Goal: Task Accomplishment & Management: Manage account settings

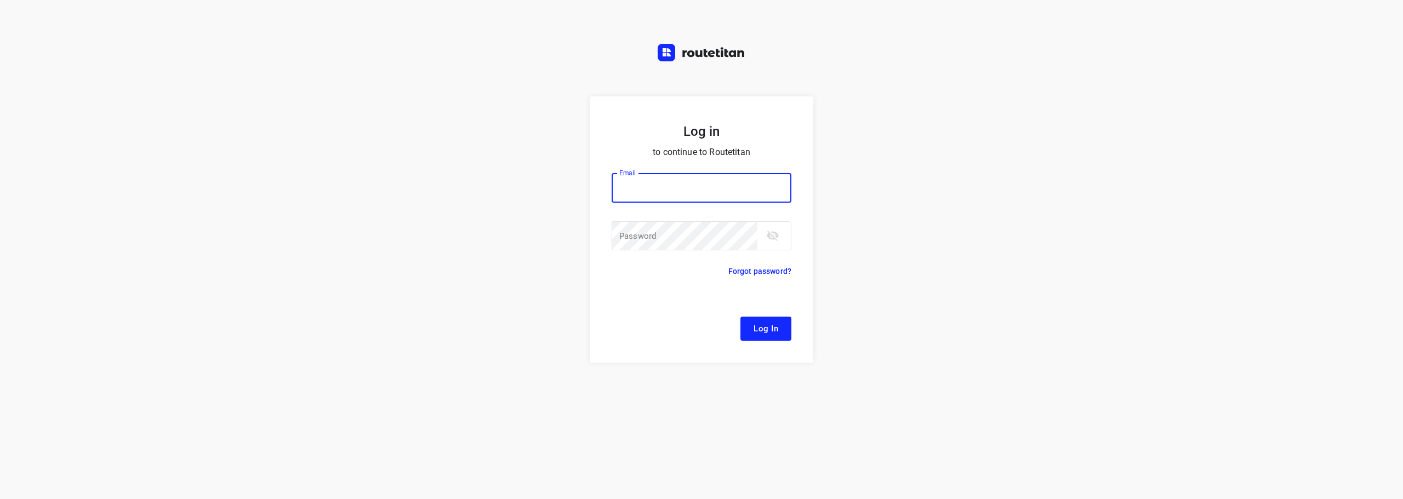
click at [696, 180] on input "email" at bounding box center [701, 188] width 180 height 30
type input "[EMAIL_ADDRESS][DOMAIN_NAME]"
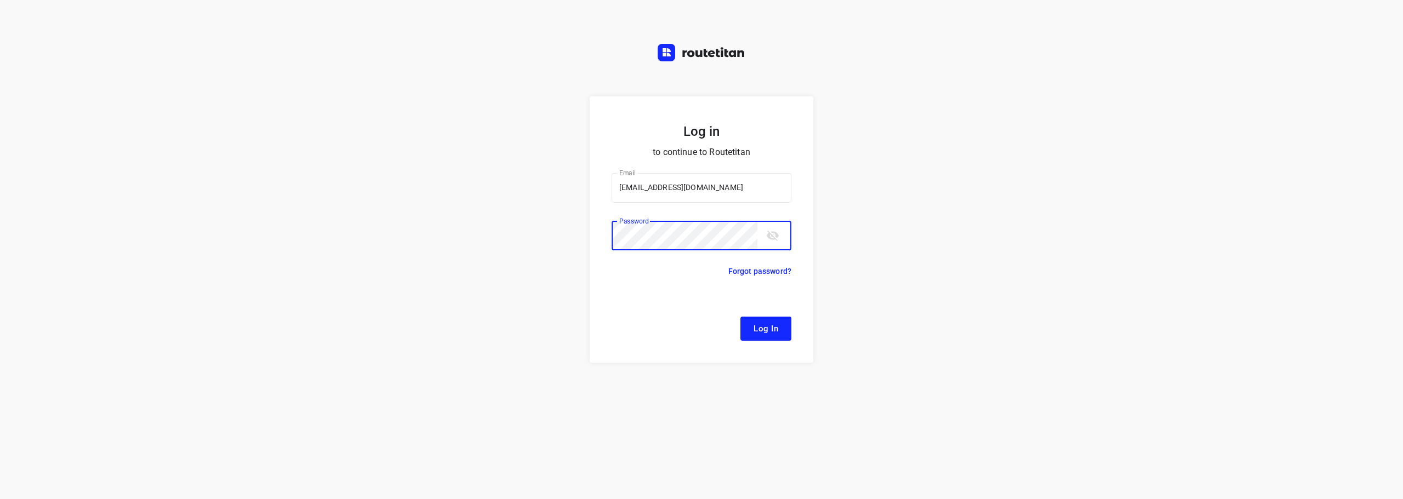
click at [740, 317] on button "Log In" at bounding box center [765, 329] width 51 height 24
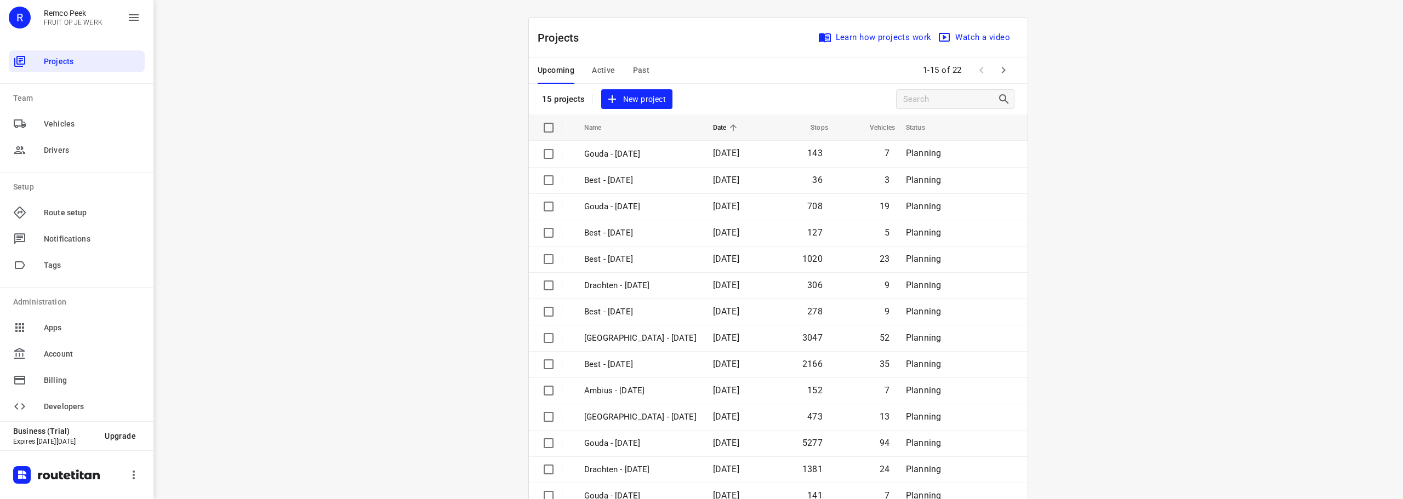
click at [609, 68] on div "Upcoming Active Past" at bounding box center [601, 71] width 129 height 26
click at [606, 68] on span "Active" at bounding box center [603, 71] width 23 height 14
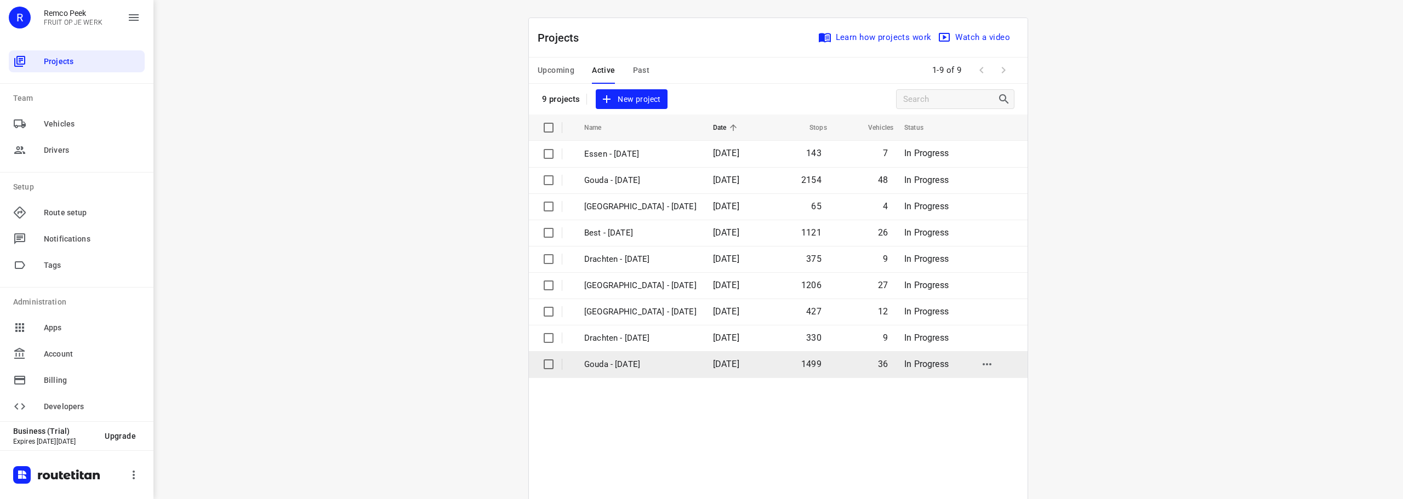
click at [644, 366] on p "Gouda - [DATE]" at bounding box center [640, 364] width 112 height 13
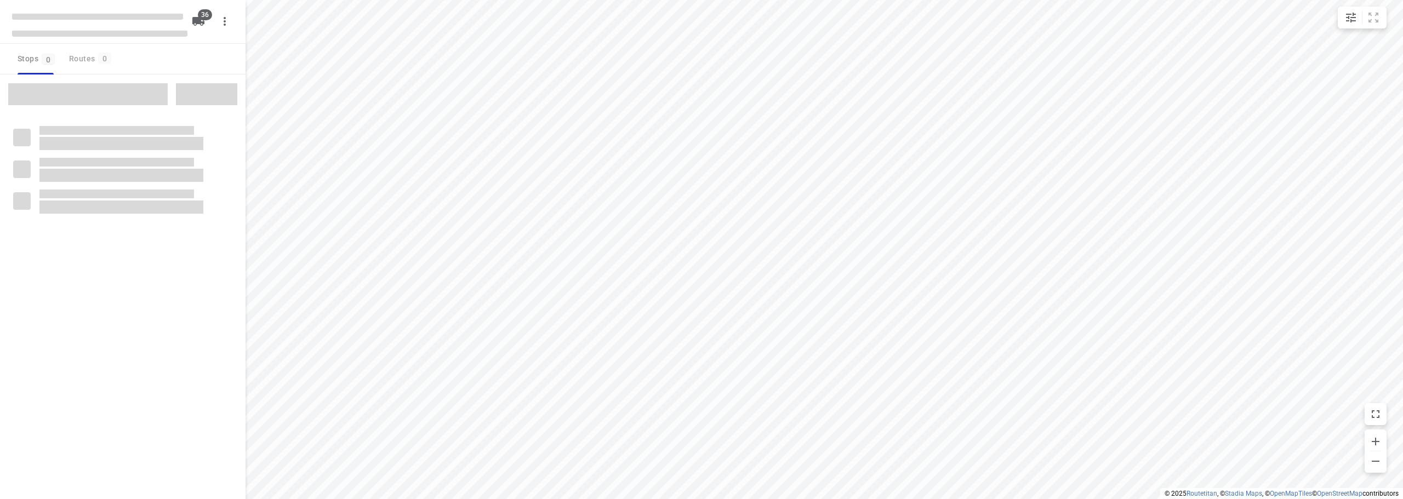
checkbox input "true"
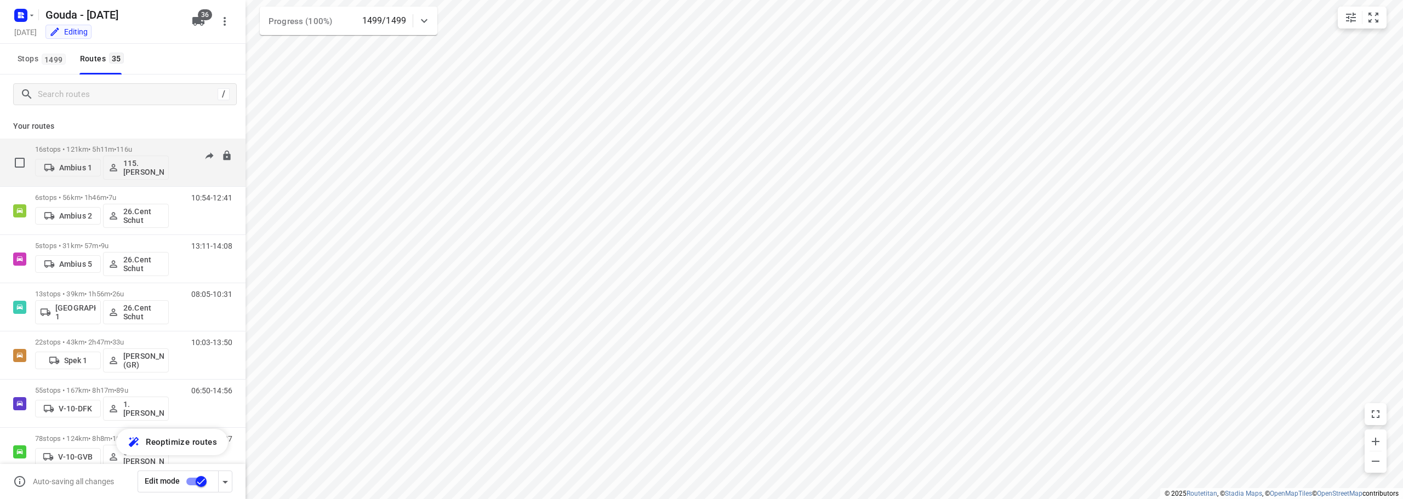
click at [131, 155] on div "Ambius 1 115.[PERSON_NAME]" at bounding box center [102, 166] width 134 height 26
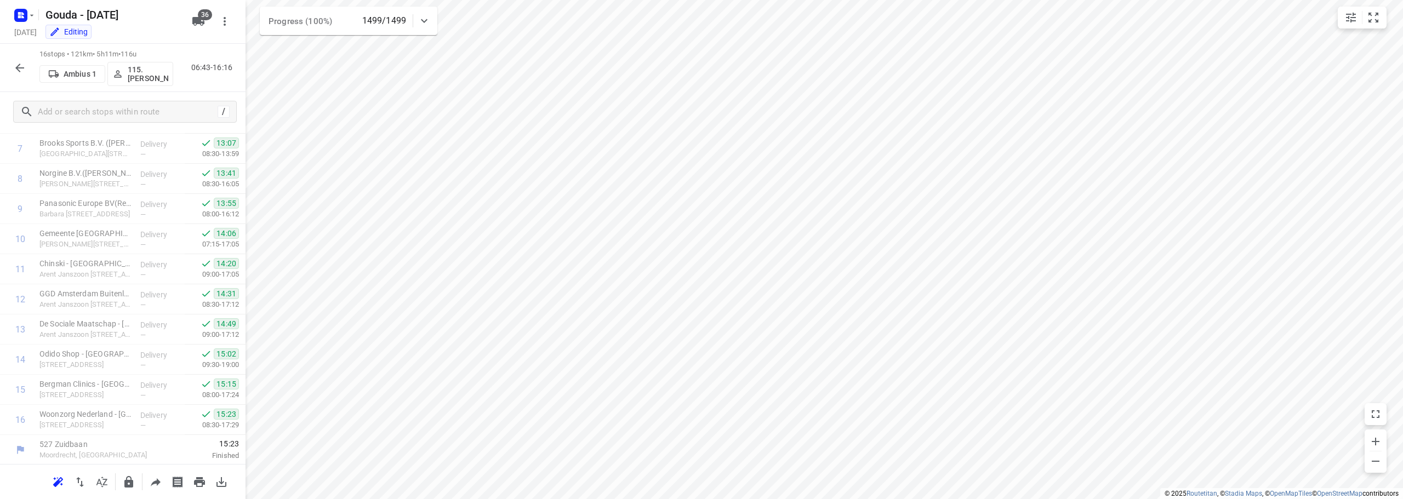
scroll to position [234, 0]
click at [10, 68] on button "button" at bounding box center [20, 68] width 22 height 22
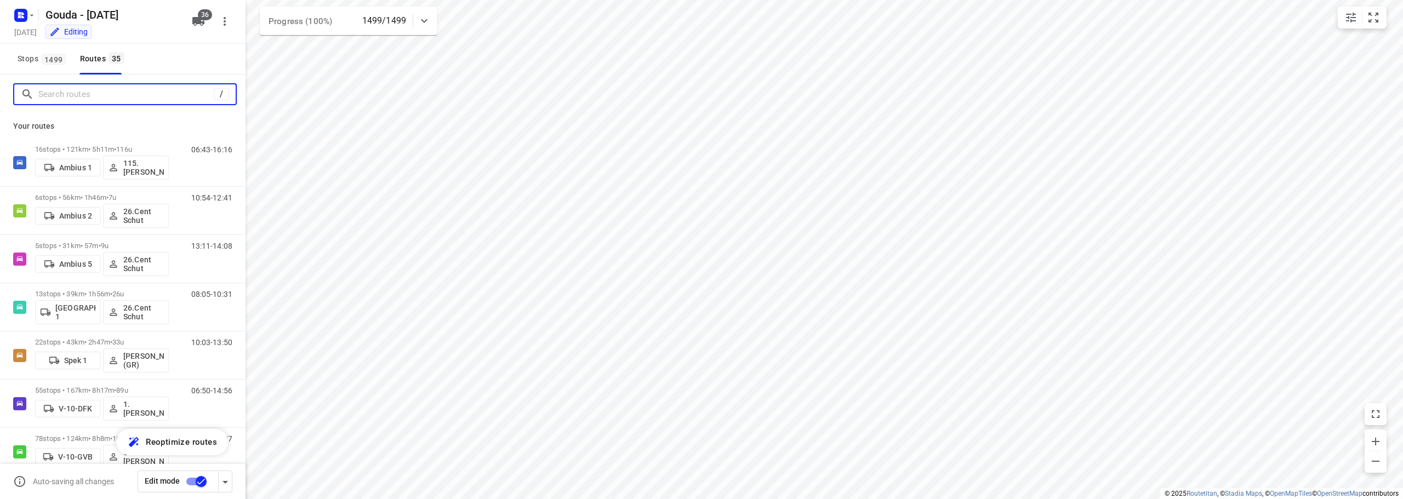
click at [106, 97] on input "Search routes" at bounding box center [125, 94] width 175 height 17
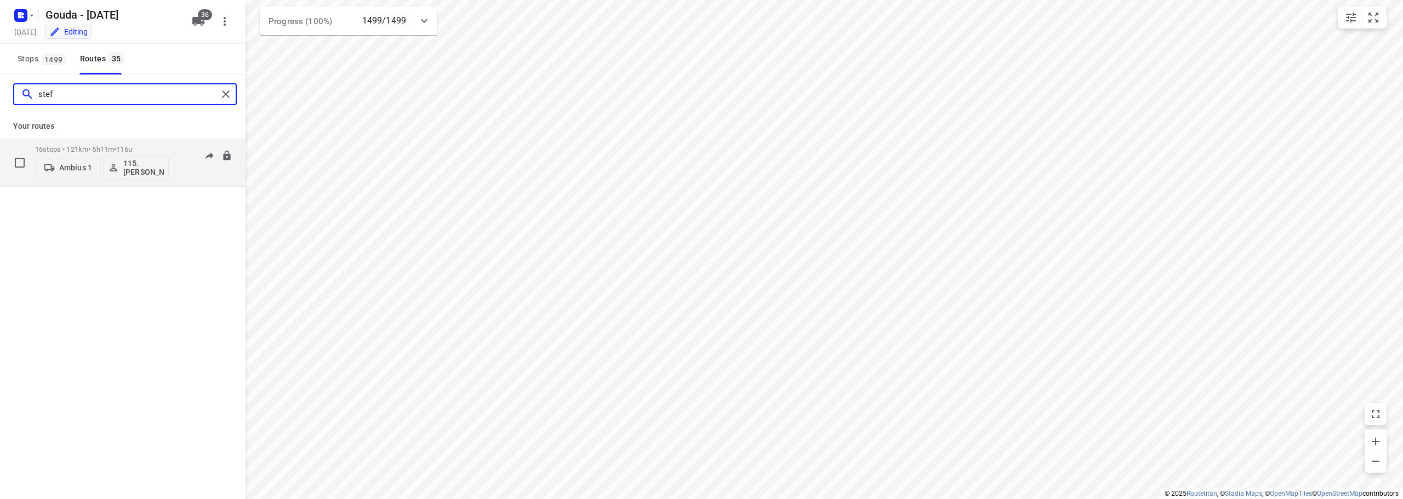
type input "stef"
click at [104, 148] on p "16 stops • 121km • 5h11m • 116u" at bounding box center [102, 149] width 134 height 8
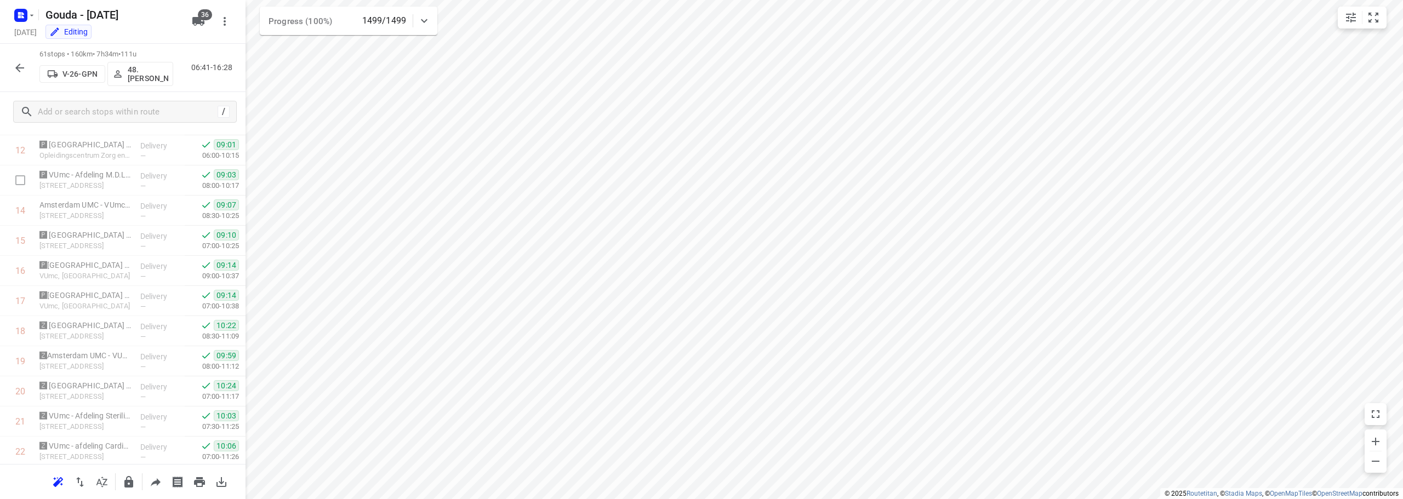
scroll to position [0, 0]
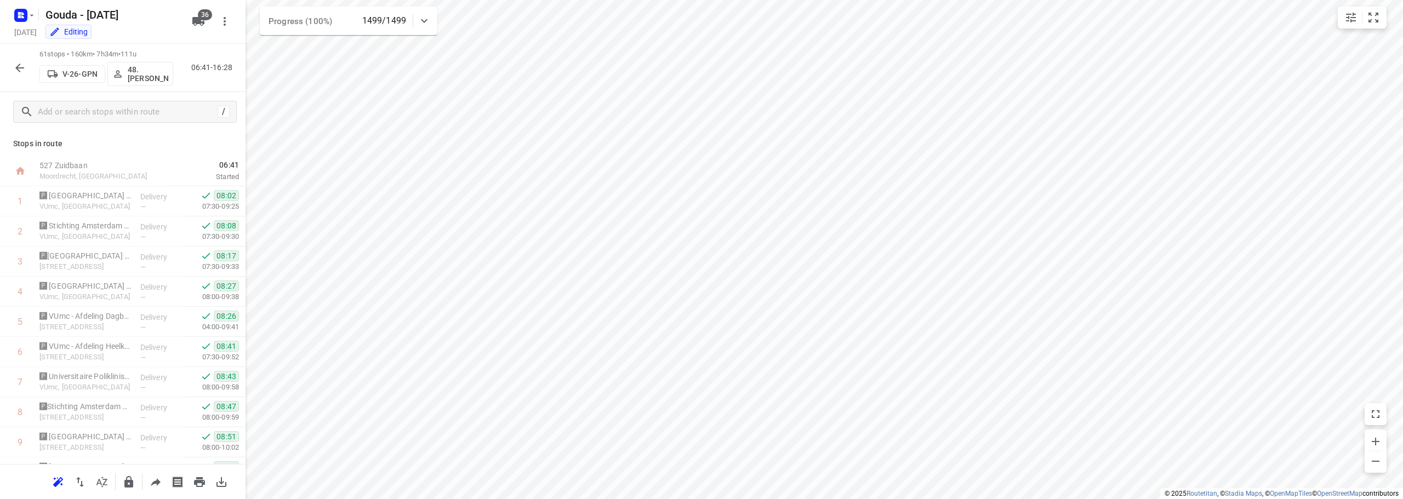
click at [22, 68] on icon "button" at bounding box center [19, 68] width 9 height 9
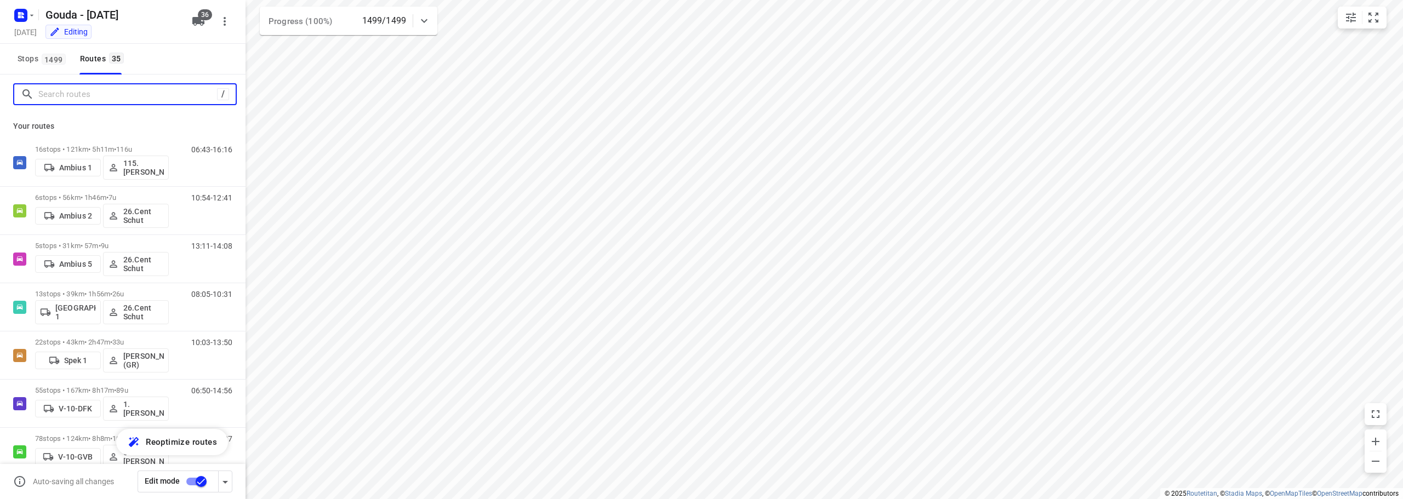
click at [64, 102] on input "Search routes" at bounding box center [127, 94] width 179 height 17
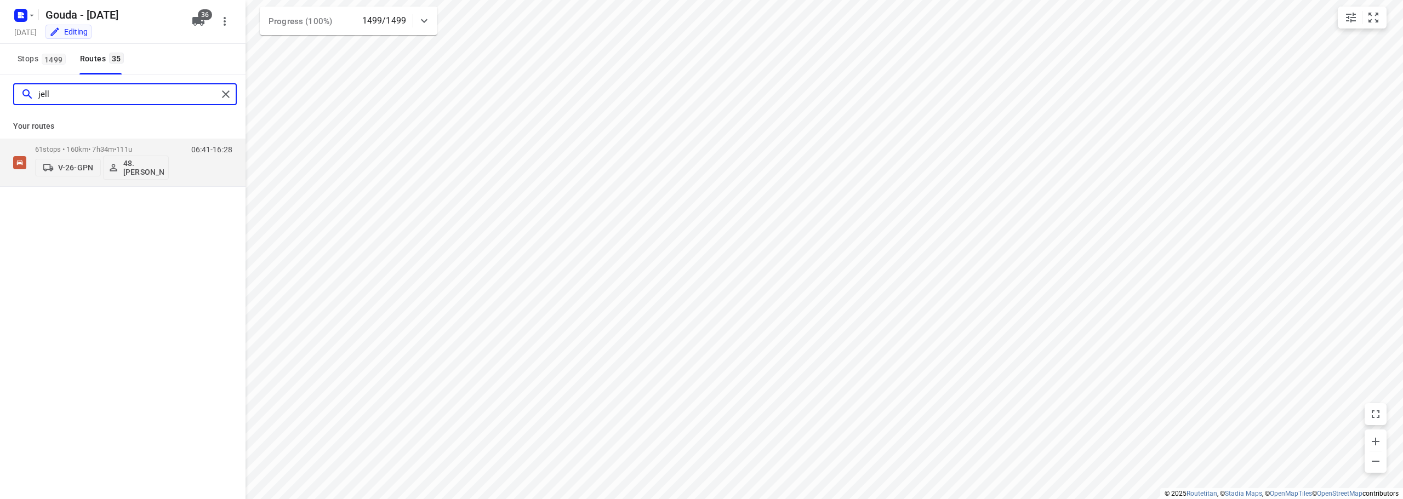
type input "jelle"
click at [112, 150] on p "61 stops • 160km • 7h34m • 111u" at bounding box center [102, 149] width 134 height 8
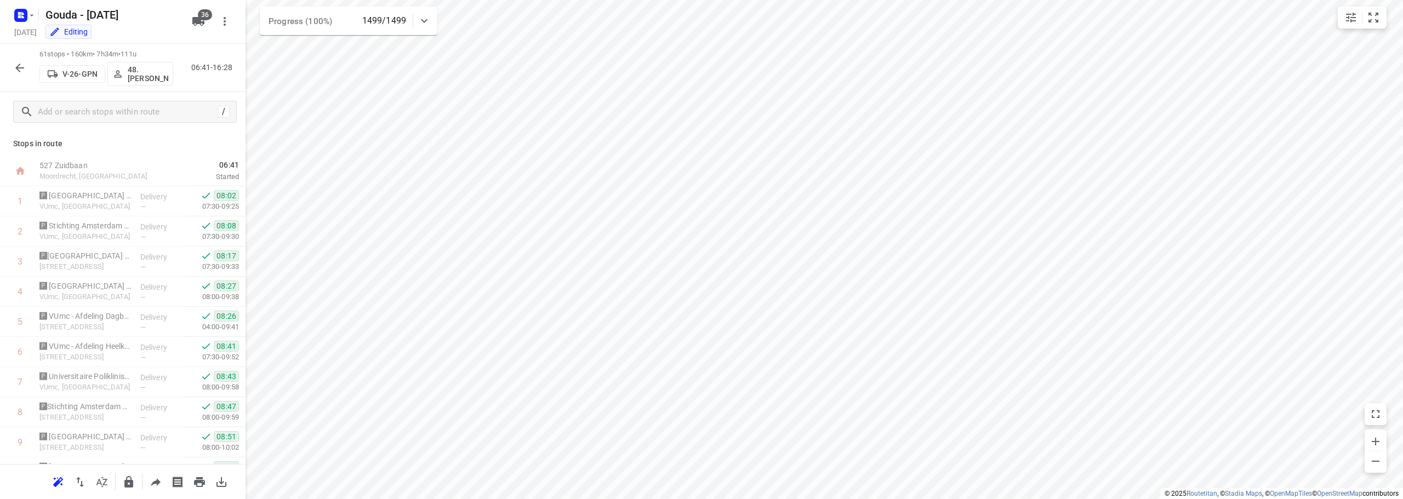
click at [26, 66] on icon "button" at bounding box center [19, 67] width 13 height 13
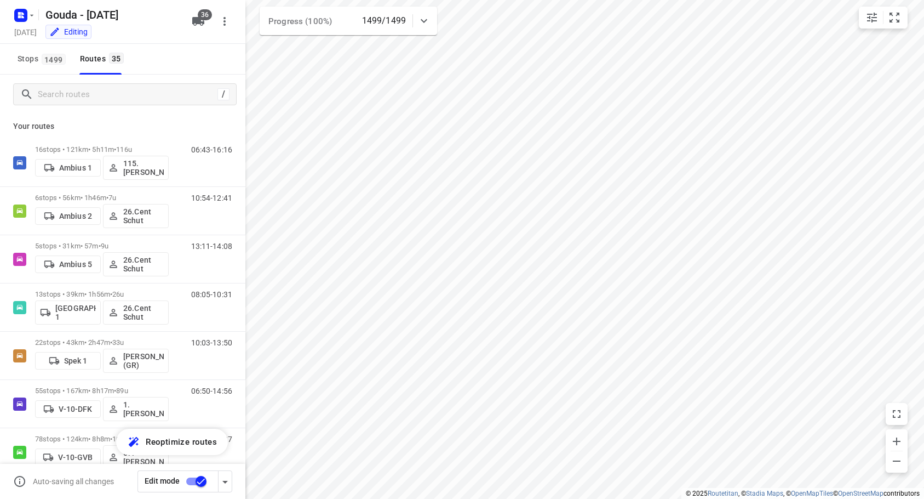
click at [647, 0] on html "i © 2025 Routetitan , © Stadia Maps , © OpenMapTiles © OpenStreetMap contributo…" at bounding box center [462, 249] width 924 height 499
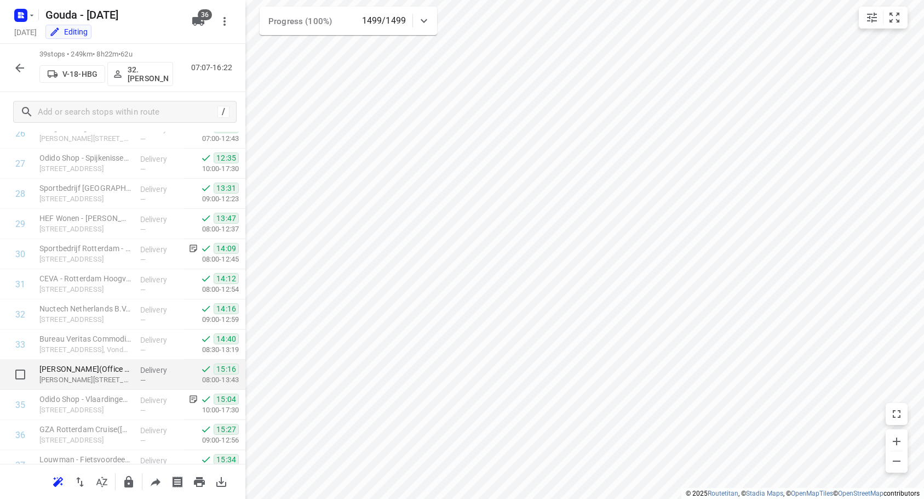
scroll to position [928, 0]
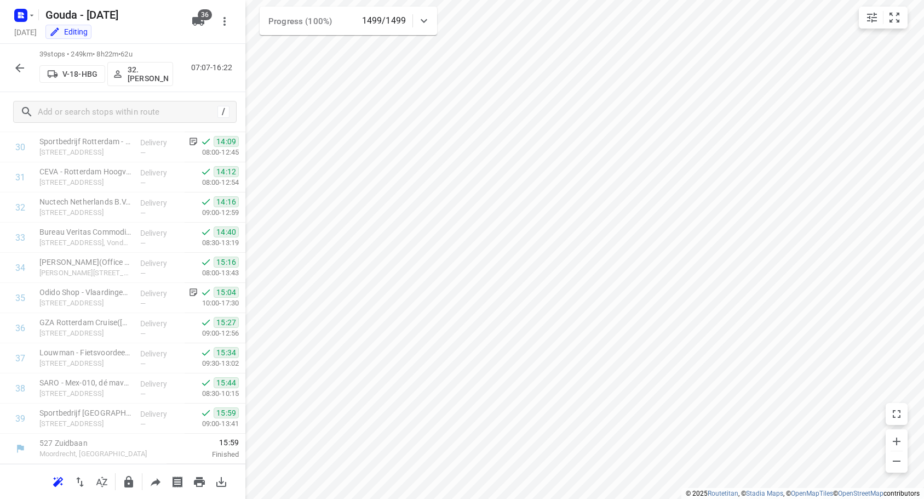
click at [16, 69] on icon "button" at bounding box center [19, 67] width 13 height 13
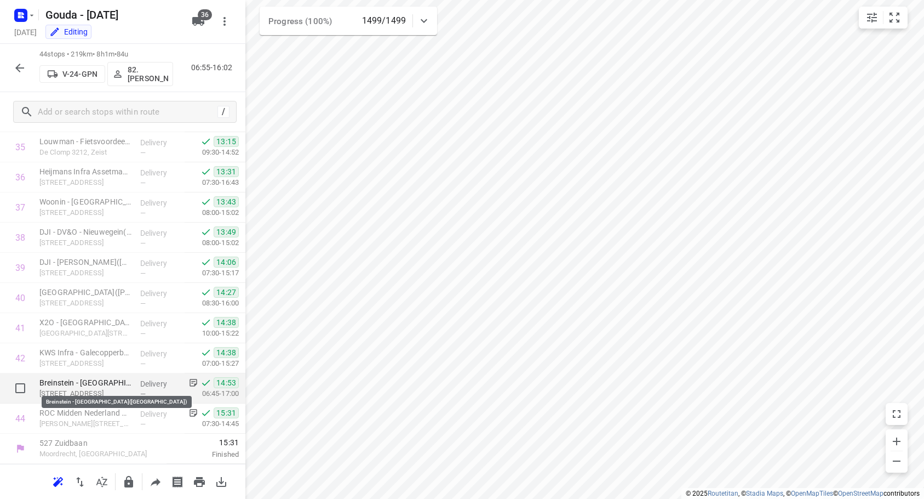
click at [105, 385] on p "Breinstein - Utrecht(Breinstein)" at bounding box center [85, 382] width 92 height 11
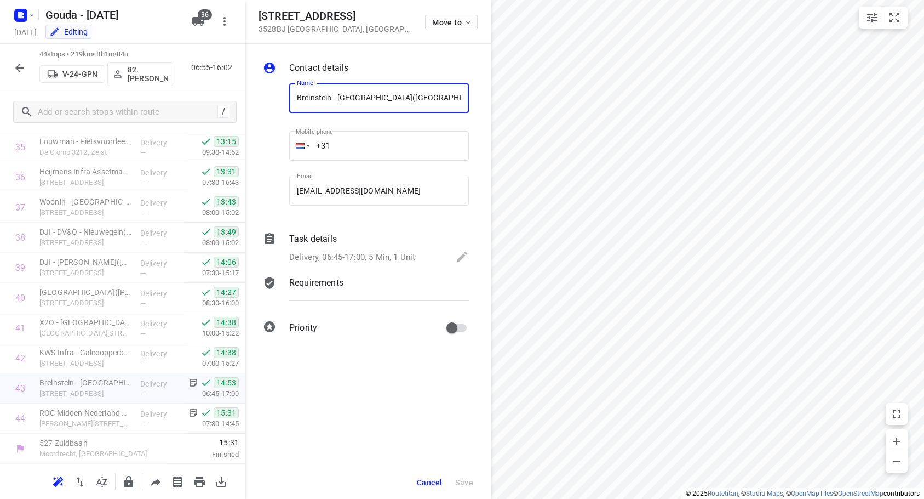
click at [441, 402] on div "i © 2025 Routetitan , © Stadia Maps , © OpenMapTiles © OpenStreetMap contributo…" at bounding box center [462, 249] width 924 height 499
drag, startPoint x: 376, startPoint y: 244, endPoint x: 382, endPoint y: 266, distance: 22.9
click at [376, 244] on div "Task details" at bounding box center [379, 238] width 180 height 13
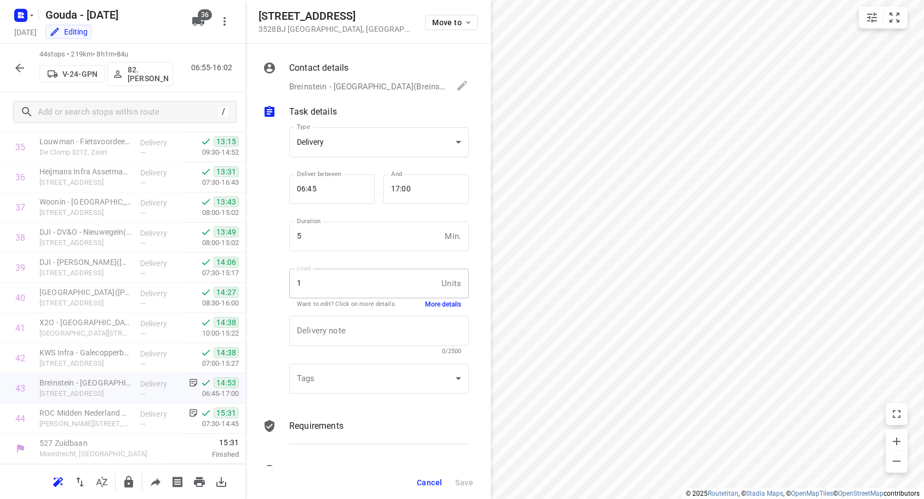
click at [433, 307] on button "More details" at bounding box center [443, 304] width 36 height 9
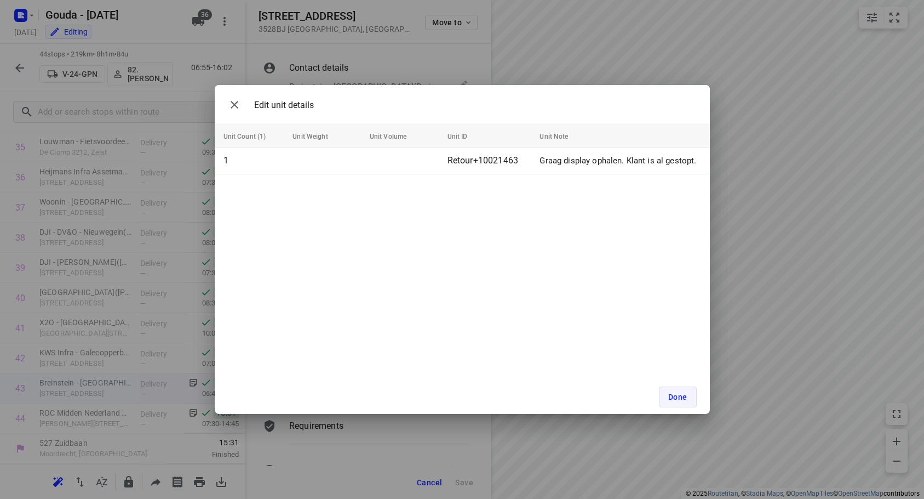
click at [680, 395] on span "Done" at bounding box center [677, 396] width 19 height 9
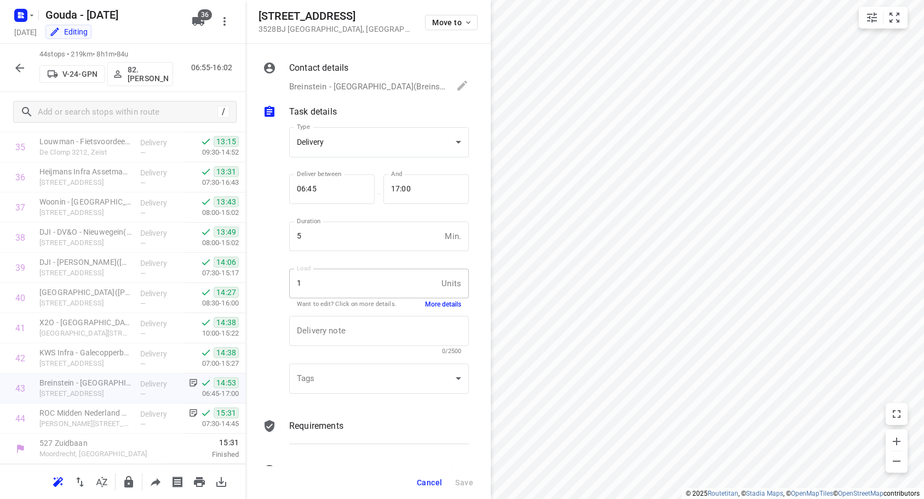
click at [422, 478] on span "Cancel" at bounding box center [429, 482] width 25 height 9
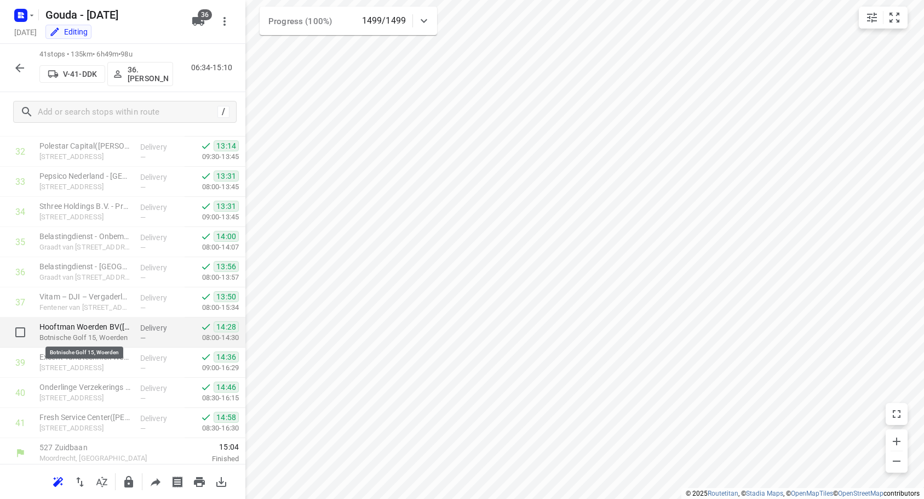
scroll to position [988, 0]
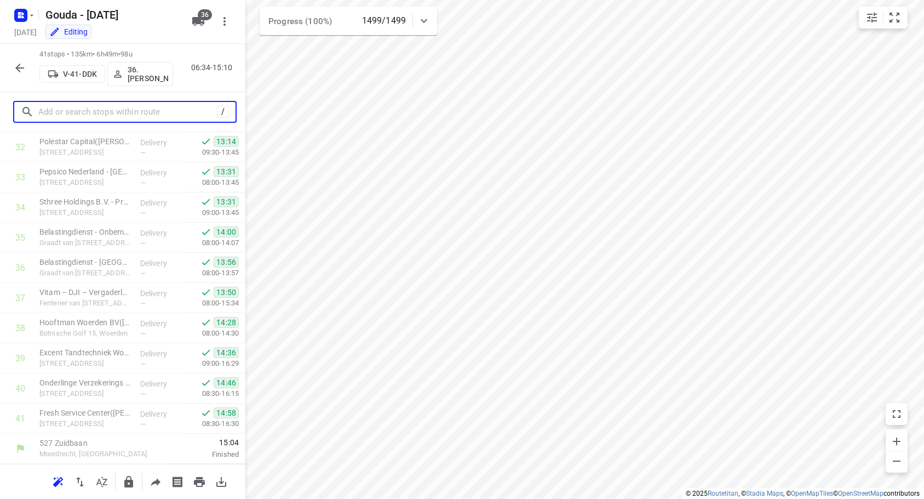
click at [129, 111] on input "text" at bounding box center [127, 112] width 179 height 17
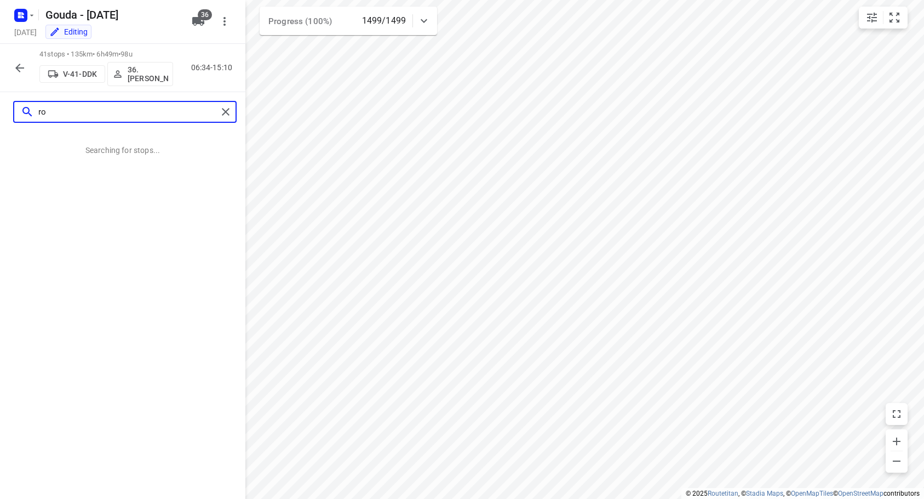
scroll to position [0, 0]
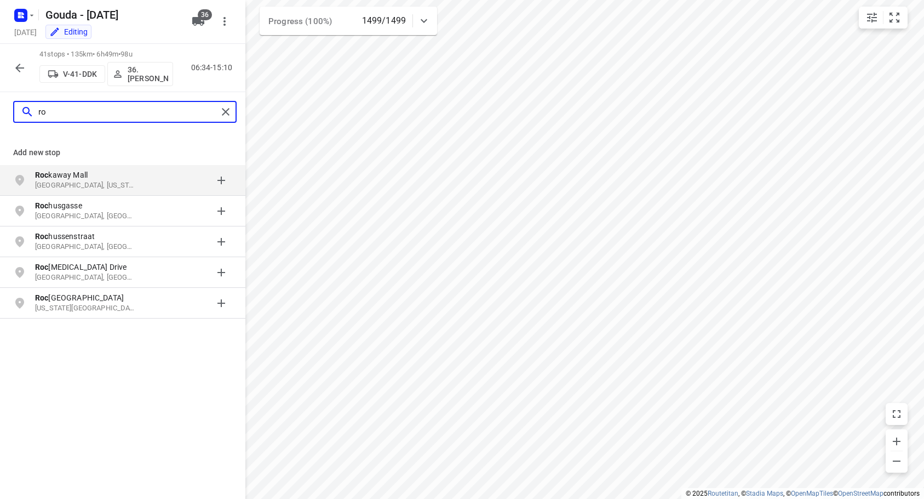
type input "r"
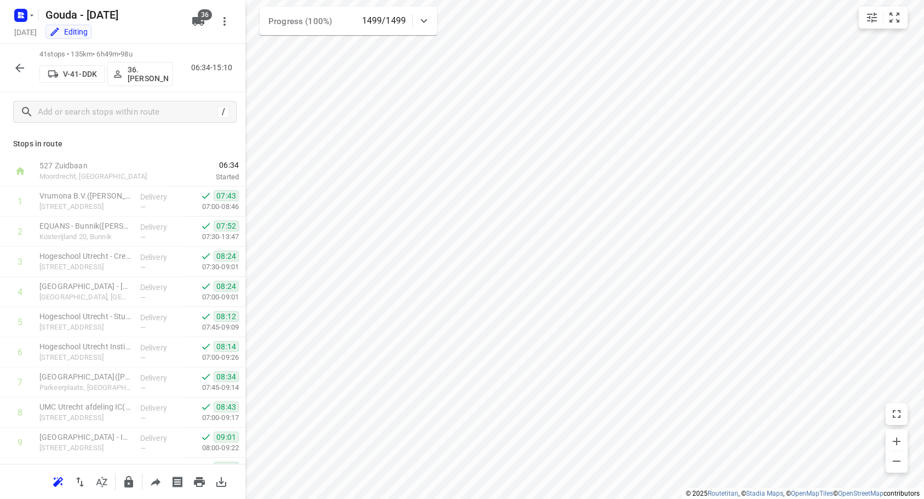
click at [20, 67] on icon "button" at bounding box center [19, 67] width 13 height 13
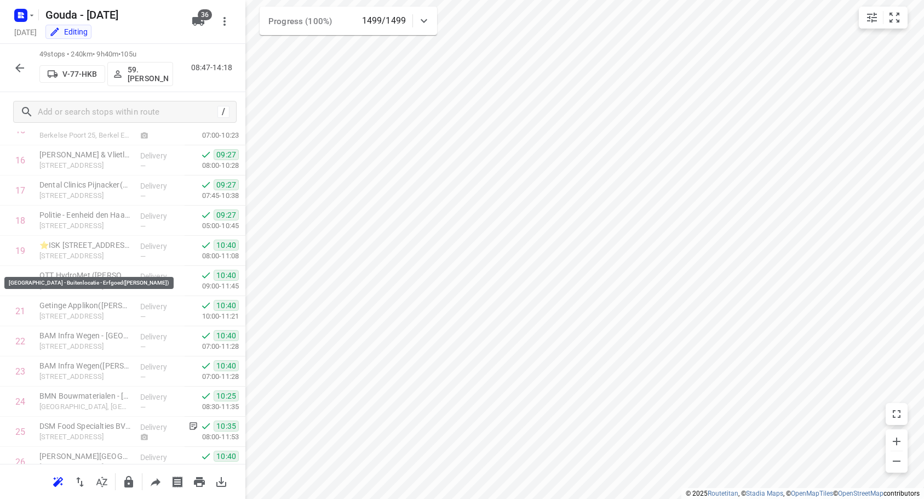
scroll to position [877, 0]
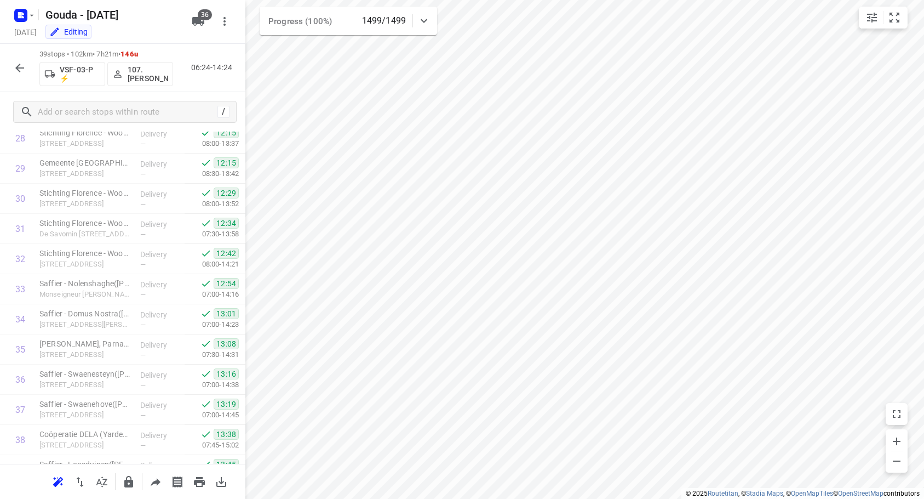
click at [16, 62] on icon "button" at bounding box center [19, 67] width 13 height 13
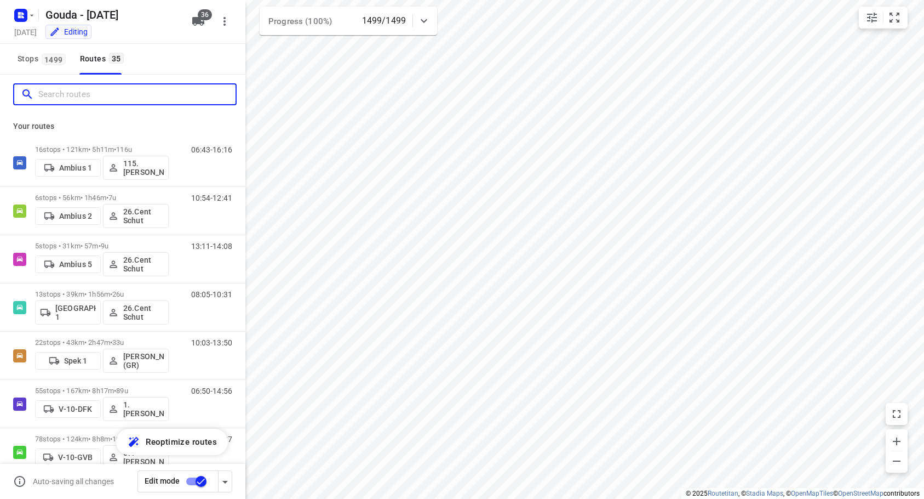
drag, startPoint x: 64, startPoint y: 101, endPoint x: 59, endPoint y: 87, distance: 15.3
click at [64, 100] on input "Search routes" at bounding box center [136, 94] width 197 height 17
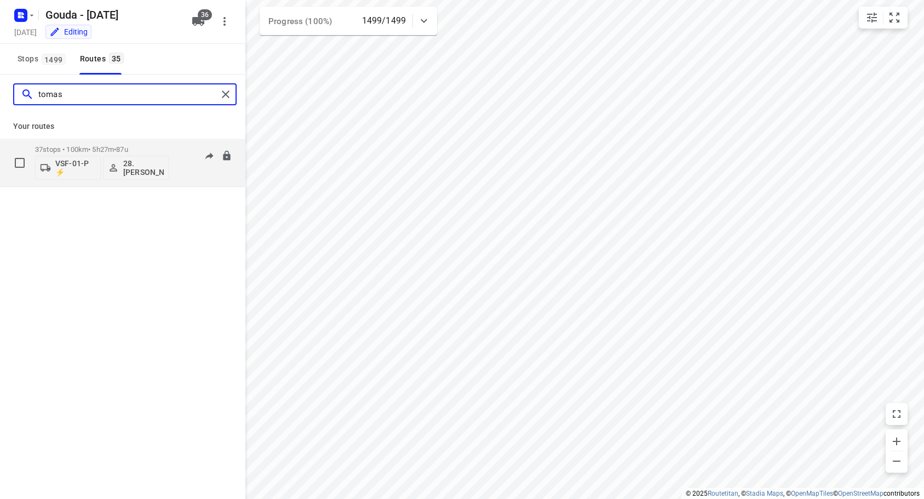
type input "tomas"
click at [116, 148] on span "•" at bounding box center [115, 149] width 2 height 8
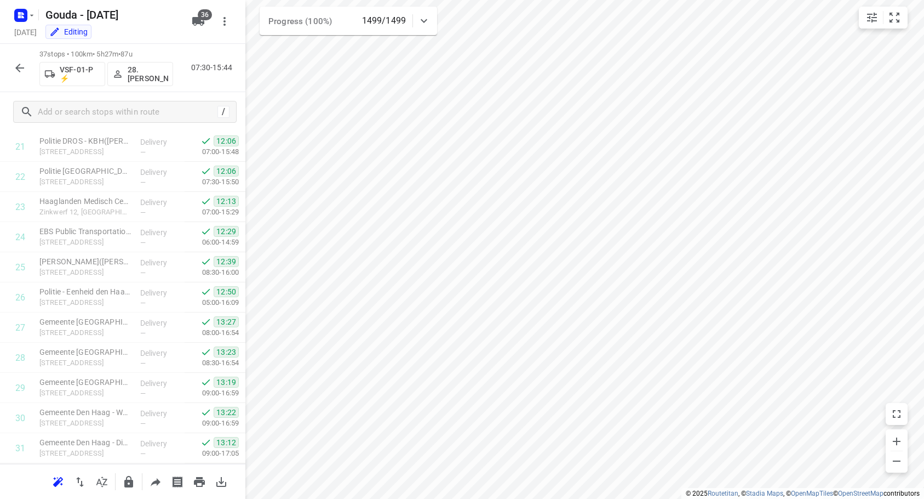
scroll to position [868, 0]
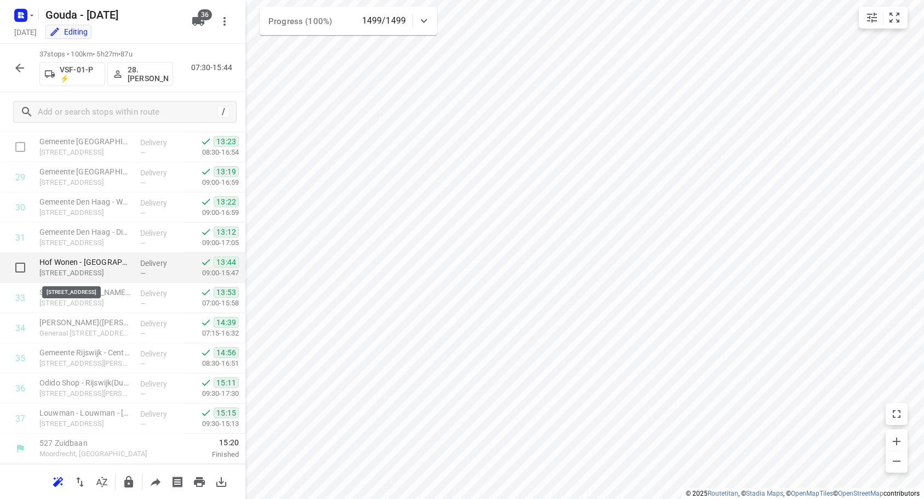
click at [95, 264] on p "Hof Wonen - Den Haag(Sabrina de Kruijf)" at bounding box center [85, 261] width 92 height 11
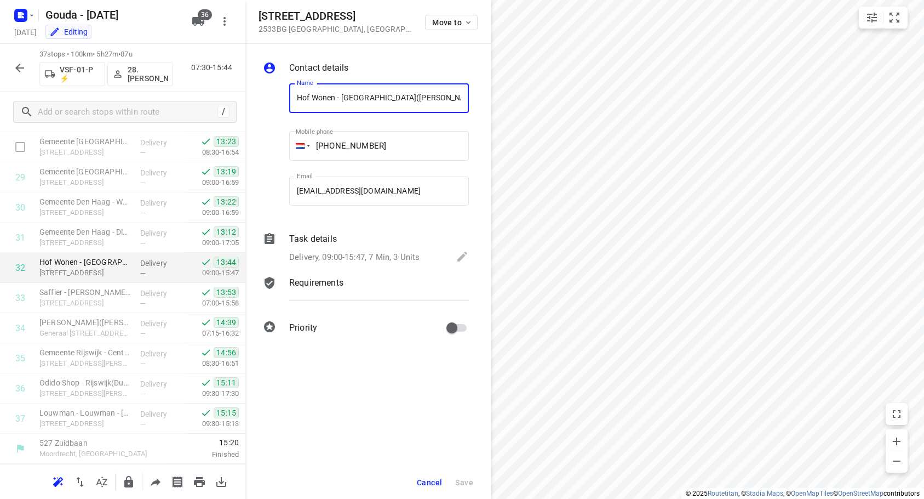
click at [485, 308] on div "i © 2025 Routetitan , © Stadia Maps , © OpenMapTiles © OpenStreetMap contributo…" at bounding box center [462, 249] width 924 height 499
click at [401, 255] on p "Delivery, 09:00-15:47, 7 Min, 3 Units" at bounding box center [354, 257] width 130 height 13
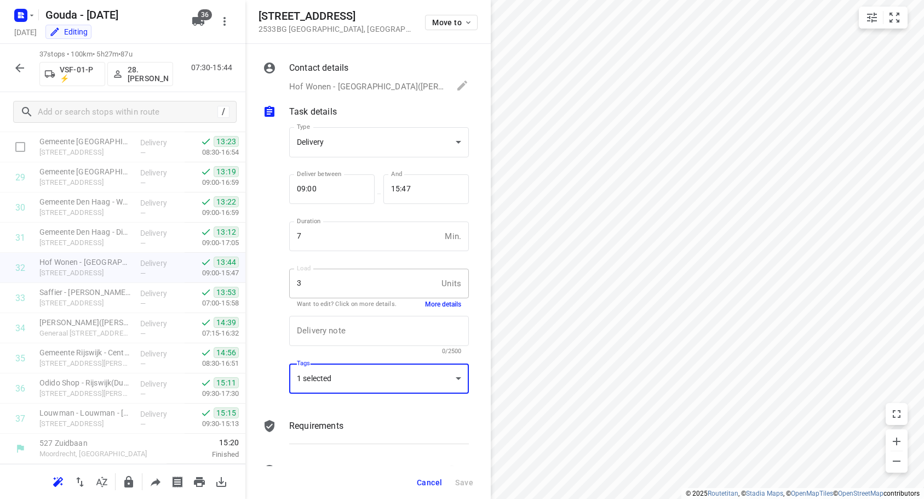
click at [395, 368] on div "1 selected" at bounding box center [379, 378] width 180 height 30
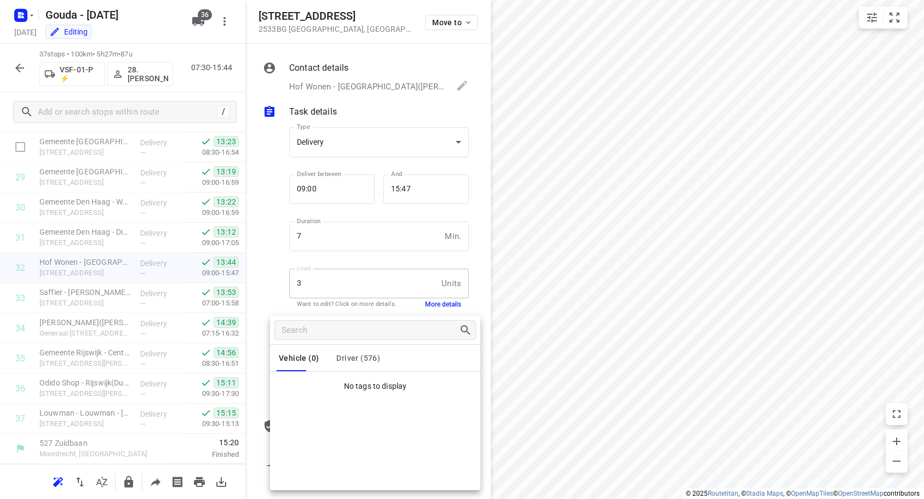
click at [388, 352] on div "Vehicle (0) Driver (576)" at bounding box center [375, 358] width 210 height 26
click at [377, 354] on span "Driver (576)" at bounding box center [358, 357] width 44 height 9
drag, startPoint x: 593, startPoint y: 274, endPoint x: 513, endPoint y: 330, distance: 97.1
click at [593, 275] on div at bounding box center [462, 249] width 924 height 499
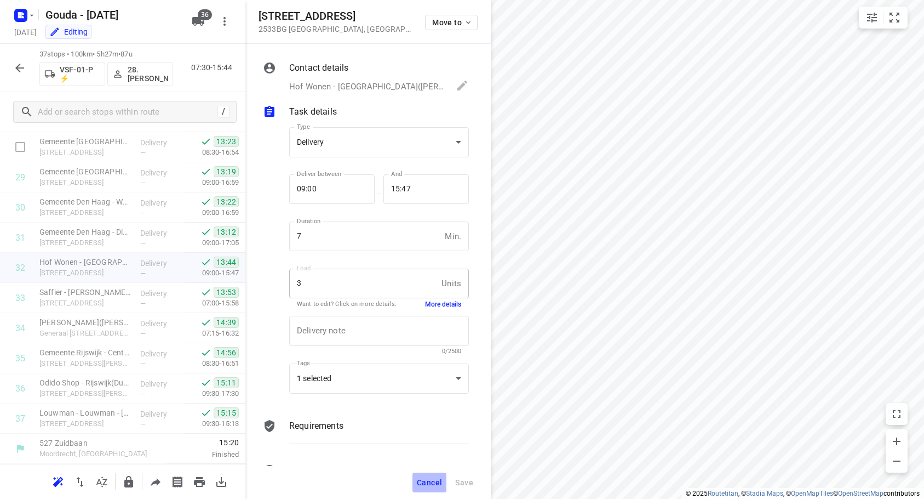
click at [425, 480] on span "Cancel" at bounding box center [429, 482] width 25 height 9
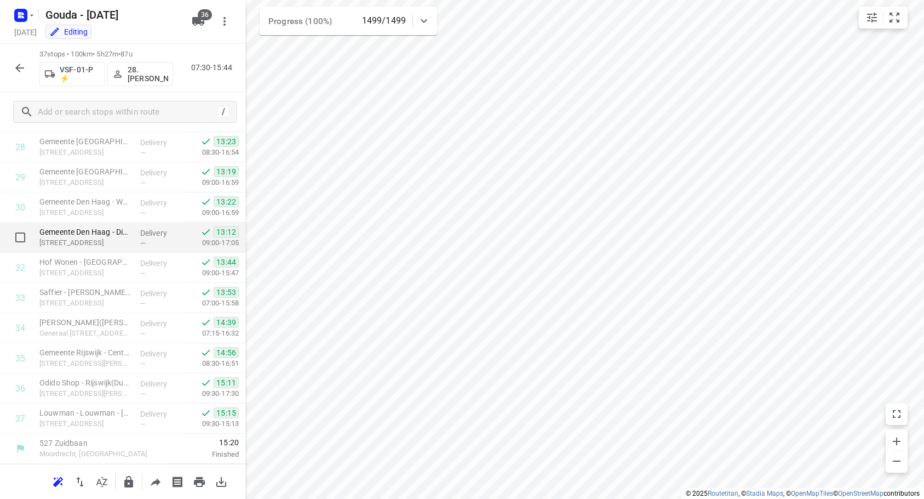
click at [3, 237] on div at bounding box center [17, 237] width 35 height 30
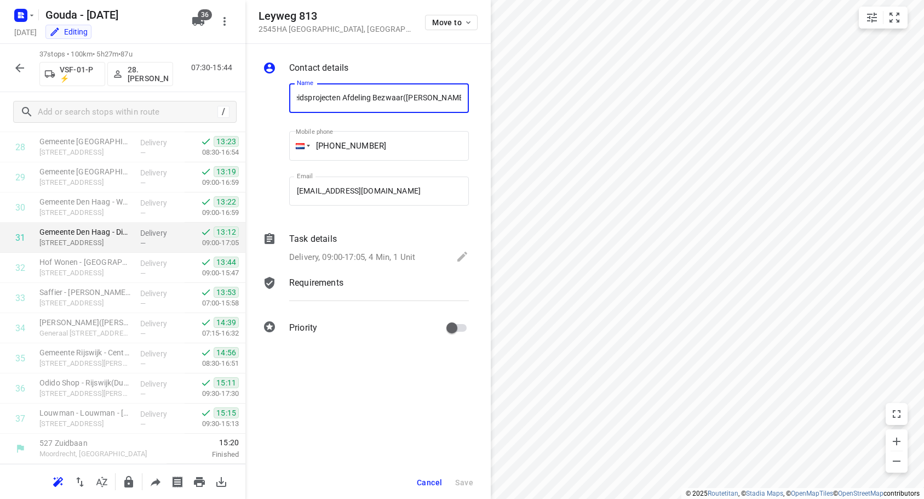
scroll to position [0, 0]
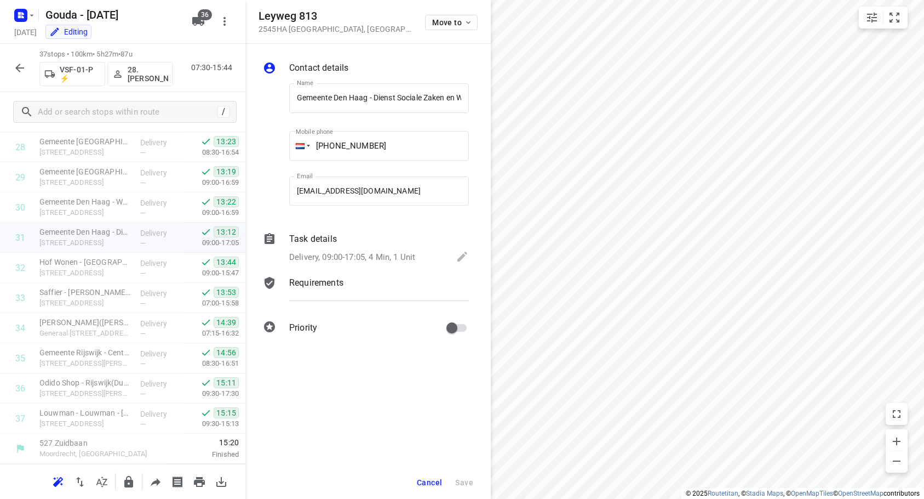
click at [428, 486] on span "Cancel" at bounding box center [429, 482] width 25 height 9
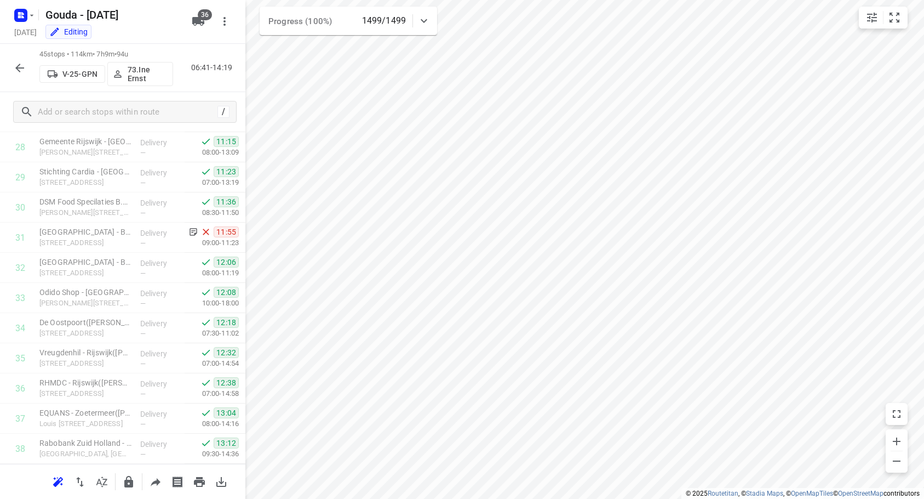
click at [11, 70] on button "button" at bounding box center [20, 68] width 22 height 22
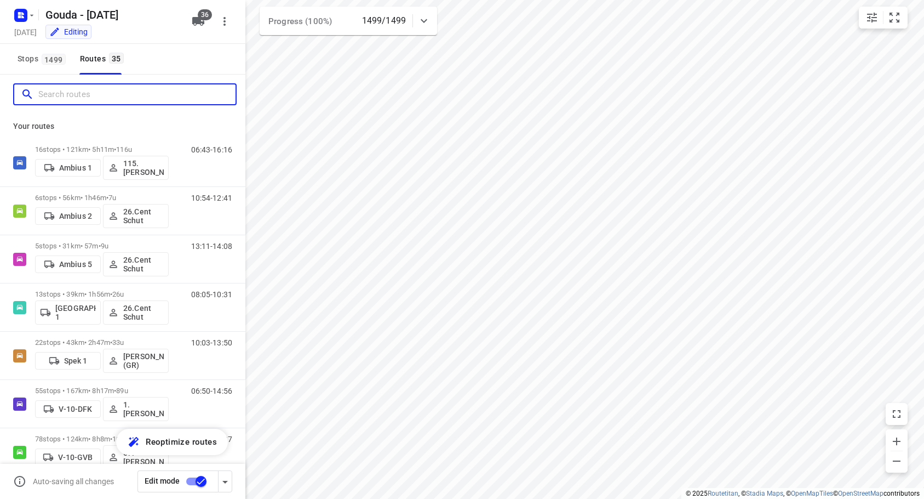
click at [64, 91] on input "Search routes" at bounding box center [136, 94] width 197 height 17
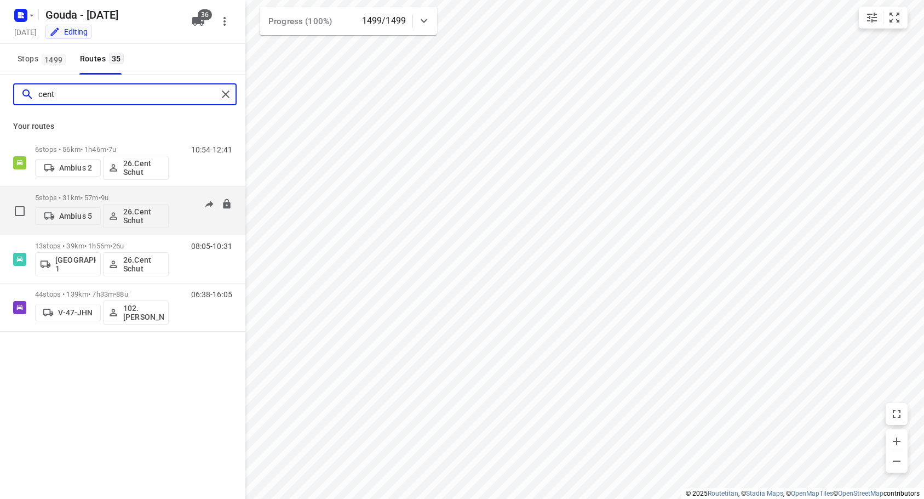
type input "cent"
click at [124, 195] on p "5 stops • 31km • 57m • 9u" at bounding box center [102, 197] width 134 height 8
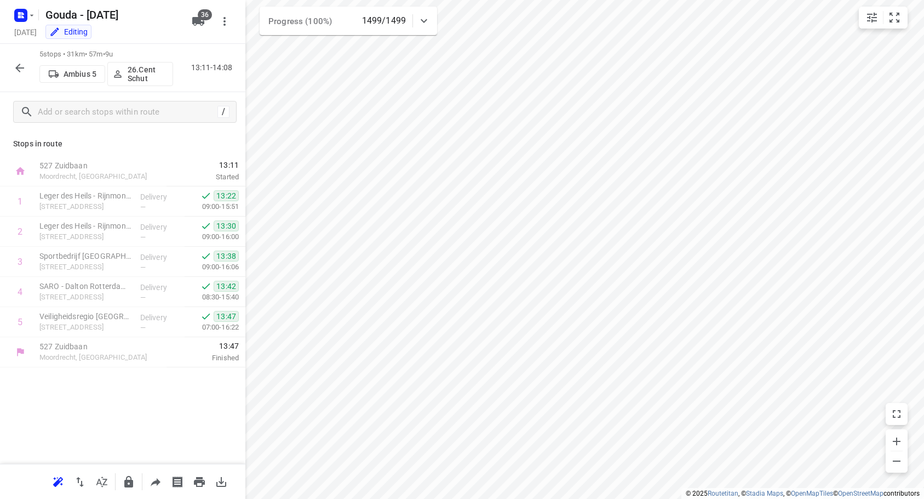
click at [16, 74] on icon "button" at bounding box center [19, 67] width 13 height 13
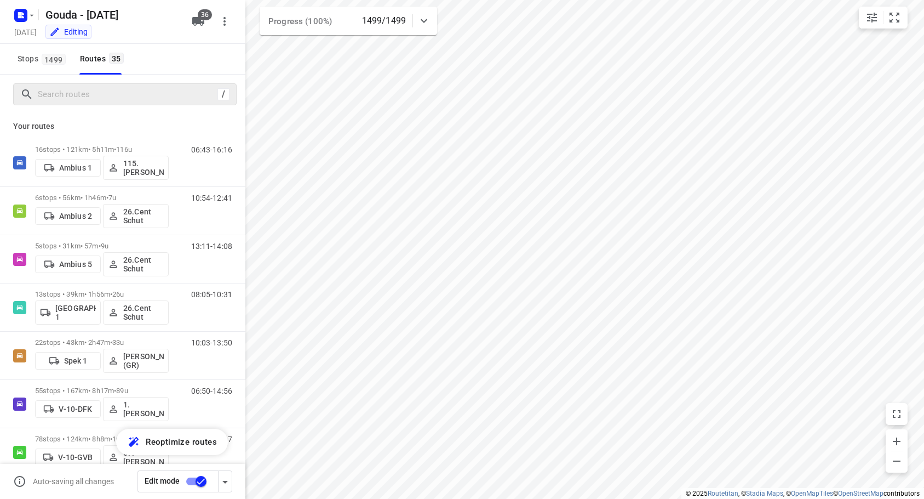
click at [60, 104] on div "/" at bounding box center [125, 94] width 224 height 22
click at [62, 97] on input "Search routes" at bounding box center [136, 94] width 197 height 17
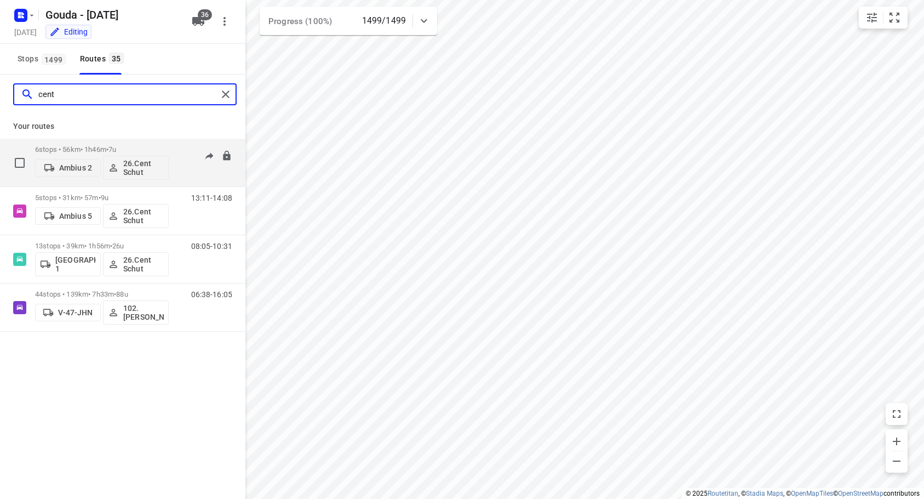
type input "cent"
click at [110, 145] on div "6 stops • 56km • 1h46m • 7u Ambius 2 26.Cent Schut" at bounding box center [102, 162] width 134 height 45
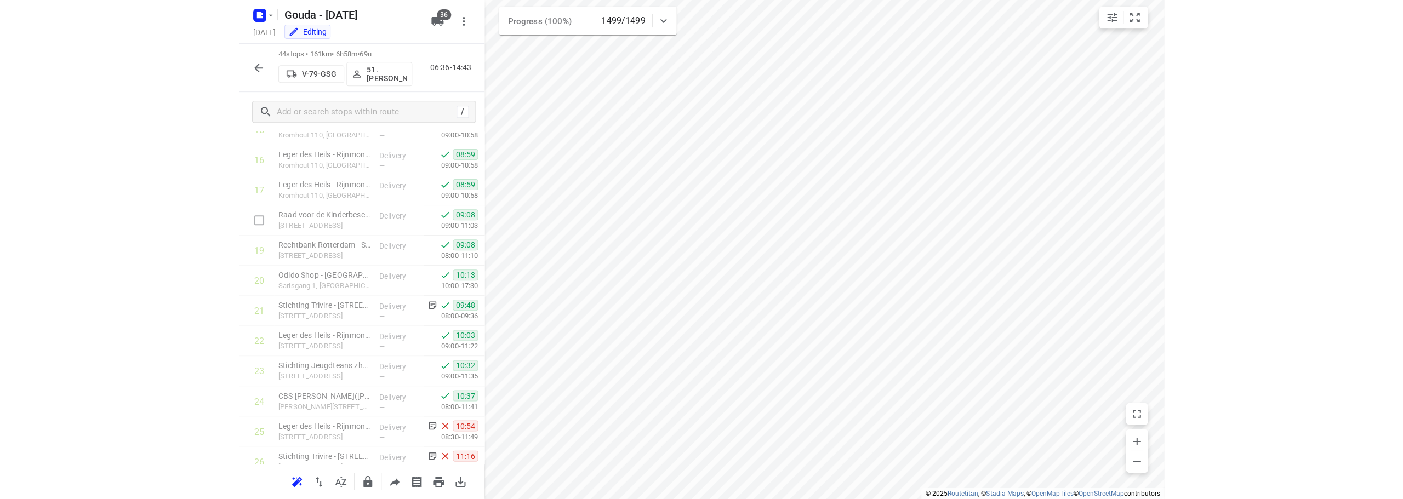
scroll to position [1079, 0]
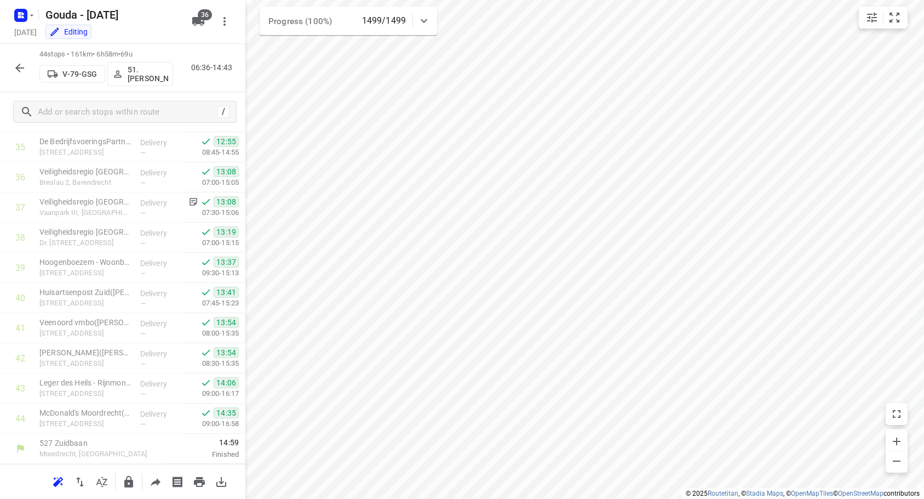
drag, startPoint x: 20, startPoint y: 62, endPoint x: 144, endPoint y: 2, distance: 137.5
click at [21, 62] on icon "button" at bounding box center [19, 67] width 13 height 13
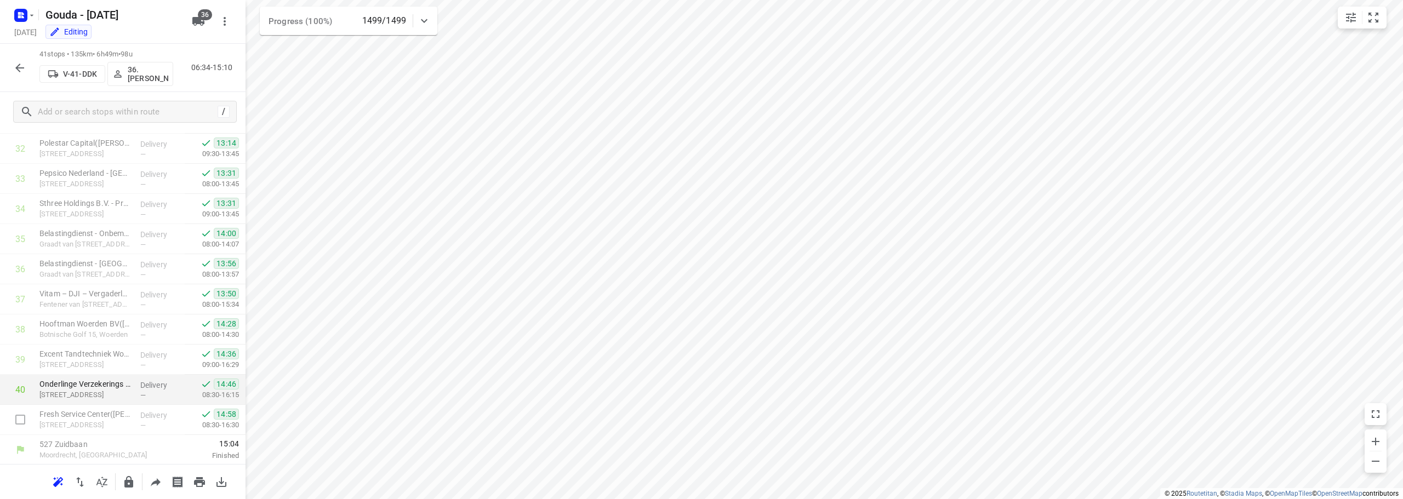
scroll to position [988, 0]
click at [16, 70] on icon "button" at bounding box center [19, 67] width 13 height 13
click at [32, 63] on div "48 stops • 136km • 8h6m • 109u V-45-JHN 55. Nico de Groot 06:58-15:29" at bounding box center [122, 68] width 245 height 48
click at [30, 64] on button "button" at bounding box center [20, 68] width 22 height 22
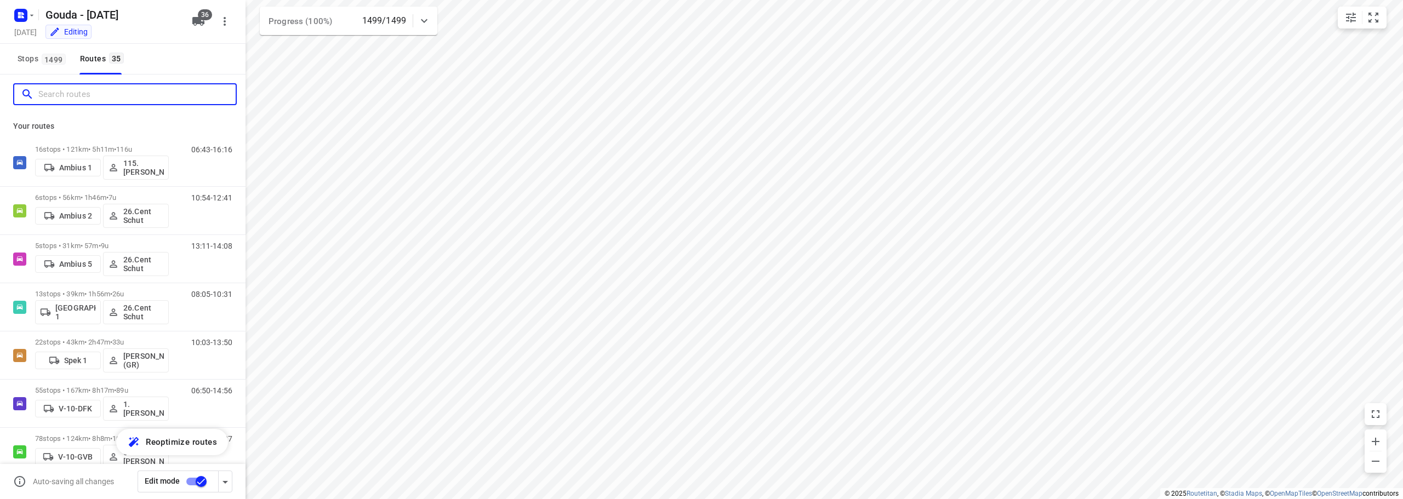
drag, startPoint x: 70, startPoint y: 93, endPoint x: 131, endPoint y: 38, distance: 82.6
click at [71, 84] on div at bounding box center [125, 94] width 224 height 22
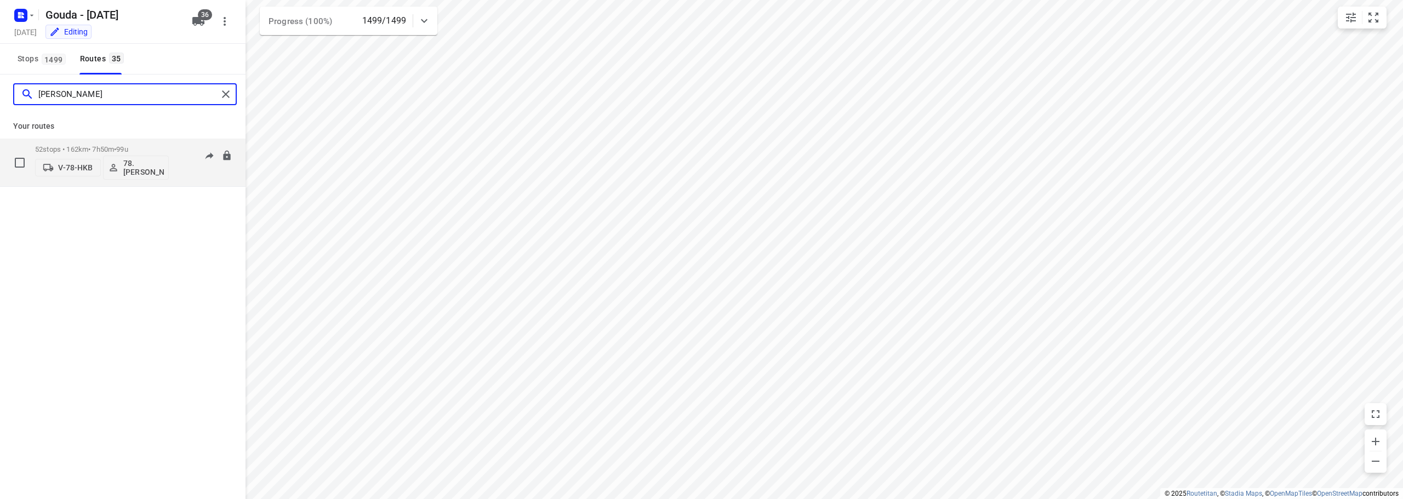
type input "jesse"
click at [116, 152] on span "•" at bounding box center [115, 149] width 2 height 8
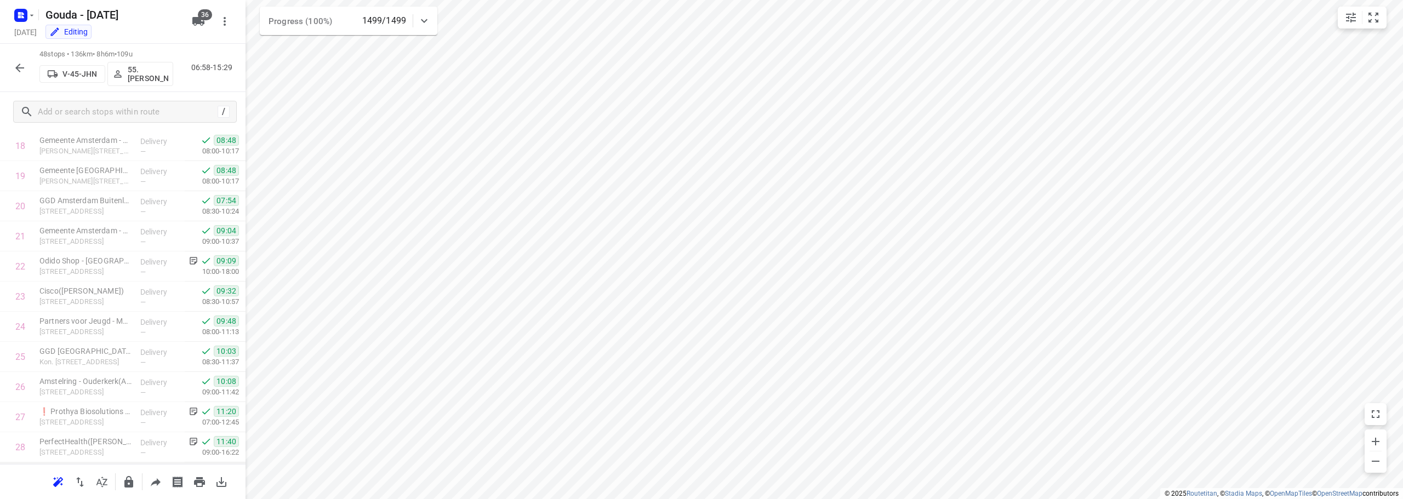
scroll to position [548, 0]
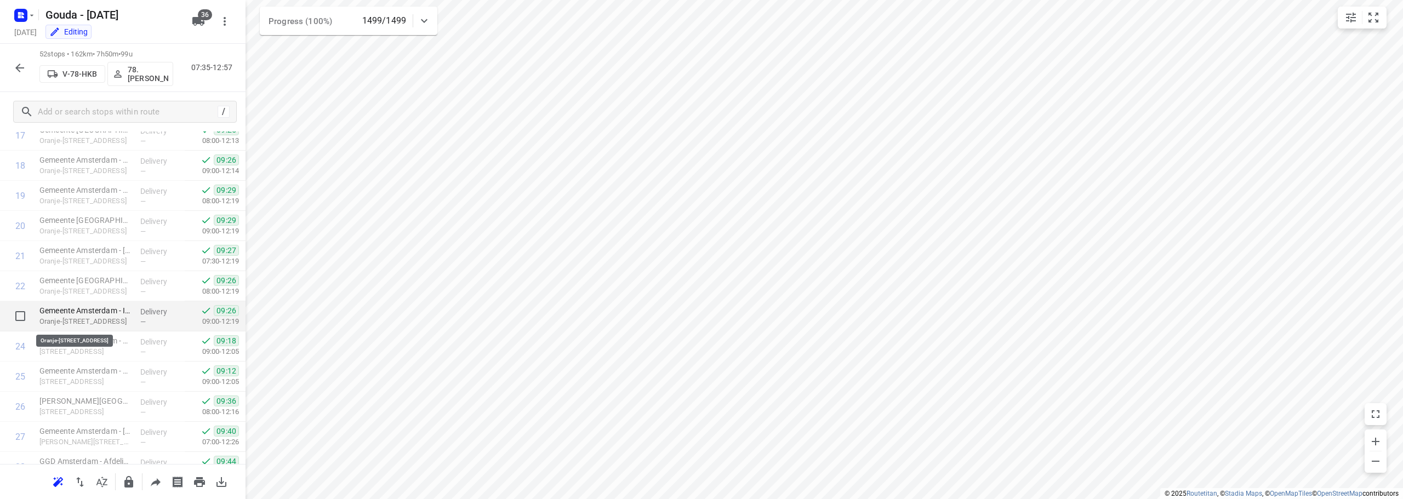
click at [93, 317] on p "Oranje-Vrijstaatplein 2, Amsterdam" at bounding box center [85, 321] width 92 height 11
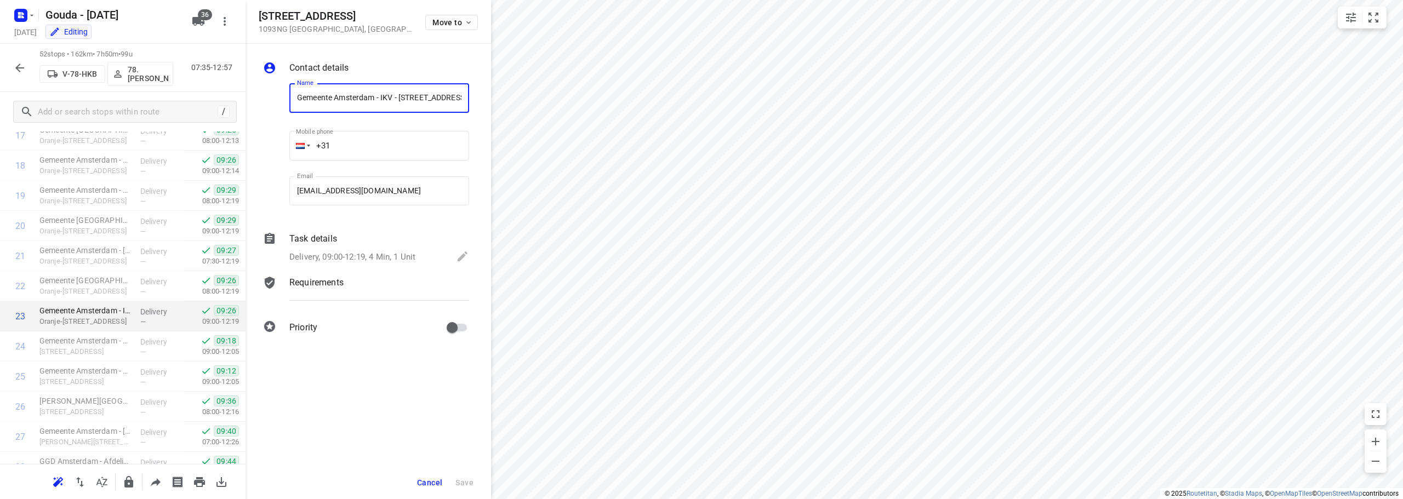
scroll to position [0, 94]
drag, startPoint x: 364, startPoint y: 261, endPoint x: 393, endPoint y: 319, distance: 64.9
click at [364, 259] on p "Delivery, 09:00-12:19, 4 Min, 1 Unit" at bounding box center [352, 257] width 126 height 13
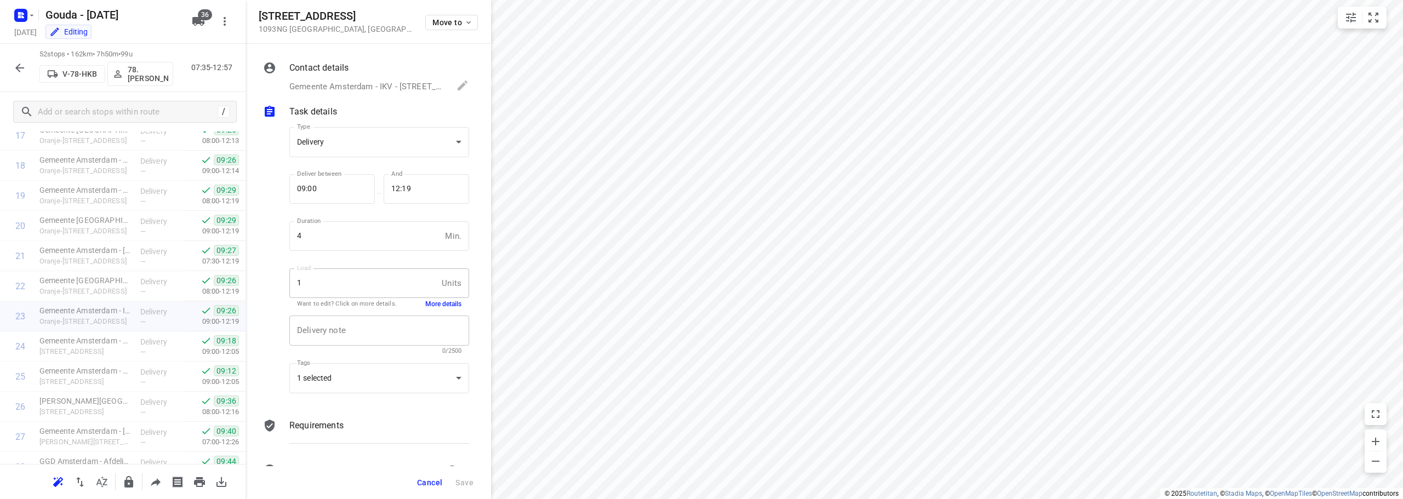
click at [380, 344] on div "x Delivery note" at bounding box center [379, 331] width 180 height 30
click at [363, 378] on div "1 selected" at bounding box center [379, 378] width 180 height 30
click at [362, 359] on span "Driver (576)" at bounding box center [358, 358] width 44 height 9
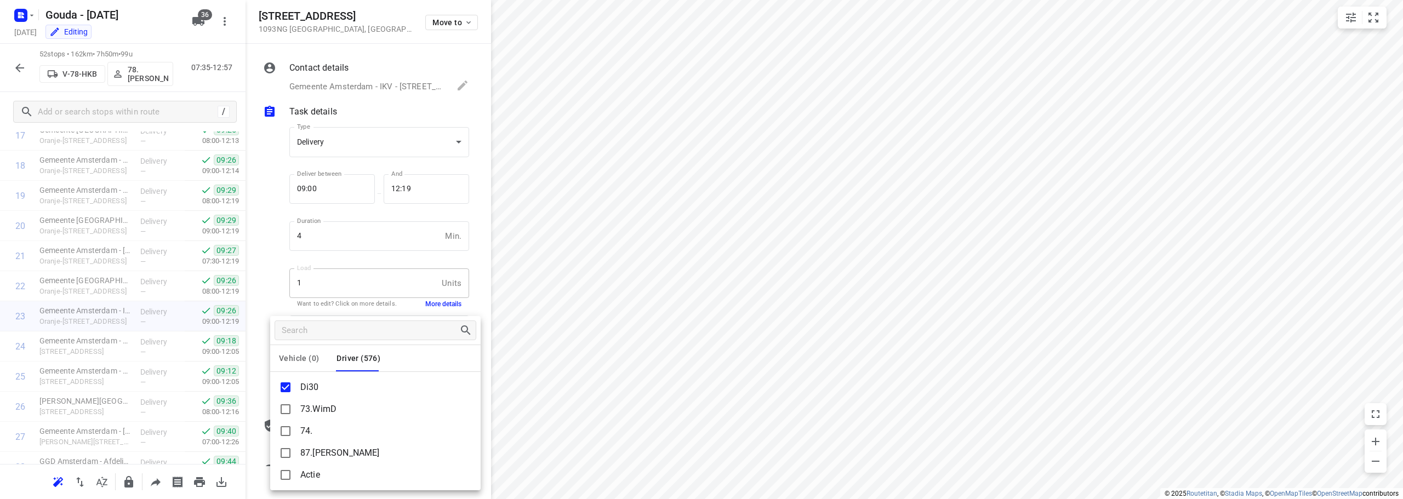
click at [279, 239] on div at bounding box center [701, 249] width 1403 height 499
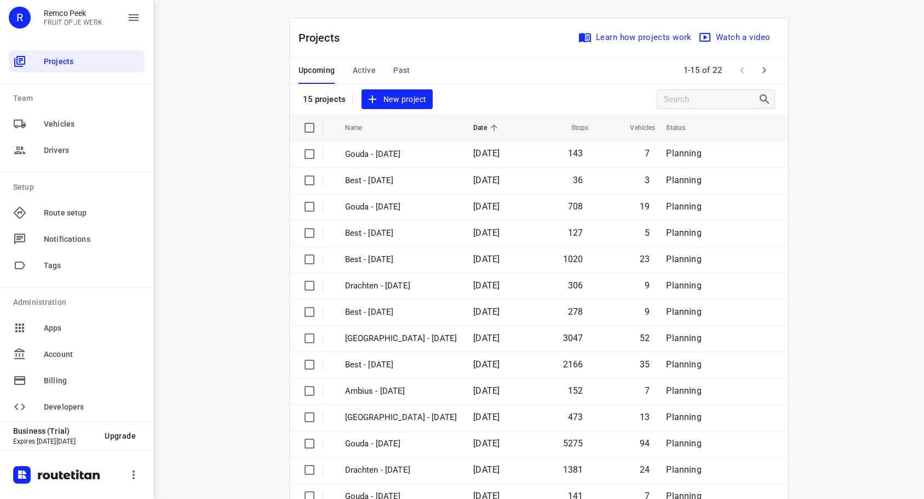
click at [402, 73] on span "Past" at bounding box center [401, 71] width 17 height 14
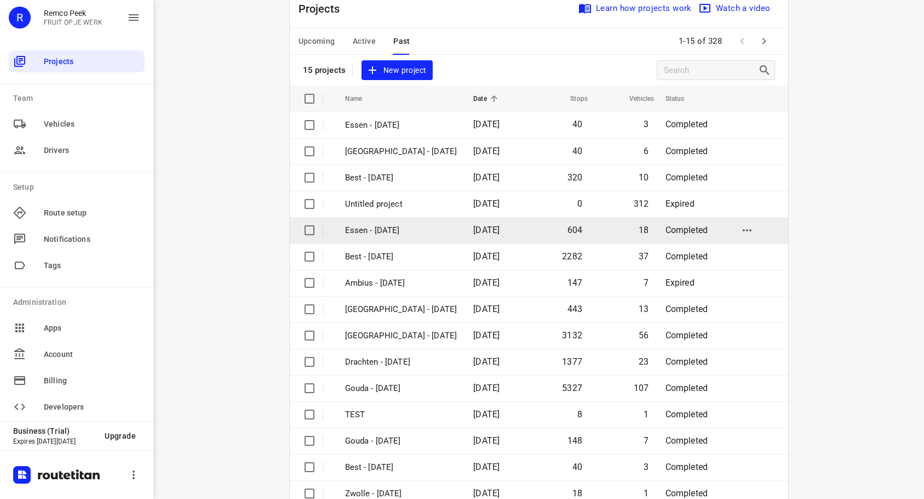
scroll to position [55, 0]
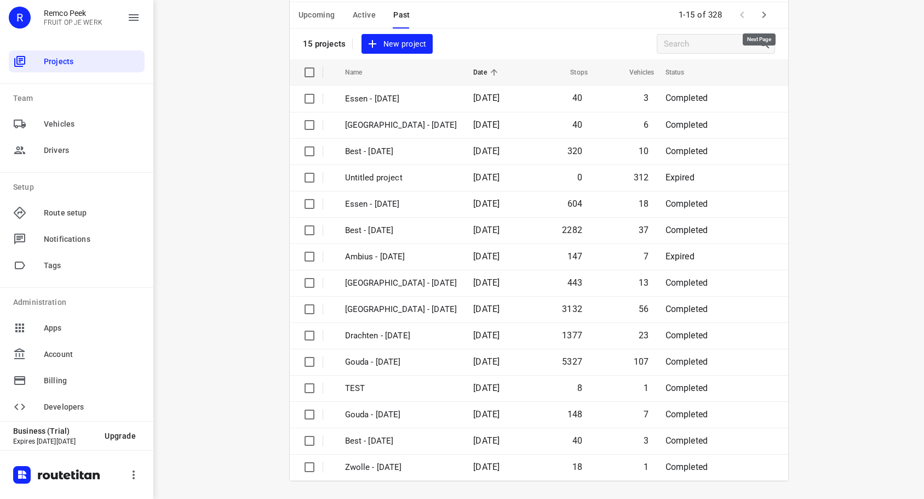
click at [759, 9] on icon "button" at bounding box center [764, 14] width 13 height 13
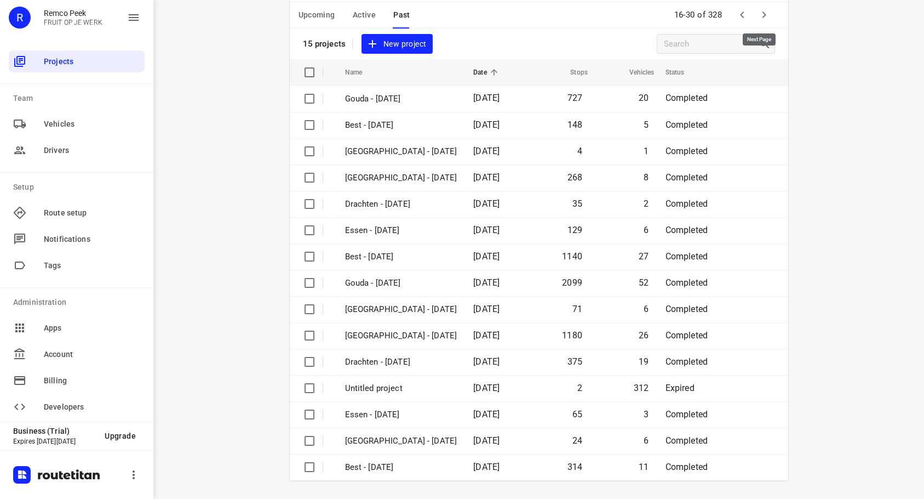
click at [767, 16] on button "button" at bounding box center [764, 15] width 22 height 22
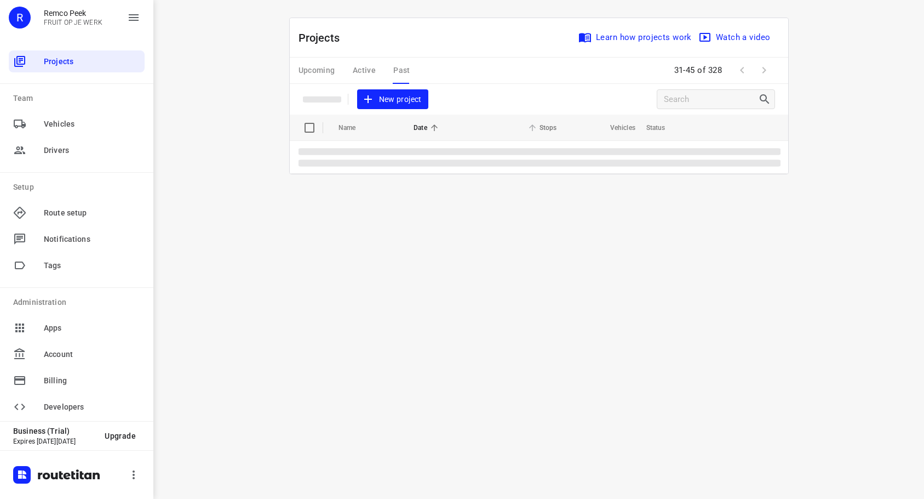
scroll to position [0, 0]
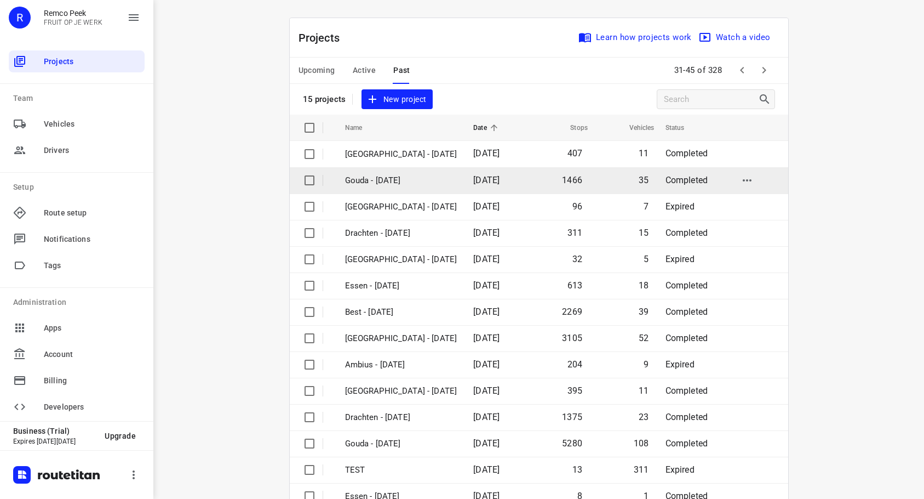
click at [402, 175] on p "Gouda - [DATE]" at bounding box center [401, 180] width 112 height 13
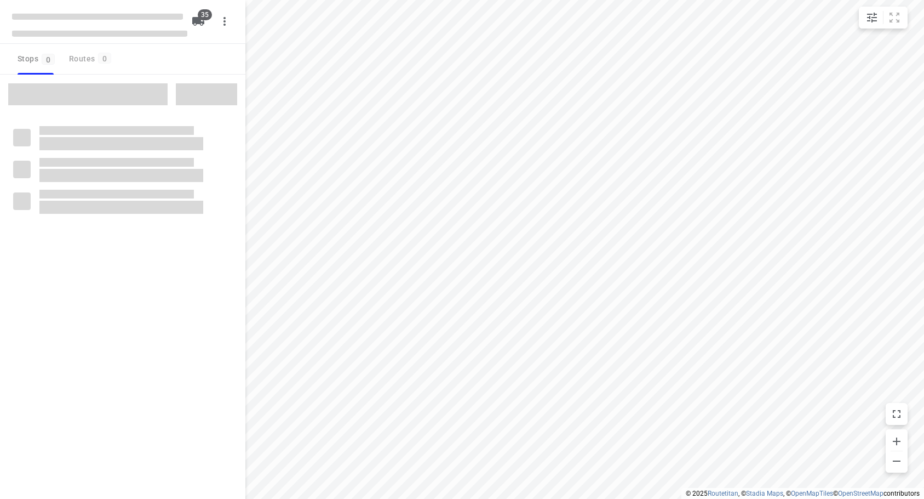
checkbox input "true"
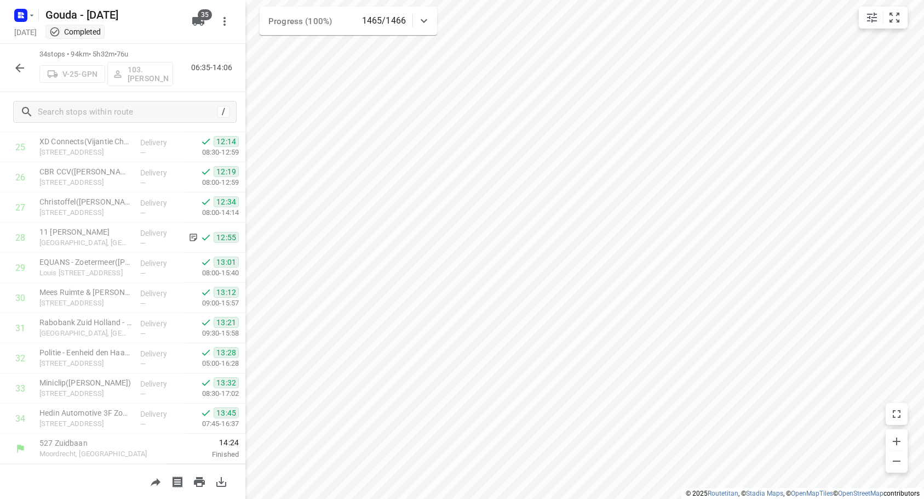
scroll to position [777, 0]
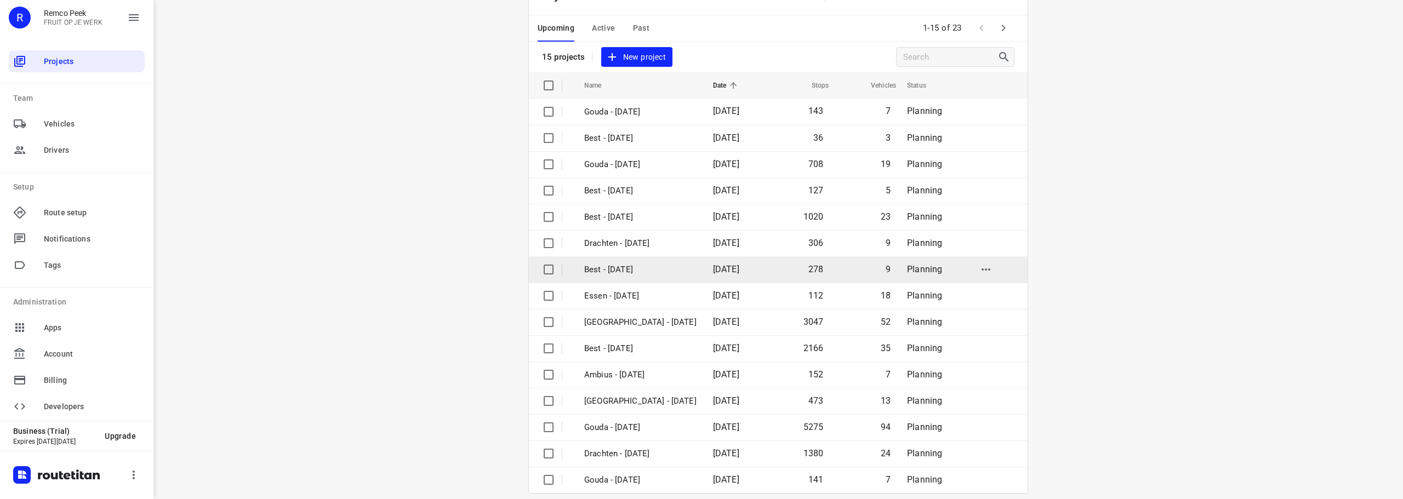
scroll to position [55, 0]
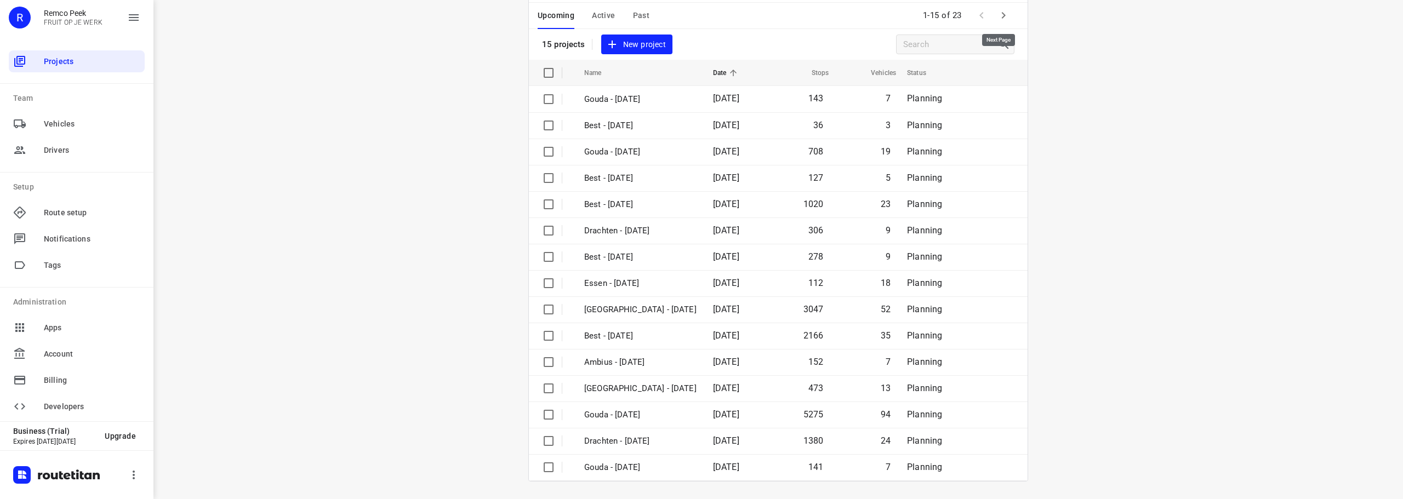
click at [924, 19] on icon "button" at bounding box center [1003, 15] width 13 height 13
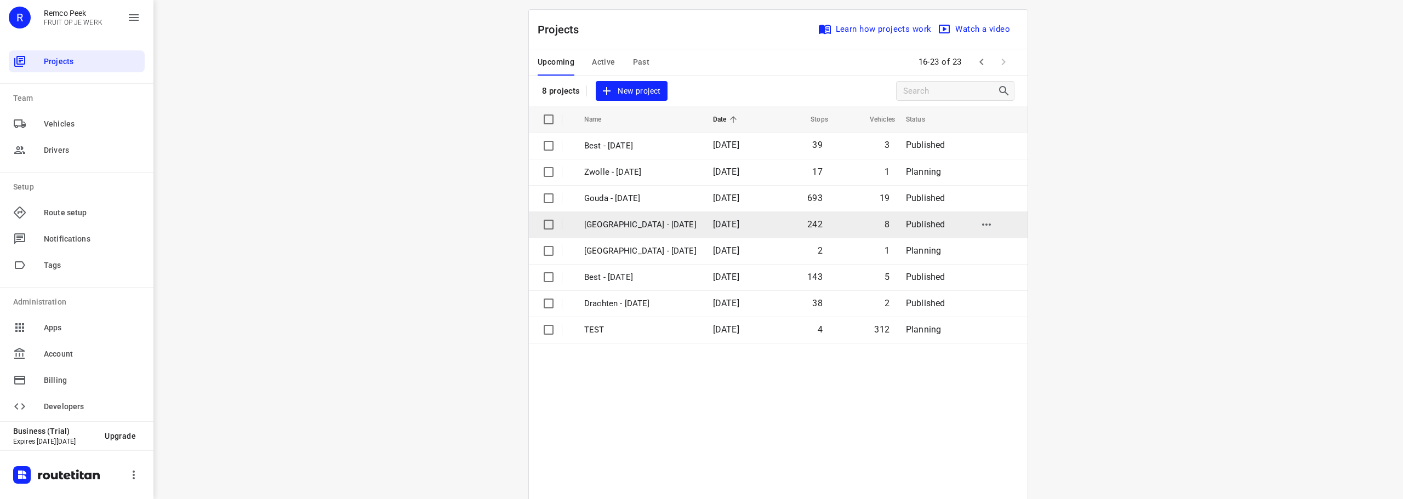
scroll to position [0, 0]
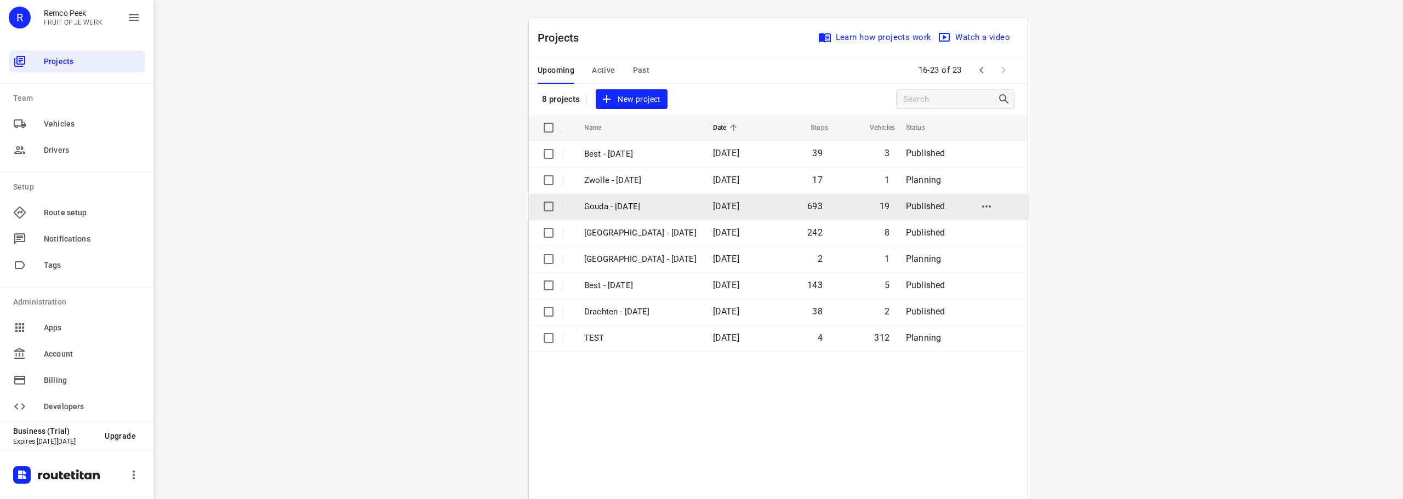
click at [647, 210] on p "Gouda - [DATE]" at bounding box center [640, 207] width 112 height 13
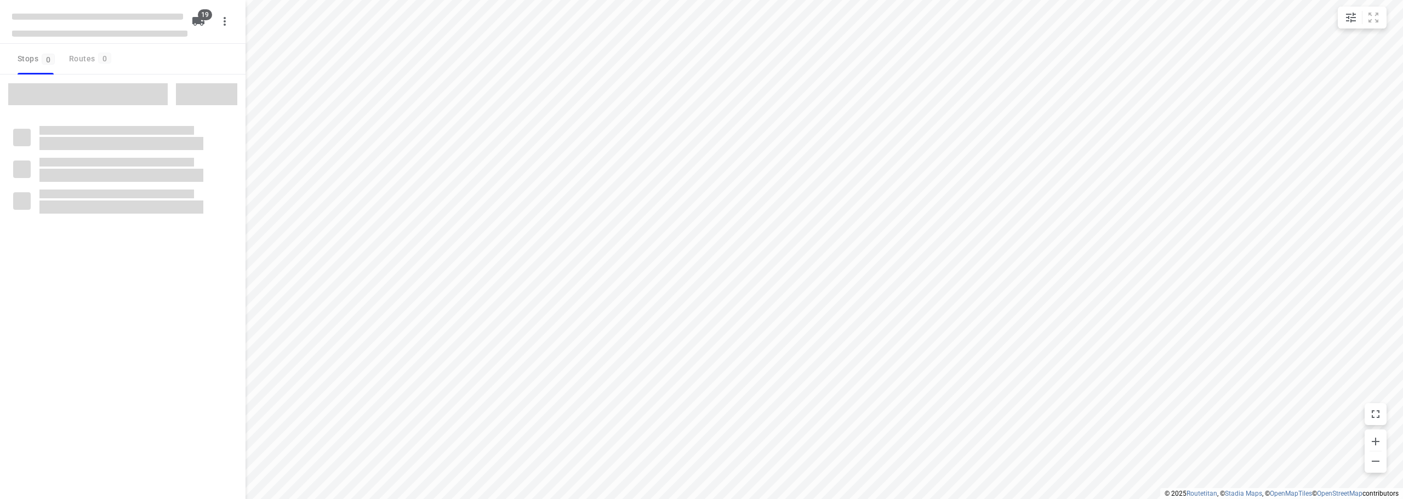
checkbox input "true"
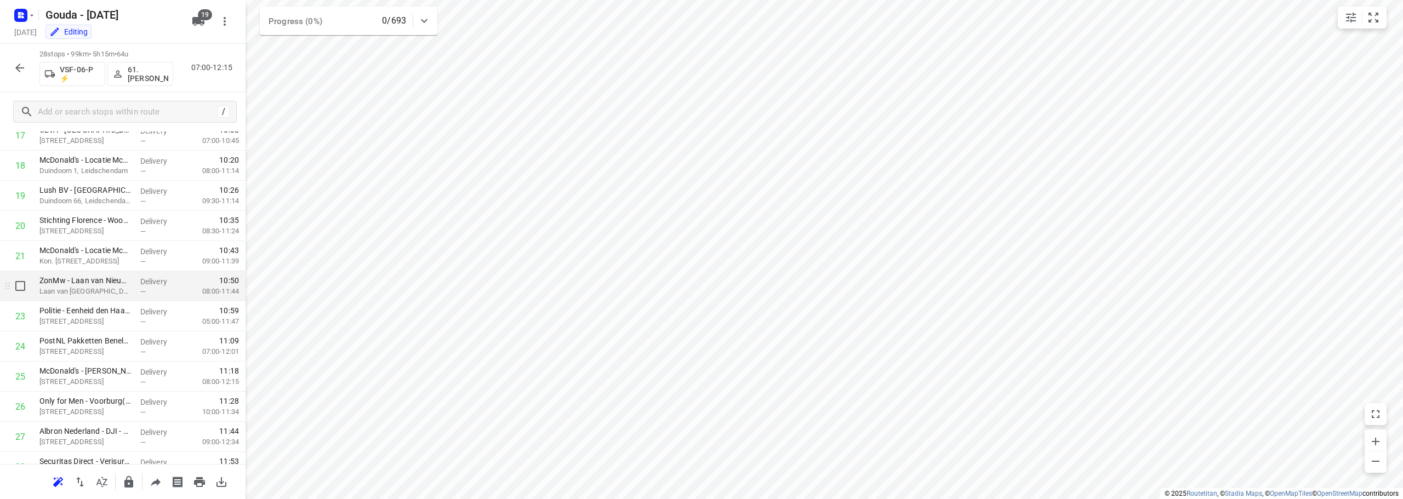
scroll to position [596, 0]
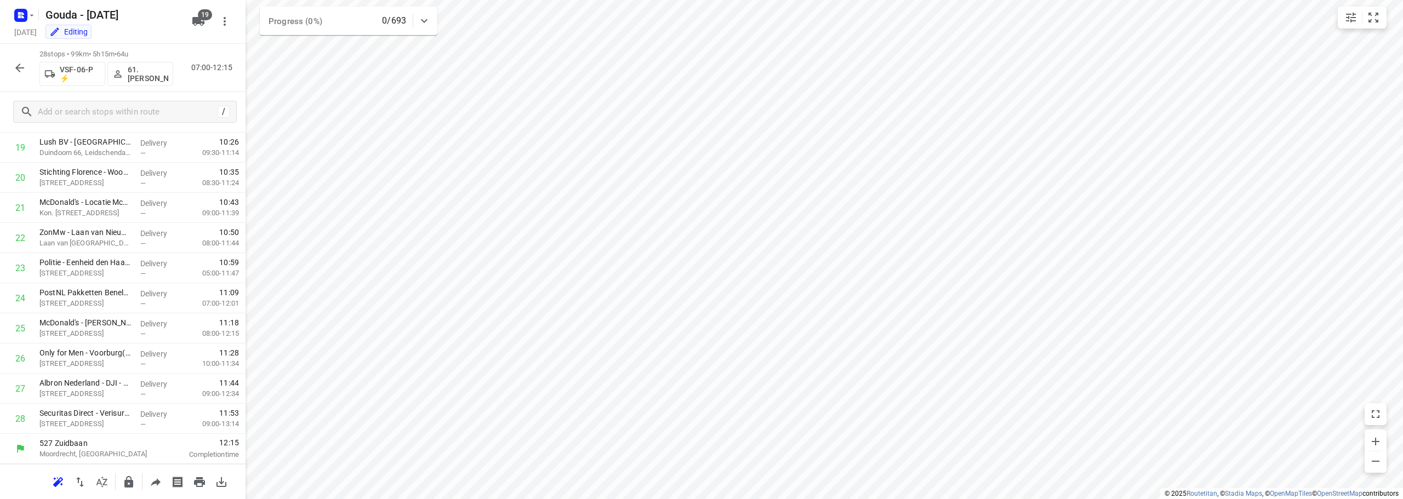
click at [21, 73] on icon "button" at bounding box center [19, 67] width 13 height 13
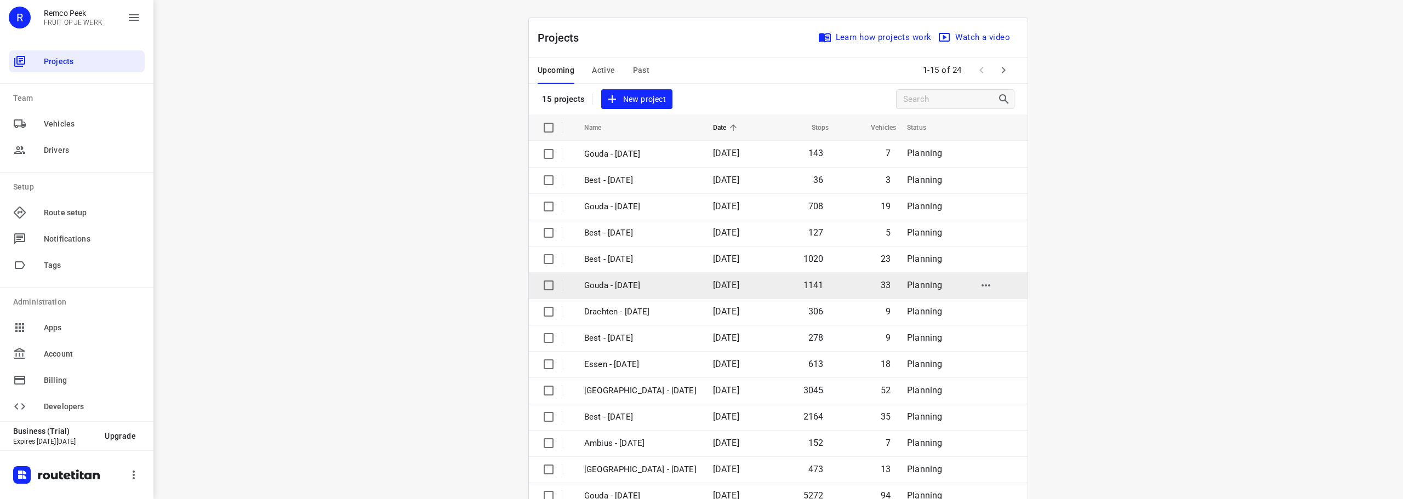
click at [634, 291] on p "Gouda - [DATE]" at bounding box center [640, 285] width 112 height 13
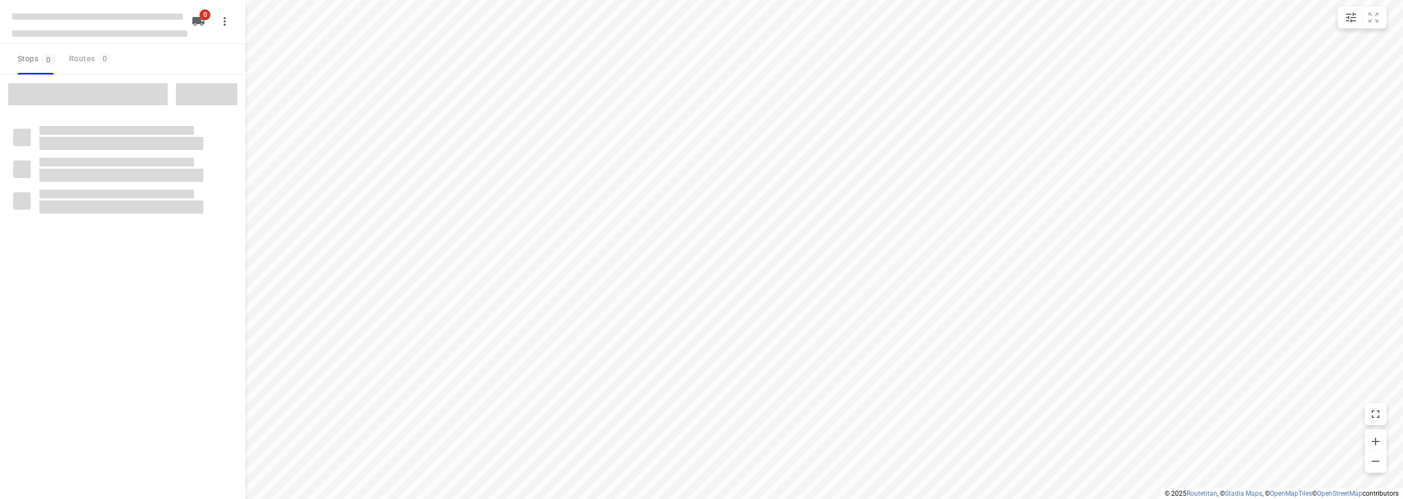
click at [236, 257] on div at bounding box center [122, 324] width 245 height 499
checkbox input "true"
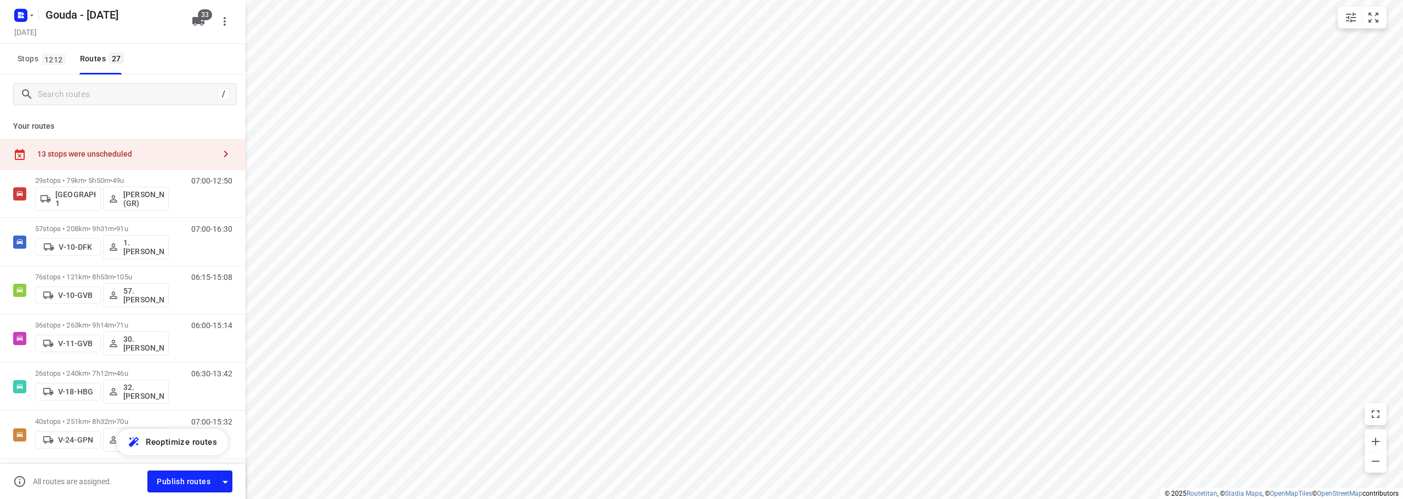
click at [112, 156] on div "13 stops were unscheduled" at bounding box center [126, 154] width 178 height 9
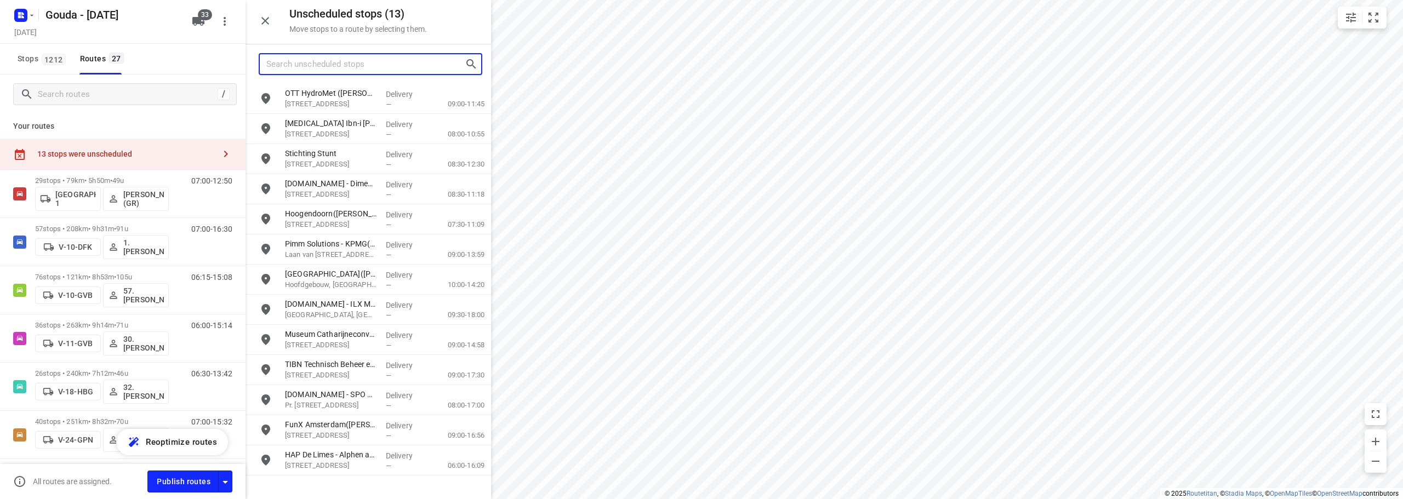
click at [330, 59] on input "Search unscheduled stops" at bounding box center [365, 64] width 198 height 17
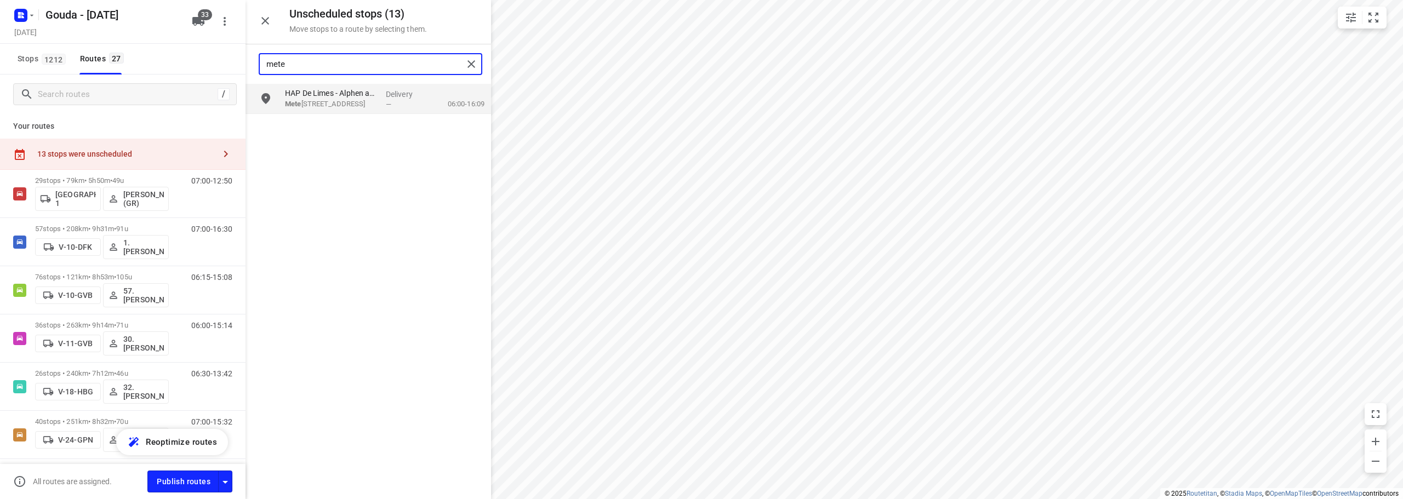
type input "mete"
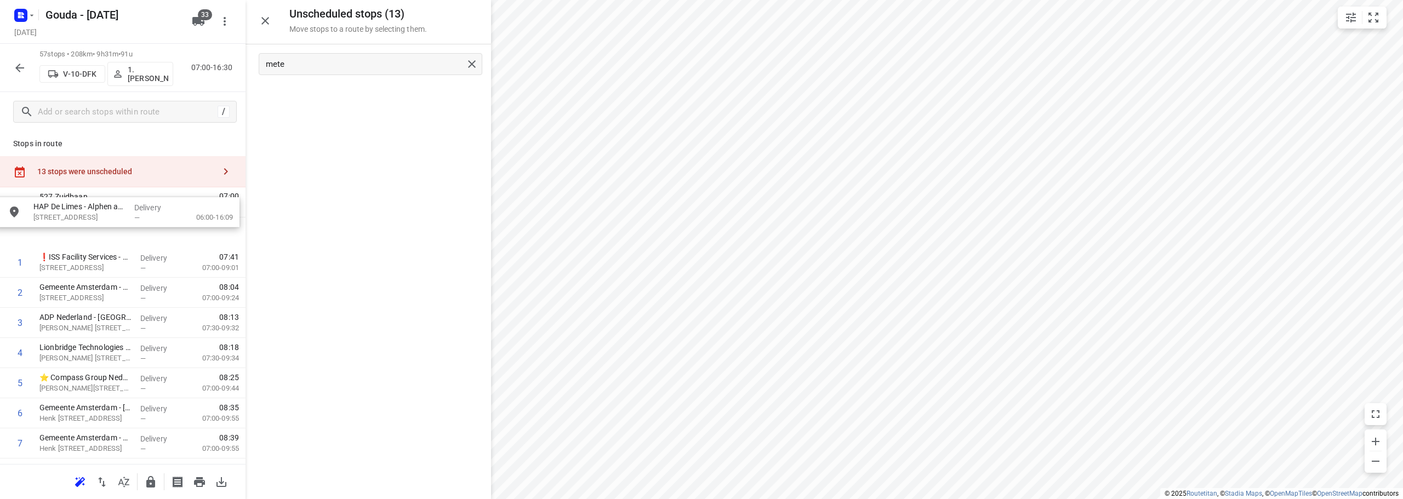
drag, startPoint x: 371, startPoint y: 106, endPoint x: 107, endPoint y: 222, distance: 288.3
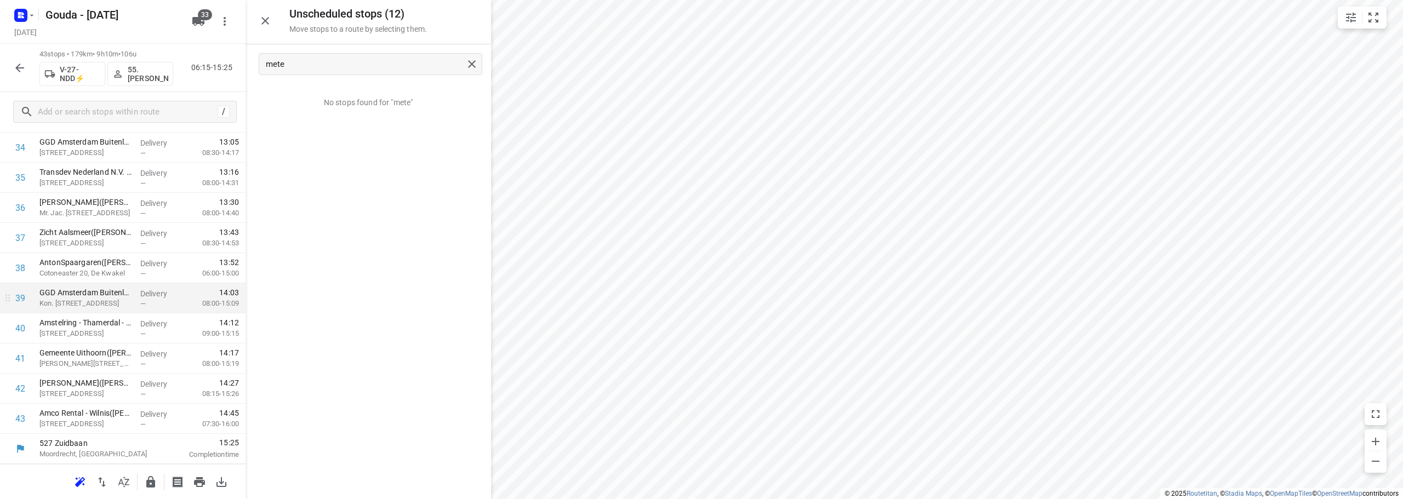
scroll to position [1079, 0]
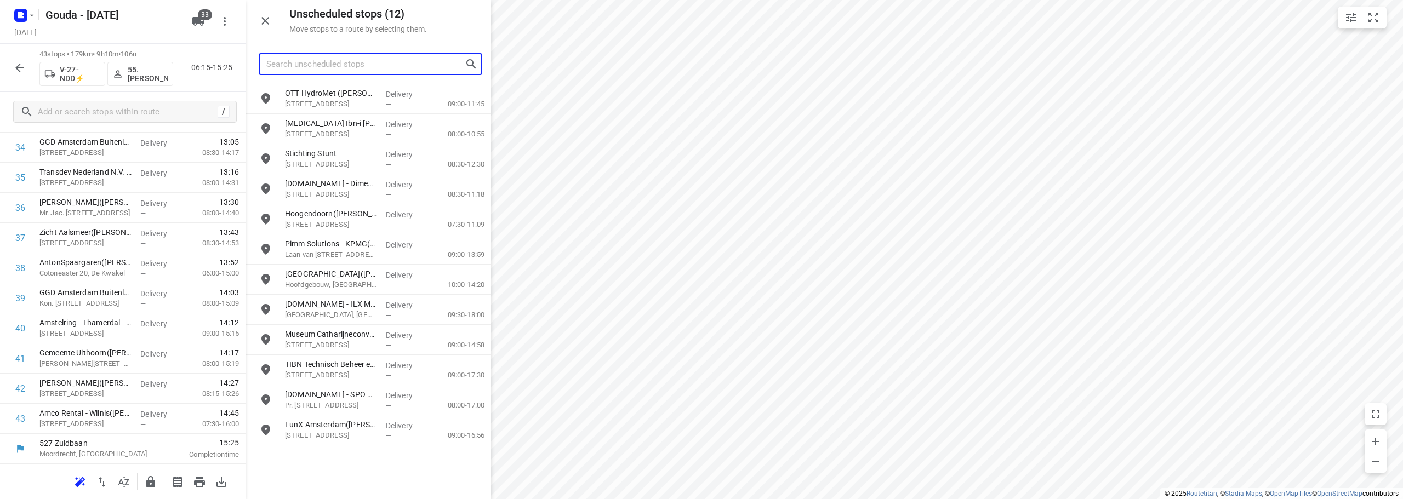
click at [352, 70] on input "Search unscheduled stops" at bounding box center [365, 64] width 198 height 17
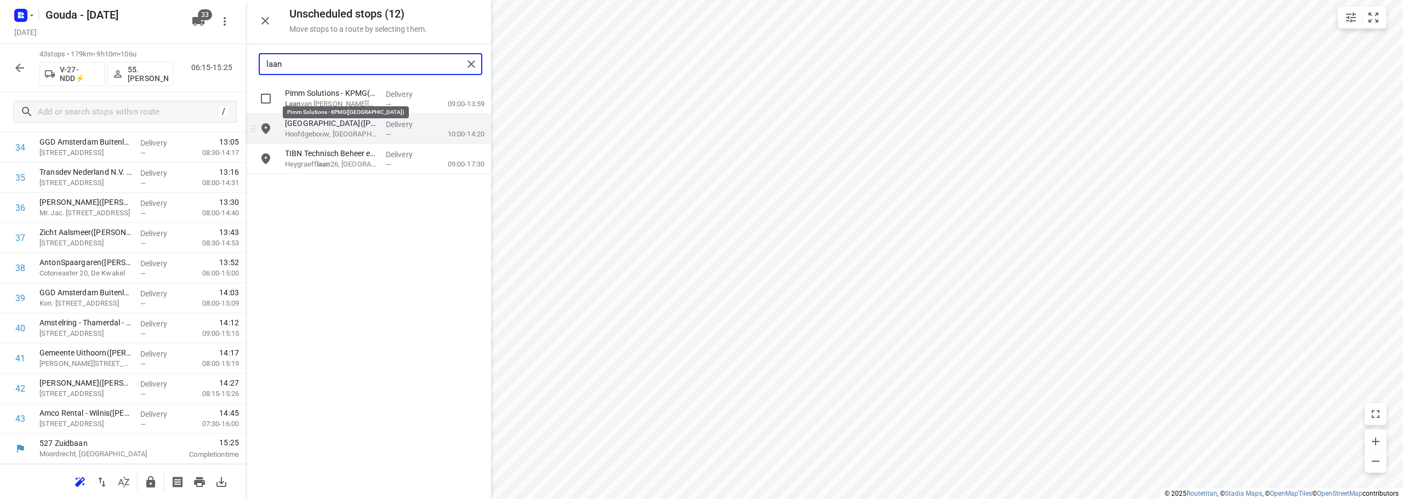
type input "laan"
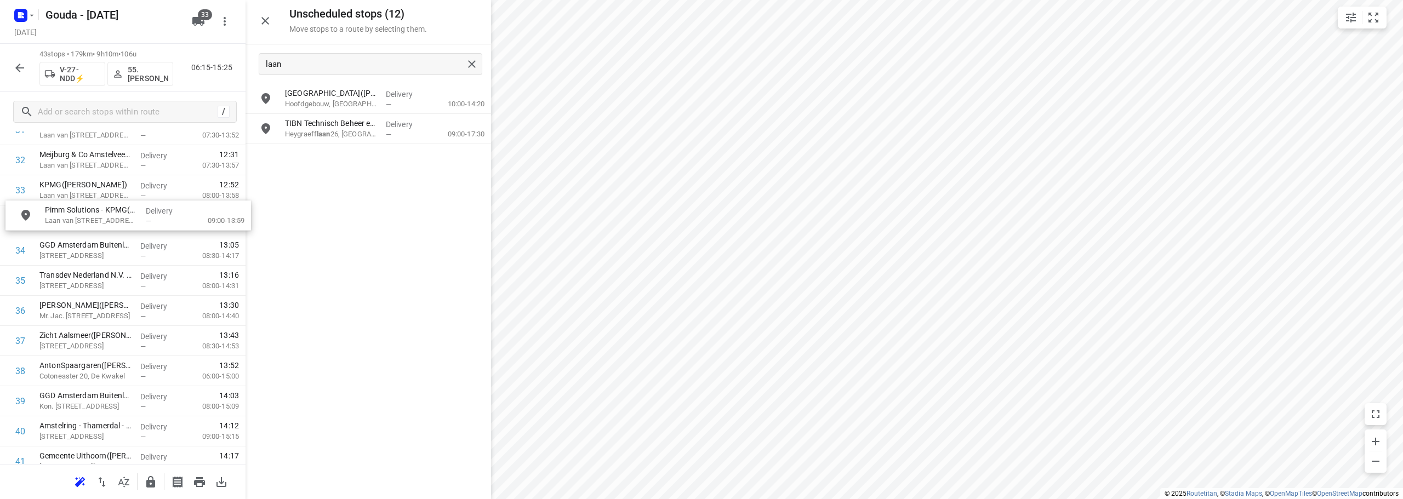
scroll to position [1004, 0]
drag, startPoint x: 363, startPoint y: 96, endPoint x: 120, endPoint y: 225, distance: 275.2
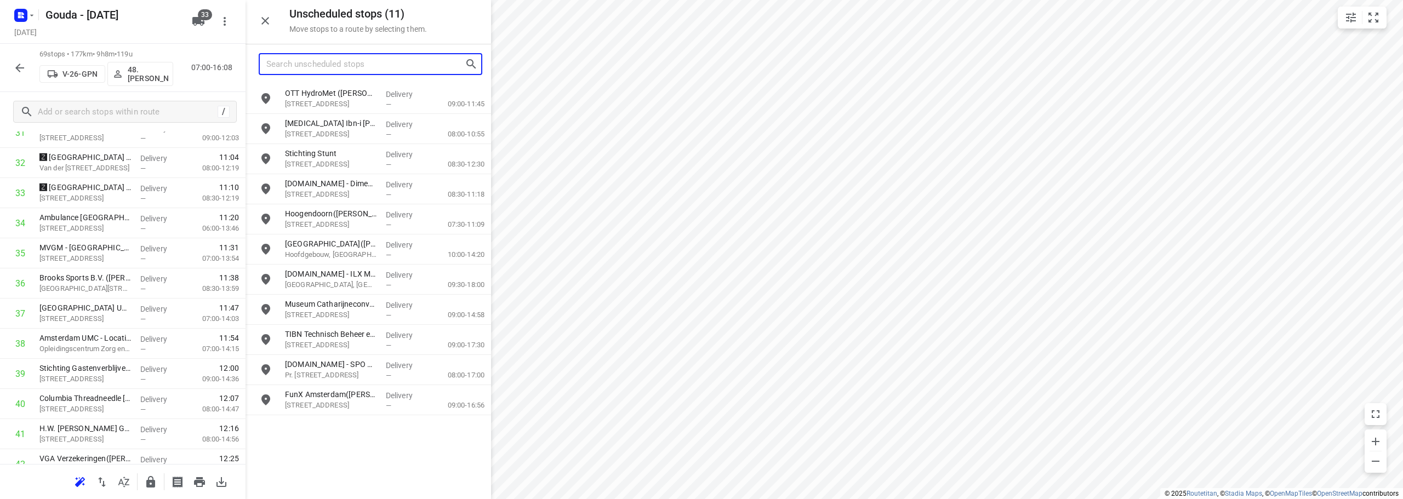
drag, startPoint x: 351, startPoint y: 69, endPoint x: 371, endPoint y: 43, distance: 33.2
click at [351, 65] on input "Search unscheduled stops" at bounding box center [365, 64] width 198 height 17
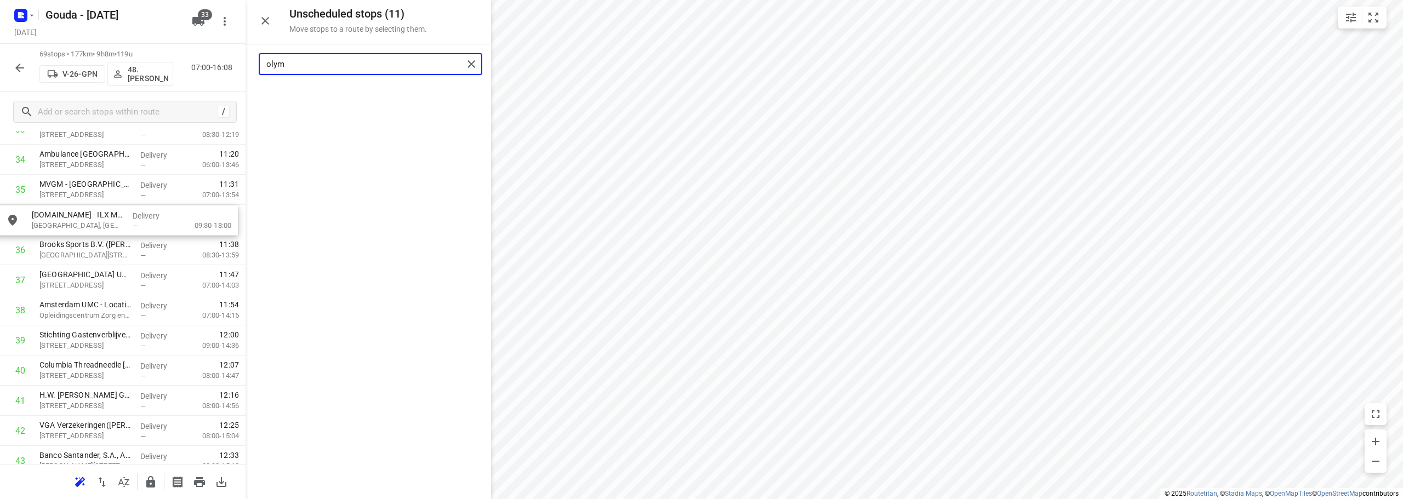
scroll to position [1067, 0]
drag, startPoint x: 392, startPoint y: 97, endPoint x: 139, endPoint y: 227, distance: 285.2
type input "olym"
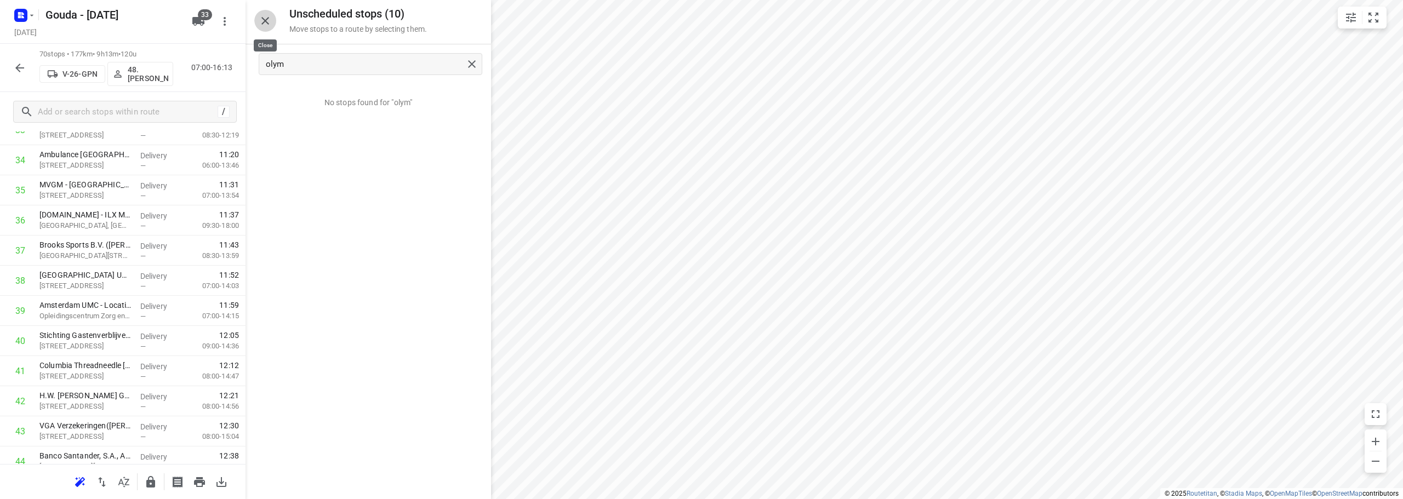
click at [270, 24] on icon "button" at bounding box center [265, 20] width 13 height 13
click at [25, 71] on icon "button" at bounding box center [19, 67] width 13 height 13
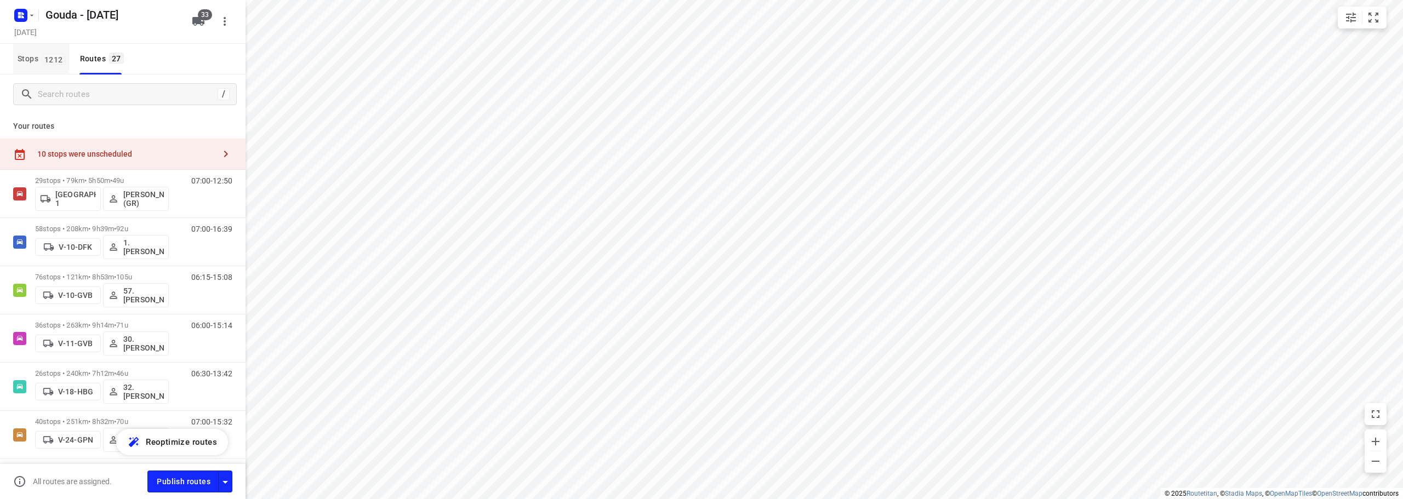
click at [45, 64] on span "1212" at bounding box center [54, 59] width 24 height 11
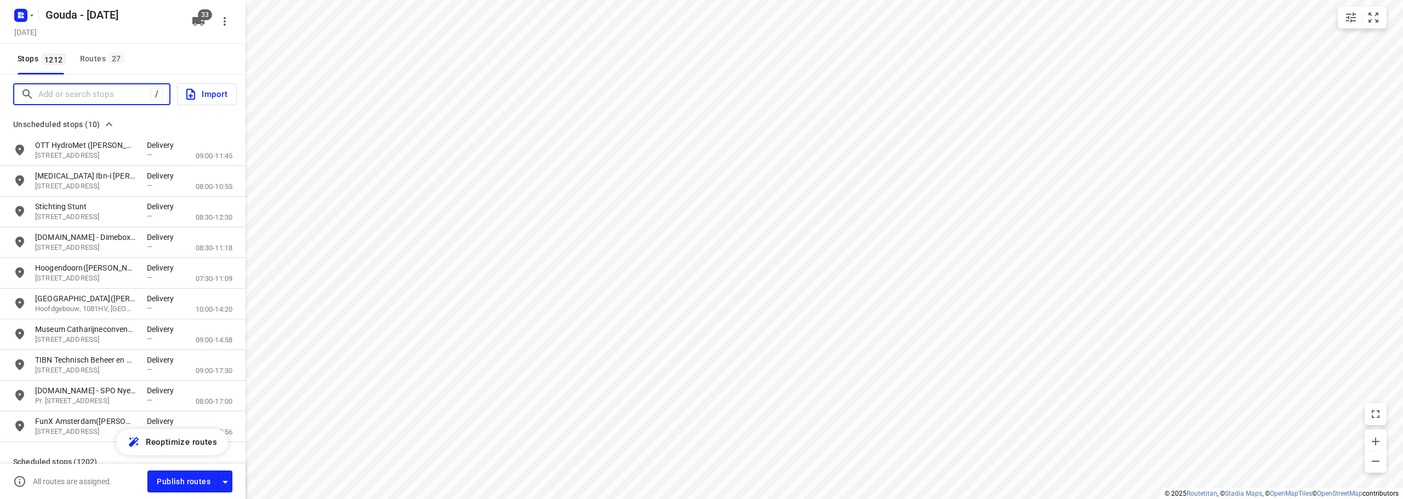
click at [60, 90] on input "Add or search stops" at bounding box center [94, 94] width 112 height 17
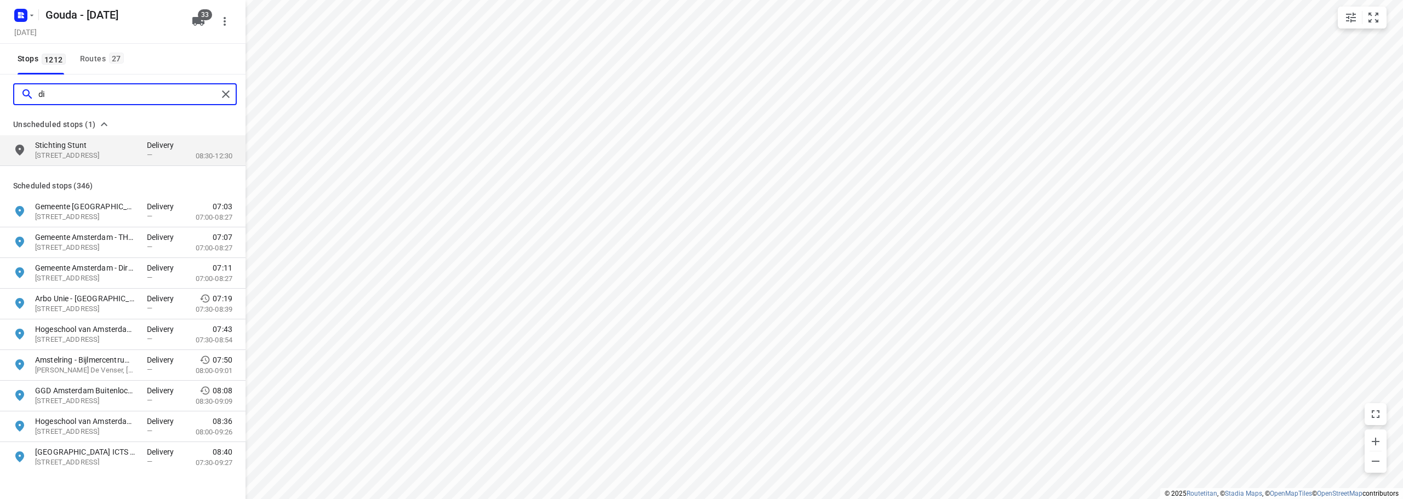
type input "d"
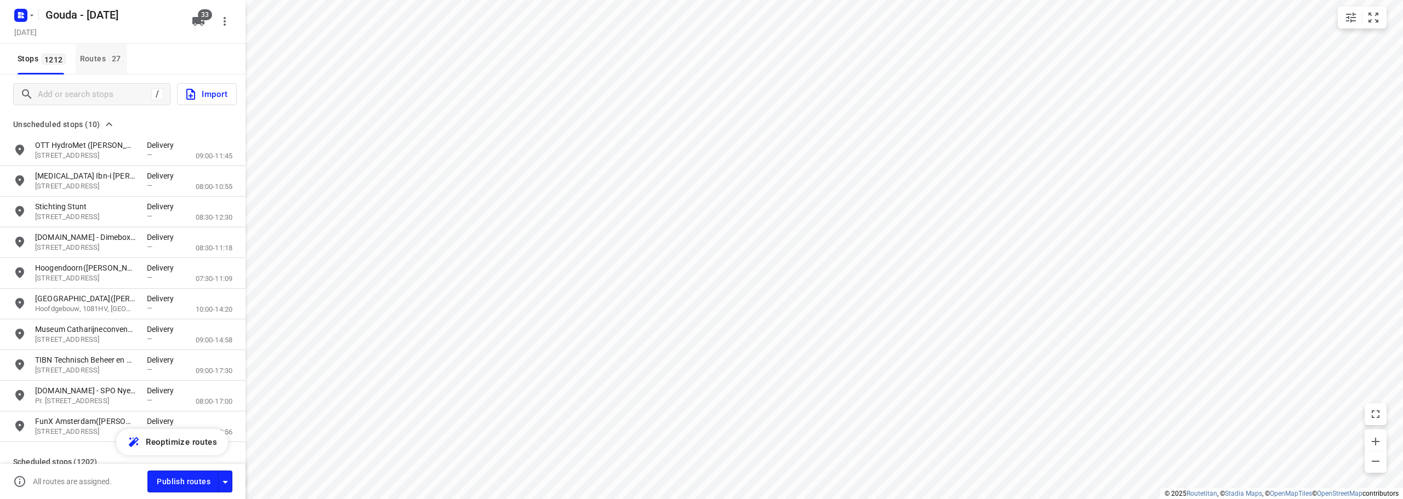
click at [109, 61] on span "27" at bounding box center [116, 58] width 15 height 11
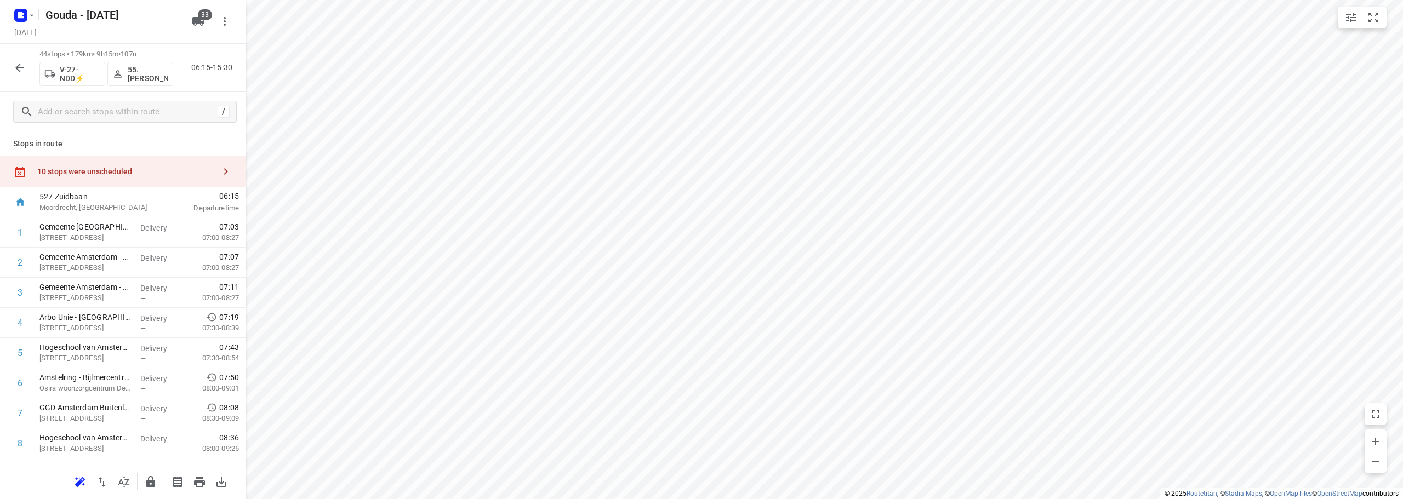
drag, startPoint x: 105, startPoint y: 173, endPoint x: 238, endPoint y: 118, distance: 144.7
click at [107, 172] on div "10 stops were unscheduled" at bounding box center [126, 171] width 178 height 9
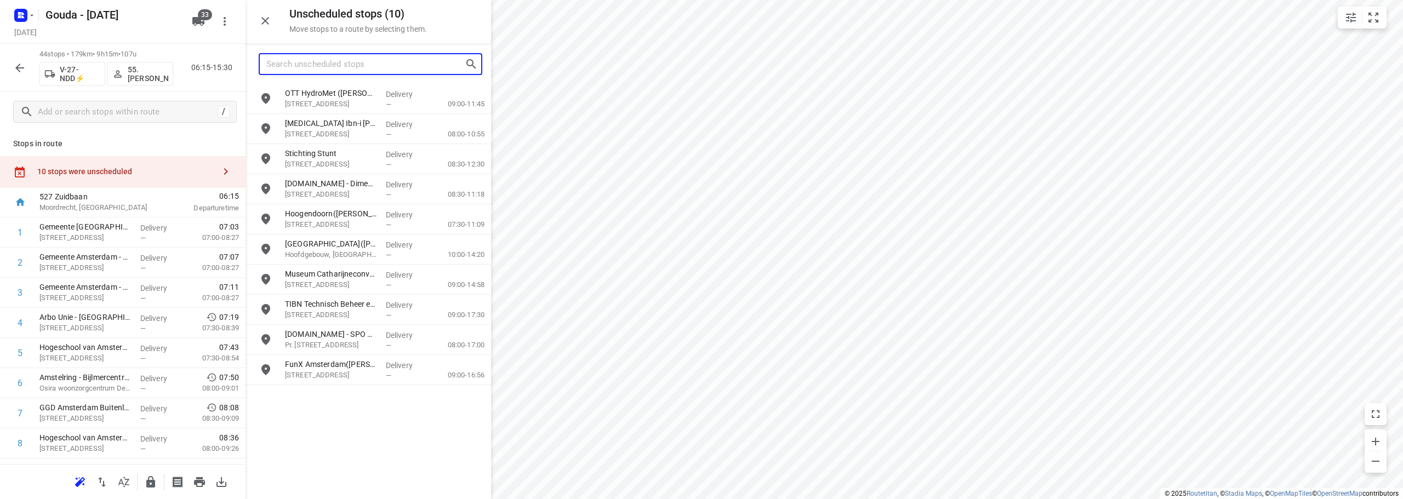
drag, startPoint x: 368, startPoint y: 64, endPoint x: 385, endPoint y: 47, distance: 24.0
click at [374, 56] on input "Search unscheduled stops" at bounding box center [365, 64] width 198 height 17
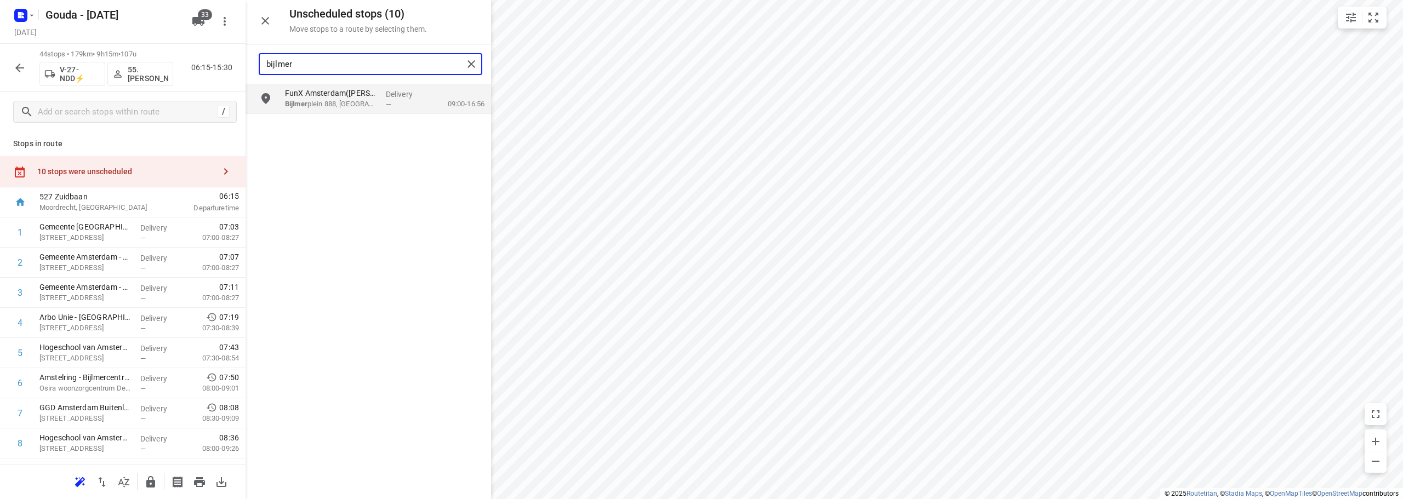
type input "bijlmer"
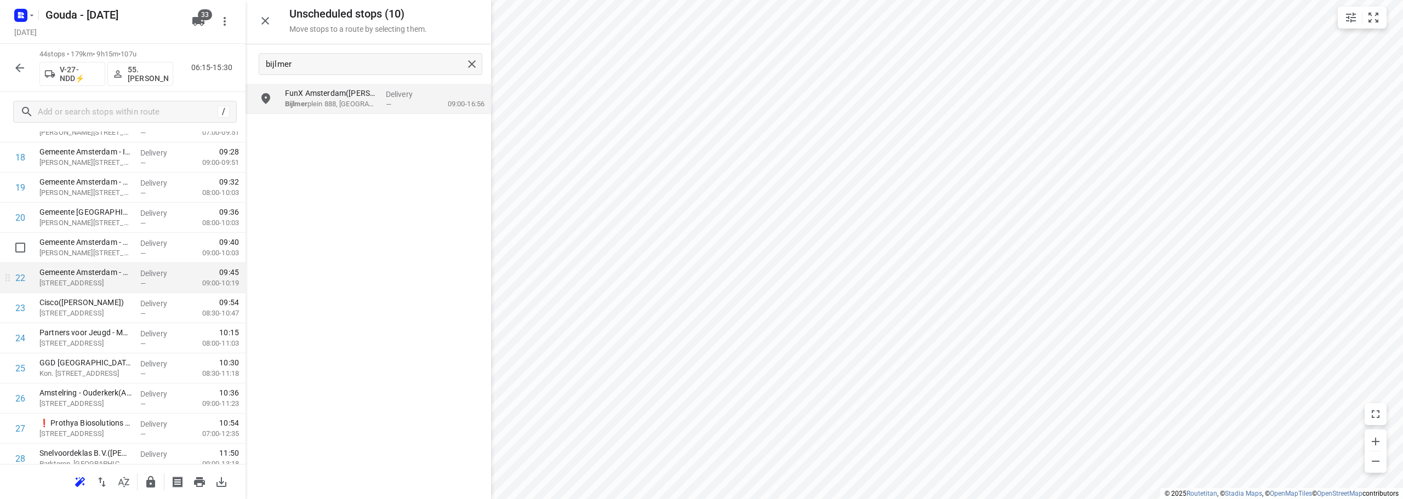
scroll to position [603, 0]
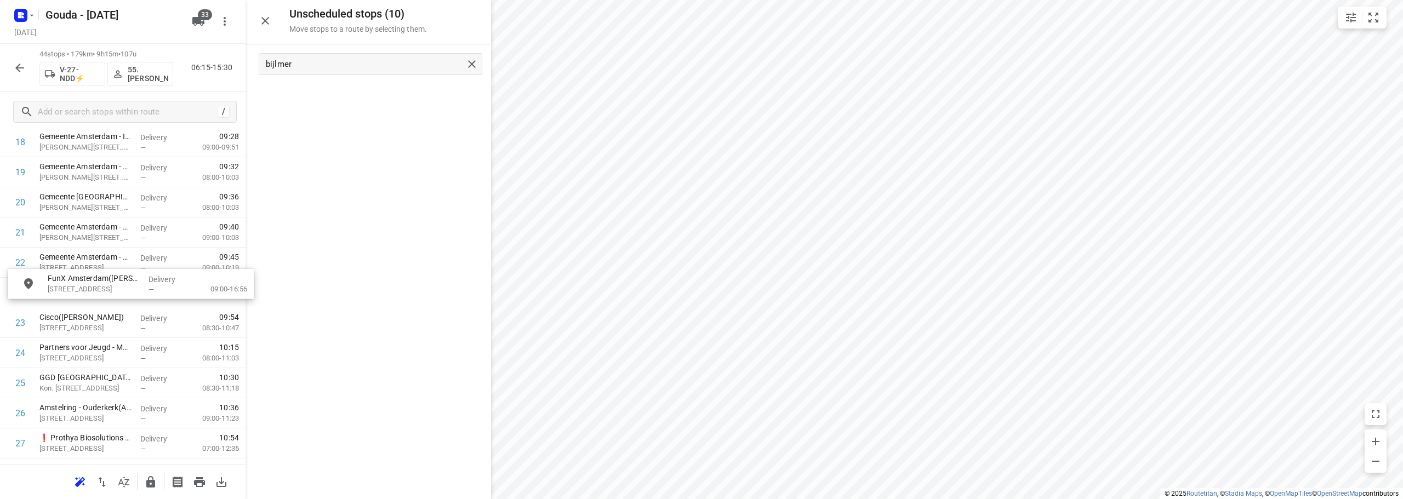
drag, startPoint x: 420, startPoint y: 93, endPoint x: 180, endPoint y: 281, distance: 304.4
click at [273, 22] on button "button" at bounding box center [265, 21] width 22 height 22
click at [25, 76] on button "button" at bounding box center [20, 68] width 22 height 22
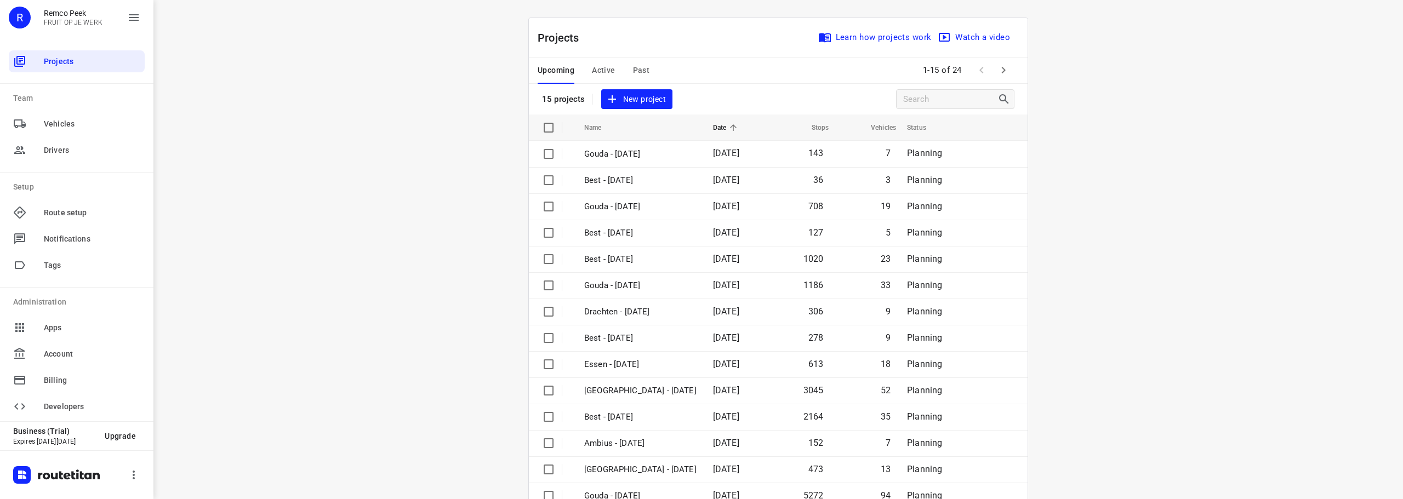
click at [594, 78] on button "Active" at bounding box center [603, 71] width 23 height 26
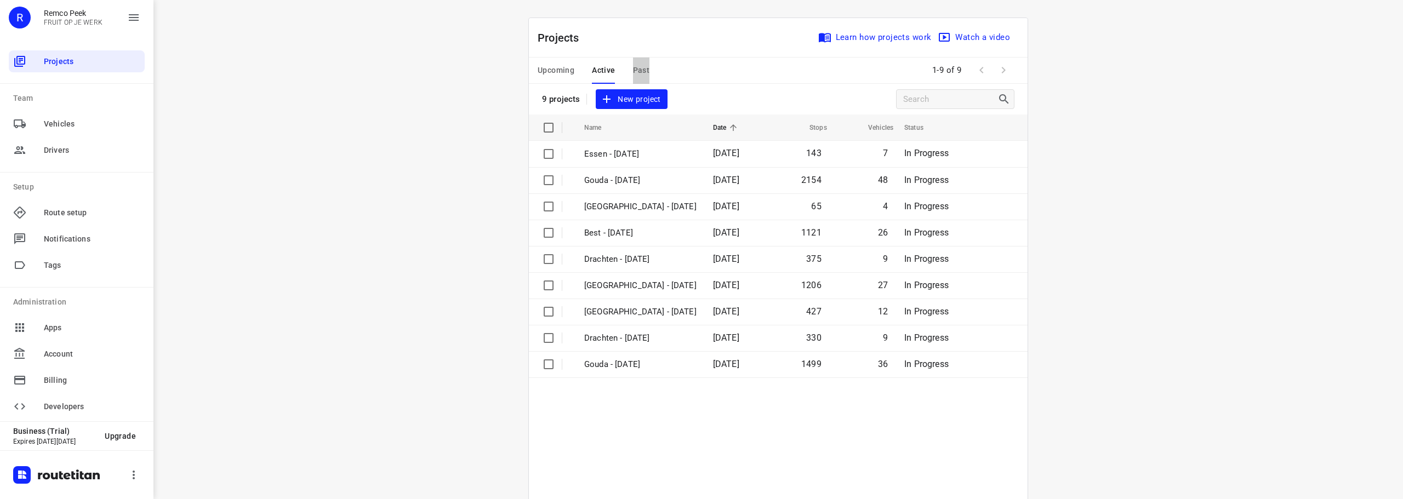
click at [633, 69] on span "Past" at bounding box center [641, 71] width 17 height 14
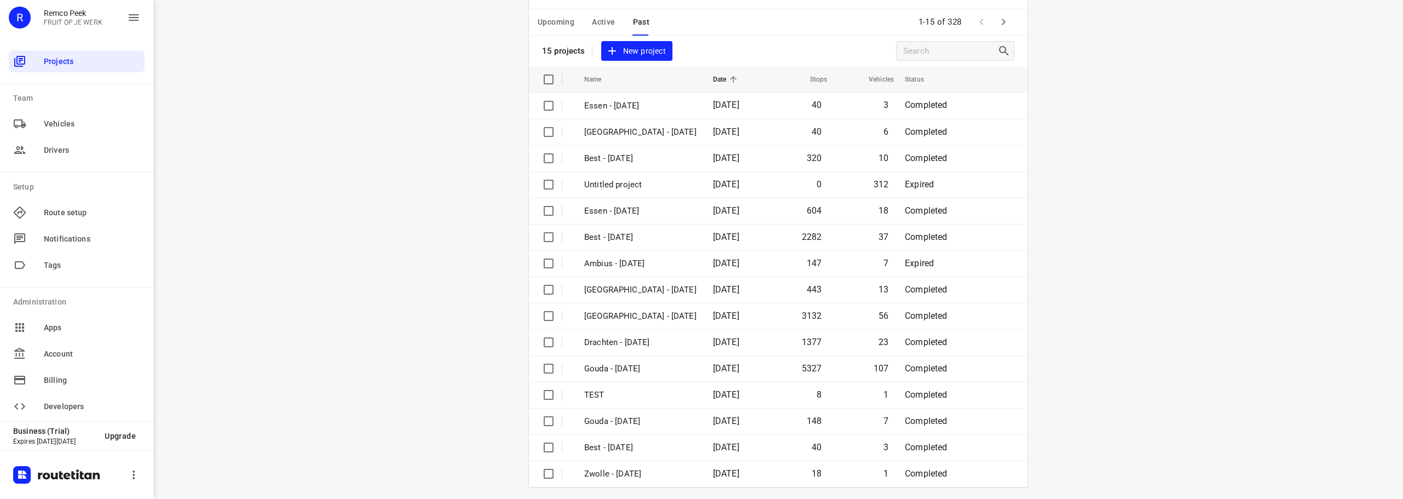
drag, startPoint x: 444, startPoint y: 237, endPoint x: 443, endPoint y: 259, distance: 21.4
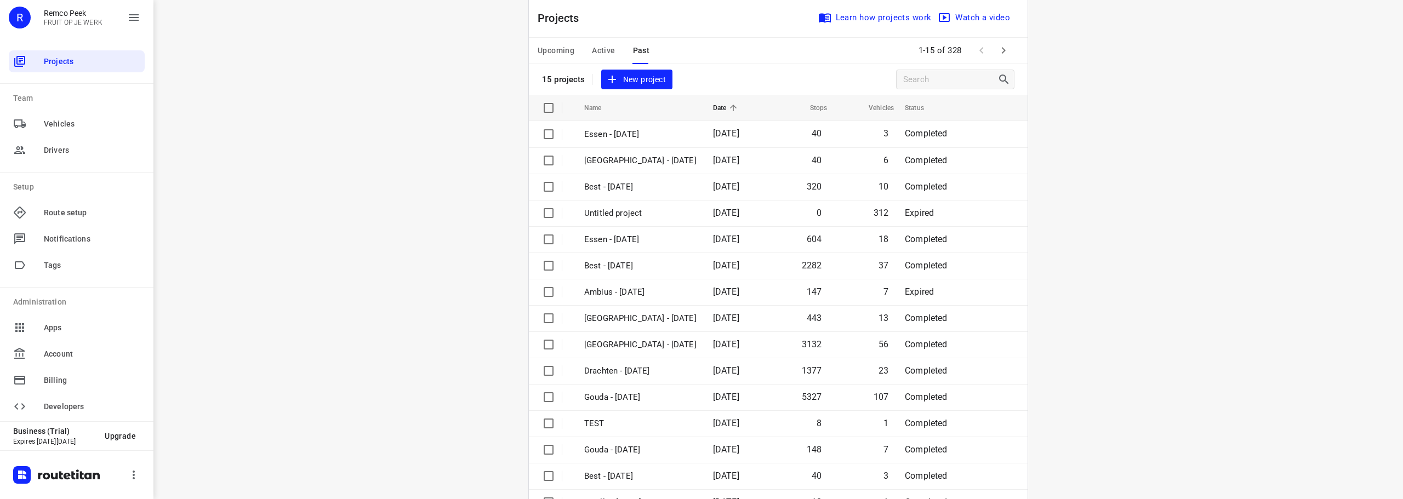
drag, startPoint x: 440, startPoint y: 334, endPoint x: 439, endPoint y: 313, distance: 20.3
click at [593, 43] on button "Active" at bounding box center [603, 53] width 23 height 26
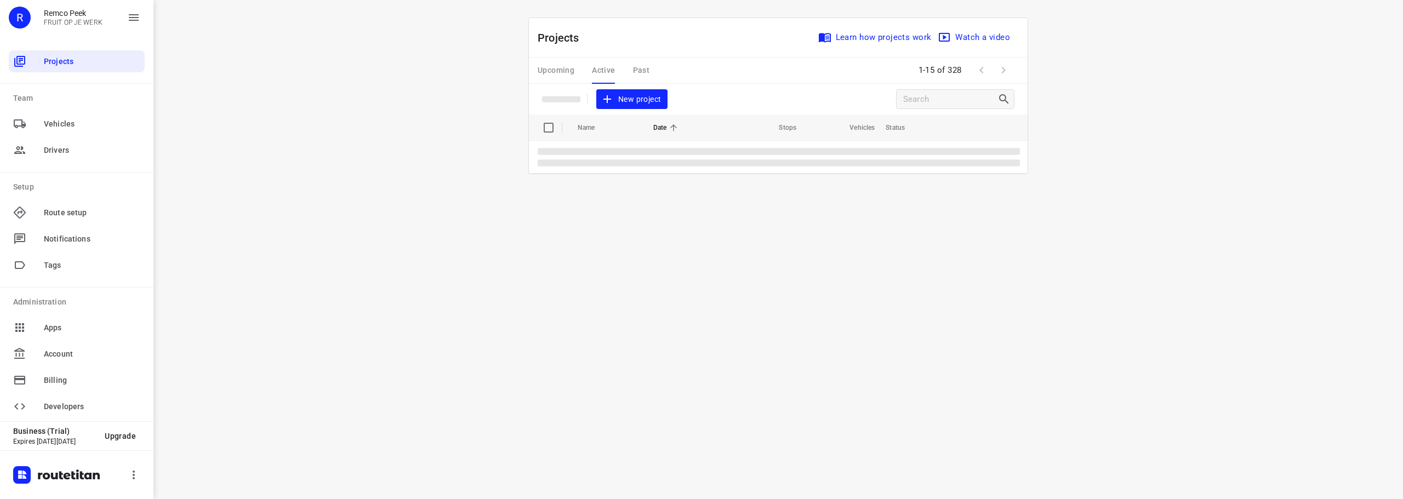
scroll to position [0, 0]
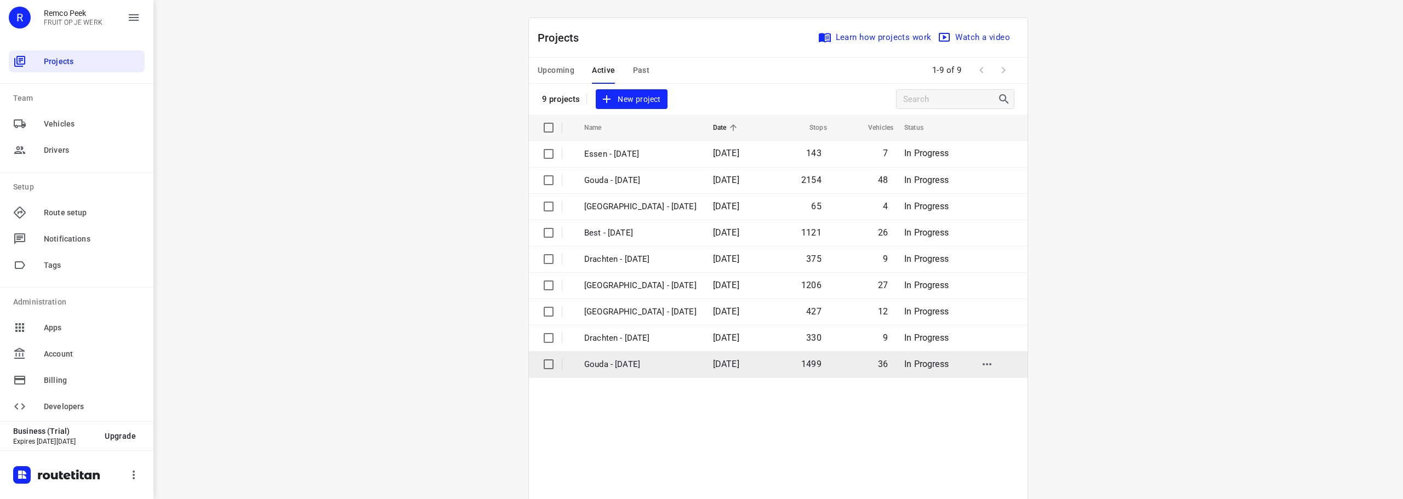
click at [631, 370] on p "Gouda - [DATE]" at bounding box center [640, 364] width 112 height 13
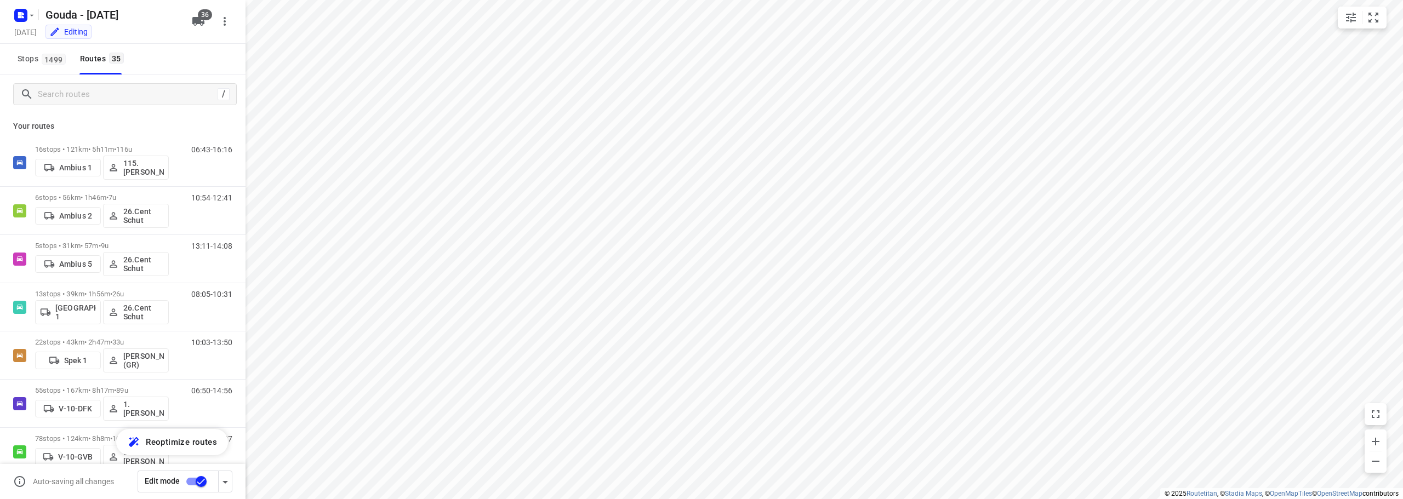
checkbox input "true"
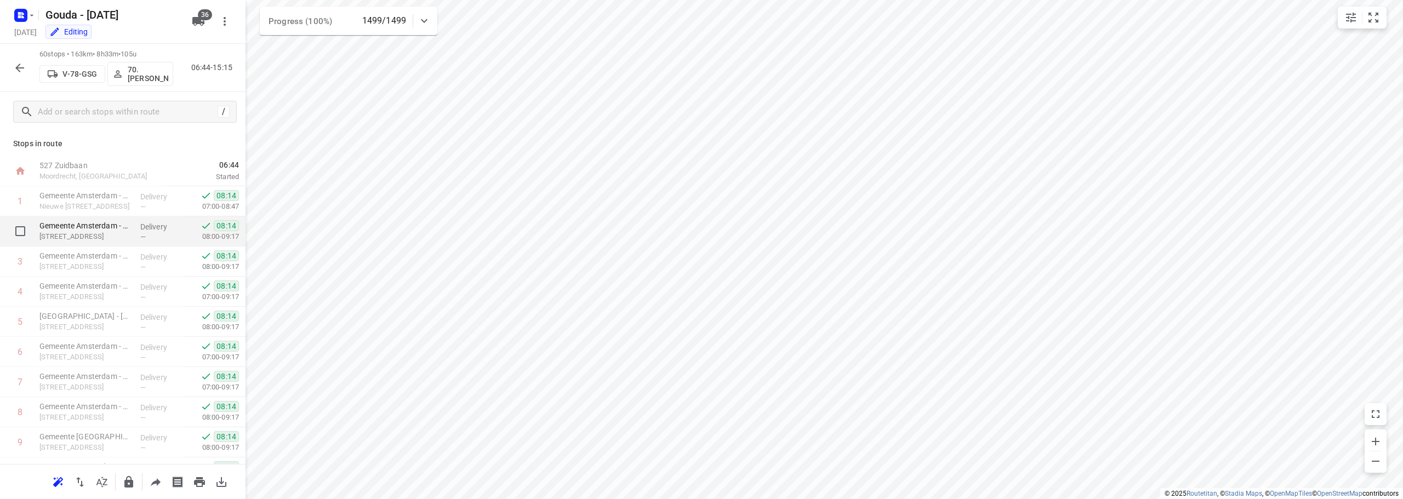
click at [140, 240] on span "—" at bounding box center [142, 237] width 5 height 8
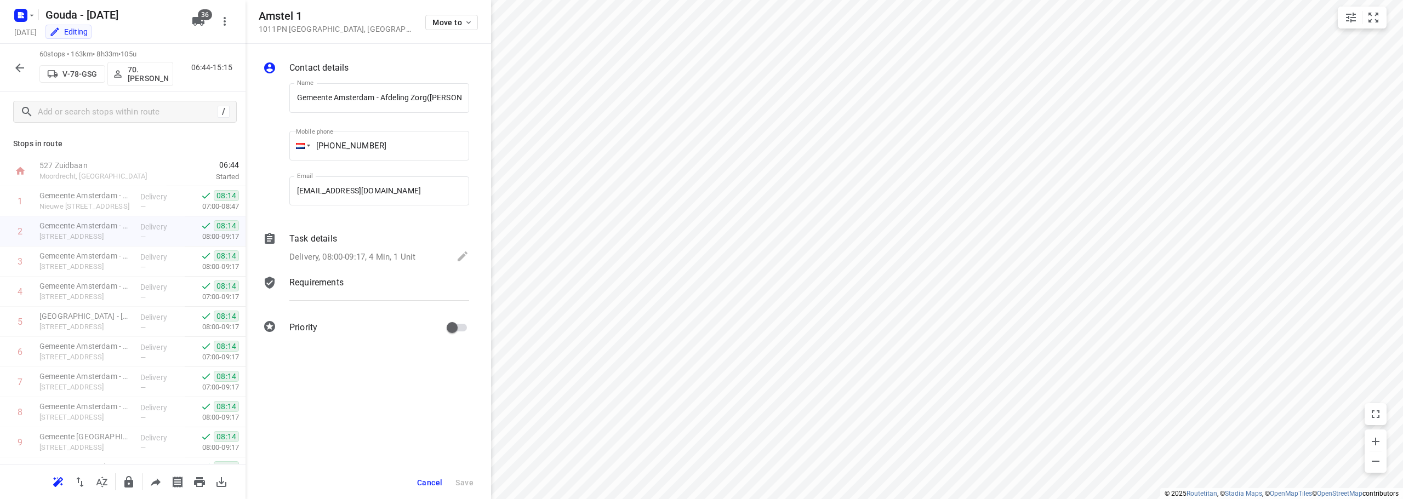
click at [348, 247] on div "Task details Delivery, 08:00-09:17, 4 Min, 1 Unit" at bounding box center [379, 248] width 184 height 37
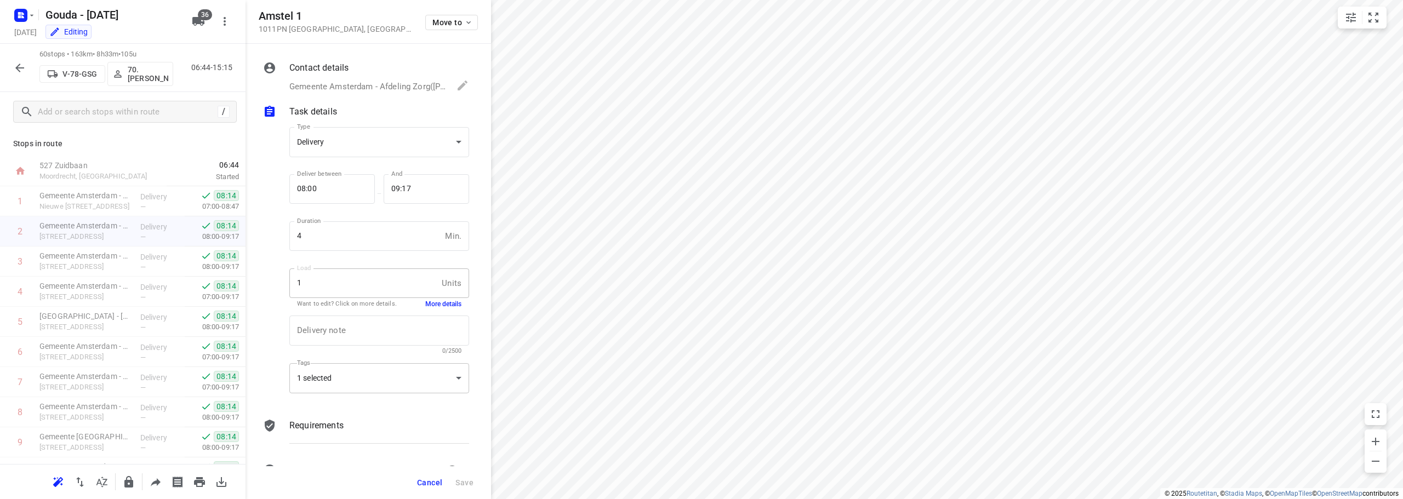
click at [366, 377] on div "1 selected" at bounding box center [379, 378] width 180 height 30
click at [361, 356] on span "Driver (576)" at bounding box center [358, 358] width 44 height 9
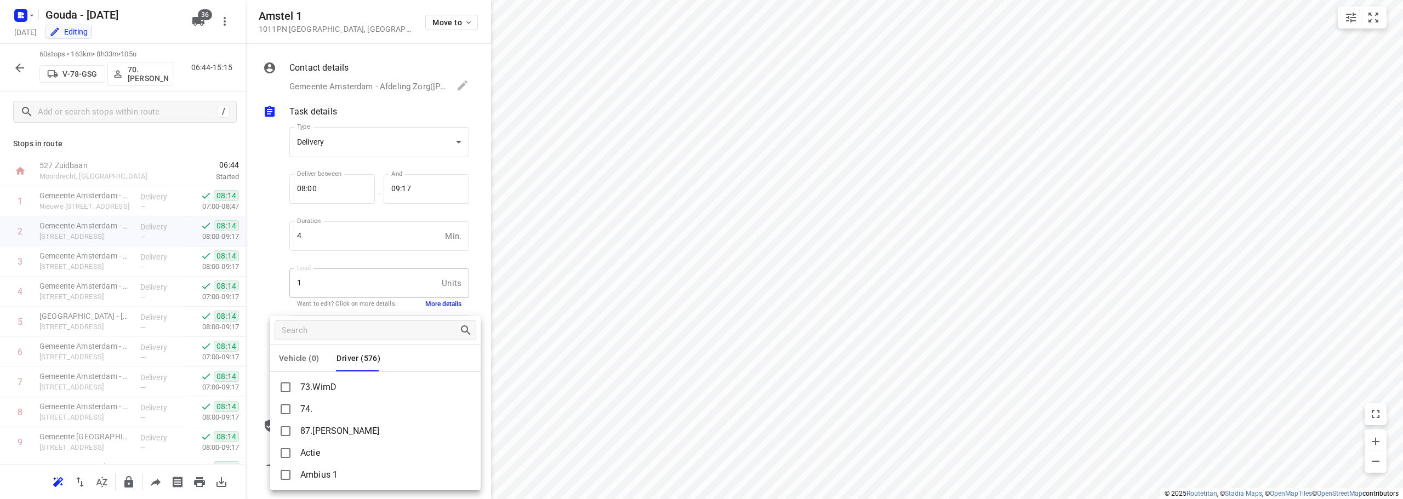
drag, startPoint x: 45, startPoint y: 268, endPoint x: 59, endPoint y: 286, distance: 21.9
click at [45, 268] on div at bounding box center [701, 249] width 1403 height 499
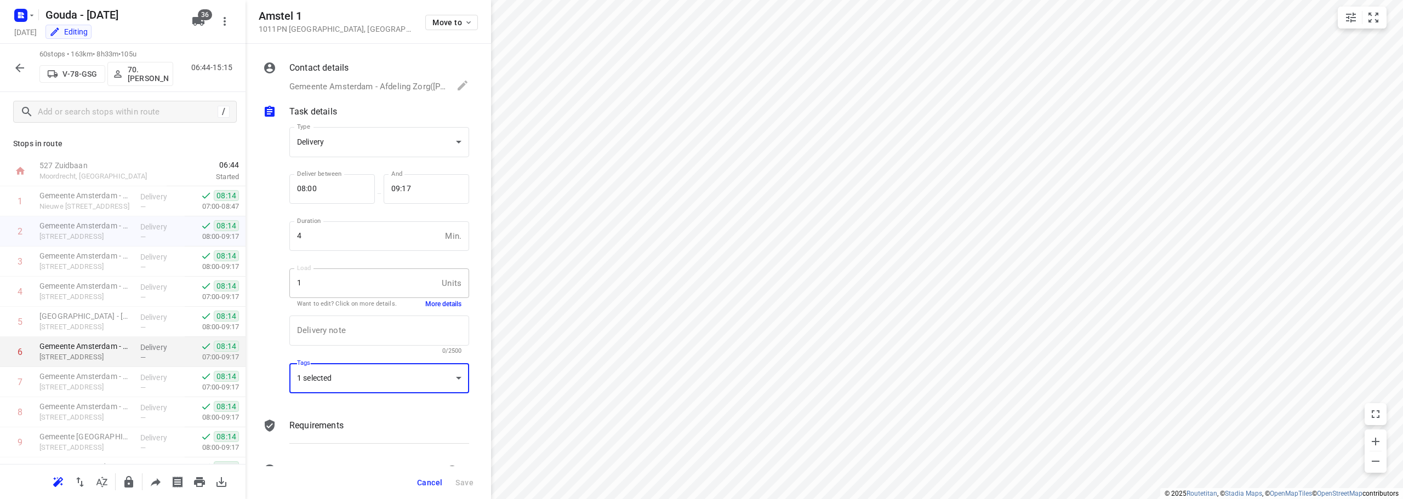
click at [84, 348] on div "Vehicle (0) Driver (576) 73.WimD 74. 87.Pierre Actie Ambius 1 Ambius 2 Ambius 3…" at bounding box center [701, 249] width 1403 height 499
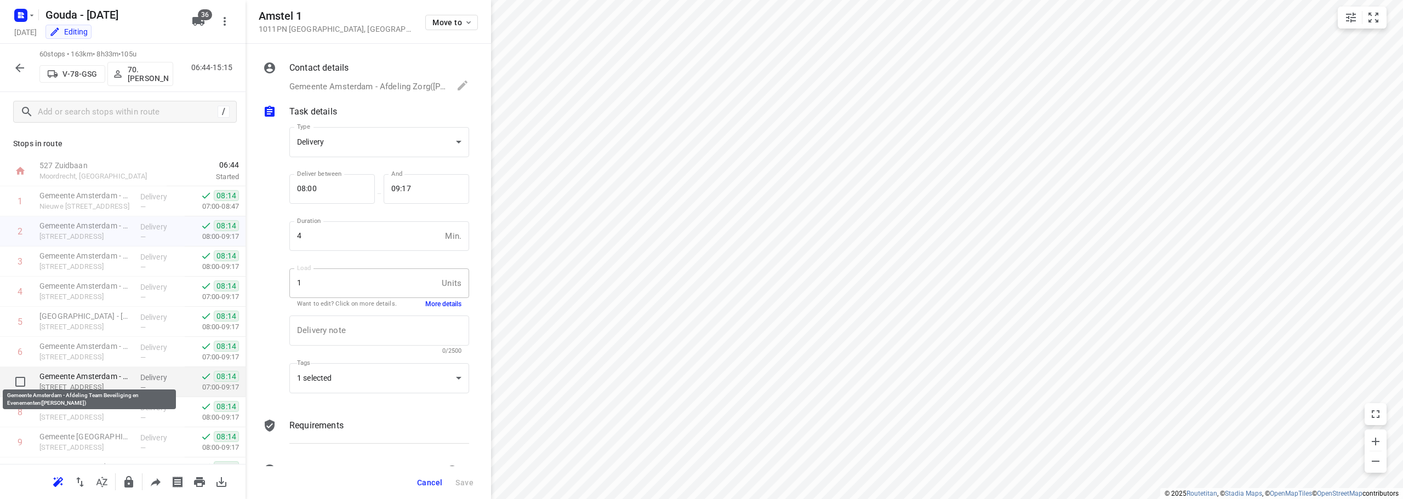
click at [98, 379] on p "Gemeente Amsterdam - Afdeling Team Beveiliging en Evenementen([PERSON_NAME])" at bounding box center [85, 376] width 92 height 11
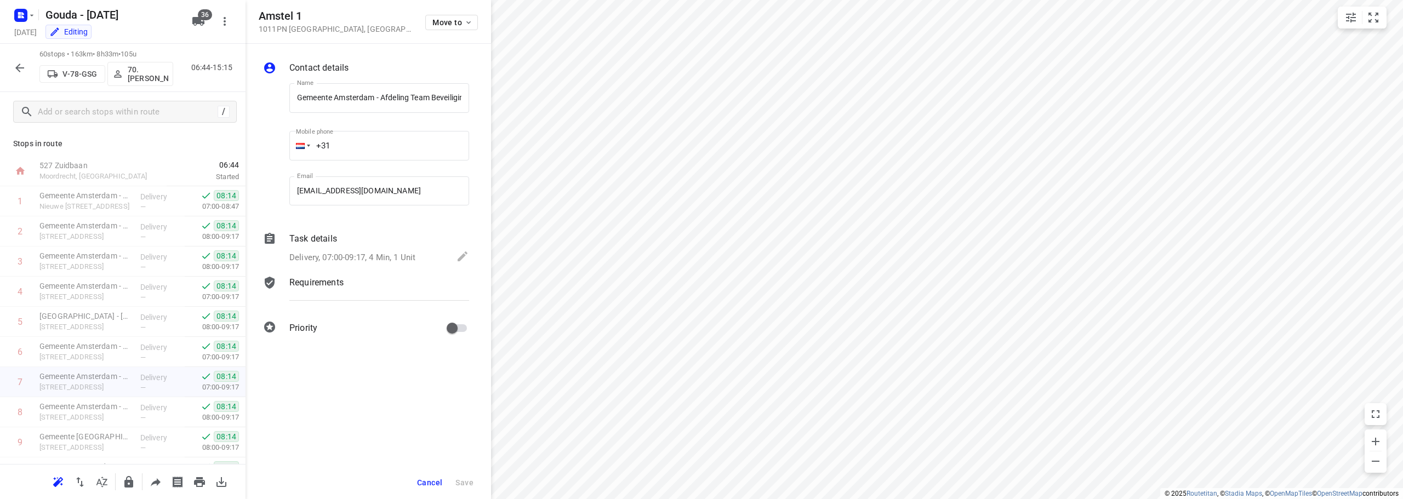
scroll to position [0, 125]
drag, startPoint x: 407, startPoint y: 243, endPoint x: 410, endPoint y: 250, distance: 8.3
click at [407, 242] on div "Task details" at bounding box center [379, 238] width 180 height 13
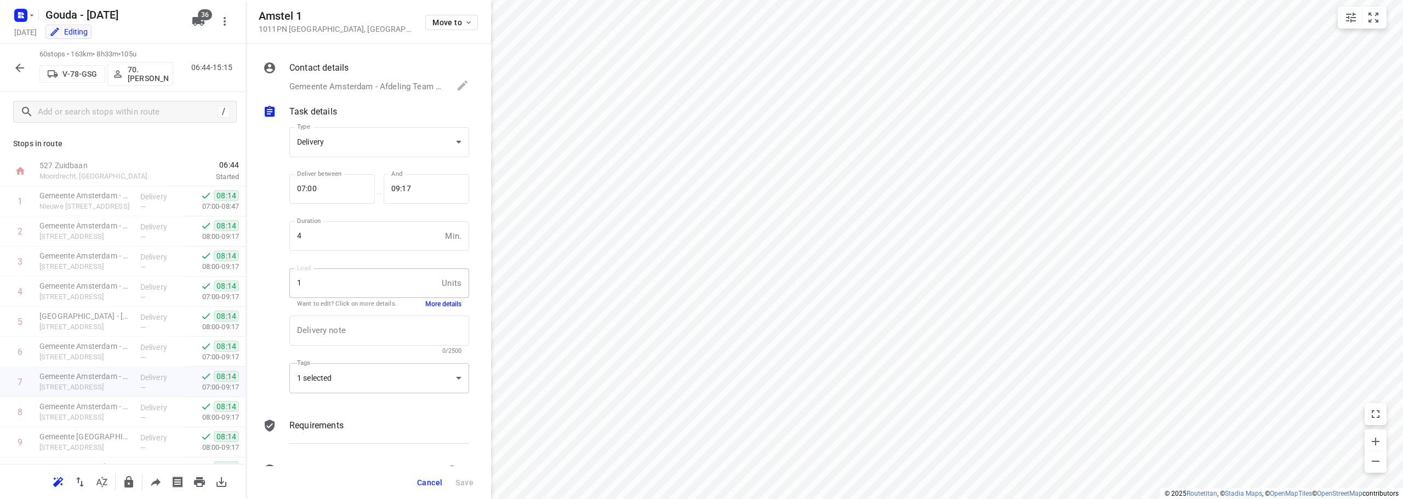
click at [361, 374] on div "1 selected" at bounding box center [379, 378] width 180 height 30
click at [368, 347] on button "Driver (576)" at bounding box center [358, 358] width 44 height 26
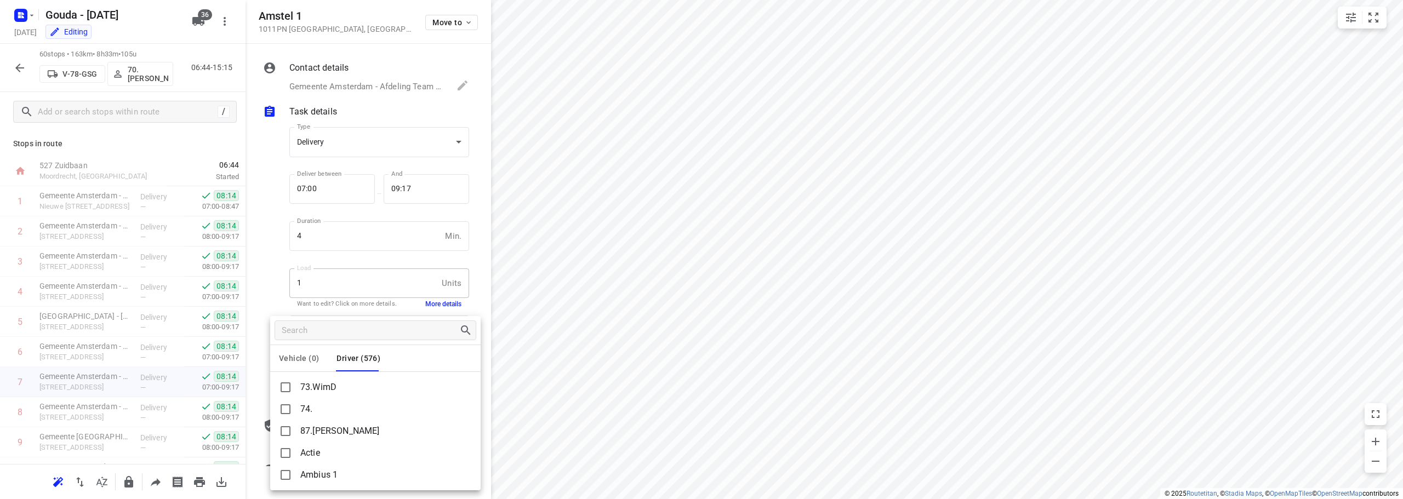
click at [331, 387] on p "73.WimD" at bounding box center [318, 387] width 36 height 13
click at [398, 356] on div "Vehicle (0) Driver (576)" at bounding box center [375, 358] width 210 height 26
click at [281, 251] on div at bounding box center [701, 249] width 1403 height 499
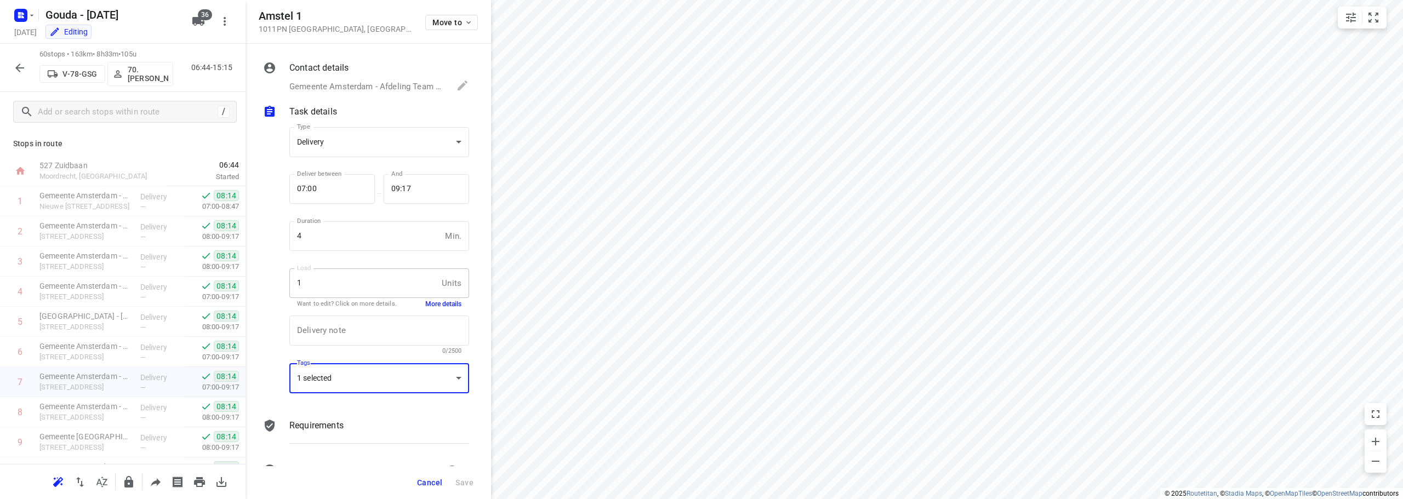
click at [389, 375] on div "1 selected" at bounding box center [379, 378] width 180 height 30
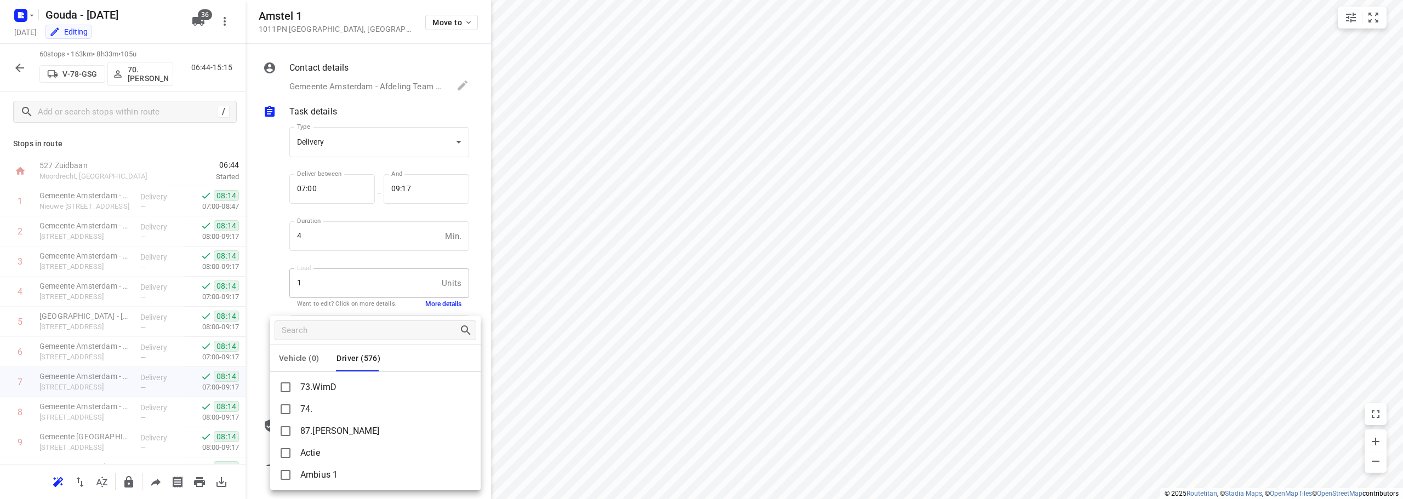
click at [336, 388] on p "73.WimD" at bounding box center [318, 387] width 36 height 13
click at [392, 330] on input "Search tags" at bounding box center [370, 330] width 176 height 17
type input "di"
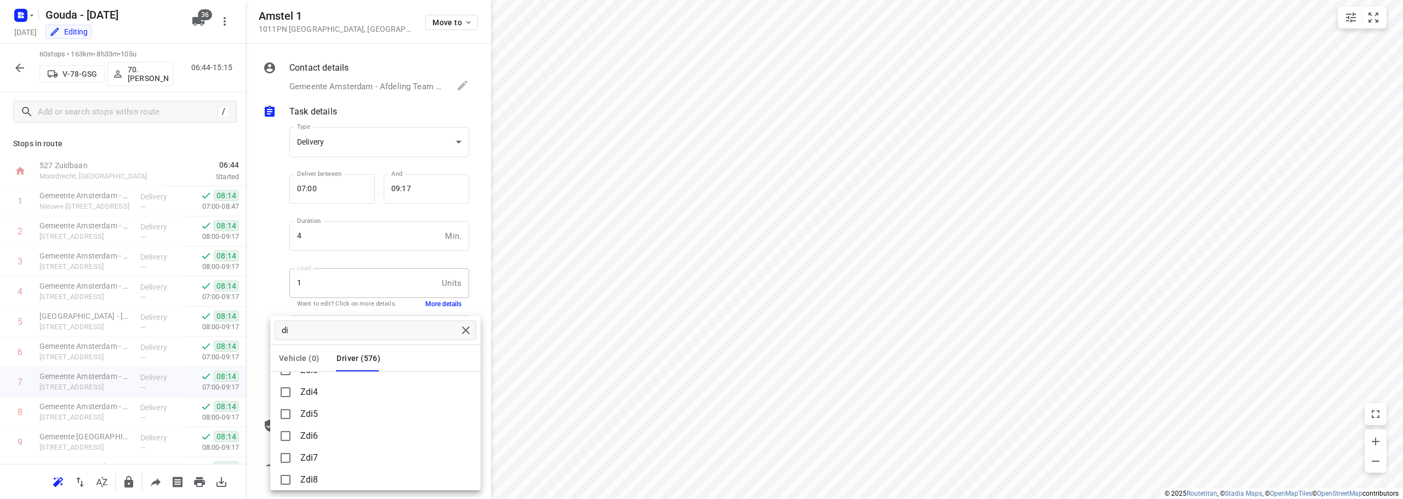
drag, startPoint x: 610, startPoint y: 269, endPoint x: 602, endPoint y: 283, distance: 16.4
click at [611, 269] on div at bounding box center [701, 249] width 1403 height 499
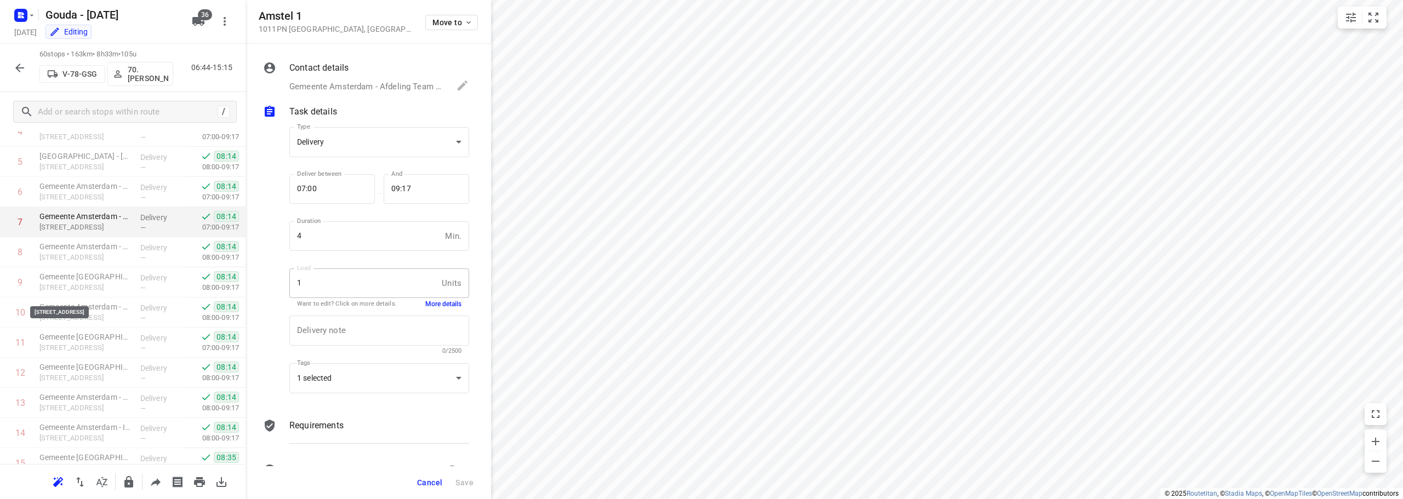
scroll to position [0, 0]
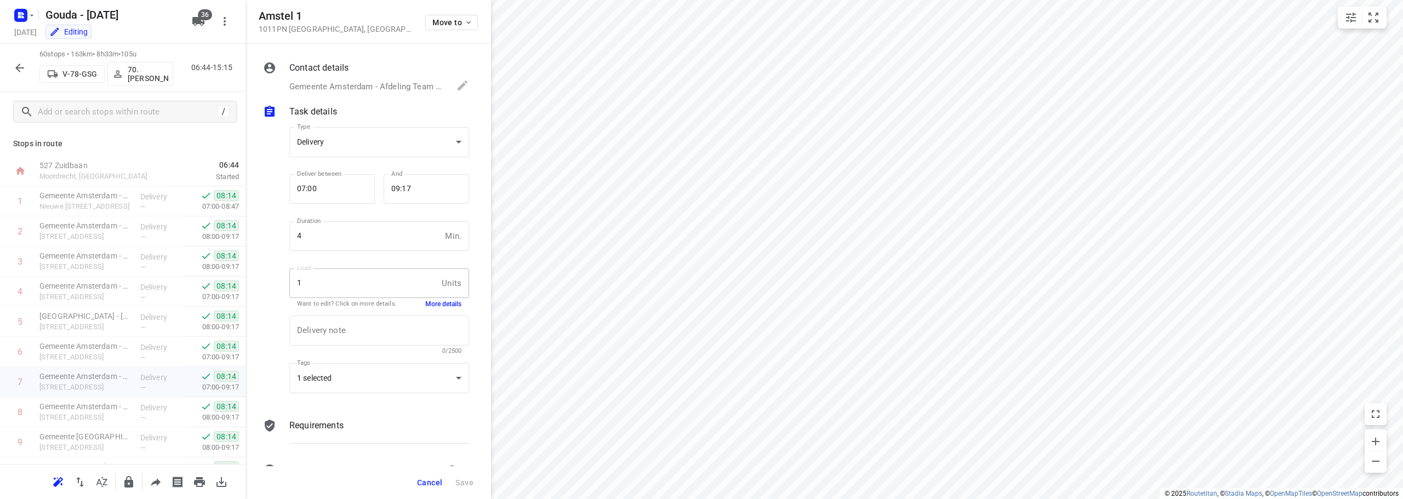
click at [24, 61] on icon "button" at bounding box center [19, 67] width 13 height 13
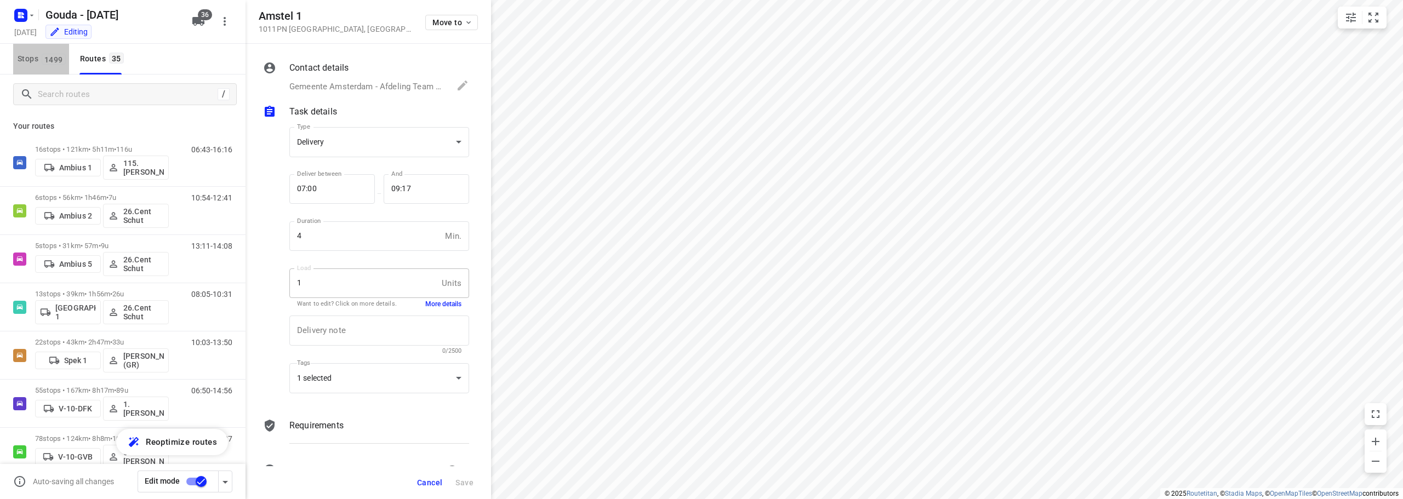
click at [44, 61] on span "1499" at bounding box center [54, 59] width 24 height 11
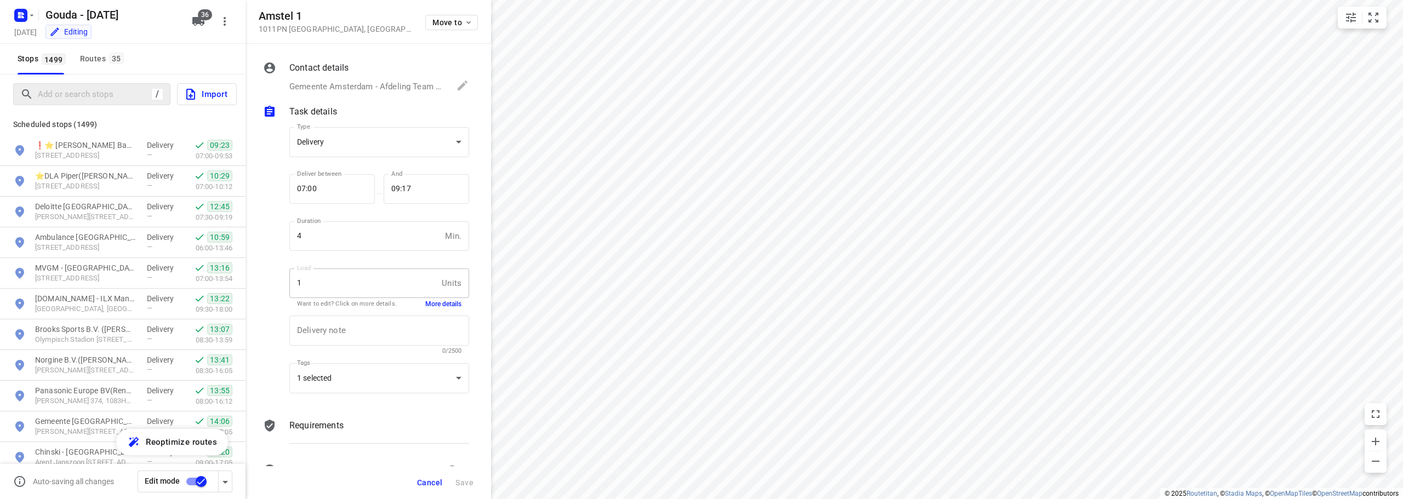
click at [76, 83] on div "/" at bounding box center [91, 94] width 157 height 22
click at [76, 91] on input "Add or search stops" at bounding box center [92, 94] width 109 height 17
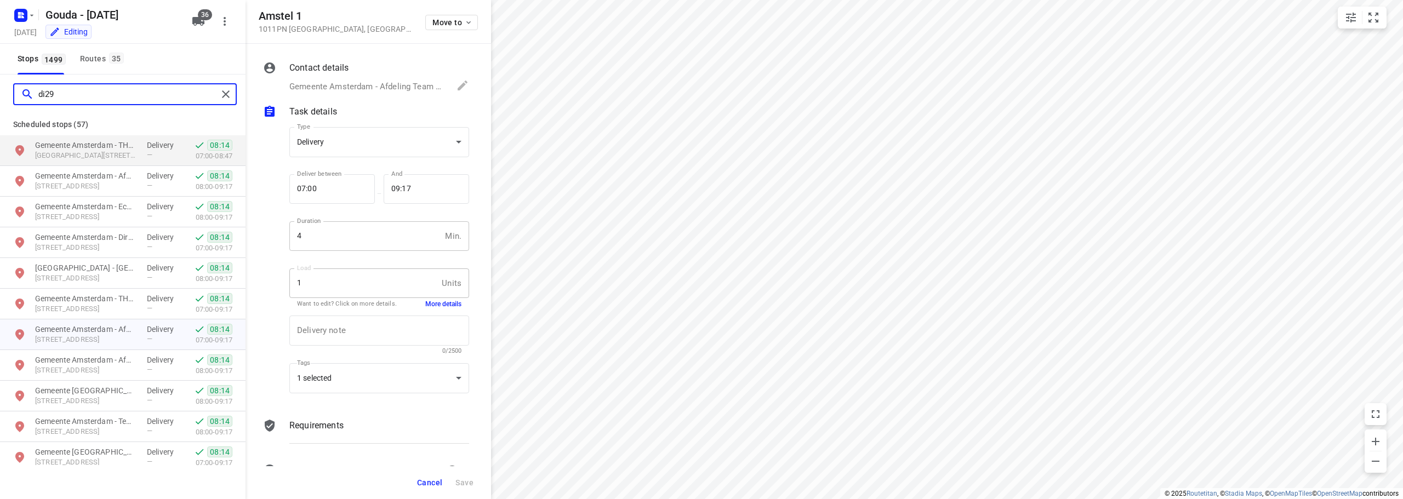
type input "di29"
click at [434, 483] on span "Cancel" at bounding box center [429, 482] width 25 height 9
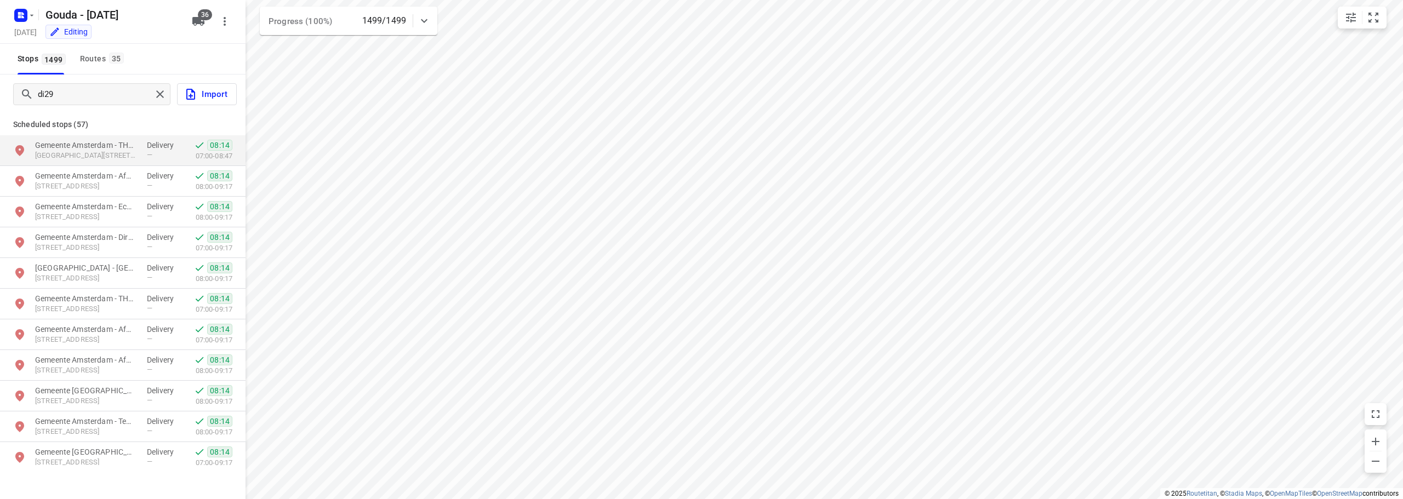
click at [157, 50] on div "Stops 1499 Routes 35" at bounding box center [122, 59] width 245 height 31
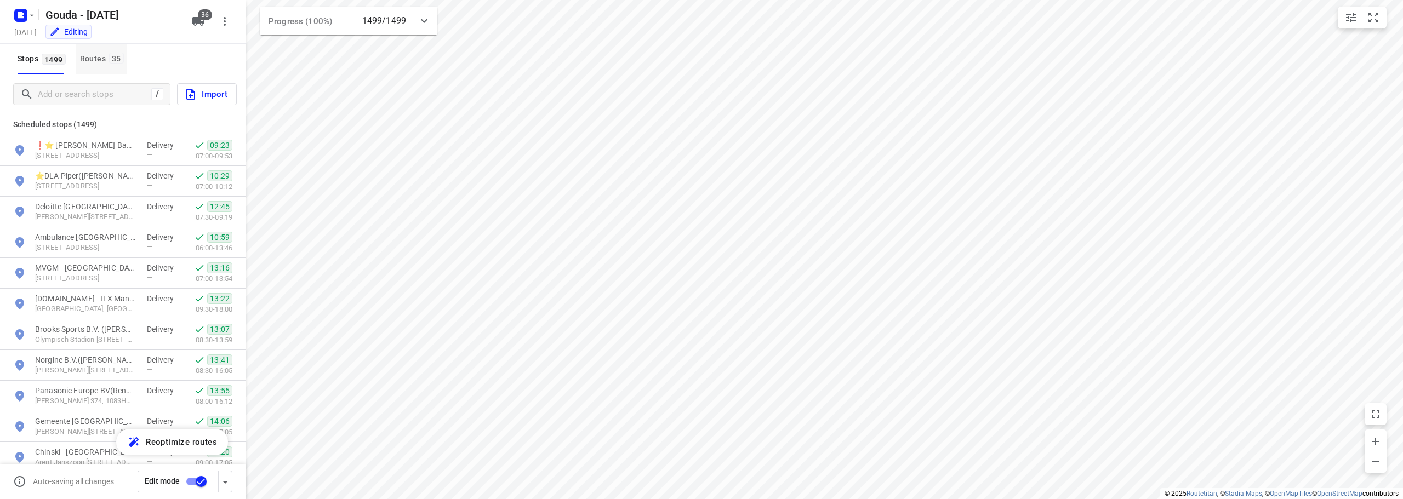
click at [105, 59] on div "Routes 35" at bounding box center [103, 59] width 47 height 14
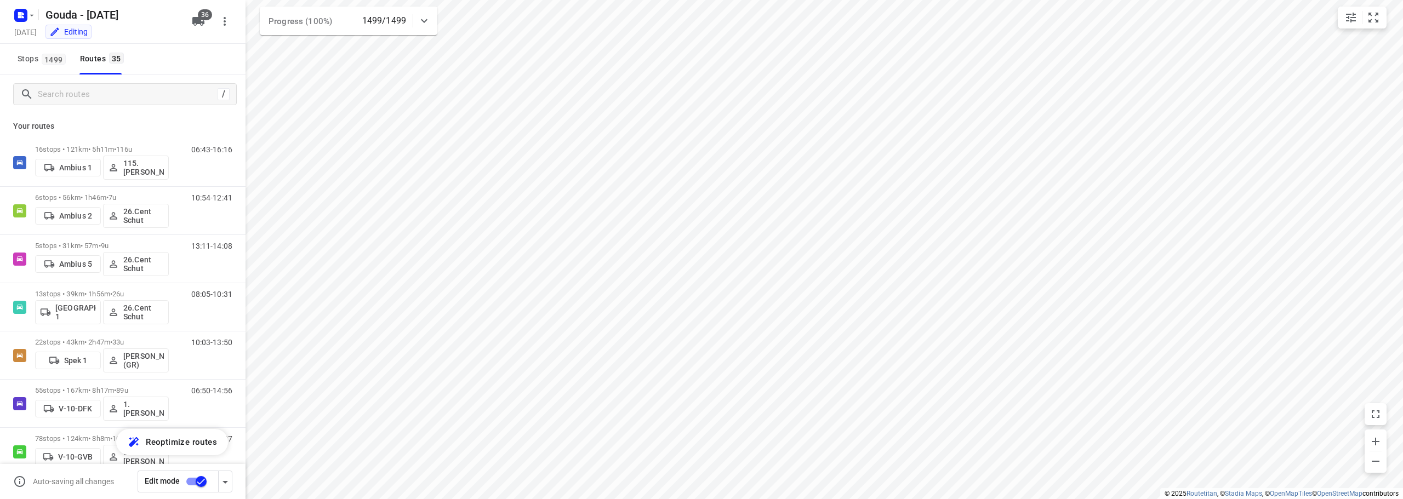
click at [165, 76] on div "/" at bounding box center [122, 94] width 245 height 39
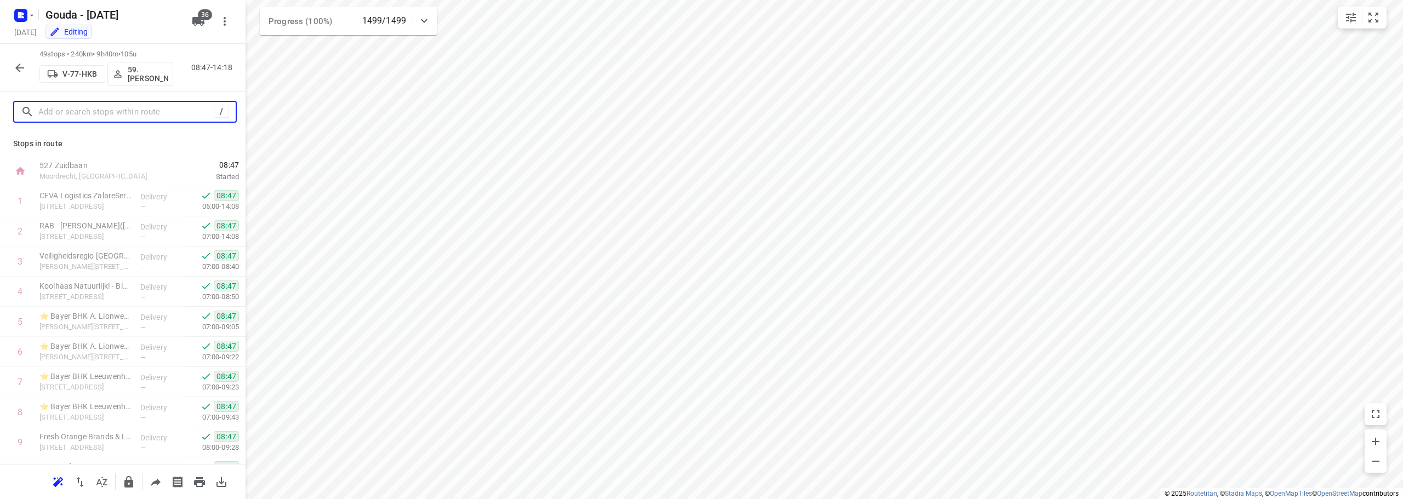
click at [64, 112] on input "text" at bounding box center [125, 112] width 175 height 17
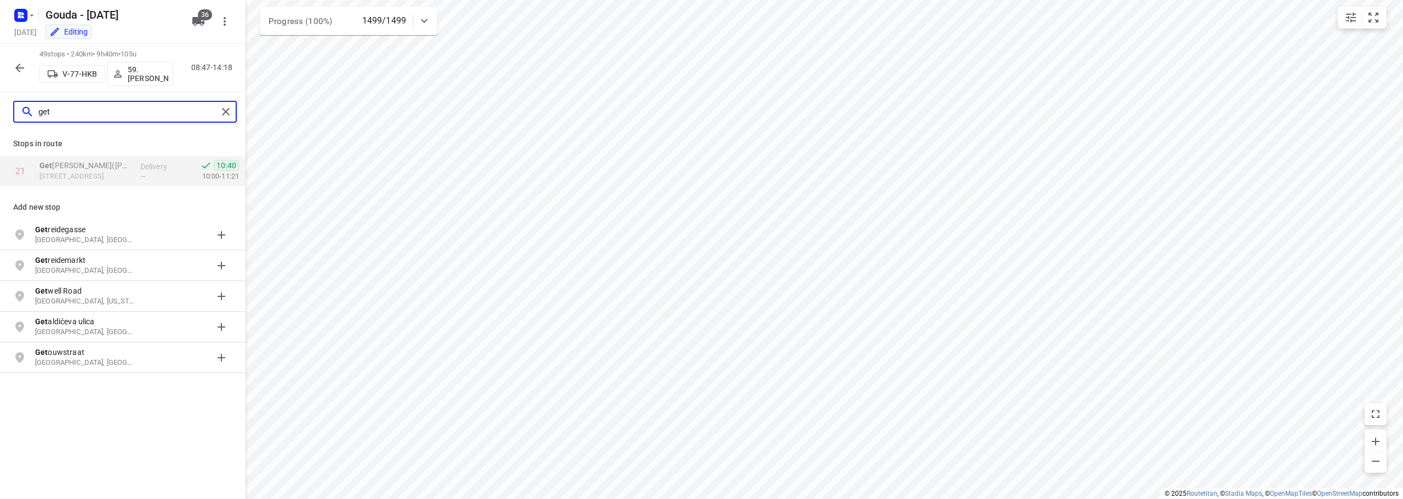
type input "get"
click at [19, 71] on icon "button" at bounding box center [19, 68] width 9 height 9
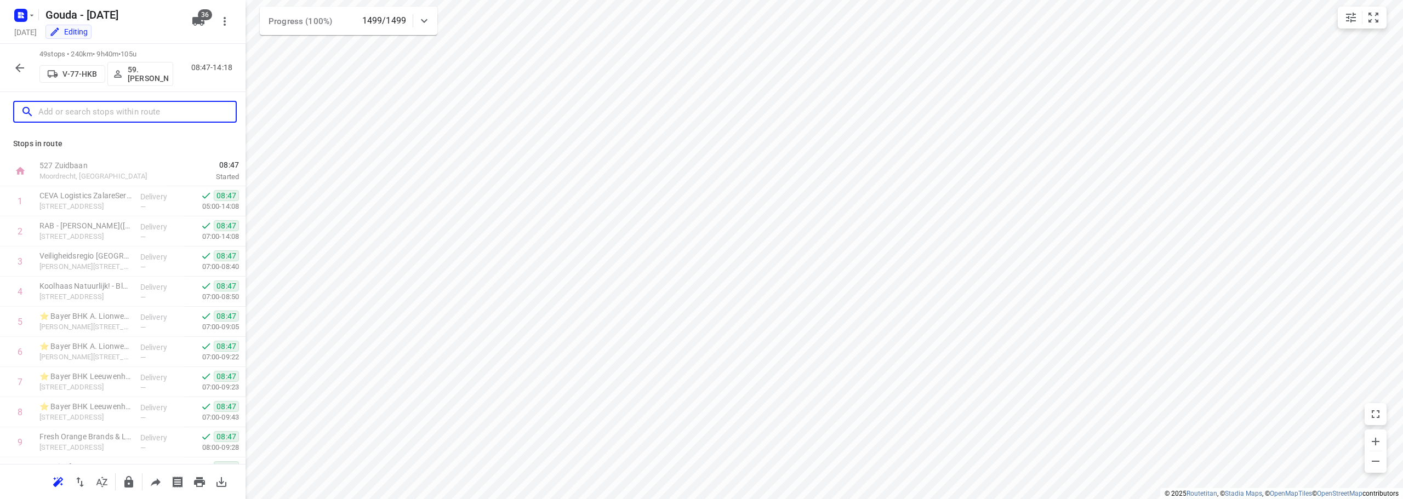
click at [144, 115] on input "text" at bounding box center [136, 112] width 197 height 17
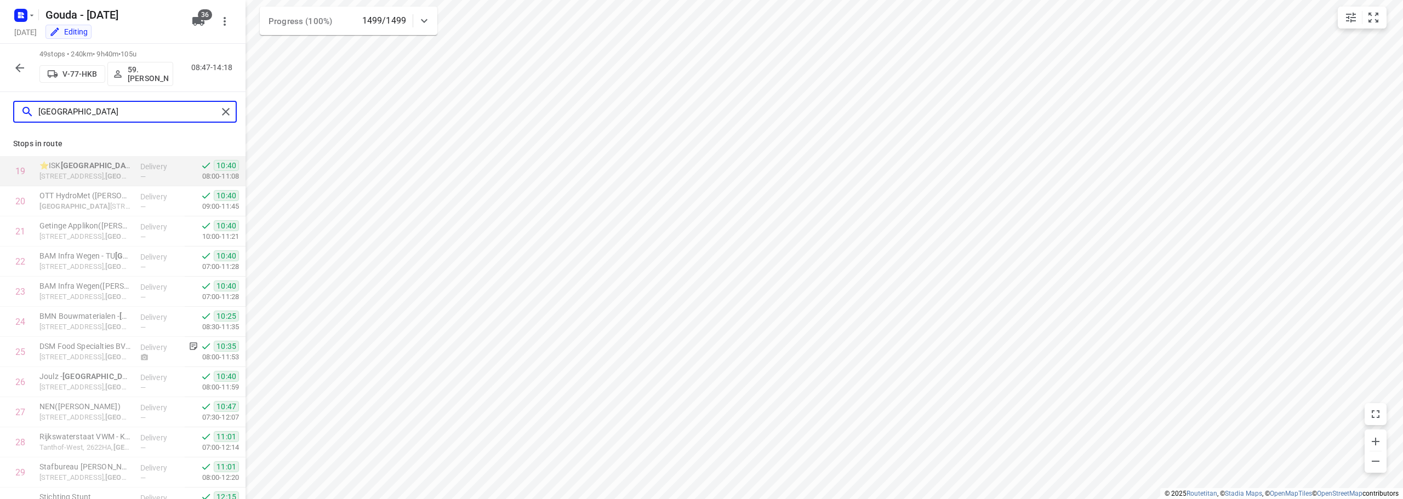
drag, startPoint x: 81, startPoint y: 105, endPoint x: 0, endPoint y: 115, distance: 81.1
click at [0, 115] on div "delft" at bounding box center [122, 111] width 245 height 39
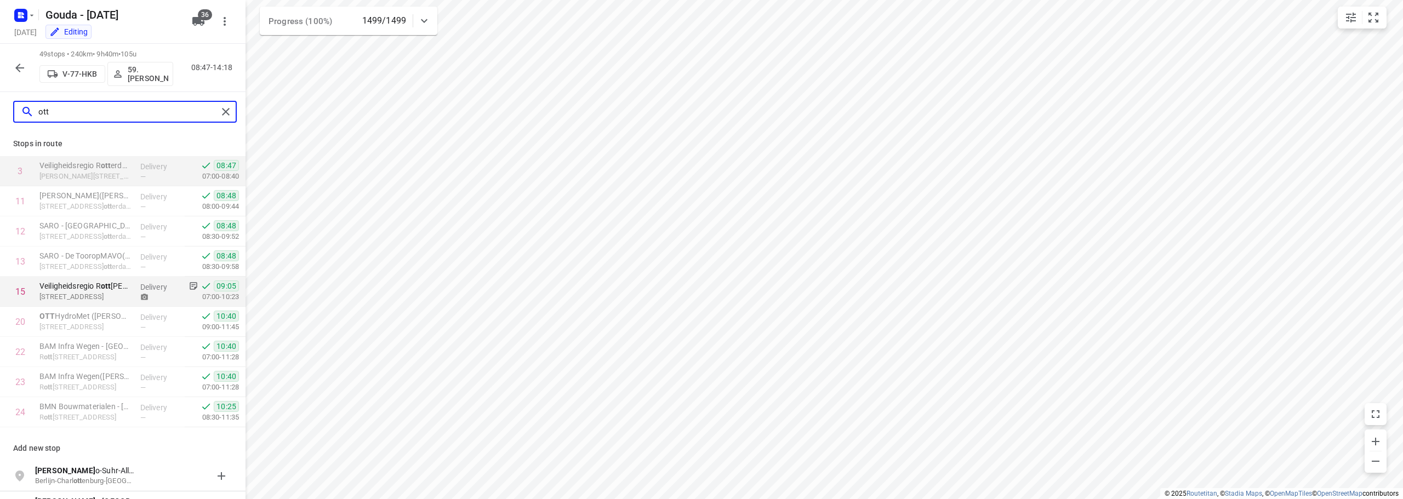
type input "ott"
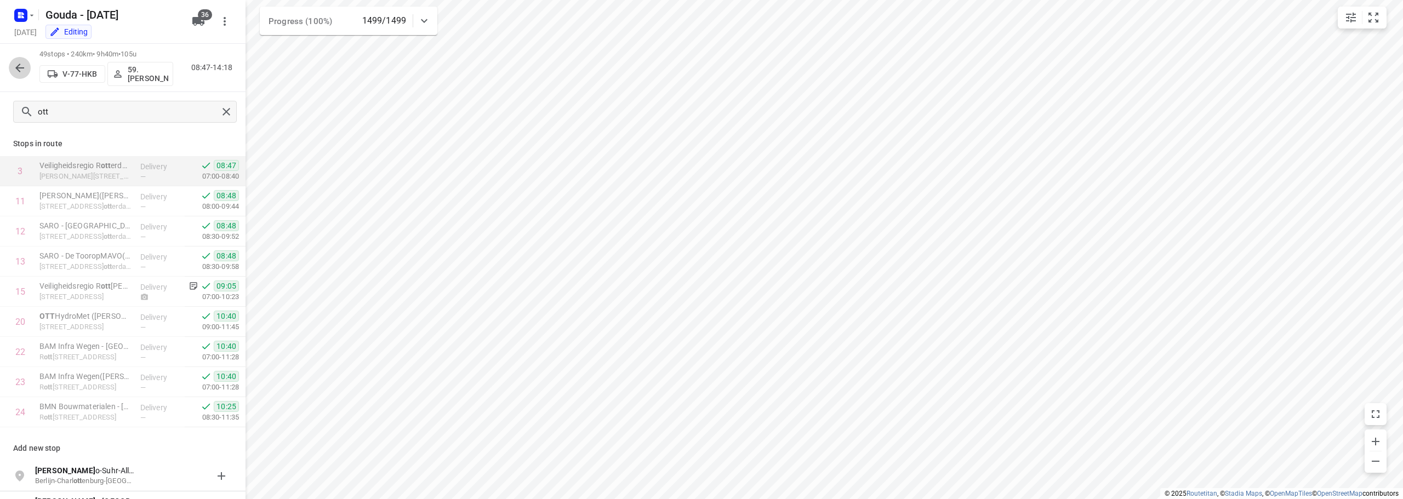
click at [15, 65] on icon "button" at bounding box center [19, 67] width 13 height 13
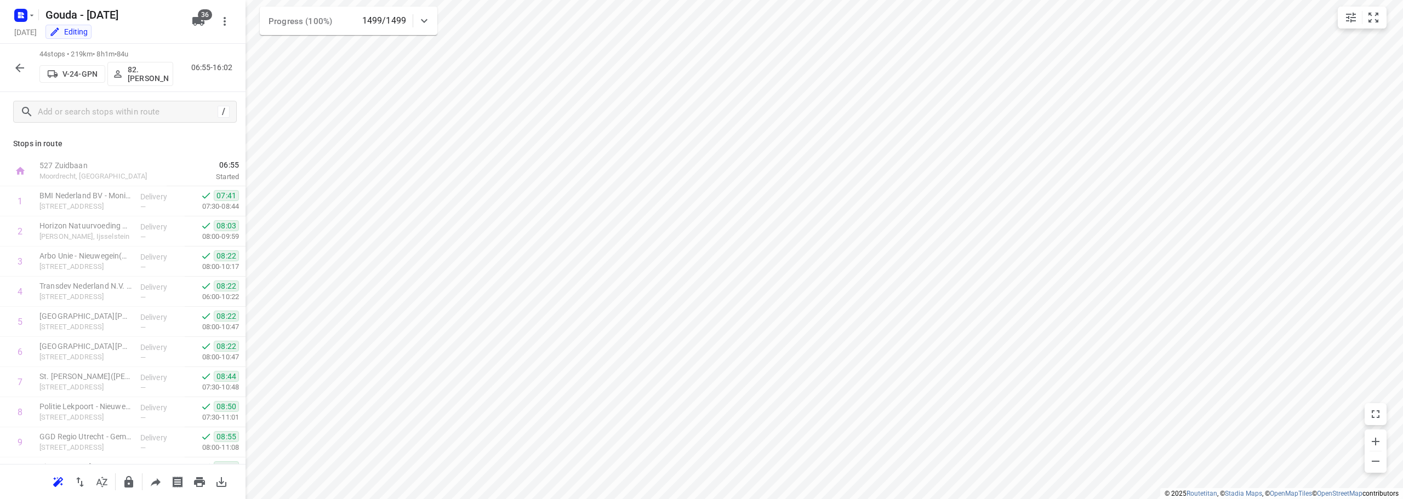
click at [911, 499] on html "i © 2025 Routetitan , © Stadia Maps , © OpenMapTiles © OpenStreetMap contributo…" at bounding box center [701, 249] width 1403 height 499
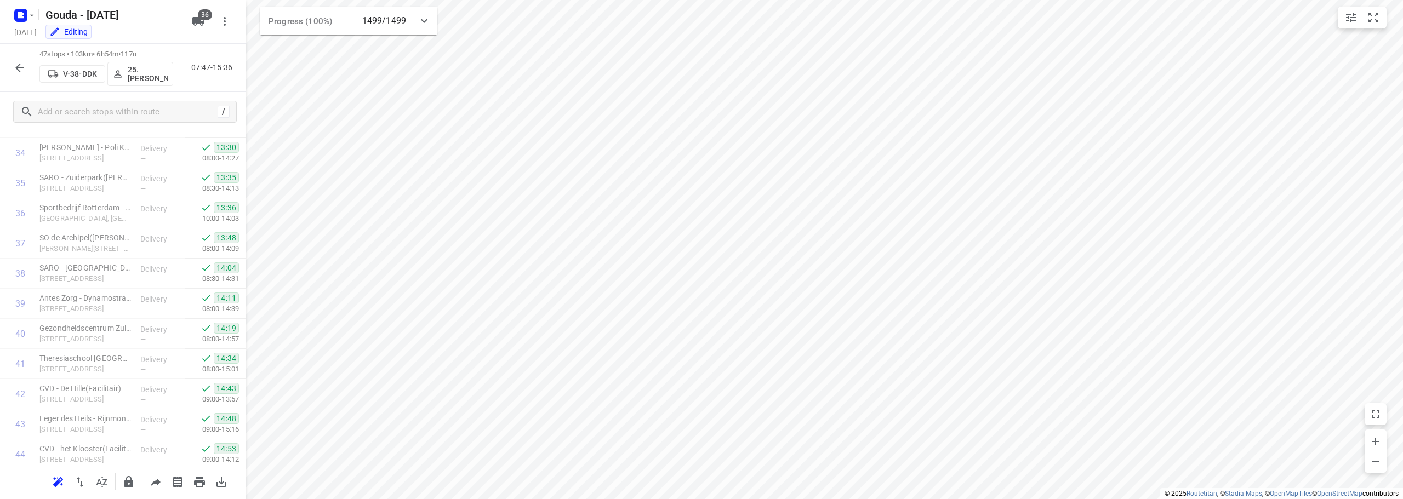
scroll to position [1169, 0]
drag, startPoint x: 15, startPoint y: 64, endPoint x: 52, endPoint y: 7, distance: 67.8
click at [18, 62] on icon "button" at bounding box center [19, 67] width 13 height 13
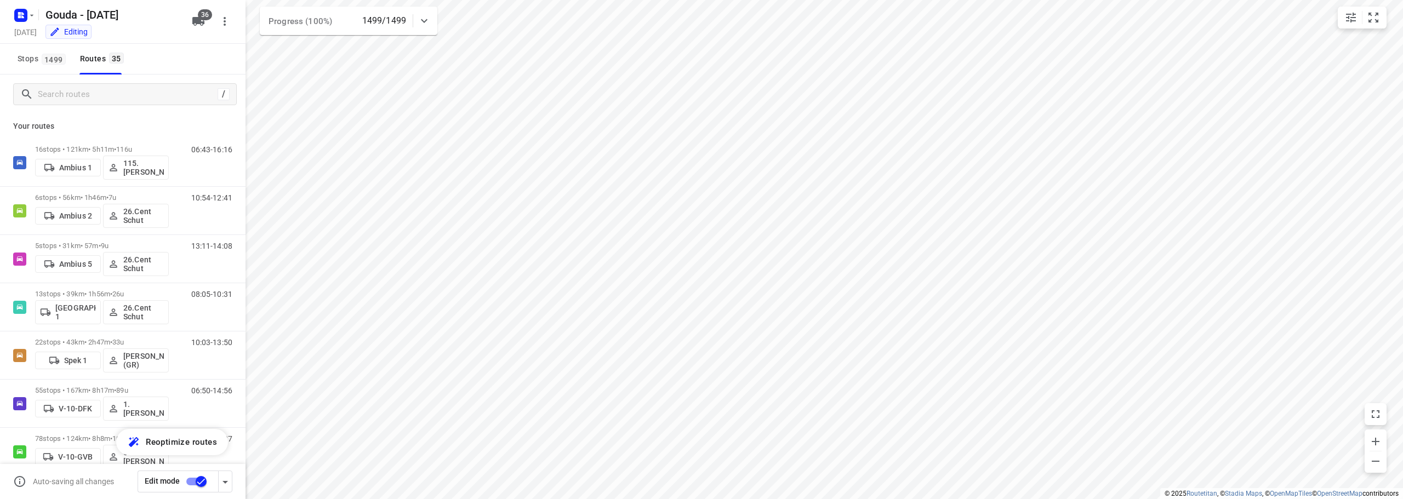
click at [586, 499] on html "i © 2025 Routetitan , © Stadia Maps , © OpenMapTiles © OpenStreetMap contributo…" at bounding box center [701, 249] width 1403 height 499
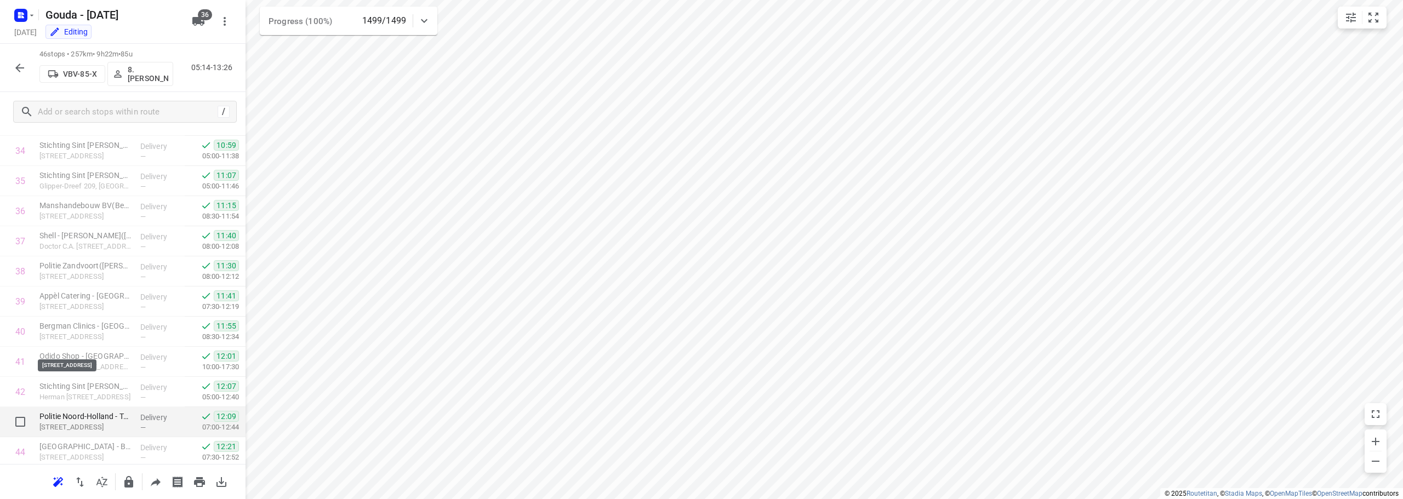
scroll to position [1139, 0]
click at [20, 66] on icon "button" at bounding box center [19, 67] width 13 height 13
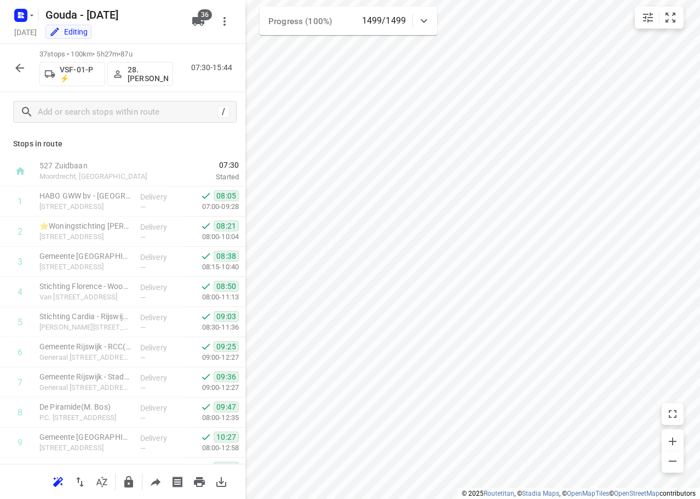
click at [21, 63] on icon "button" at bounding box center [19, 67] width 13 height 13
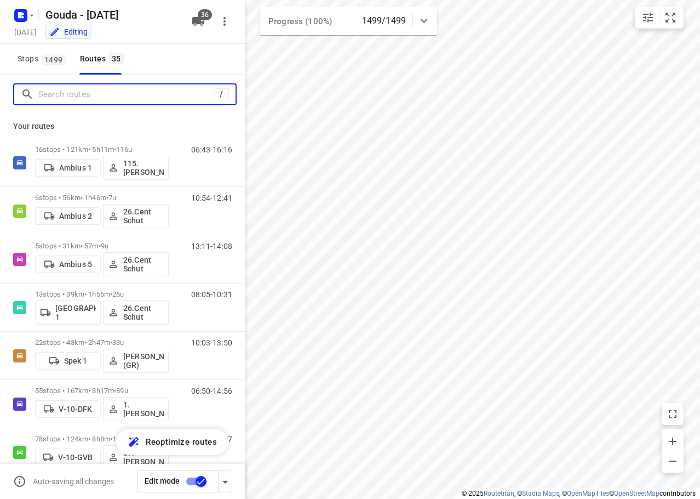
click at [88, 95] on input "Search routes" at bounding box center [125, 94] width 175 height 17
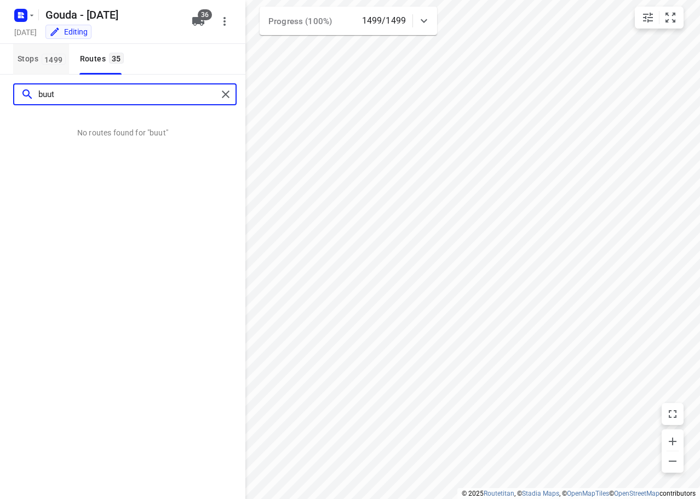
type input "buut"
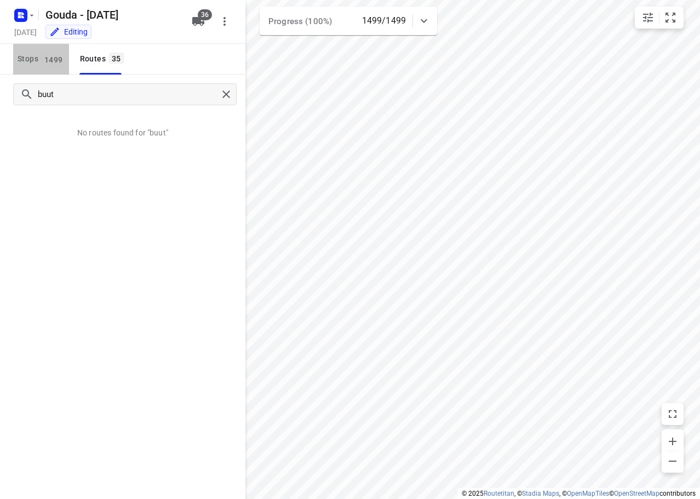
click at [36, 57] on span "Stops 1499" at bounding box center [44, 59] width 52 height 14
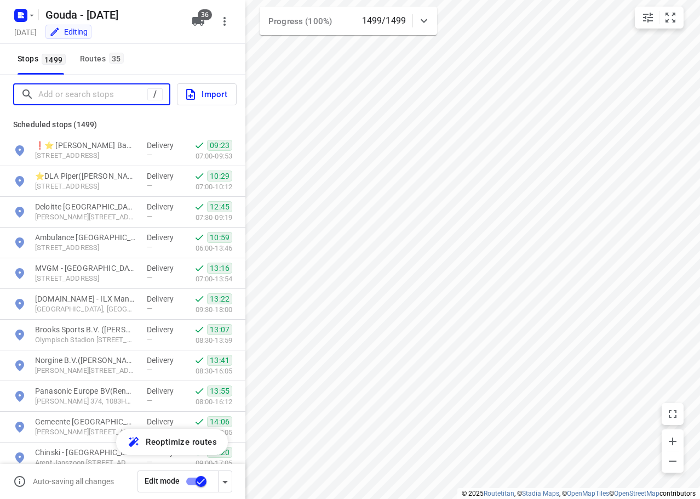
click at [65, 89] on input "Add or search stops" at bounding box center [92, 94] width 109 height 17
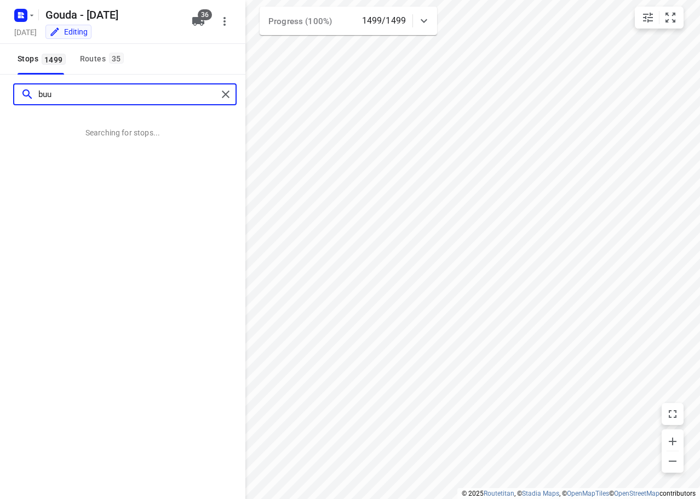
type input "buut"
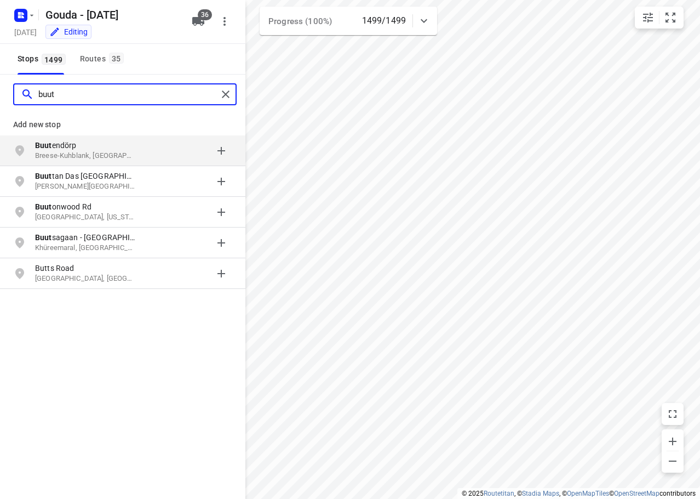
drag, startPoint x: 119, startPoint y: 89, endPoint x: -1, endPoint y: 66, distance: 121.5
click at [0, 66] on html "i © 2025 Routetitan , © Stadia Maps , © OpenMapTiles © OpenStreetMap contributo…" at bounding box center [350, 249] width 700 height 499
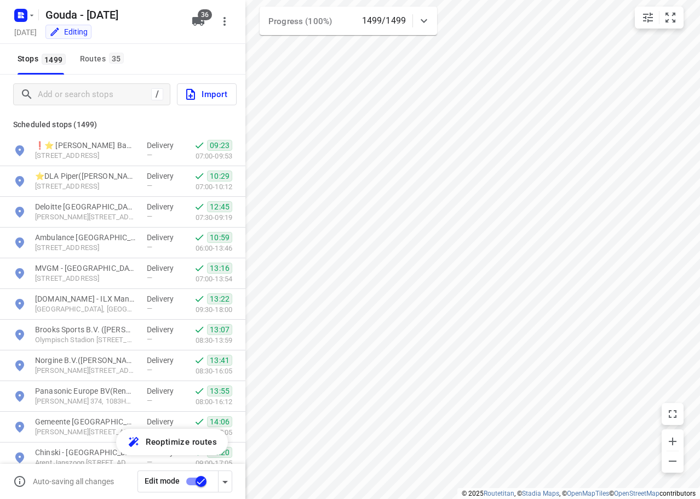
click at [167, 68] on div "Stops 1499 Routes 35" at bounding box center [122, 59] width 245 height 31
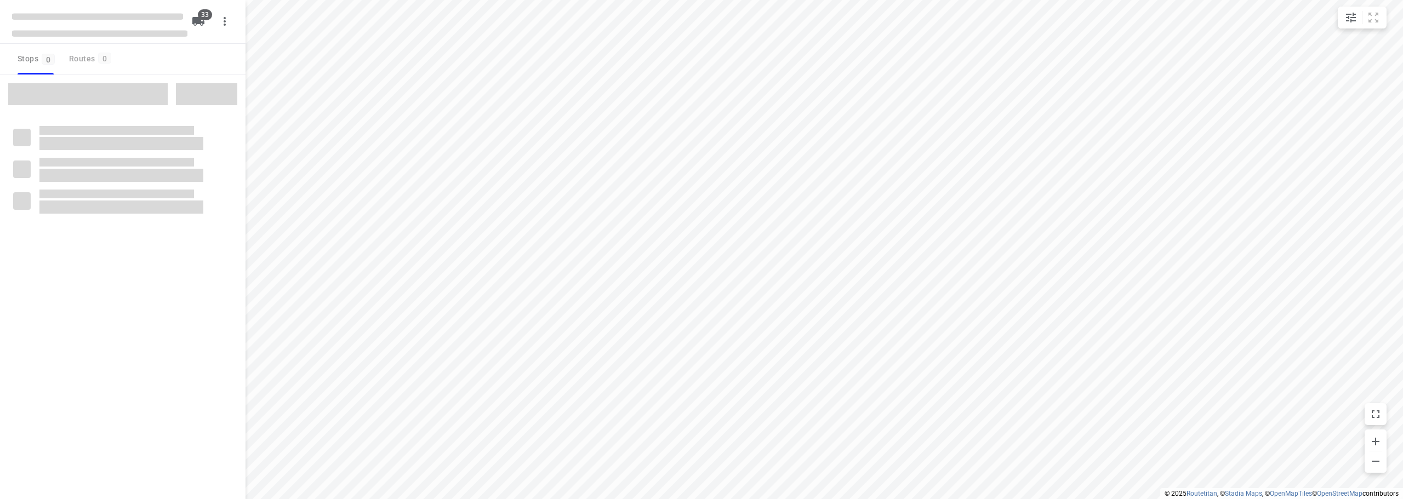
checkbox input "true"
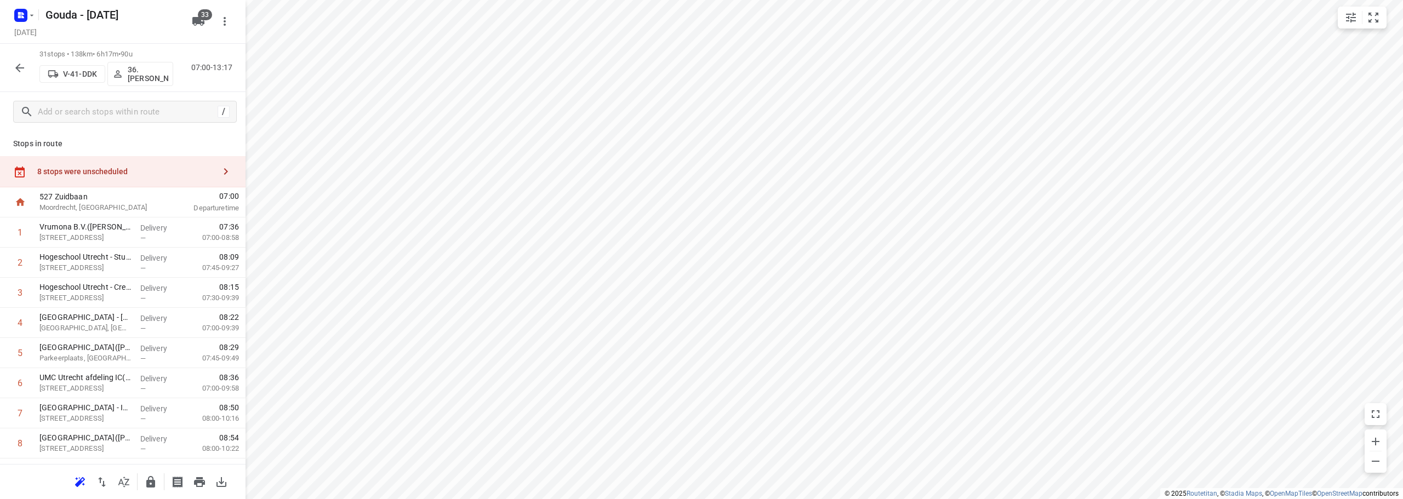
click at [104, 171] on div "8 stops were unscheduled" at bounding box center [126, 171] width 178 height 9
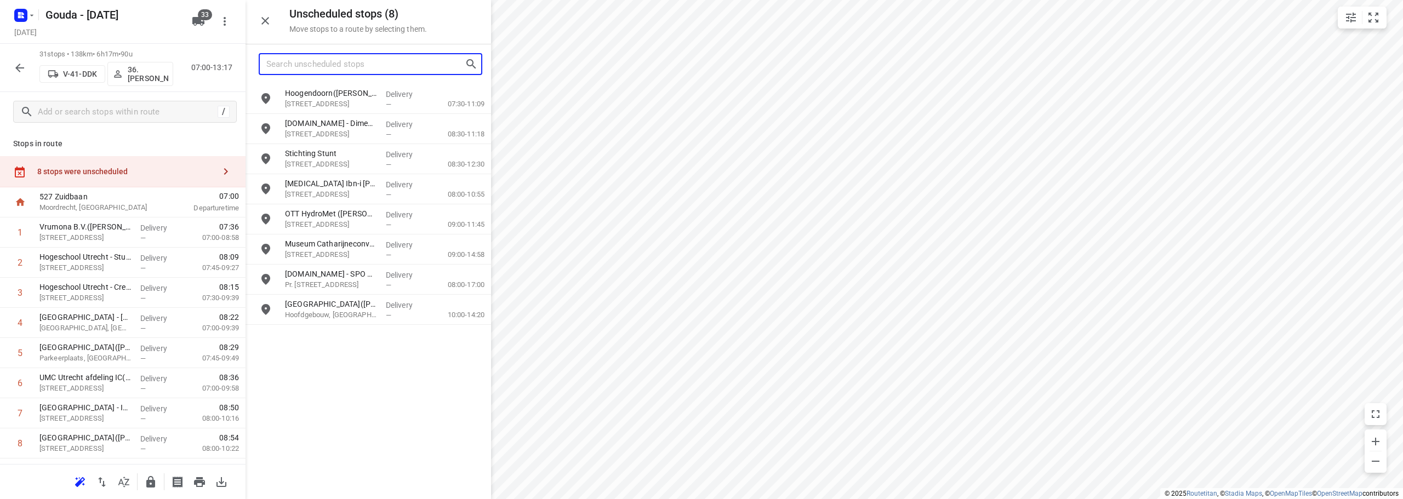
drag, startPoint x: 323, startPoint y: 70, endPoint x: 411, endPoint y: 56, distance: 89.2
click at [324, 68] on input "Search unscheduled stops" at bounding box center [365, 64] width 198 height 17
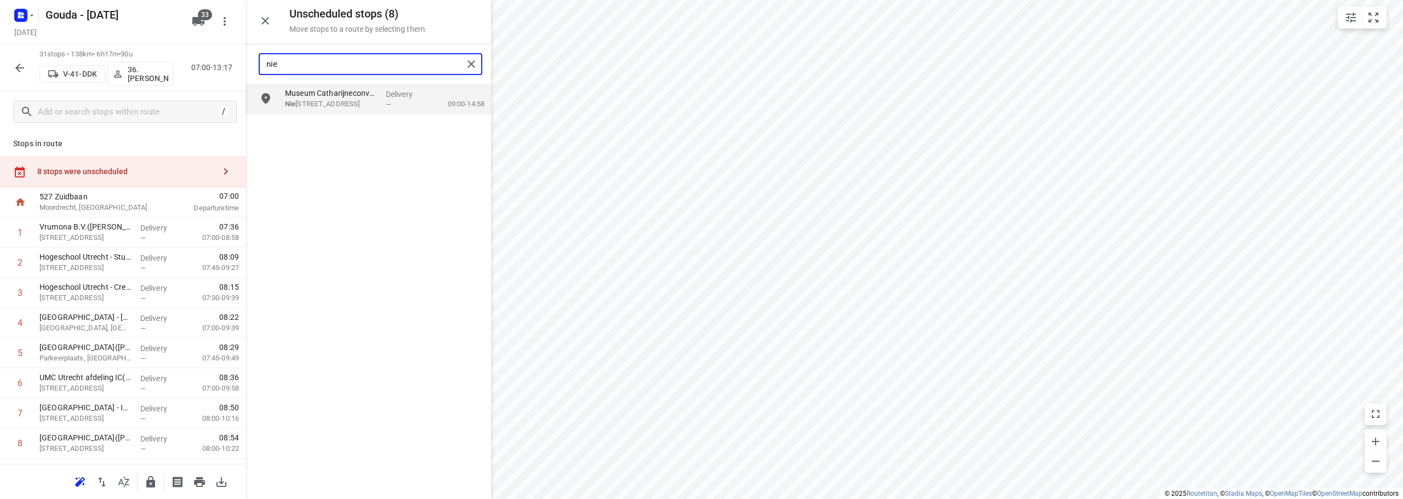
type input "nie"
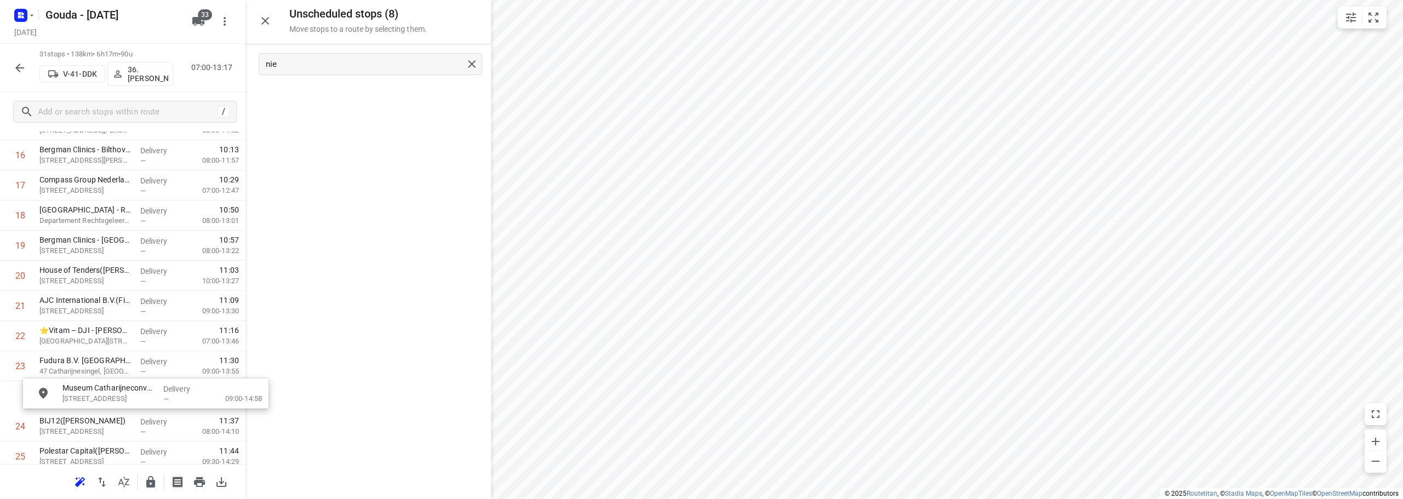
scroll to position [532, 0]
drag, startPoint x: 345, startPoint y: 94, endPoint x: 95, endPoint y: 330, distance: 343.8
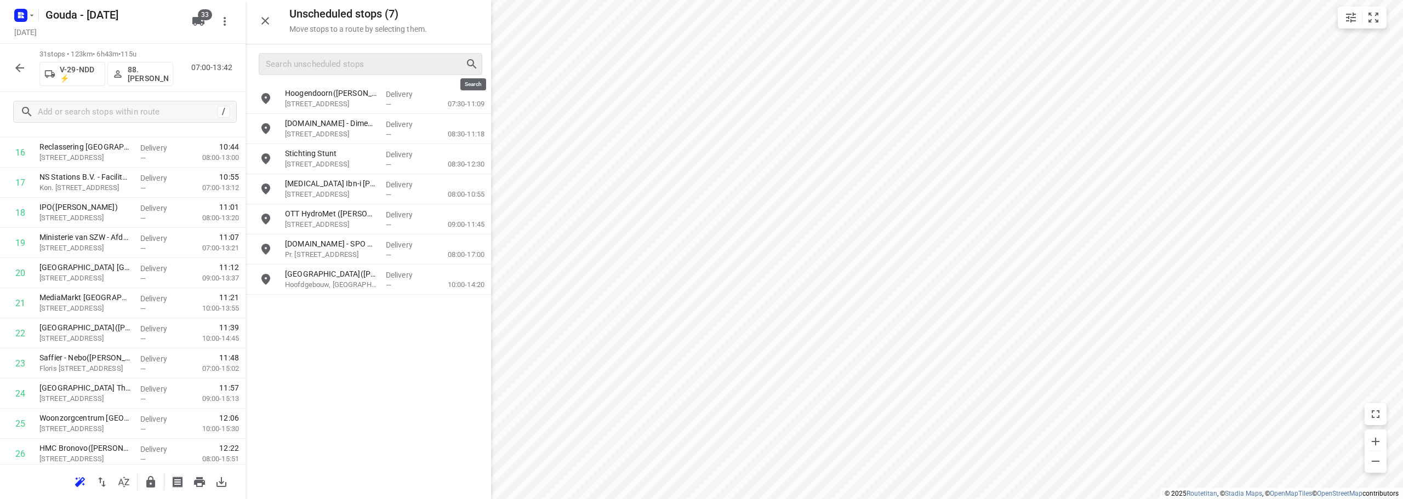
drag, startPoint x: 465, startPoint y: 65, endPoint x: 443, endPoint y: 68, distance: 21.6
click at [358, 69] on input "Search unscheduled stops" at bounding box center [365, 64] width 198 height 17
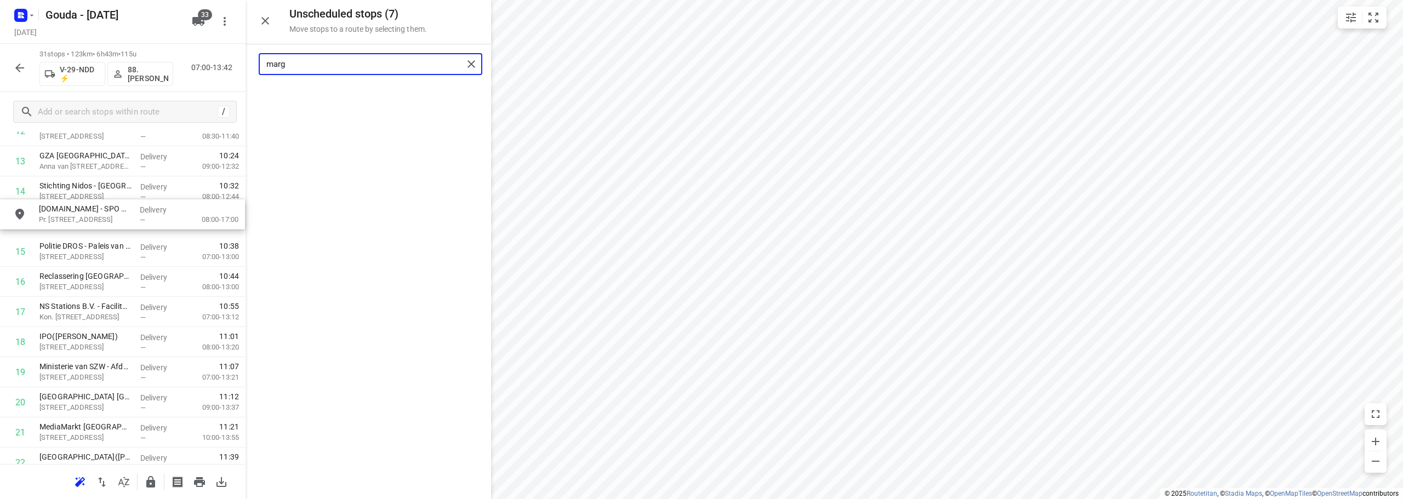
drag, startPoint x: 364, startPoint y: 90, endPoint x: 116, endPoint y: 201, distance: 271.5
type input "marg"
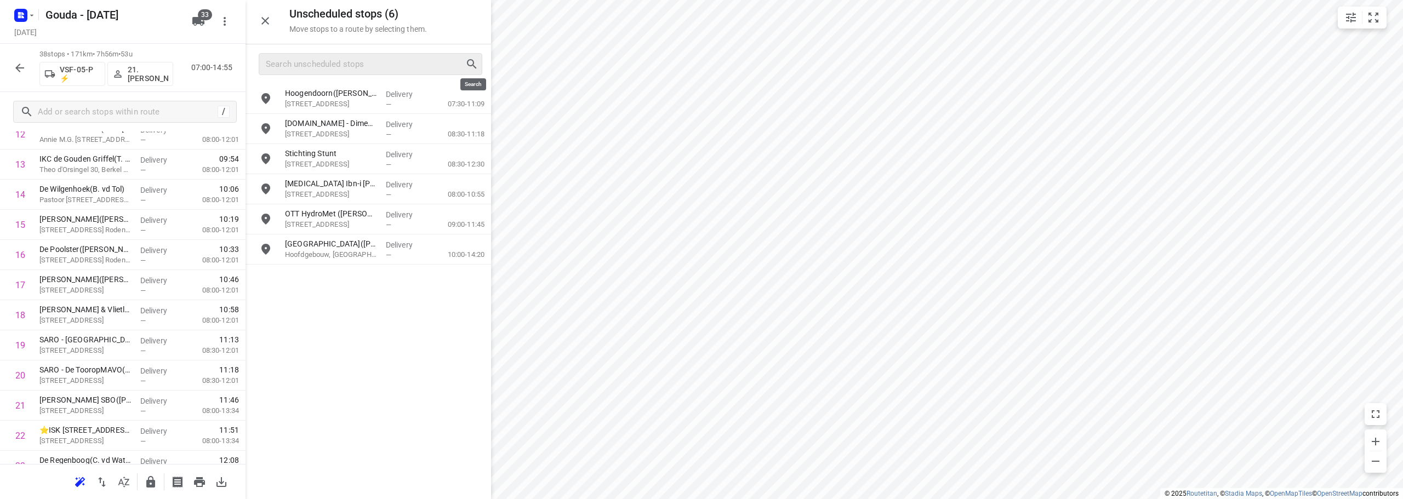
drag, startPoint x: 468, startPoint y: 64, endPoint x: 475, endPoint y: 73, distance: 11.4
click at [371, 67] on input "Search unscheduled stops" at bounding box center [365, 64] width 198 height 17
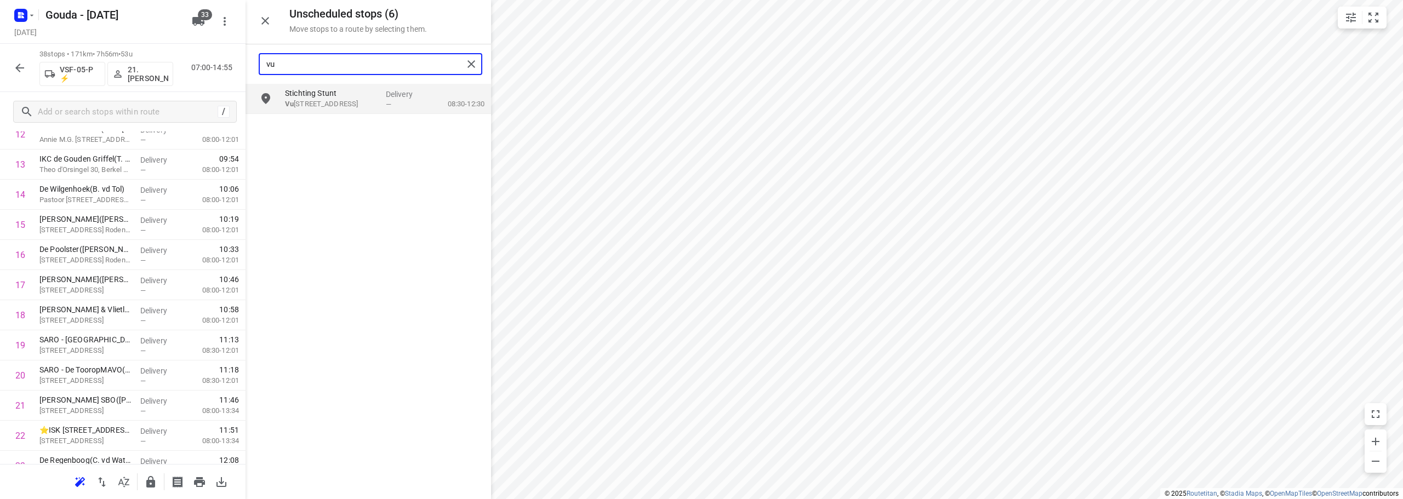
type input "vu"
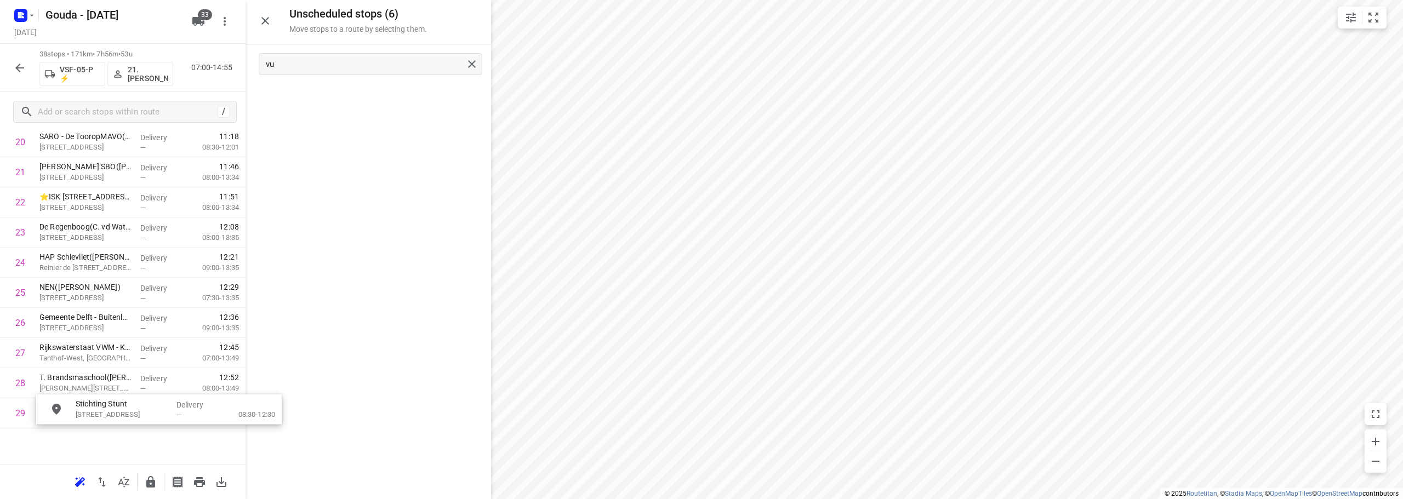
scroll to position [700, 0]
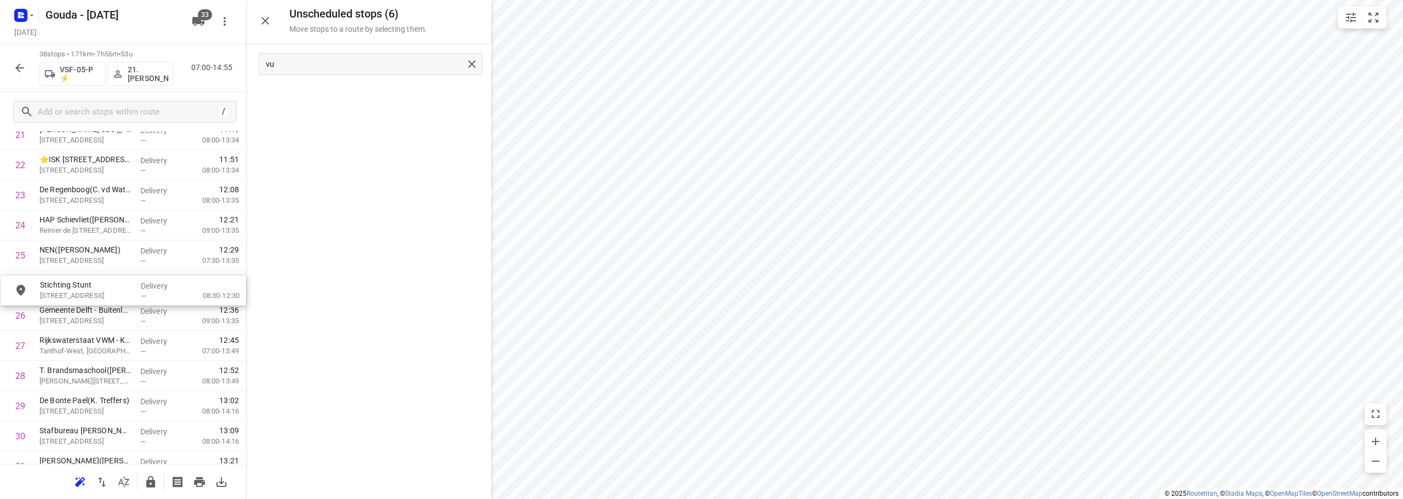
drag, startPoint x: 333, startPoint y: 99, endPoint x: 83, endPoint y: 299, distance: 320.8
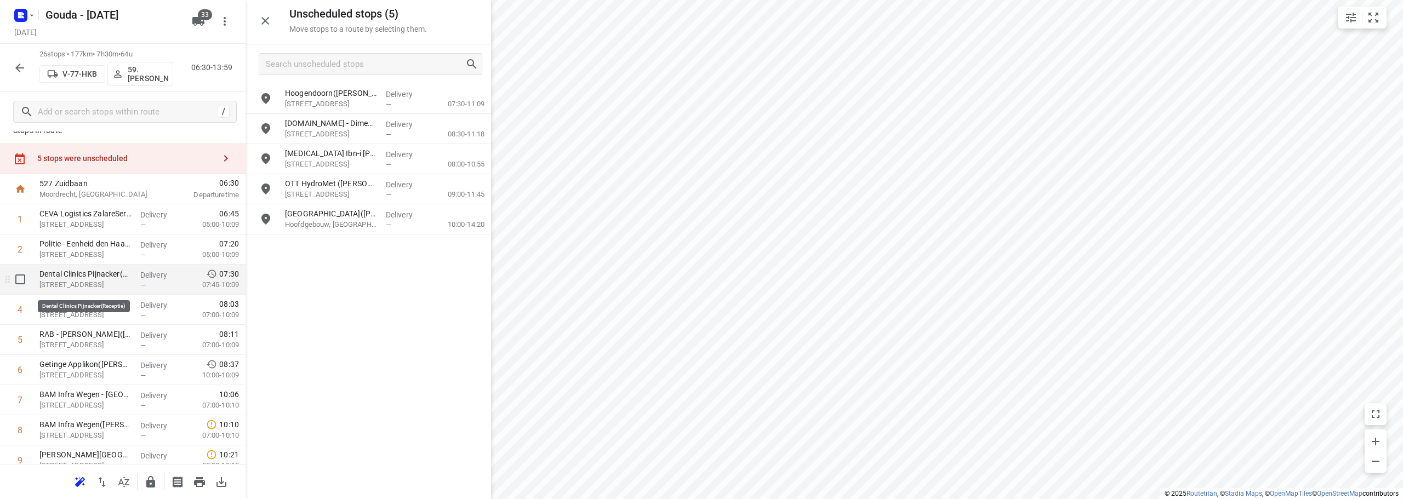
scroll to position [0, 0]
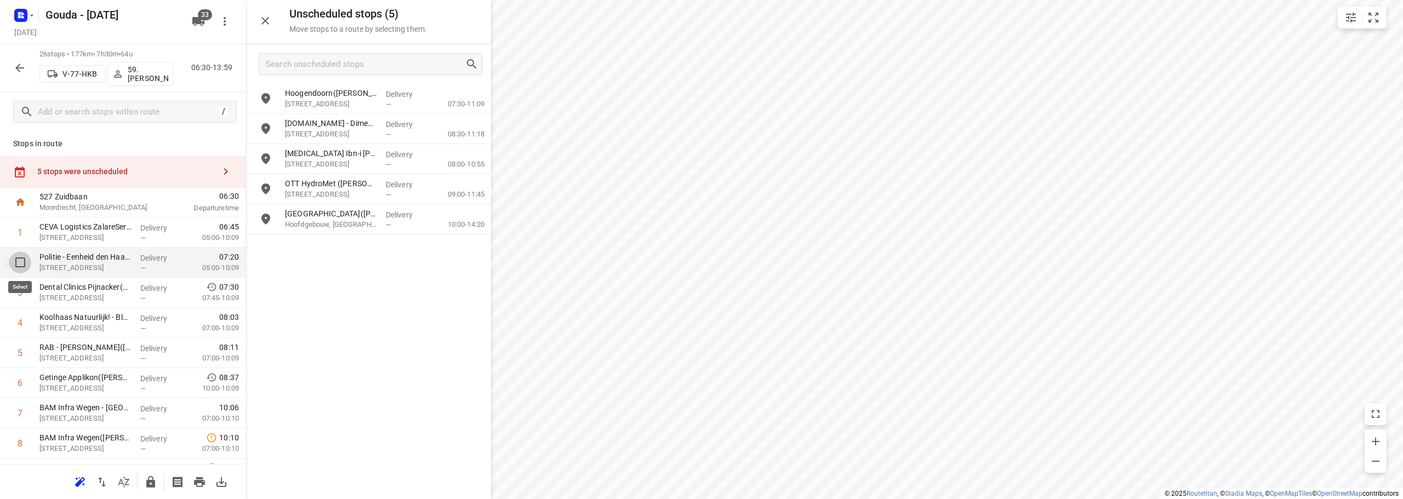
click at [15, 258] on input "checkbox" at bounding box center [20, 262] width 22 height 22
checkbox input "true"
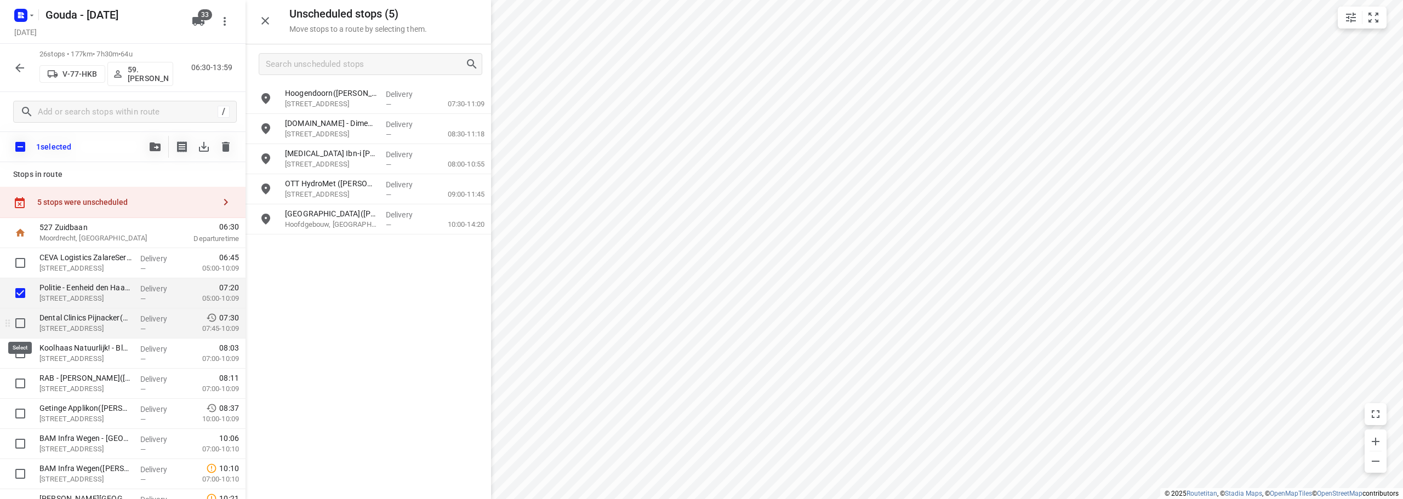
click at [18, 323] on input "checkbox" at bounding box center [20, 323] width 22 height 22
checkbox input "true"
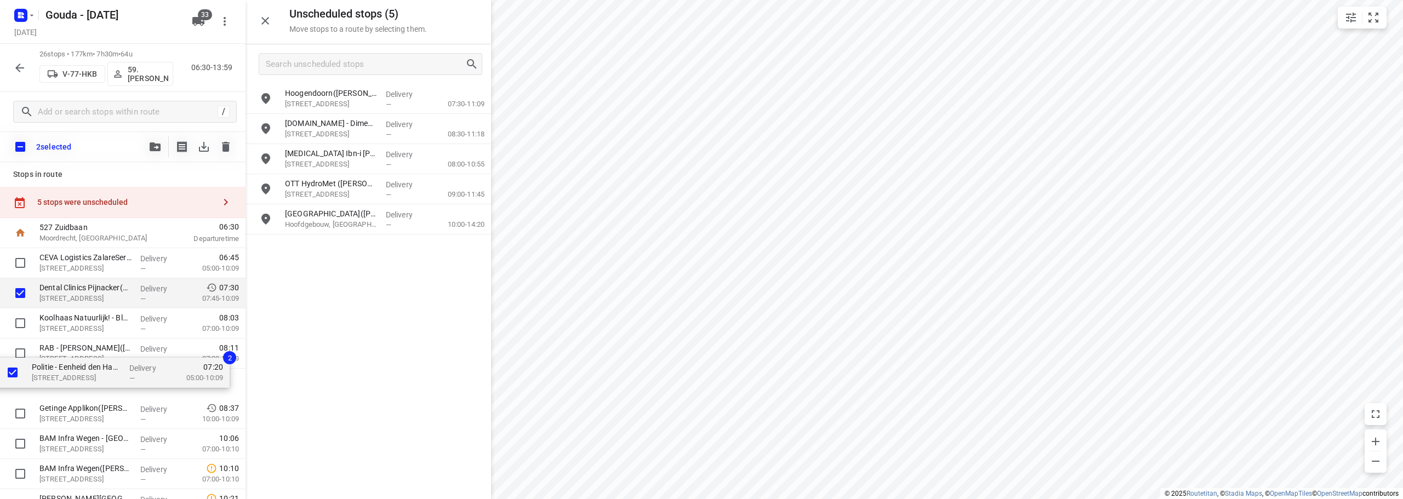
drag, startPoint x: 84, startPoint y: 298, endPoint x: 75, endPoint y: 385, distance: 87.6
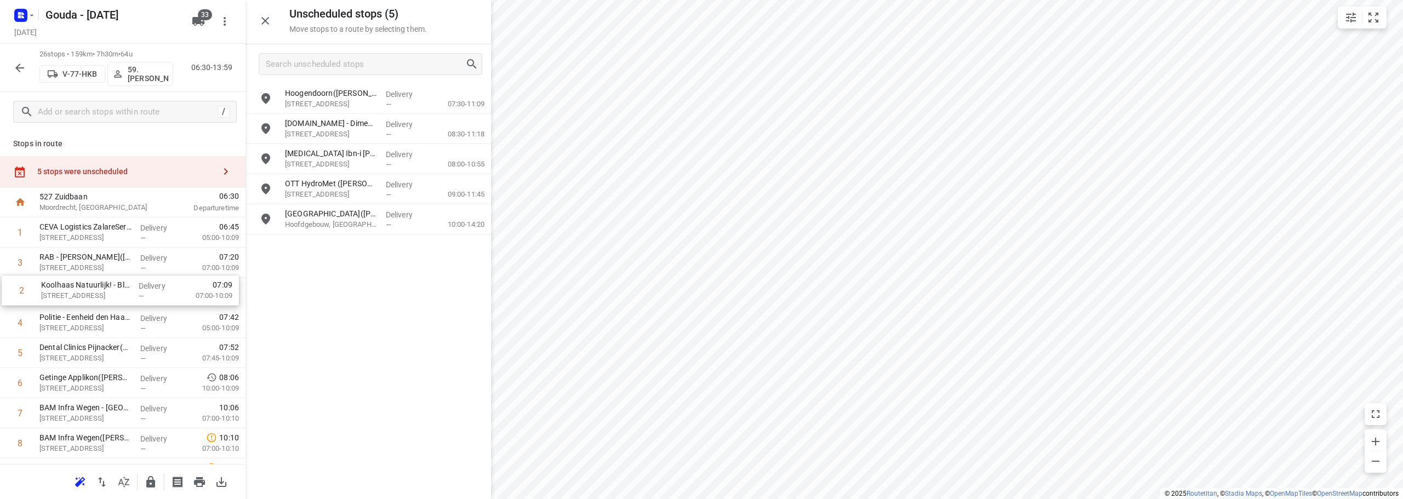
drag, startPoint x: 91, startPoint y: 264, endPoint x: 94, endPoint y: 300, distance: 36.3
click at [270, 18] on icon "button" at bounding box center [265, 20] width 13 height 13
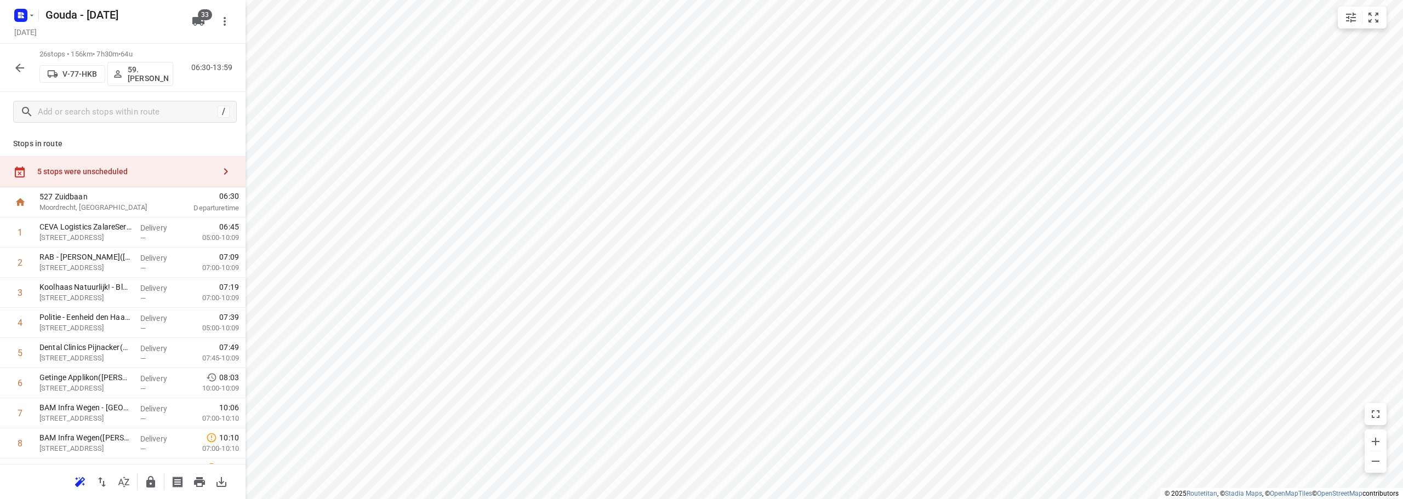
click at [115, 180] on div "5 stops were unscheduled" at bounding box center [122, 171] width 245 height 31
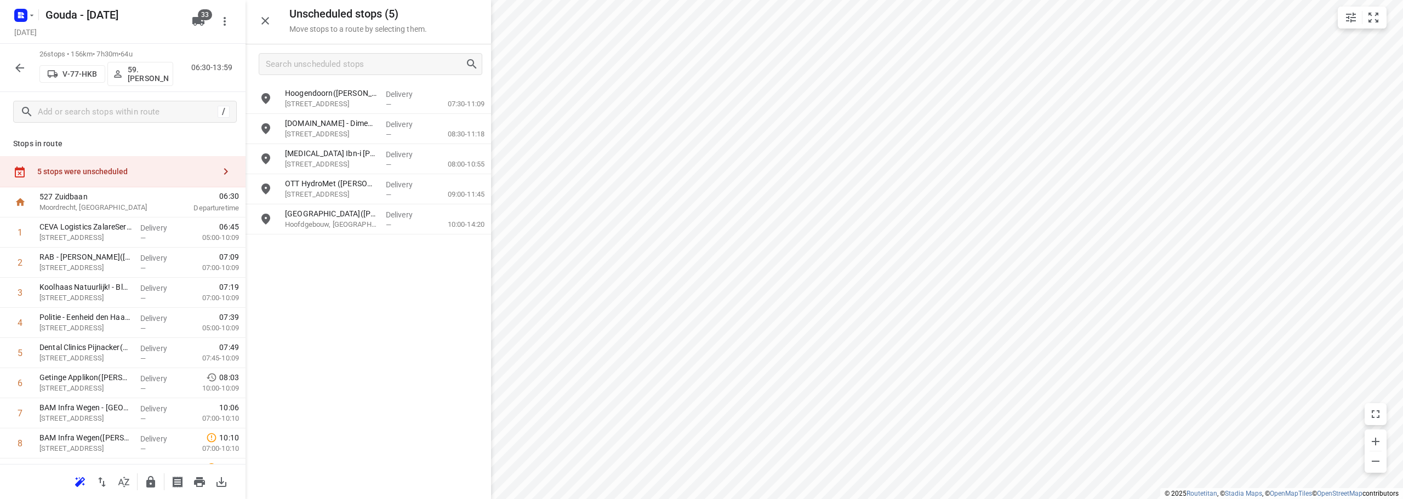
click at [263, 16] on icon "button" at bounding box center [265, 20] width 13 height 13
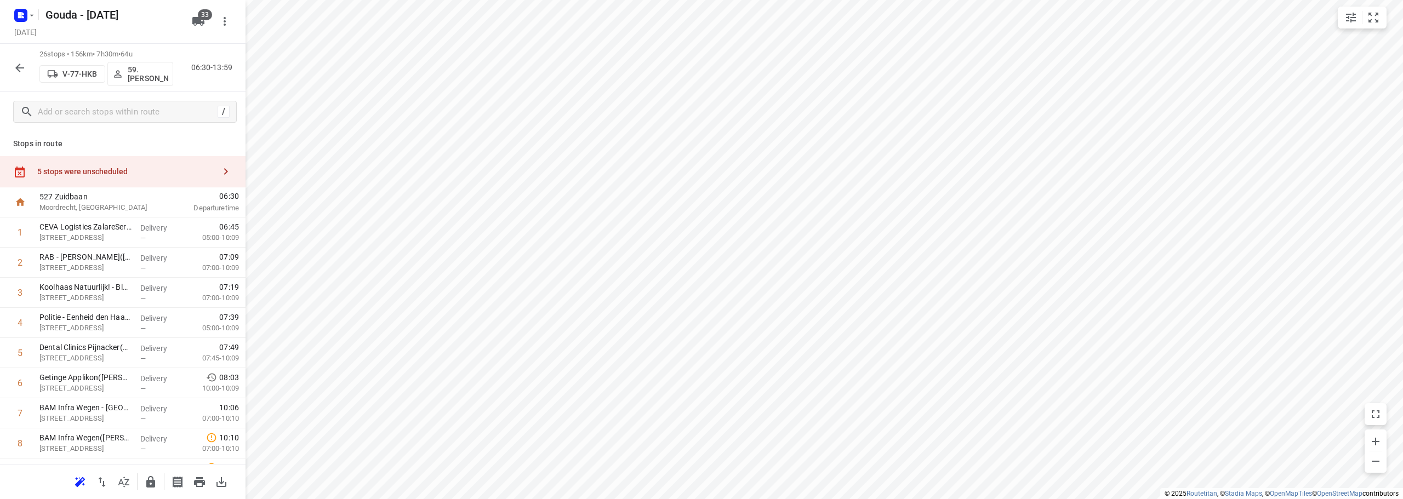
click at [123, 164] on div "5 stops were unscheduled" at bounding box center [122, 171] width 245 height 31
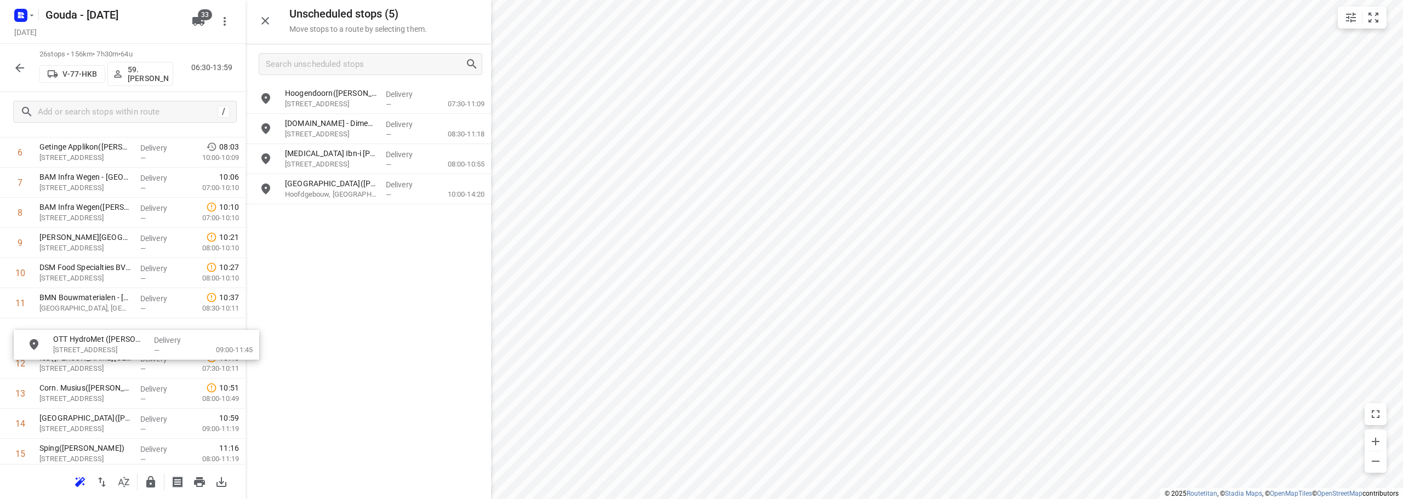
scroll to position [231, 0]
drag, startPoint x: 350, startPoint y: 194, endPoint x: 105, endPoint y: 333, distance: 282.2
click at [116, 304] on div "1 CEVA Logistics ZalareServices [PERSON_NAME]([PERSON_NAME]) [STREET_ADDRESS], …" at bounding box center [122, 393] width 245 height 814
drag, startPoint x: 102, startPoint y: 338, endPoint x: 99, endPoint y: 367, distance: 29.3
click at [99, 367] on div "1 CEVA Logistics ZalareServices [PERSON_NAME]([PERSON_NAME]) [STREET_ADDRESS], …" at bounding box center [122, 393] width 245 height 814
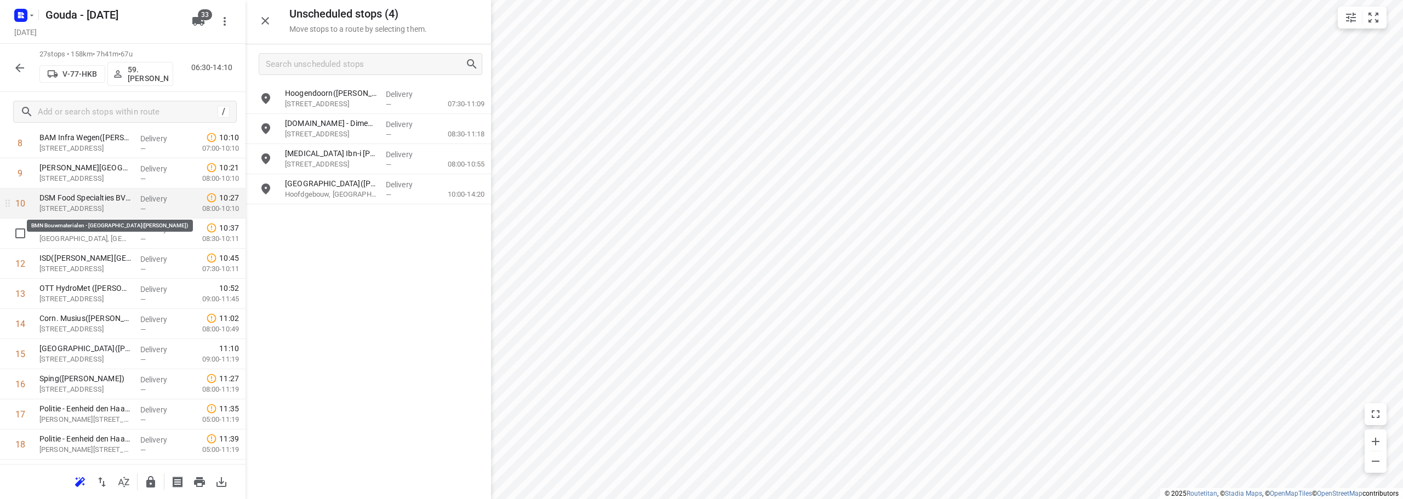
scroll to position [323, 0]
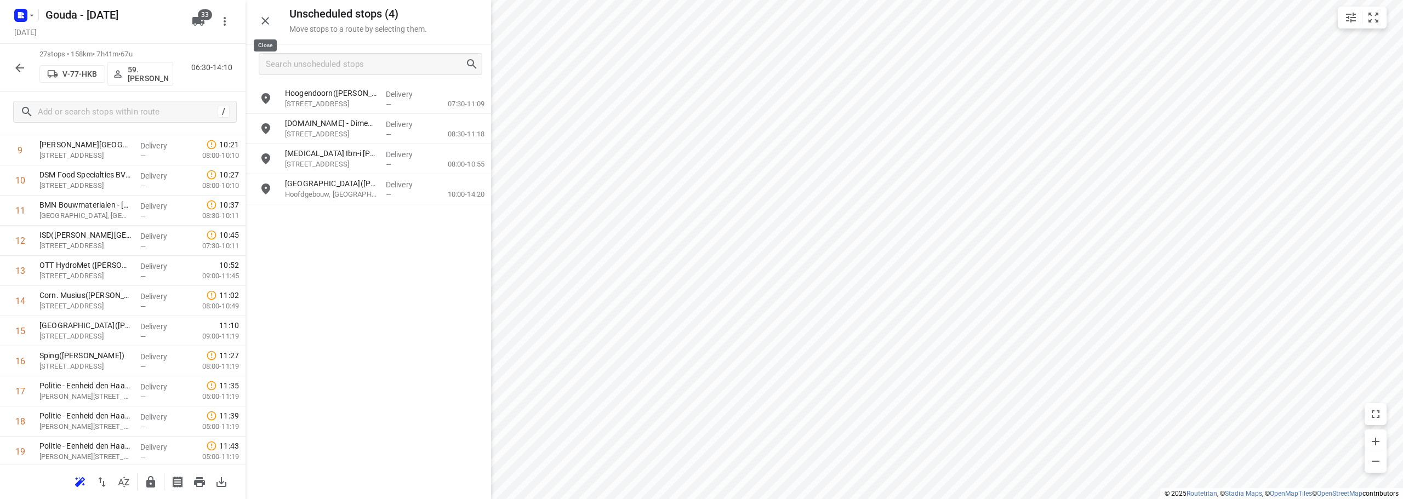
click at [263, 22] on icon "button" at bounding box center [265, 21] width 8 height 8
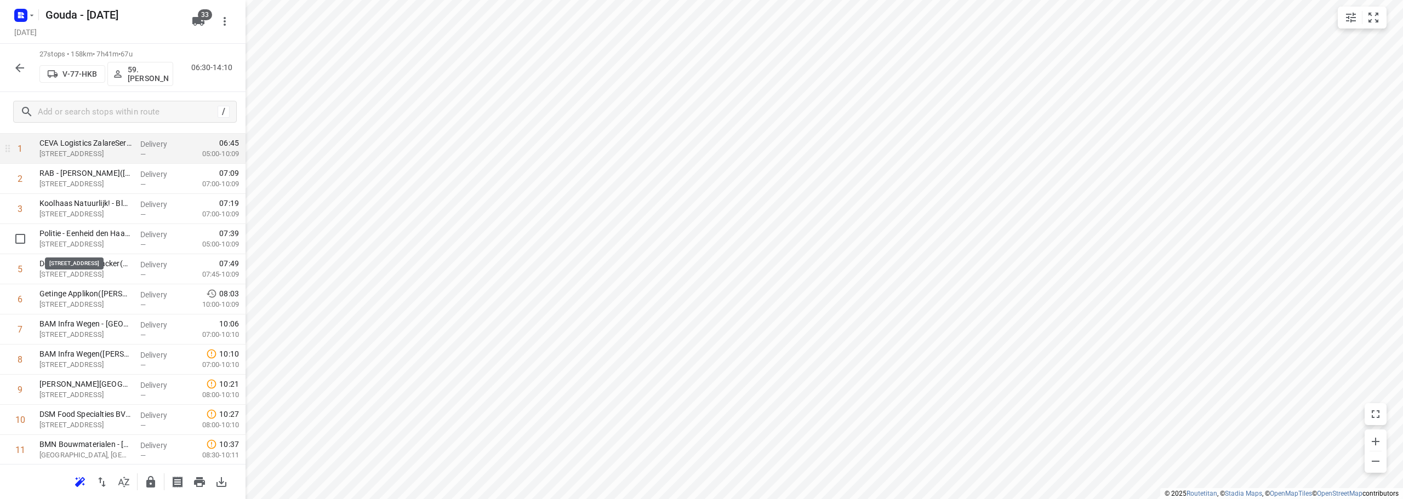
scroll to position [164, 0]
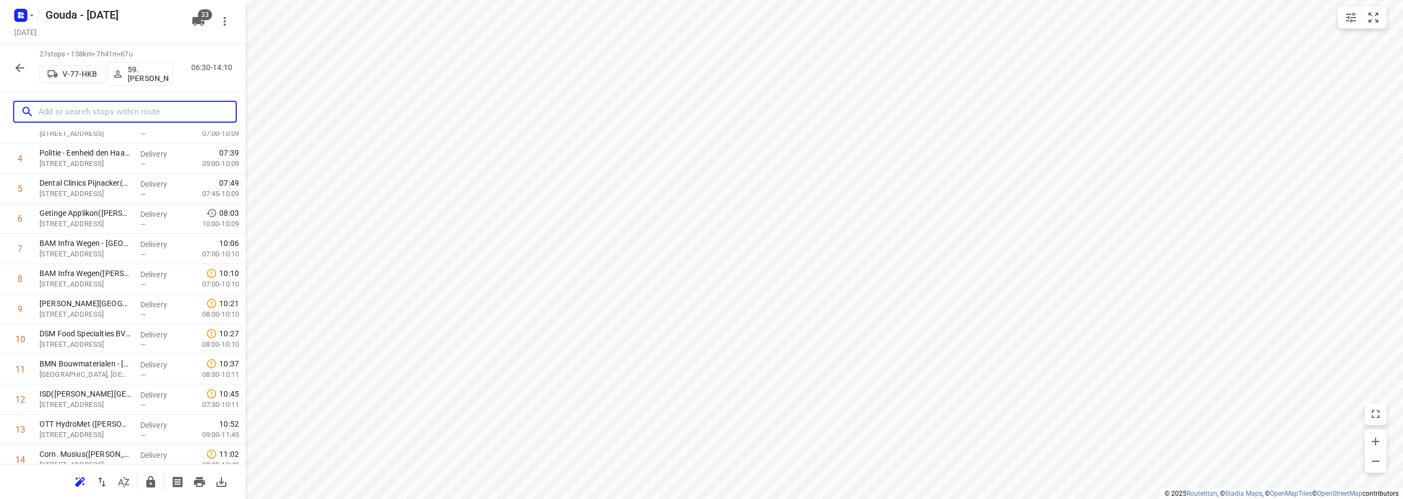
click at [112, 111] on input "text" at bounding box center [136, 112] width 197 height 17
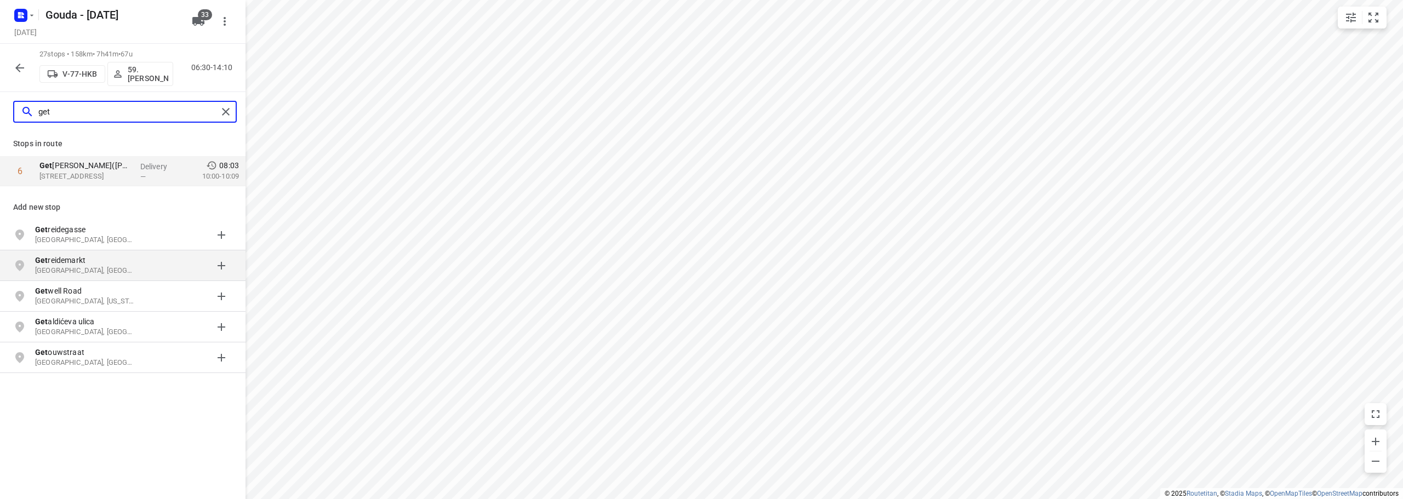
type input "get"
click at [16, 60] on button "button" at bounding box center [20, 68] width 22 height 22
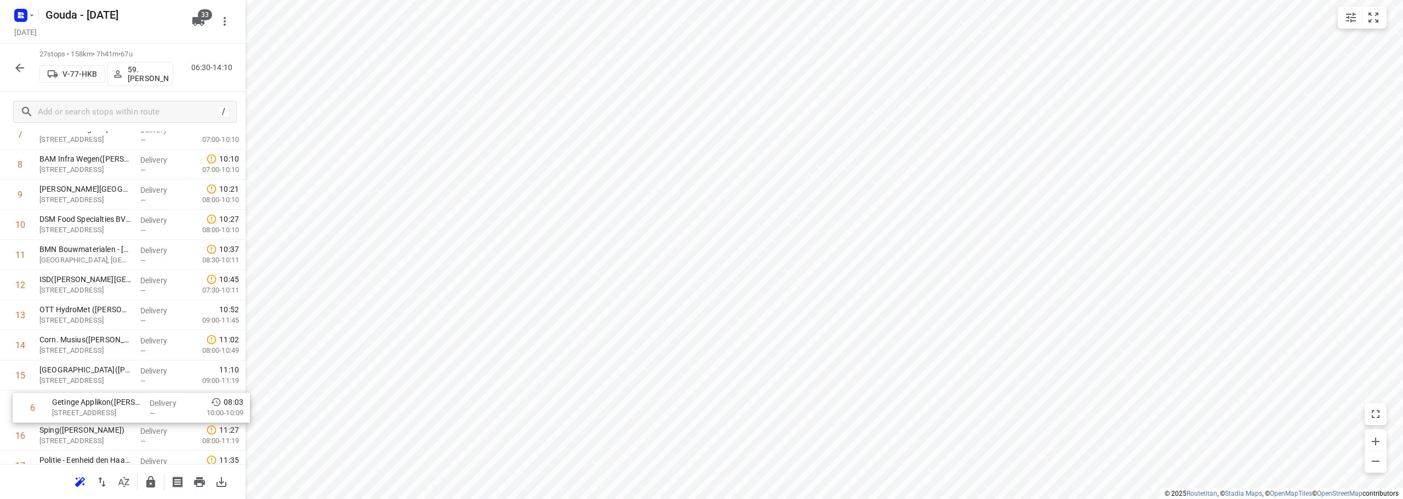
scroll to position [252, 0]
drag, startPoint x: 115, startPoint y: 336, endPoint x: 111, endPoint y: 358, distance: 22.3
click at [111, 358] on div "1 CEVA Logistics ZalareServices [PERSON_NAME]([PERSON_NAME]) [STREET_ADDRESS], …" at bounding box center [122, 372] width 245 height 814
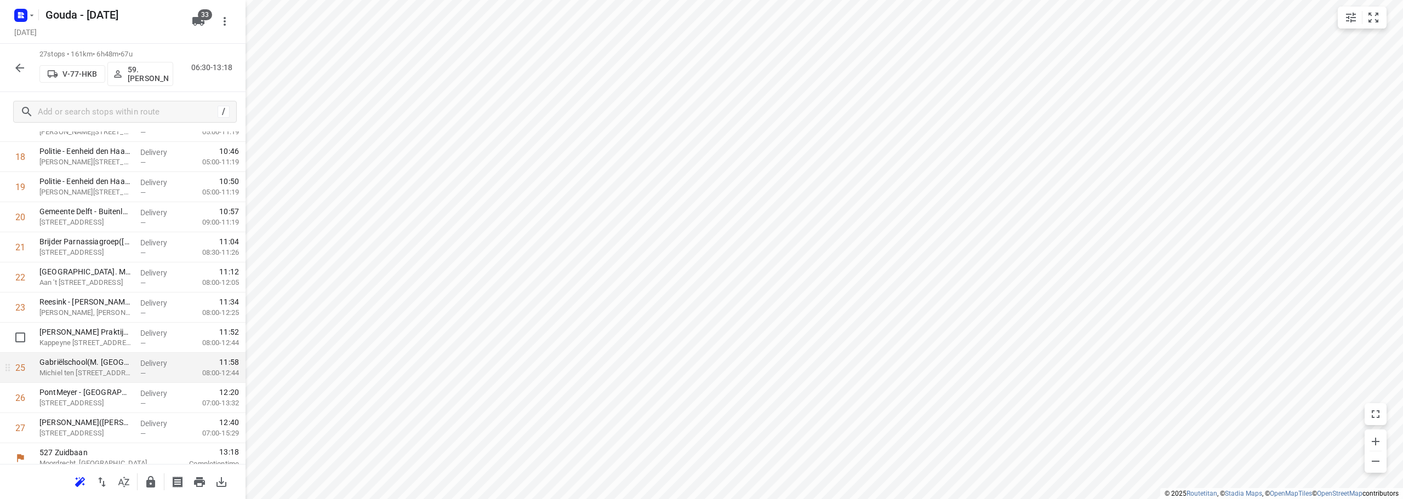
scroll to position [597, 0]
drag, startPoint x: 94, startPoint y: 302, endPoint x: 100, endPoint y: 384, distance: 82.4
click at [100, 384] on div "1 CEVA Logistics ZalareServices [PERSON_NAME]([PERSON_NAME]) [STREET_ADDRESS], …" at bounding box center [122, 27] width 245 height 814
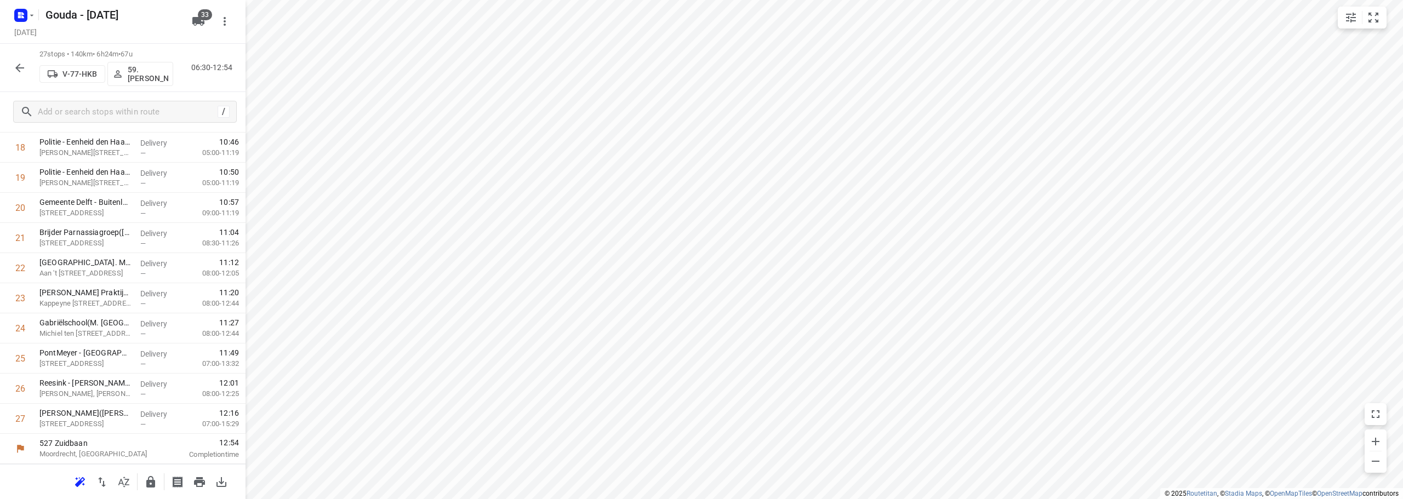
click at [23, 73] on icon "button" at bounding box center [19, 67] width 13 height 13
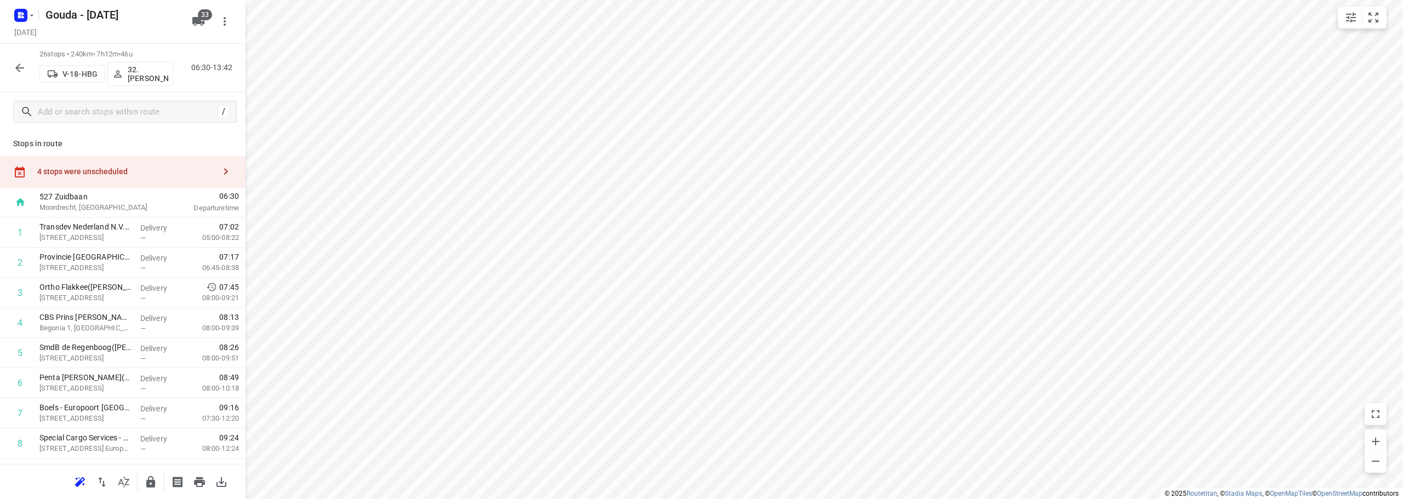
click at [122, 167] on div "4 stops were unscheduled" at bounding box center [126, 171] width 178 height 9
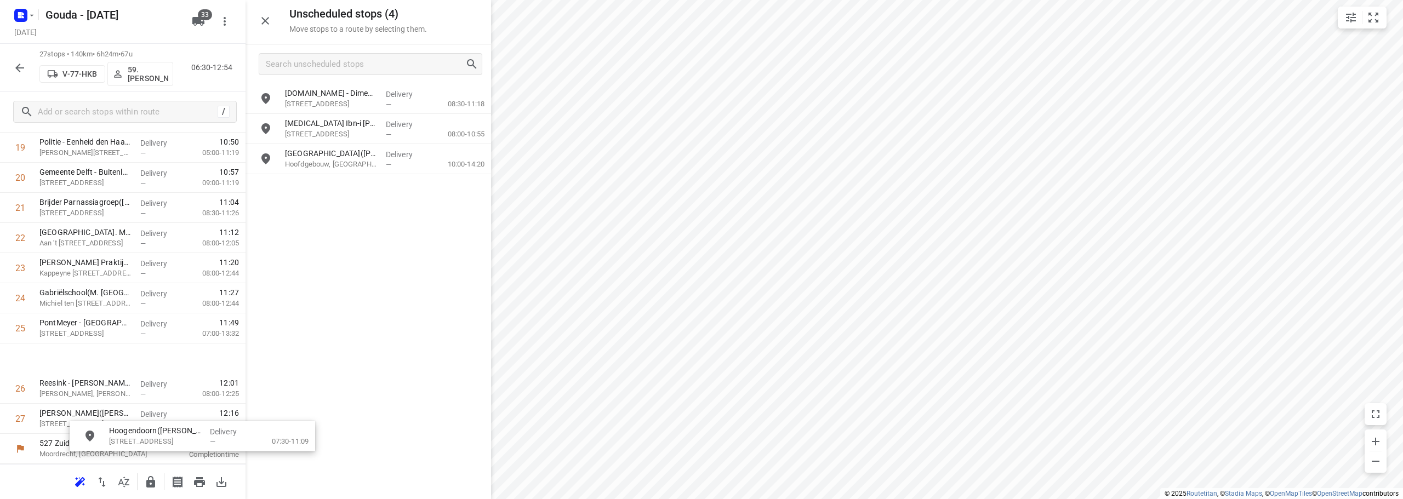
scroll to position [636, 8]
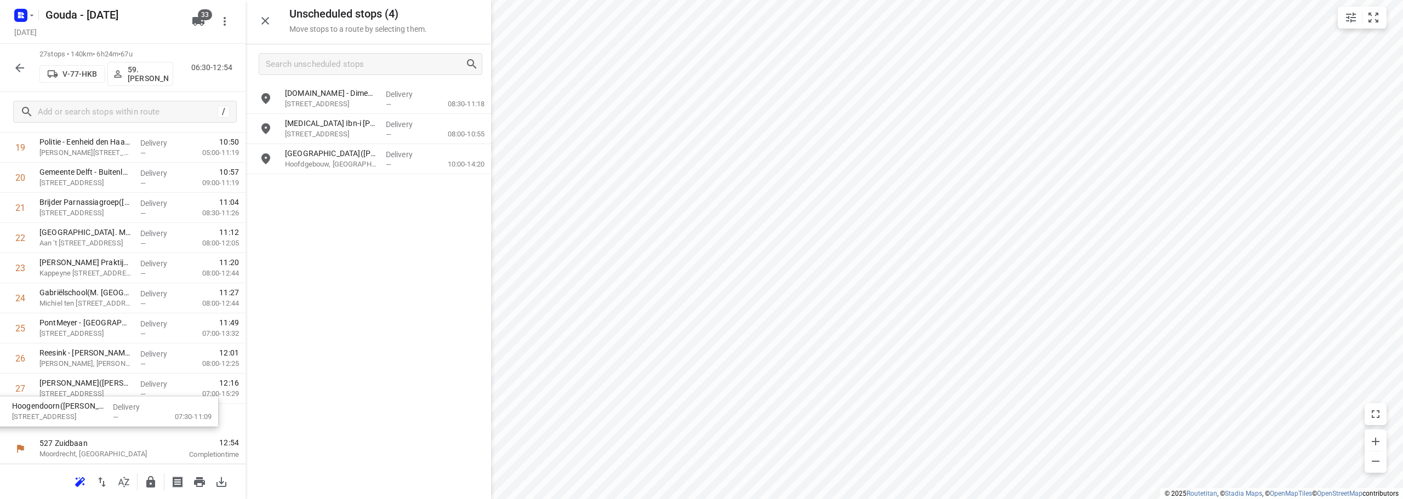
drag, startPoint x: 361, startPoint y: 108, endPoint x: 81, endPoint y: 441, distance: 434.7
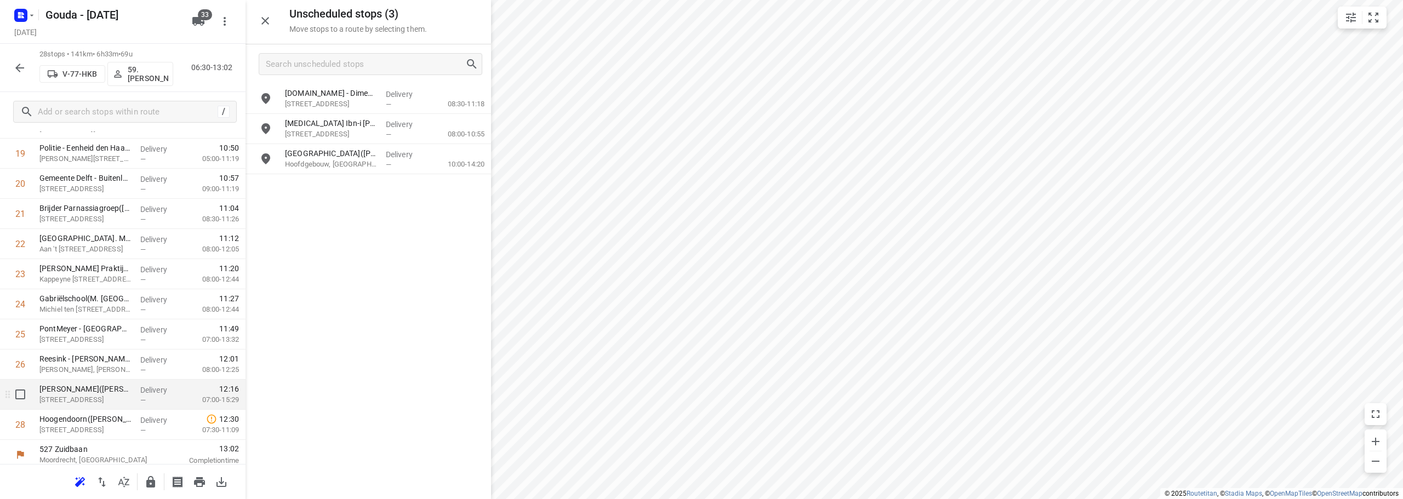
scroll to position [627, 0]
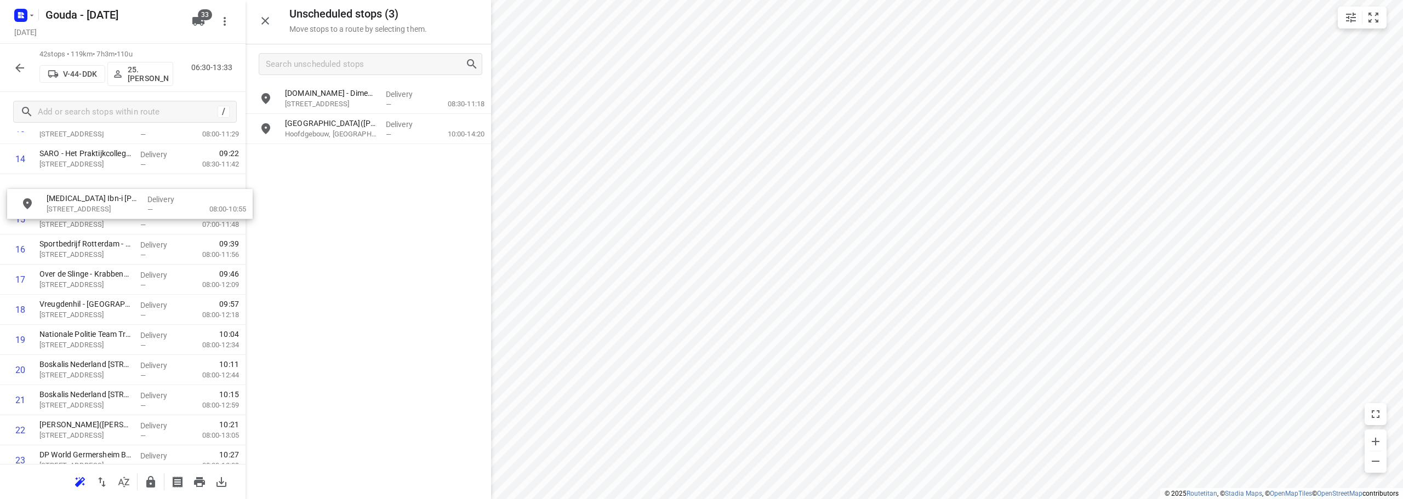
drag, startPoint x: 370, startPoint y: 133, endPoint x: 128, endPoint y: 210, distance: 254.2
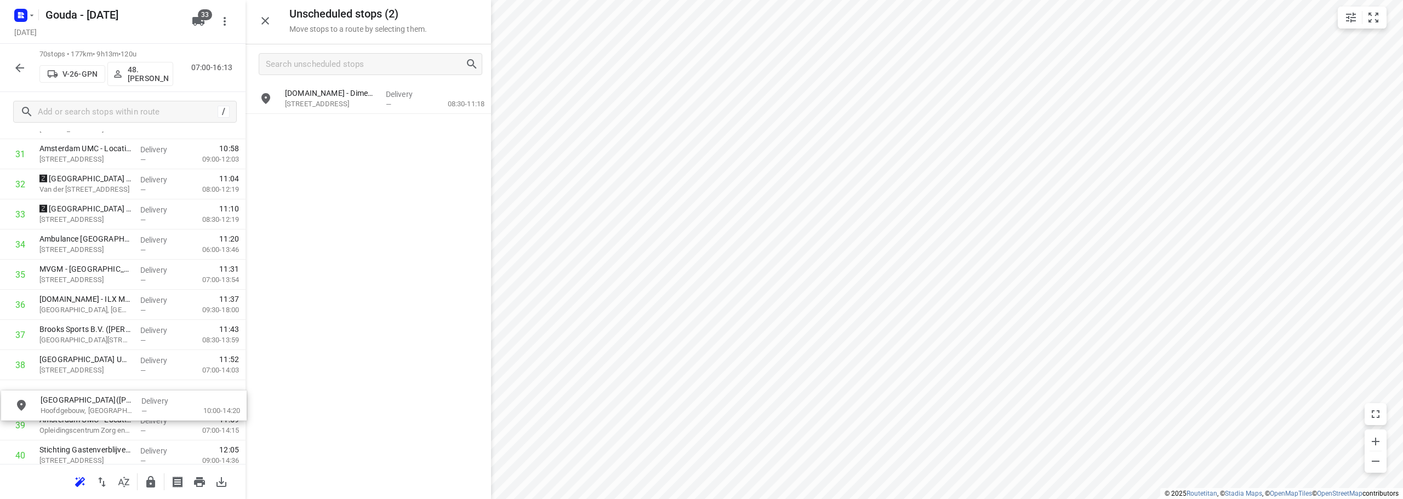
scroll to position [987, 0]
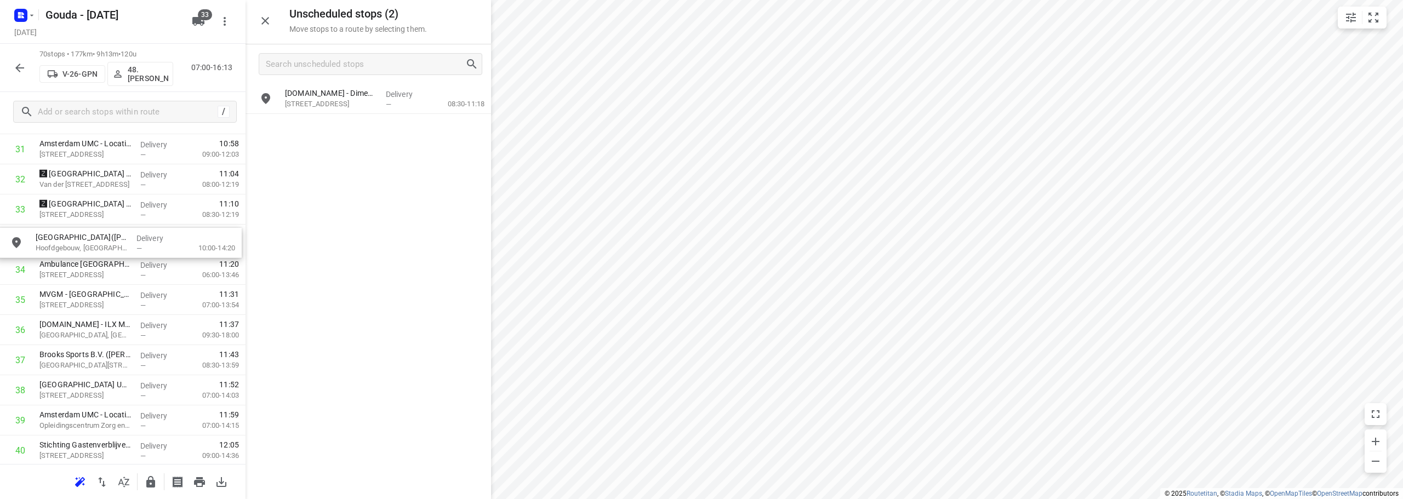
drag, startPoint x: 323, startPoint y: 133, endPoint x: 64, endPoint y: 259, distance: 288.4
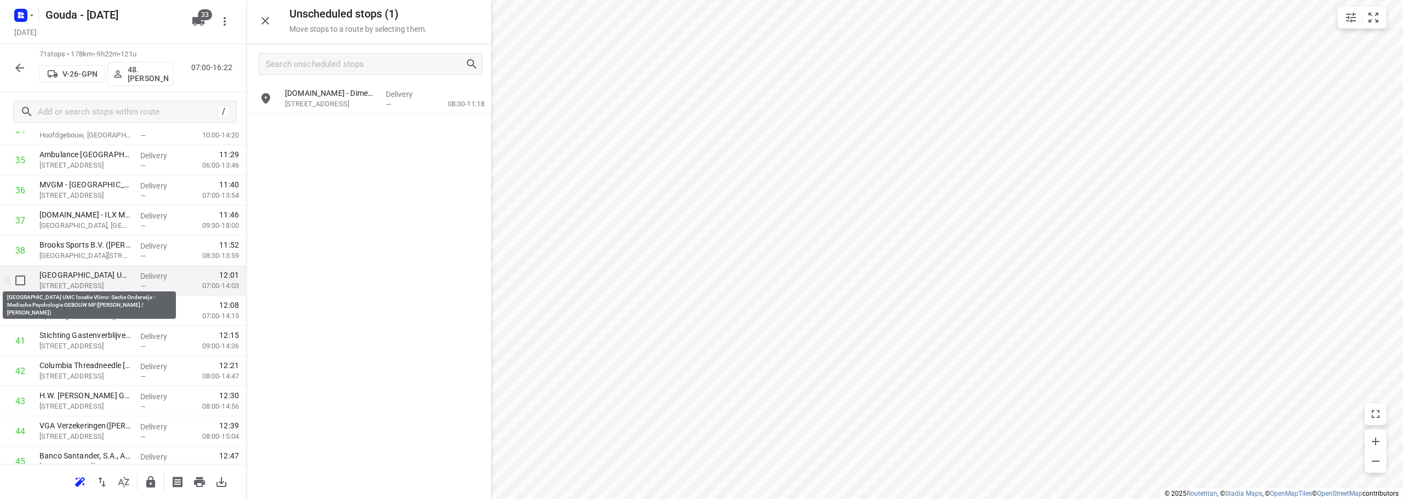
scroll to position [1042, 0]
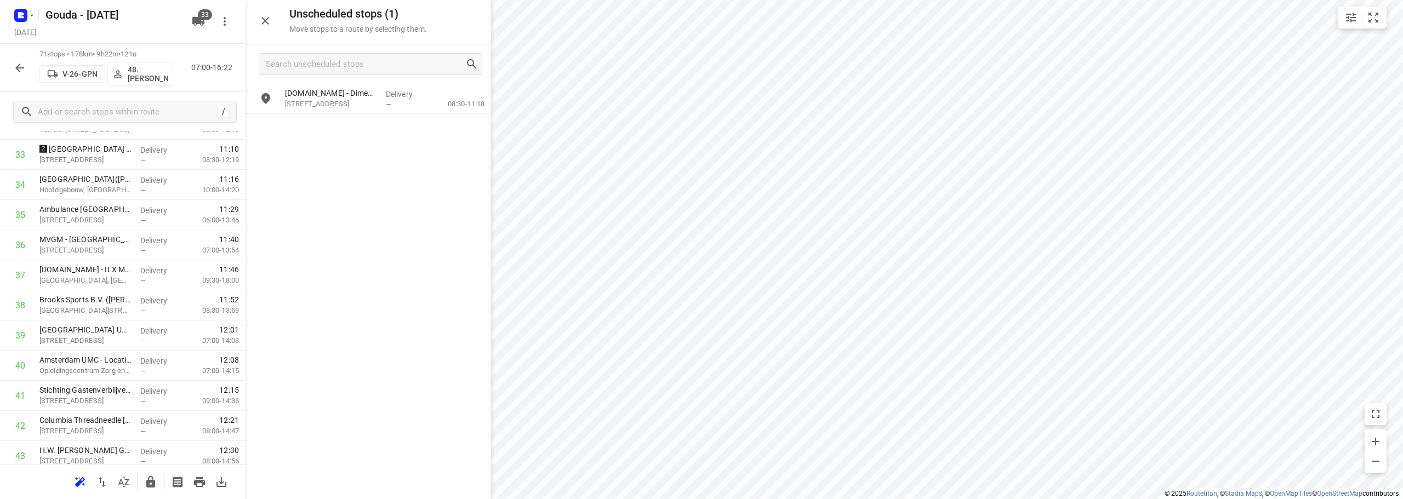
click at [12, 72] on button "button" at bounding box center [20, 68] width 22 height 22
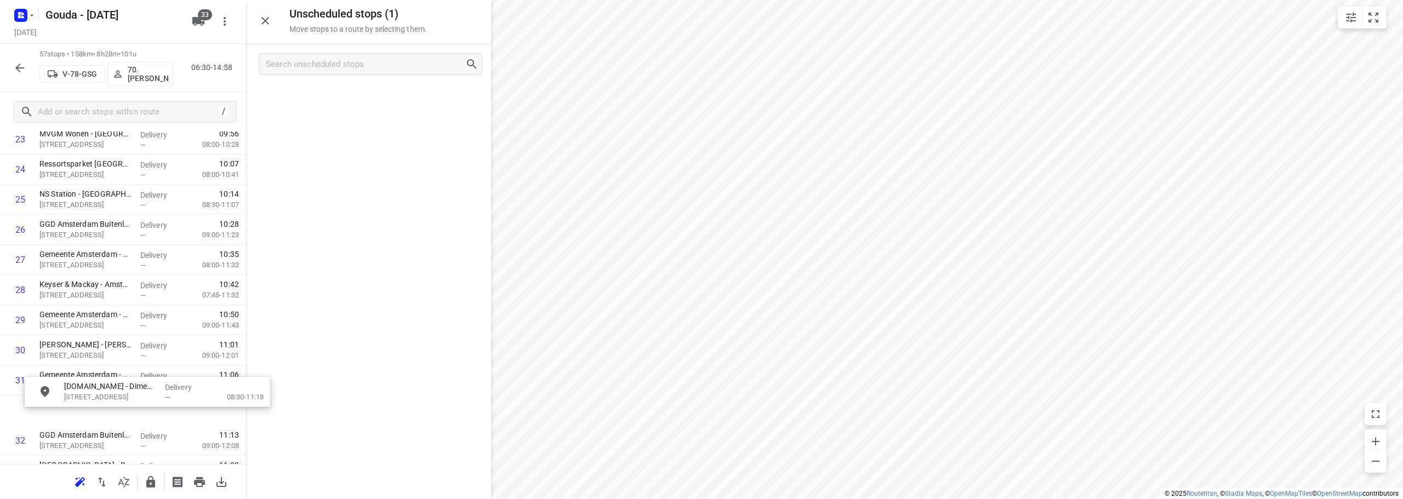
scroll to position [767, 0]
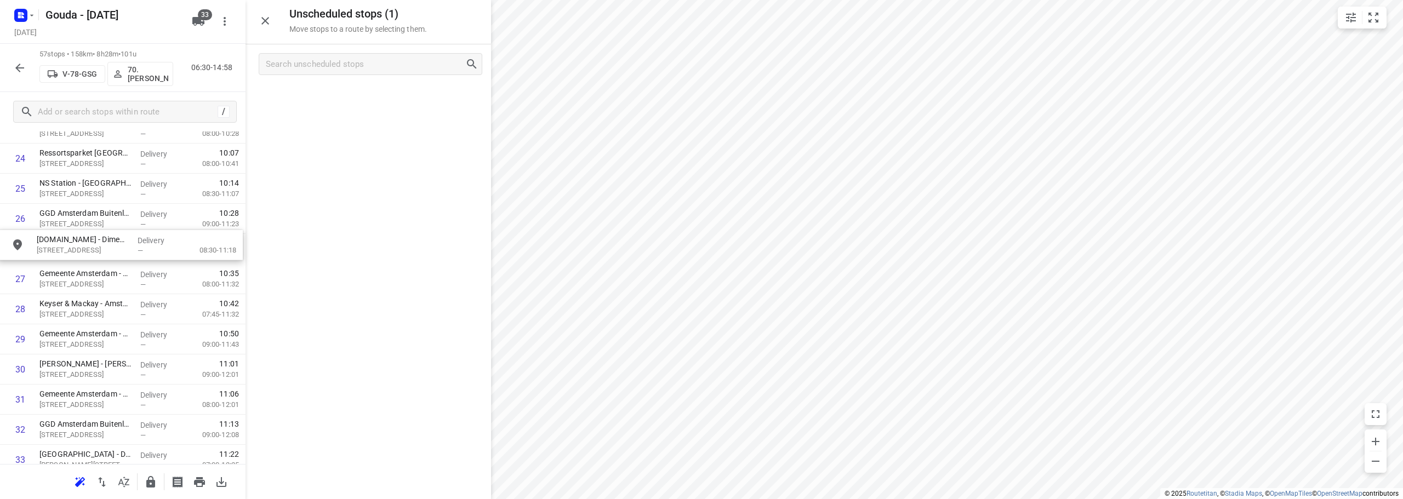
drag, startPoint x: 342, startPoint y: 97, endPoint x: 87, endPoint y: 253, distance: 299.5
click at [13, 69] on button "button" at bounding box center [20, 68] width 22 height 22
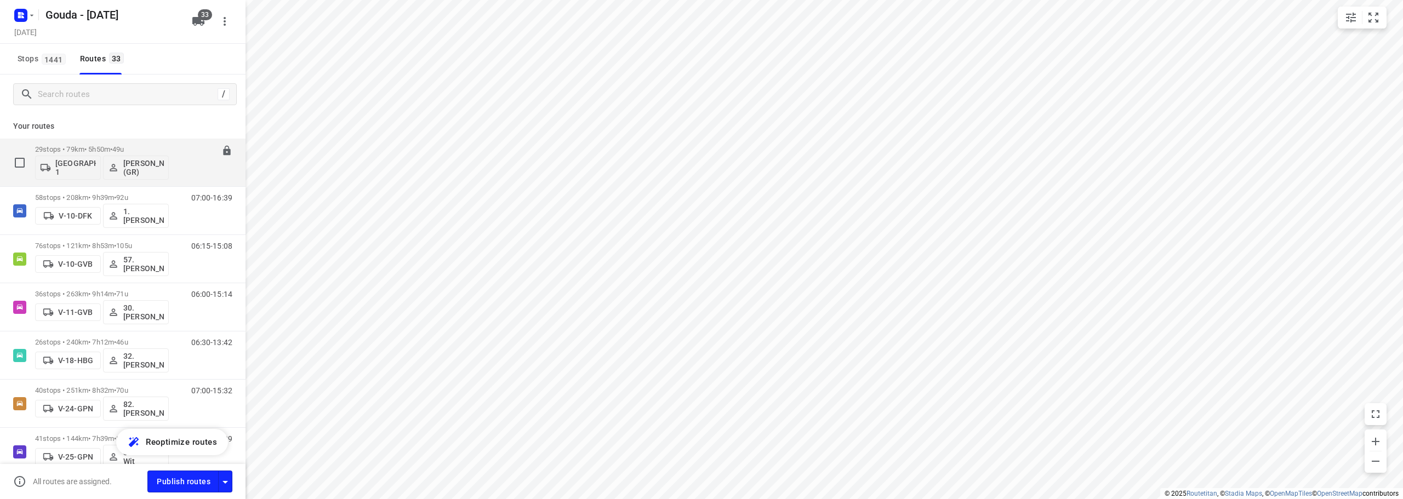
click at [127, 140] on div "29 stops • 79km • 5h50m • 49u Gemeente Rotterdam 1 [PERSON_NAME] (GR)" at bounding box center [102, 162] width 134 height 45
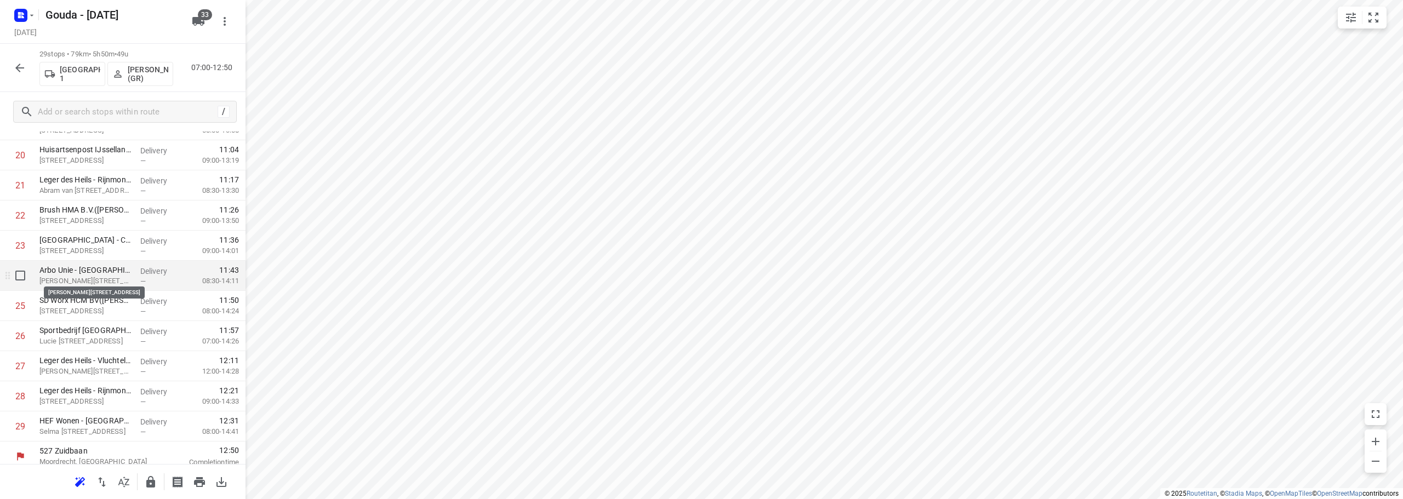
scroll to position [626, 0]
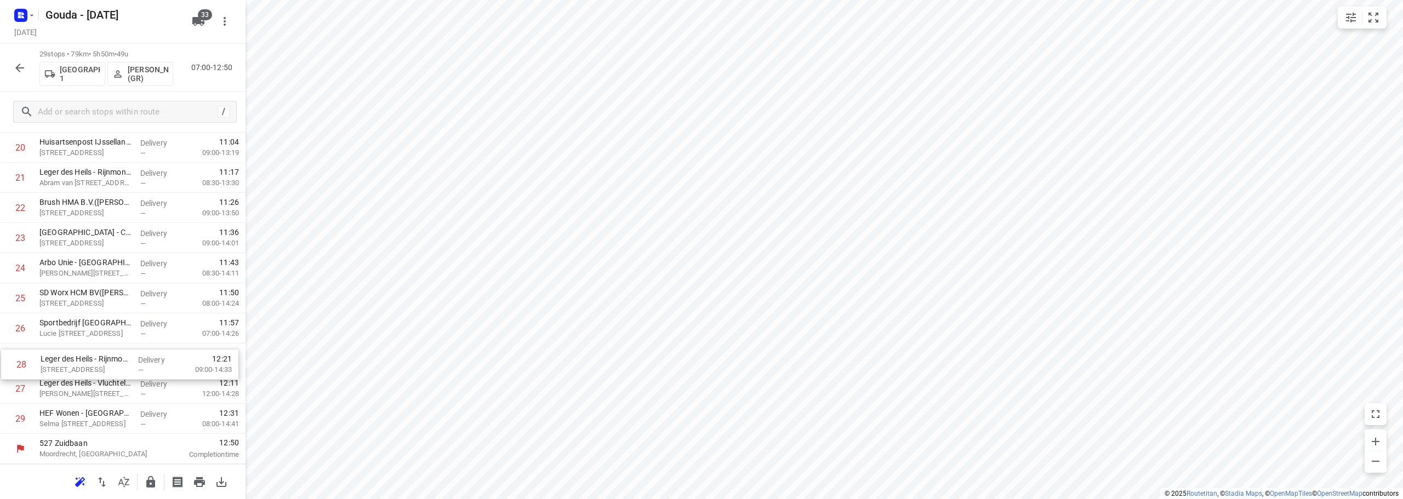
drag, startPoint x: 111, startPoint y: 391, endPoint x: 113, endPoint y: 362, distance: 29.1
click at [152, 482] on icon "button" at bounding box center [150, 482] width 9 height 12
click at [18, 68] on icon "button" at bounding box center [19, 68] width 9 height 9
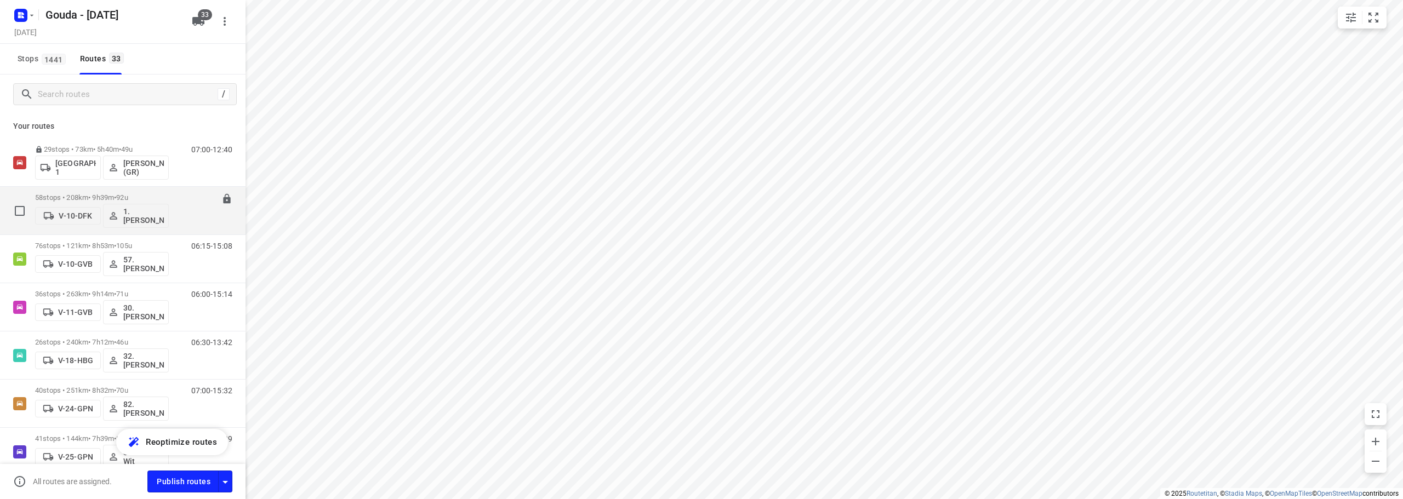
click at [122, 189] on div "58 stops • 208km • 9h39m • 92u V-10-DFK 1. Abdul Shadeh" at bounding box center [102, 210] width 134 height 45
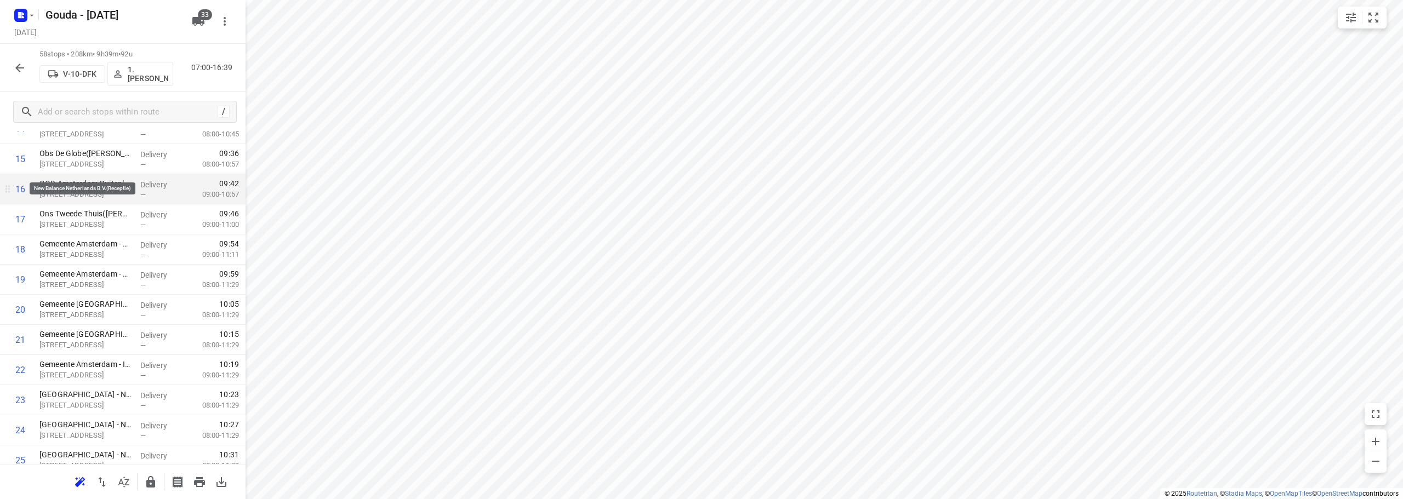
scroll to position [493, 0]
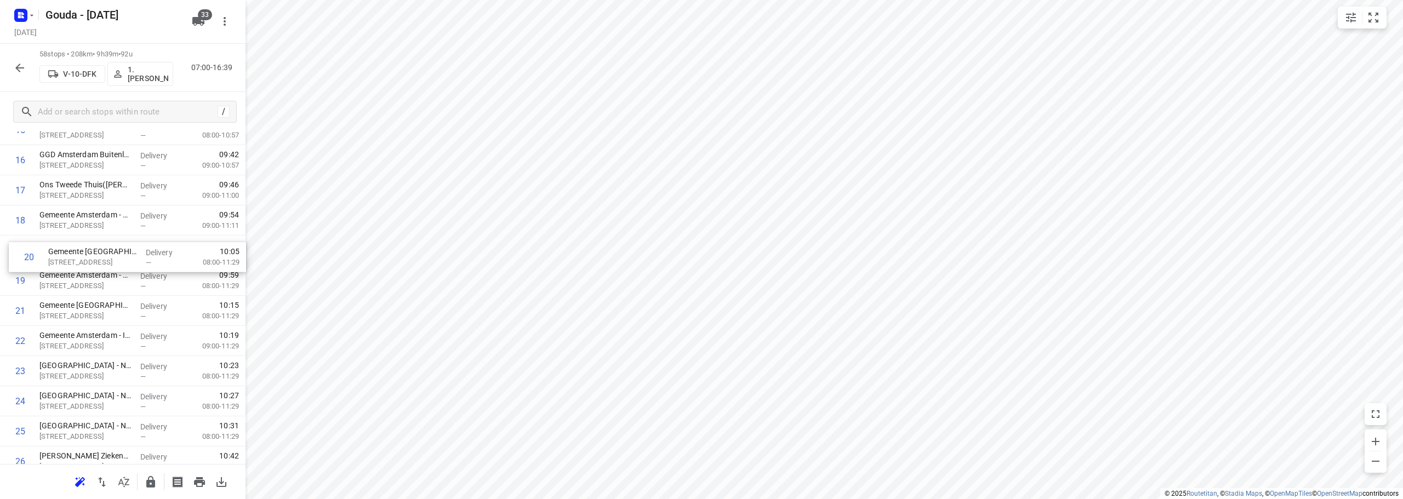
drag, startPoint x: 100, startPoint y: 291, endPoint x: 108, endPoint y: 265, distance: 28.1
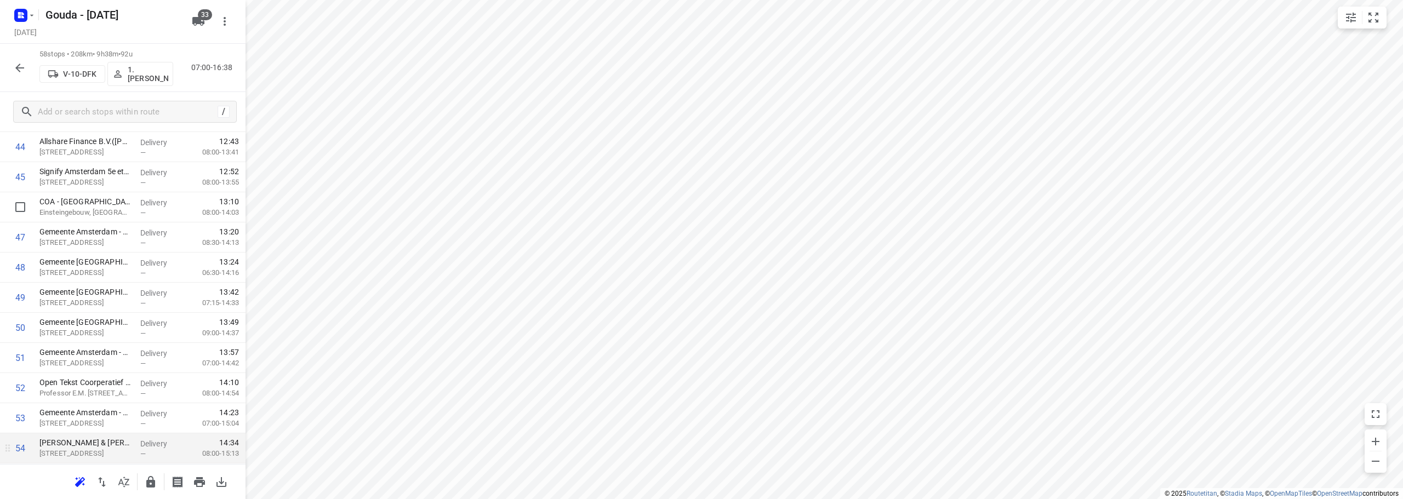
scroll to position [1500, 0]
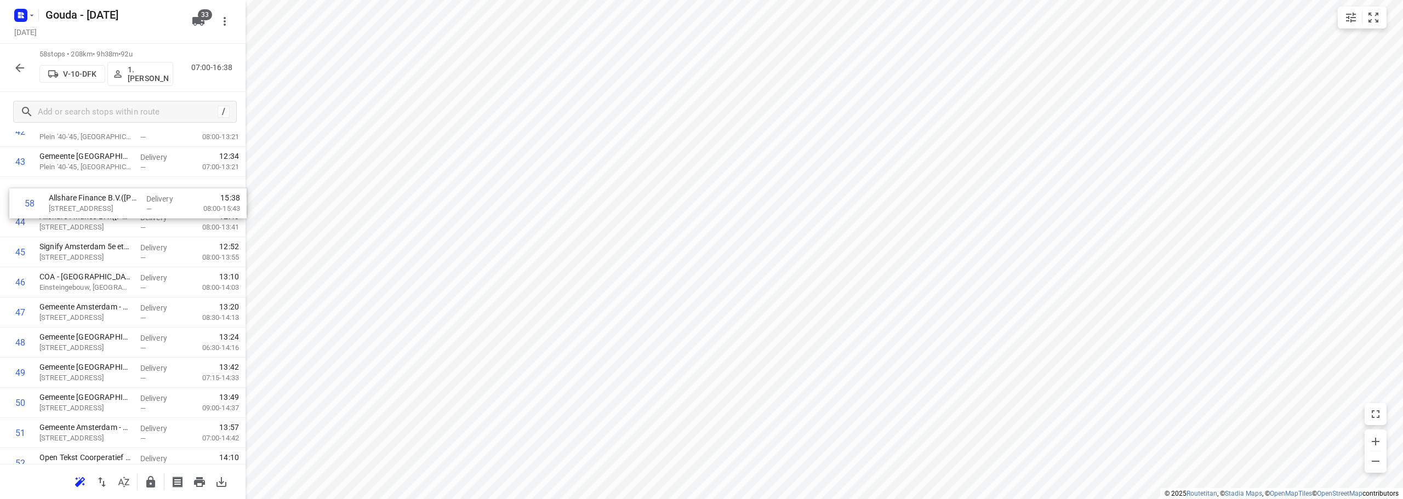
drag, startPoint x: 118, startPoint y: 428, endPoint x: 127, endPoint y: 207, distance: 221.5
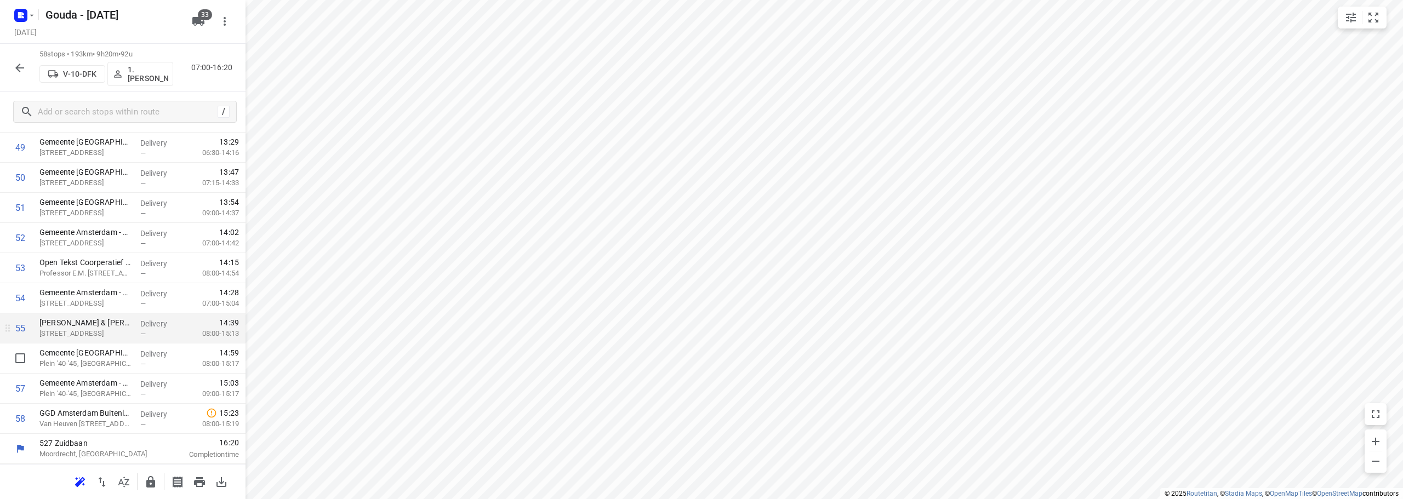
click at [20, 357] on input "checkbox" at bounding box center [20, 358] width 22 height 22
checkbox input "true"
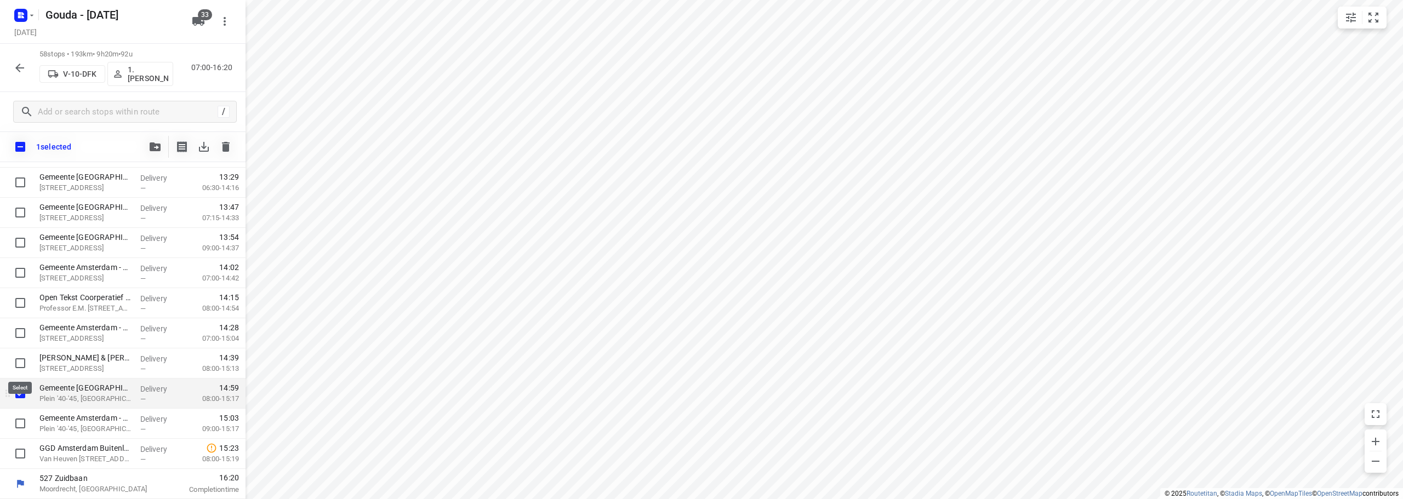
scroll to position [1496, 0]
click at [20, 432] on input "checkbox" at bounding box center [20, 424] width 22 height 22
checkbox input "true"
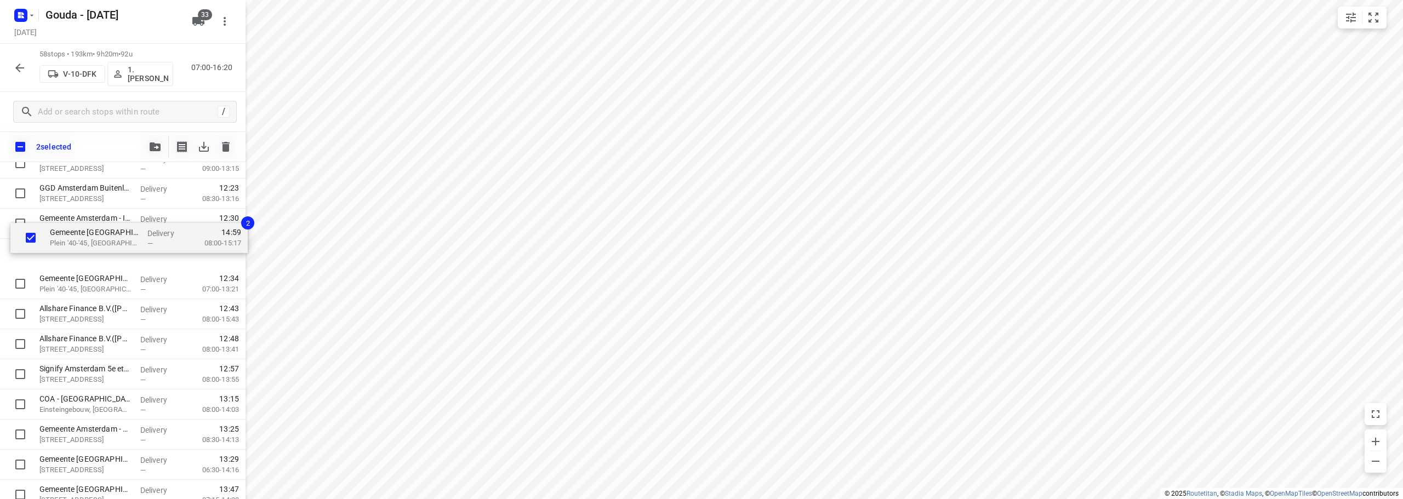
scroll to position [1242, 0]
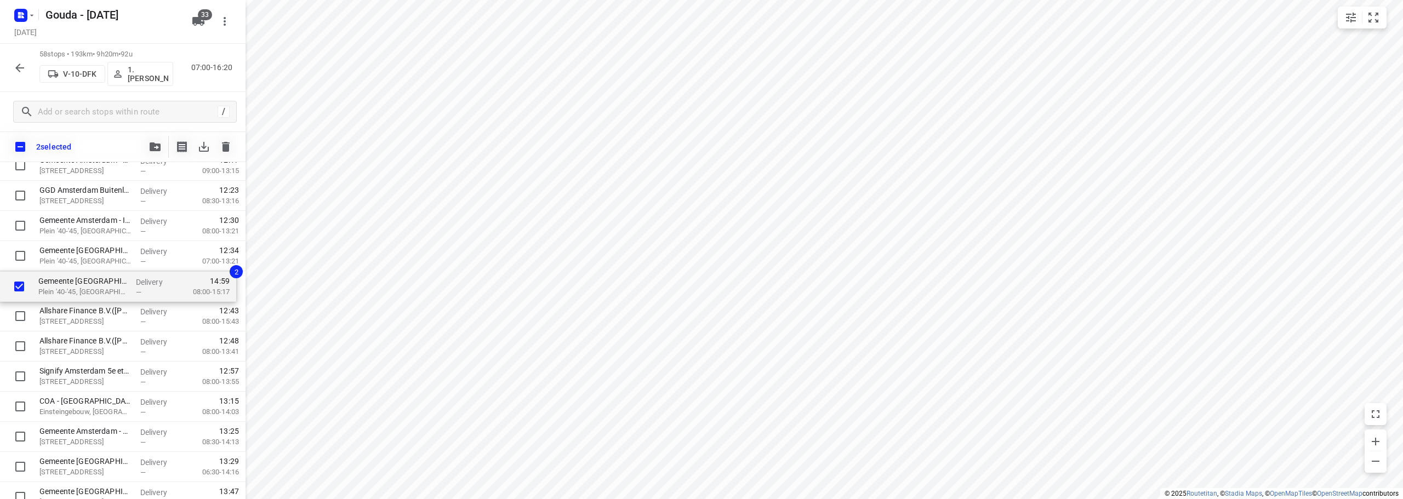
drag, startPoint x: 69, startPoint y: 404, endPoint x: 68, endPoint y: 292, distance: 111.8
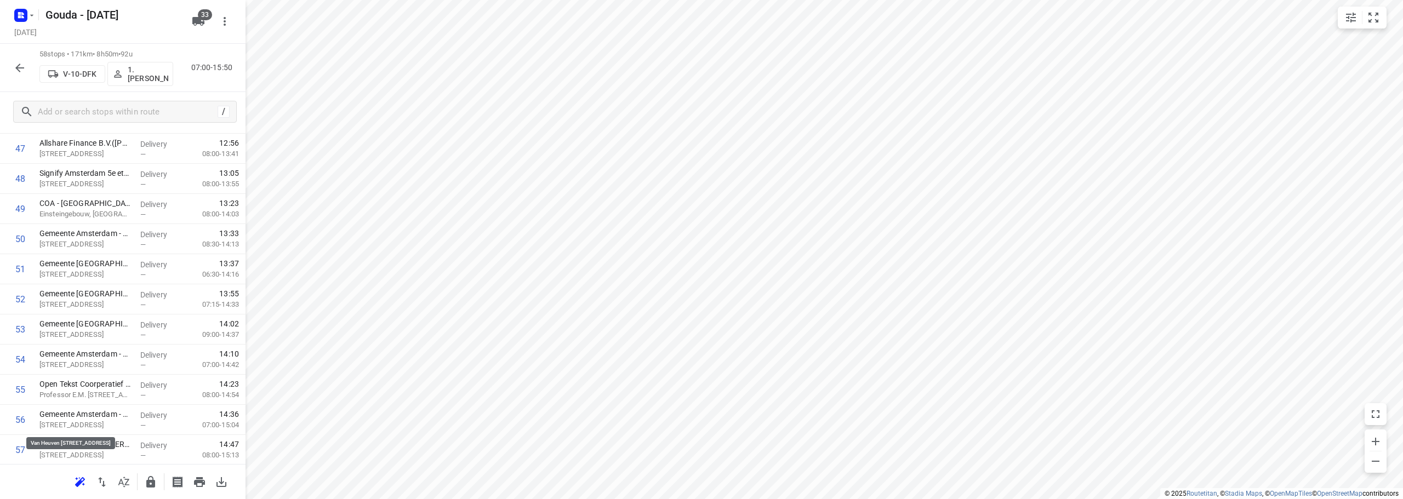
scroll to position [1500, 0]
click at [148, 480] on icon "button" at bounding box center [150, 482] width 9 height 12
click at [17, 65] on icon "button" at bounding box center [19, 67] width 13 height 13
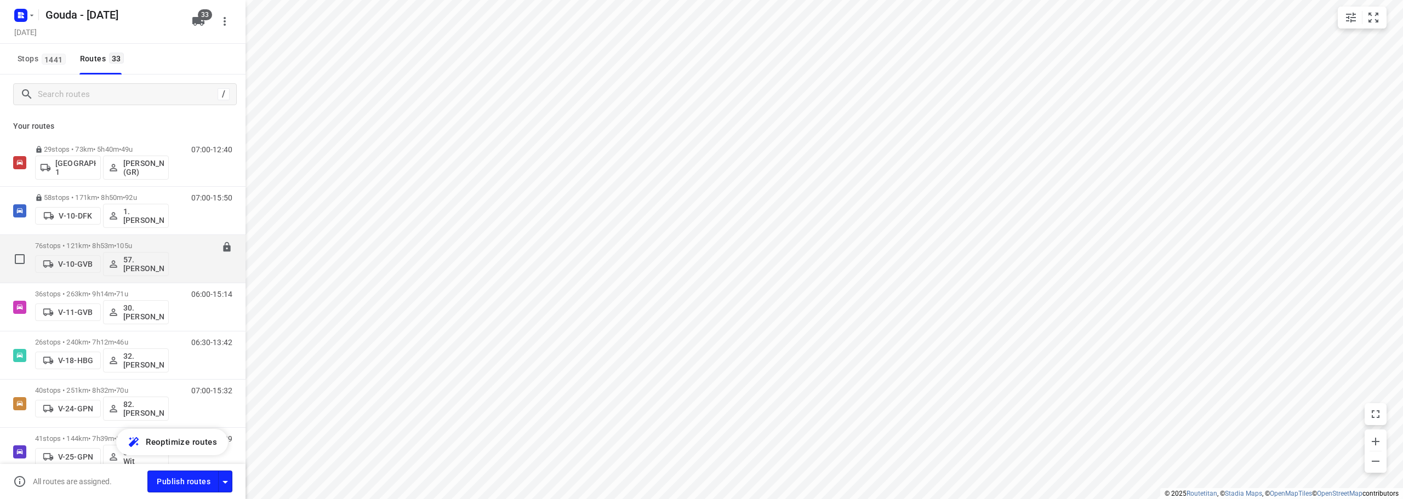
click at [178, 245] on div "06:15-15:08" at bounding box center [205, 262] width 55 height 40
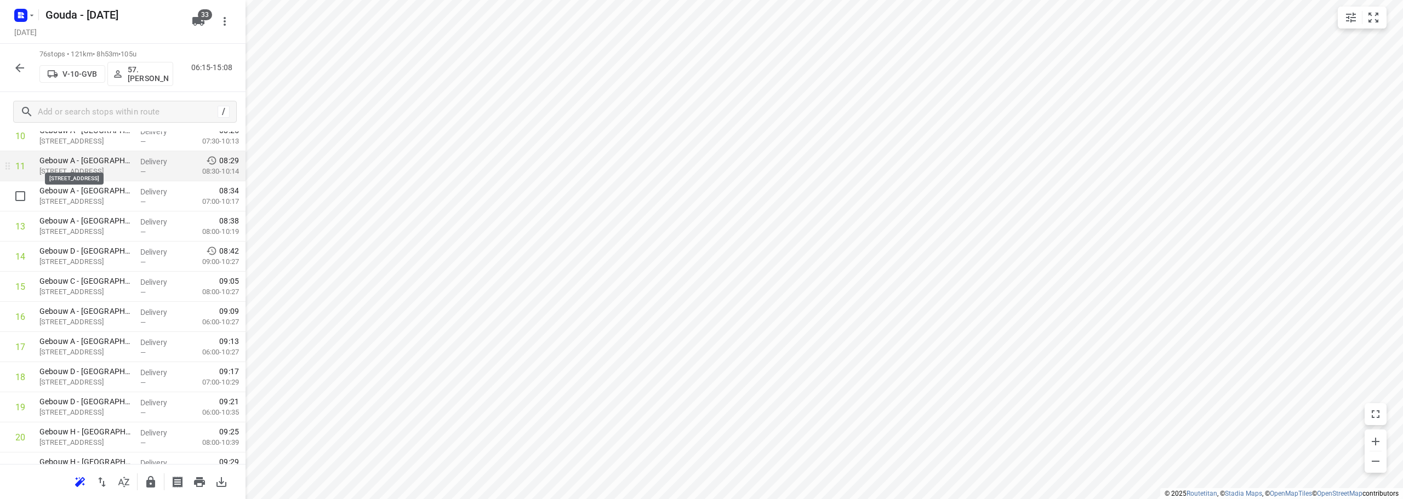
scroll to position [384, 0]
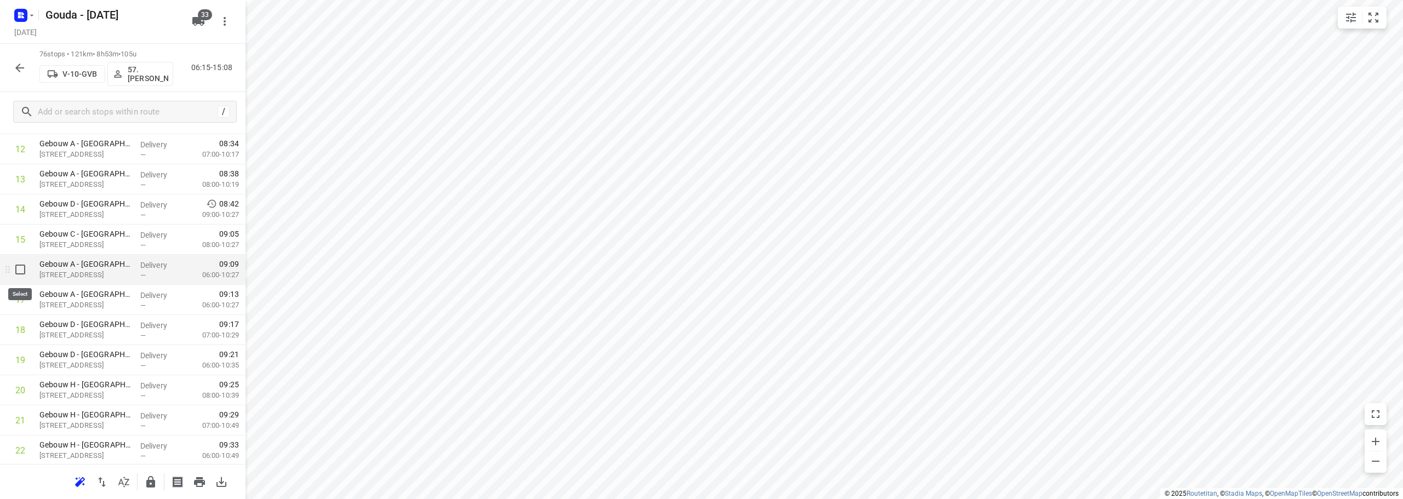
click at [18, 272] on input "checkbox" at bounding box center [20, 270] width 22 height 22
checkbox input "true"
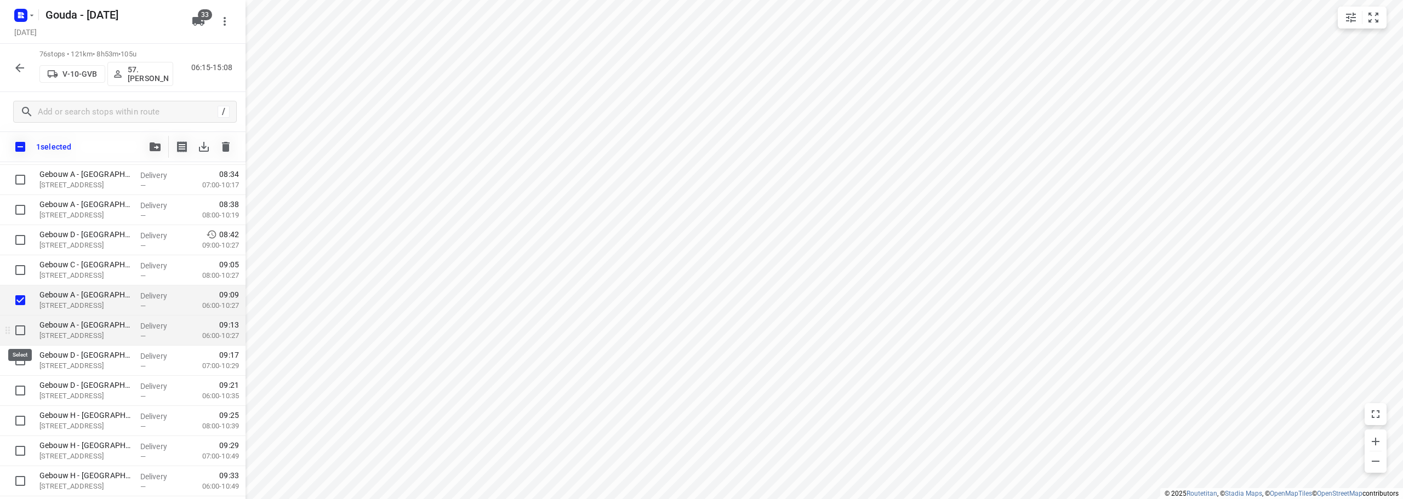
click at [18, 331] on input "checkbox" at bounding box center [20, 330] width 22 height 22
checkbox input "true"
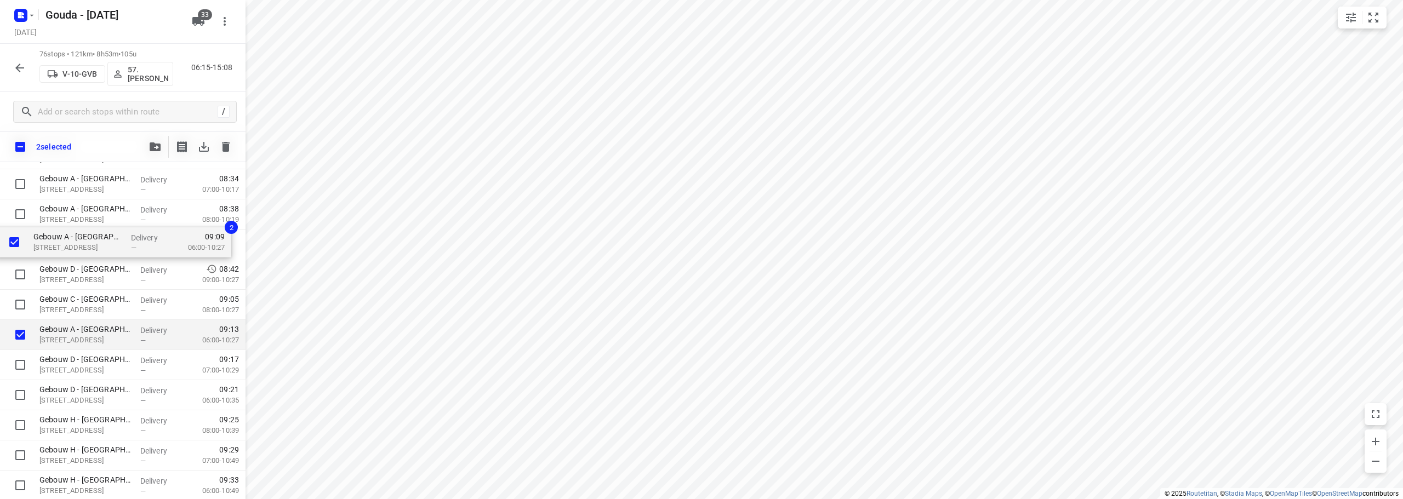
drag, startPoint x: 75, startPoint y: 283, endPoint x: 71, endPoint y: 238, distance: 44.5
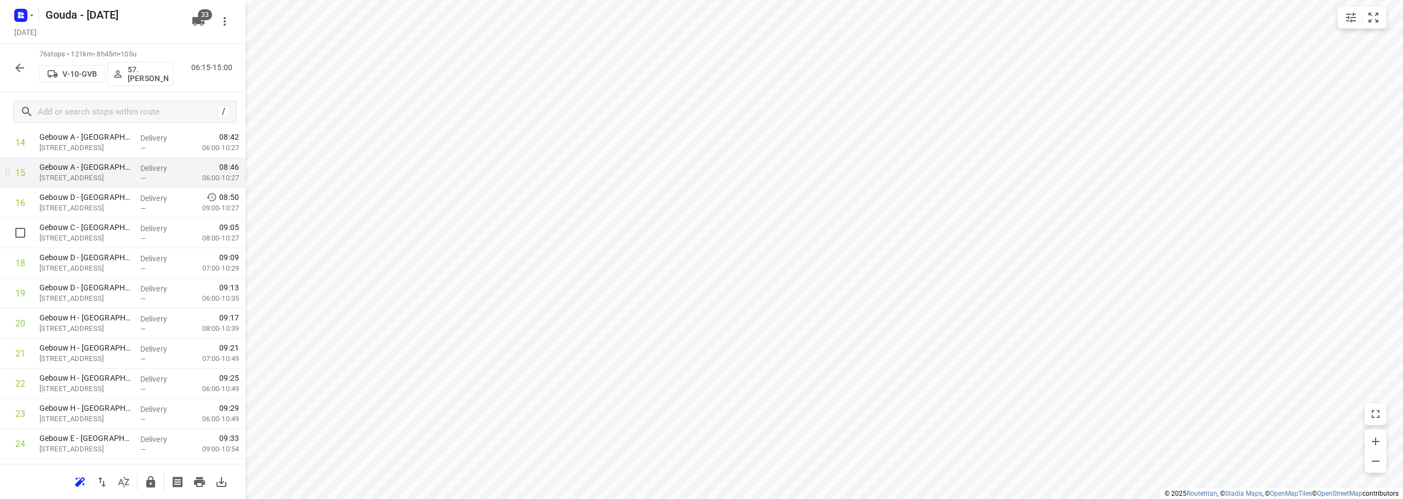
scroll to position [434, 0]
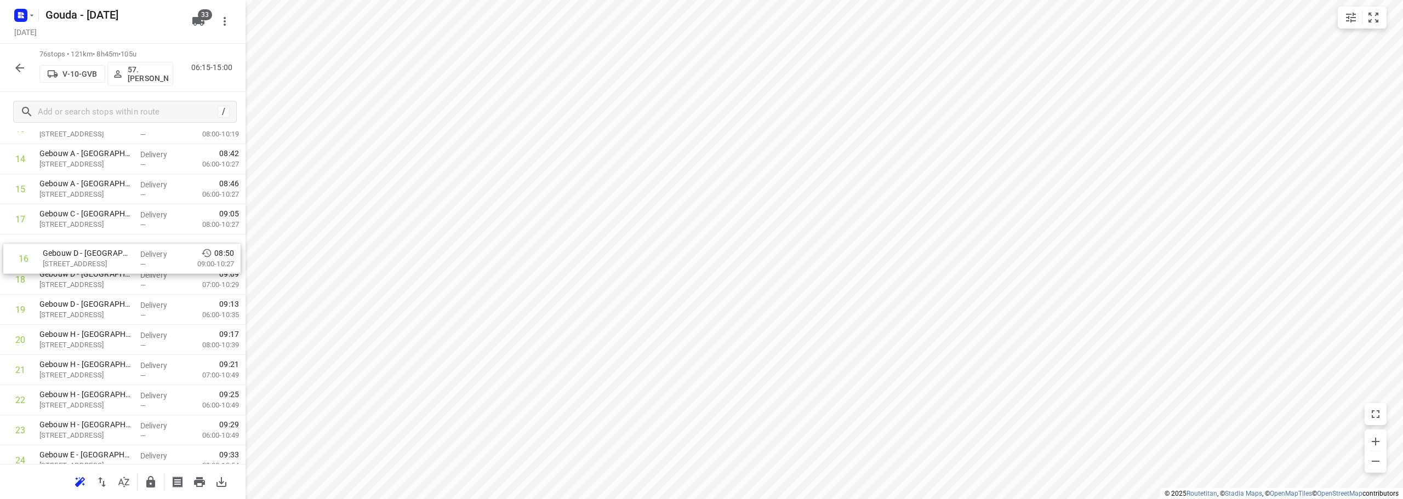
drag, startPoint x: 96, startPoint y: 221, endPoint x: 100, endPoint y: 264, distance: 43.4
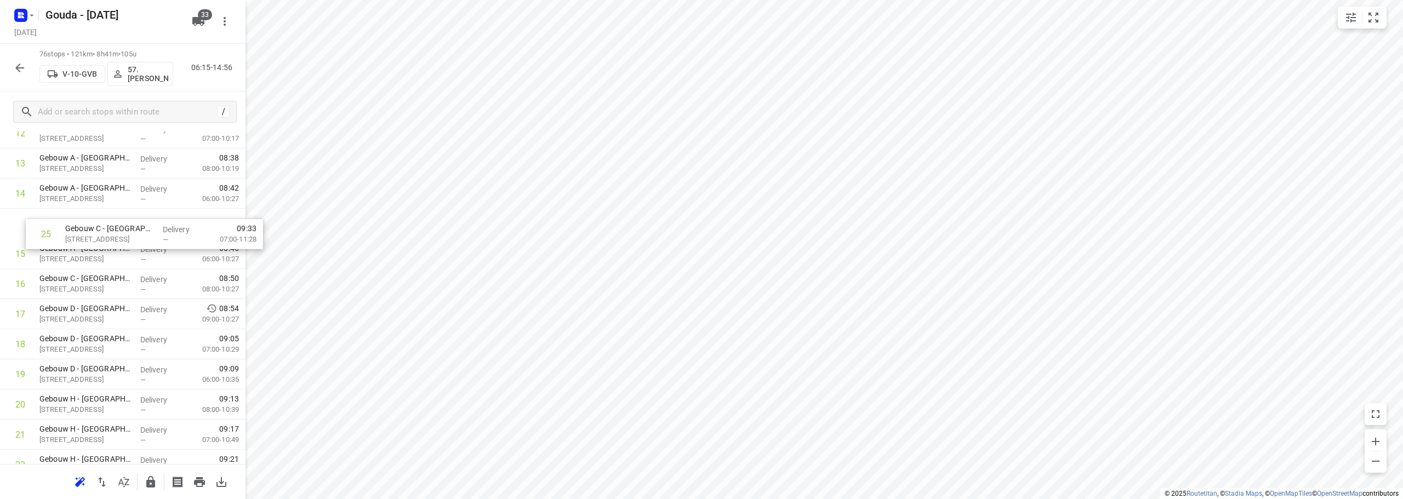
scroll to position [399, 0]
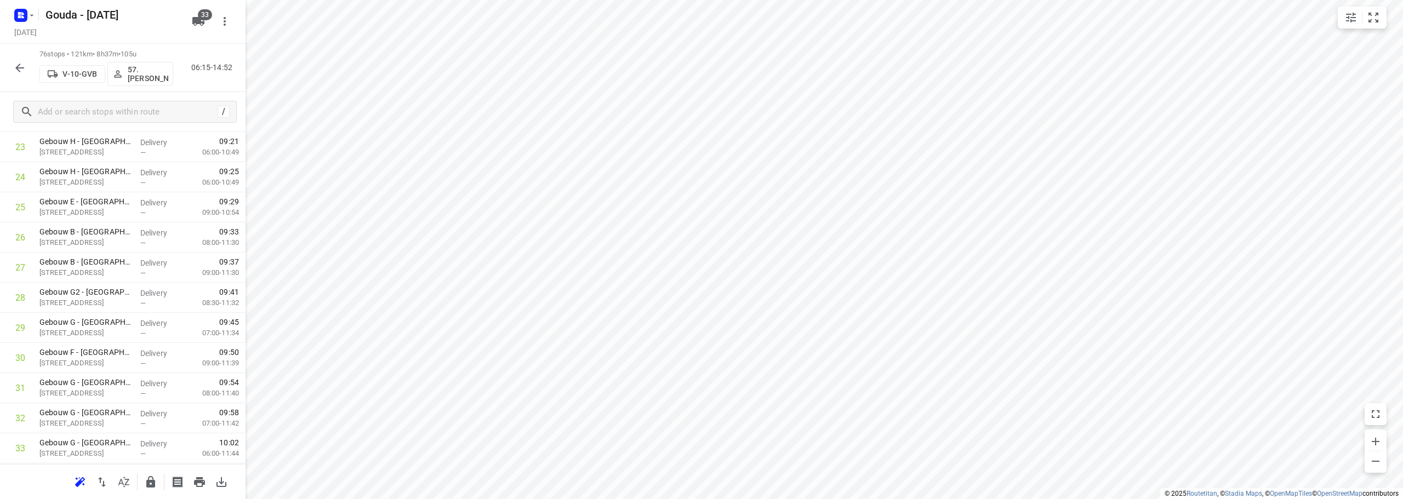
scroll to position [728, 0]
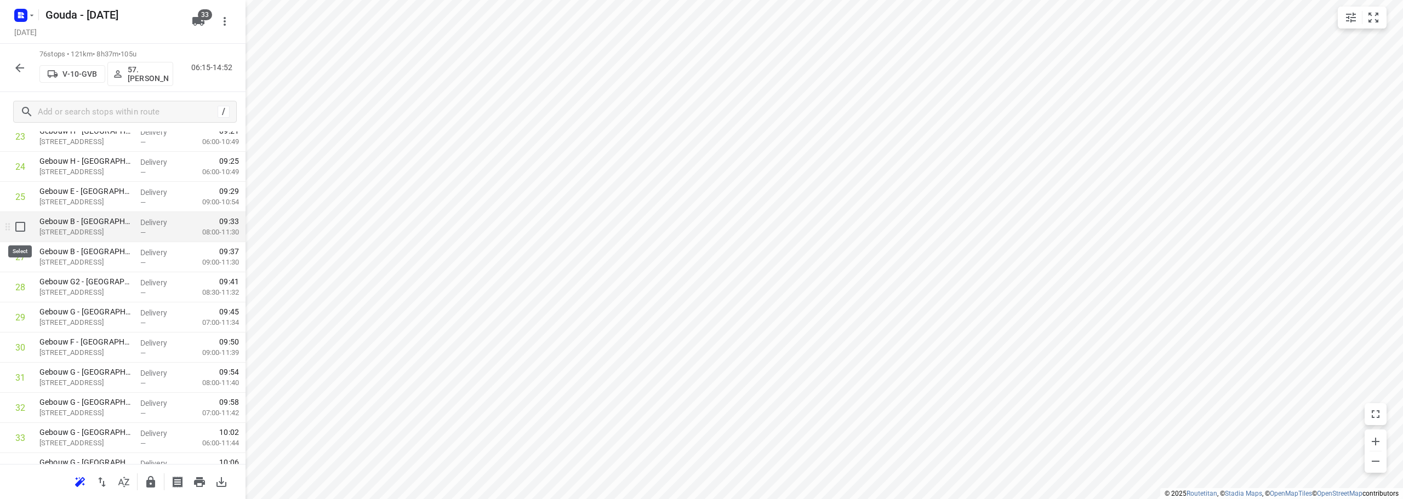
click at [16, 224] on input "checkbox" at bounding box center [20, 227] width 22 height 22
checkbox input "true"
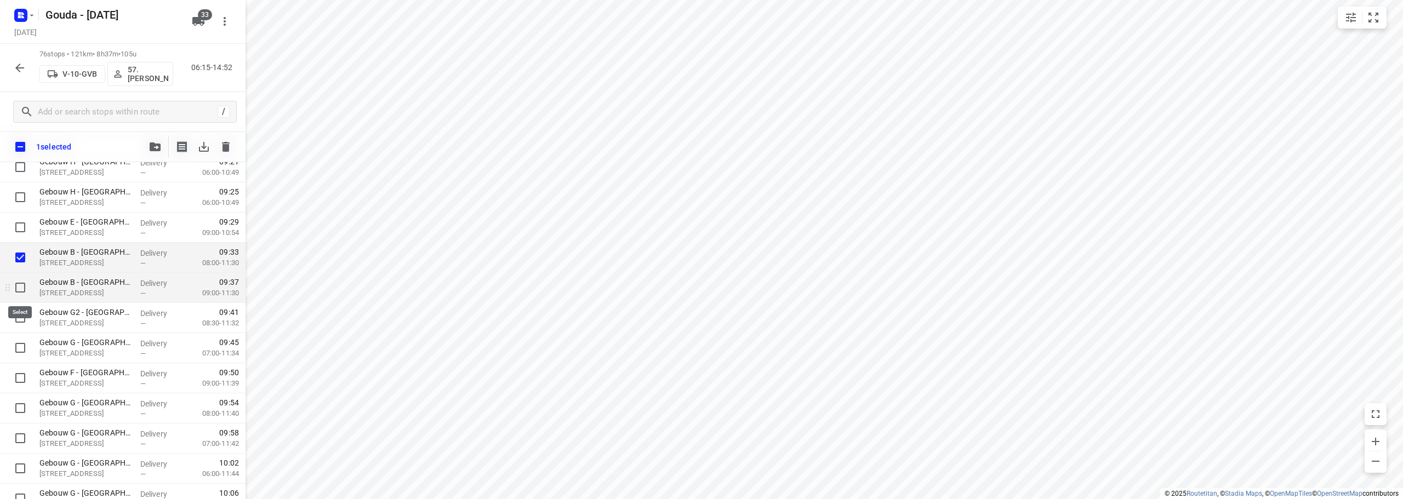
click at [19, 285] on input "checkbox" at bounding box center [20, 288] width 22 height 22
checkbox input "true"
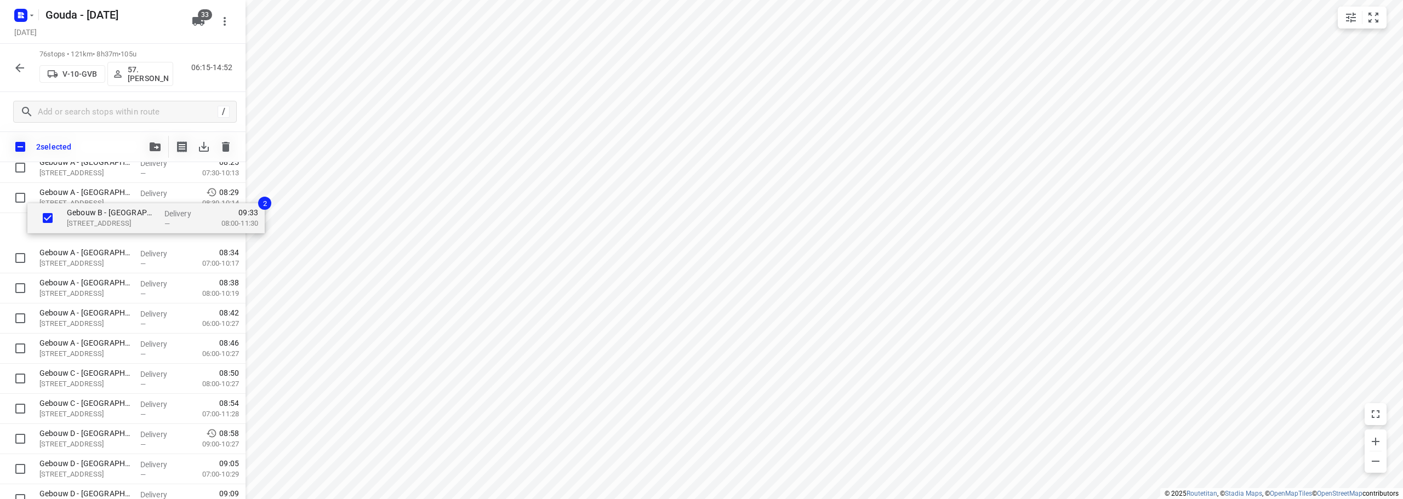
scroll to position [334, 0]
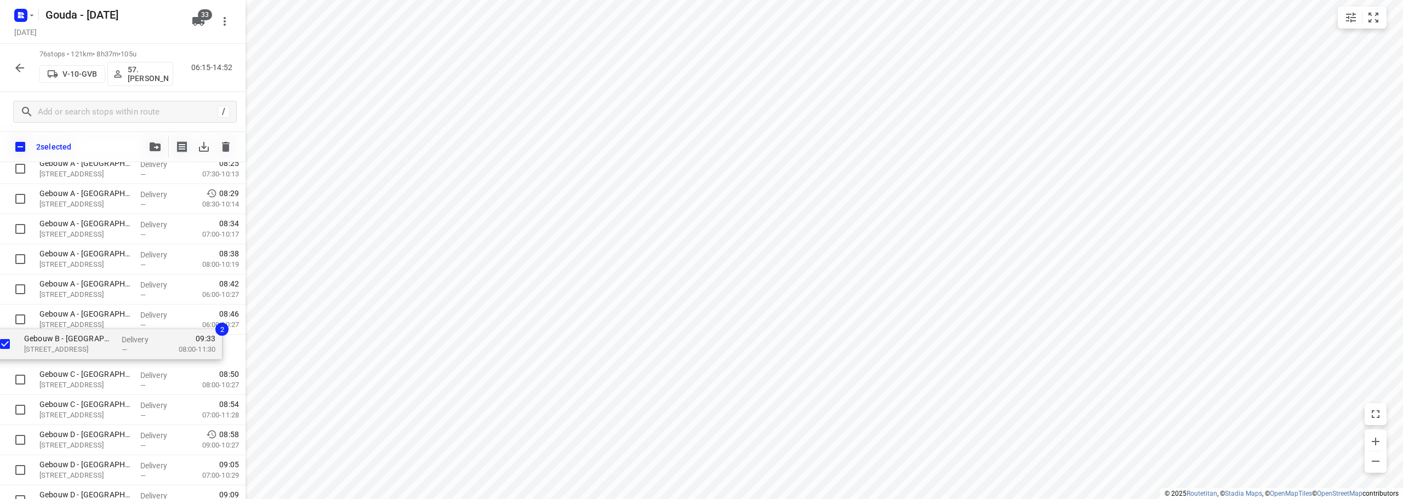
drag, startPoint x: 75, startPoint y: 418, endPoint x: 59, endPoint y: 335, distance: 84.1
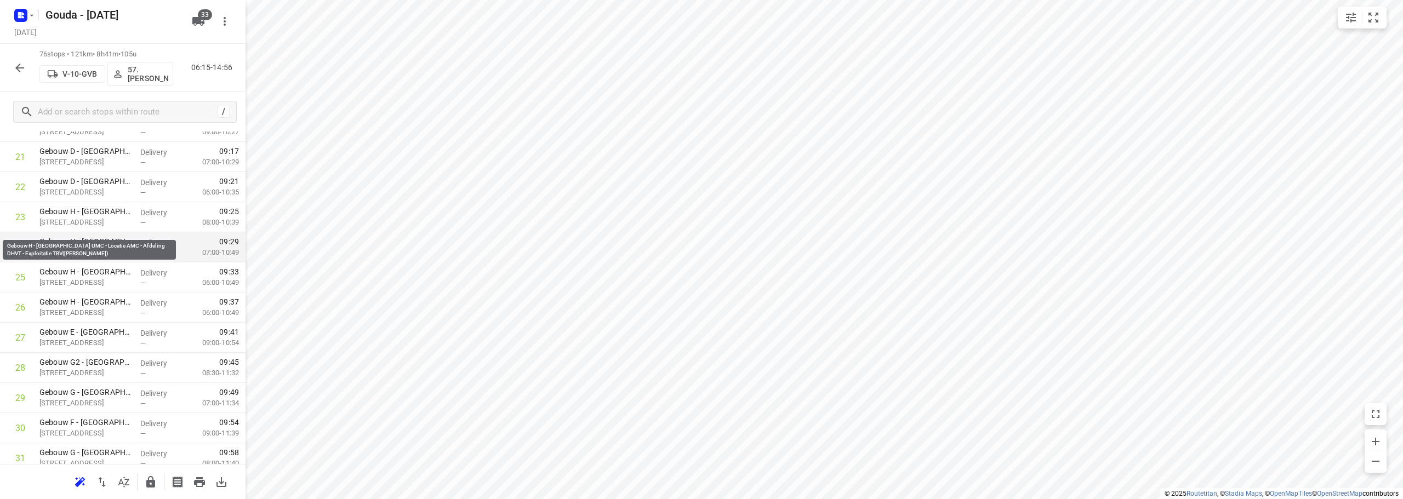
scroll to position [663, 0]
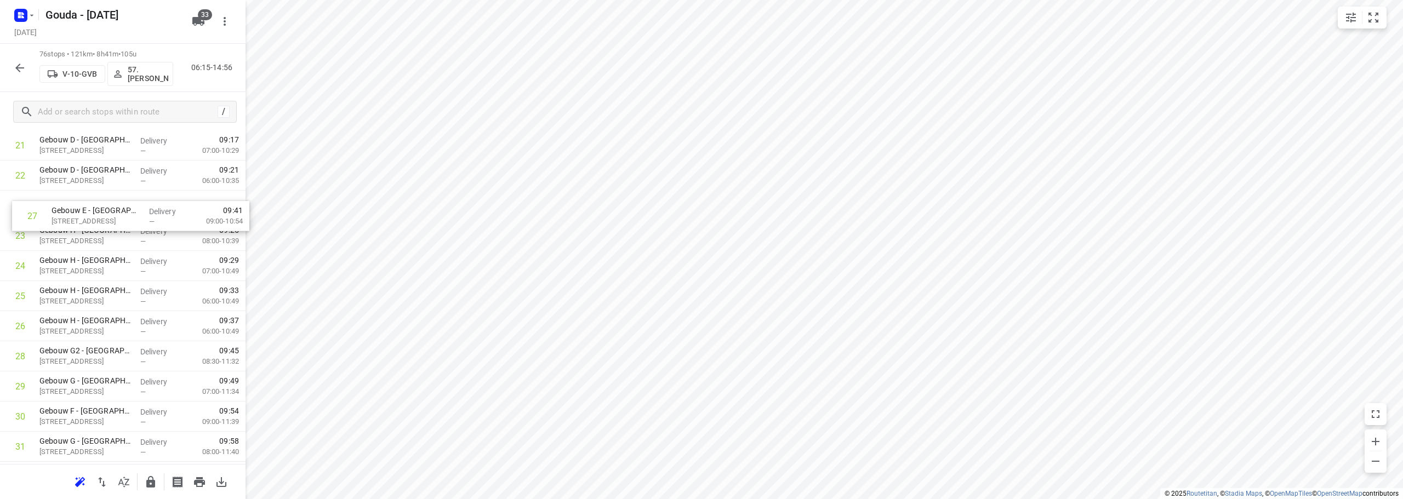
drag, startPoint x: 68, startPoint y: 323, endPoint x: 79, endPoint y: 204, distance: 119.4
click at [22, 417] on input "checkbox" at bounding box center [20, 419] width 22 height 22
checkbox input "true"
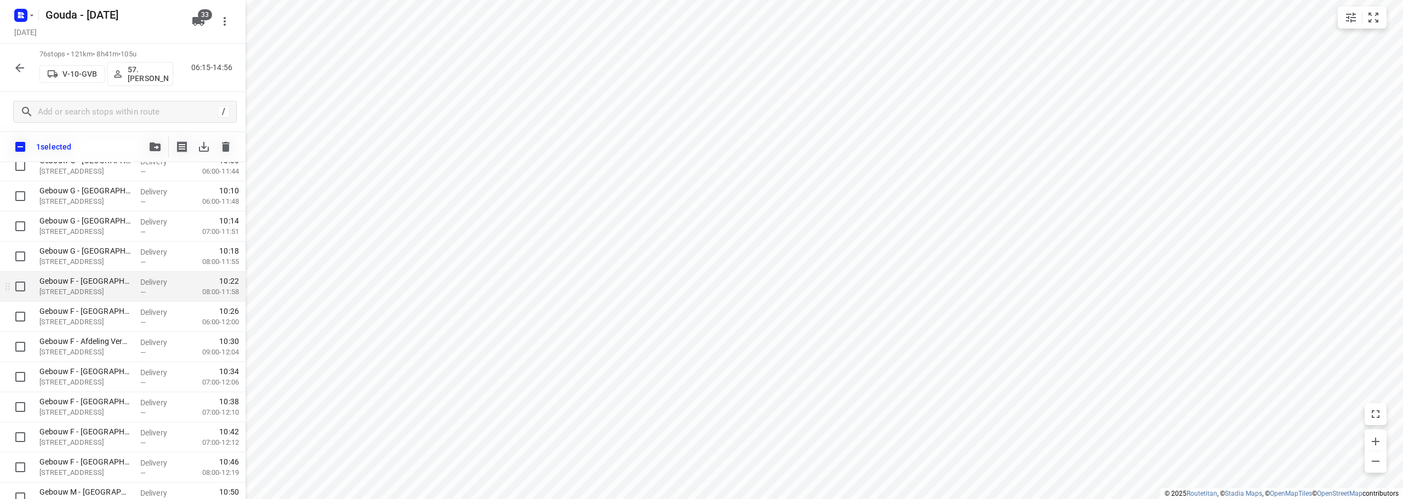
scroll to position [1040, 0]
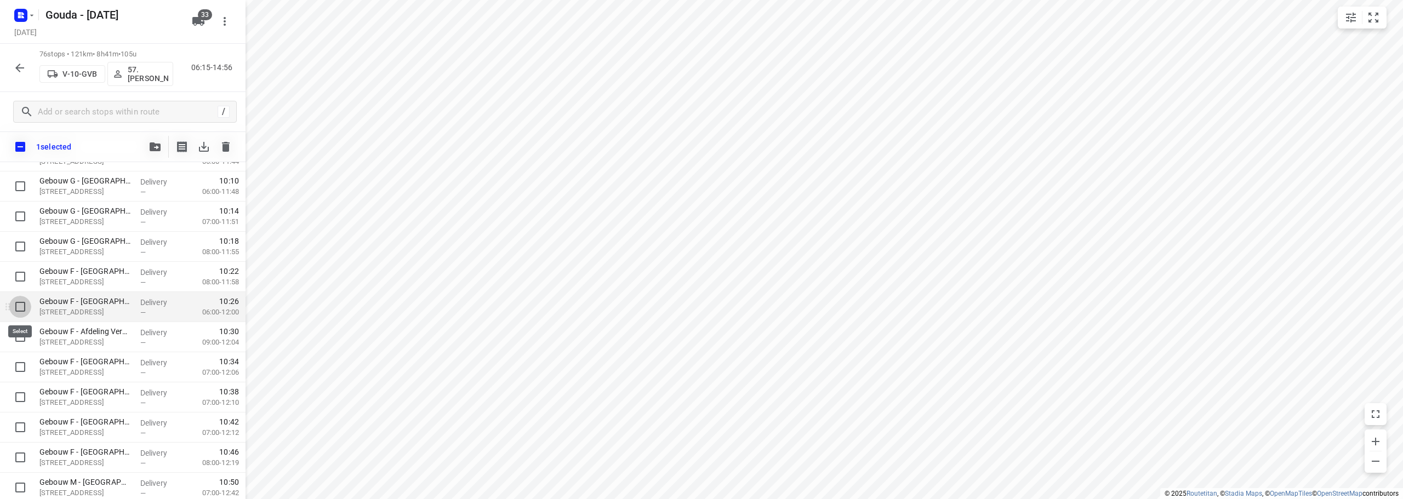
click at [18, 301] on input "checkbox" at bounding box center [20, 307] width 22 height 22
checkbox input "true"
drag, startPoint x: 21, startPoint y: 278, endPoint x: 21, endPoint y: 287, distance: 9.3
click at [21, 277] on input "checkbox" at bounding box center [20, 277] width 22 height 22
checkbox input "true"
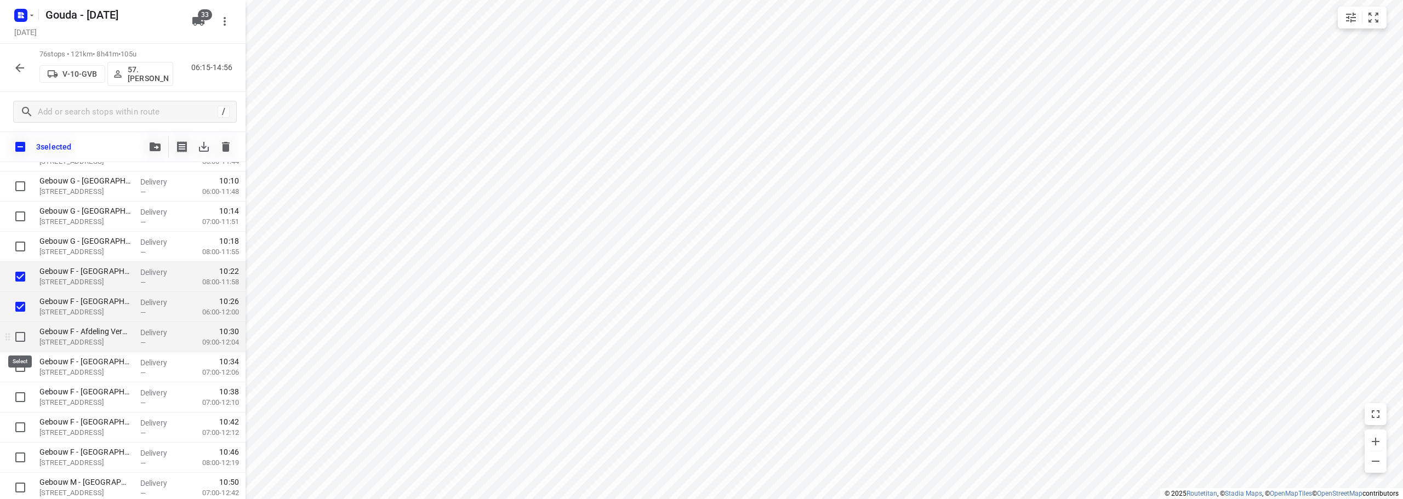
click at [23, 334] on input "checkbox" at bounding box center [20, 337] width 22 height 22
checkbox input "true"
click at [22, 362] on input "checkbox" at bounding box center [20, 367] width 22 height 22
checkbox input "true"
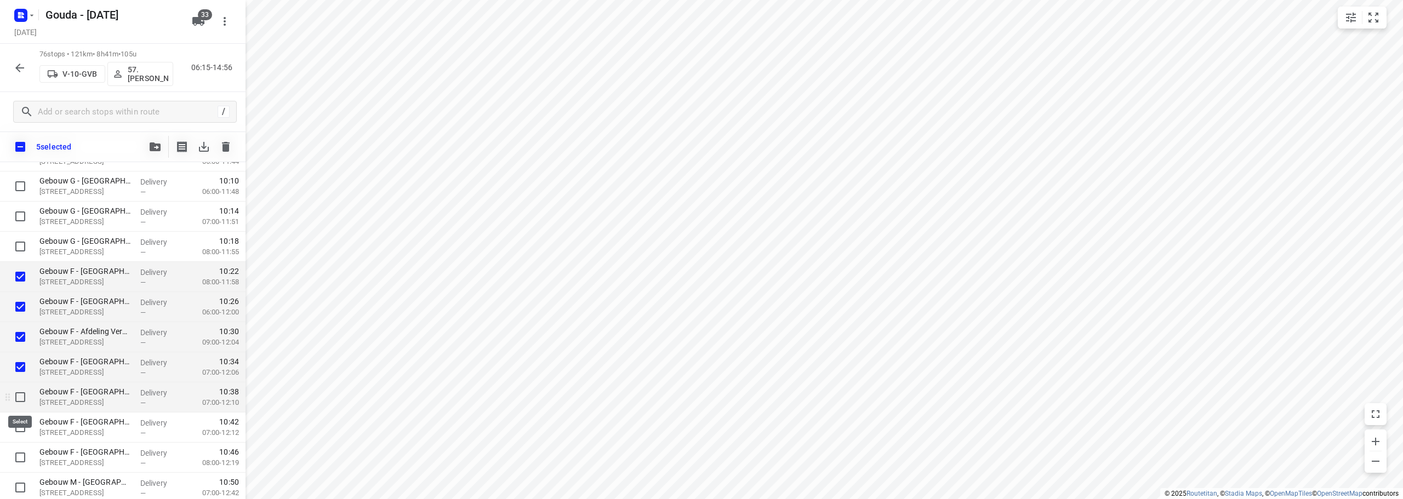
click at [19, 387] on input "checkbox" at bounding box center [20, 397] width 22 height 22
checkbox input "true"
click at [16, 417] on input "checkbox" at bounding box center [20, 427] width 22 height 22
checkbox input "true"
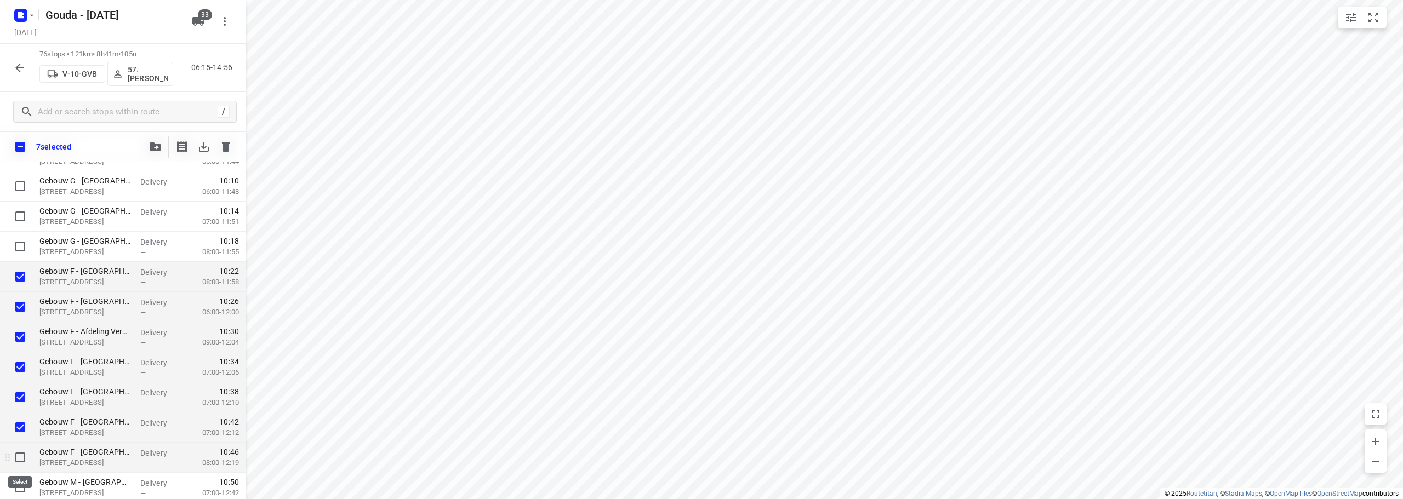
click at [15, 455] on input "checkbox" at bounding box center [20, 458] width 22 height 22
checkbox input "true"
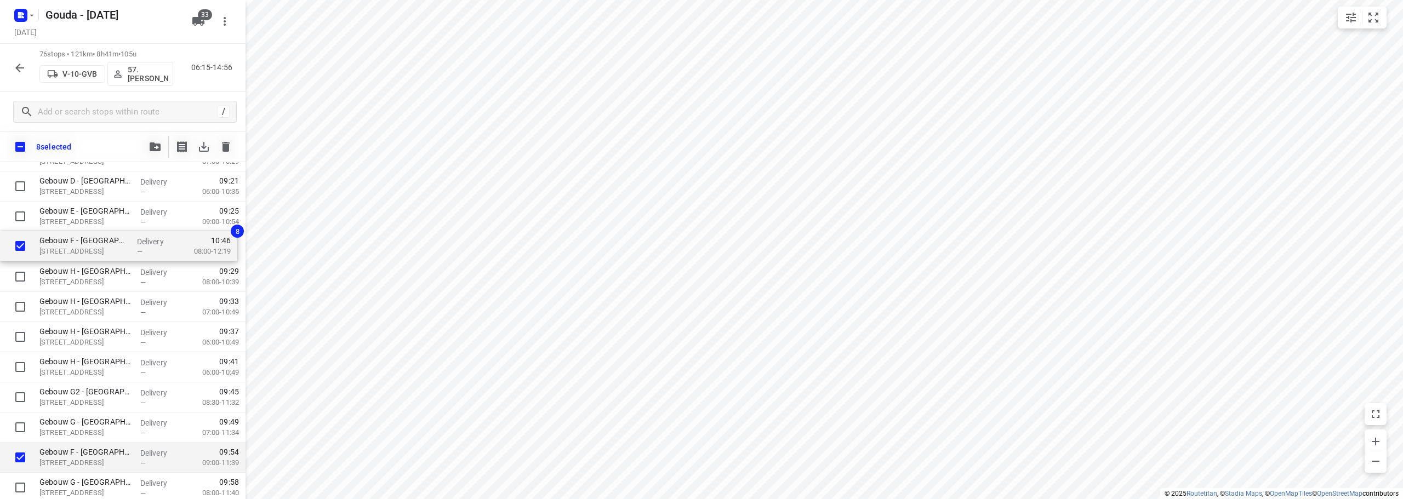
scroll to position [677, 0]
drag, startPoint x: 60, startPoint y: 456, endPoint x: 56, endPoint y: 249, distance: 207.7
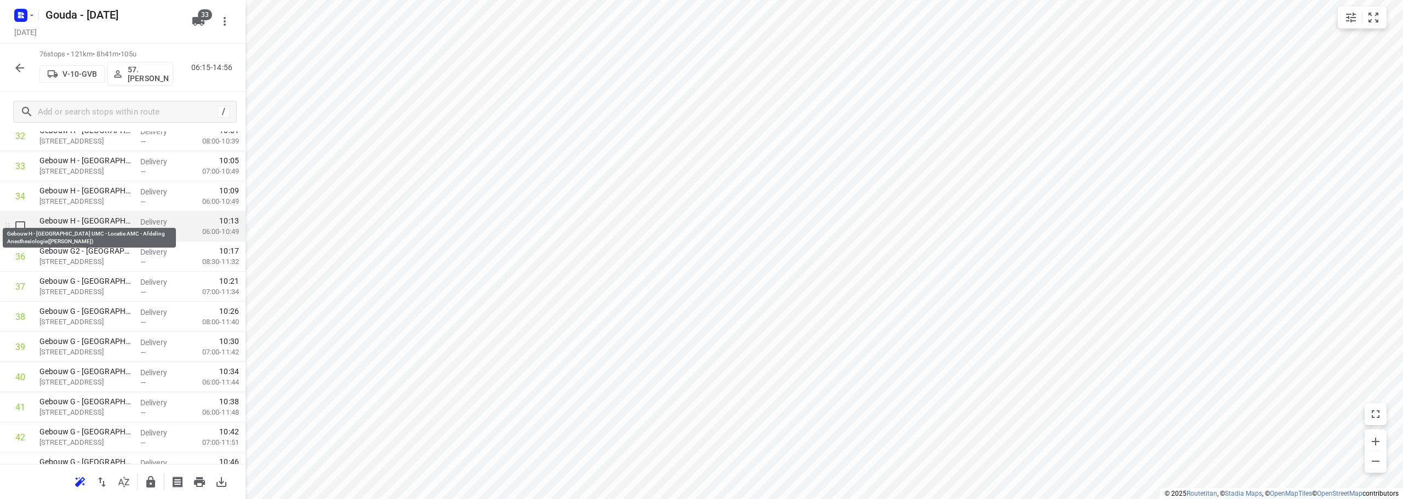
scroll to position [1005, 0]
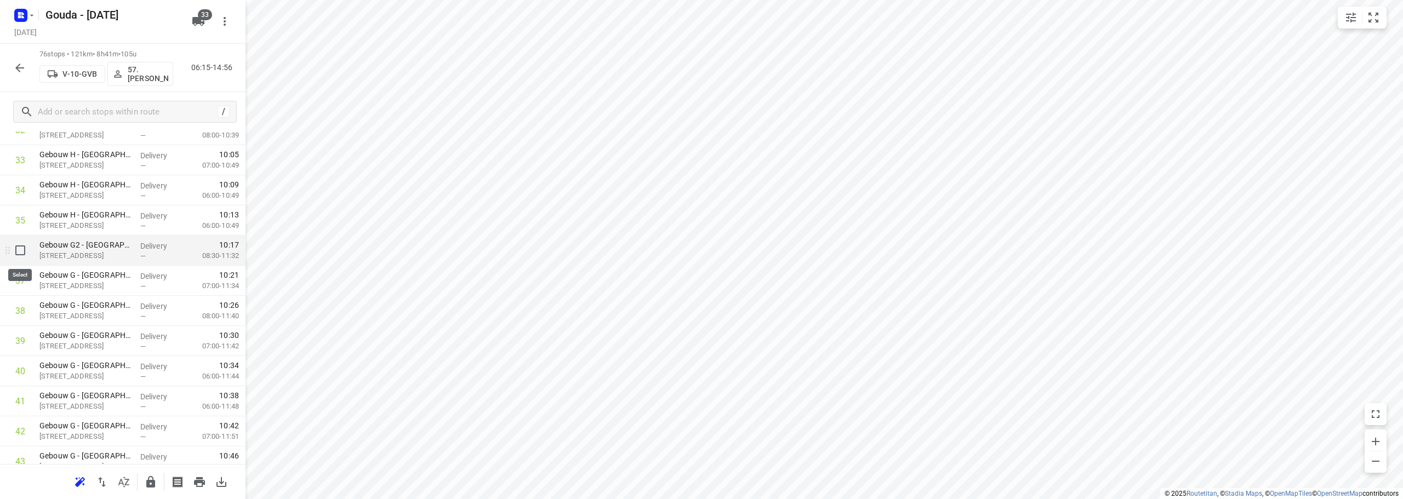
click at [18, 250] on input "checkbox" at bounding box center [20, 250] width 22 height 22
checkbox input "true"
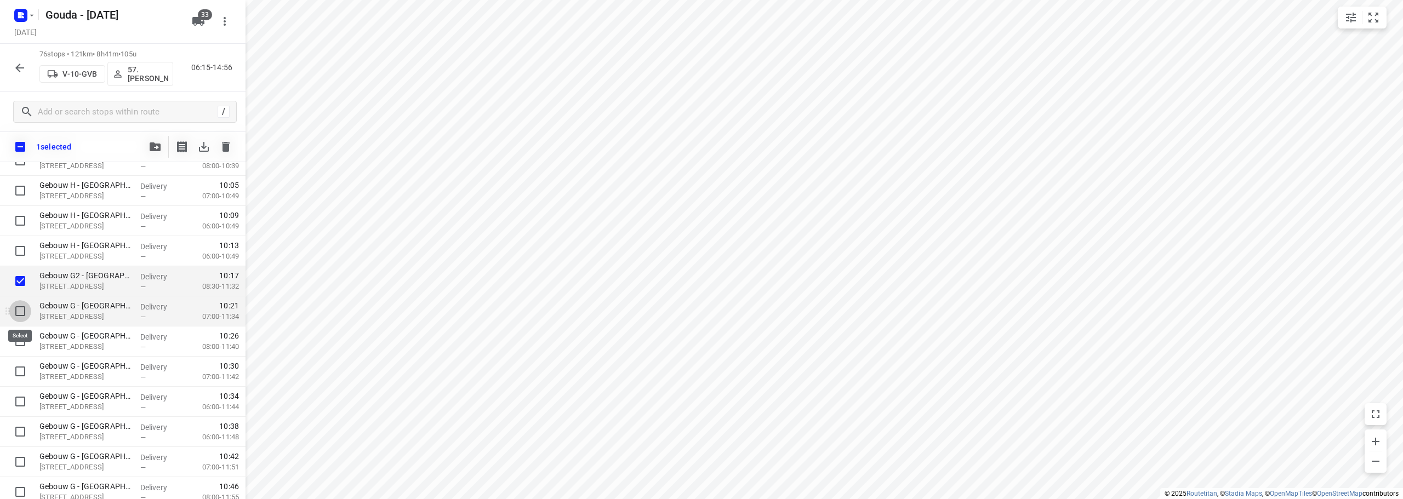
click at [18, 312] on input "checkbox" at bounding box center [20, 311] width 22 height 22
checkbox input "true"
click at [22, 344] on input "checkbox" at bounding box center [20, 341] width 22 height 22
checkbox input "true"
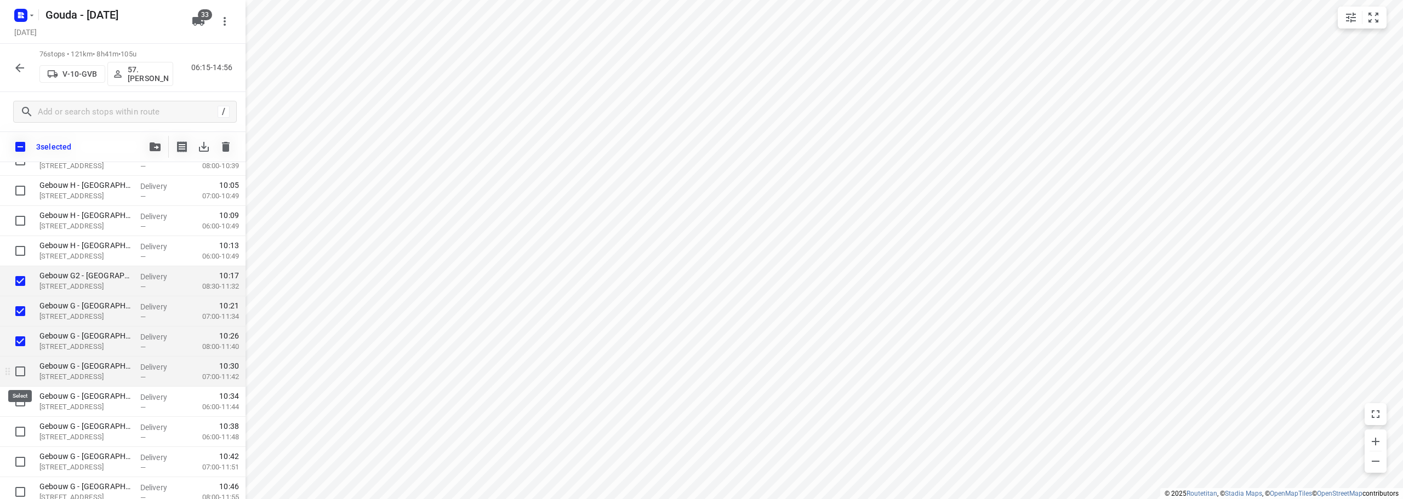
click at [14, 373] on input "checkbox" at bounding box center [20, 372] width 22 height 22
checkbox input "true"
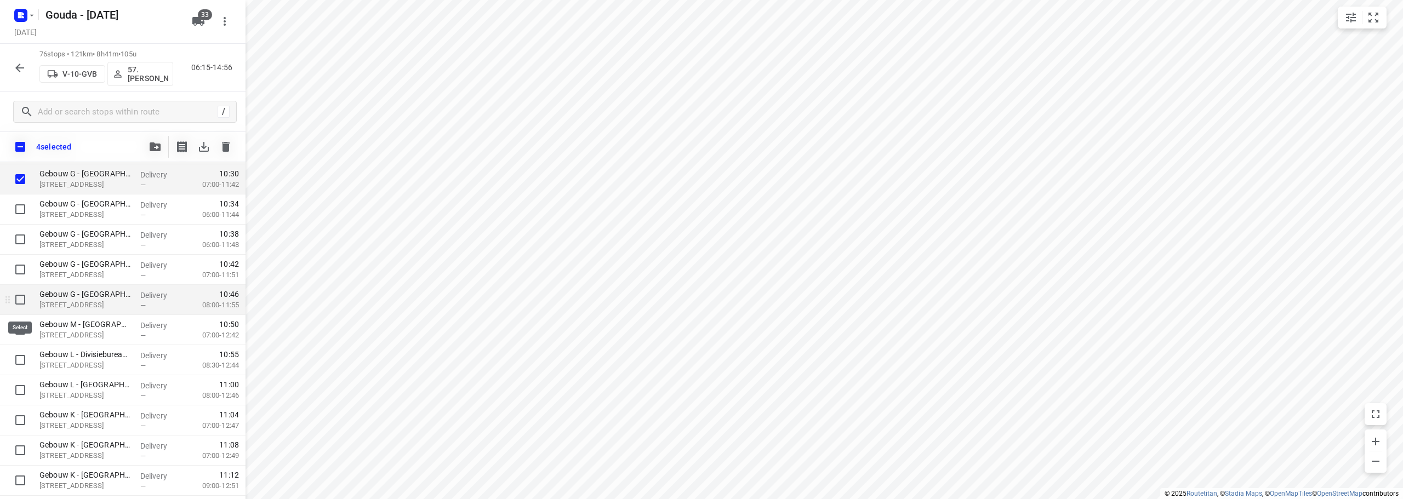
scroll to position [1225, 0]
click at [21, 187] on input "checkbox" at bounding box center [20, 182] width 22 height 22
checkbox input "true"
click at [21, 148] on input "checkbox" at bounding box center [20, 146] width 23 height 23
checkbox input "true"
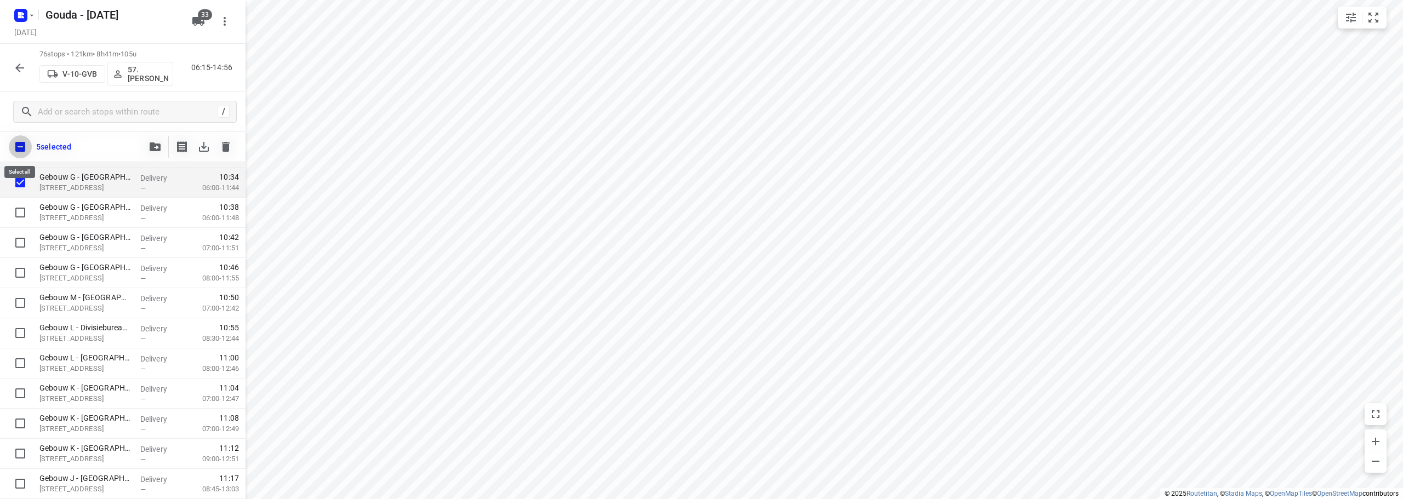
checkbox input "true"
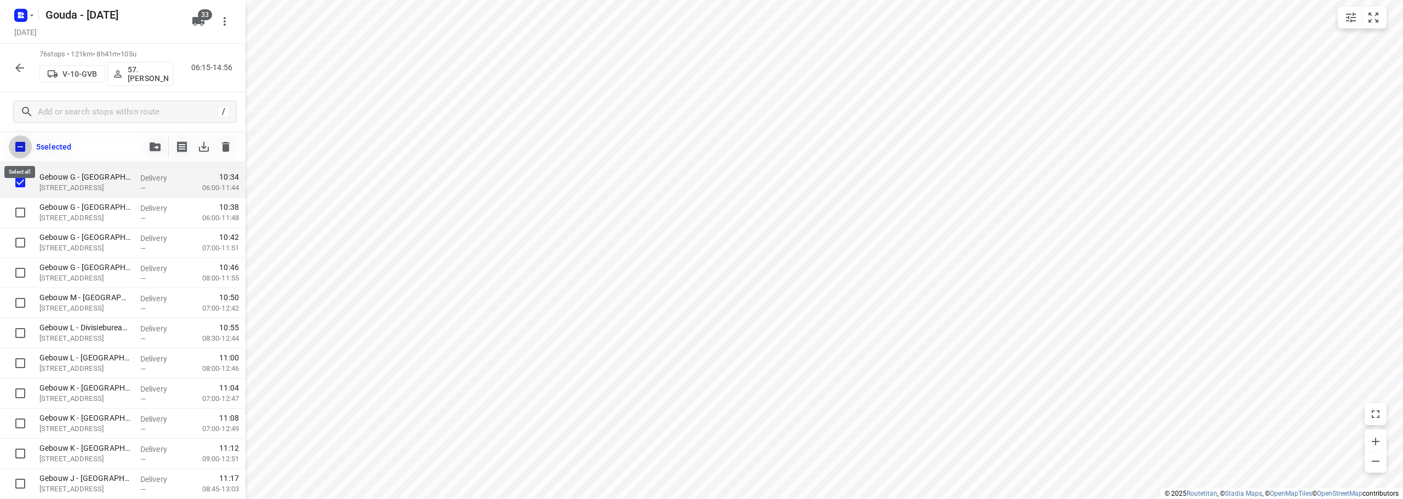
checkbox input "true"
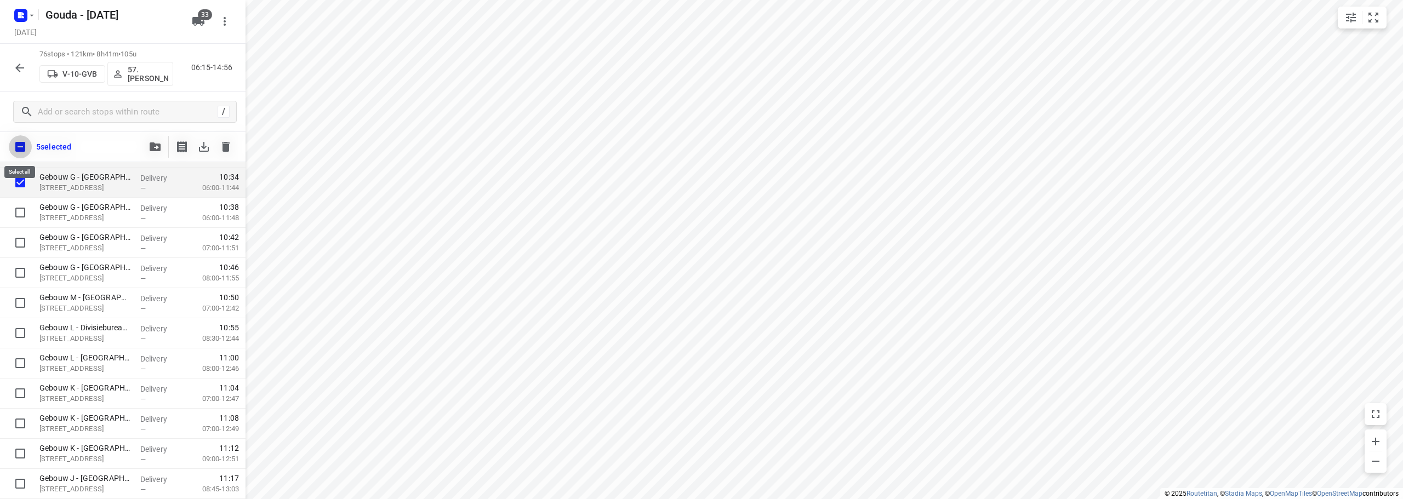
checkbox input "true"
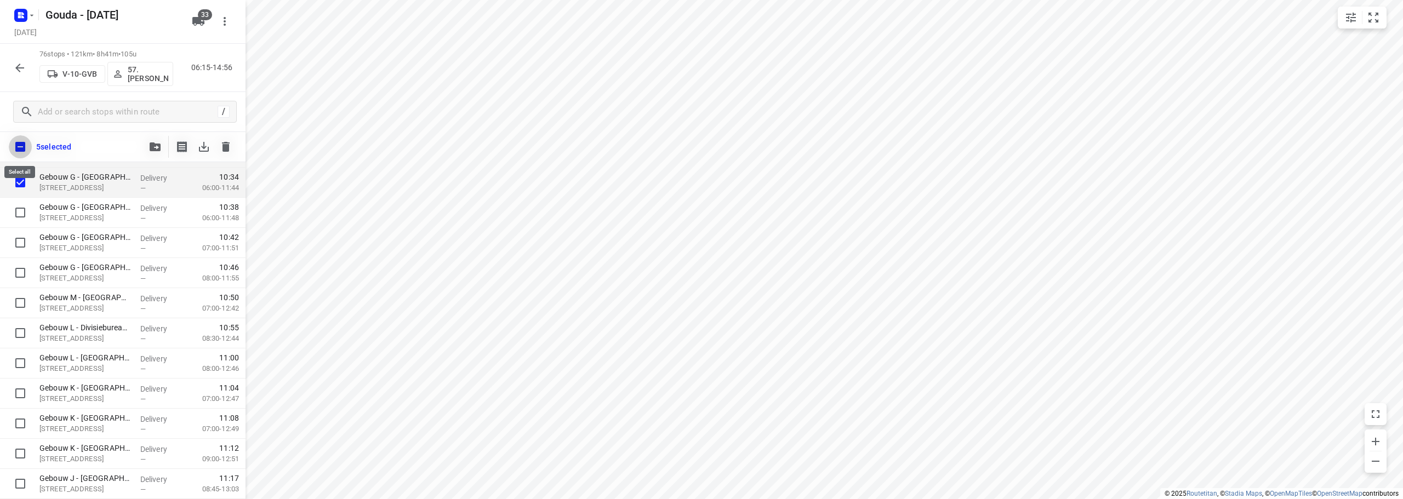
checkbox input "true"
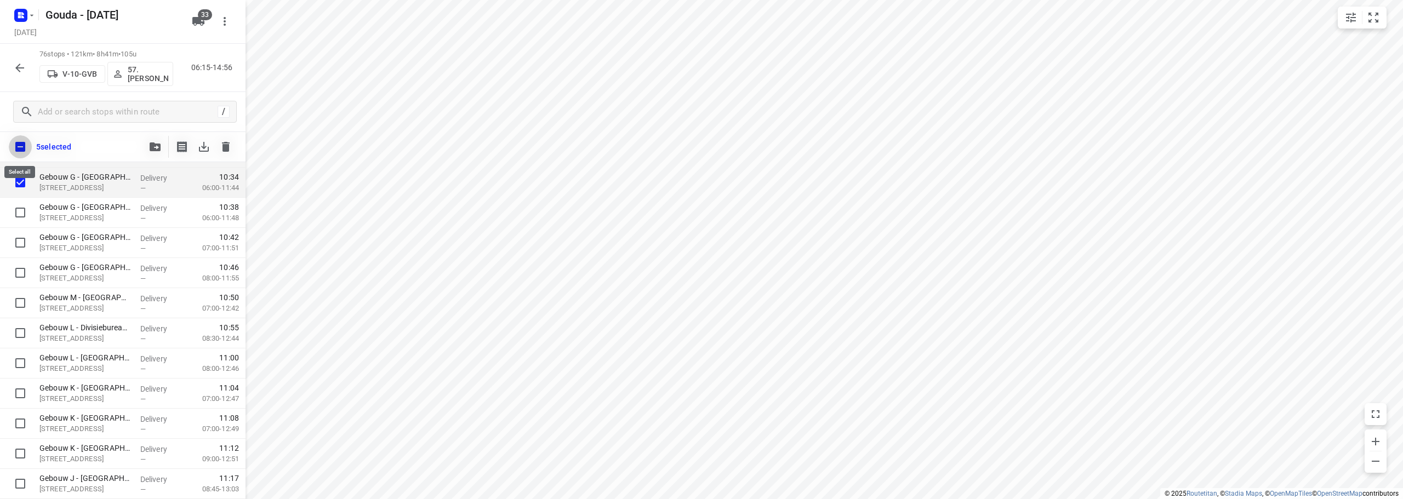
checkbox input "true"
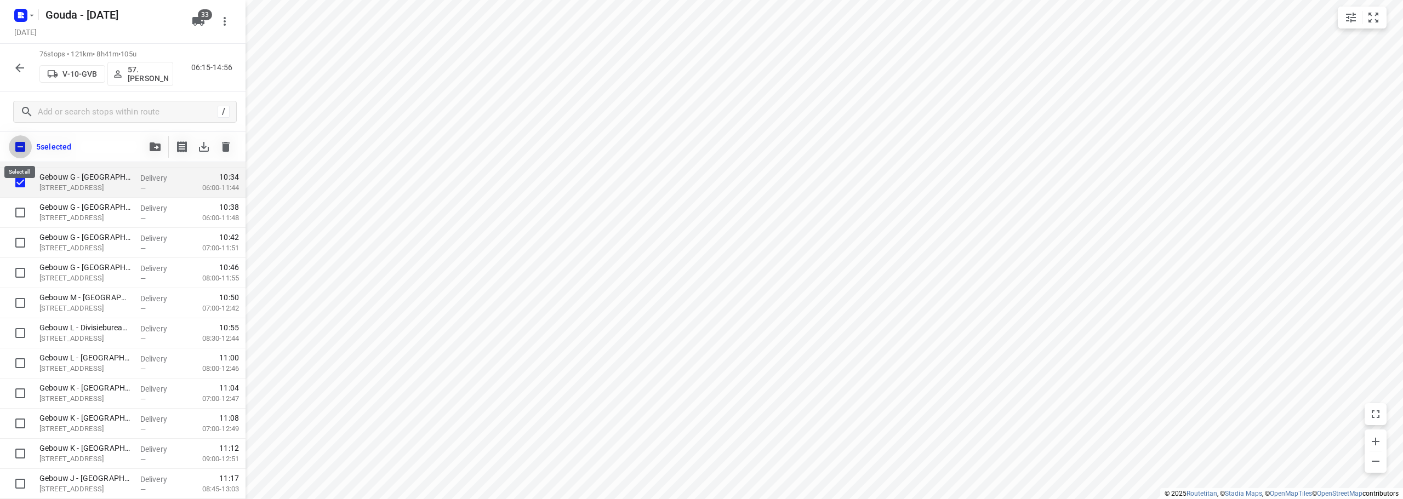
checkbox input "true"
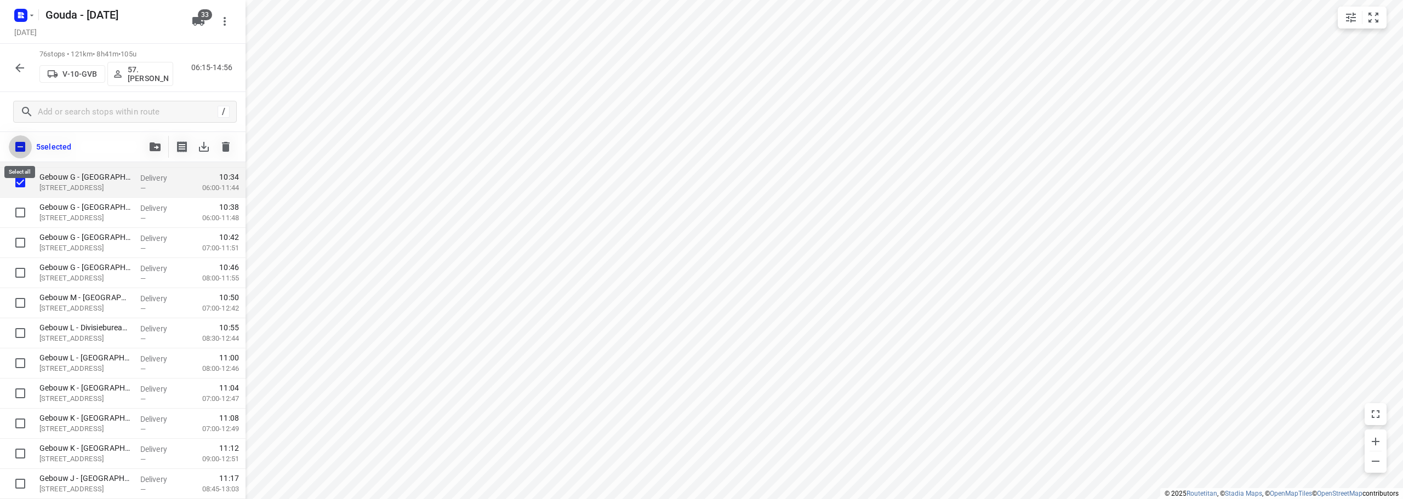
checkbox input "true"
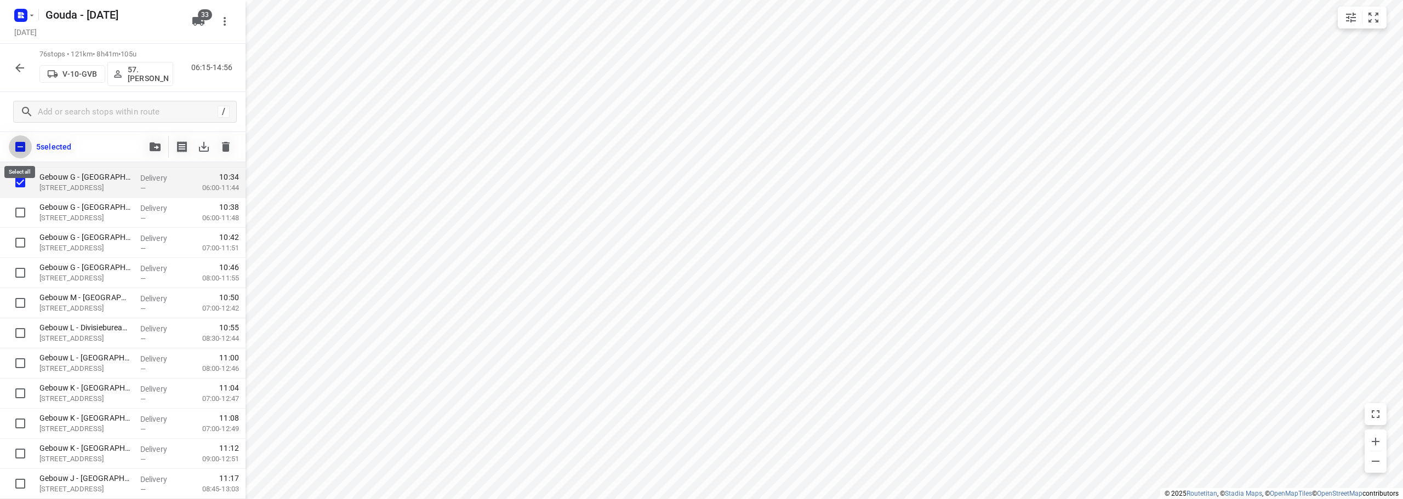
checkbox input "true"
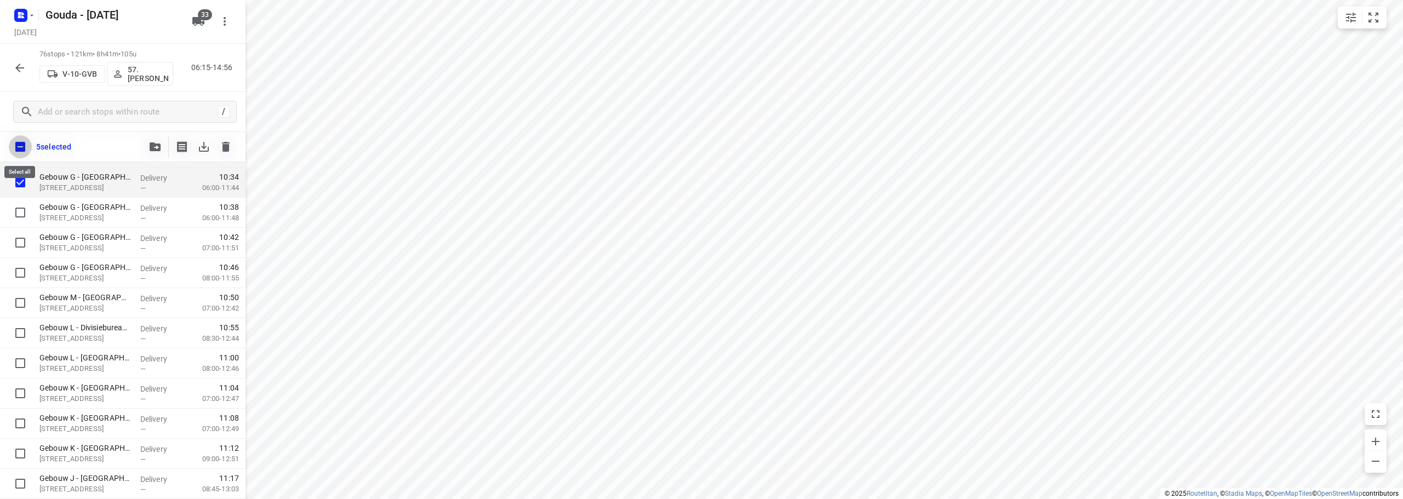
checkbox input "true"
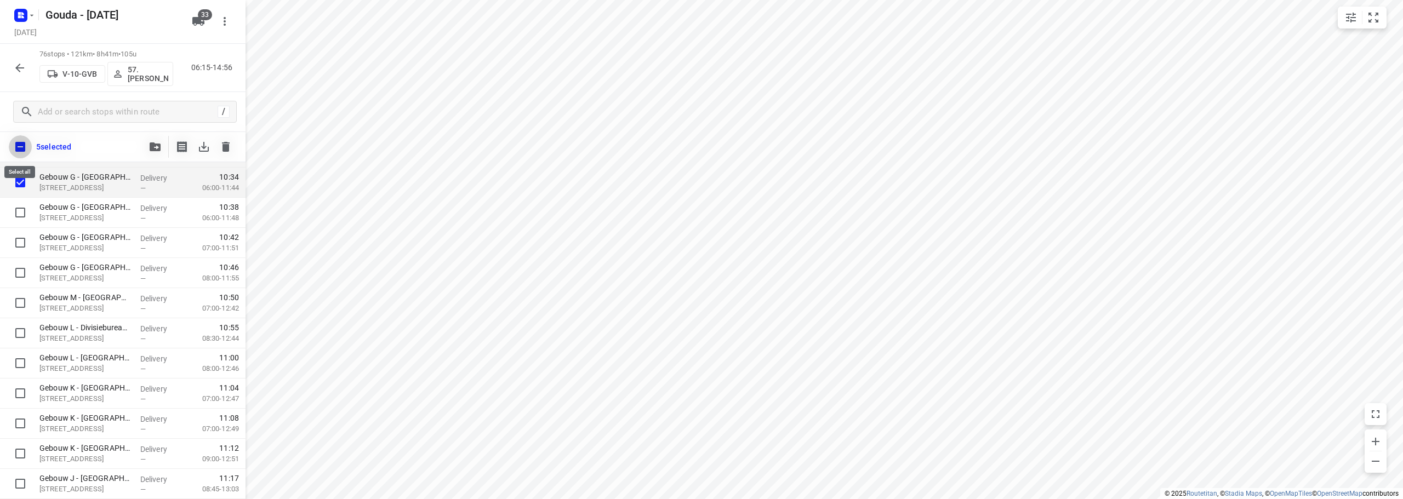
checkbox input "true"
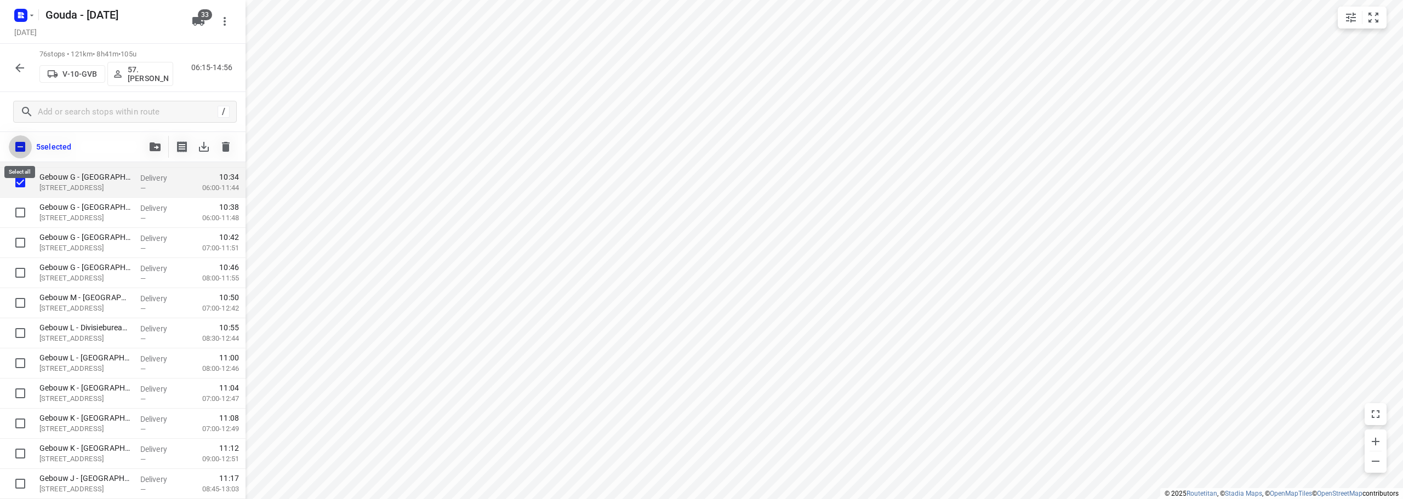
checkbox input "true"
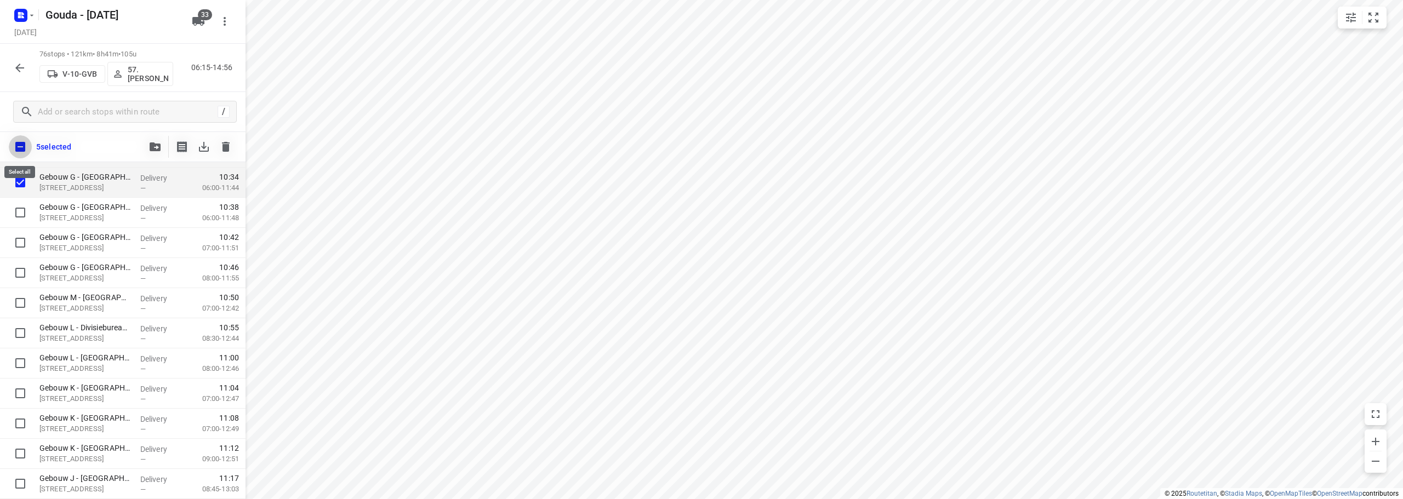
checkbox input "true"
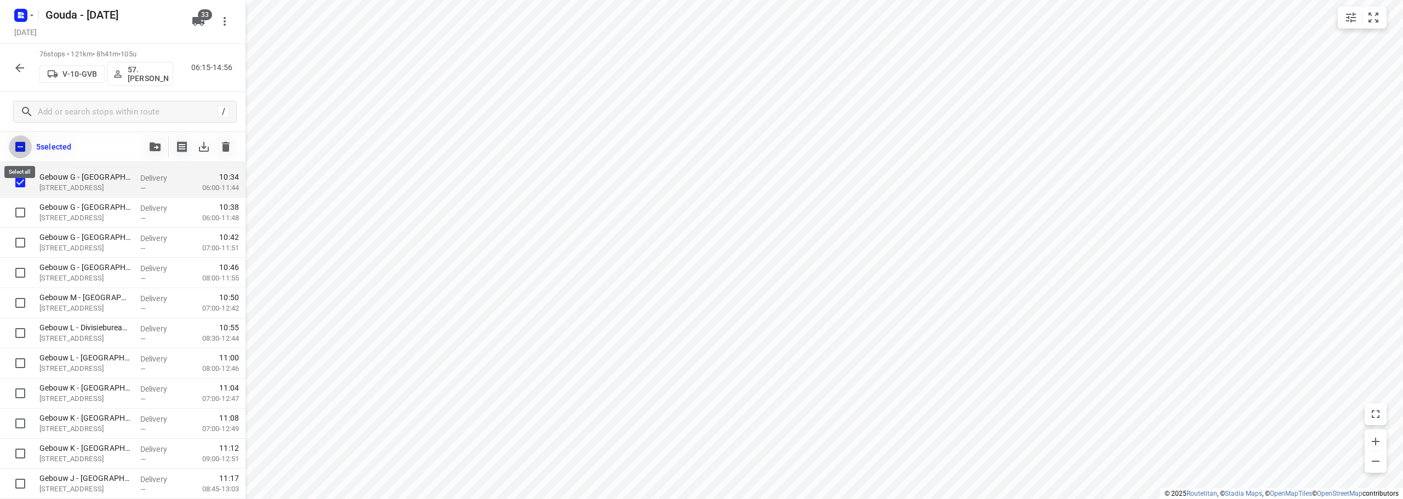
checkbox input "true"
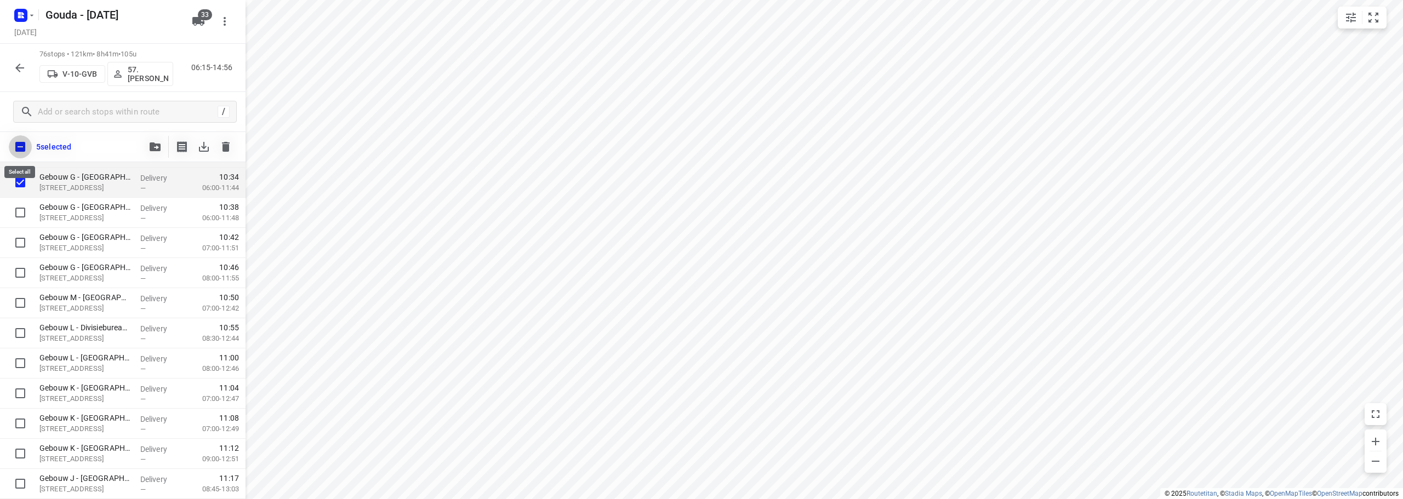
checkbox input "true"
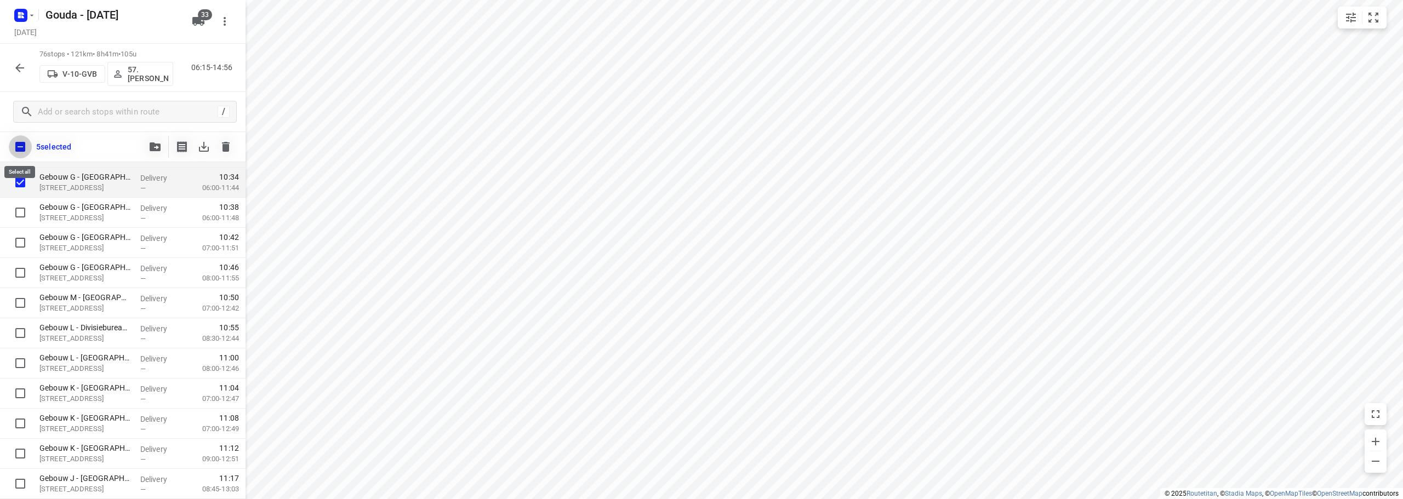
checkbox input "true"
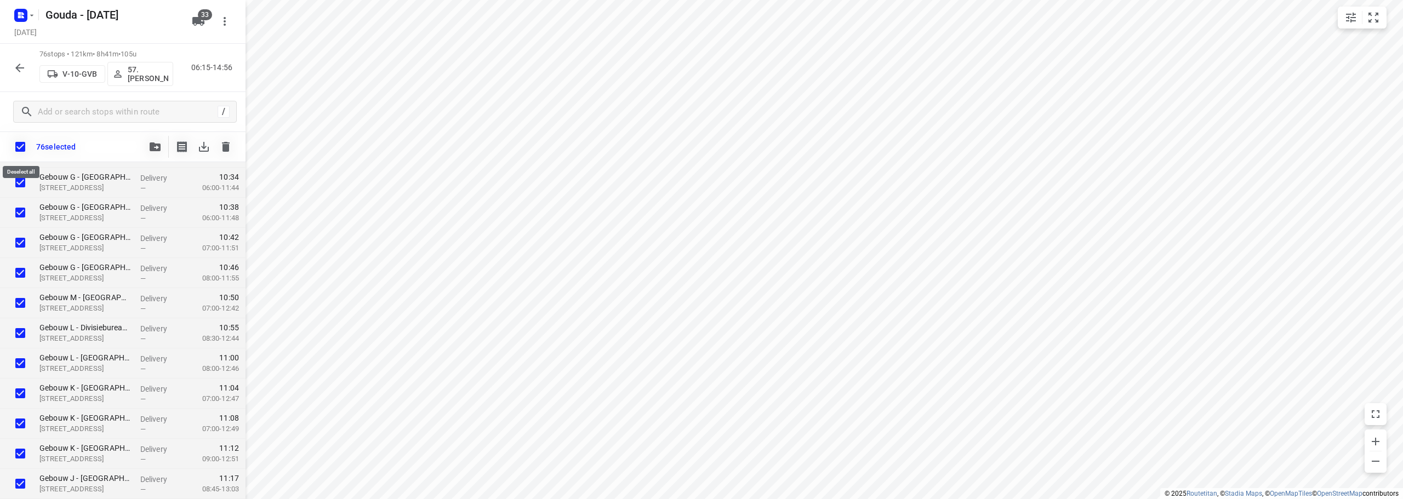
click at [21, 148] on input "checkbox" at bounding box center [20, 146] width 23 height 23
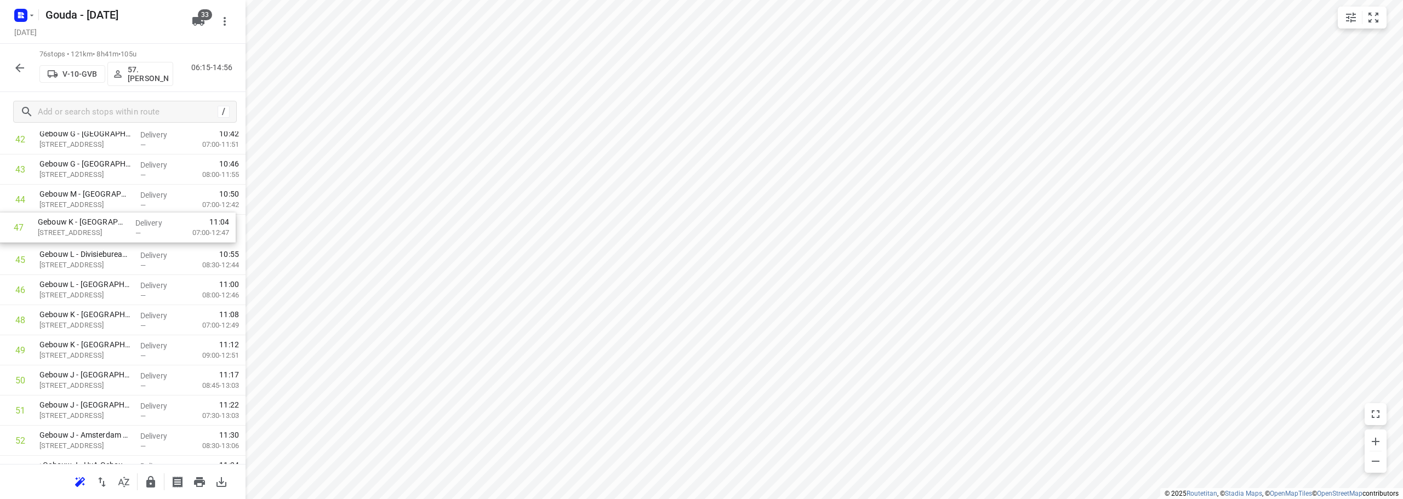
scroll to position [1294, 0]
drag, startPoint x: 85, startPoint y: 256, endPoint x: 83, endPoint y: 224, distance: 32.4
click at [83, 224] on div "1 Universiteit van Amsterdam - Remco Verwaal(Remco Verwaal) Meibergdreef 29, Am…" at bounding box center [122, 37] width 245 height 2290
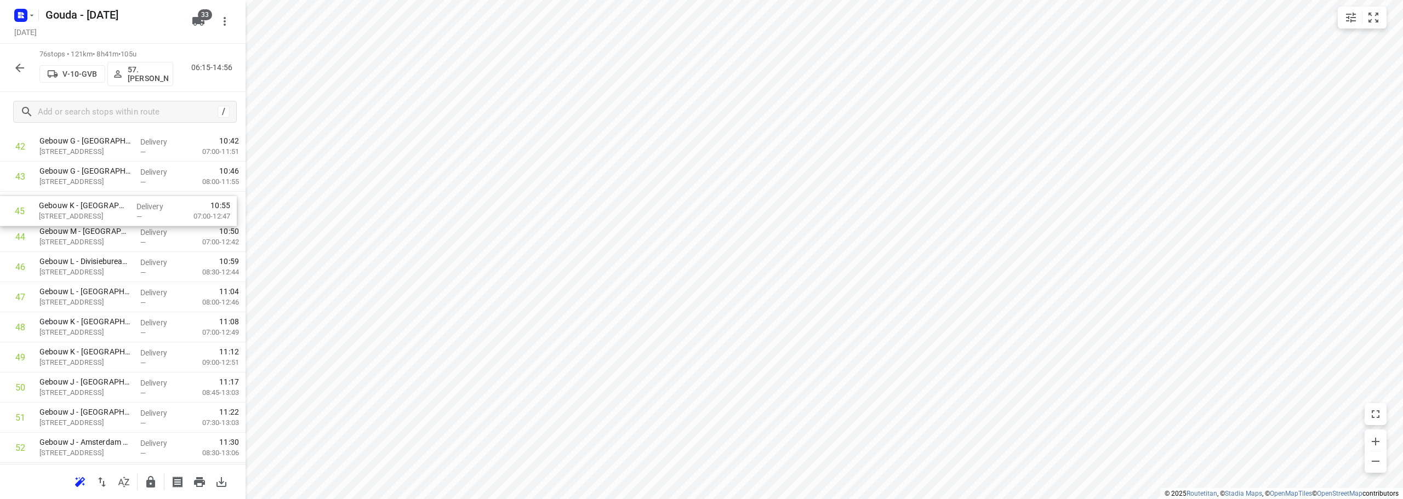
click at [88, 204] on div "1 Universiteit van Amsterdam - Remco Verwaal(Remco Verwaal) Meibergdreef 29, Am…" at bounding box center [122, 41] width 245 height 2290
click at [23, 271] on div "46" at bounding box center [20, 268] width 10 height 10
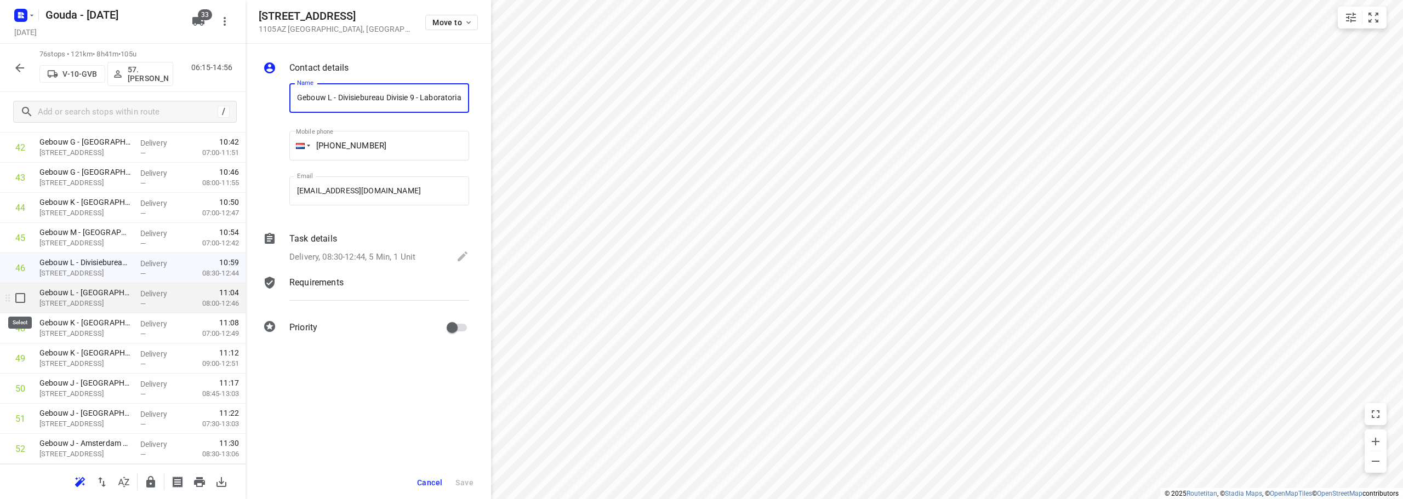
scroll to position [0, 115]
click at [25, 265] on input "checkbox" at bounding box center [20, 268] width 22 height 22
checkbox input "true"
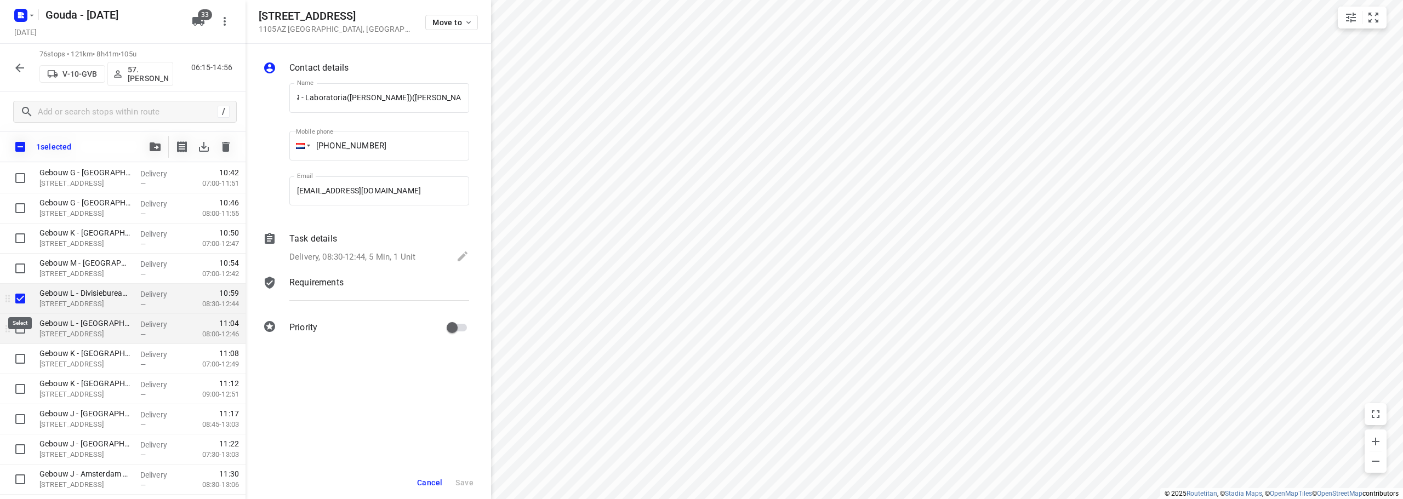
scroll to position [0, 0]
click at [21, 301] on input "checkbox" at bounding box center [20, 299] width 22 height 22
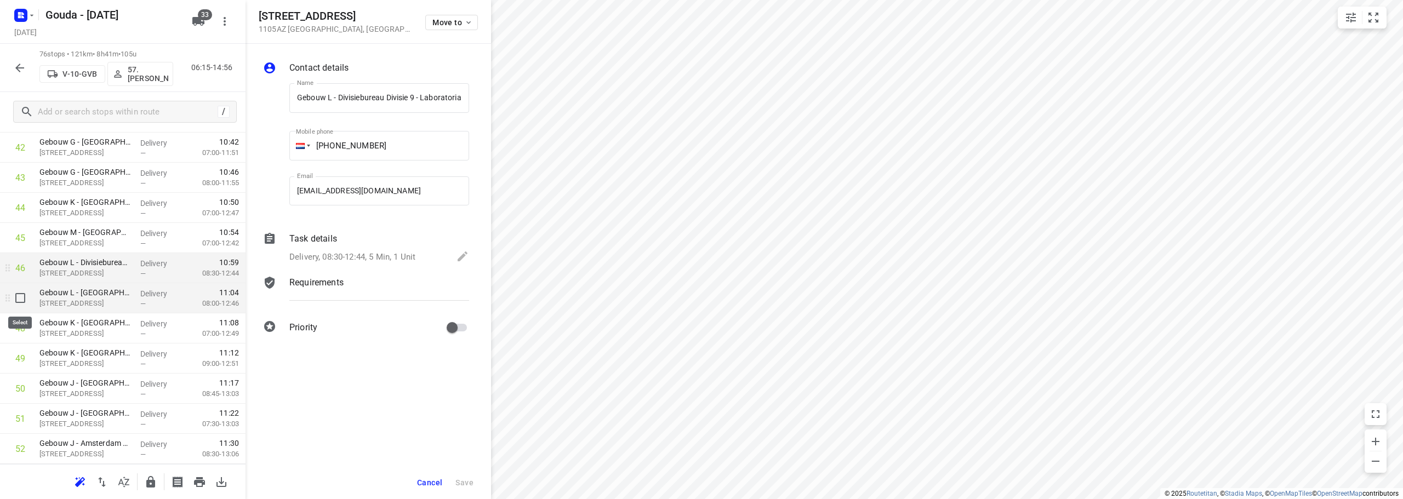
click at [19, 300] on input "checkbox" at bounding box center [20, 298] width 22 height 22
checkbox input "true"
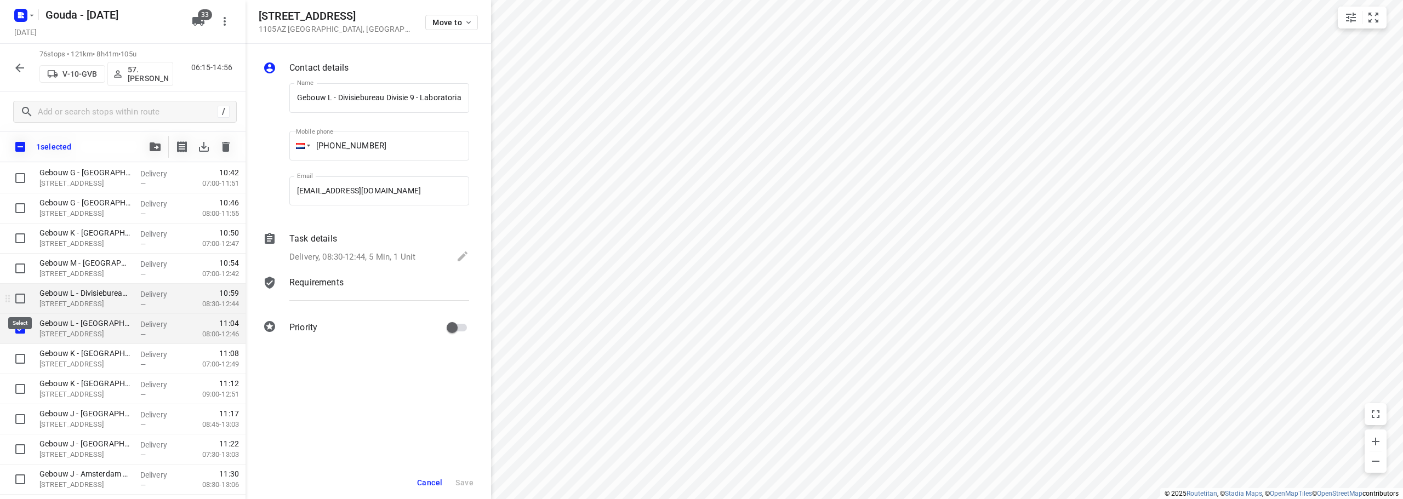
click at [19, 299] on input "checkbox" at bounding box center [20, 299] width 22 height 22
checkbox input "true"
drag, startPoint x: 70, startPoint y: 299, endPoint x: 70, endPoint y: 265, distance: 33.4
click at [70, 265] on div "Universiteit van Amsterdam - Remco Verwaal(Remco Verwaal) Meibergdreef 29, Amst…" at bounding box center [122, 73] width 245 height 2290
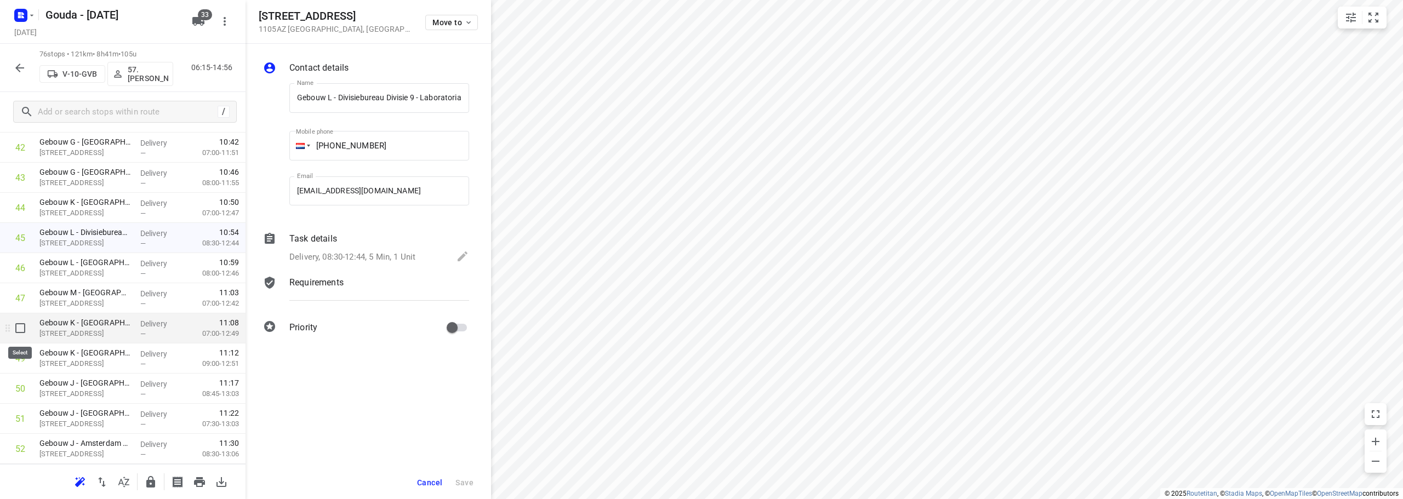
click at [19, 324] on input "checkbox" at bounding box center [20, 328] width 22 height 22
checkbox input "true"
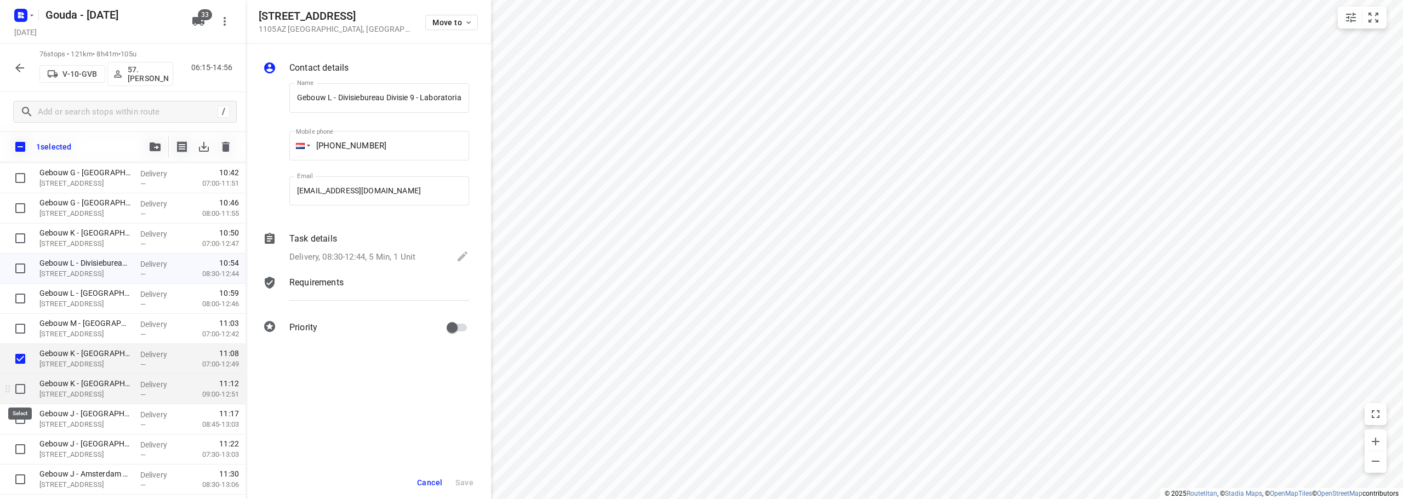
click at [19, 390] on input "checkbox" at bounding box center [20, 389] width 22 height 22
checkbox input "true"
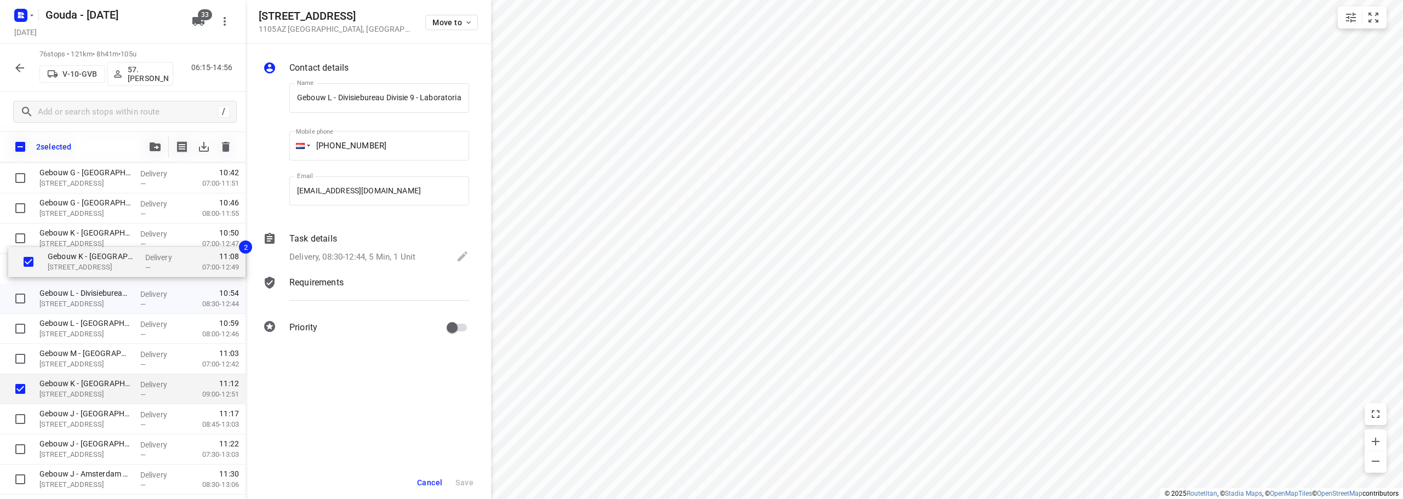
drag, startPoint x: 66, startPoint y: 359, endPoint x: 74, endPoint y: 253, distance: 106.1
click at [74, 253] on div "Universiteit van Amsterdam - Remco Verwaal(Remco Verwaal) Meibergdreef 29, Amst…" at bounding box center [122, 73] width 245 height 2290
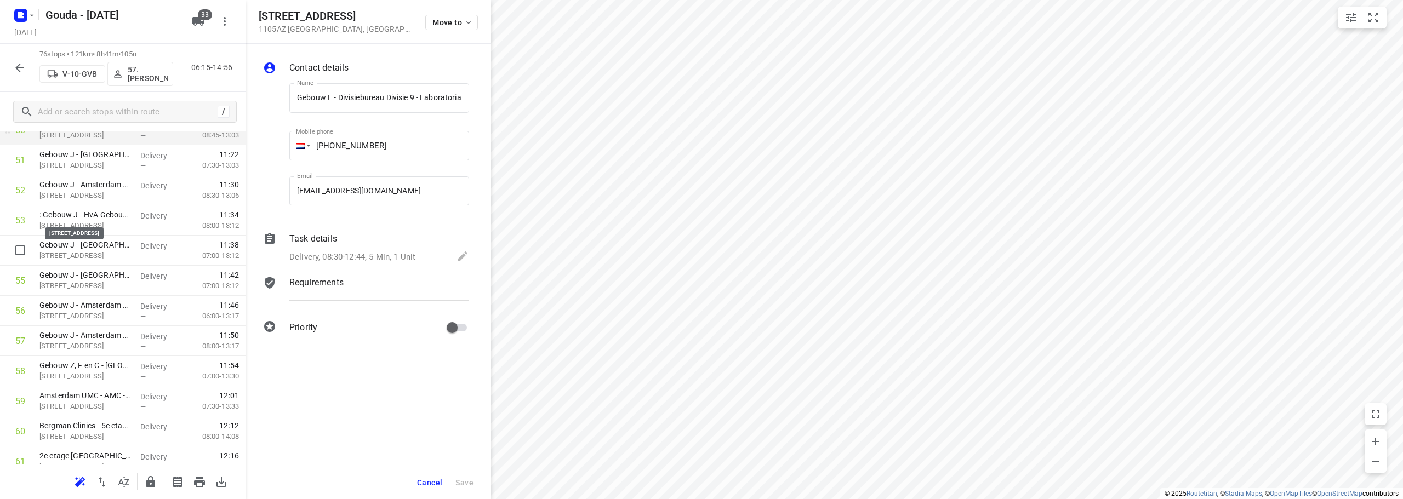
scroll to position [1618, 0]
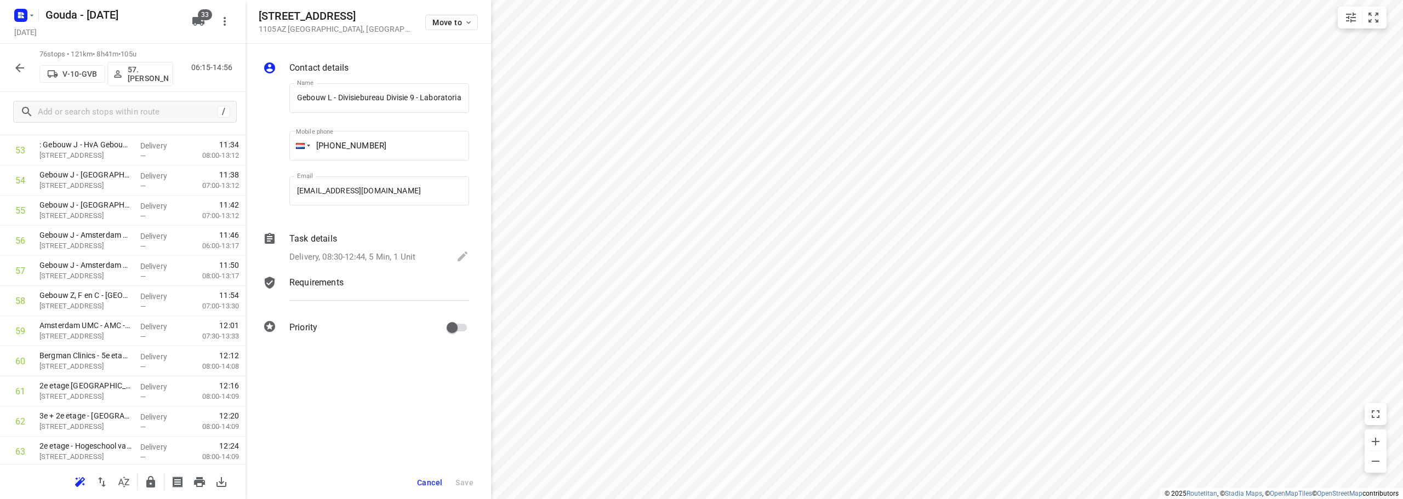
click at [431, 480] on span "Cancel" at bounding box center [429, 482] width 25 height 9
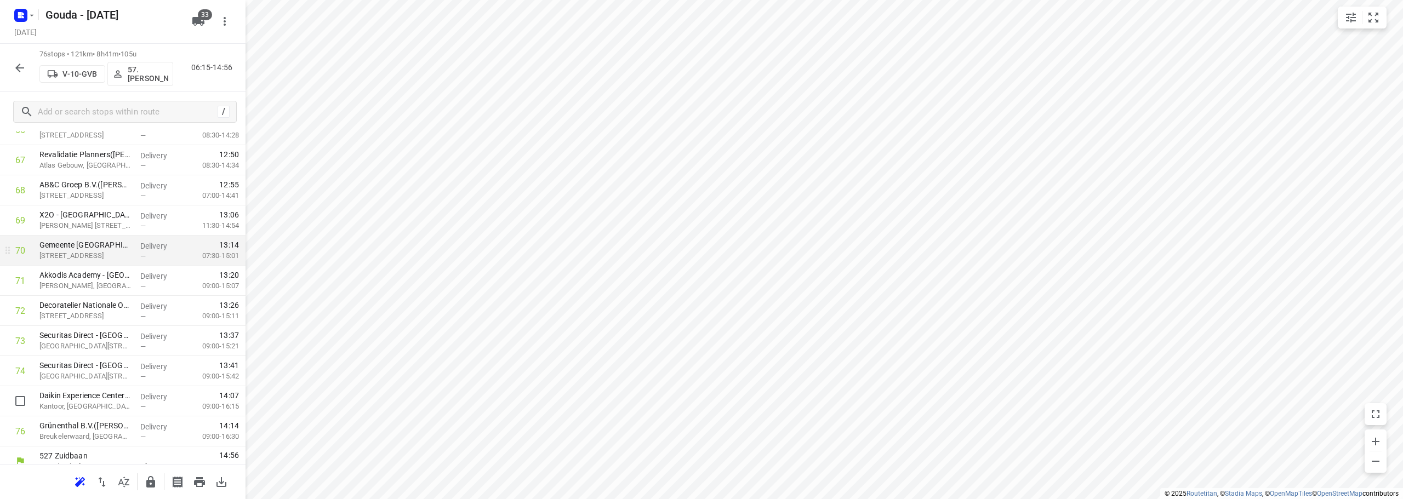
scroll to position [2043, 0]
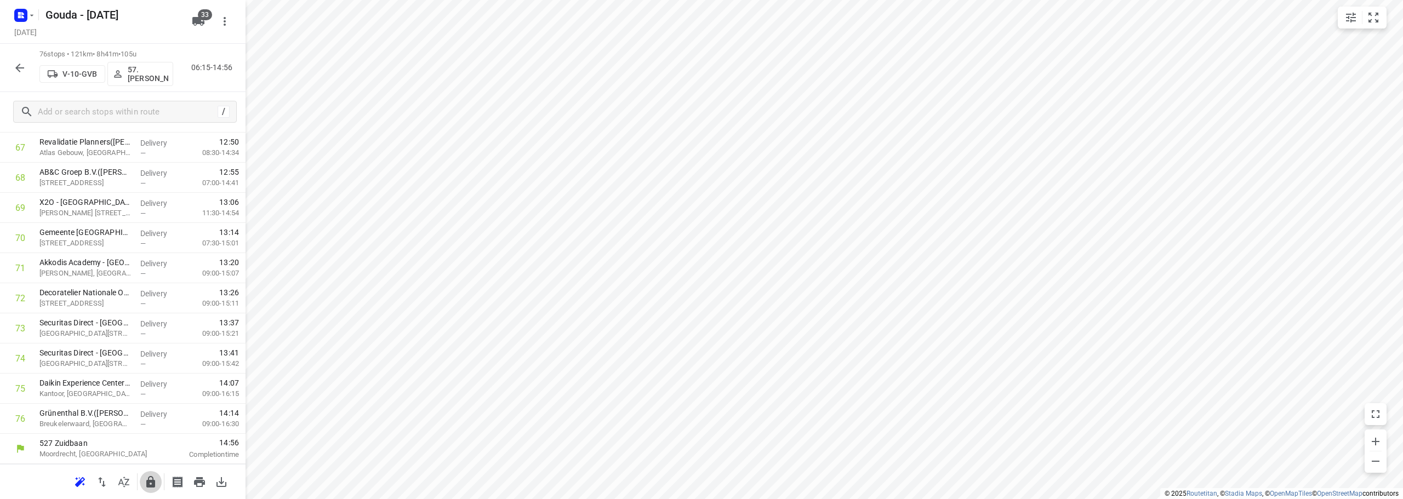
click at [152, 480] on icon "button" at bounding box center [150, 482] width 9 height 12
click at [24, 63] on icon "button" at bounding box center [19, 67] width 13 height 13
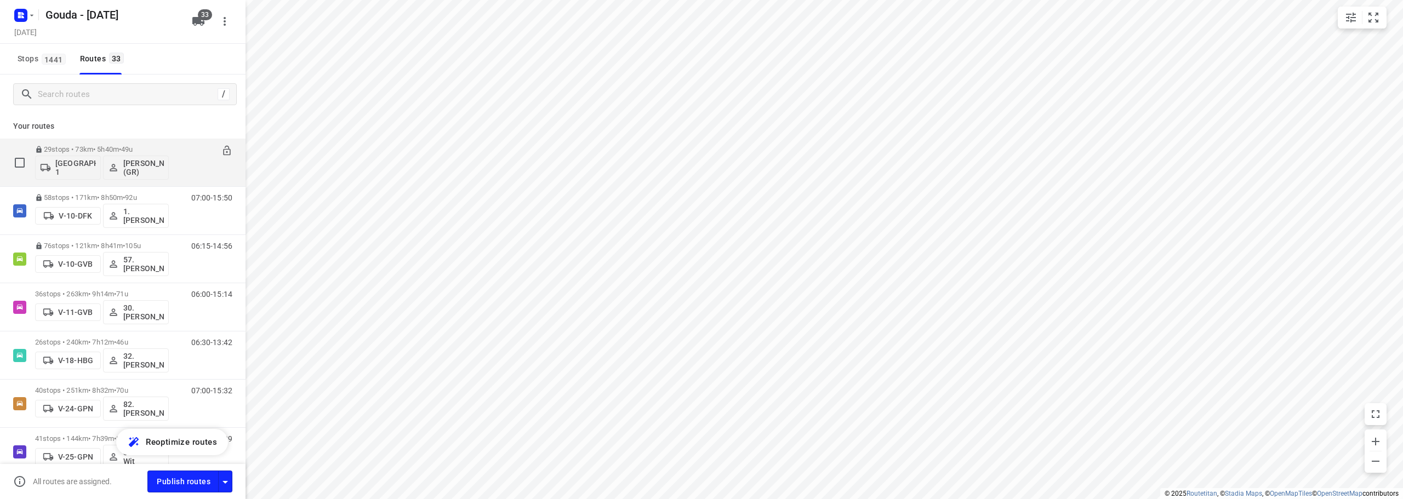
scroll to position [55, 0]
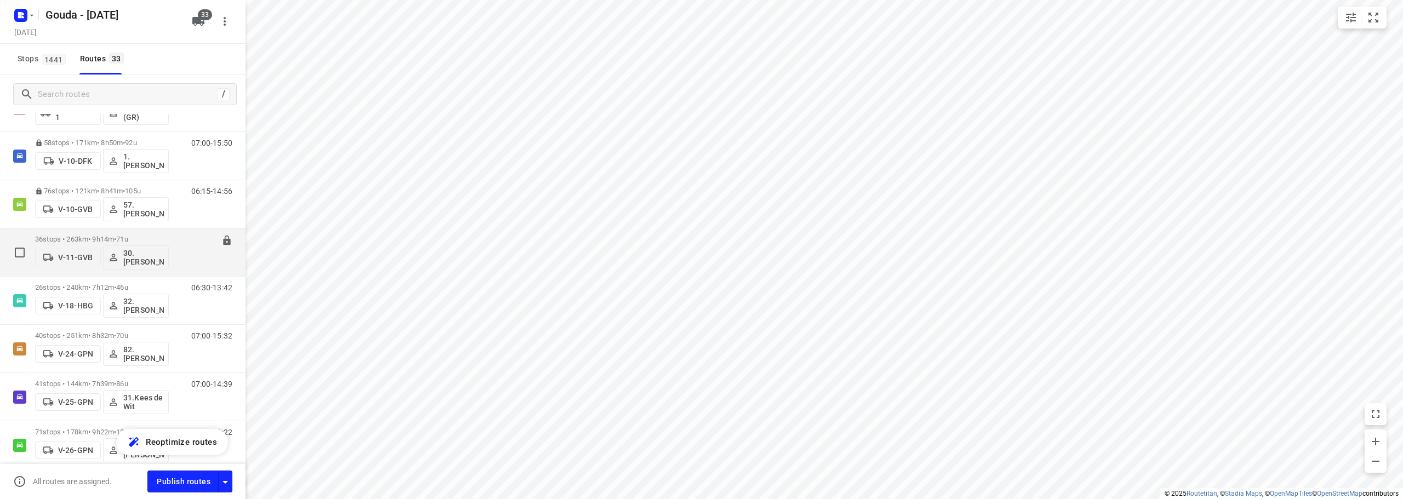
click at [159, 237] on p "36 stops • 263km • 9h14m • 71u" at bounding box center [102, 239] width 134 height 8
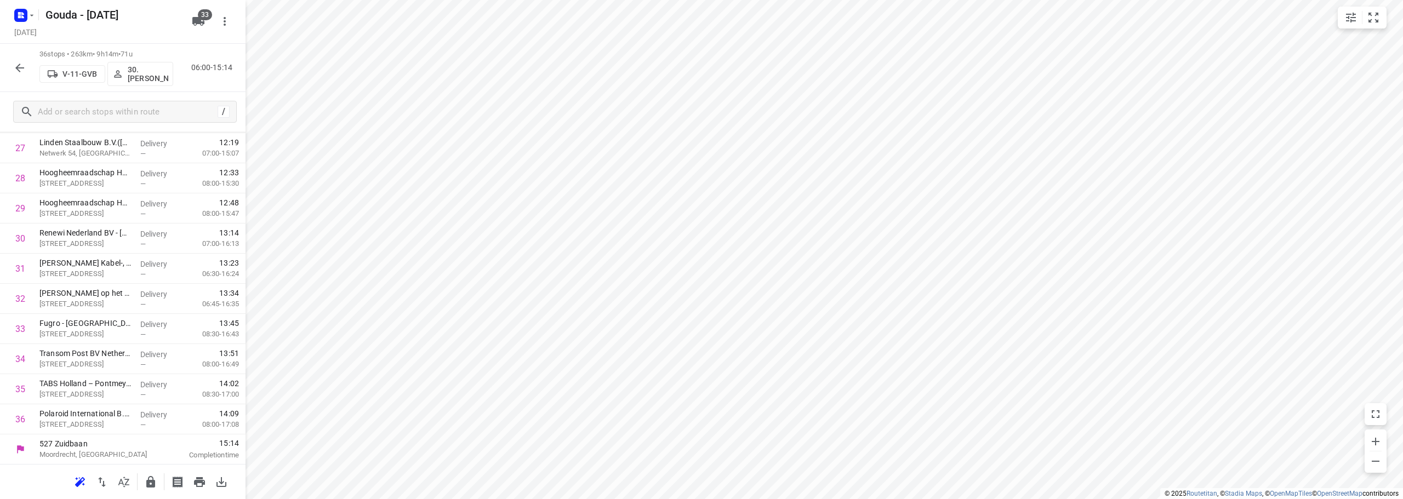
scroll to position [837, 0]
drag, startPoint x: 104, startPoint y: 301, endPoint x: 106, endPoint y: 271, distance: 30.2
drag, startPoint x: 102, startPoint y: 241, endPoint x: 98, endPoint y: 277, distance: 37.0
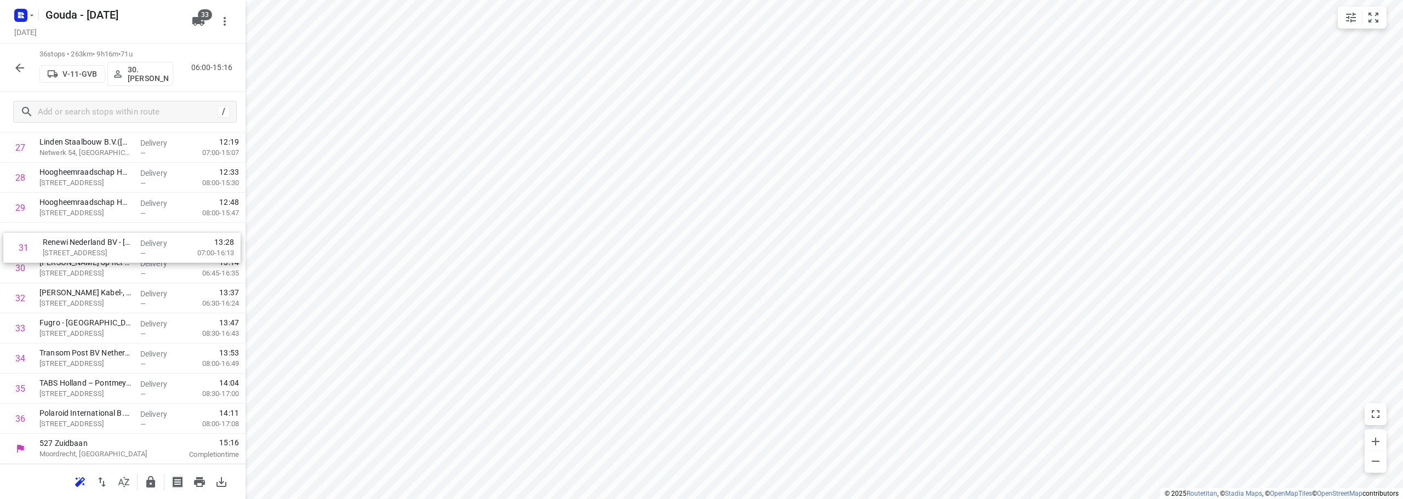
drag, startPoint x: 98, startPoint y: 277, endPoint x: 102, endPoint y: 241, distance: 36.4
drag, startPoint x: 92, startPoint y: 295, endPoint x: 96, endPoint y: 236, distance: 59.3
click at [152, 484] on icon "button" at bounding box center [150, 482] width 9 height 12
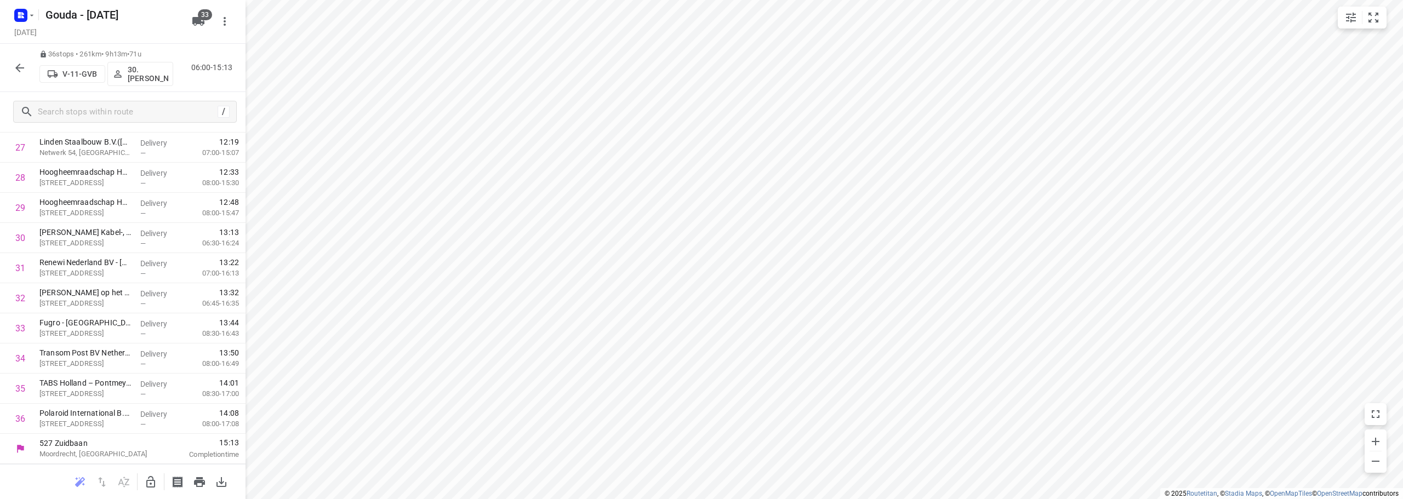
click at [8, 61] on div "36 stops • 261km • 9h13m • 71u V-11-GVB 30.Dariën Arendsen 06:00-15:13" at bounding box center [122, 68] width 245 height 48
click at [17, 66] on icon "button" at bounding box center [19, 67] width 13 height 13
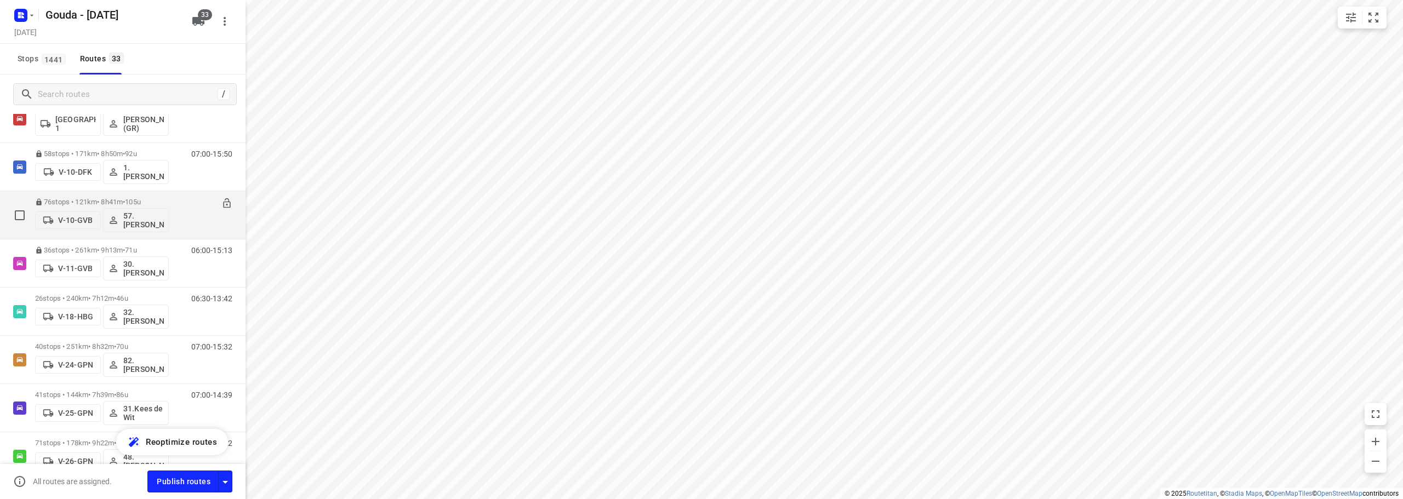
scroll to position [110, 0]
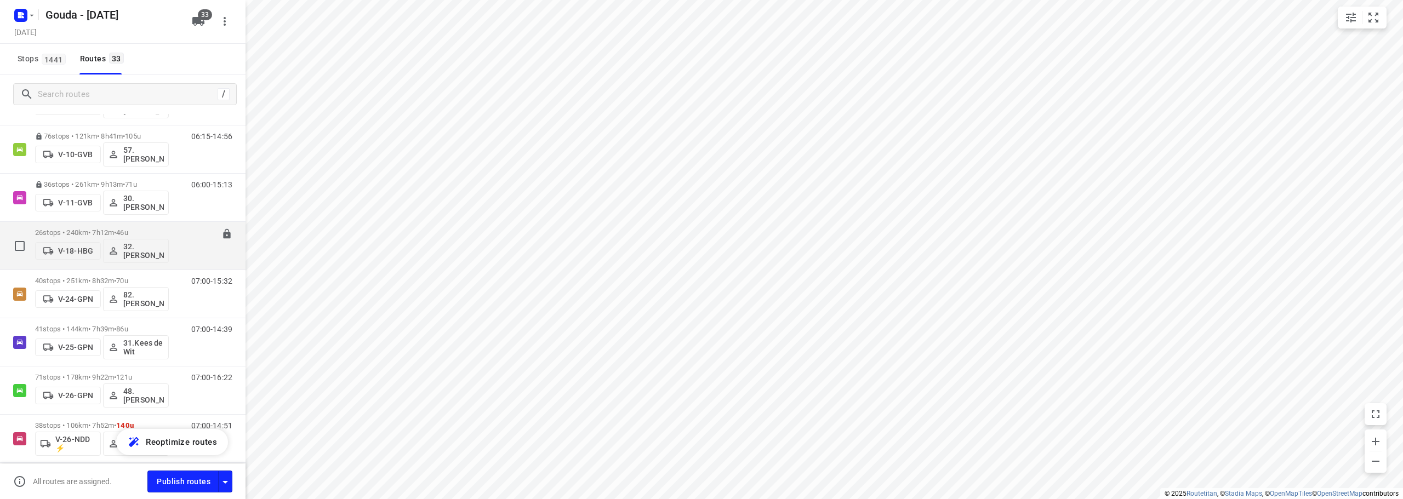
click at [128, 230] on span "46u" at bounding box center [122, 232] width 12 height 8
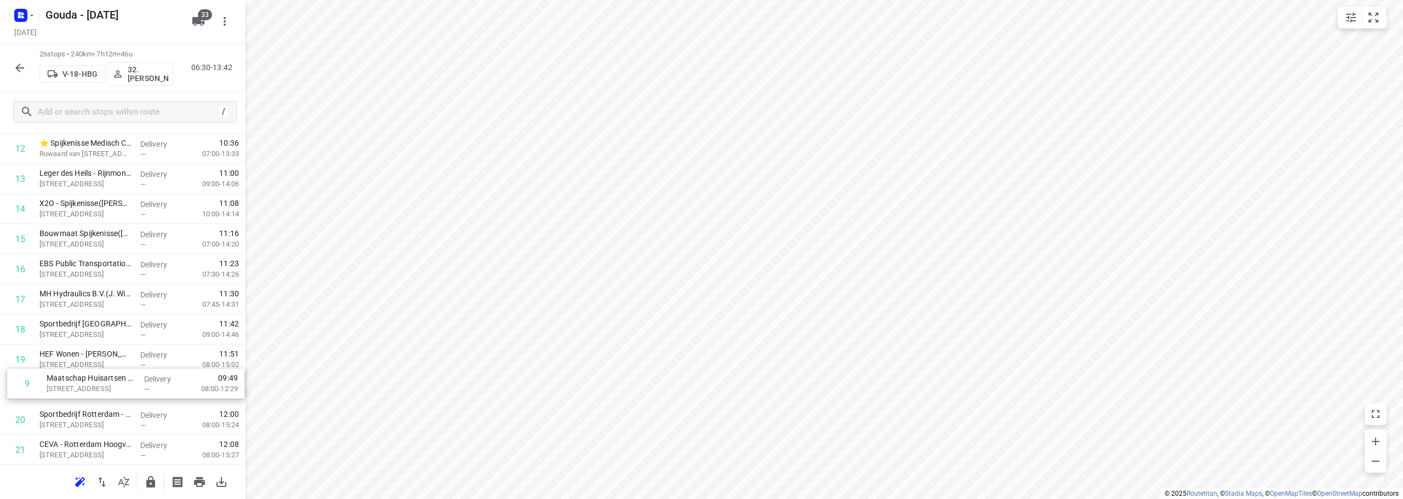
scroll to position [355, 0]
drag, startPoint x: 97, startPoint y: 284, endPoint x: 208, endPoint y: 384, distance: 149.3
click at [105, 367] on div "1 Transdev Nederland N.V.- Connexxion Openbaar Vervoer - HW GO(Patrick Sekreve)…" at bounding box center [122, 222] width 245 height 783
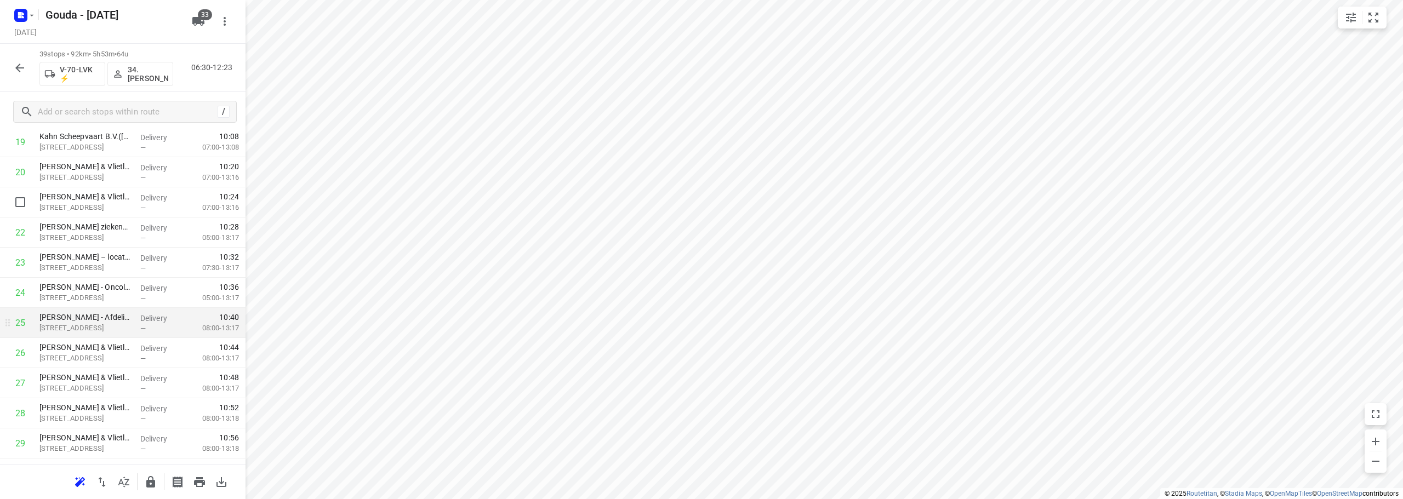
scroll to position [481, 0]
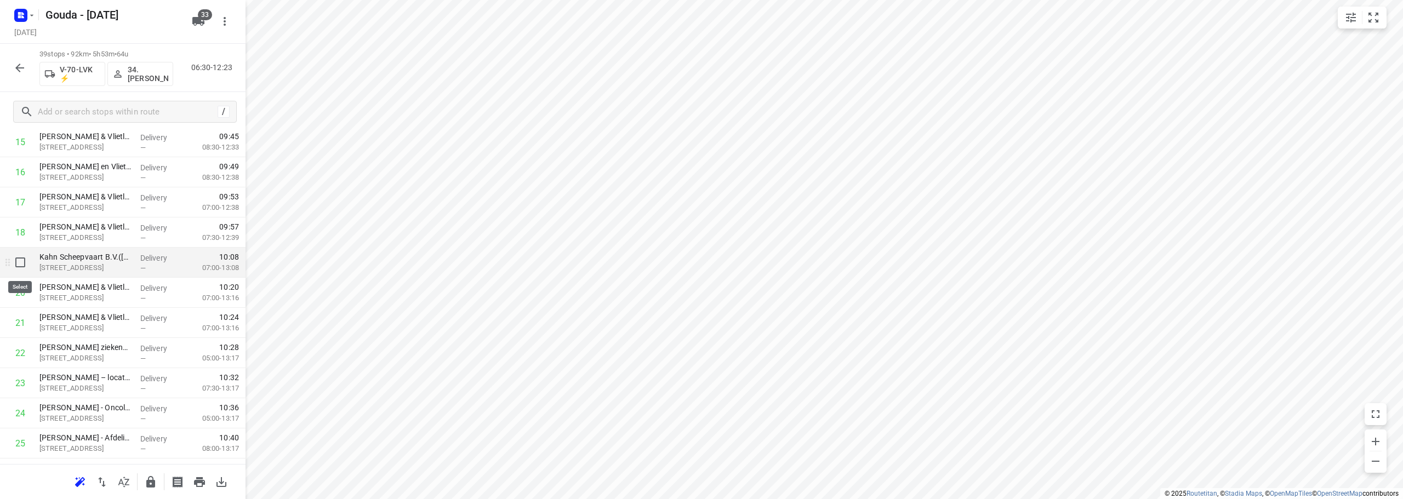
click at [13, 260] on input "checkbox" at bounding box center [20, 262] width 22 height 22
checkbox input "true"
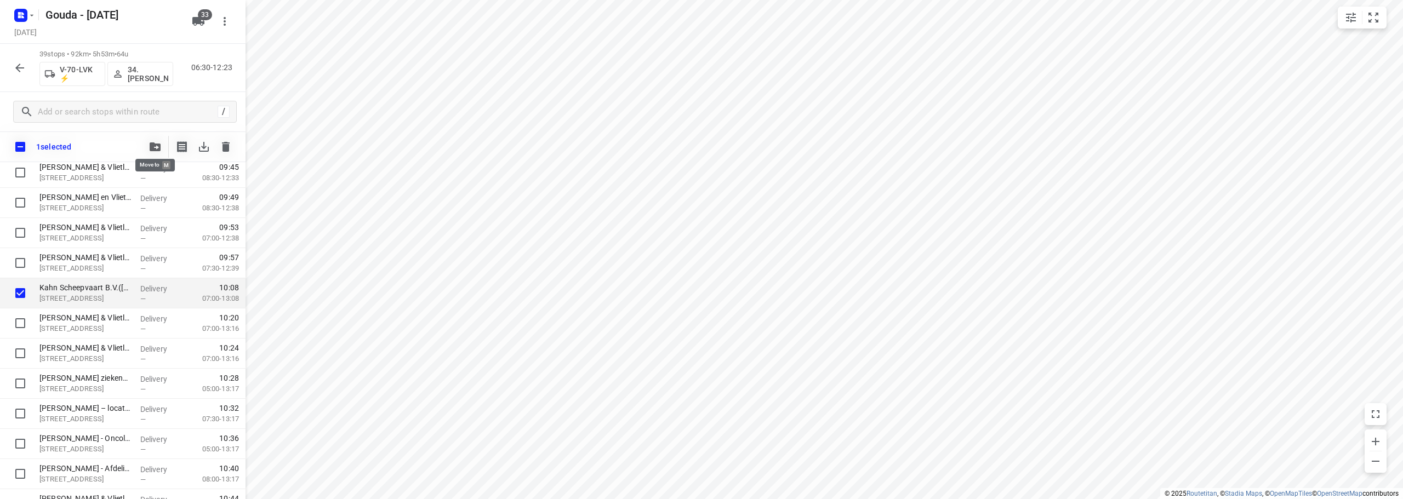
click at [150, 142] on button "button" at bounding box center [155, 147] width 22 height 22
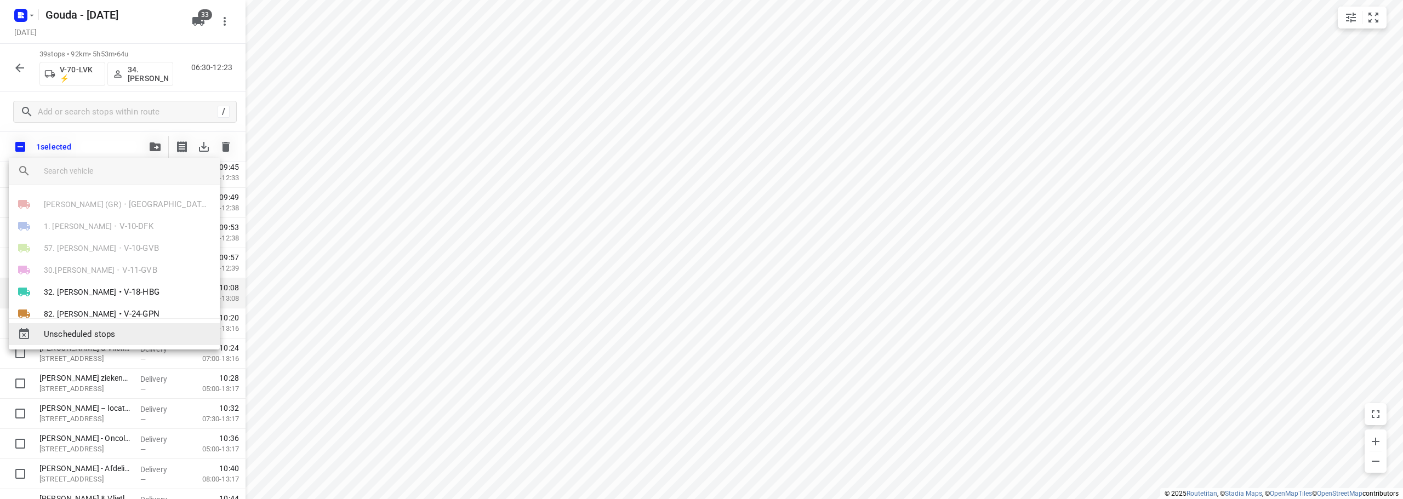
click at [127, 334] on span "Unscheduled stops" at bounding box center [127, 334] width 167 height 13
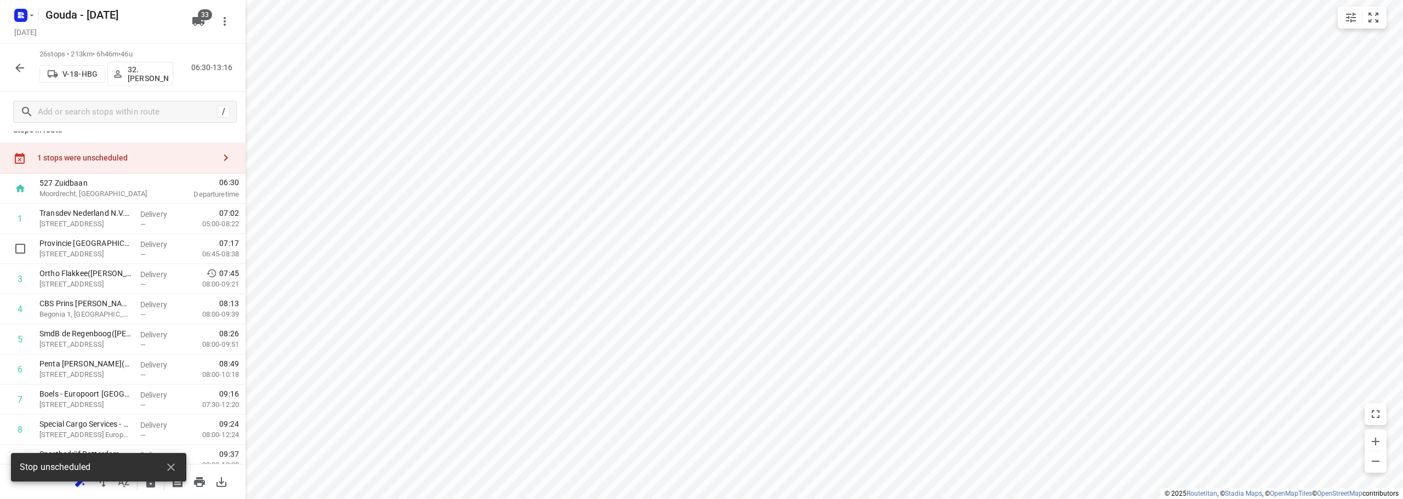
scroll to position [0, 0]
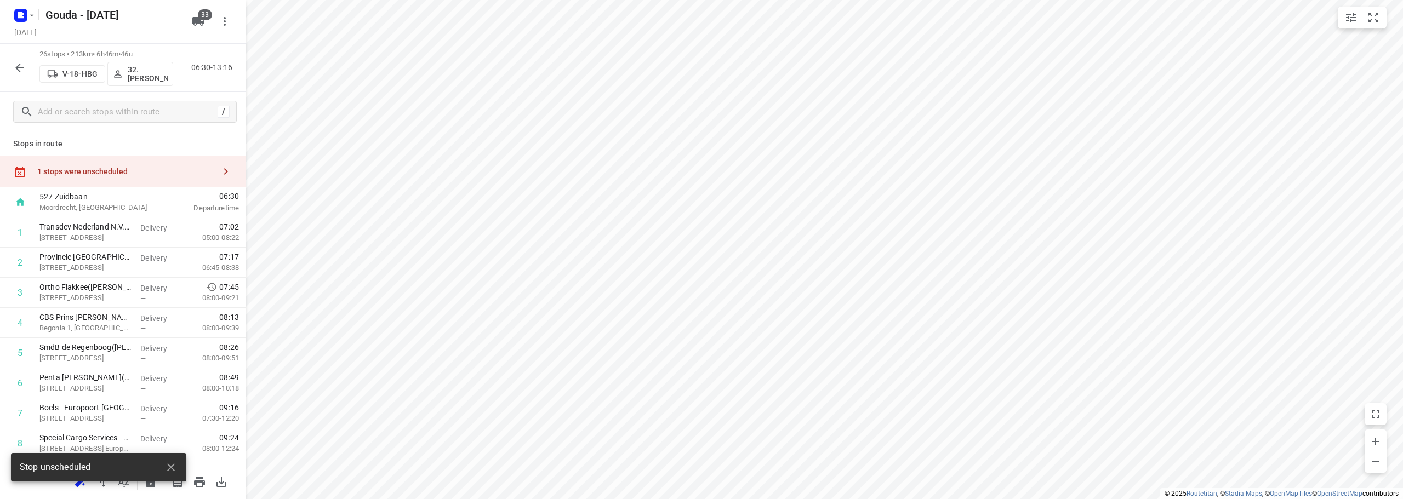
click at [136, 178] on div "1 stops were unscheduled" at bounding box center [122, 171] width 245 height 31
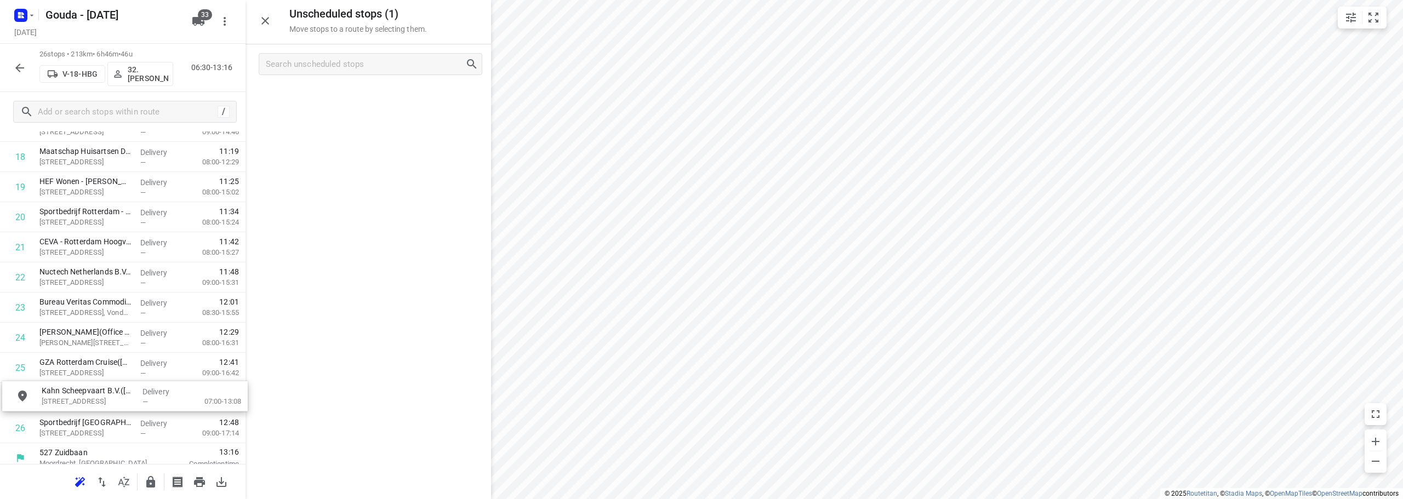
scroll to position [598, 0]
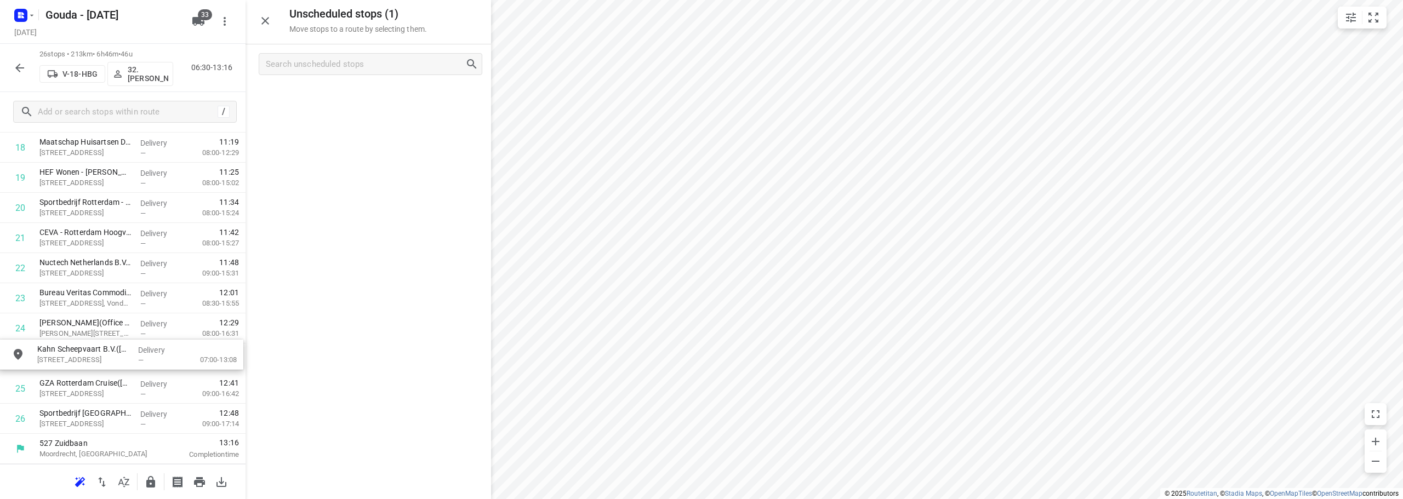
drag, startPoint x: 371, startPoint y: 110, endPoint x: 123, endPoint y: 374, distance: 362.8
click at [20, 63] on icon "button" at bounding box center [19, 67] width 13 height 13
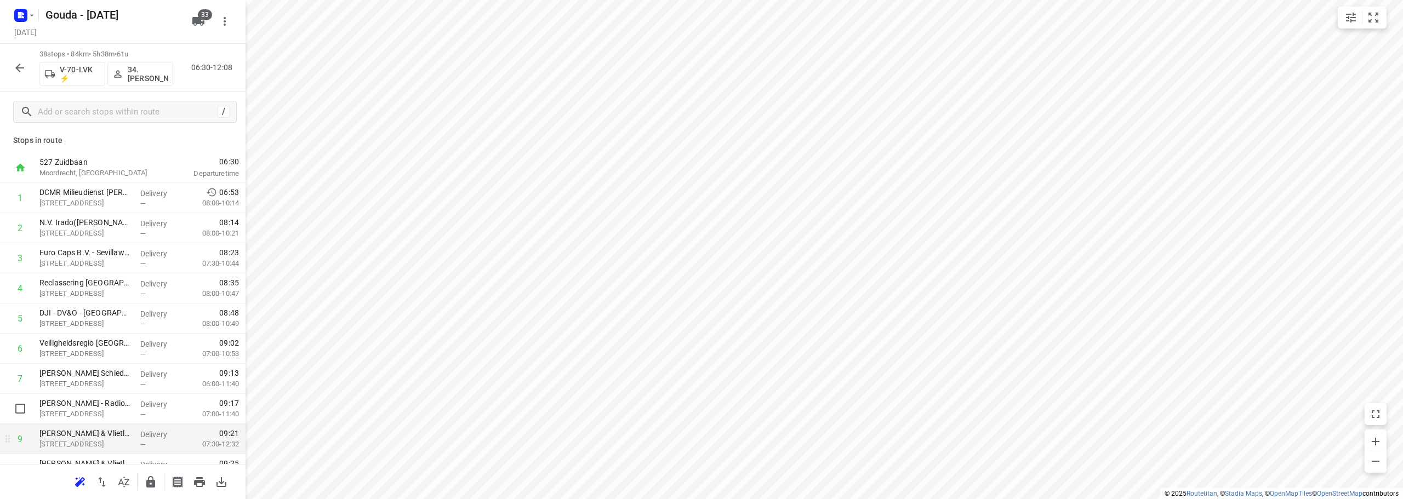
scroll to position [0, 0]
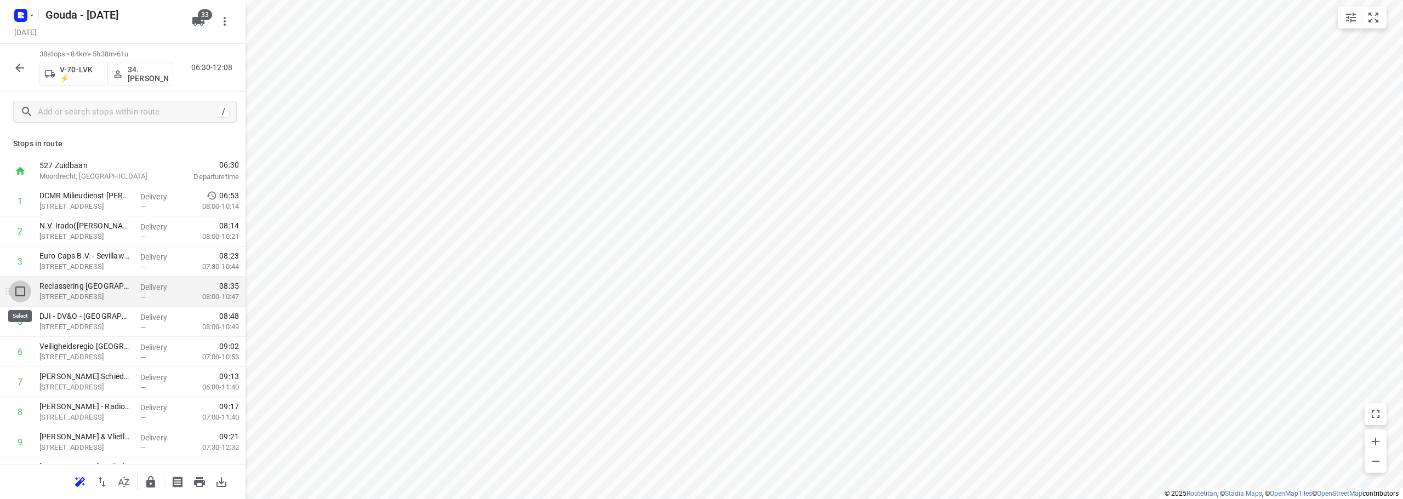
click at [22, 293] on input "checkbox" at bounding box center [20, 292] width 22 height 22
checkbox input "true"
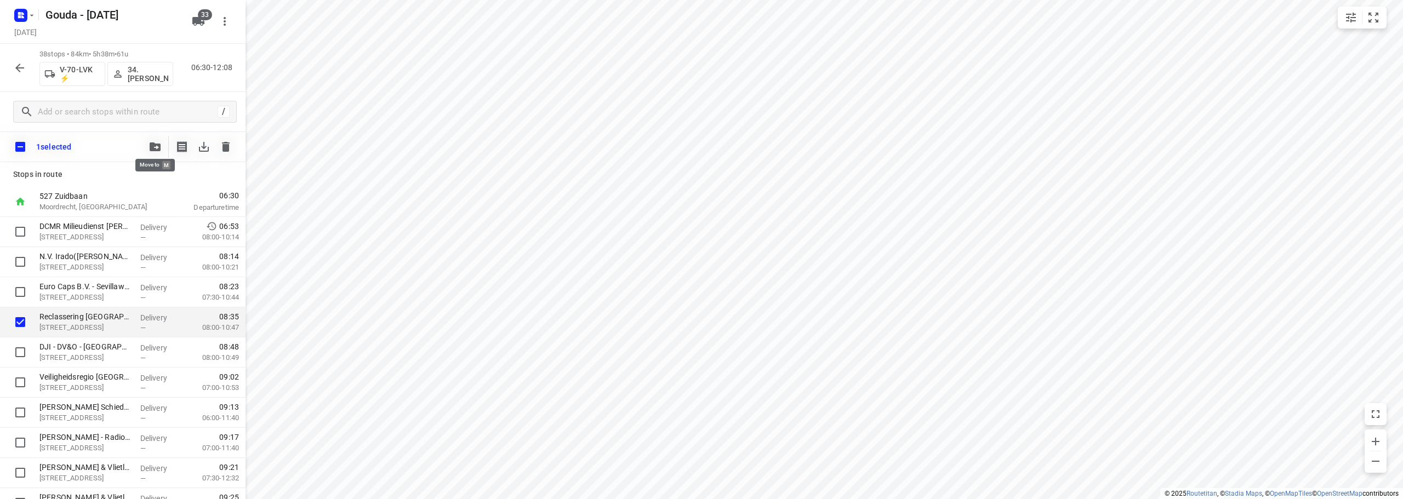
click at [157, 149] on icon "button" at bounding box center [155, 146] width 11 height 9
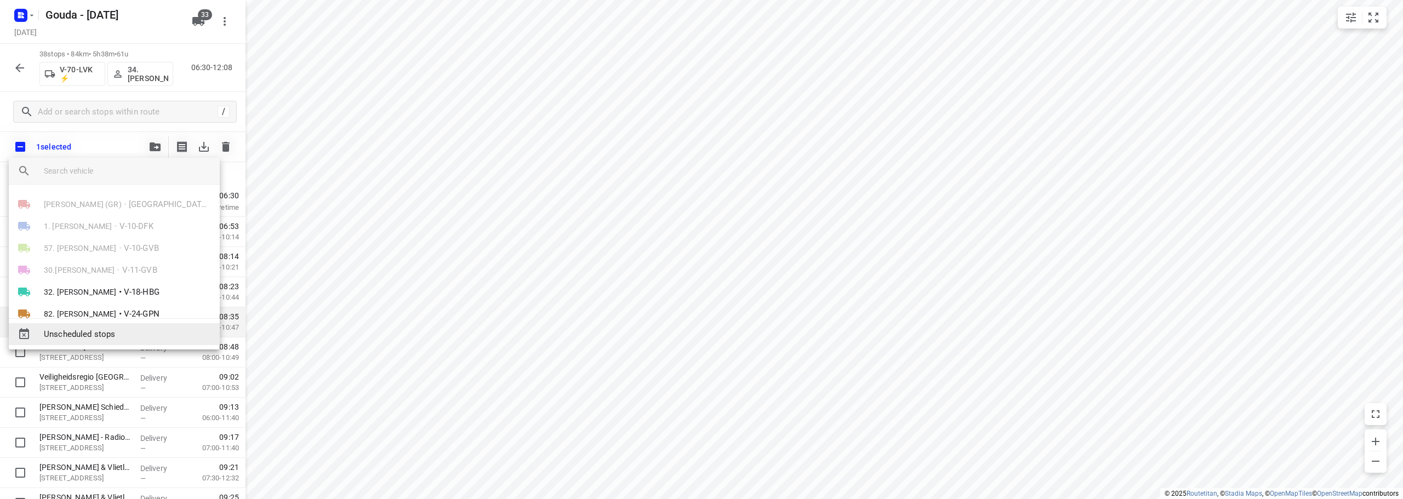
click at [145, 330] on span "Unscheduled stops" at bounding box center [127, 334] width 167 height 13
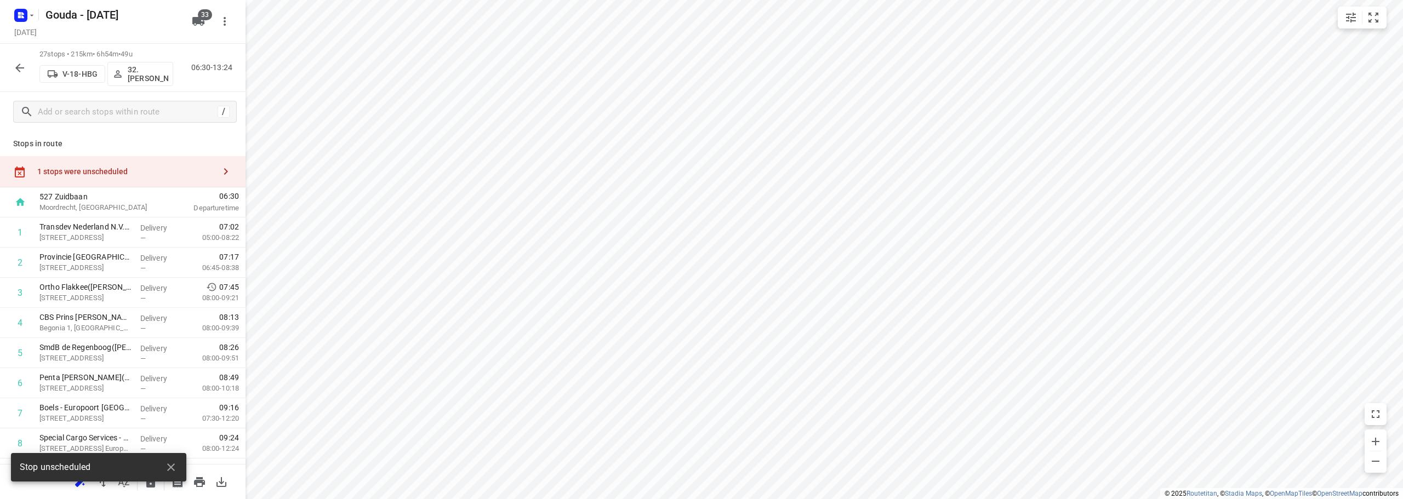
drag, startPoint x: 134, startPoint y: 179, endPoint x: 228, endPoint y: 151, distance: 97.6
click at [135, 178] on div "1 stops were unscheduled" at bounding box center [122, 171] width 245 height 31
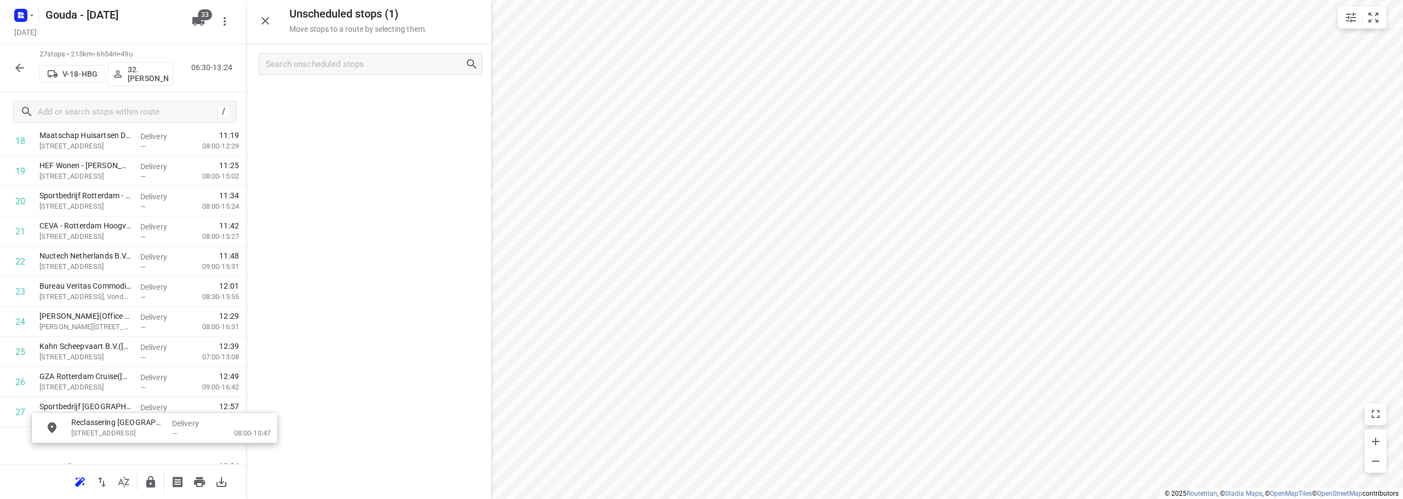
scroll to position [628, 0]
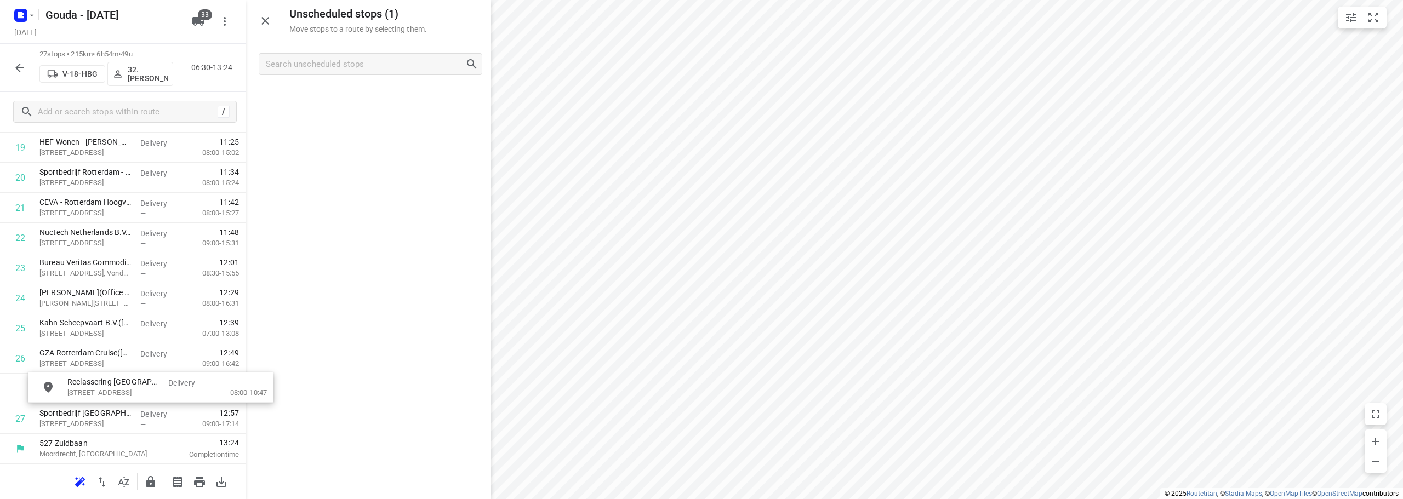
drag, startPoint x: 305, startPoint y: 103, endPoint x: 87, endPoint y: 402, distance: 370.1
click at [147, 477] on icon "button" at bounding box center [150, 482] width 13 height 13
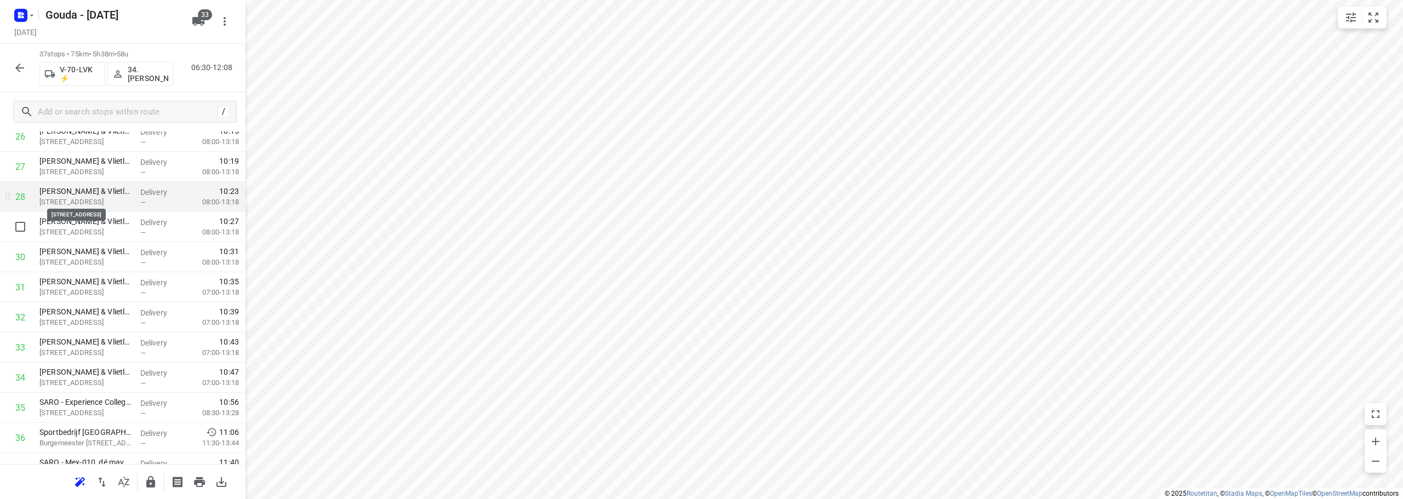
scroll to position [867, 0]
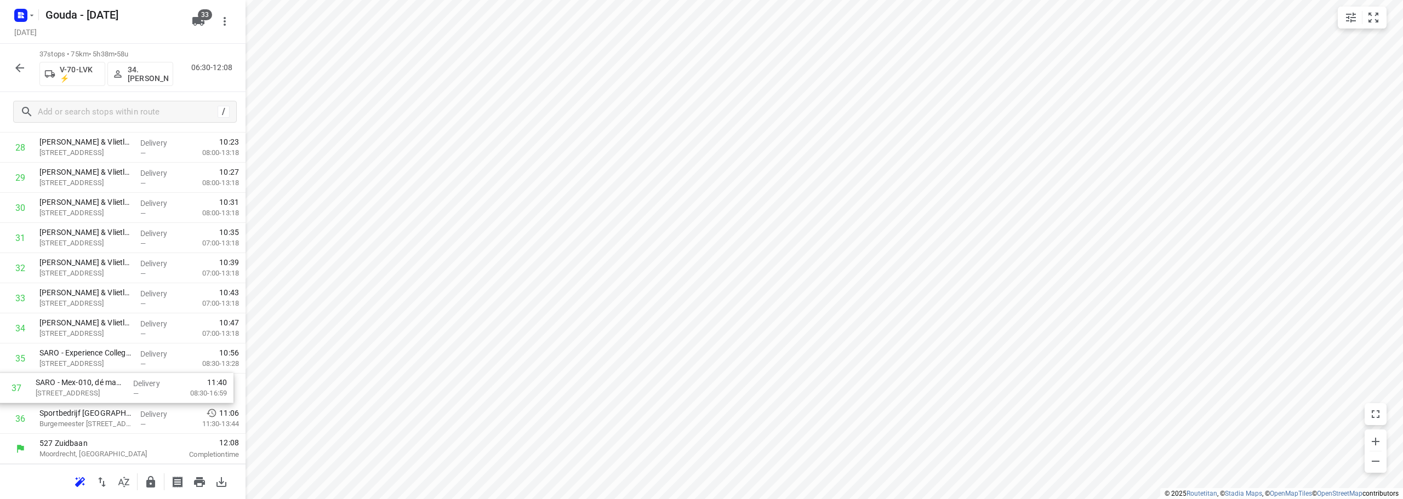
drag, startPoint x: 100, startPoint y: 417, endPoint x: 96, endPoint y: 384, distance: 33.6
click at [155, 488] on icon "button" at bounding box center [150, 482] width 13 height 13
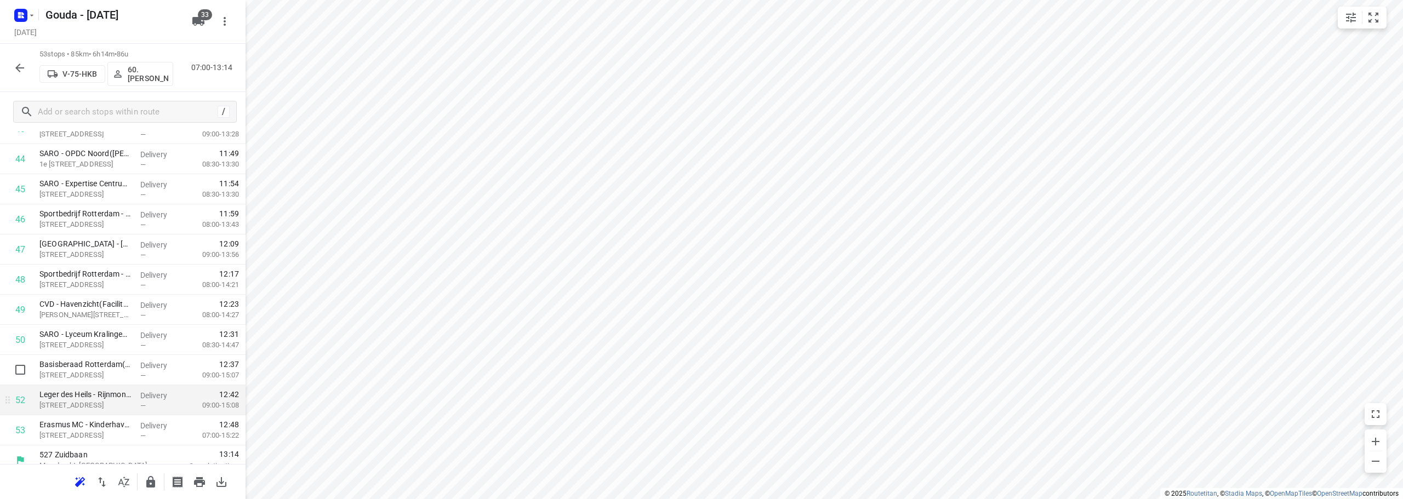
scroll to position [1349, 0]
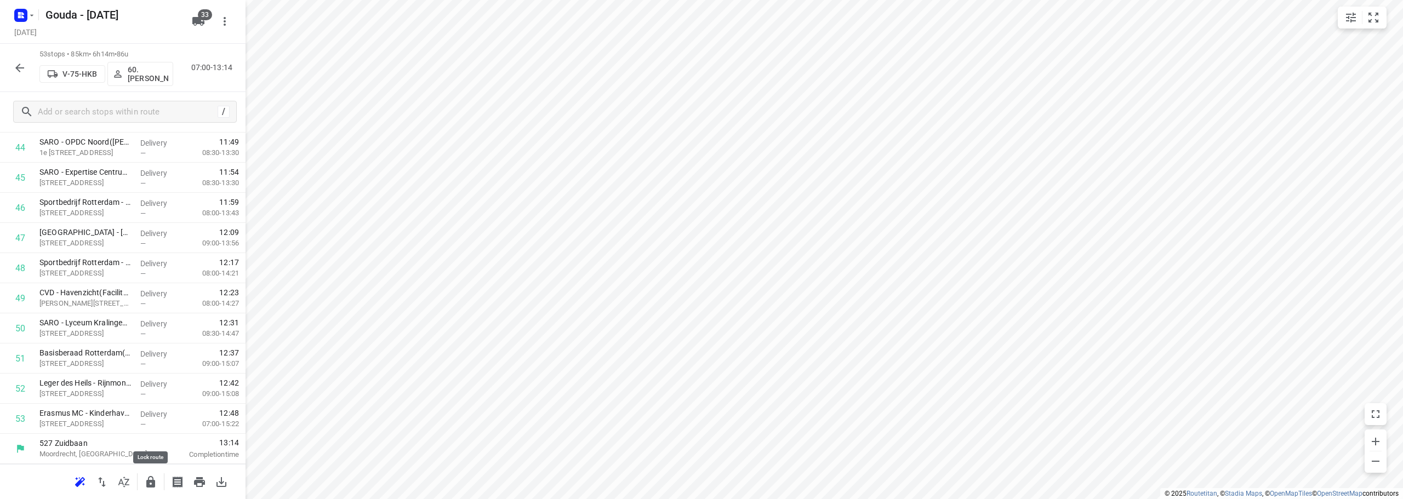
click at [153, 486] on icon "button" at bounding box center [150, 482] width 9 height 12
click at [27, 70] on button "button" at bounding box center [20, 68] width 22 height 22
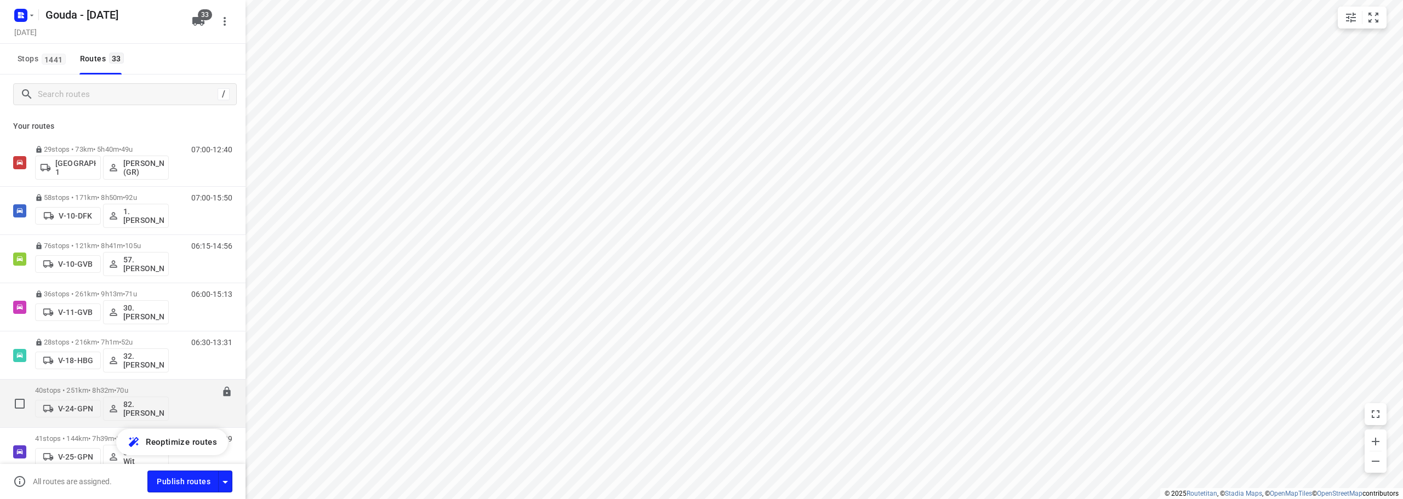
click at [128, 388] on span "70u" at bounding box center [122, 390] width 12 height 8
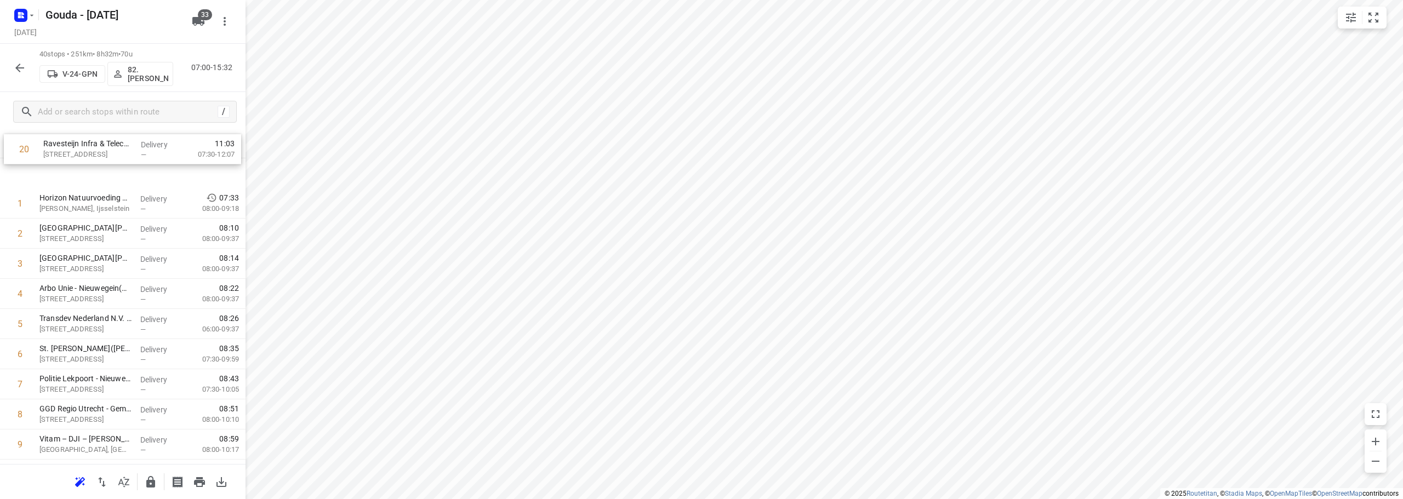
scroll to position [0, 0]
drag, startPoint x: 102, startPoint y: 394, endPoint x: 103, endPoint y: 193, distance: 201.6
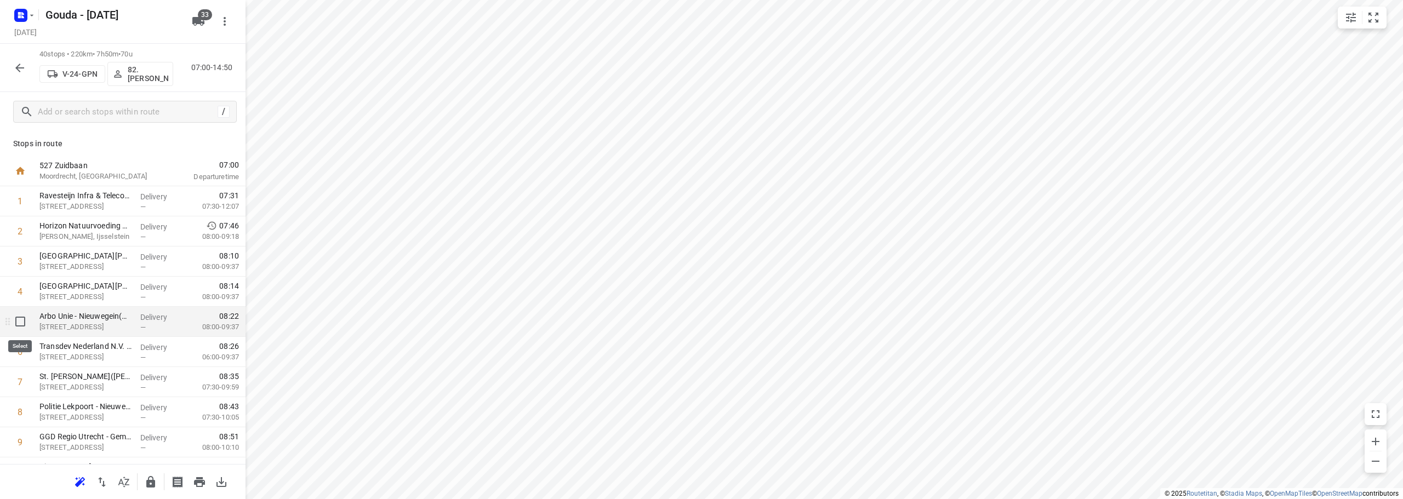
click at [20, 329] on input "checkbox" at bounding box center [20, 322] width 22 height 22
checkbox input "true"
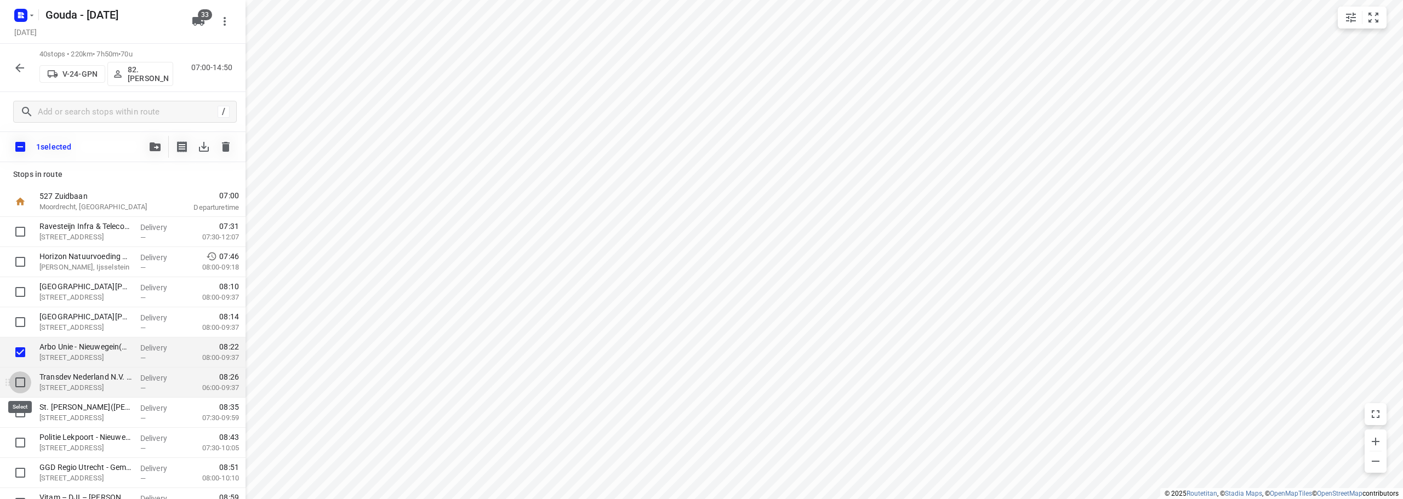
click at [19, 387] on input "checkbox" at bounding box center [20, 382] width 22 height 22
checkbox input "true"
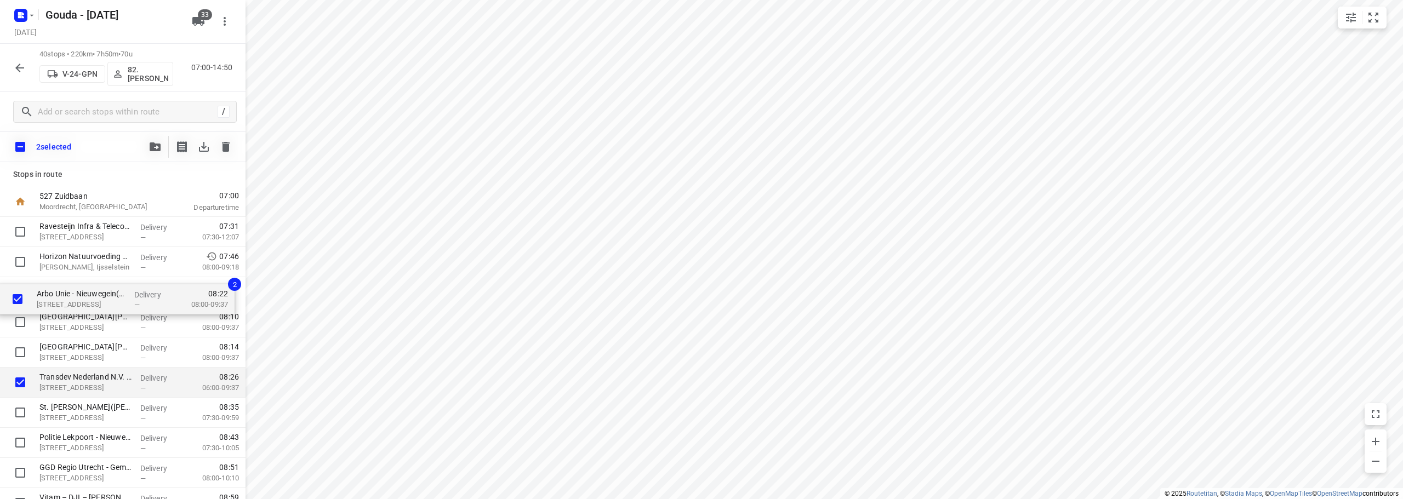
drag, startPoint x: 55, startPoint y: 352, endPoint x: 52, endPoint y: 291, distance: 60.3
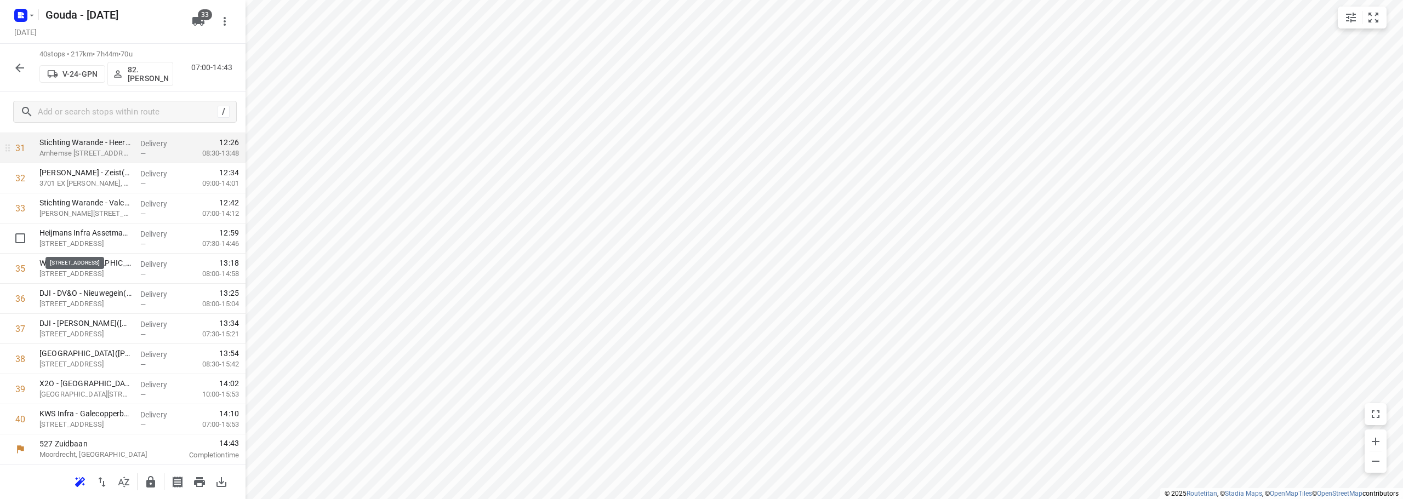
scroll to position [958, 0]
click at [149, 482] on icon "button" at bounding box center [150, 482] width 9 height 12
click at [13, 62] on button "button" at bounding box center [20, 68] width 22 height 22
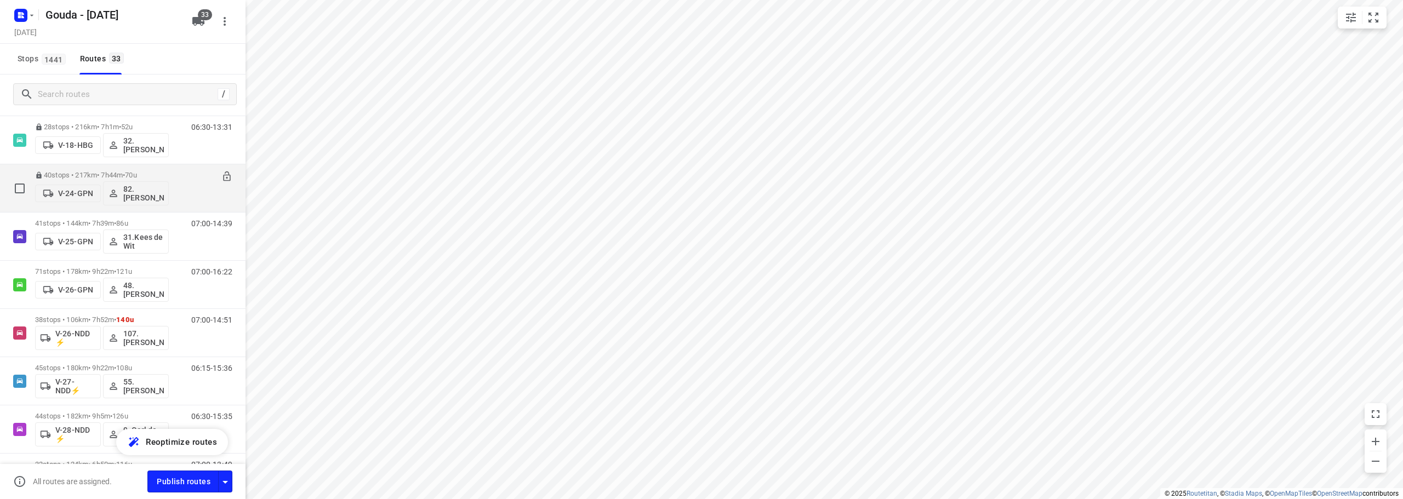
scroll to position [219, 0]
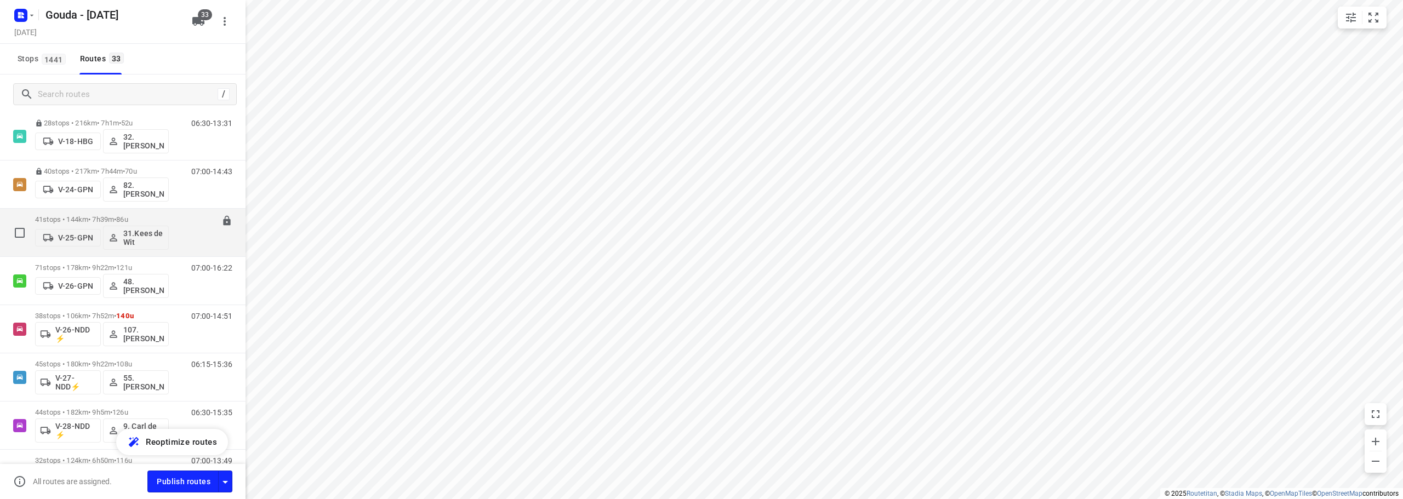
click at [114, 218] on p "41 stops • 144km • 7h39m • 86u" at bounding box center [102, 219] width 134 height 8
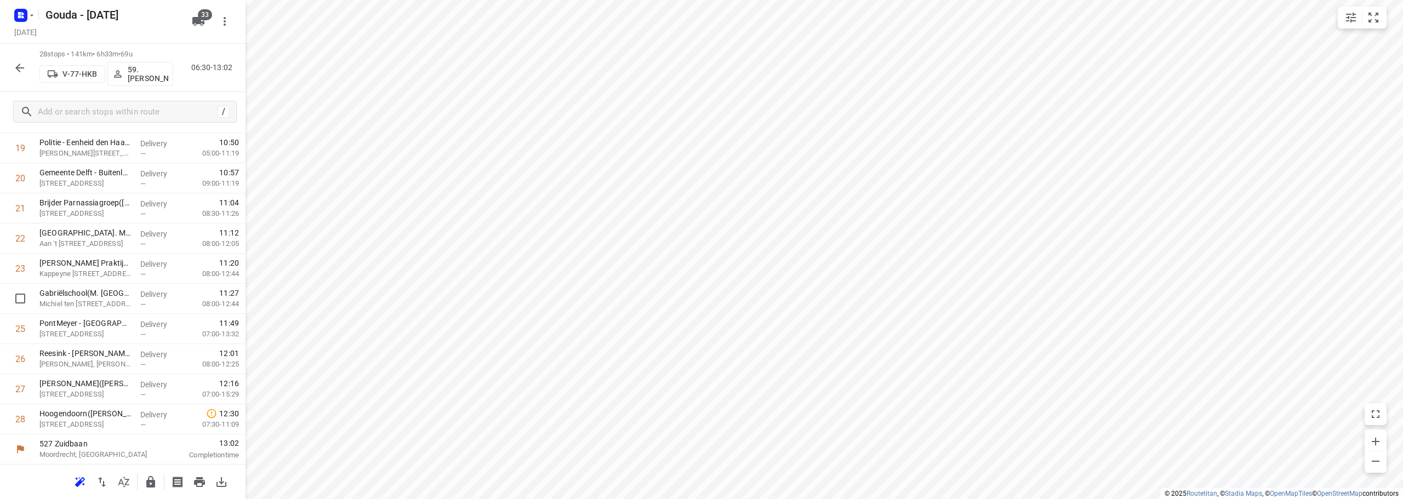
scroll to position [596, 0]
click at [22, 237] on input "checkbox" at bounding box center [20, 238] width 22 height 22
checkbox input "true"
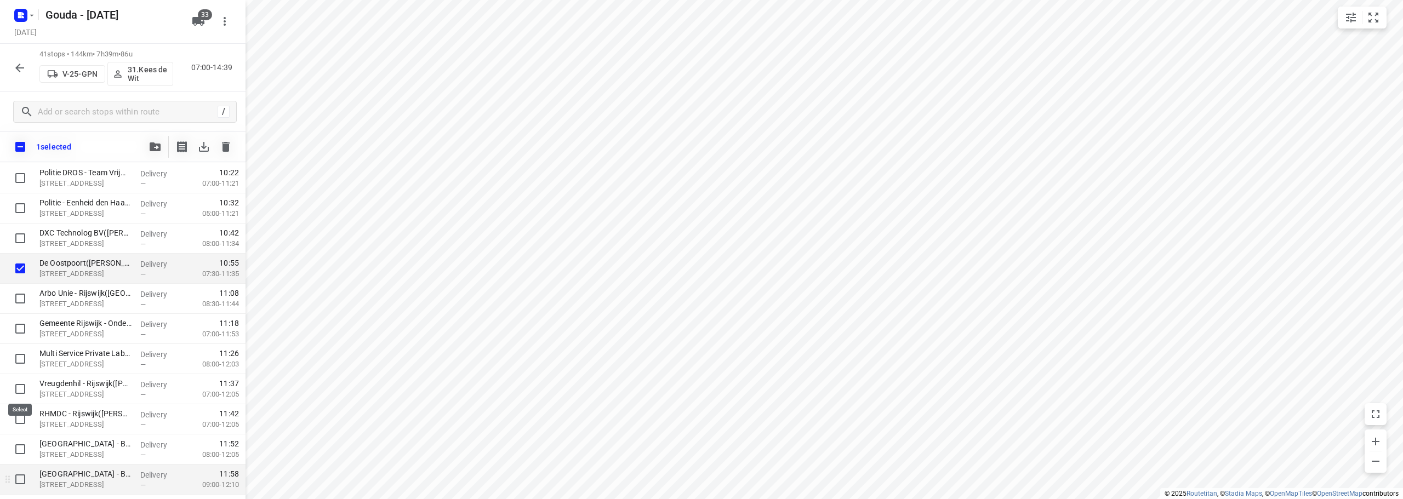
scroll to position [706, 0]
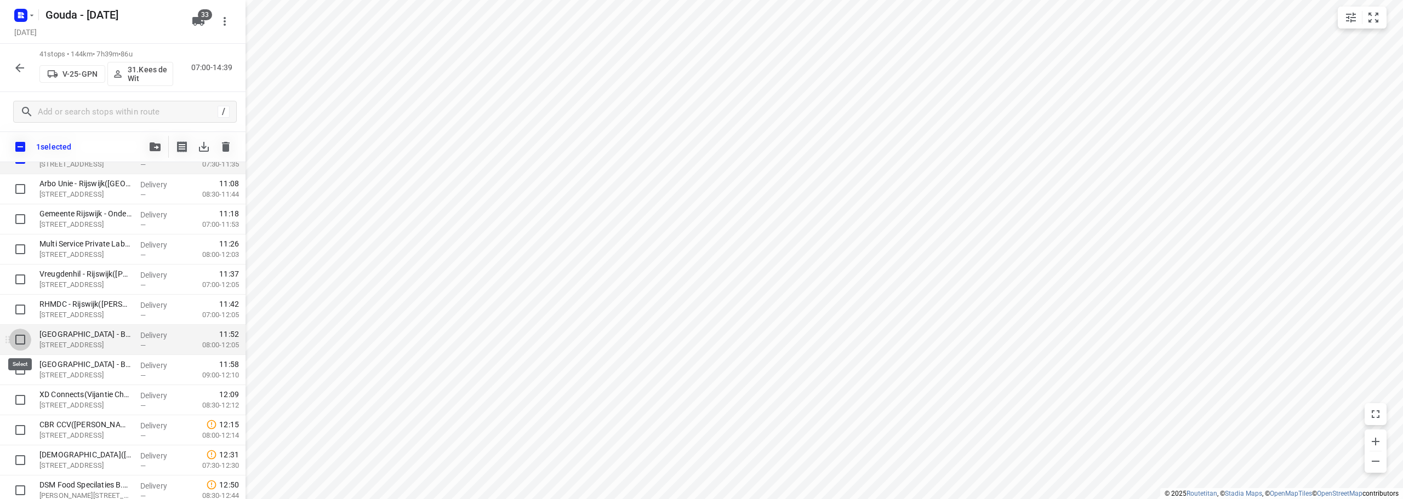
drag, startPoint x: 17, startPoint y: 342, endPoint x: 18, endPoint y: 374, distance: 31.8
click at [17, 344] on input "checkbox" at bounding box center [20, 340] width 22 height 22
checkbox input "true"
click at [18, 375] on input "checkbox" at bounding box center [20, 370] width 22 height 22
checkbox input "true"
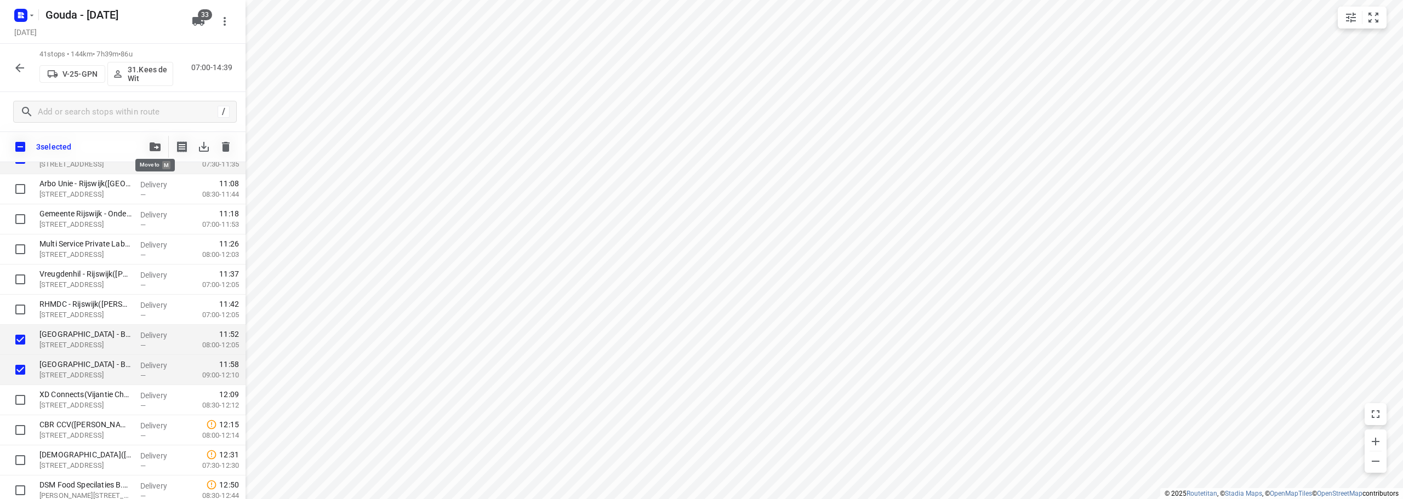
click at [150, 153] on button "button" at bounding box center [155, 147] width 22 height 22
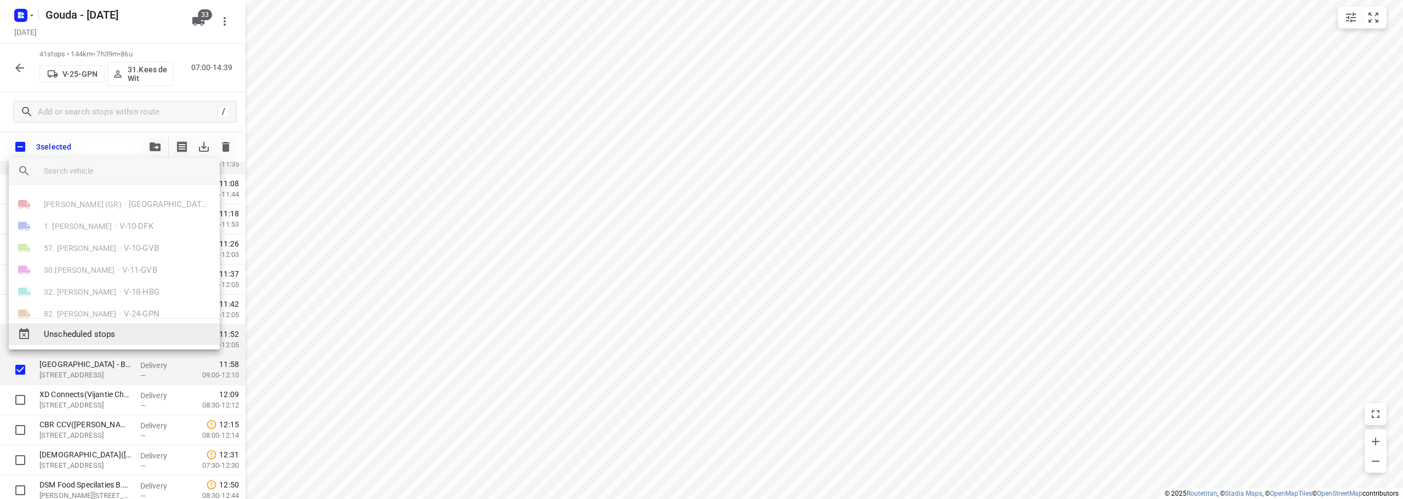
click at [121, 330] on span "Unscheduled stops" at bounding box center [127, 334] width 167 height 13
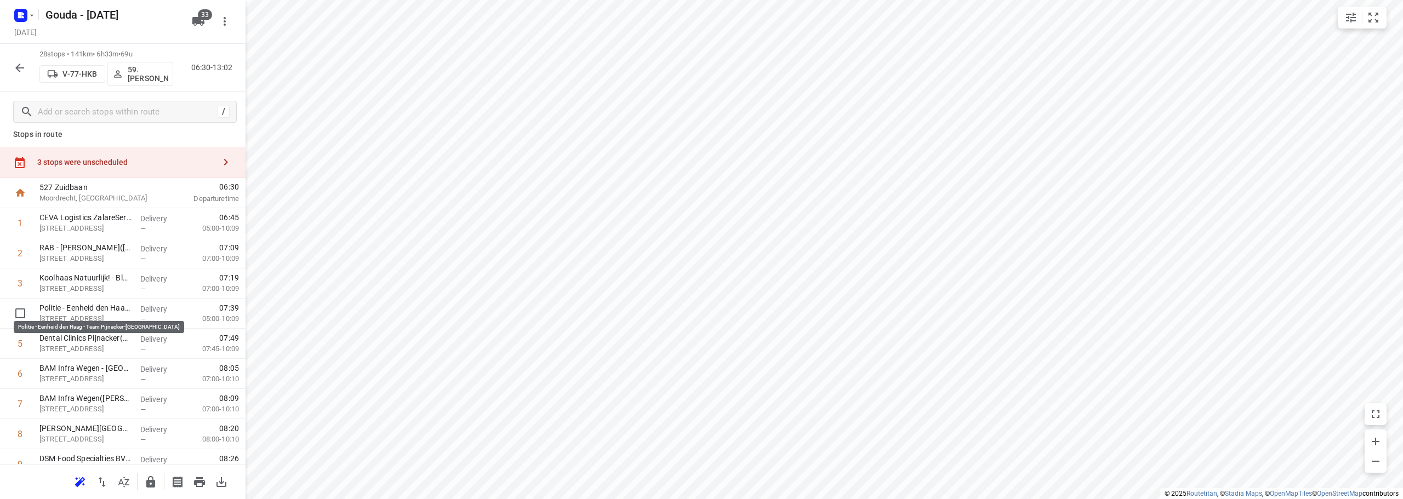
scroll to position [0, 0]
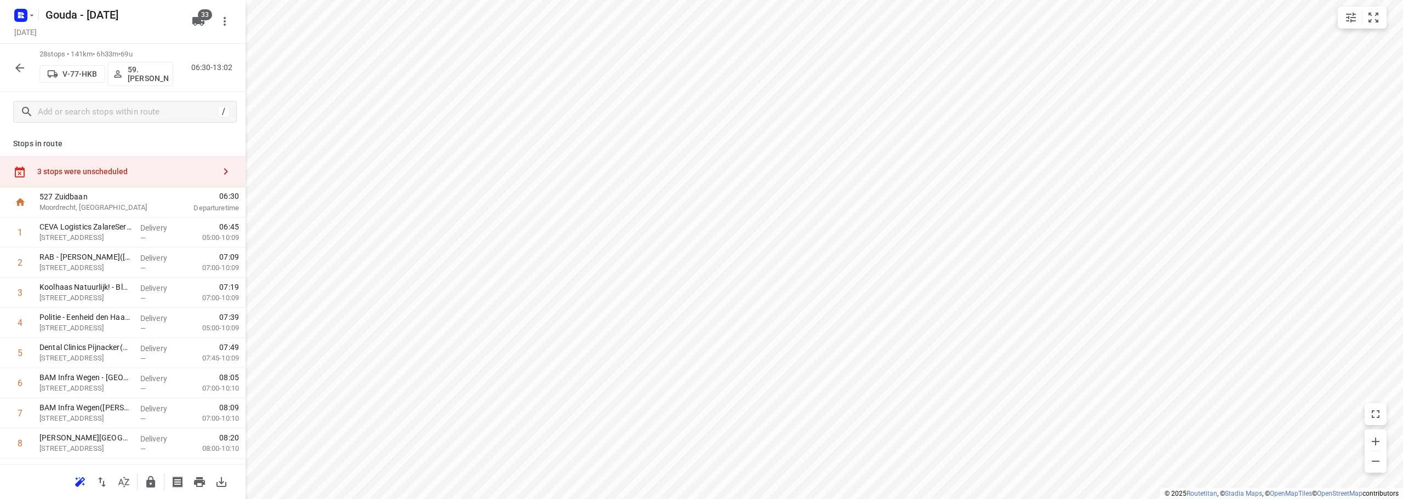
click at [110, 161] on div "3 stops were unscheduled" at bounding box center [122, 171] width 245 height 31
drag, startPoint x: 264, startPoint y: 22, endPoint x: 425, endPoint y: 59, distance: 165.1
click at [265, 22] on icon "button" at bounding box center [265, 21] width 8 height 8
click at [107, 176] on div "3 stops were unscheduled" at bounding box center [122, 171] width 245 height 31
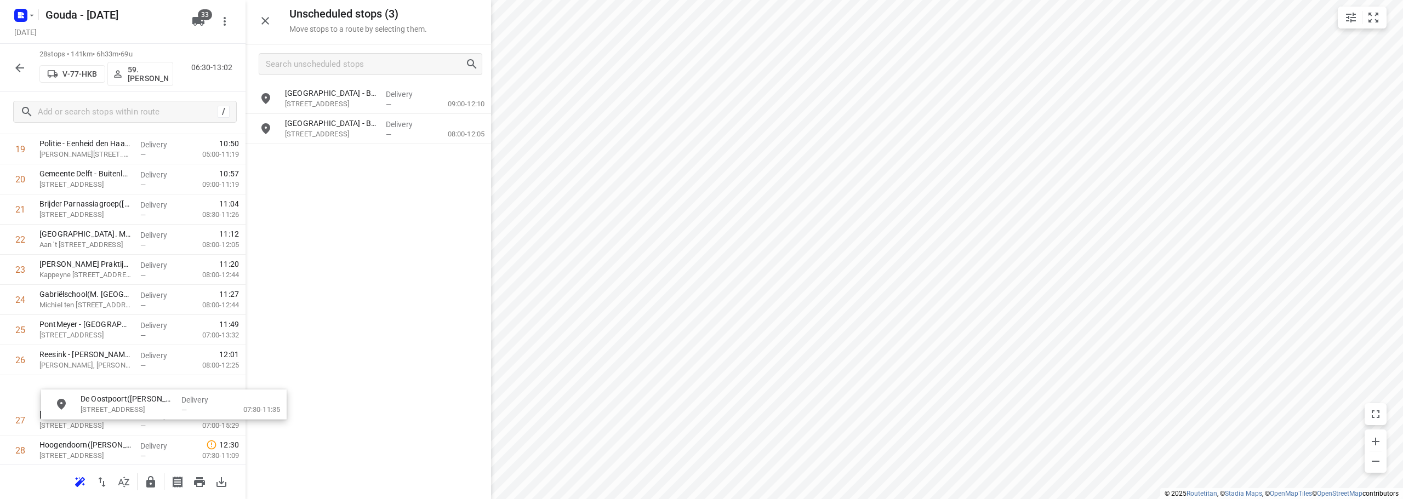
scroll to position [628, 0]
drag, startPoint x: 345, startPoint y: 103, endPoint x: 104, endPoint y: 253, distance: 283.5
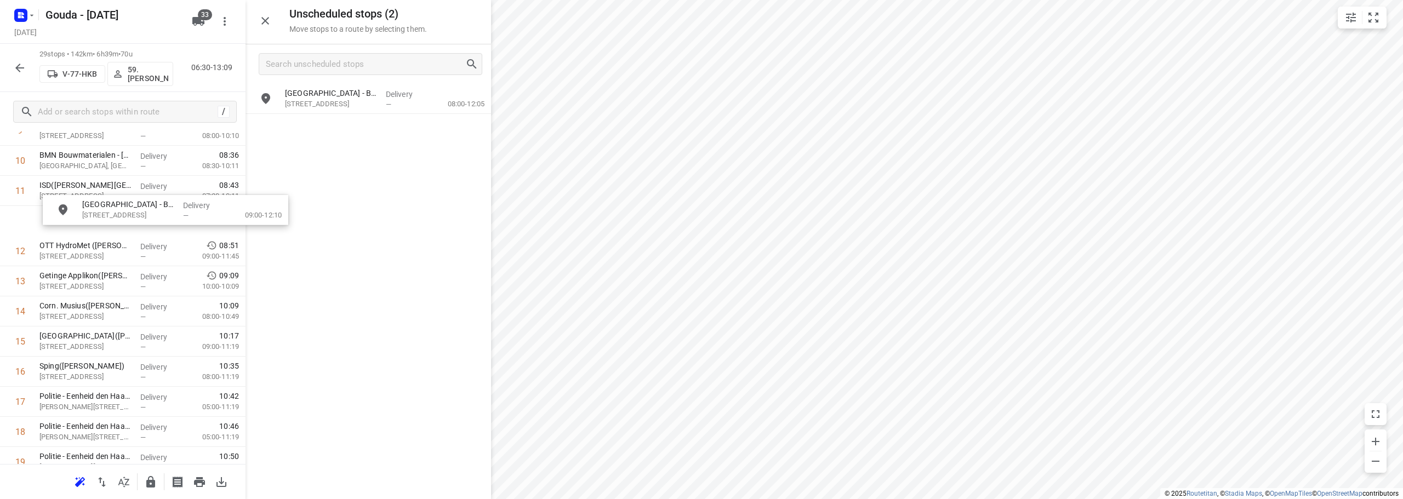
scroll to position [340, 0]
drag, startPoint x: 326, startPoint y: 104, endPoint x: 83, endPoint y: 352, distance: 346.8
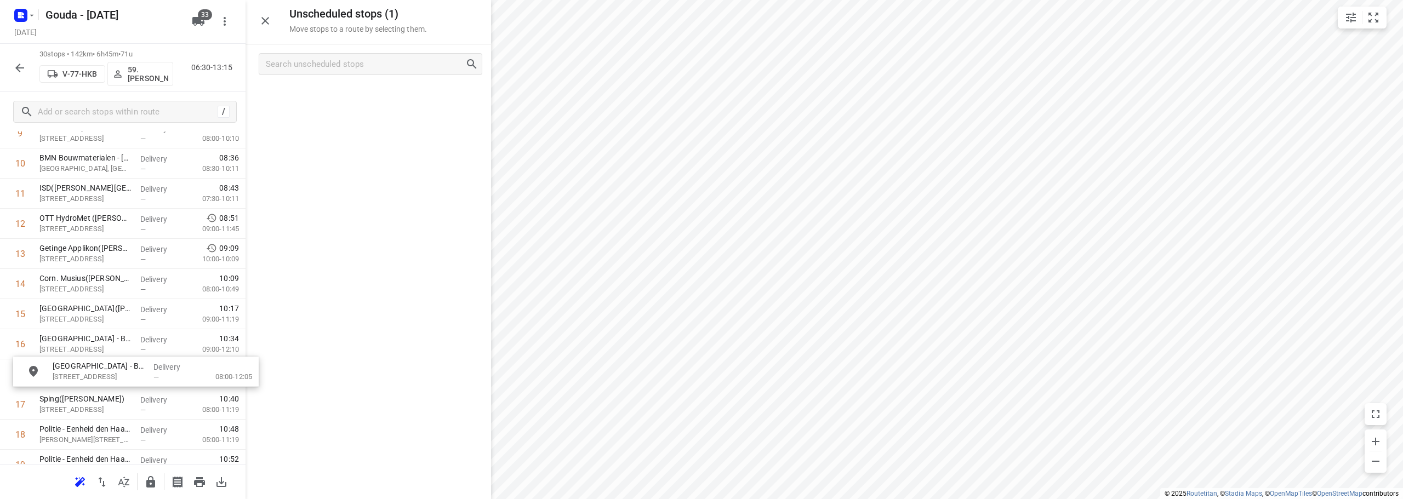
drag, startPoint x: 355, startPoint y: 104, endPoint x: 121, endPoint y: 379, distance: 361.5
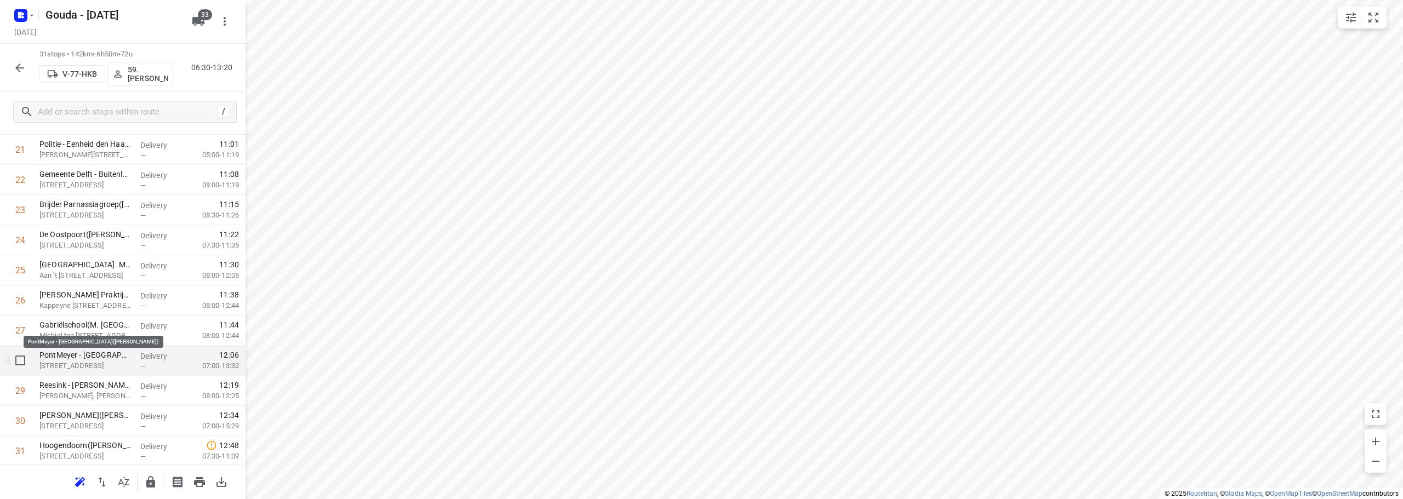
scroll to position [686, 0]
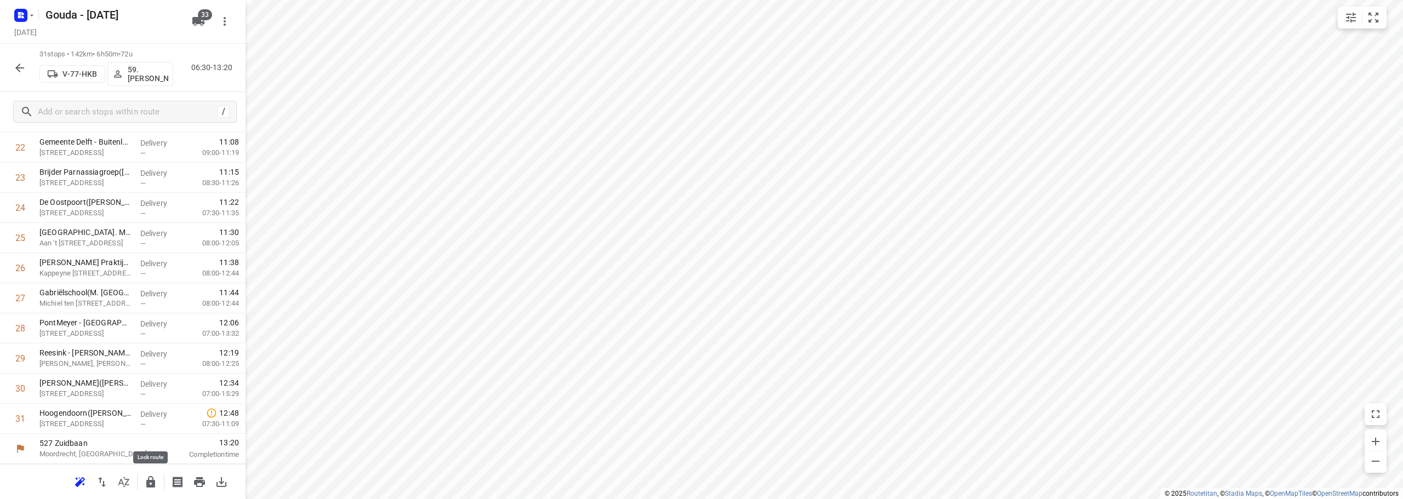
click at [147, 480] on icon "button" at bounding box center [150, 482] width 9 height 12
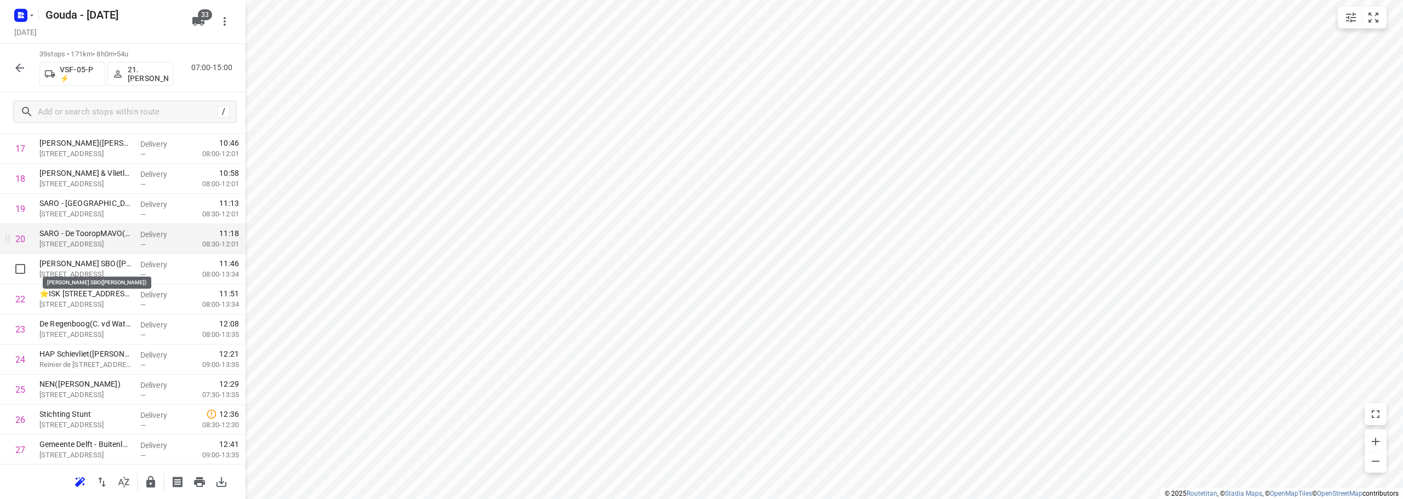
scroll to position [522, 0]
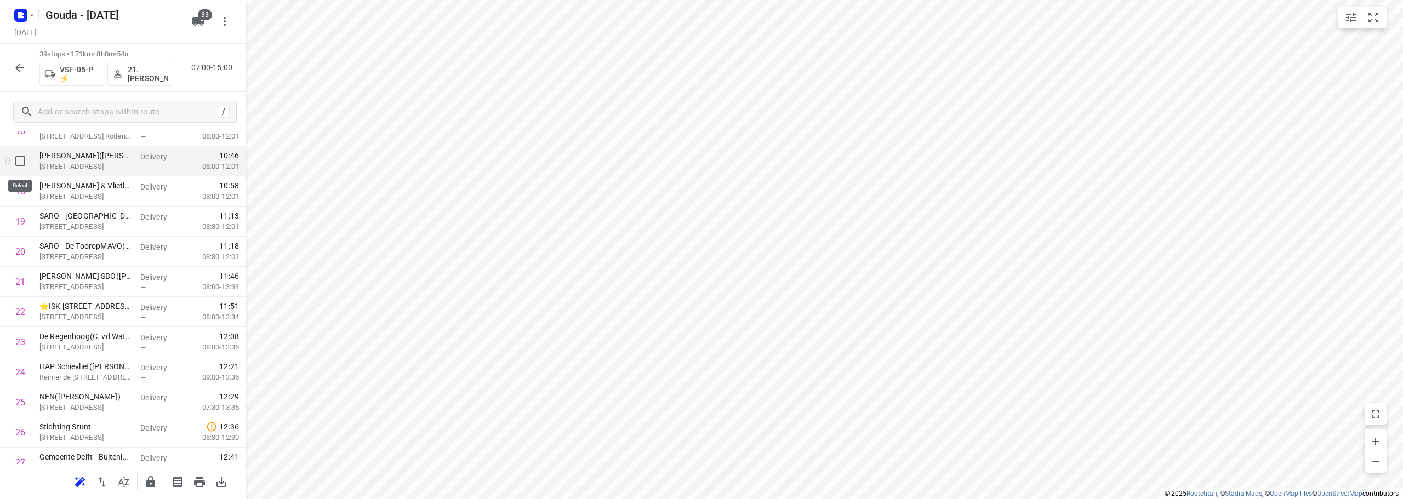
click at [26, 167] on input "checkbox" at bounding box center [20, 161] width 22 height 22
checkbox input "true"
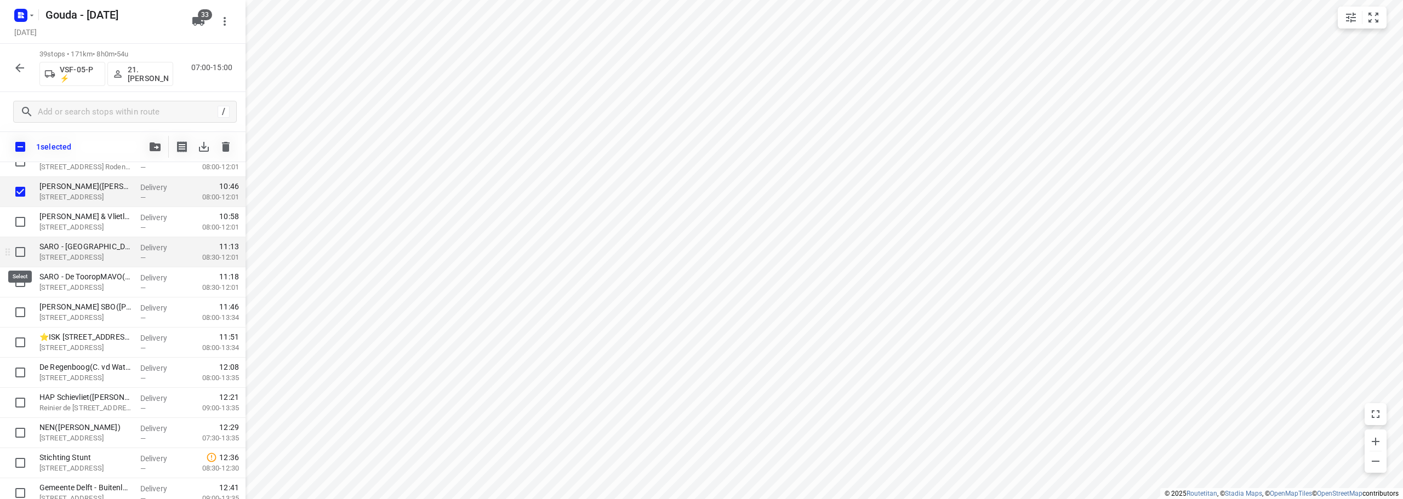
click at [15, 252] on input "checkbox" at bounding box center [20, 252] width 22 height 22
checkbox input "true"
click at [19, 283] on input "checkbox" at bounding box center [20, 282] width 22 height 22
checkbox input "true"
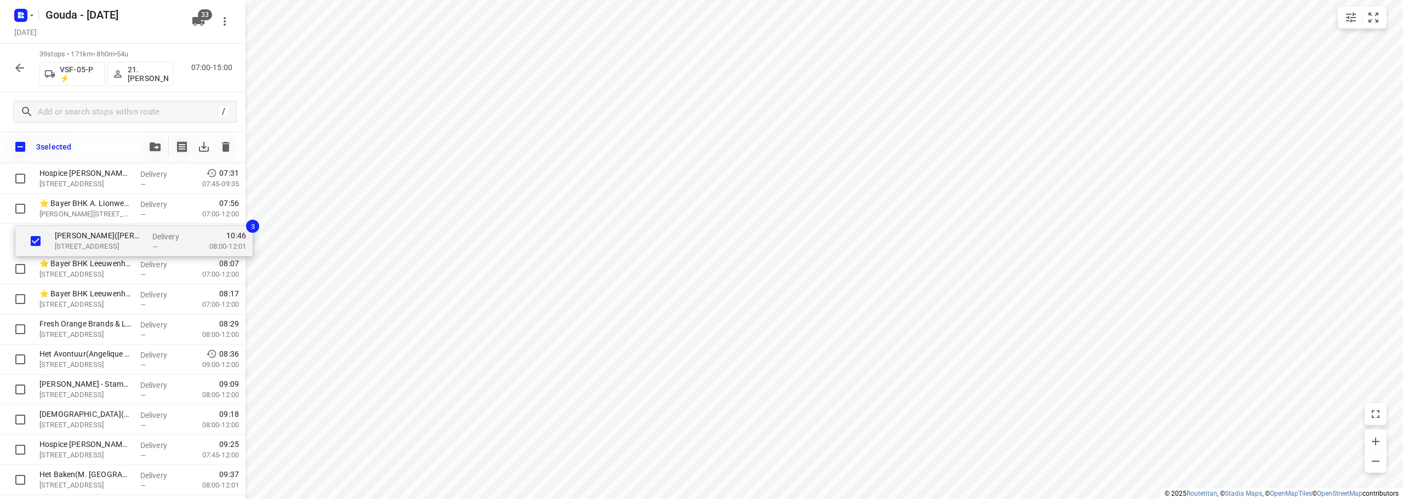
scroll to position [81, 0]
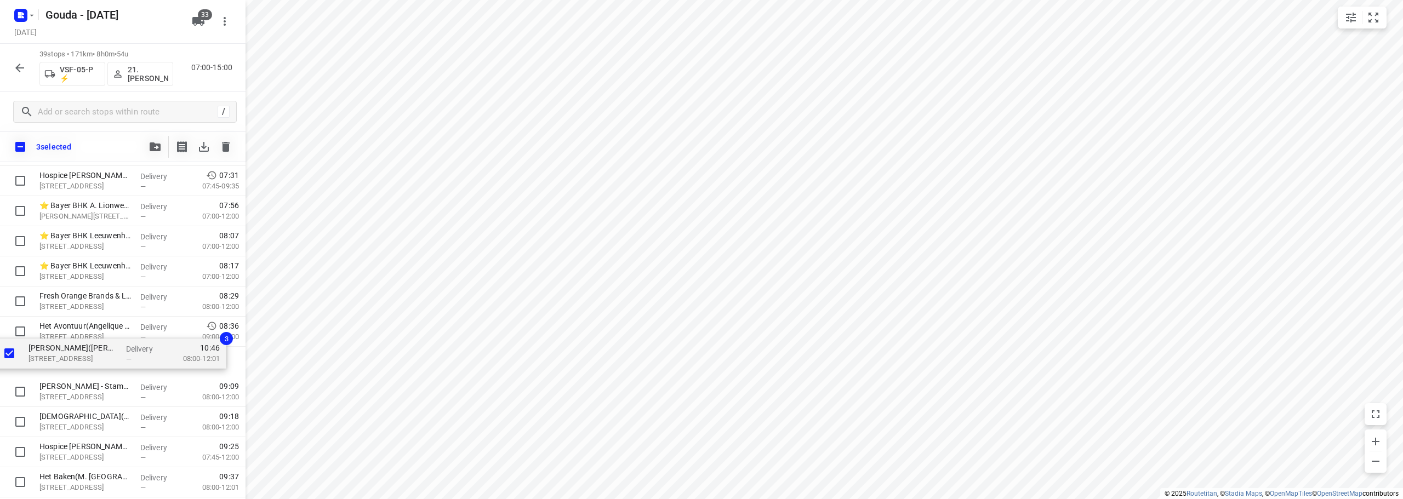
drag, startPoint x: 87, startPoint y: 332, endPoint x: 88, endPoint y: 348, distance: 16.5
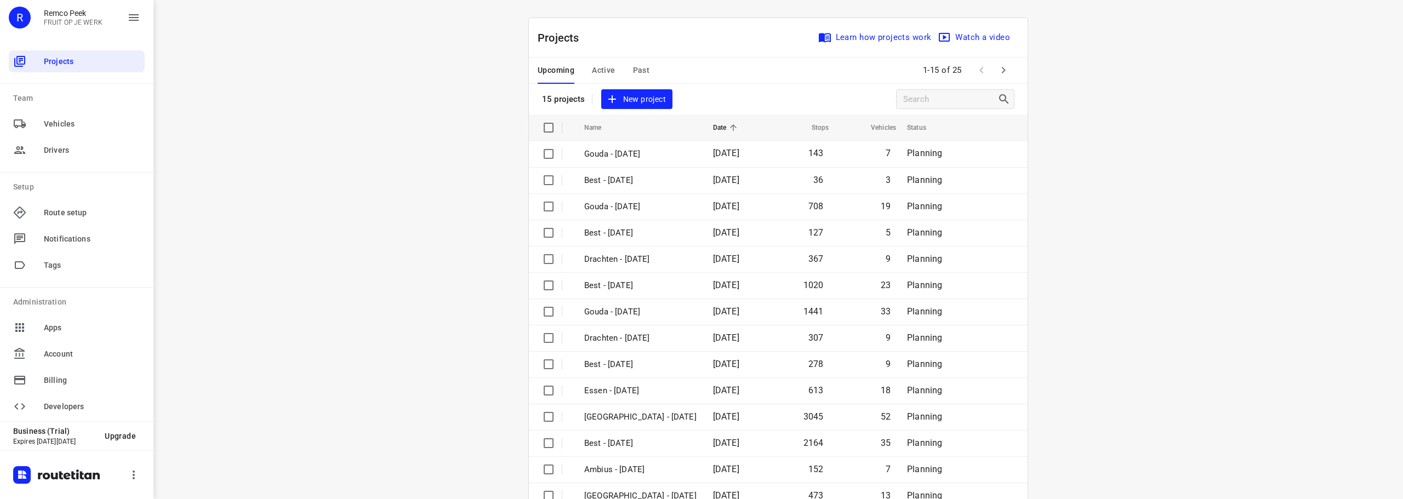
click at [648, 67] on div "Upcoming Active Past" at bounding box center [601, 71] width 129 height 26
click at [642, 68] on span "Past" at bounding box center [641, 71] width 17 height 14
click at [997, 72] on icon "button" at bounding box center [1003, 70] width 13 height 13
click at [1183, 336] on div "i © 2025 Routetitan , © Stadia Maps , © OpenMapTiles © OpenStreetMap contributo…" at bounding box center [777, 249] width 1249 height 499
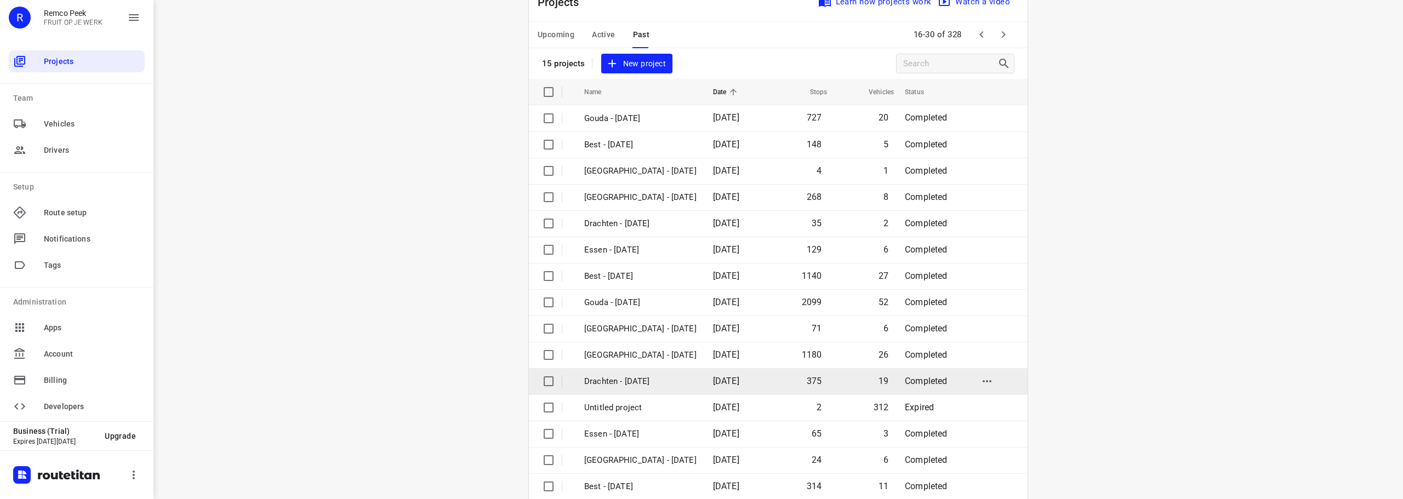
scroll to position [55, 0]
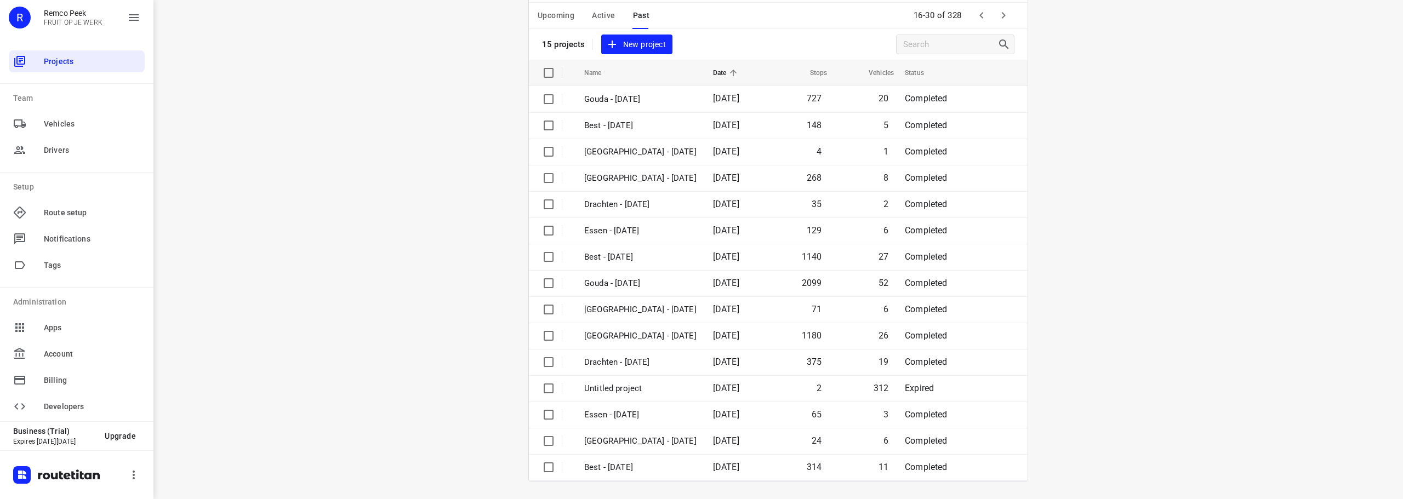
click at [998, 17] on icon "button" at bounding box center [1003, 15] width 13 height 13
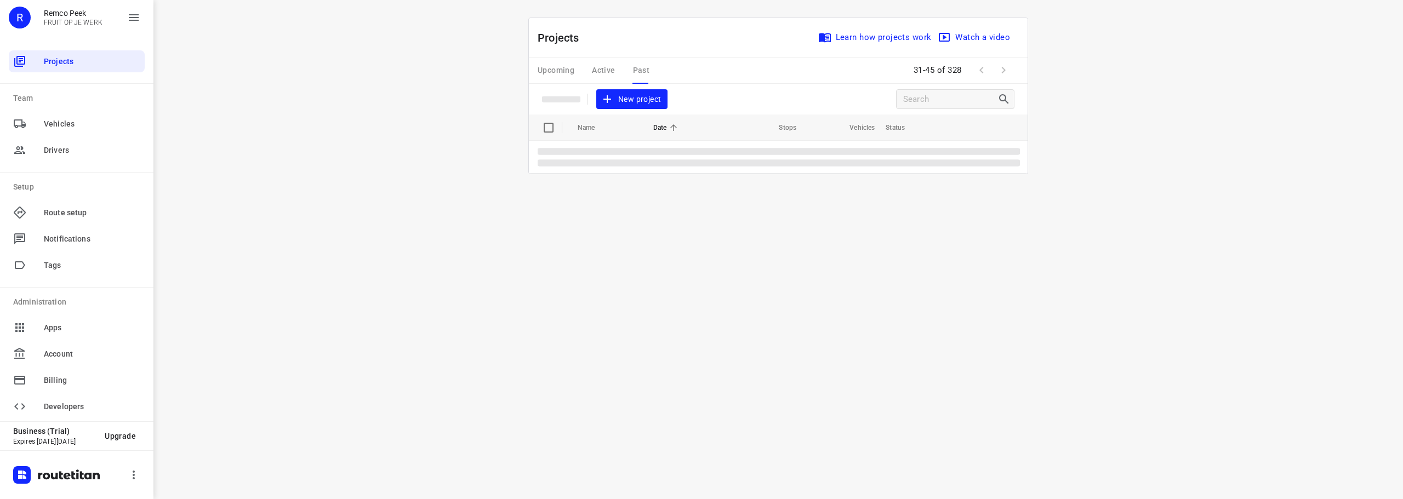
scroll to position [0, 0]
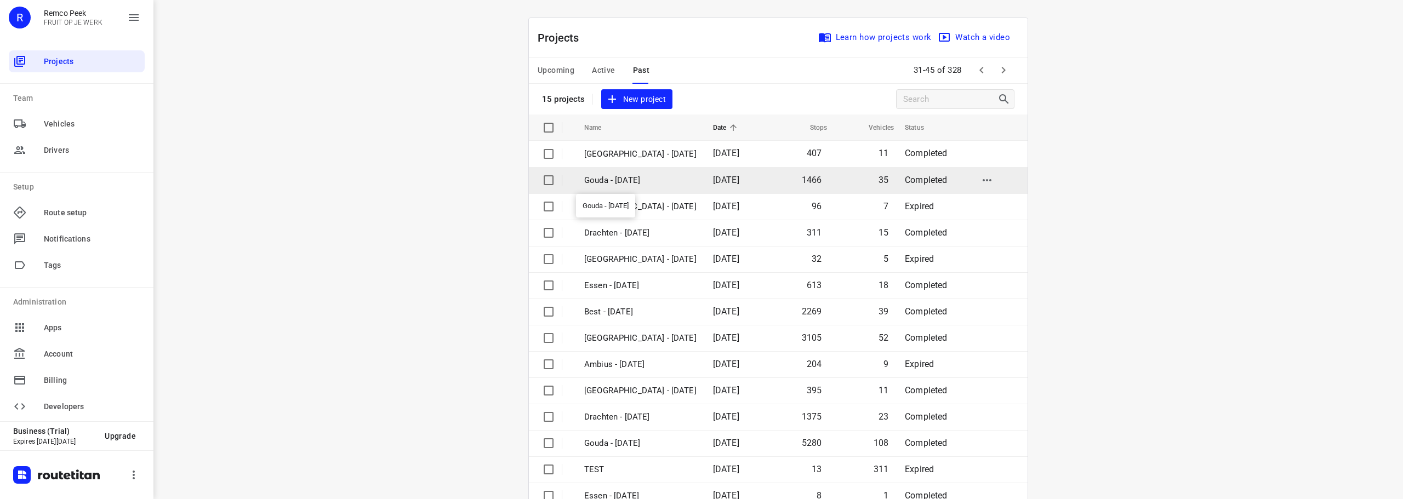
click at [638, 175] on p "Gouda - [DATE]" at bounding box center [640, 180] width 112 height 13
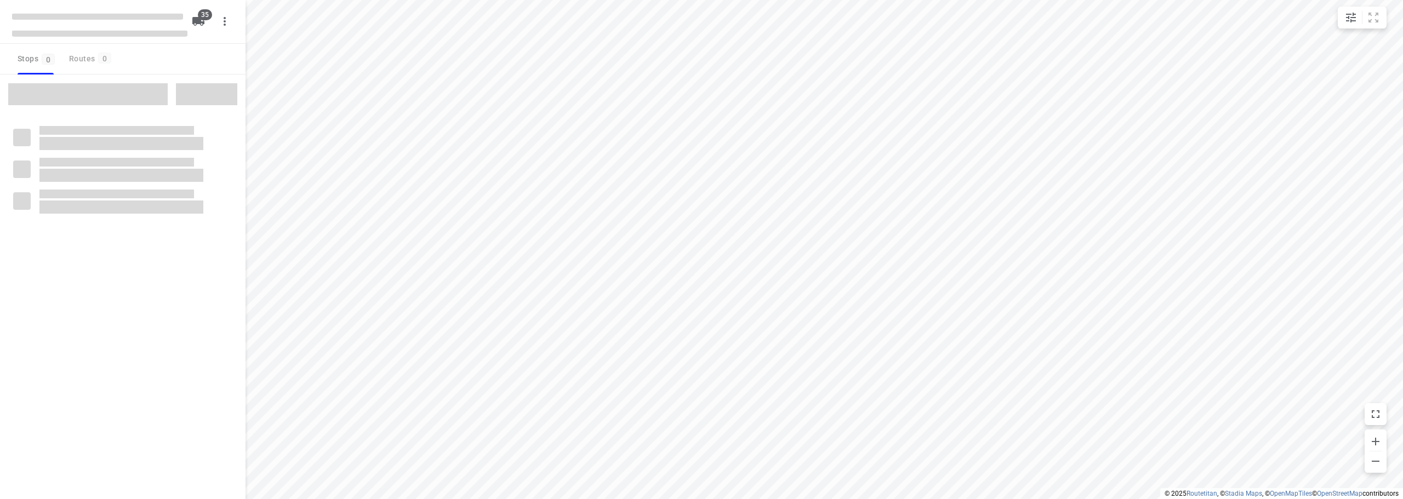
checkbox input "true"
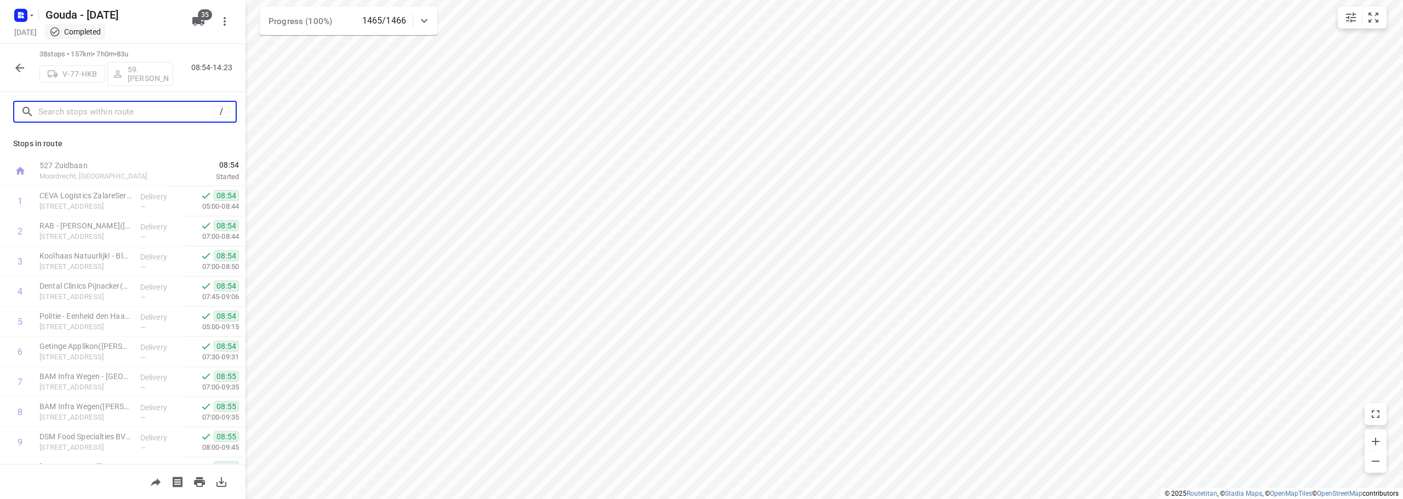
click at [105, 112] on input "text" at bounding box center [125, 112] width 175 height 17
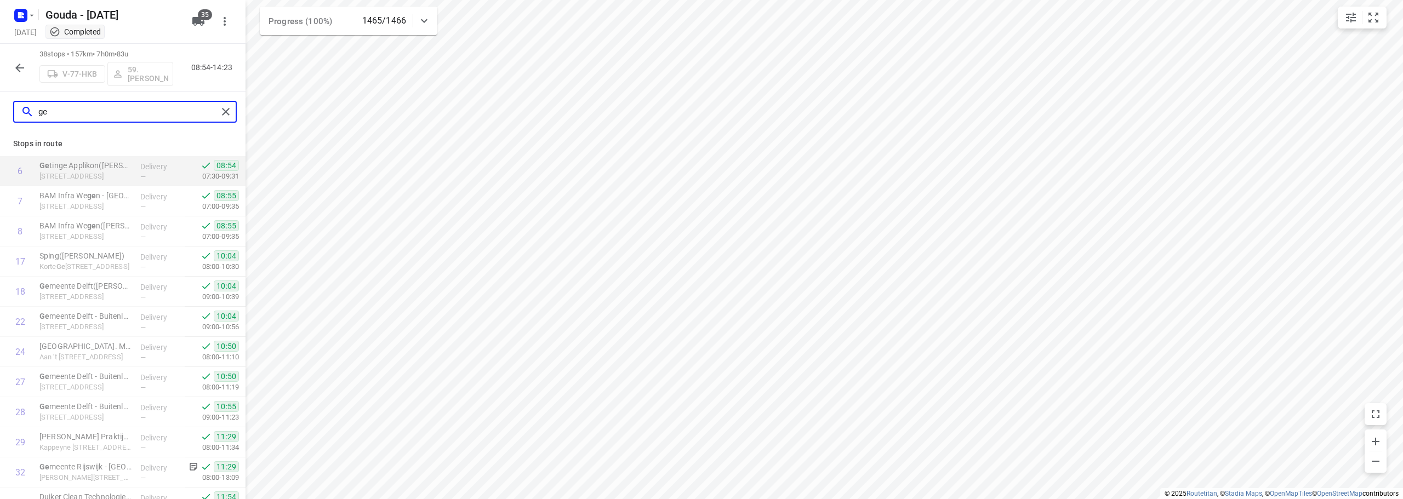
type input "get"
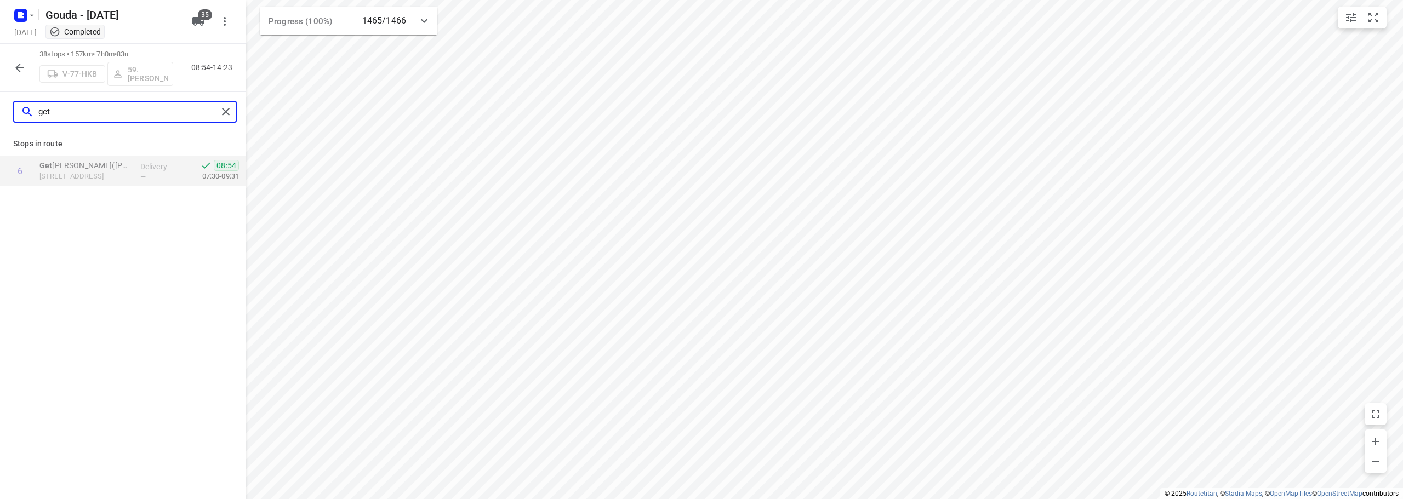
drag, startPoint x: 105, startPoint y: 112, endPoint x: 0, endPoint y: 105, distance: 105.4
click at [0, 105] on div "get" at bounding box center [122, 111] width 245 height 39
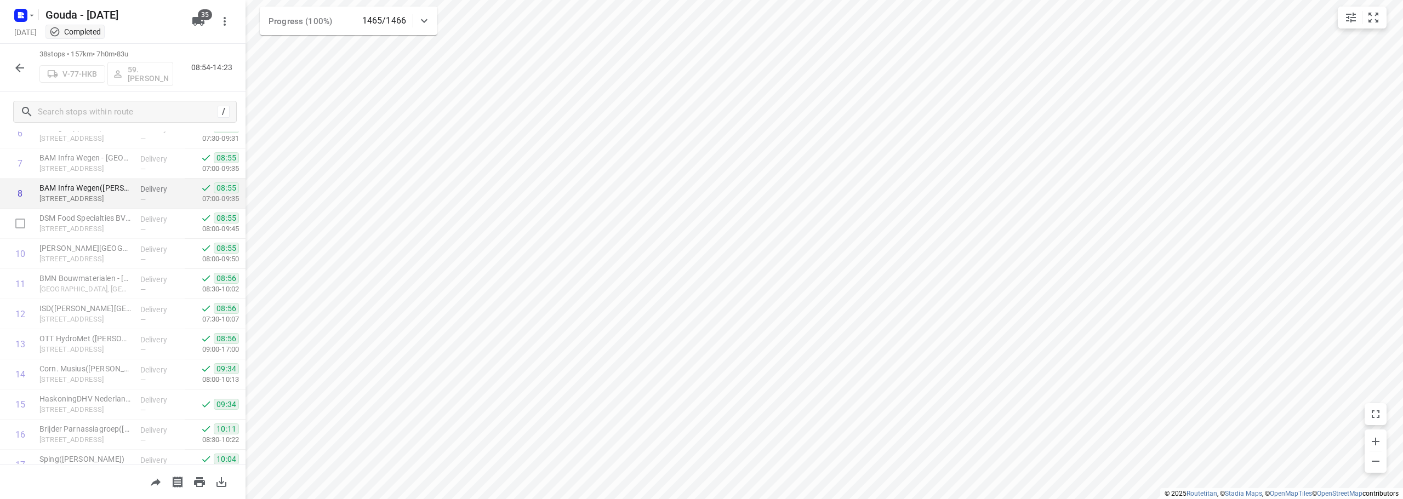
scroll to position [219, 0]
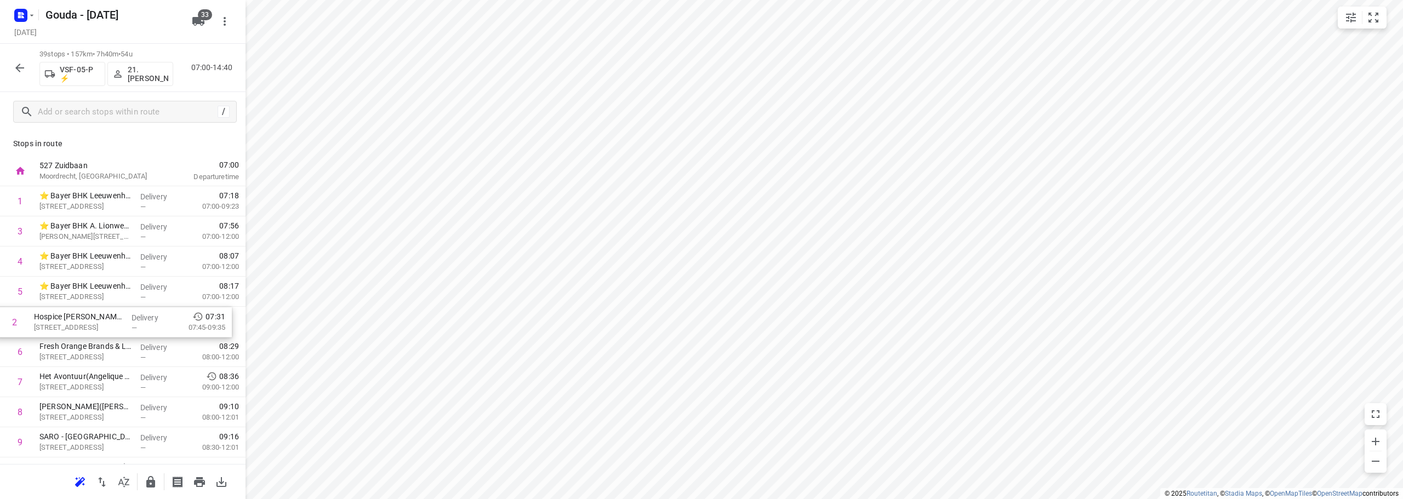
drag, startPoint x: 106, startPoint y: 231, endPoint x: 100, endPoint y: 327, distance: 96.6
drag, startPoint x: 107, startPoint y: 231, endPoint x: 105, endPoint y: 199, distance: 31.3
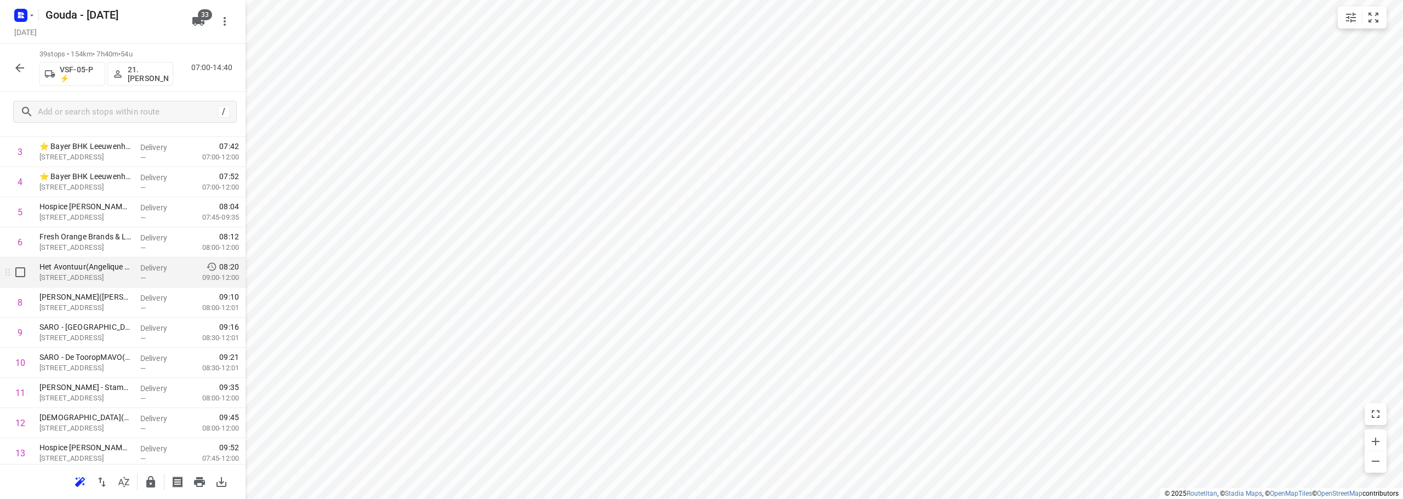
scroll to position [164, 0]
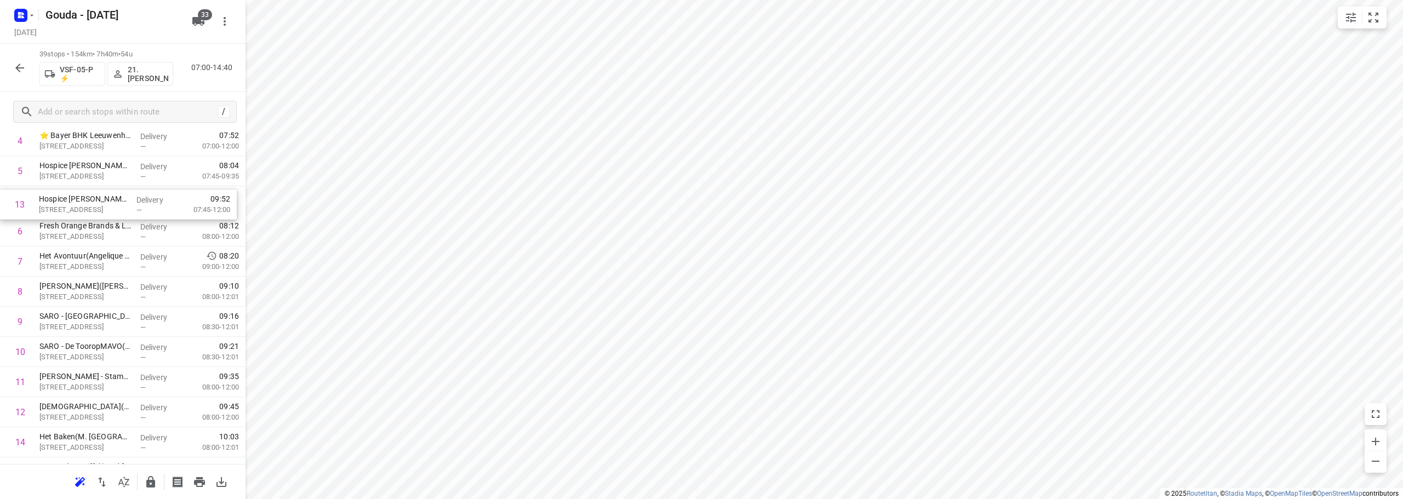
drag, startPoint x: 112, startPoint y: 401, endPoint x: 111, endPoint y: 201, distance: 200.5
drag, startPoint x: 106, startPoint y: 386, endPoint x: 101, endPoint y: 351, distance: 34.9
click at [101, 351] on div "1 ⭐ Bayer BHK A. Lionweg Productie(Franca Bok) Anthony Lionweg 36, Bergschenhoe…" at bounding box center [122, 444] width 245 height 1175
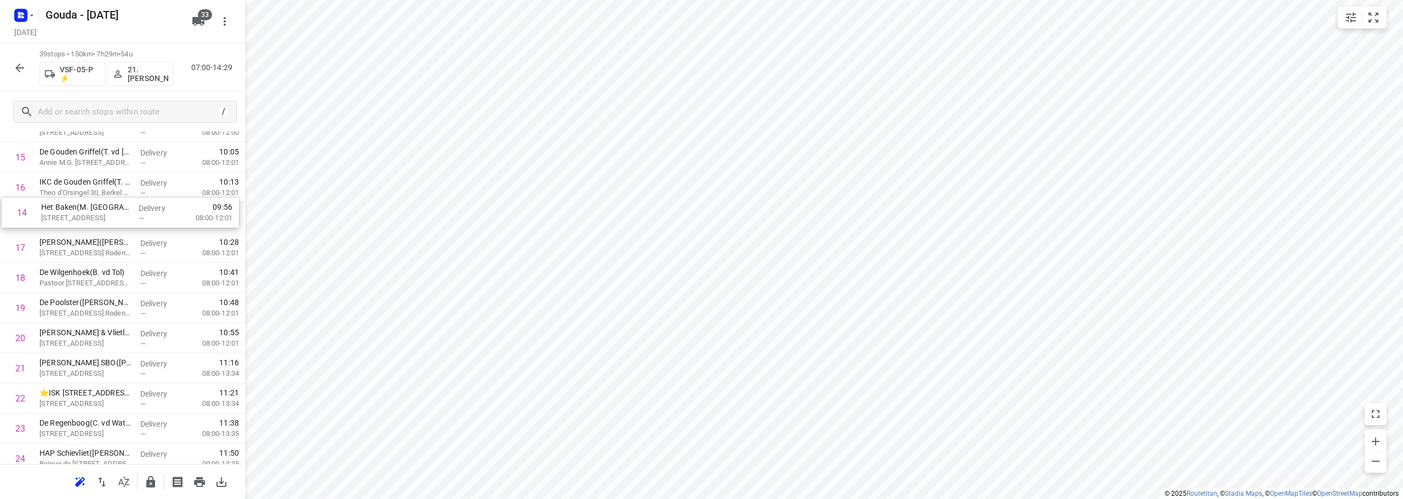
scroll to position [433, 0]
drag, startPoint x: 77, startPoint y: 163, endPoint x: 82, endPoint y: 331, distance: 168.8
click at [82, 331] on div "1 ⭐ Bayer BHK A. Lionweg Productie(Franca Bok) Anthony Lionweg 36, Bergschenhoe…" at bounding box center [122, 340] width 245 height 1175
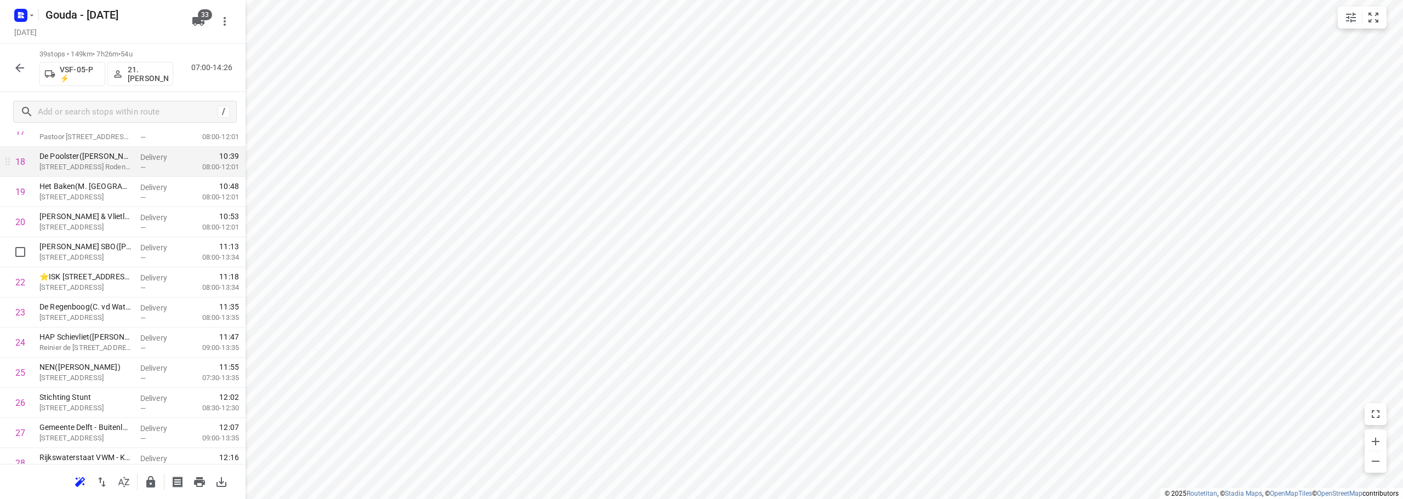
scroll to position [597, 0]
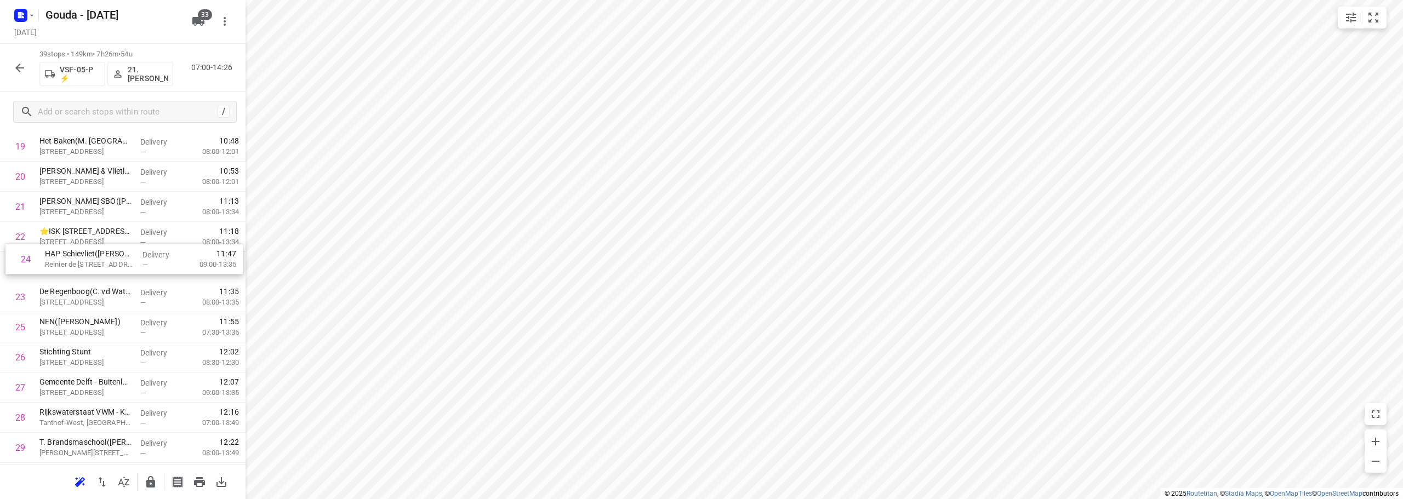
drag, startPoint x: 70, startPoint y: 298, endPoint x: 73, endPoint y: 259, distance: 39.6
click at [73, 259] on div "1 ⭐ Bayer BHK A. Lionweg Productie(Franca Bok) Anthony Lionweg 36, Bergschenhoe…" at bounding box center [122, 176] width 245 height 1175
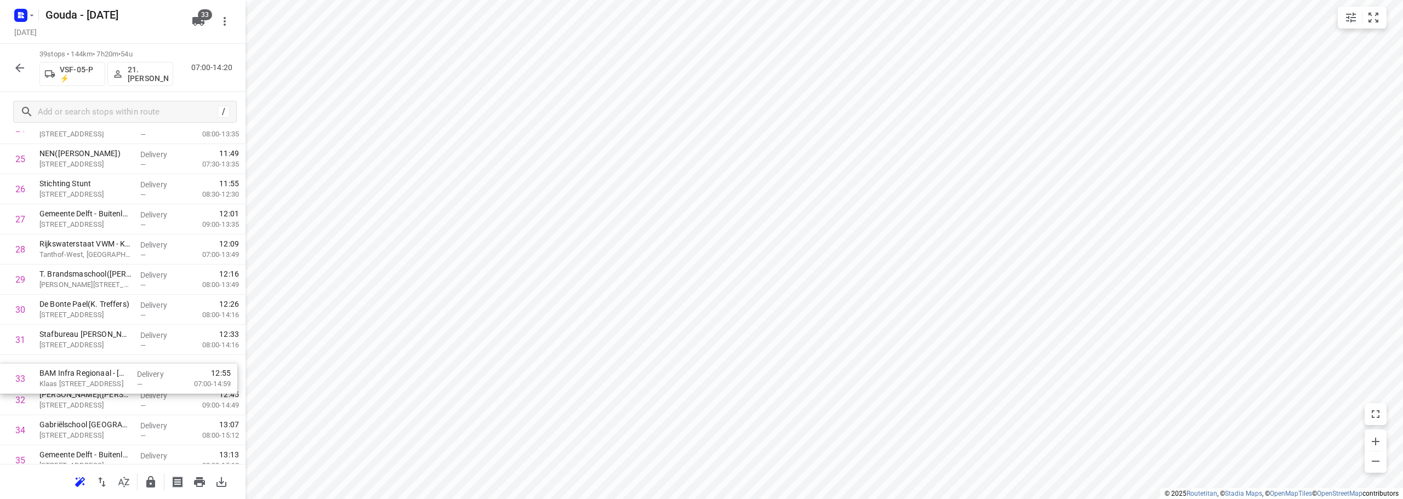
scroll to position [765, 0]
drag, startPoint x: 89, startPoint y: 404, endPoint x: 89, endPoint y: 364, distance: 39.4
click at [86, 365] on div "1 ⭐ Bayer BHK A. Lionweg Productie(Franca Bok) Anthony Lionweg 36, Bergschenhoe…" at bounding box center [122, 8] width 245 height 1175
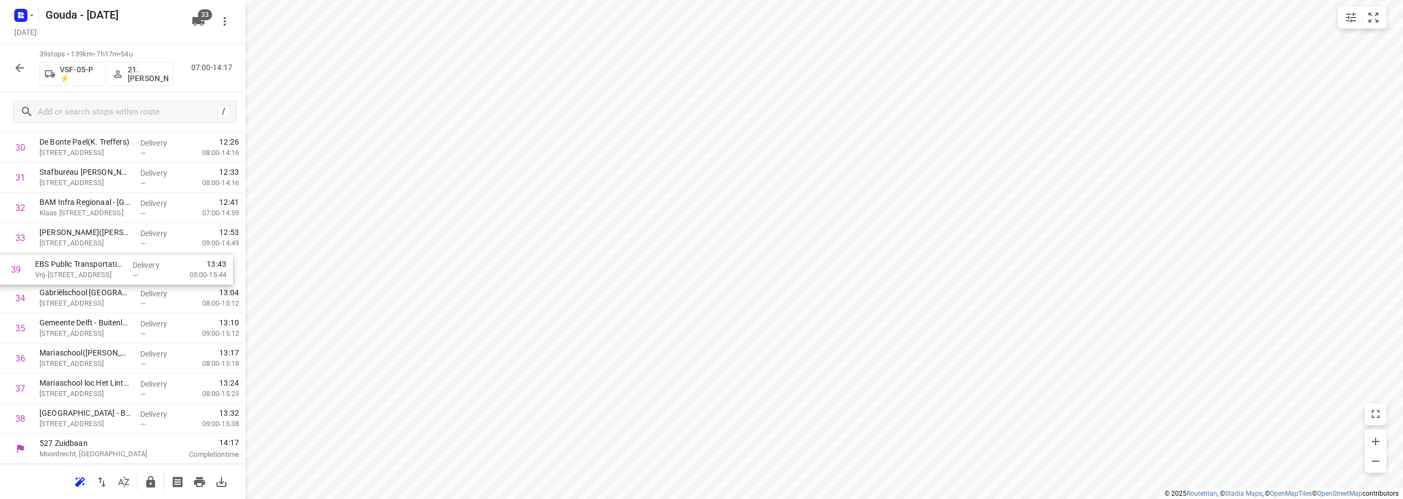
drag, startPoint x: 98, startPoint y: 420, endPoint x: 94, endPoint y: 266, distance: 153.5
click at [152, 479] on icon "button" at bounding box center [150, 482] width 13 height 13
click at [19, 68] on icon "button" at bounding box center [19, 68] width 9 height 9
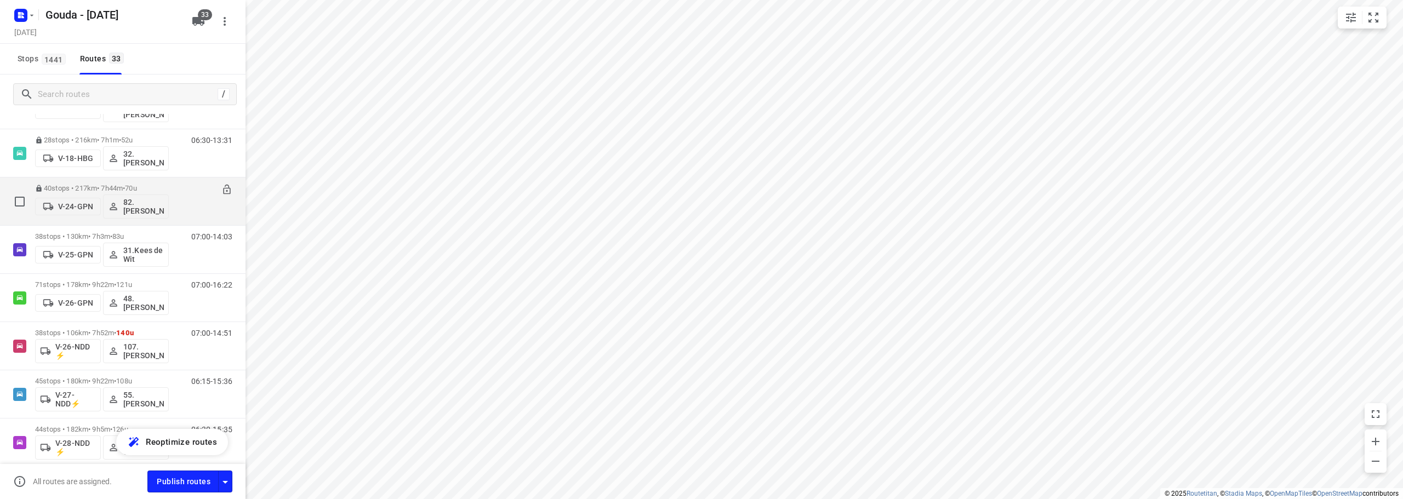
scroll to position [219, 0]
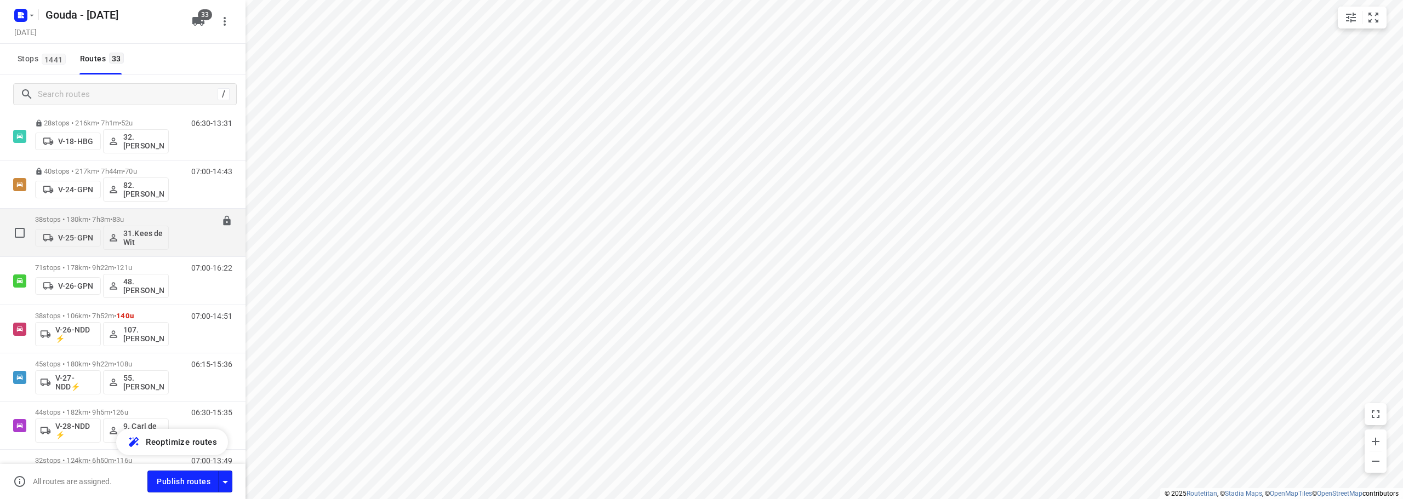
click at [146, 212] on div "38 stops • 130km • 7h3m • 83u V-25-GPN 31.Kees de Wit" at bounding box center [102, 232] width 134 height 45
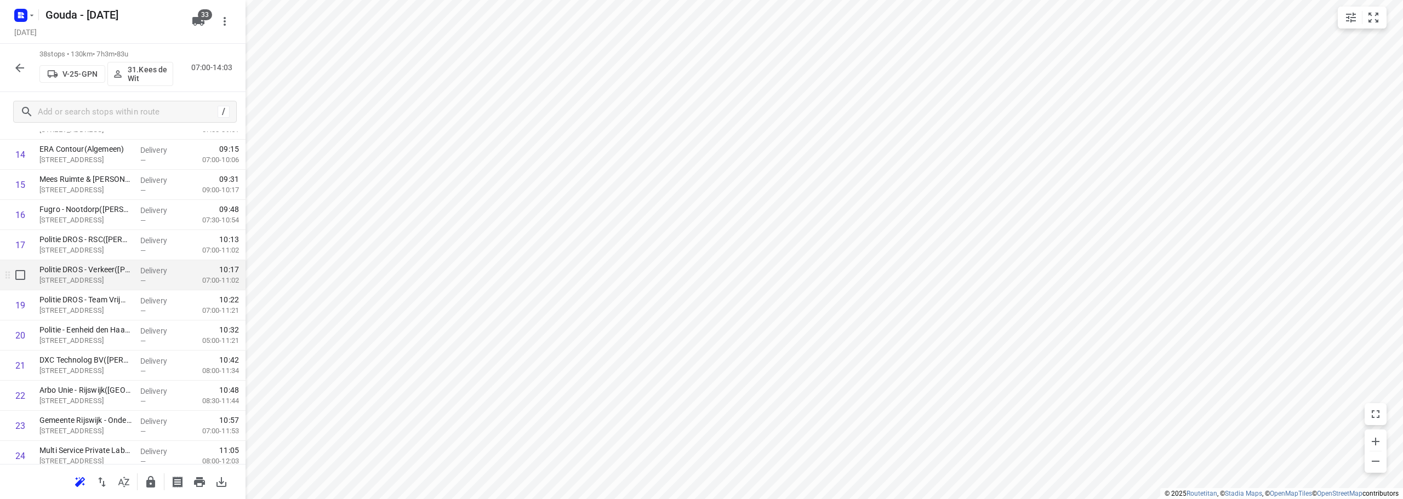
scroll to position [548, 0]
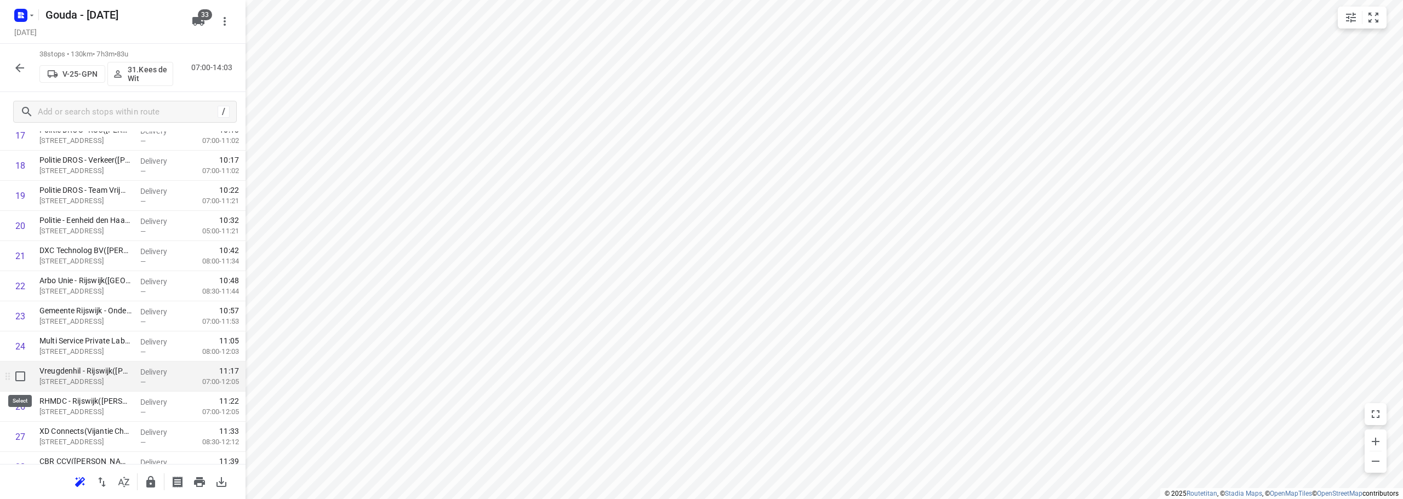
click at [17, 384] on input "checkbox" at bounding box center [20, 376] width 22 height 22
checkbox input "true"
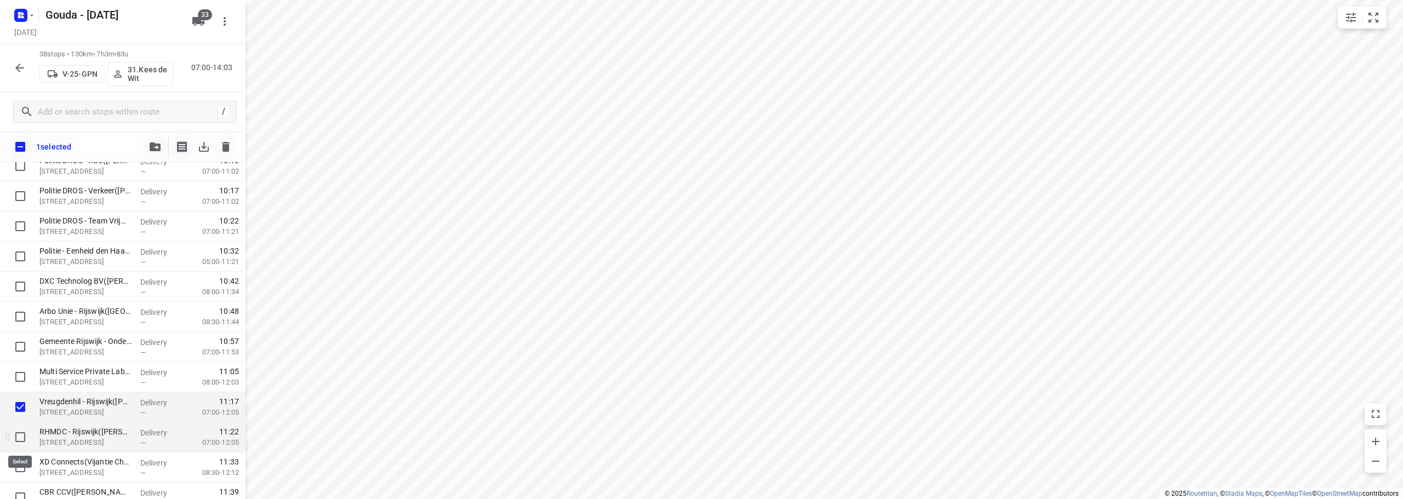
click at [22, 432] on input "checkbox" at bounding box center [20, 437] width 22 height 22
checkbox input "true"
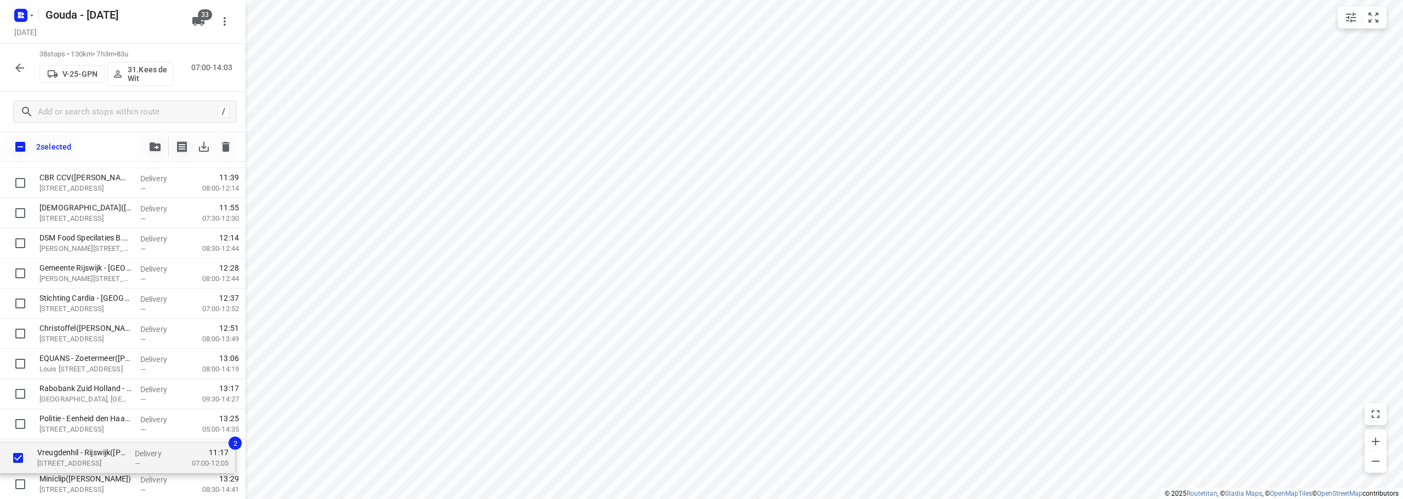
scroll to position [840, 0]
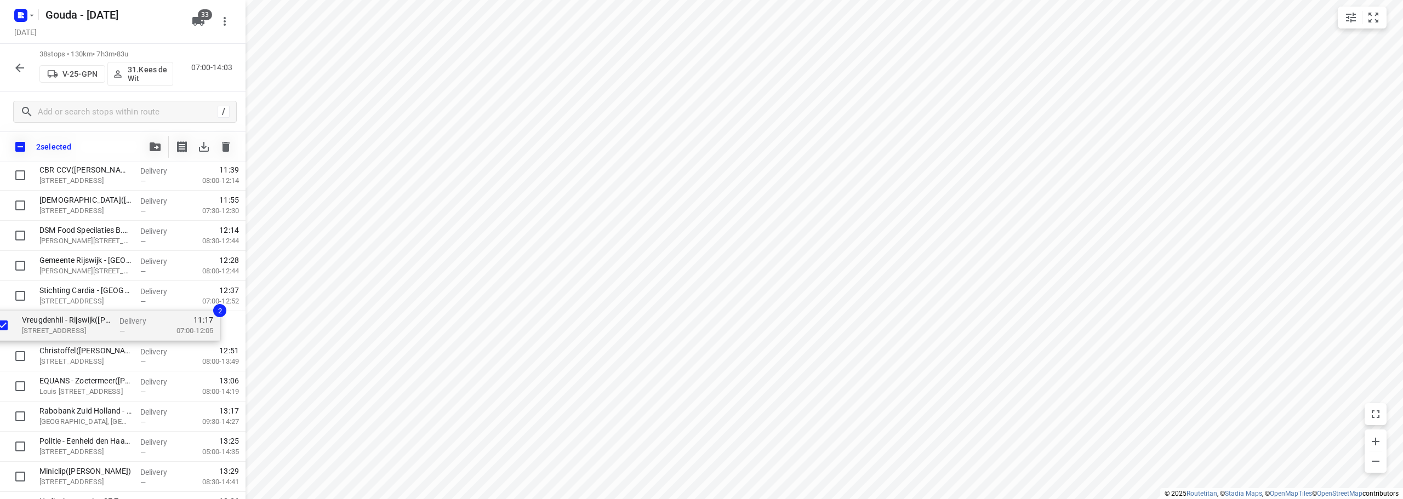
drag, startPoint x: 94, startPoint y: 241, endPoint x: 78, endPoint y: 331, distance: 91.9
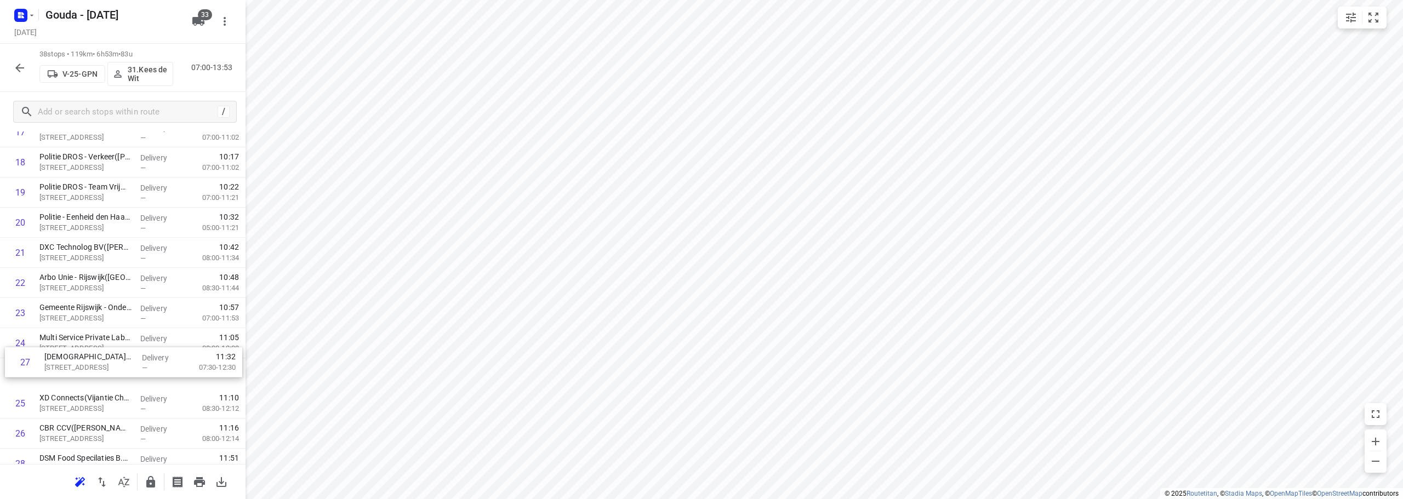
scroll to position [553, 0]
drag, startPoint x: 90, startPoint y: 320, endPoint x: 85, endPoint y: 266, distance: 53.9
click at [85, 266] on div "1 Mediq - Bleiswijk(Sylvia of Leny) Brandpuntlaan-Zuid 14, Bleiswijk Delivery —…" at bounding box center [122, 205] width 245 height 1145
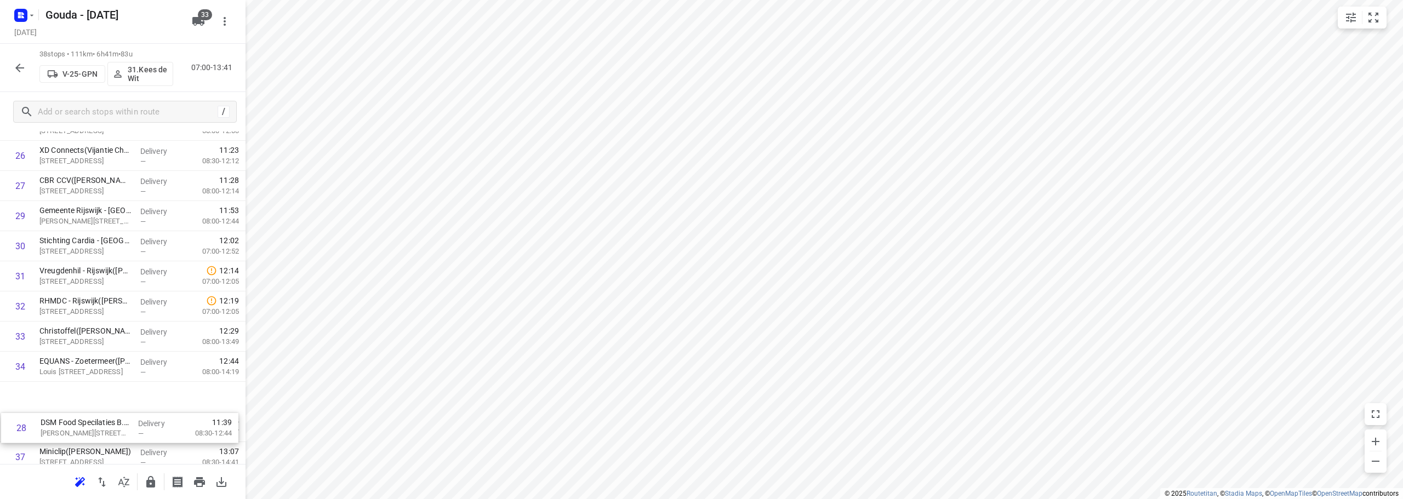
scroll to position [811, 0]
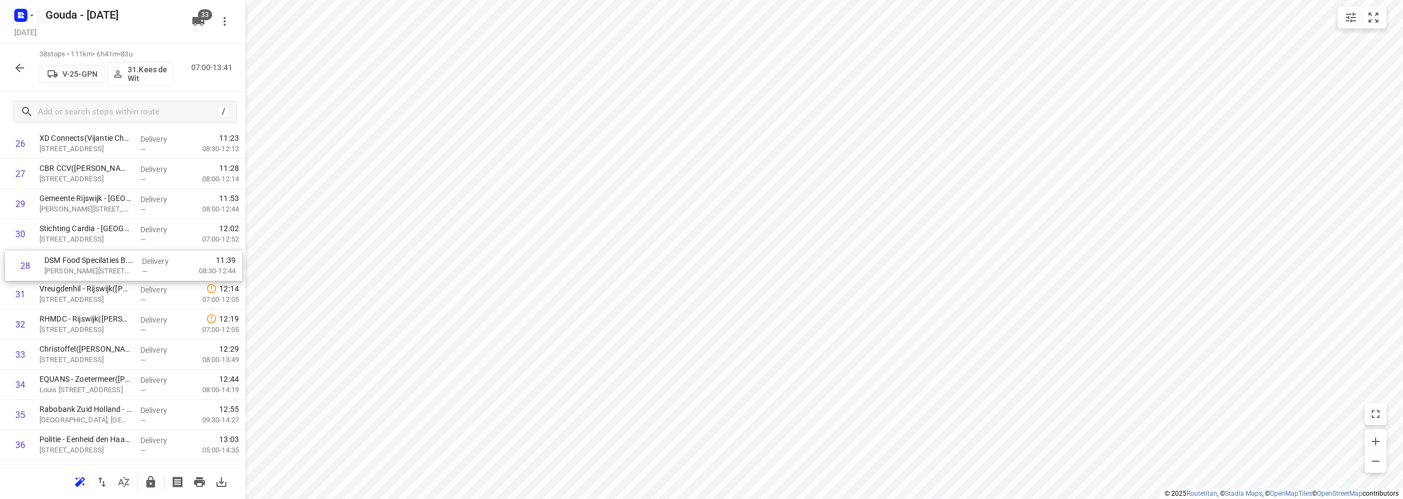
drag, startPoint x: 113, startPoint y: 453, endPoint x: 116, endPoint y: 254, distance: 199.4
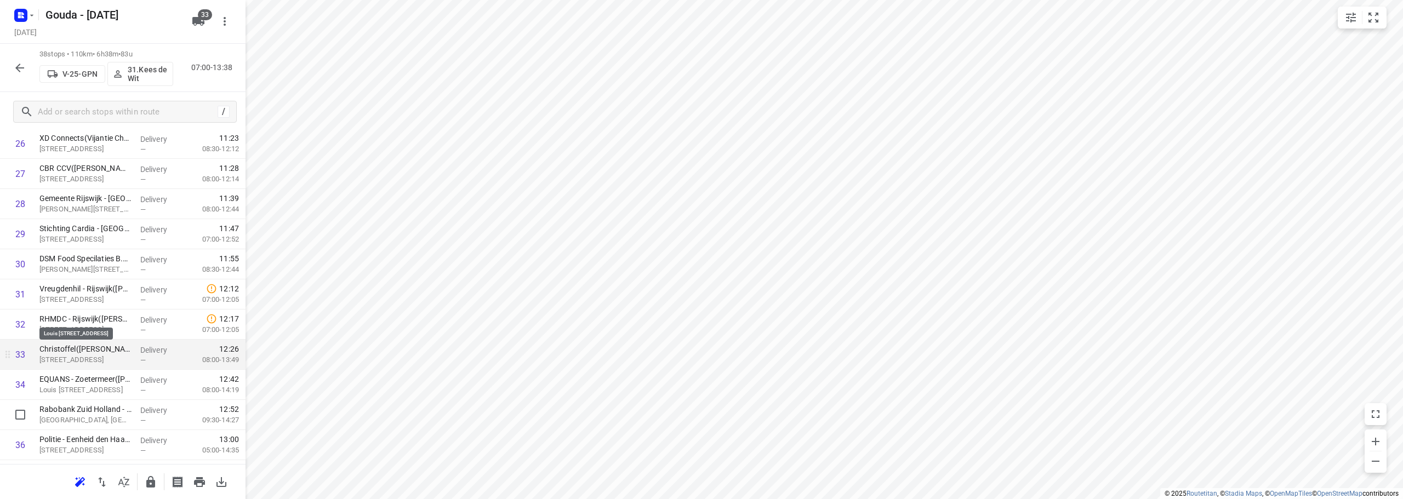
scroll to position [897, 0]
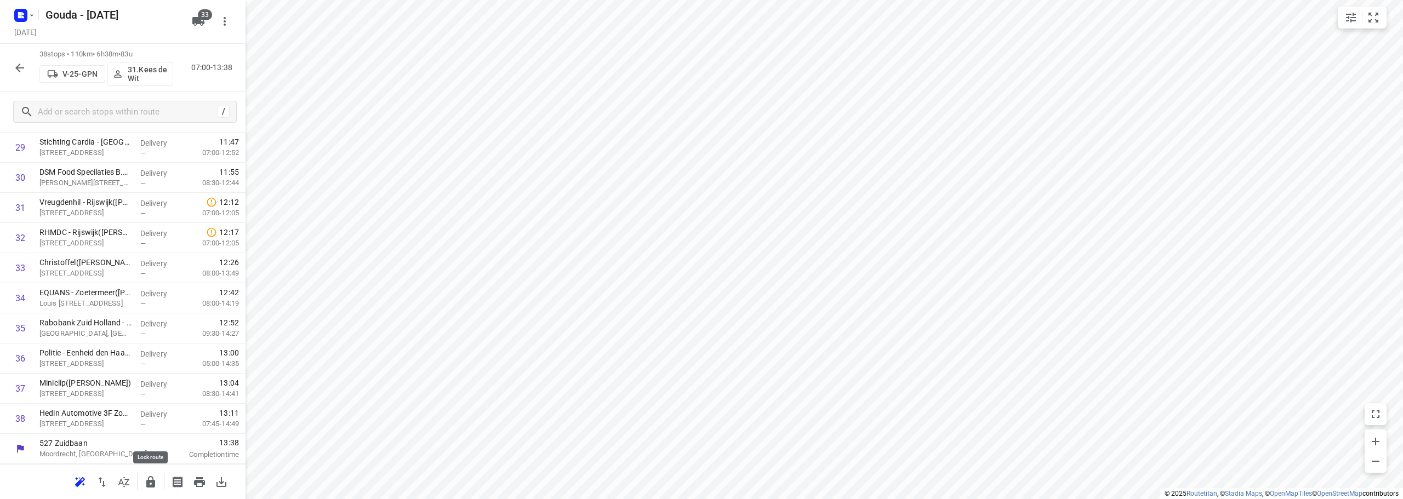
click at [148, 483] on icon "button" at bounding box center [150, 482] width 9 height 12
click at [15, 67] on icon "button" at bounding box center [19, 67] width 13 height 13
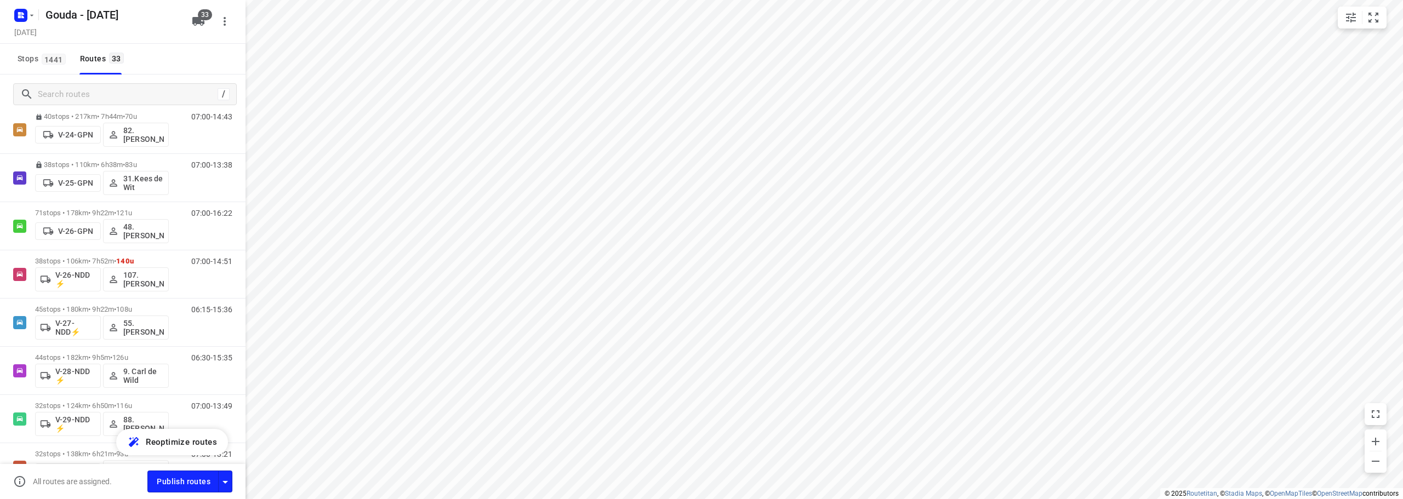
scroll to position [219, 0]
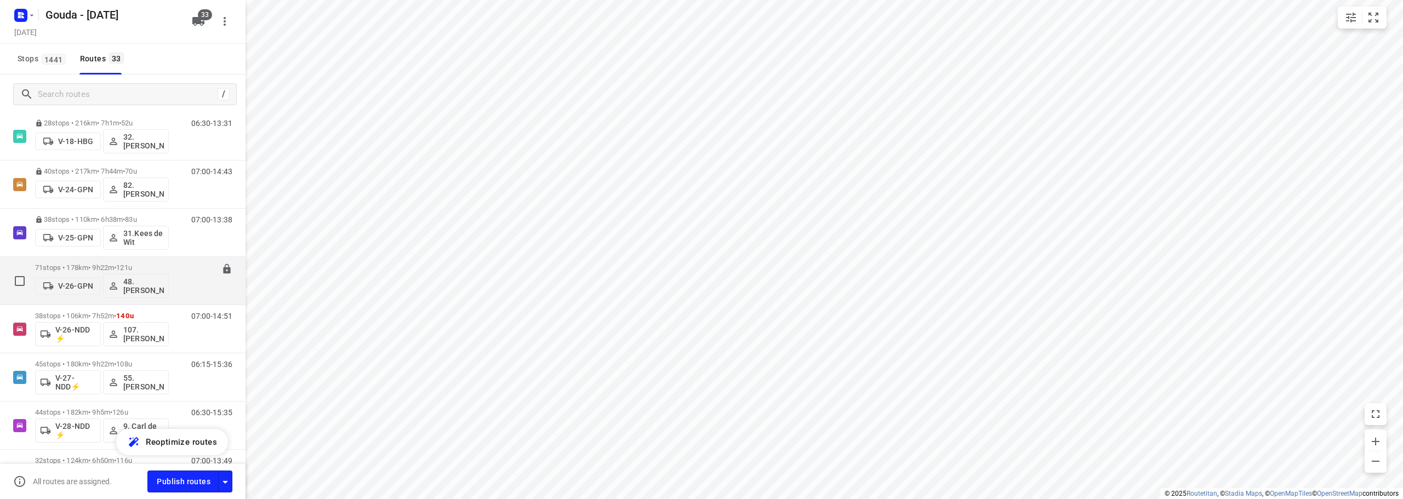
click at [153, 263] on div "71 stops • 178km • 9h22m • 121u V-26-GPN 48.Jelle Alderden" at bounding box center [102, 280] width 134 height 45
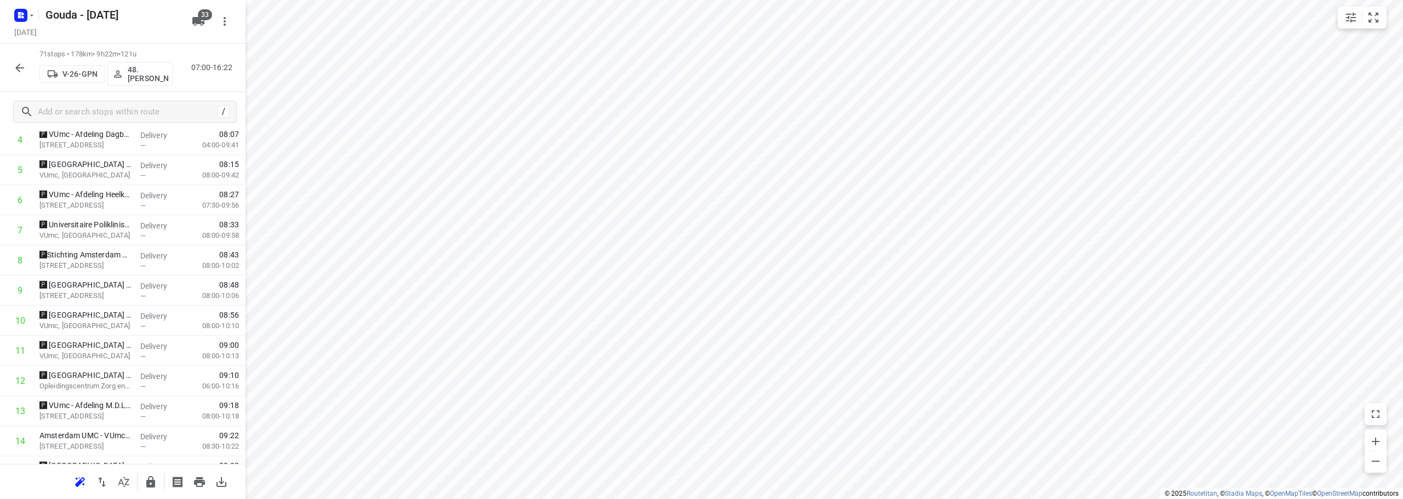
scroll to position [0, 0]
click at [196, 134] on div "Stops in route 527 Zuidbaan Moordrecht, Netherlands 07:00 Departure time 1 🅿 Am…" at bounding box center [122, 297] width 245 height 333
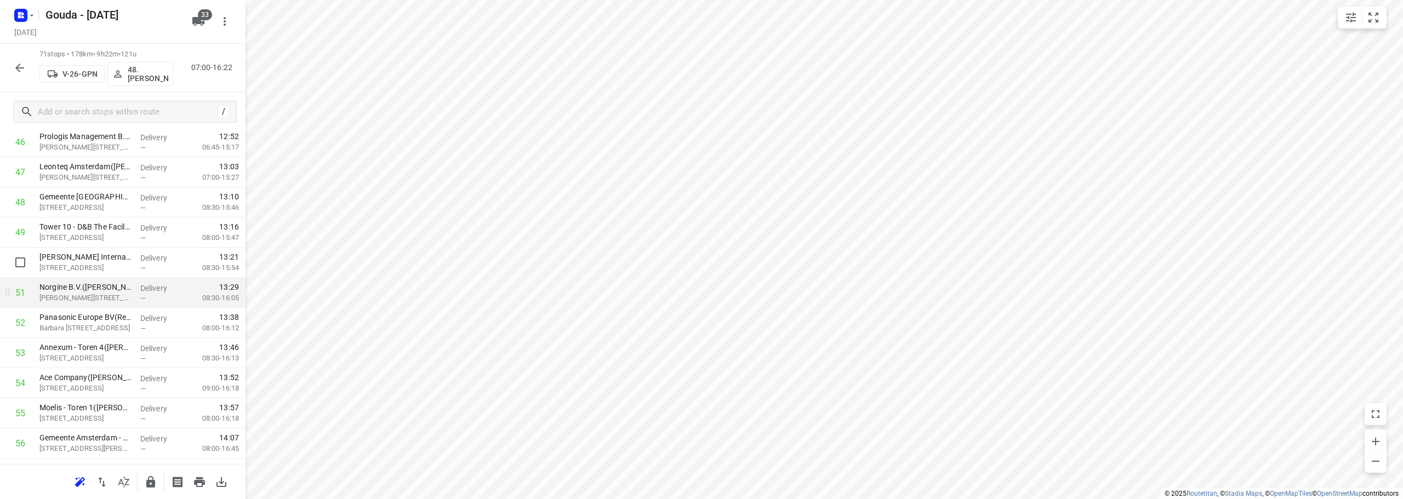
scroll to position [1478, 0]
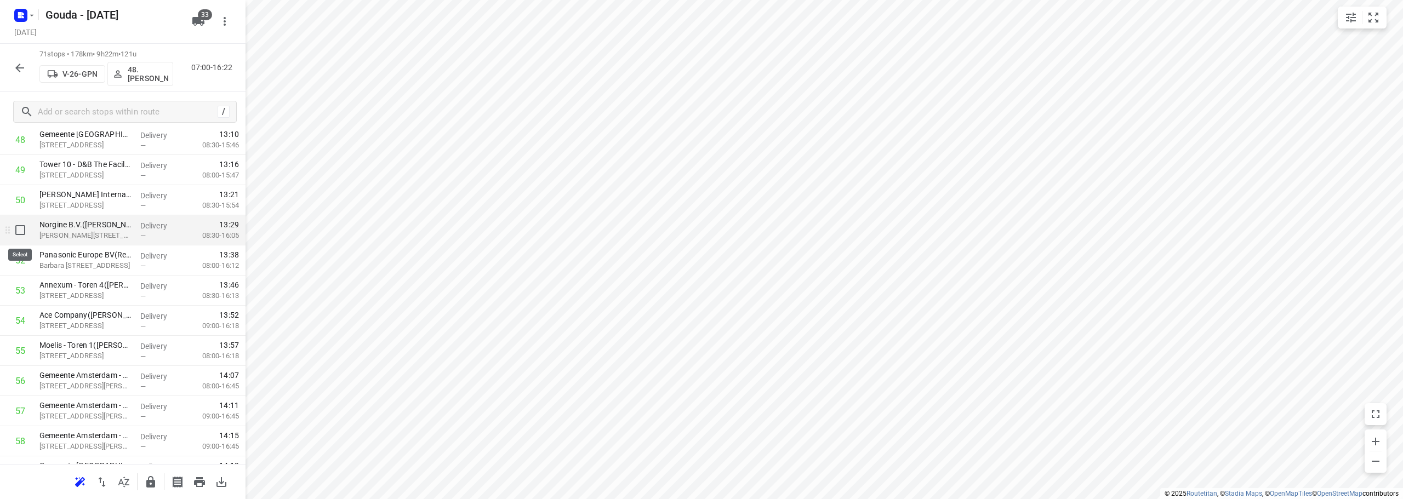
click at [21, 232] on input "checkbox" at bounding box center [20, 230] width 22 height 22
checkbox input "true"
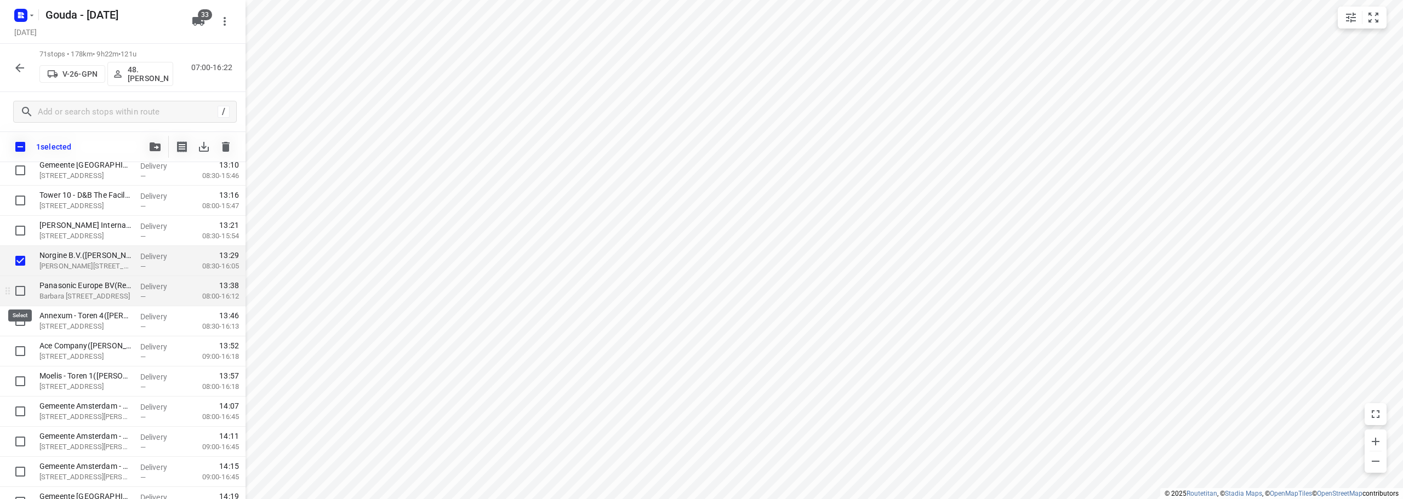
click at [21, 296] on input "checkbox" at bounding box center [20, 291] width 22 height 22
checkbox input "true"
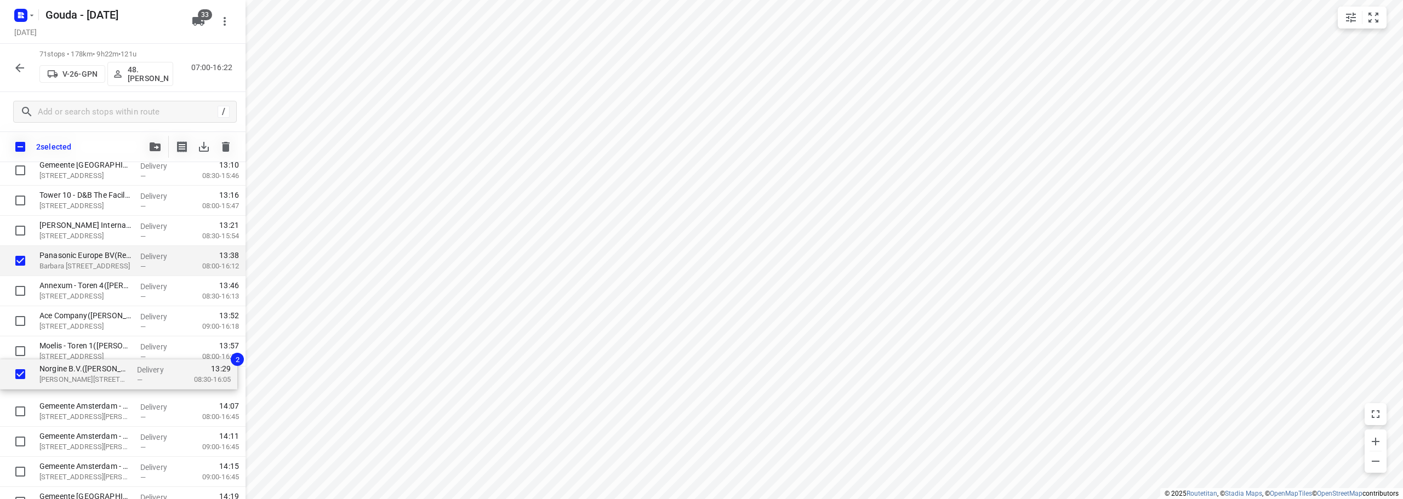
drag, startPoint x: 88, startPoint y: 305, endPoint x: 84, endPoint y: 386, distance: 80.6
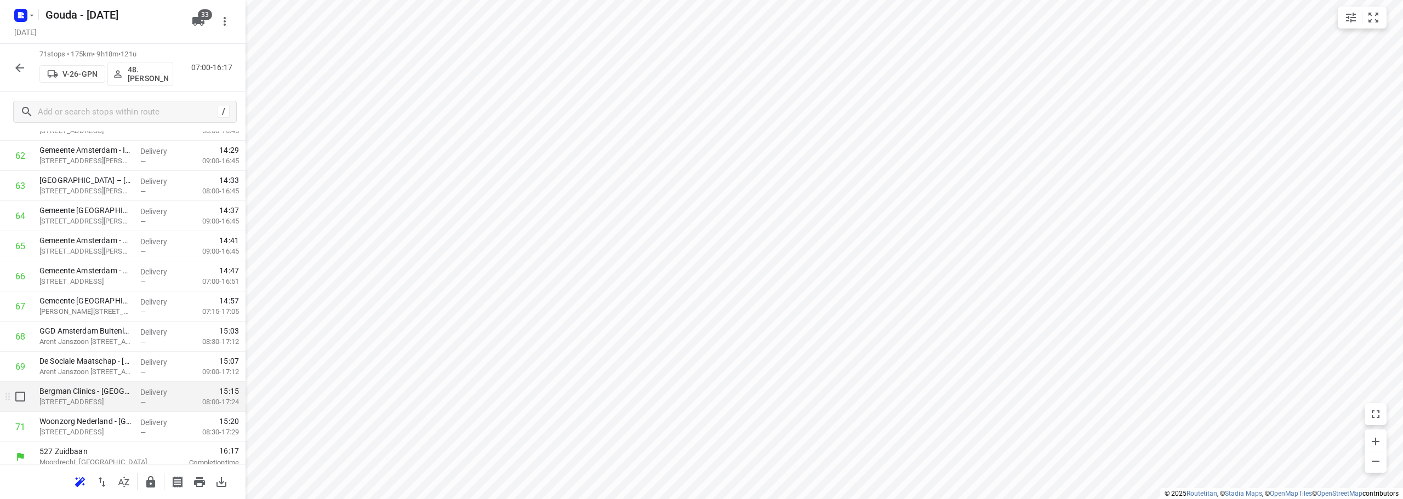
scroll to position [1892, 0]
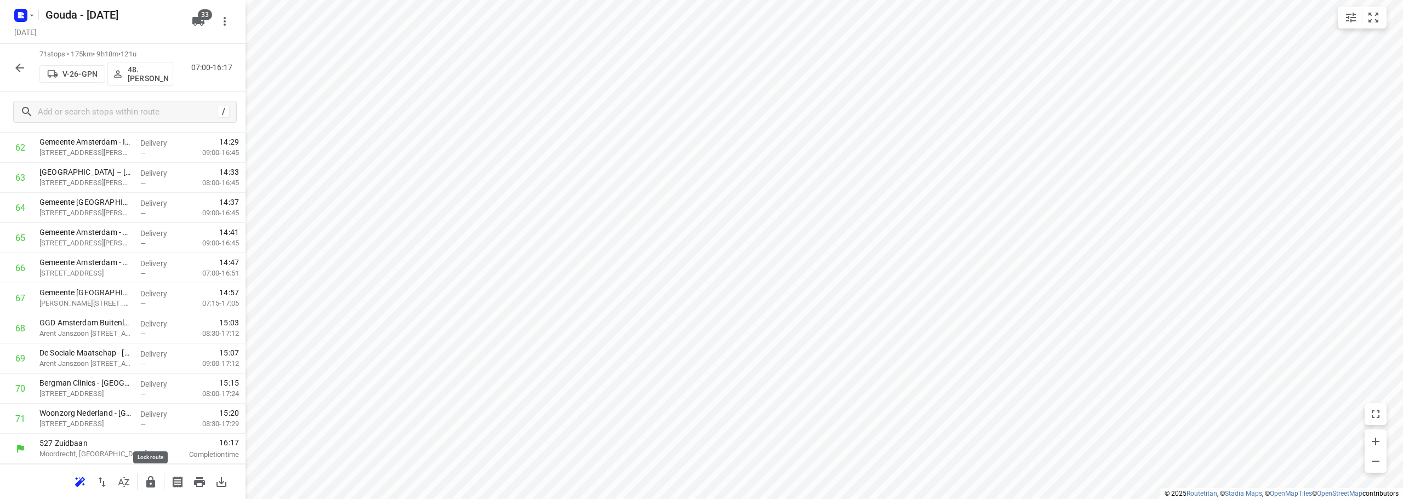
click at [145, 478] on button "button" at bounding box center [151, 482] width 22 height 22
click at [24, 59] on button "button" at bounding box center [20, 68] width 22 height 22
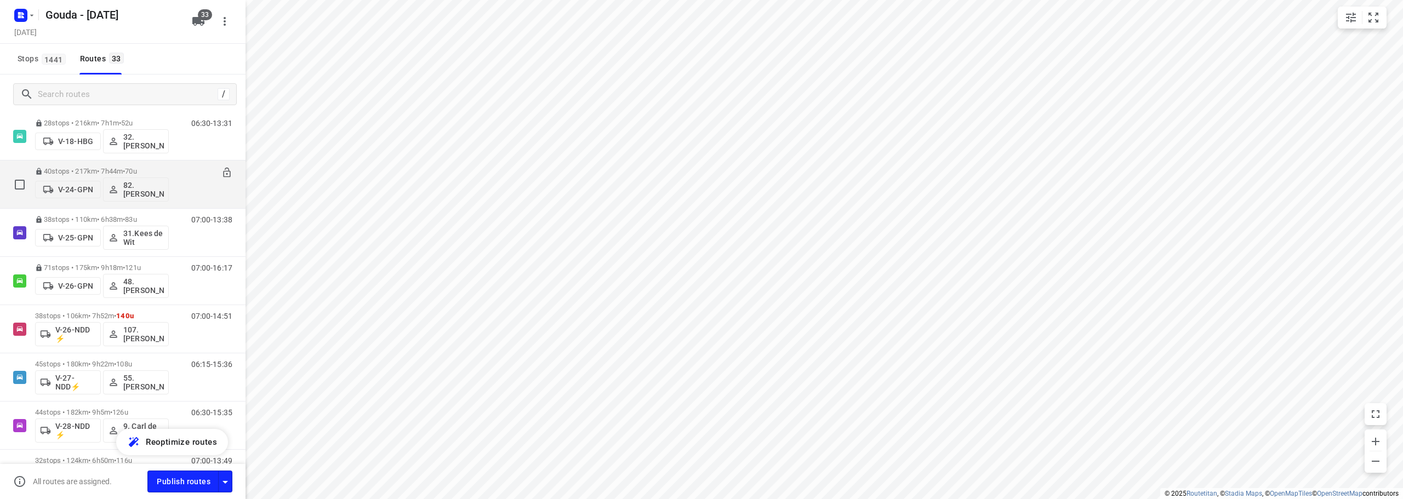
scroll to position [329, 0]
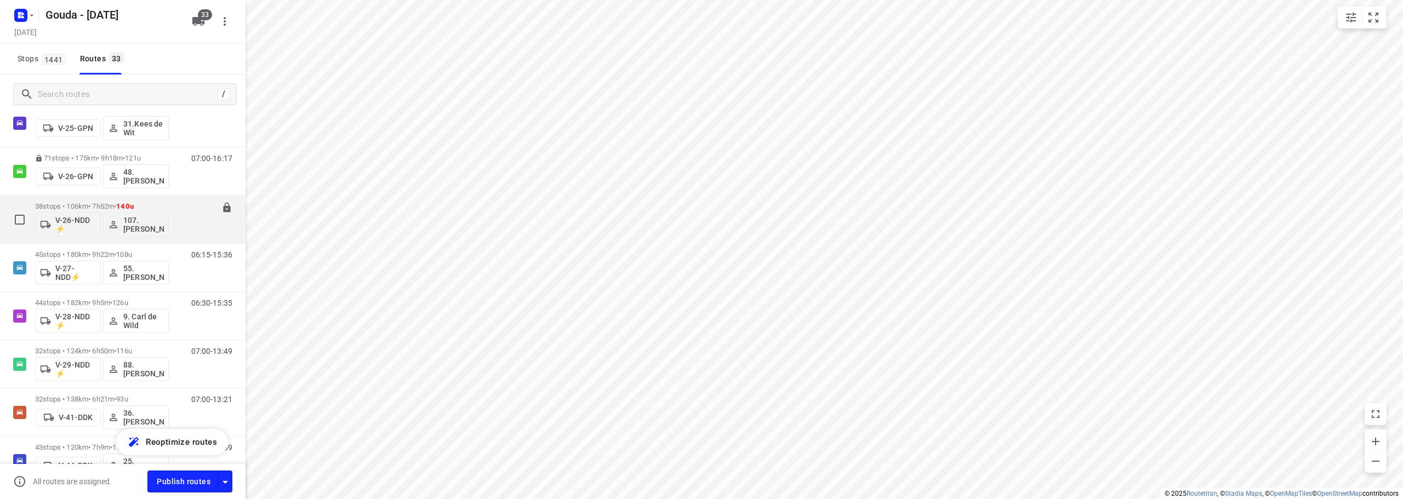
click at [136, 202] on div "38 stops • 106km • 7h52m • 140u V-26-NDD ⚡ 107.Femke Bogaards" at bounding box center [102, 219] width 134 height 45
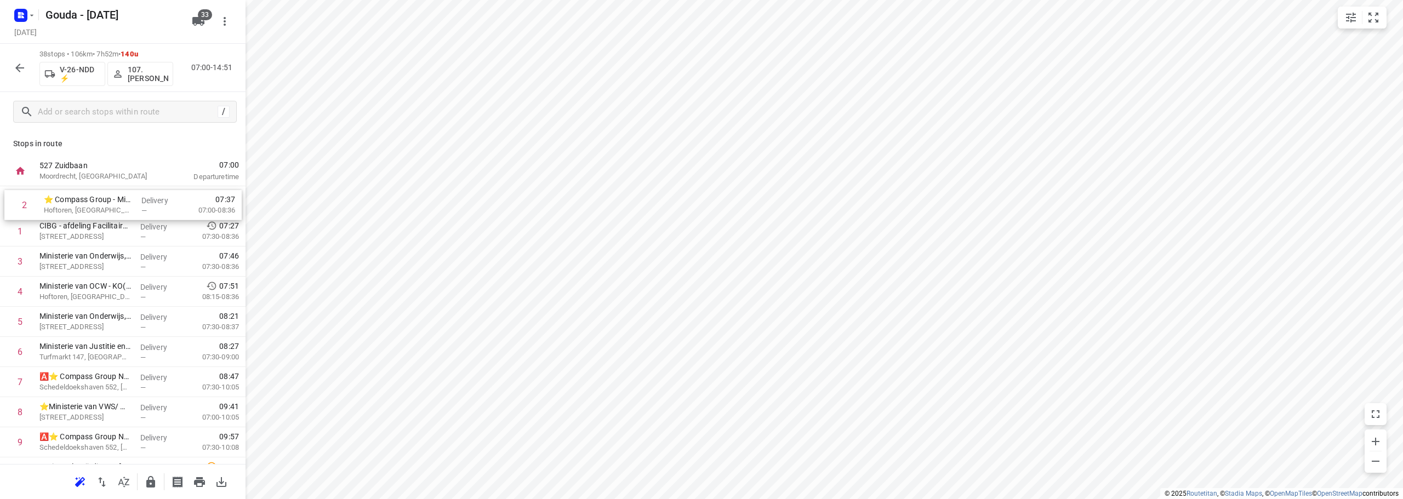
drag, startPoint x: 98, startPoint y: 236, endPoint x: 105, endPoint y: 202, distance: 34.2
drag, startPoint x: 94, startPoint y: 287, endPoint x: 94, endPoint y: 281, distance: 6.1
drag, startPoint x: 97, startPoint y: 325, endPoint x: 109, endPoint y: 235, distance: 91.2
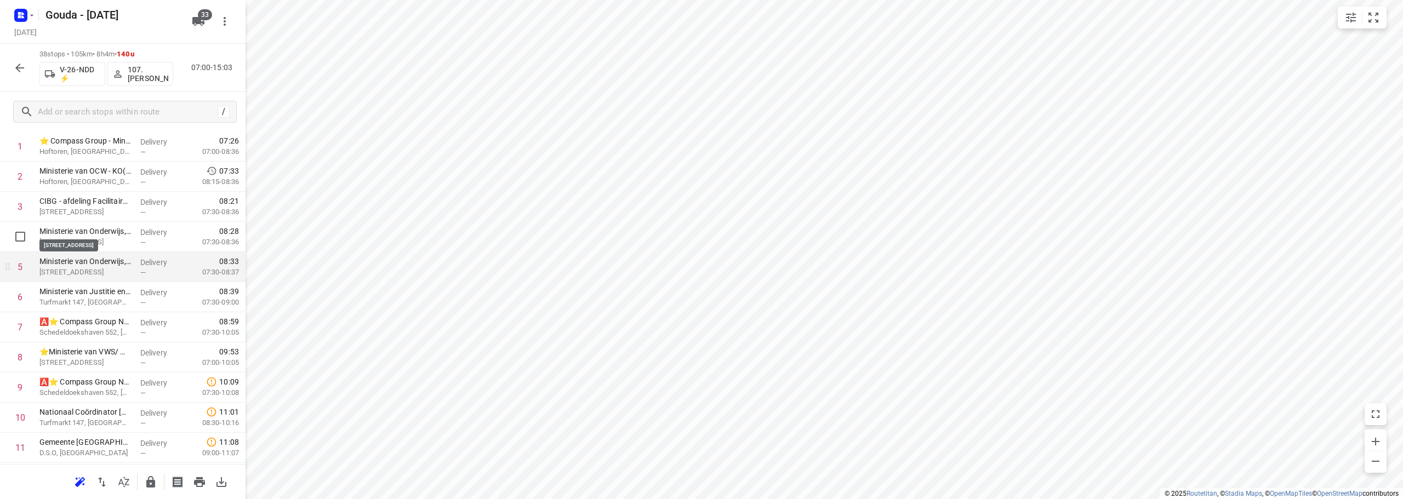
scroll to position [110, 0]
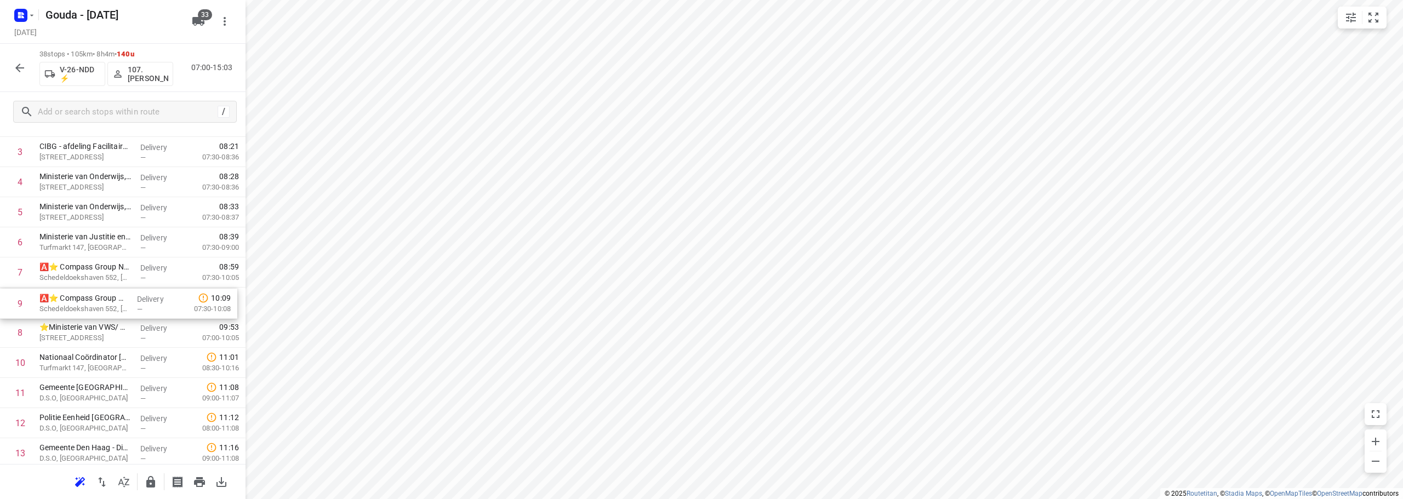
drag, startPoint x: 92, startPoint y: 334, endPoint x: 92, endPoint y: 301, distance: 32.9
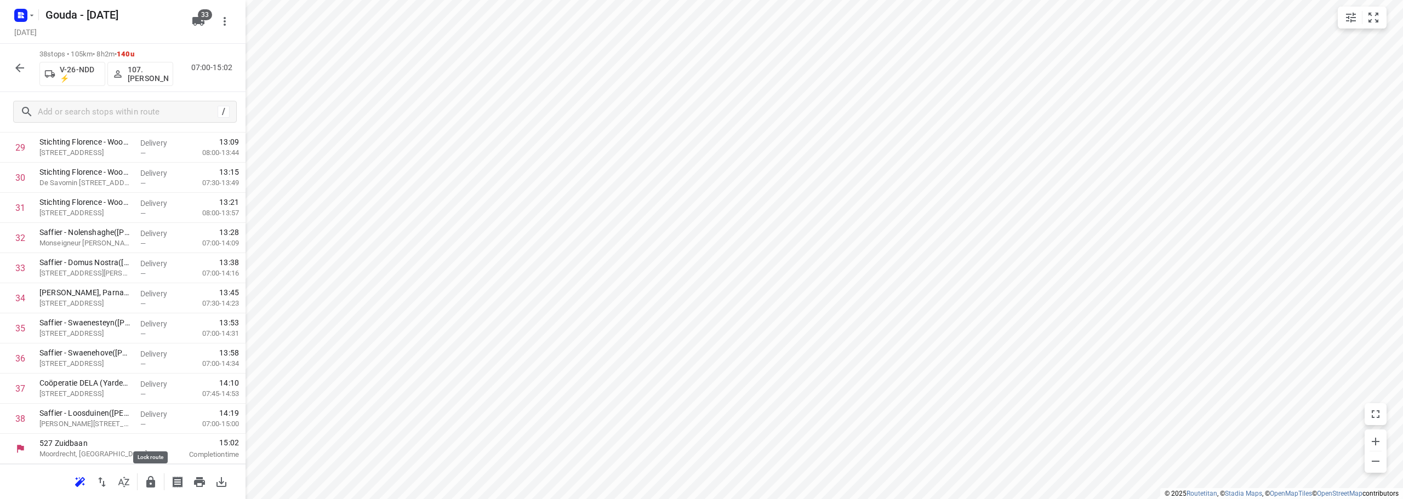
click at [152, 484] on icon "button" at bounding box center [150, 482] width 9 height 12
click at [22, 70] on icon "button" at bounding box center [19, 67] width 13 height 13
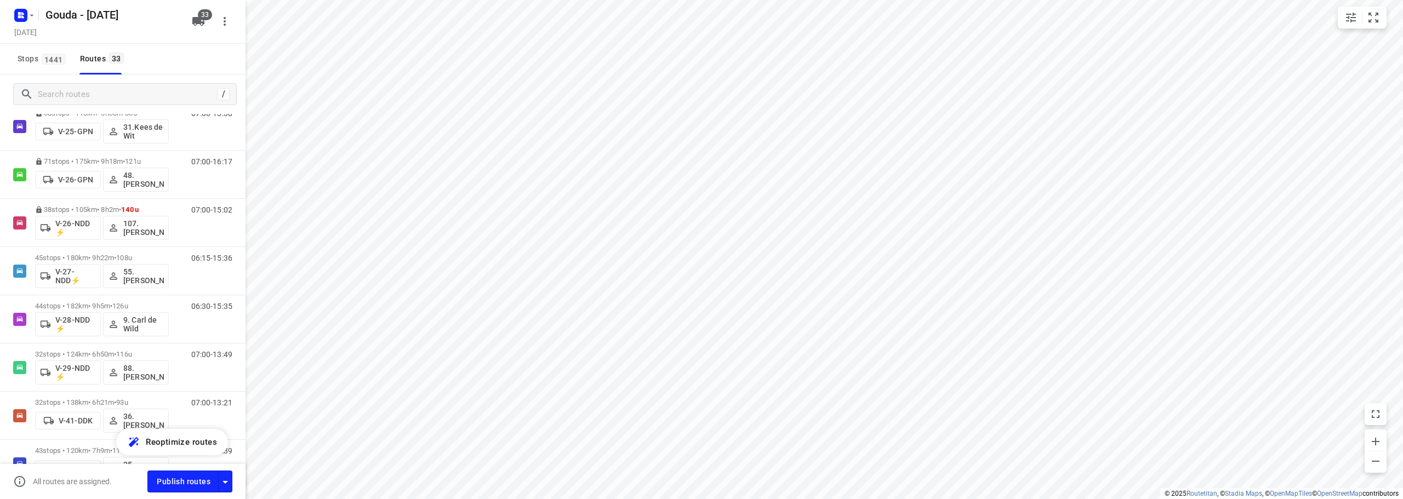
scroll to position [384, 0]
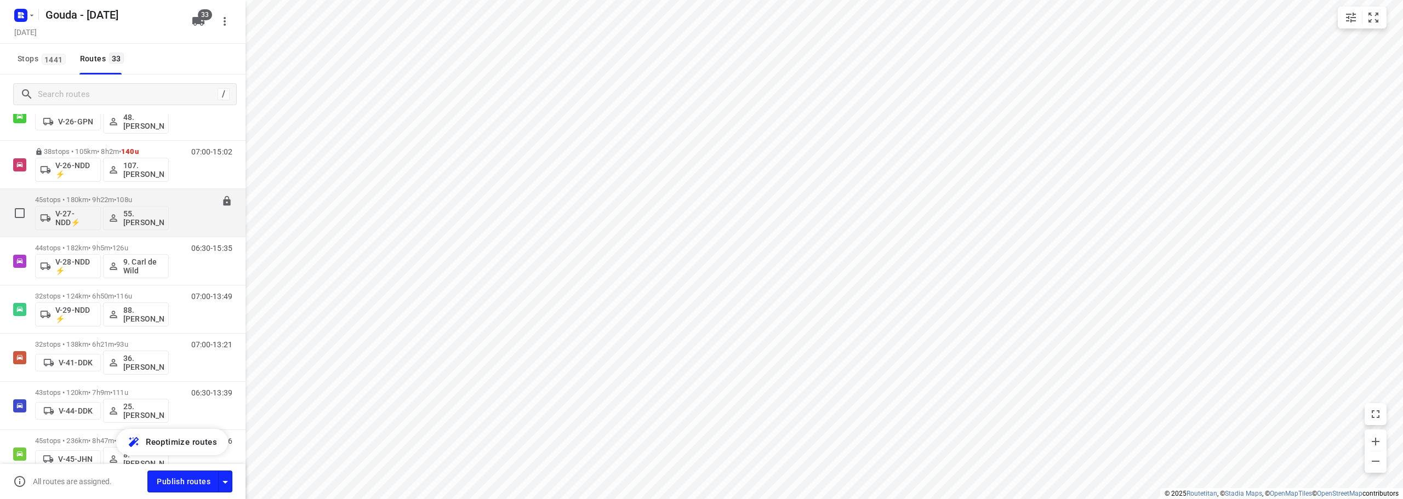
click at [158, 204] on div "V-27-NDD⚡ 55. Nico de Groot" at bounding box center [102, 217] width 134 height 26
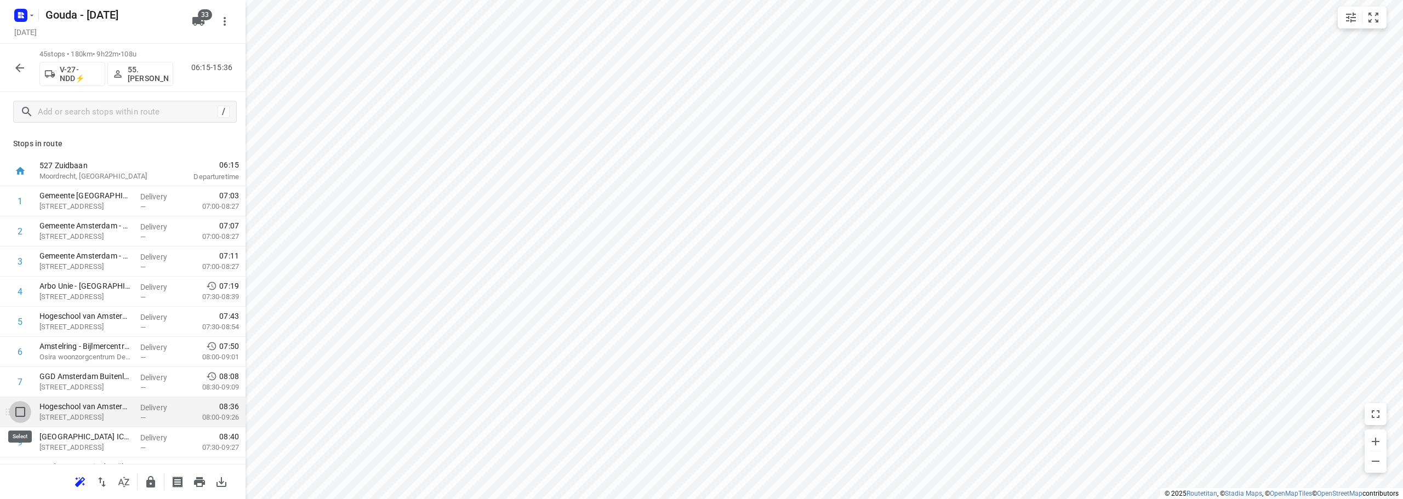
click at [25, 411] on input "checkbox" at bounding box center [20, 412] width 22 height 22
checkbox input "true"
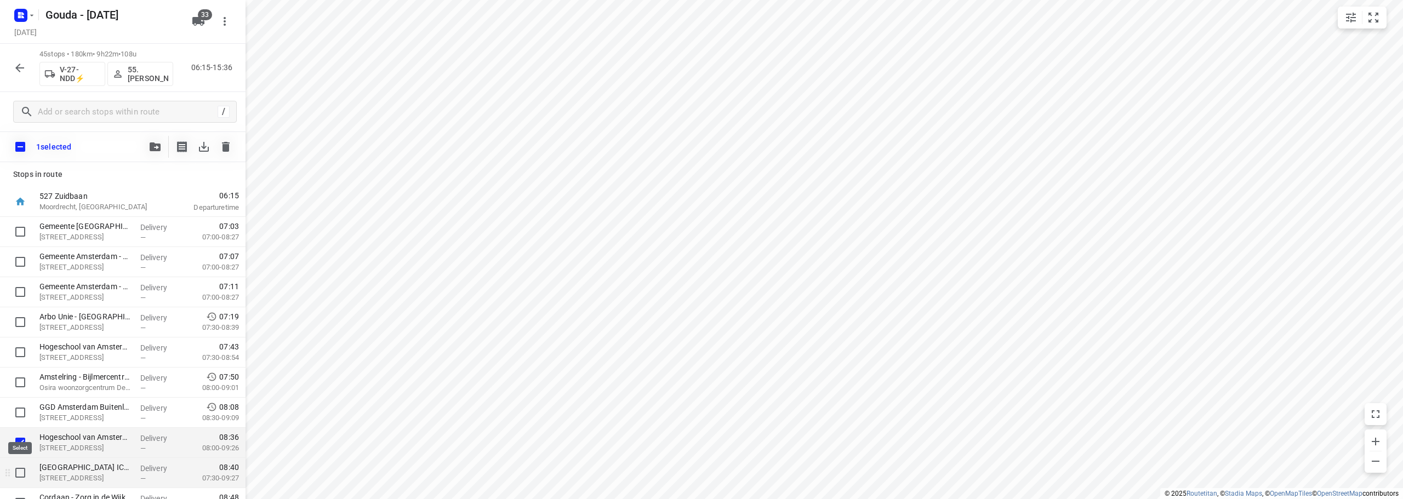
drag, startPoint x: 18, startPoint y: 472, endPoint x: 60, endPoint y: 461, distance: 43.6
click at [19, 473] on input "checkbox" at bounding box center [20, 473] width 22 height 22
checkbox input "true"
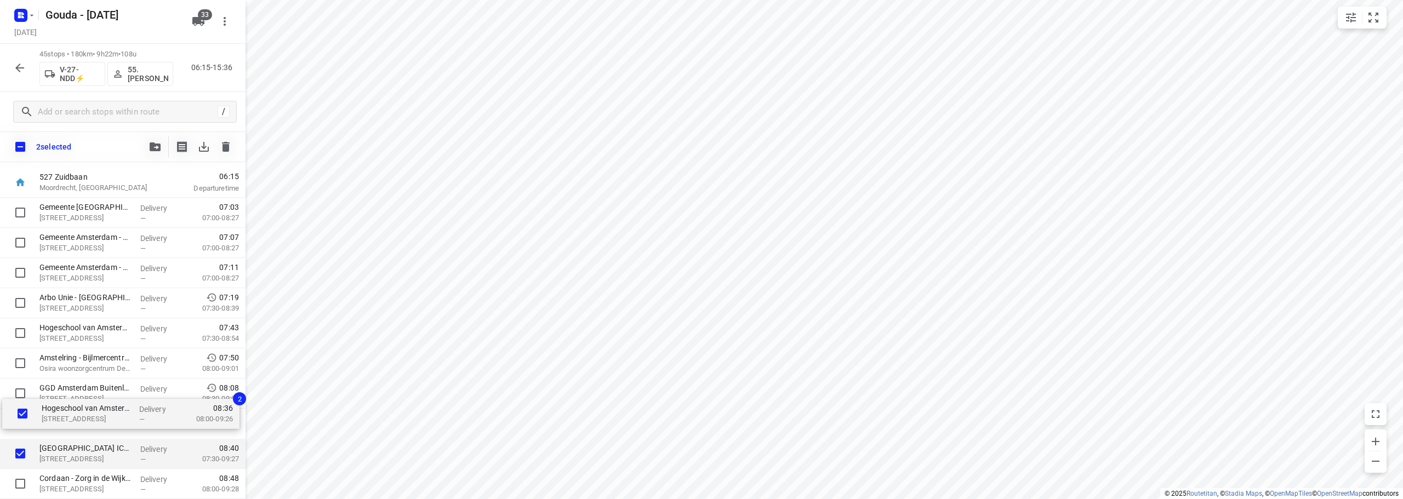
scroll to position [22, 0]
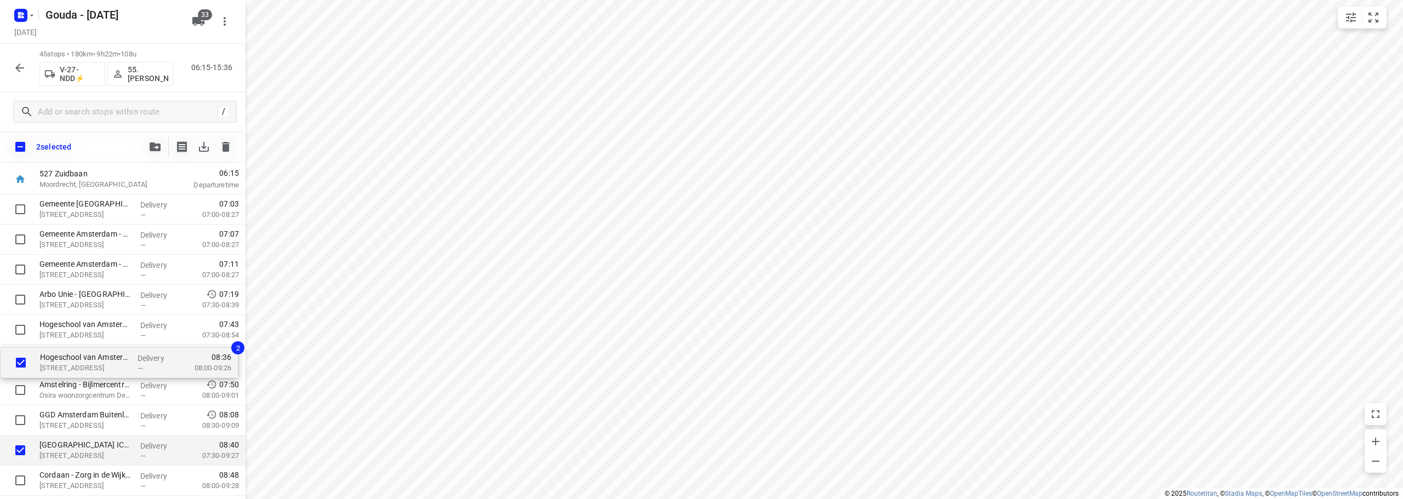
drag, startPoint x: 73, startPoint y: 449, endPoint x: 71, endPoint y: 361, distance: 87.7
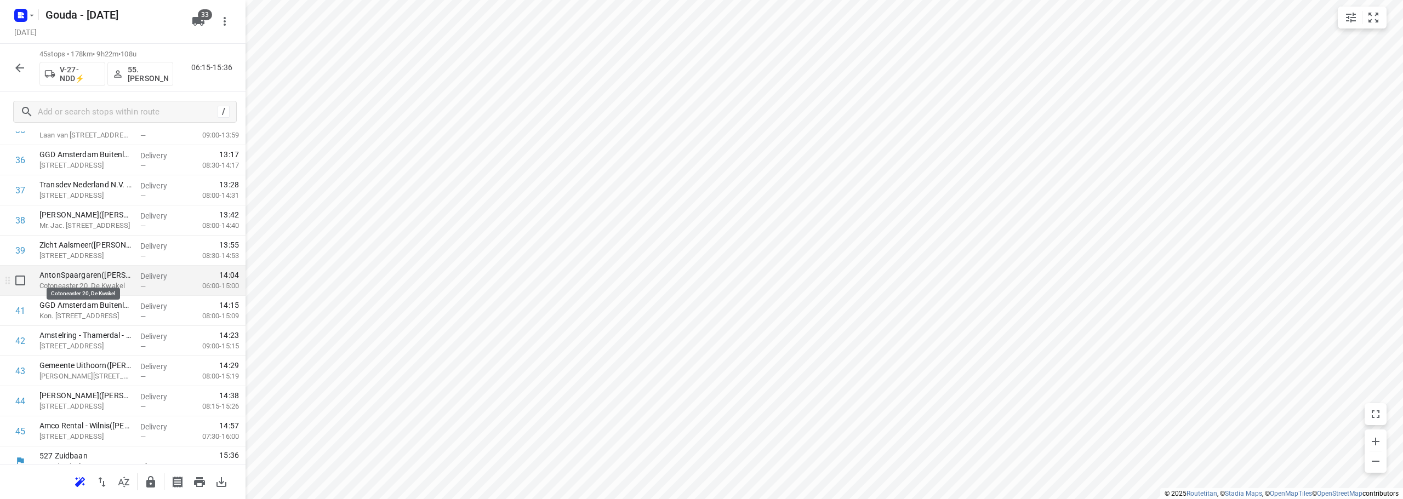
scroll to position [1108, 0]
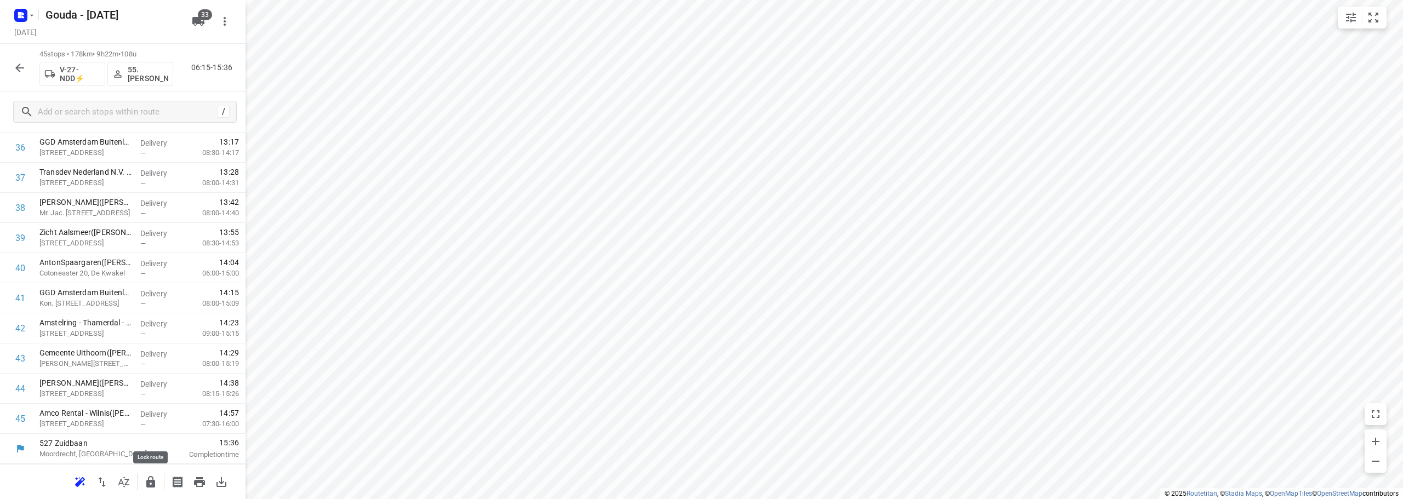
click at [145, 485] on icon "button" at bounding box center [150, 482] width 13 height 13
click at [18, 69] on icon "button" at bounding box center [19, 67] width 13 height 13
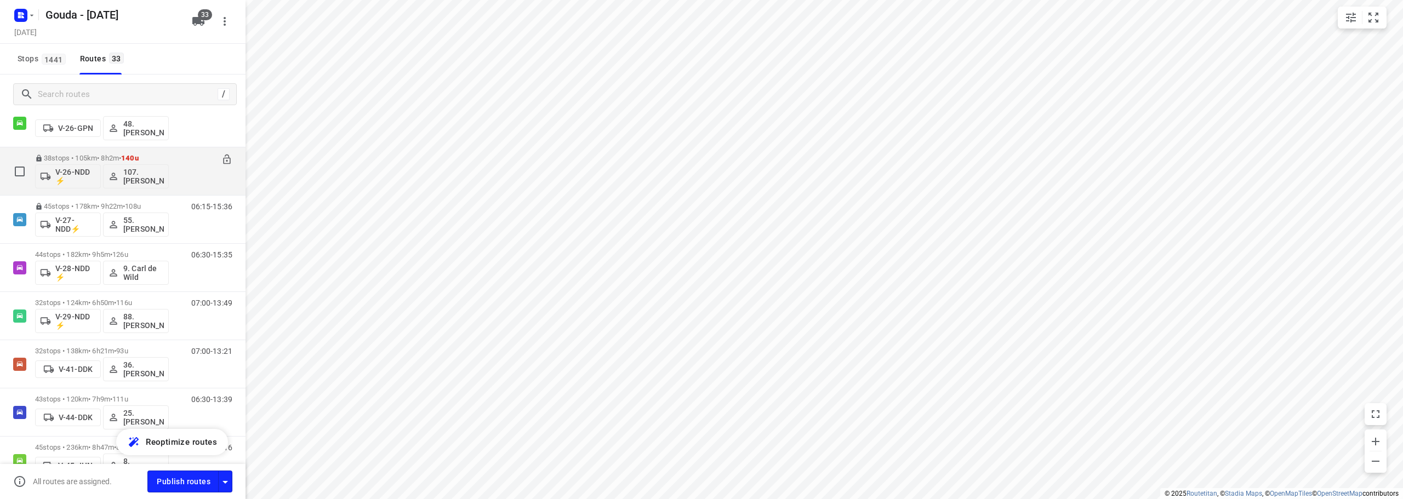
scroll to position [384, 0]
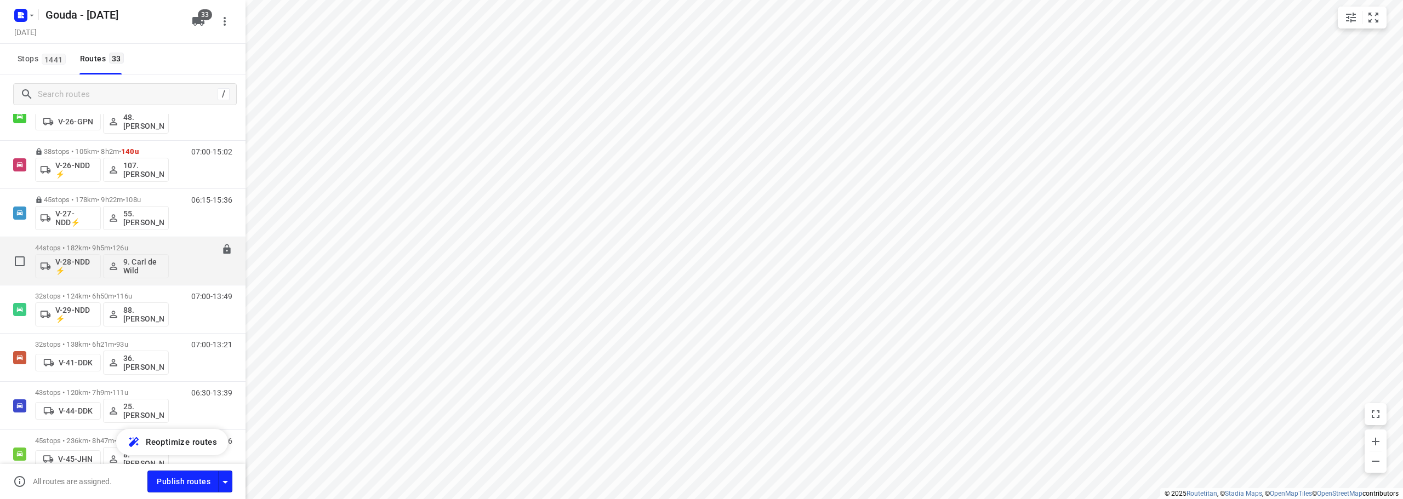
click at [131, 243] on div "44 stops • 182km • 9h5m • 126u V-28-NDD ⚡ 9. Carl de Wild" at bounding box center [102, 260] width 134 height 45
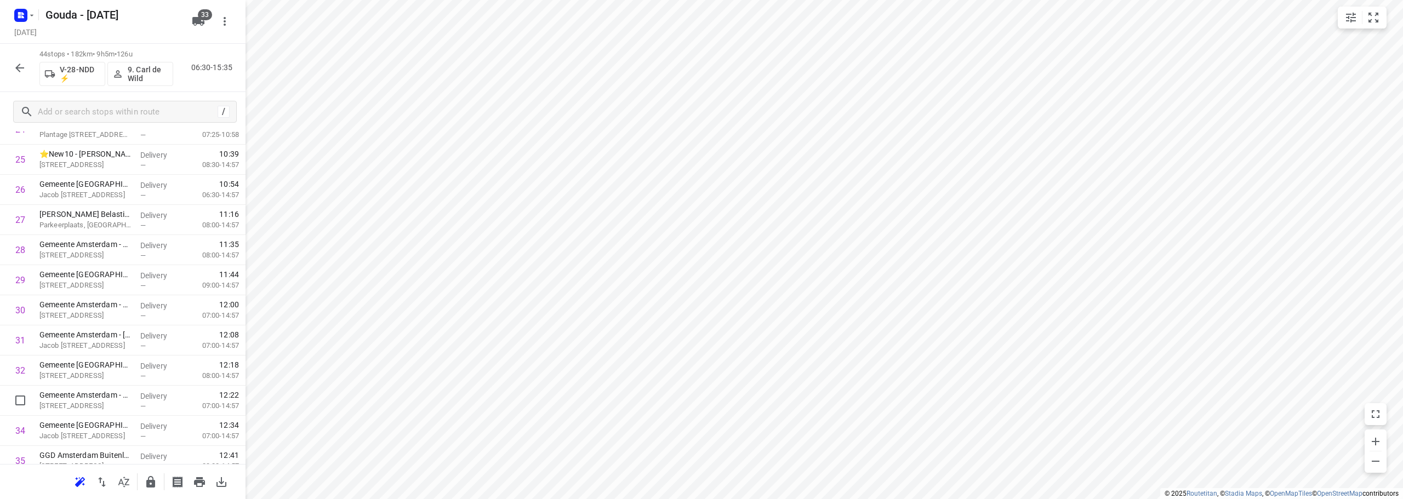
scroll to position [603, 0]
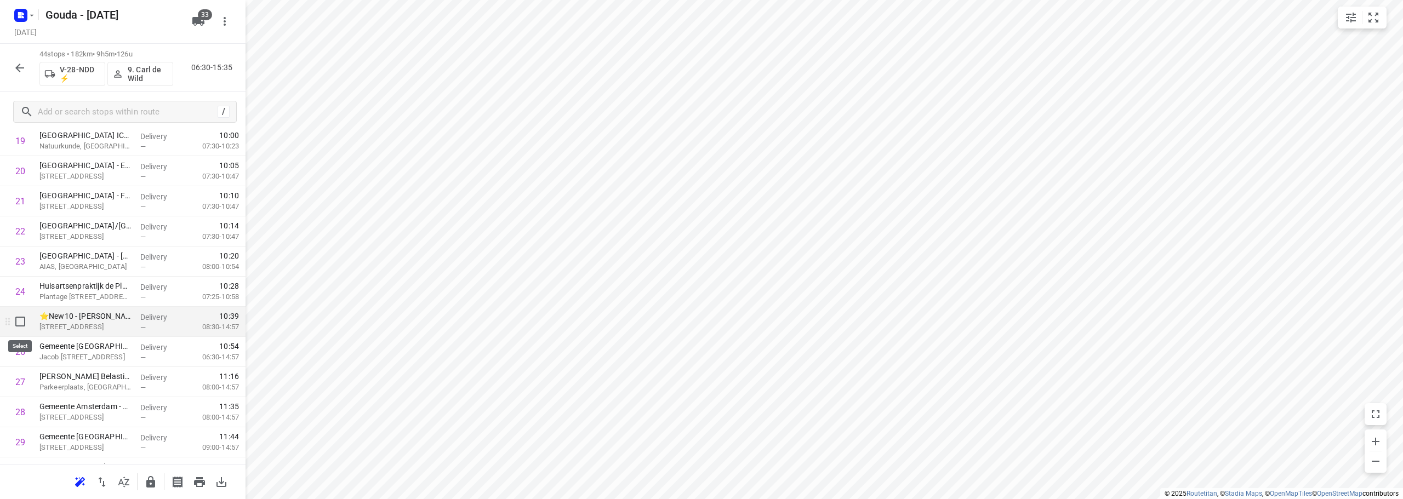
click at [21, 328] on input "checkbox" at bounding box center [20, 322] width 22 height 22
checkbox input "true"
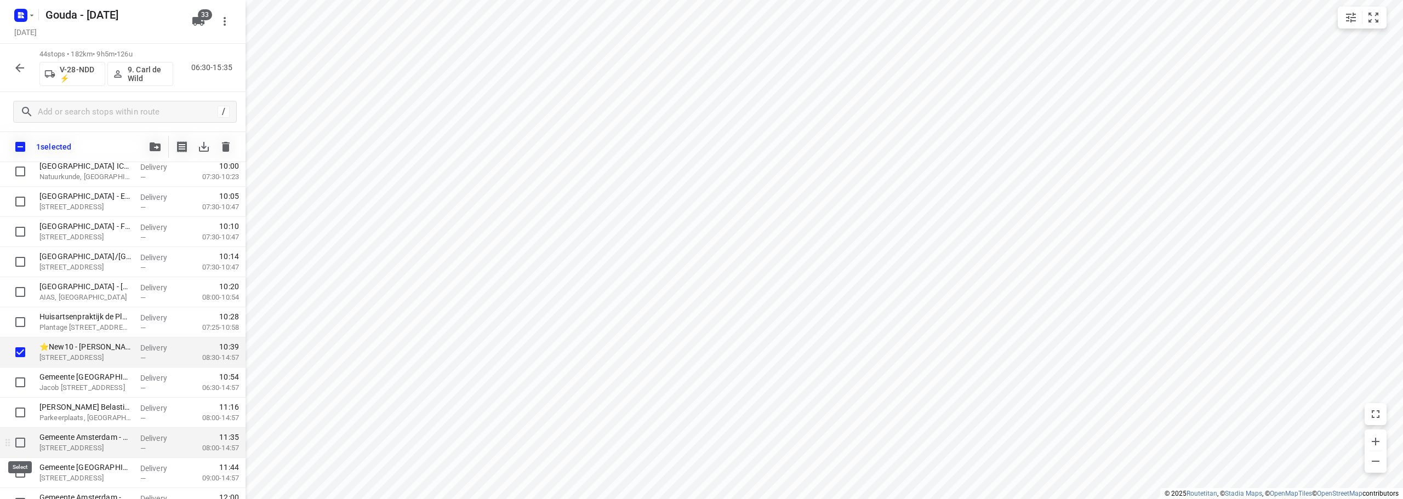
click at [20, 444] on input "checkbox" at bounding box center [20, 443] width 22 height 22
checkbox input "true"
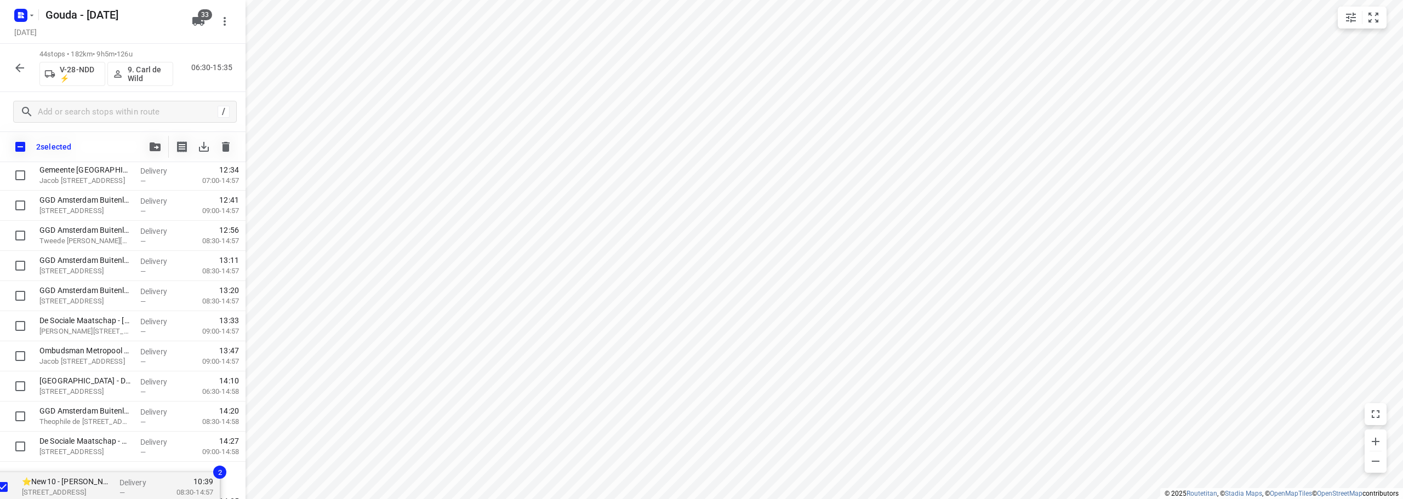
scroll to position [1074, 0]
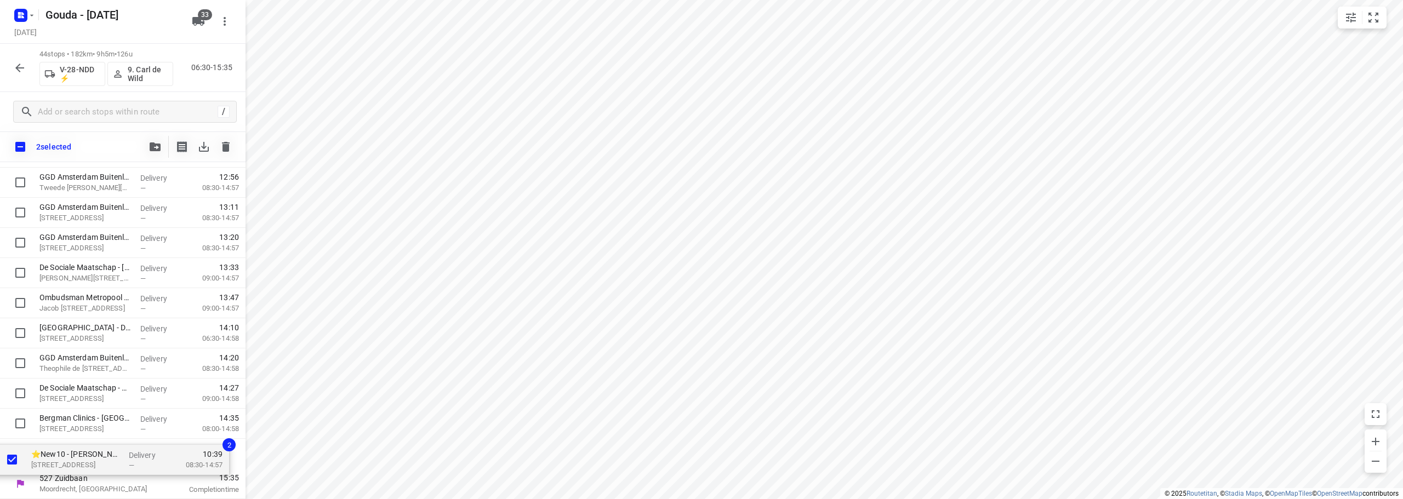
drag, startPoint x: 76, startPoint y: 354, endPoint x: 70, endPoint y: 465, distance: 110.8
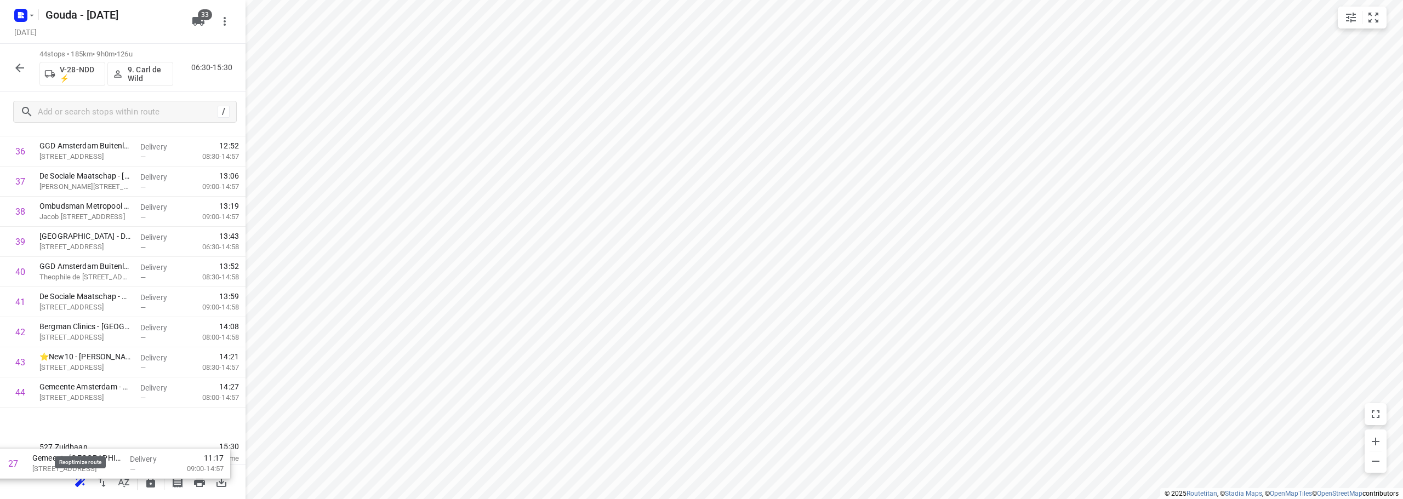
scroll to position [1078, 0]
drag, startPoint x: 93, startPoint y: 241, endPoint x: 117, endPoint y: 439, distance: 200.3
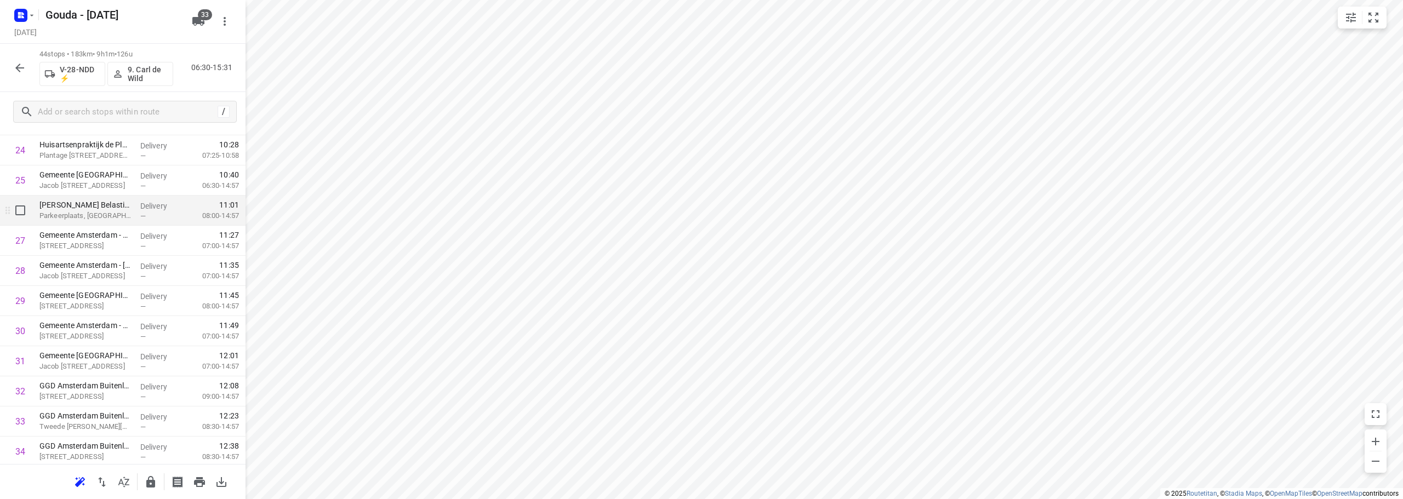
scroll to position [750, 0]
drag, startPoint x: 104, startPoint y: 277, endPoint x: 112, endPoint y: 216, distance: 61.8
click at [112, 216] on div "1 GGD Amsterdam - Hoofdlocatie(Karin van Eikeren) Nieuwe Achtergracht 100, Amst…" at bounding box center [122, 104] width 245 height 1326
drag, startPoint x: 98, startPoint y: 358, endPoint x: 105, endPoint y: 240, distance: 118.6
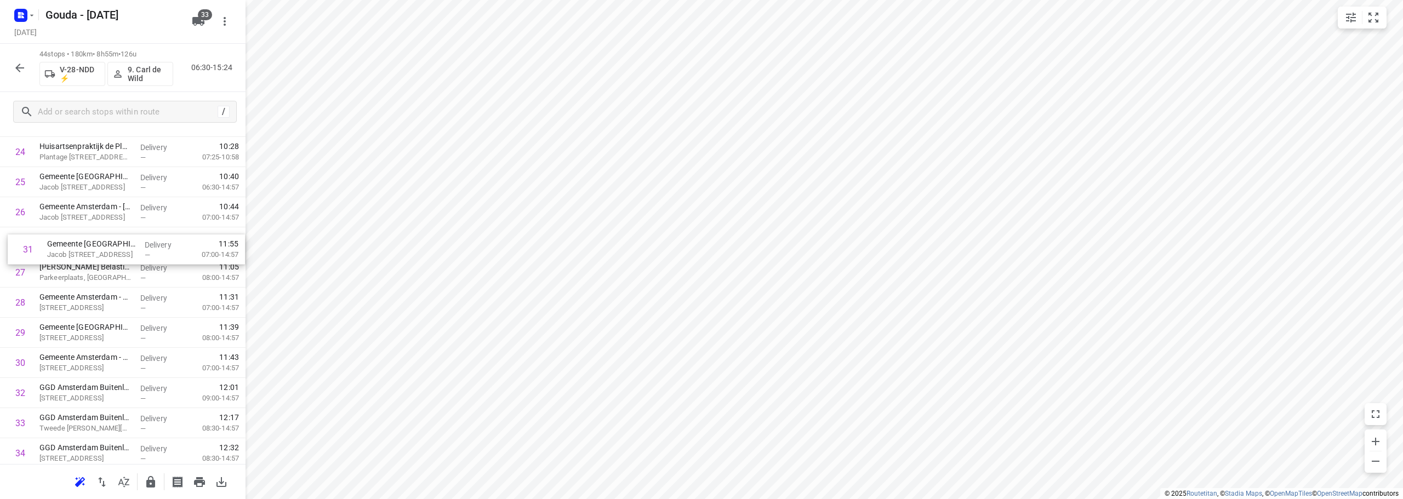
click at [105, 240] on div "1 GGD Amsterdam - Hoofdlocatie(Karin van Eikeren) Nieuwe Achtergracht 100, Amst…" at bounding box center [122, 107] width 245 height 1326
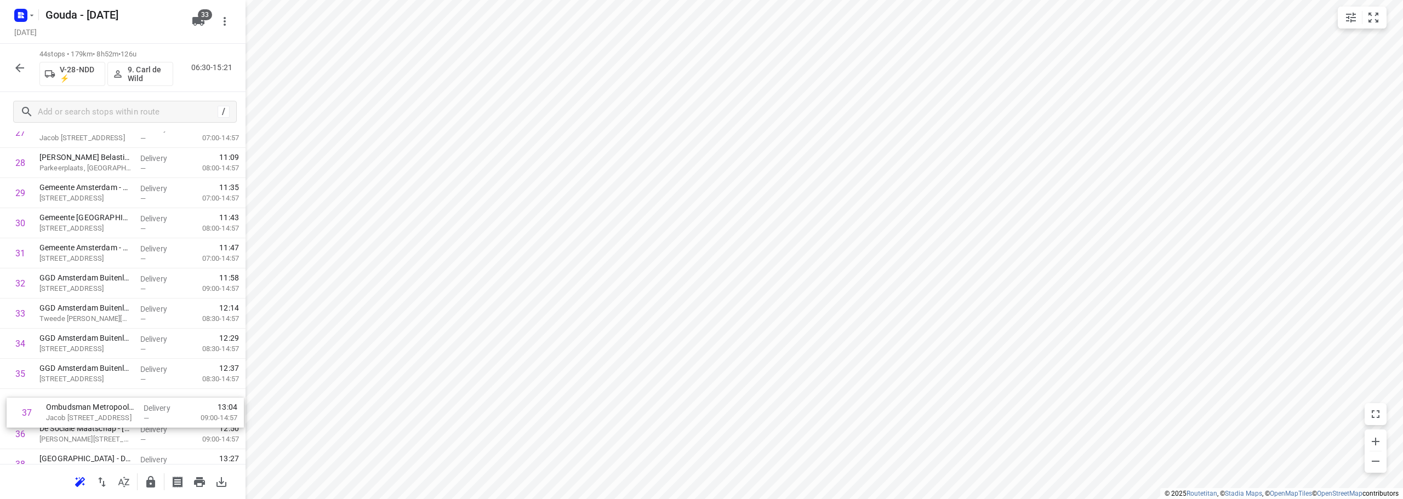
scroll to position [859, 0]
drag, startPoint x: 101, startPoint y: 440, endPoint x: 109, endPoint y: 202, distance: 239.0
click at [109, 202] on div "1 GGD Amsterdam - Hoofdlocatie(Karin van Eikeren) Nieuwe Achtergracht 100, Amst…" at bounding box center [122, 27] width 245 height 1326
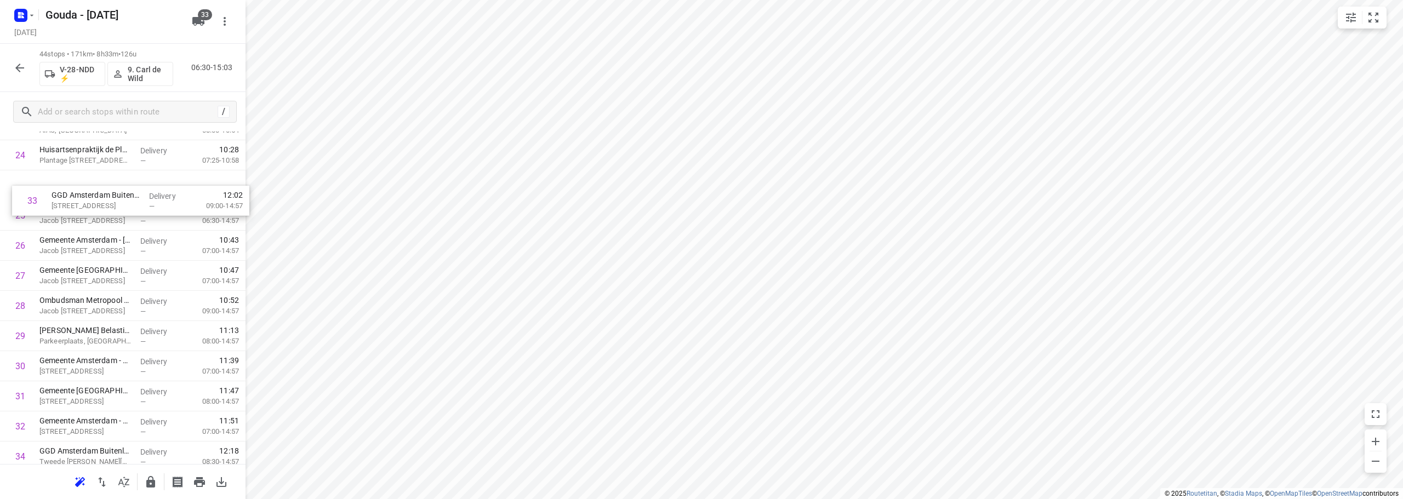
scroll to position [726, 0]
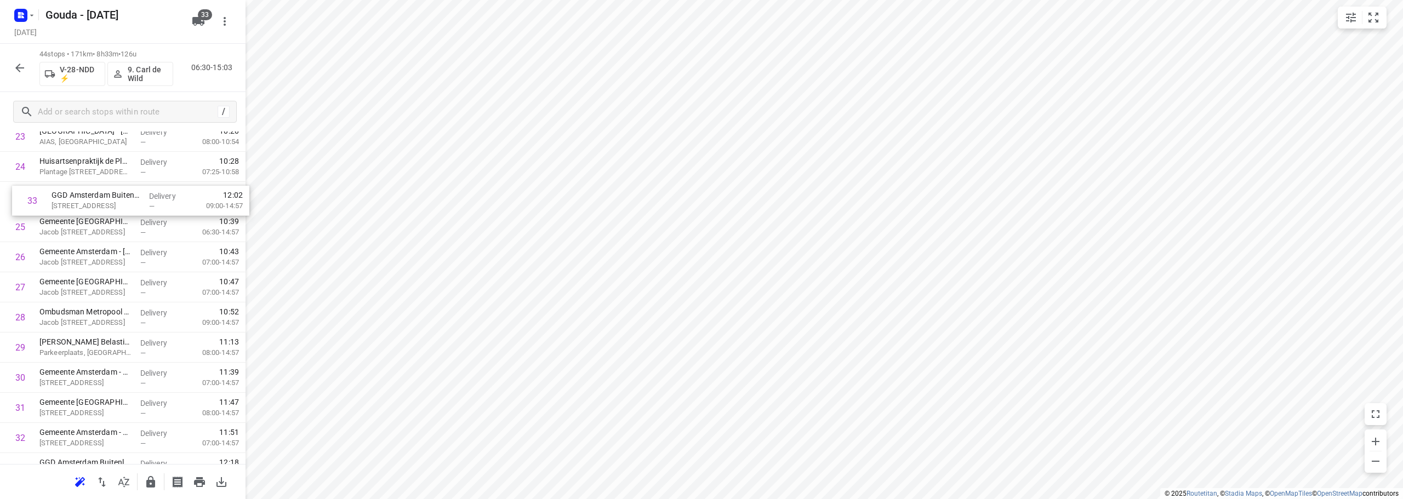
drag, startPoint x: 92, startPoint y: 350, endPoint x: 104, endPoint y: 202, distance: 148.4
click at [104, 202] on div "1 GGD Amsterdam - Hoofdlocatie(Karin van Eikeren) Nieuwe Achtergracht 100, Amst…" at bounding box center [122, 122] width 245 height 1326
drag, startPoint x: 108, startPoint y: 378, endPoint x: 110, endPoint y: 346, distance: 31.8
click at [110, 346] on div "1 GGD Amsterdam - Hoofdlocatie(Karin van Eikeren) Nieuwe Achtergracht 100, Amst…" at bounding box center [122, 123] width 245 height 1326
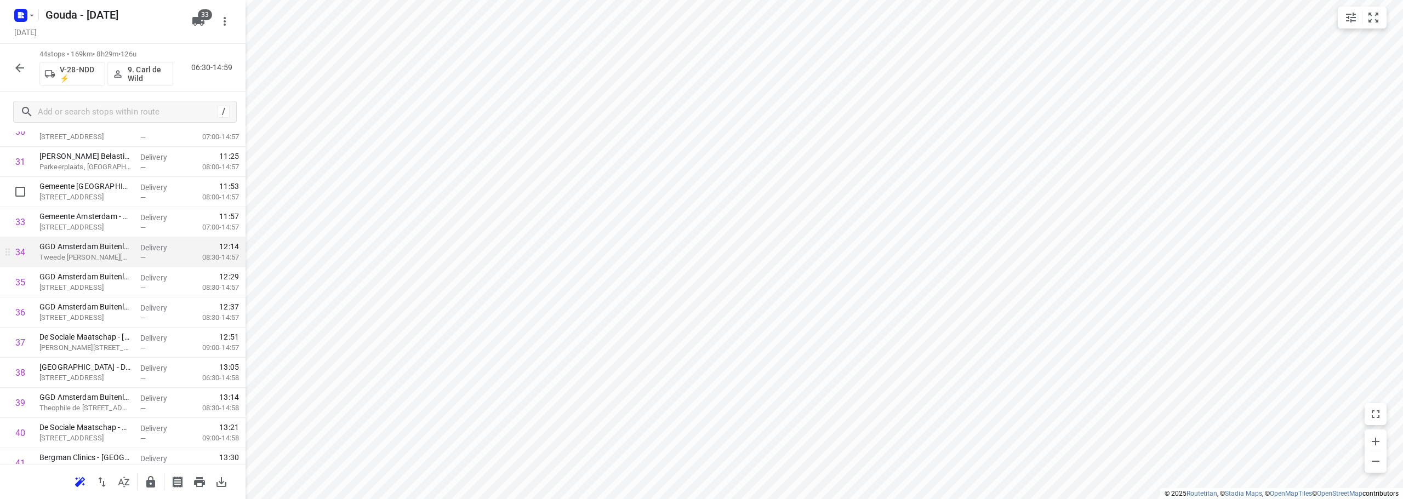
scroll to position [945, 0]
click at [21, 221] on input "checkbox" at bounding box center [20, 220] width 22 height 22
checkbox input "true"
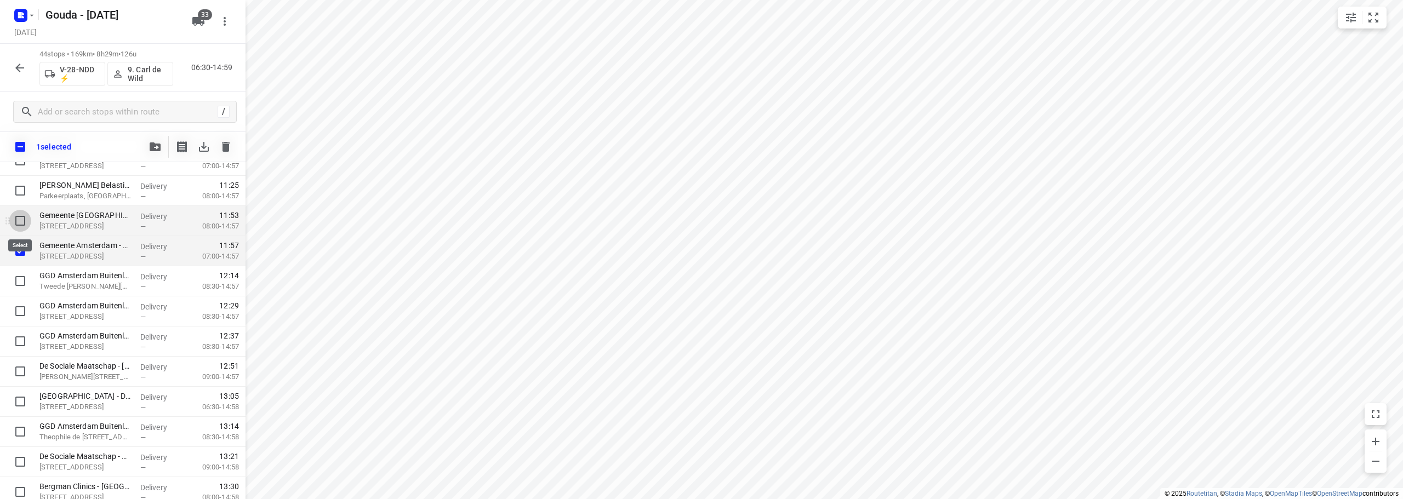
click at [18, 220] on input "checkbox" at bounding box center [20, 221] width 22 height 22
checkbox input "true"
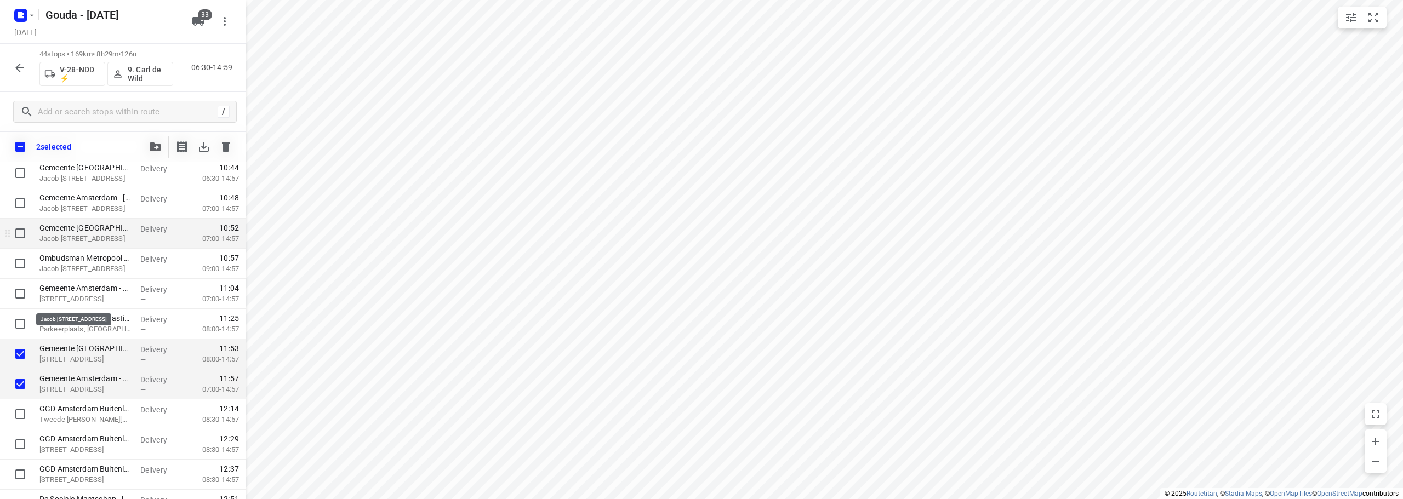
scroll to position [781, 0]
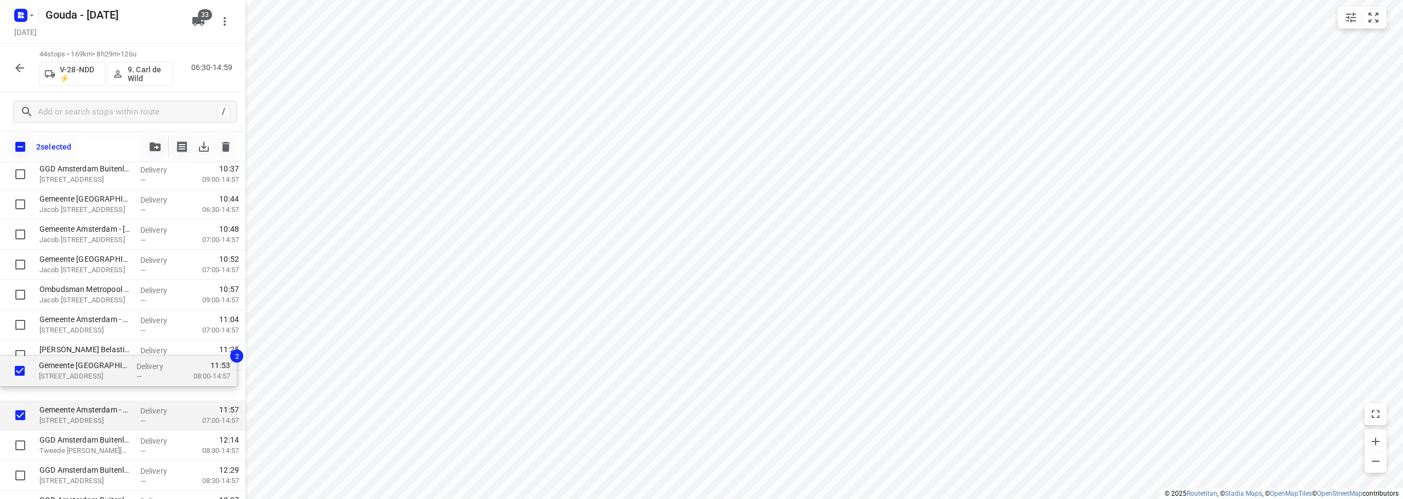
drag, startPoint x: 78, startPoint y: 384, endPoint x: 81, endPoint y: 356, distance: 28.0
click at [81, 356] on div "GGD Amsterdam - Hoofdlocatie(Karin van Eikeren) Nieuwe Achtergracht 100, Amster…" at bounding box center [122, 99] width 245 height 1326
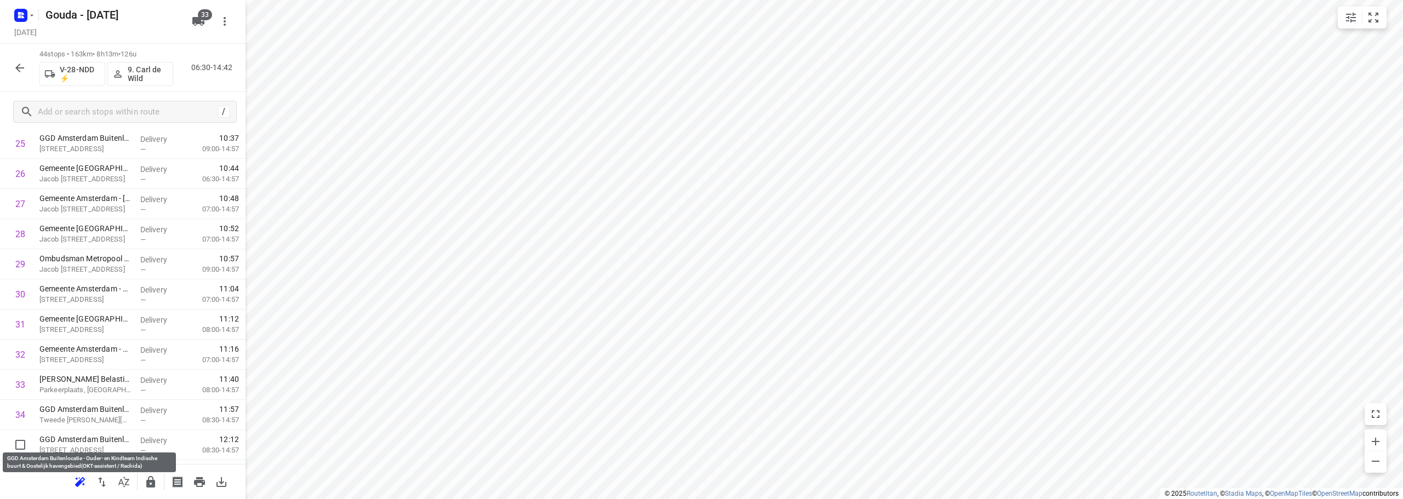
scroll to position [783, 0]
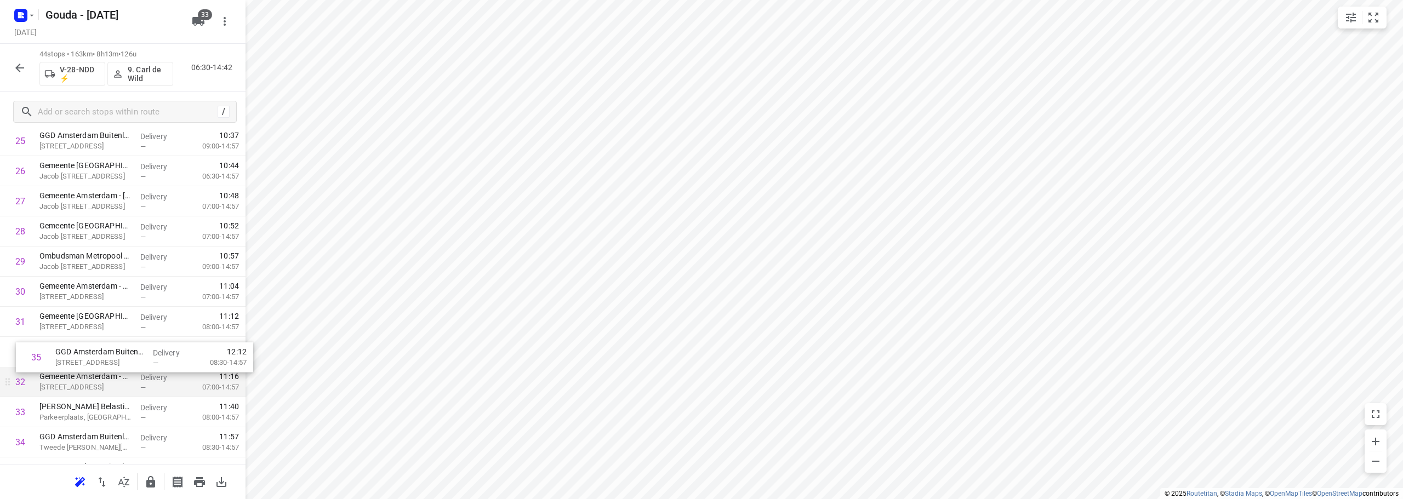
drag, startPoint x: 85, startPoint y: 443, endPoint x: 87, endPoint y: 366, distance: 76.7
click at [87, 365] on div "1 GGD Amsterdam - Hoofdlocatie(Karin van Eikeren) Nieuwe Achtergracht 100, Amst…" at bounding box center [122, 66] width 245 height 1326
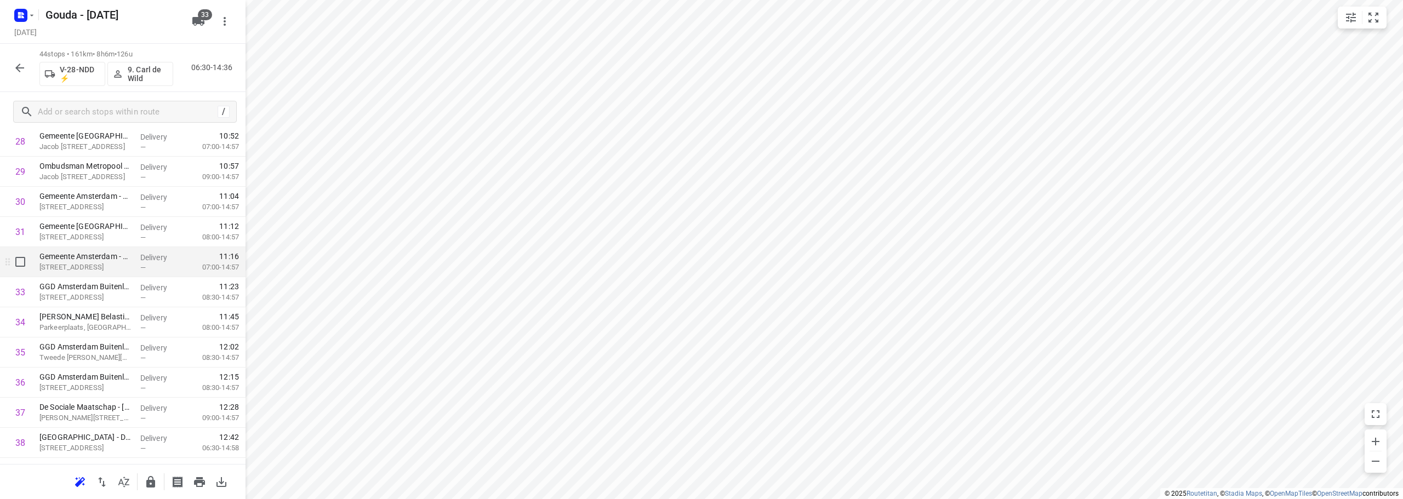
scroll to position [893, 0]
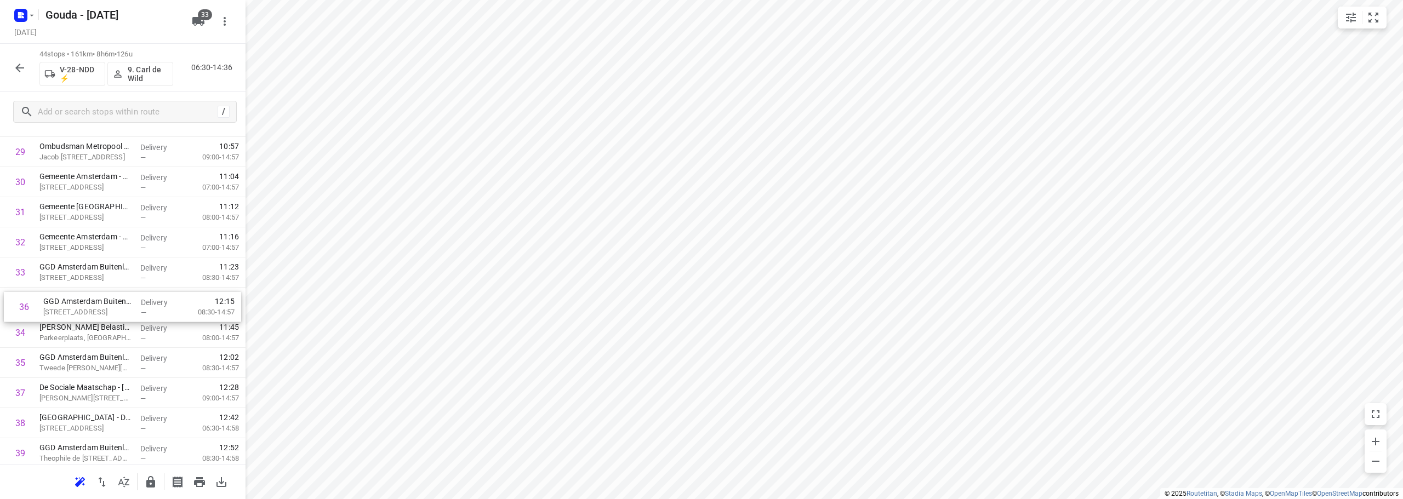
drag, startPoint x: 122, startPoint y: 361, endPoint x: 245, endPoint y: 316, distance: 131.4
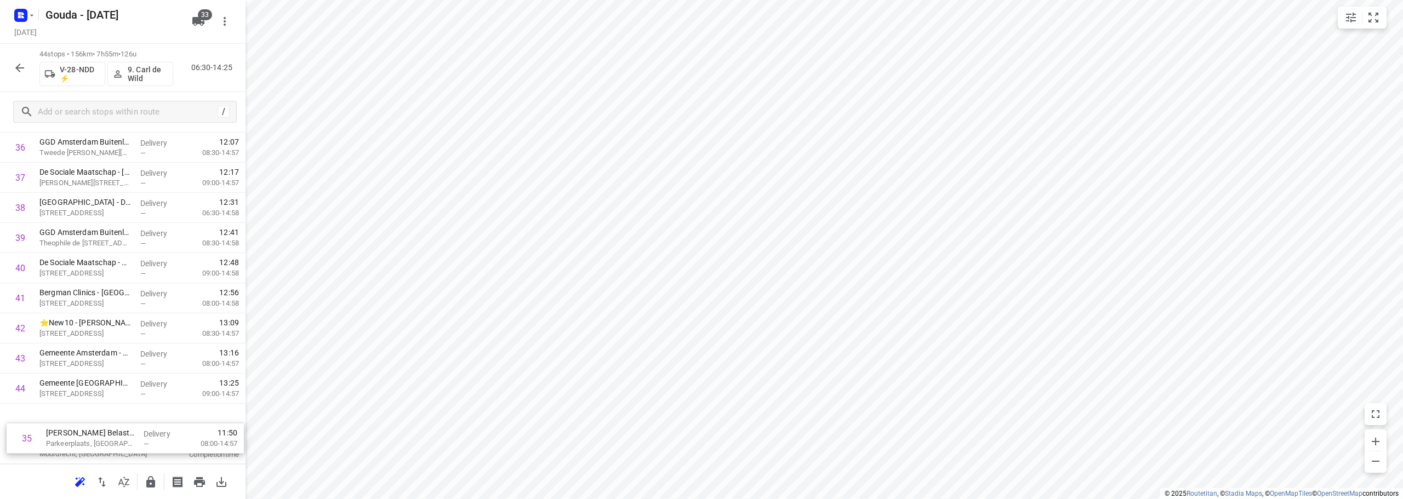
drag, startPoint x: 91, startPoint y: 329, endPoint x: 102, endPoint y: 425, distance: 96.5
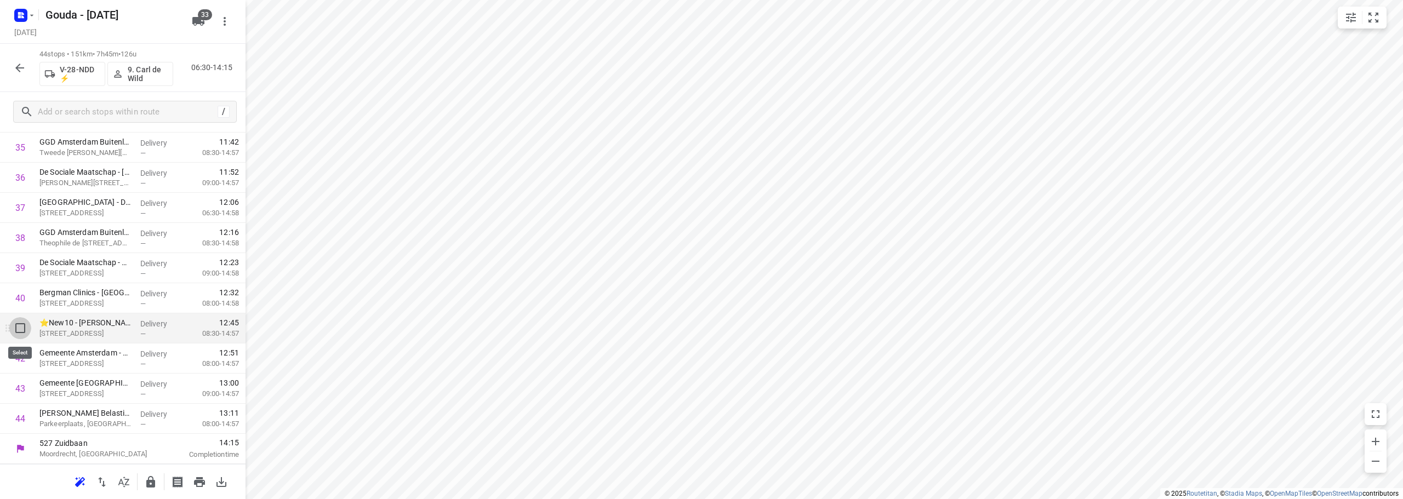
click at [15, 328] on input "checkbox" at bounding box center [20, 328] width 22 height 22
checkbox input "true"
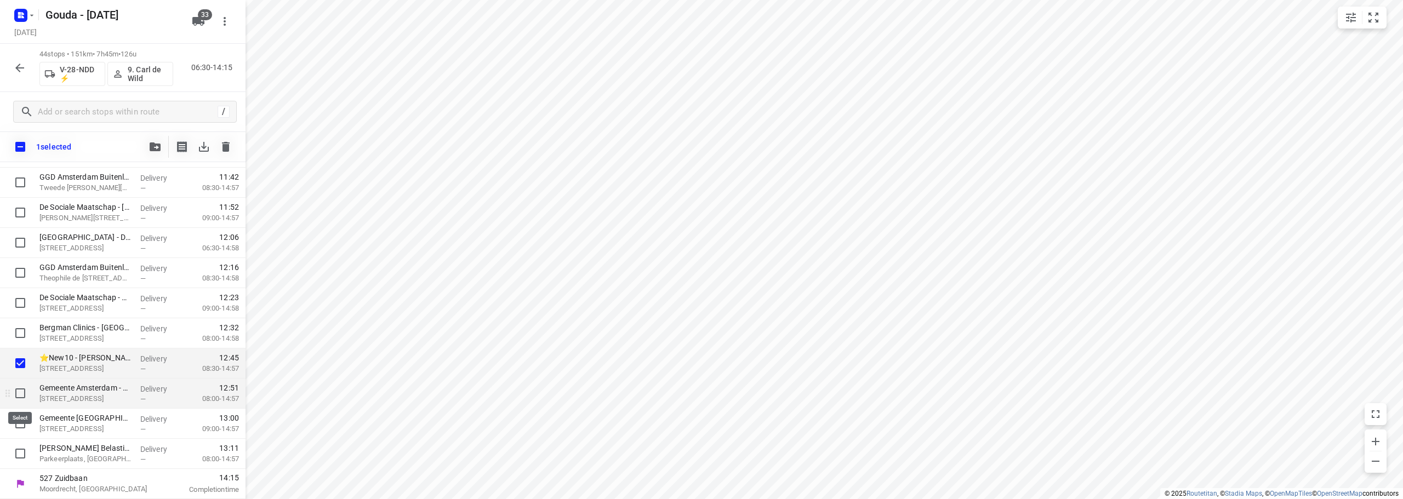
click at [18, 391] on input "checkbox" at bounding box center [20, 393] width 22 height 22
checkbox input "true"
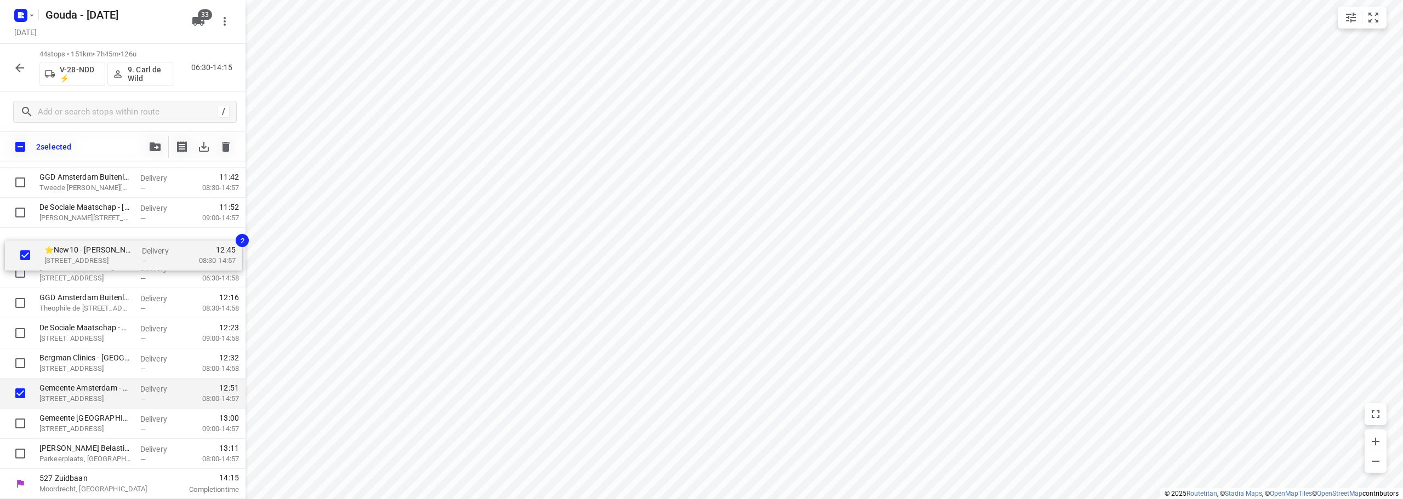
drag, startPoint x: 88, startPoint y: 358, endPoint x: 93, endPoint y: 241, distance: 117.3
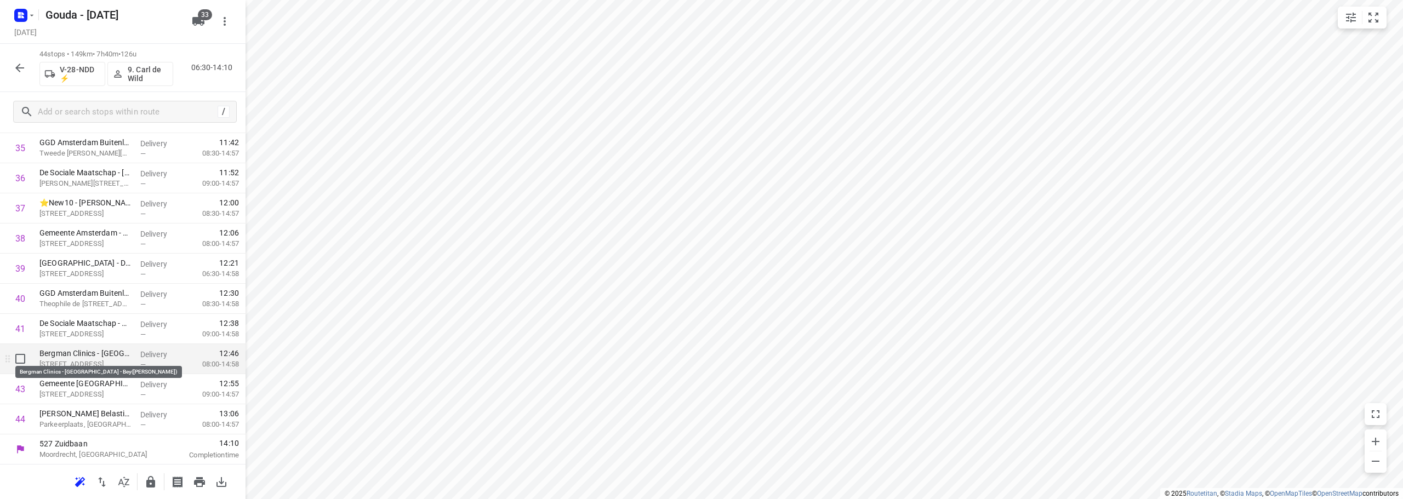
scroll to position [1078, 0]
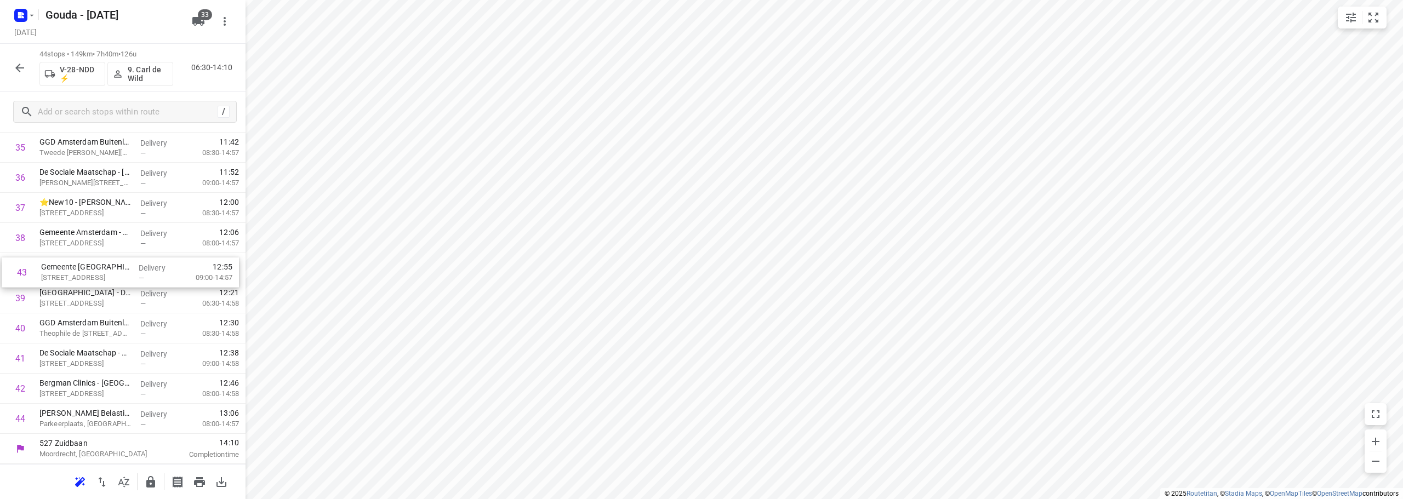
drag, startPoint x: 59, startPoint y: 391, endPoint x: 61, endPoint y: 271, distance: 120.5
click at [155, 477] on icon "button" at bounding box center [150, 482] width 13 height 13
click at [16, 75] on button "button" at bounding box center [20, 68] width 22 height 22
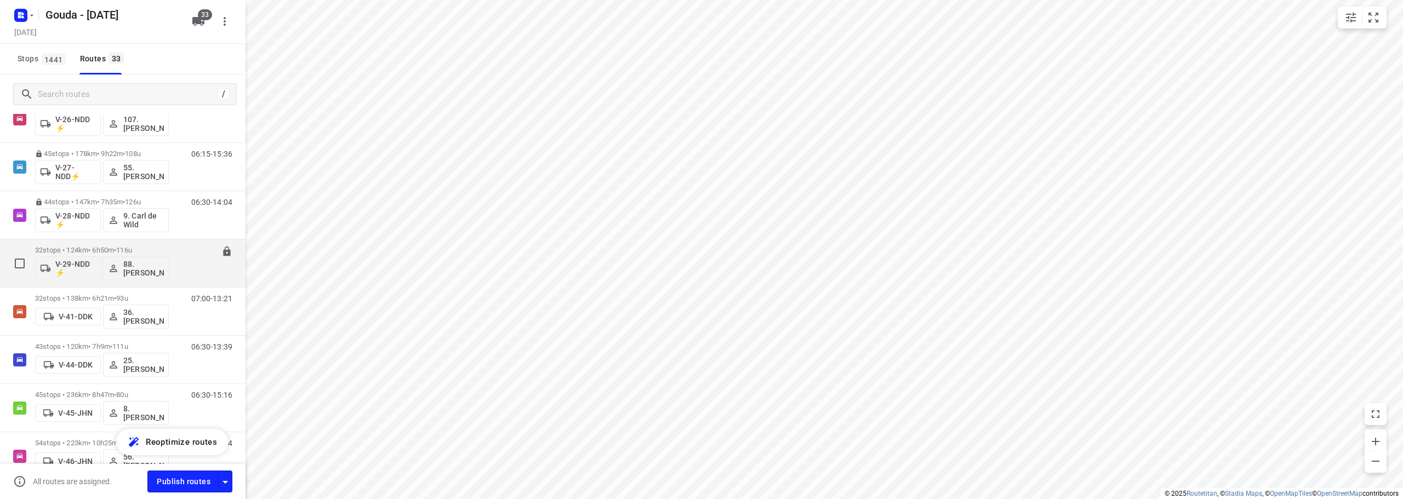
scroll to position [438, 0]
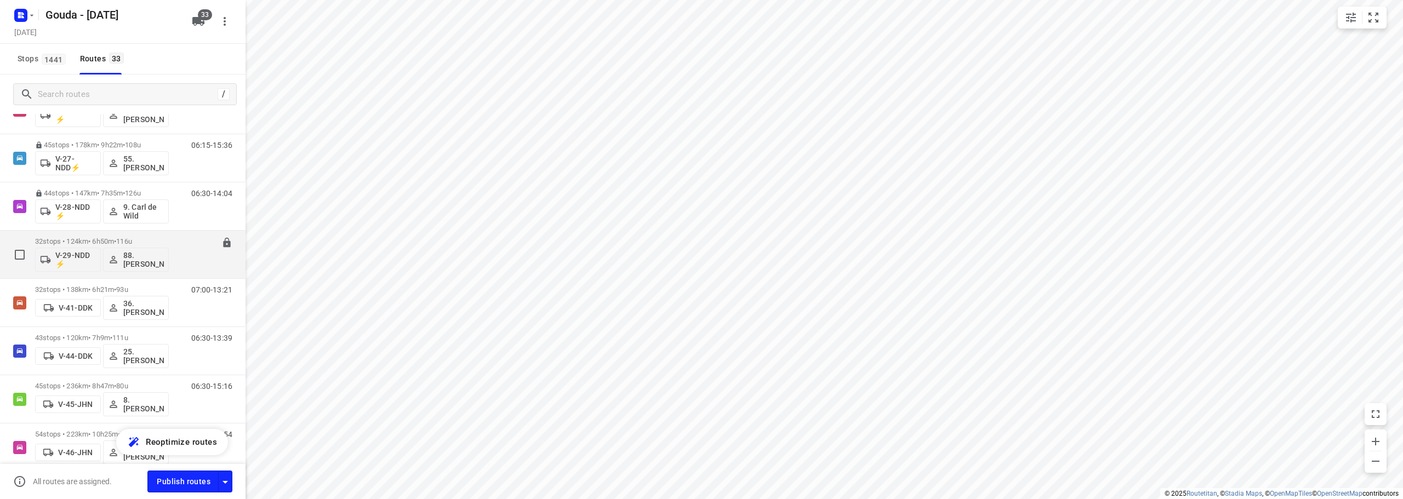
click at [150, 233] on div "32 stops • 124km • 6h50m • 116u V-29-NDD ⚡ 88. Deborah van den Berg" at bounding box center [102, 254] width 134 height 45
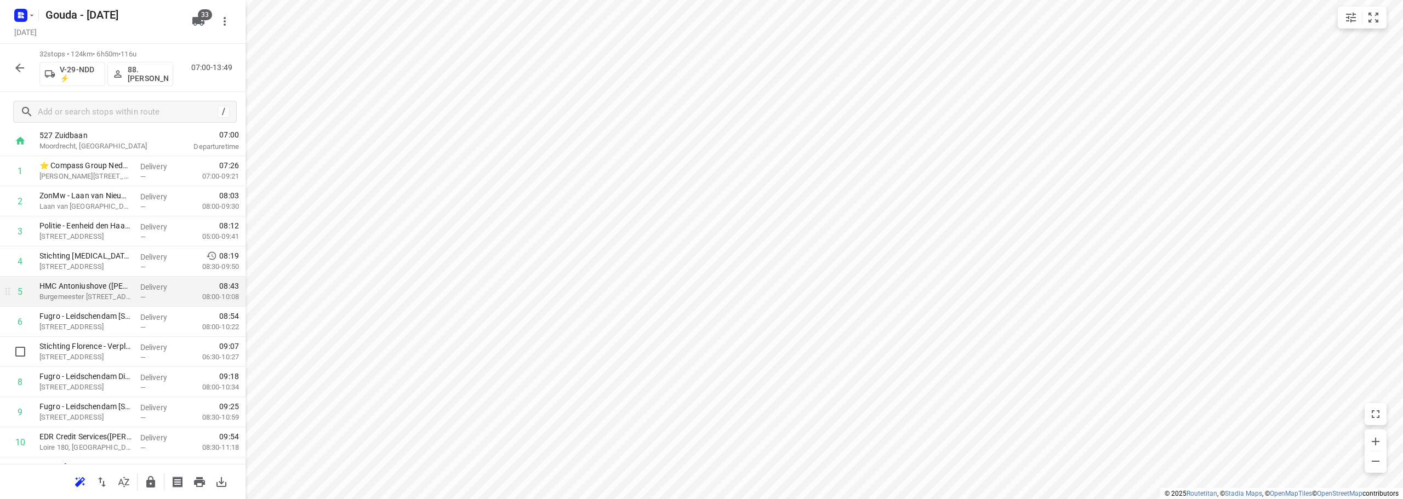
scroll to position [55, 0]
drag, startPoint x: 116, startPoint y: 331, endPoint x: 121, endPoint y: 270, distance: 61.6
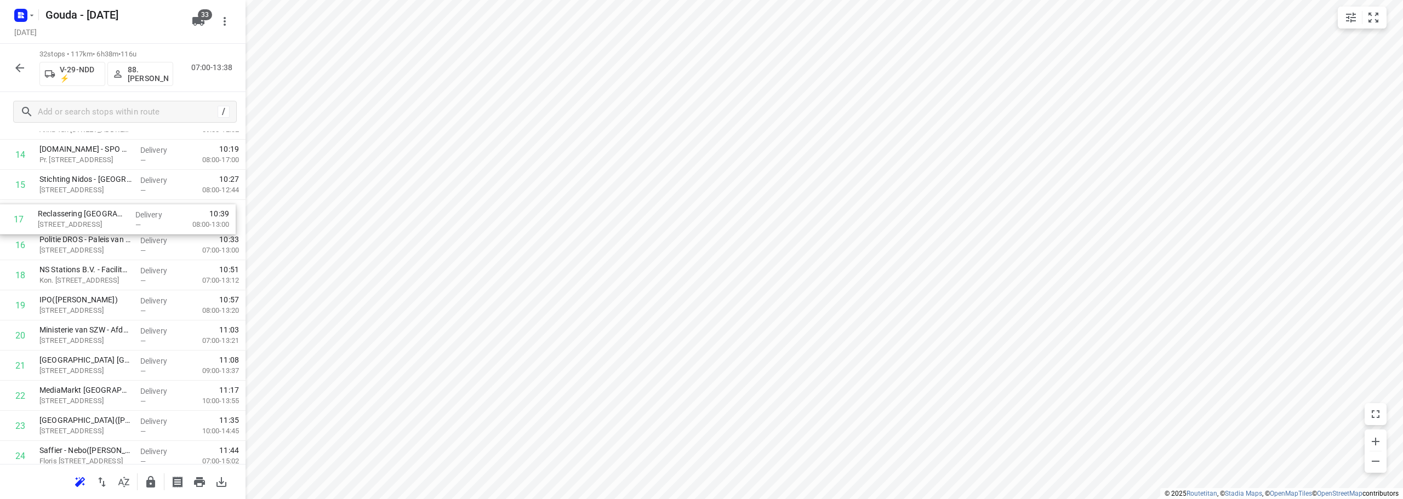
drag, startPoint x: 126, startPoint y: 251, endPoint x: 124, endPoint y: 217, distance: 34.0
click at [124, 217] on div "1 ⭐ Compass Group Nederland B.V. - Ministerie van Binnenlandse Zaken en Koninkr…" at bounding box center [122, 230] width 245 height 964
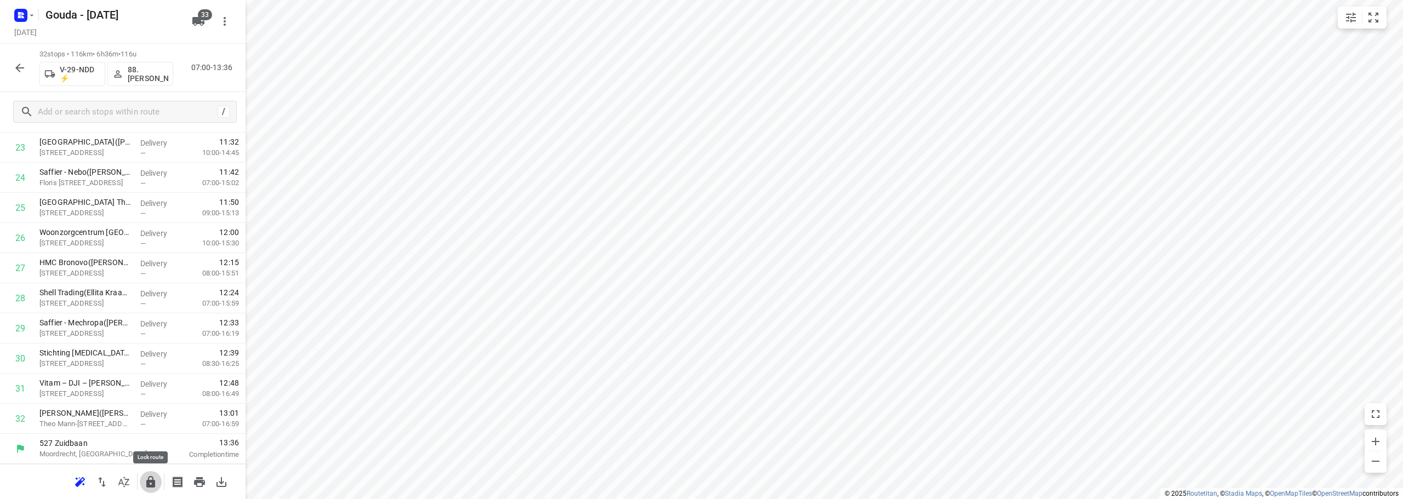
click at [156, 487] on icon "button" at bounding box center [150, 482] width 13 height 13
click at [15, 66] on icon "button" at bounding box center [19, 67] width 13 height 13
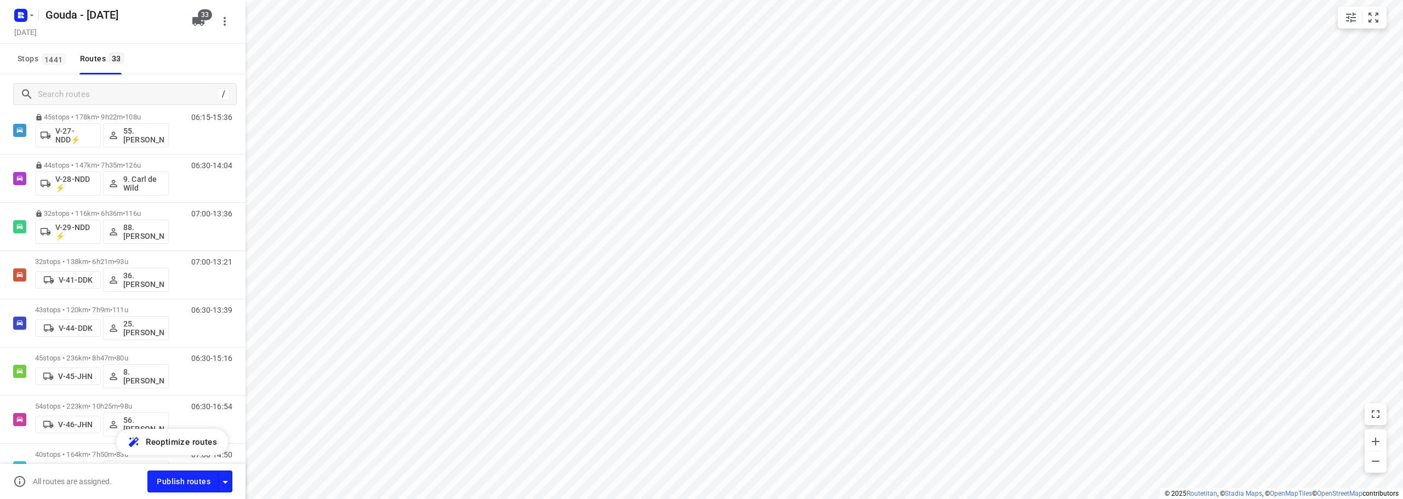
scroll to position [493, 0]
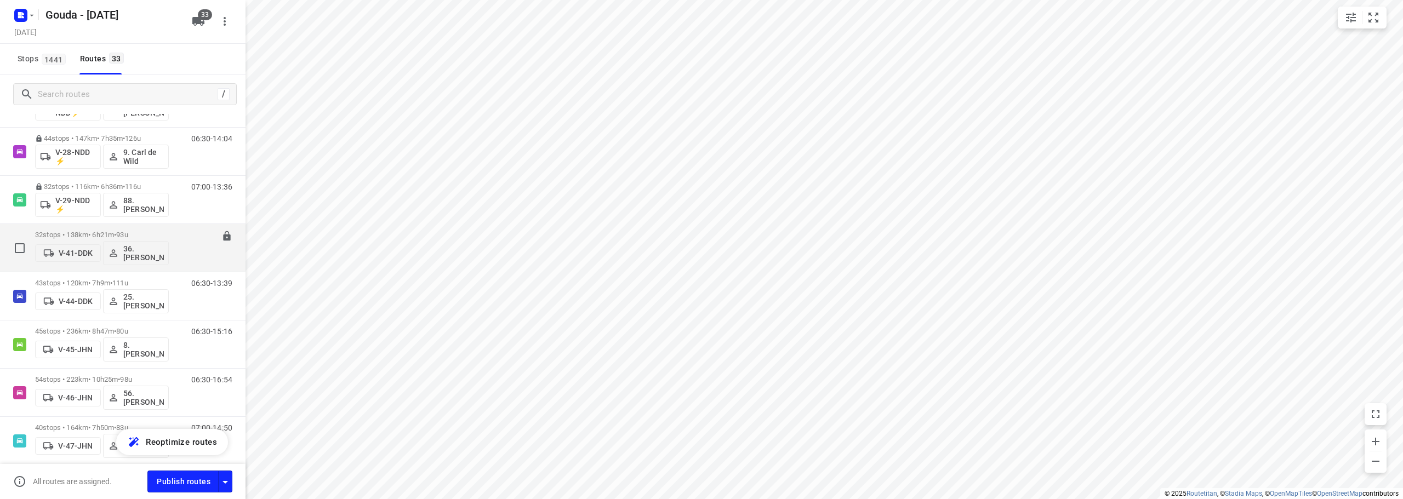
click at [128, 233] on span "93u" at bounding box center [122, 235] width 12 height 8
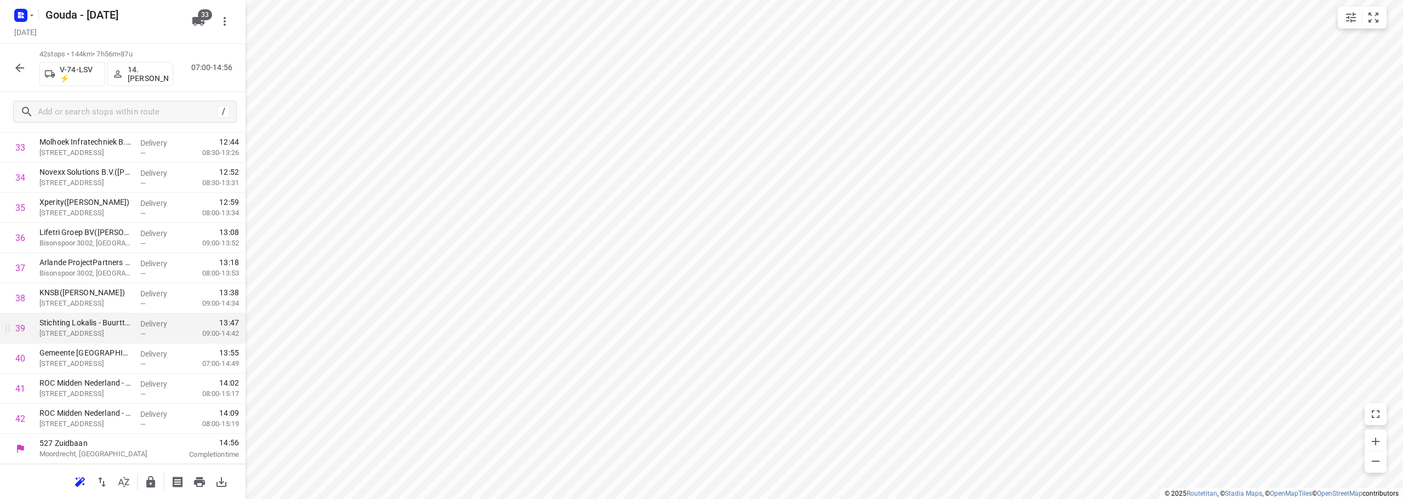
scroll to position [717, 0]
click at [147, 487] on icon "button" at bounding box center [150, 482] width 9 height 12
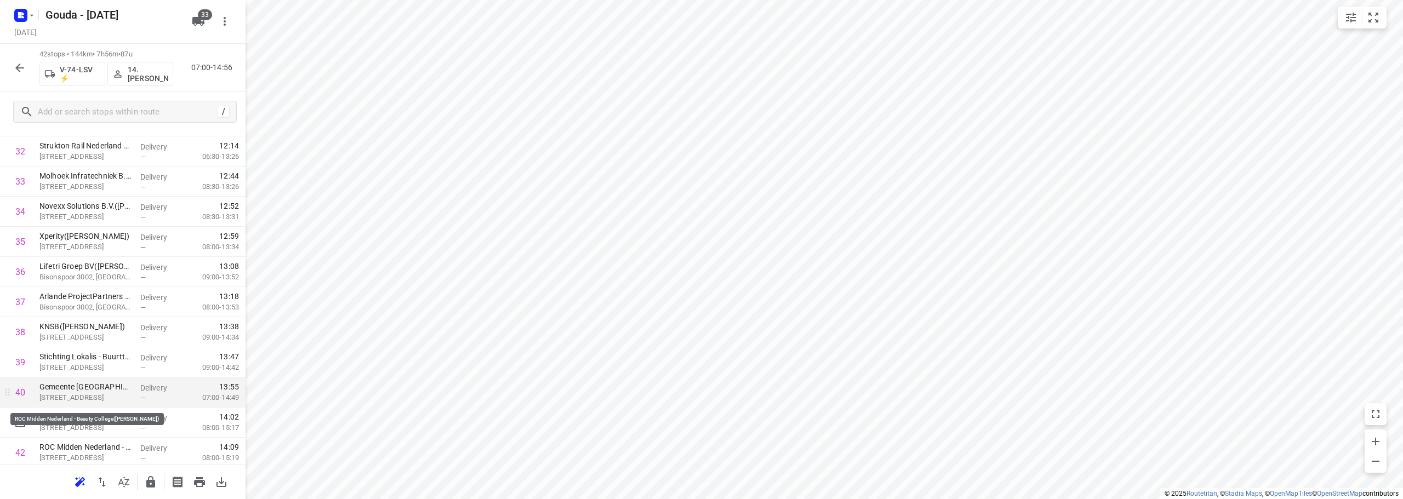
scroll to position [1018, 0]
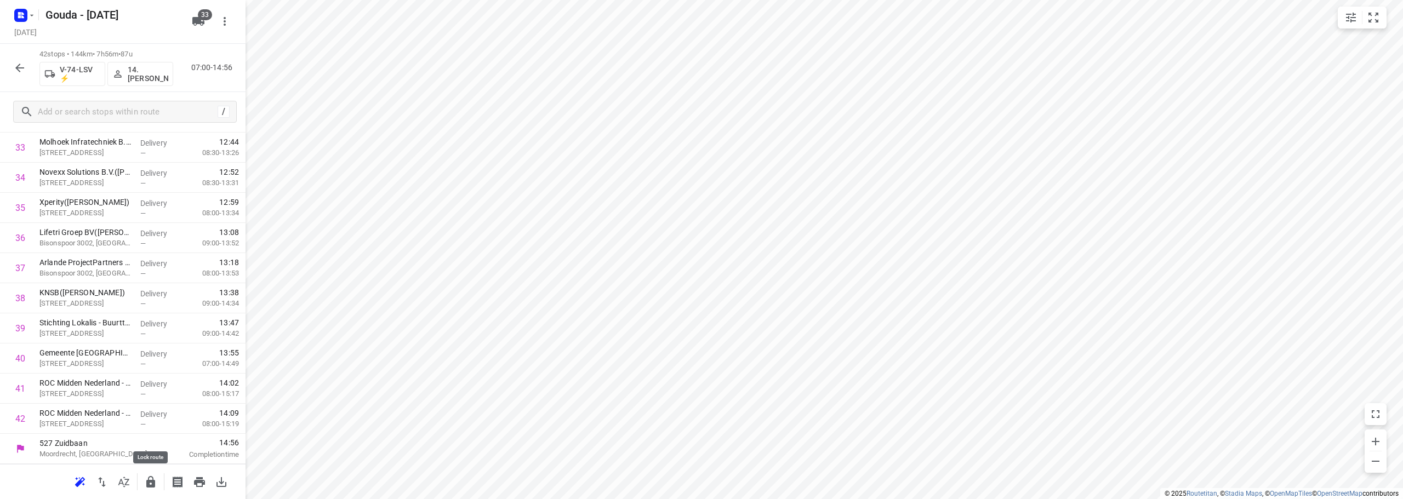
click at [148, 488] on button "button" at bounding box center [151, 482] width 22 height 22
click at [22, 74] on icon "button" at bounding box center [19, 67] width 13 height 13
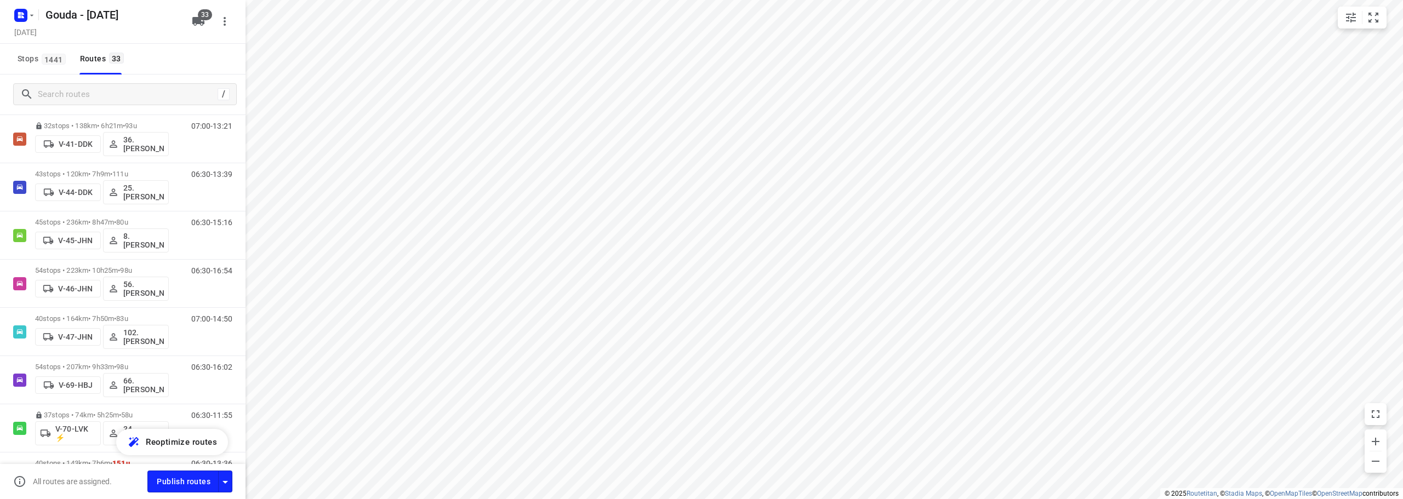
scroll to position [603, 0]
click at [114, 173] on p "43 stops • 120km • 7h9m • 111u" at bounding box center [102, 173] width 134 height 8
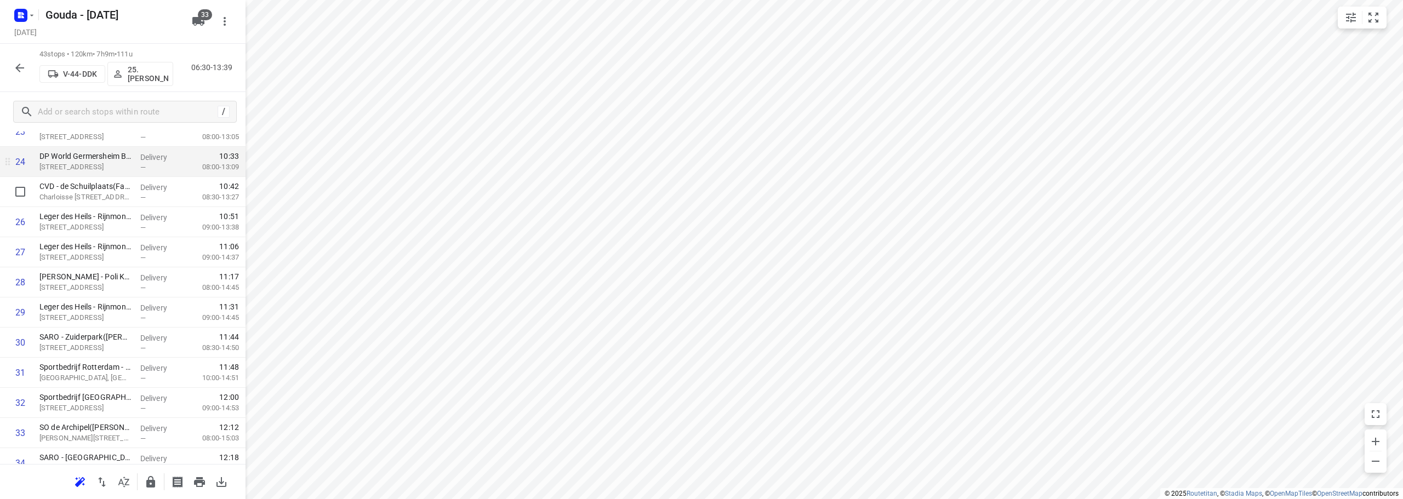
scroll to position [712, 0]
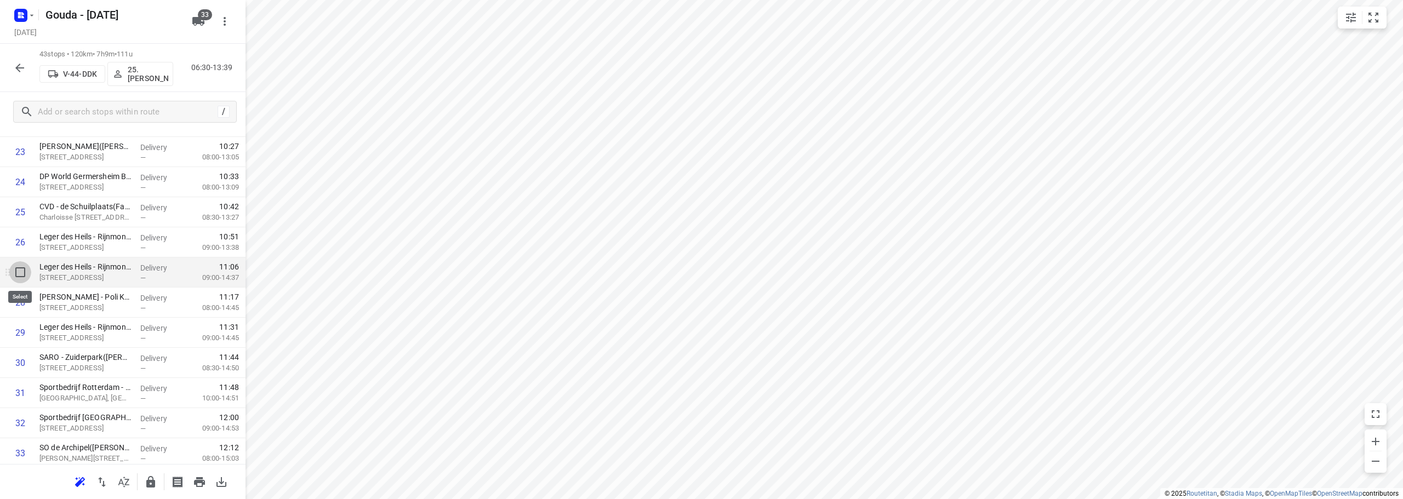
click at [26, 274] on input "checkbox" at bounding box center [20, 272] width 22 height 22
checkbox input "true"
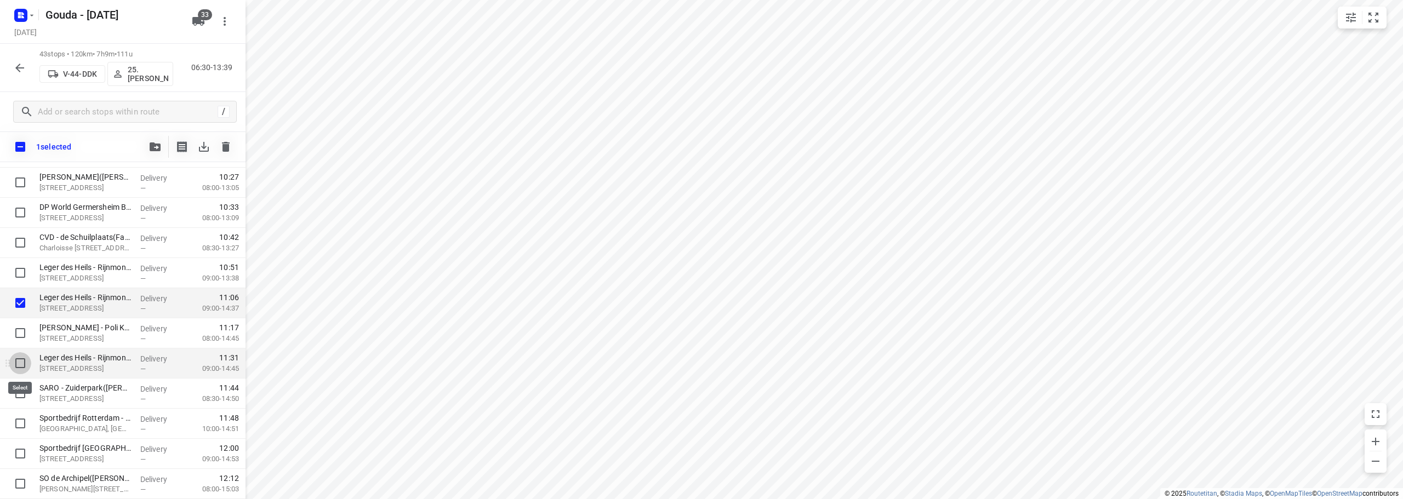
click at [20, 365] on input "checkbox" at bounding box center [20, 363] width 22 height 22
checkbox input "true"
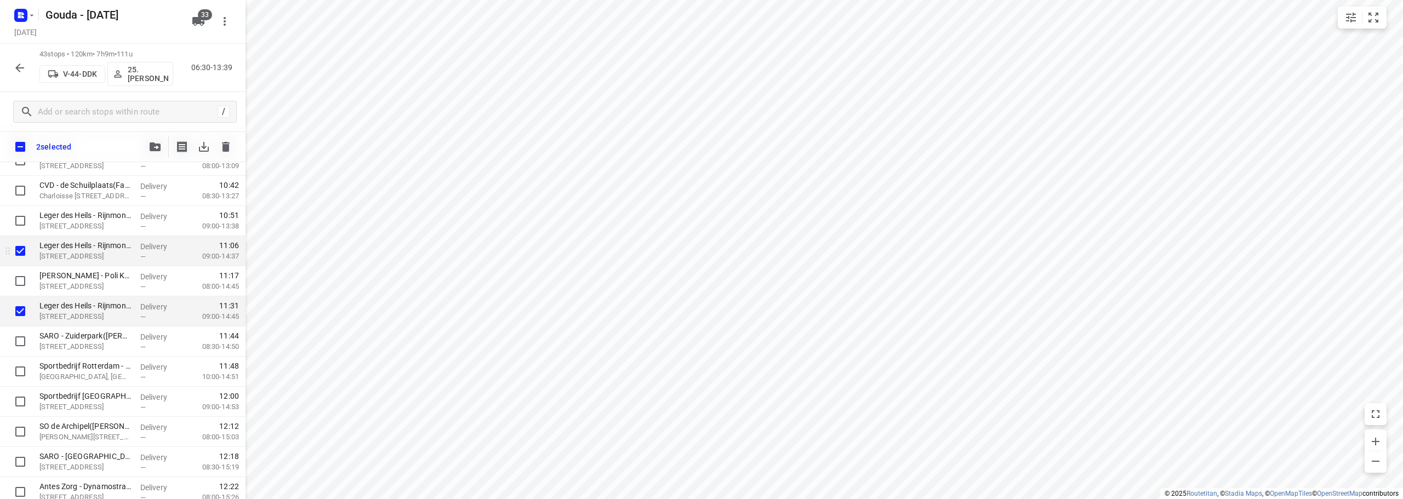
scroll to position [822, 0]
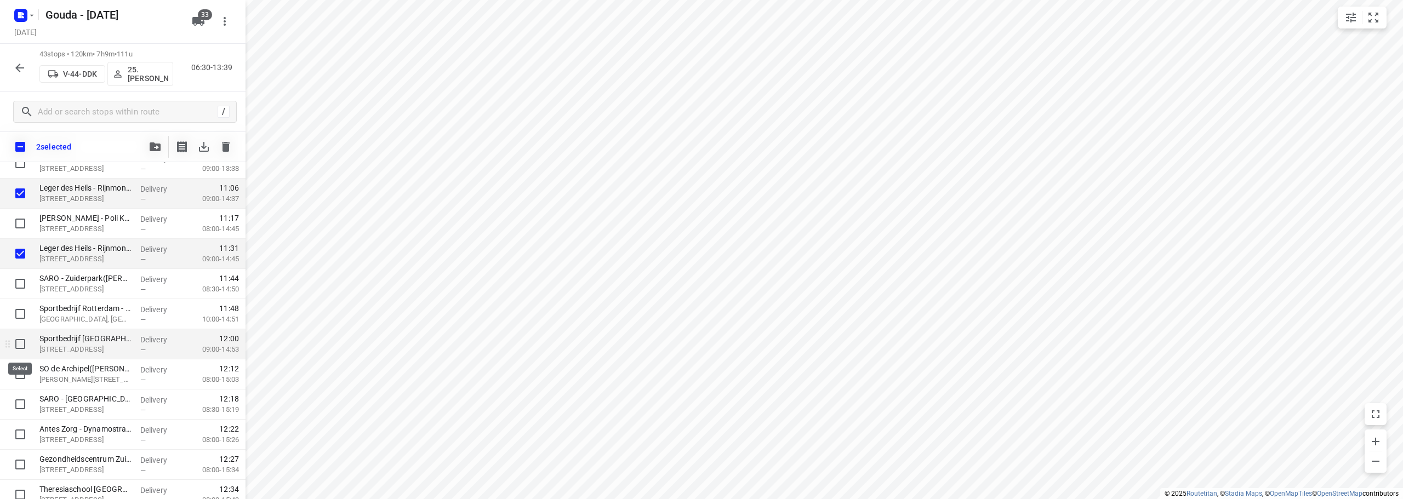
click at [21, 343] on input "checkbox" at bounding box center [20, 344] width 22 height 22
checkbox input "true"
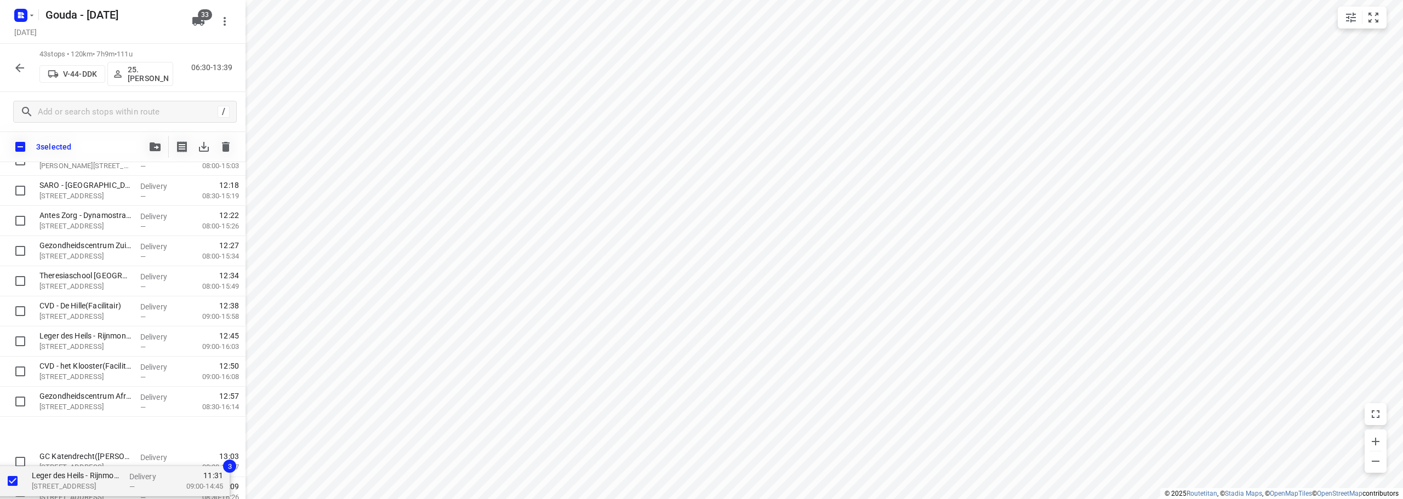
scroll to position [1044, 0]
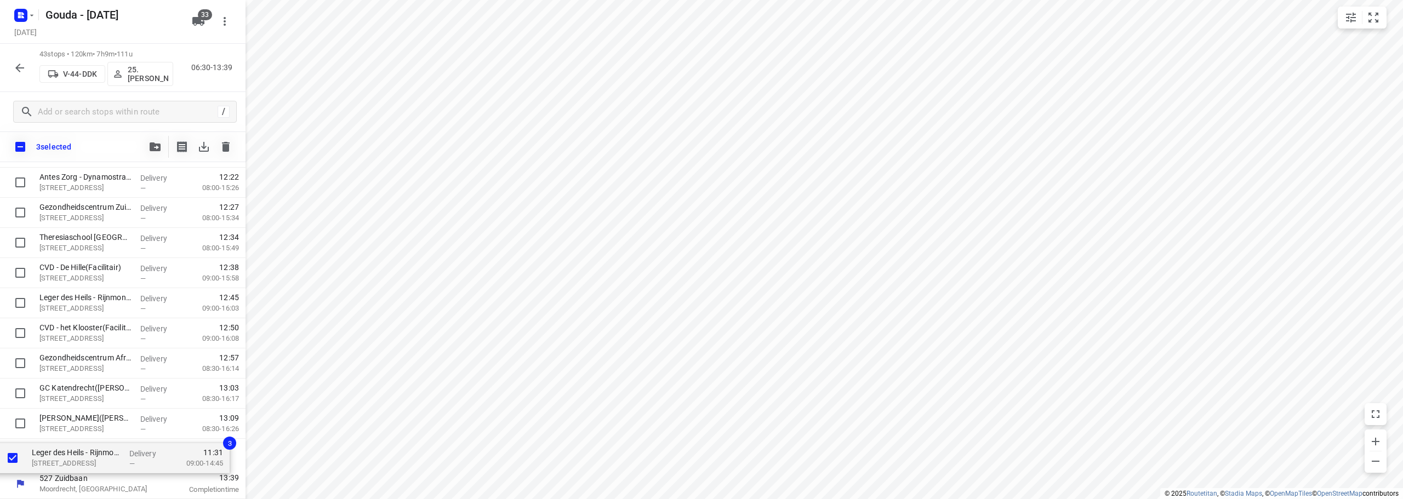
drag, startPoint x: 76, startPoint y: 293, endPoint x: 73, endPoint y: 461, distance: 168.8
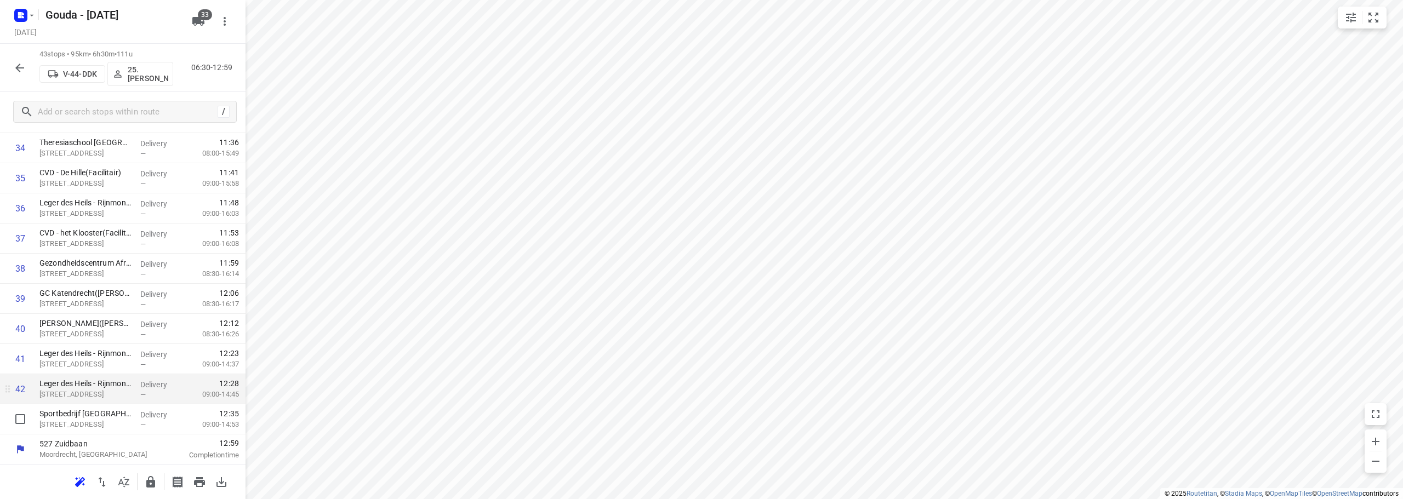
scroll to position [1048, 0]
click at [159, 482] on button "button" at bounding box center [151, 482] width 22 height 22
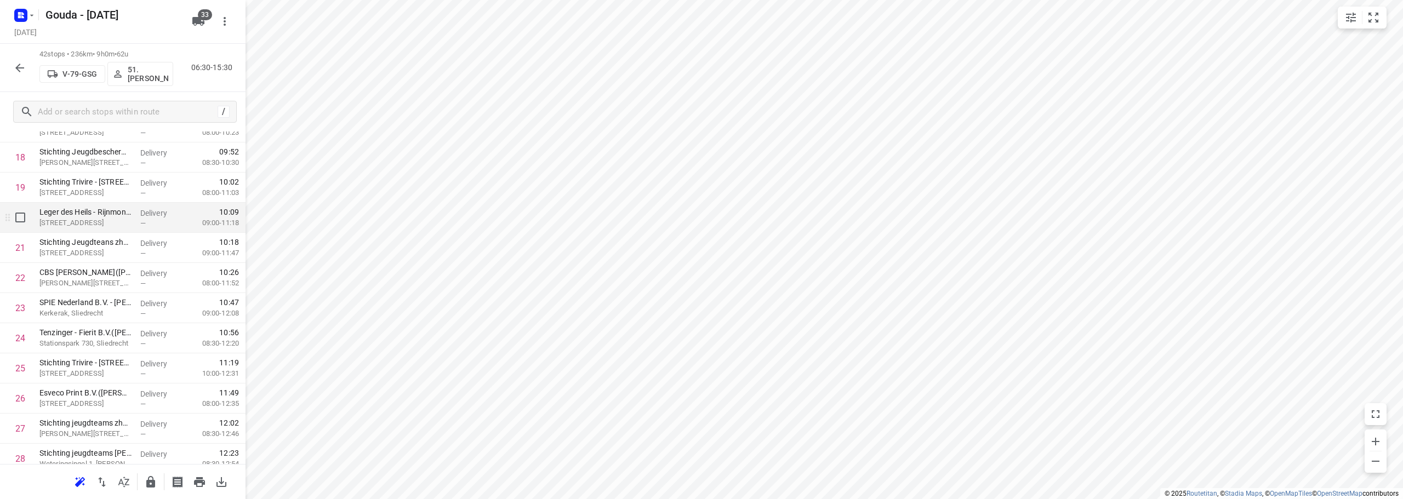
scroll to position [603, 0]
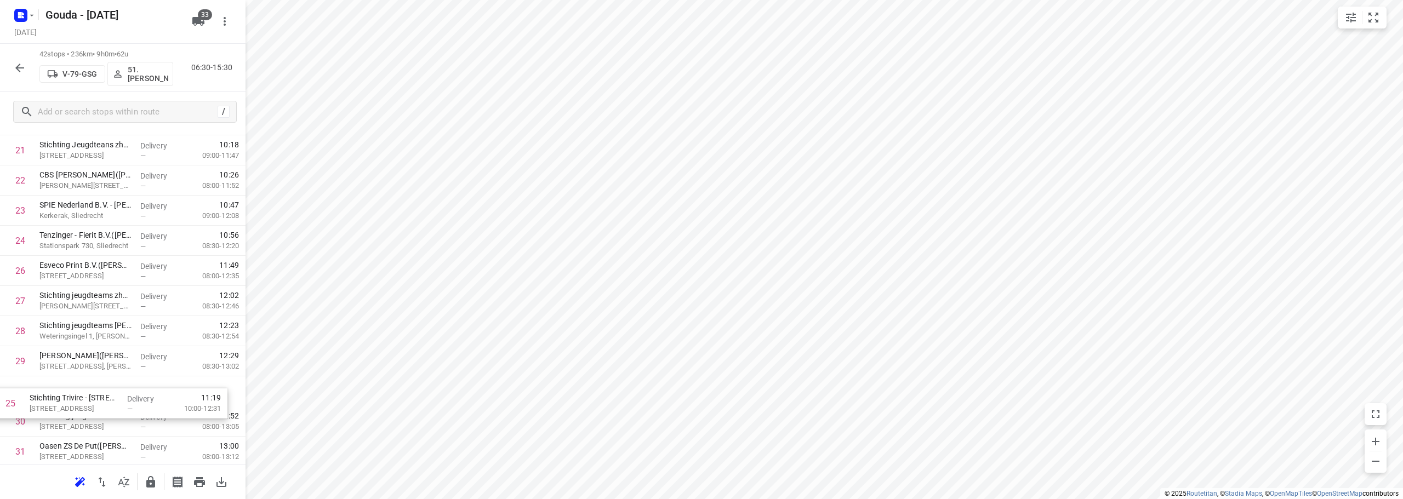
drag, startPoint x: 207, startPoint y: 319, endPoint x: 197, endPoint y: 396, distance: 77.3
click at [196, 401] on div "1 Jongeneel - Dordrecht(Carol de Jong) Wieldrechtseweg 36, Dordrecht Delivery —…" at bounding box center [122, 166] width 245 height 1266
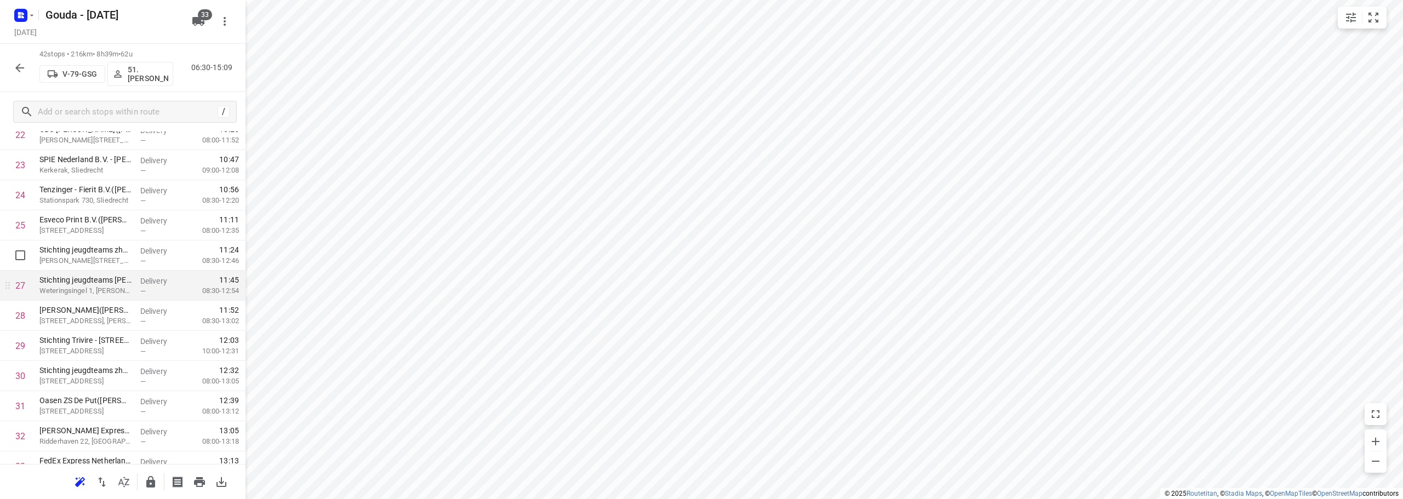
scroll to position [763, 0]
click at [21, 312] on input "checkbox" at bounding box center [20, 312] width 22 height 22
checkbox input "true"
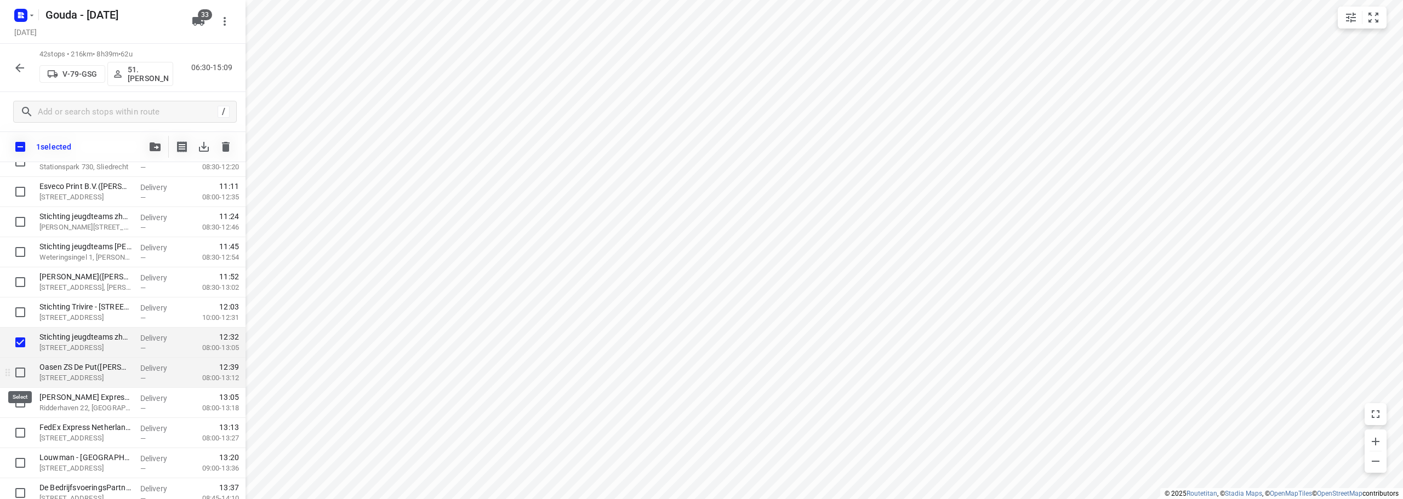
click at [22, 376] on input "checkbox" at bounding box center [20, 373] width 22 height 22
checkbox input "true"
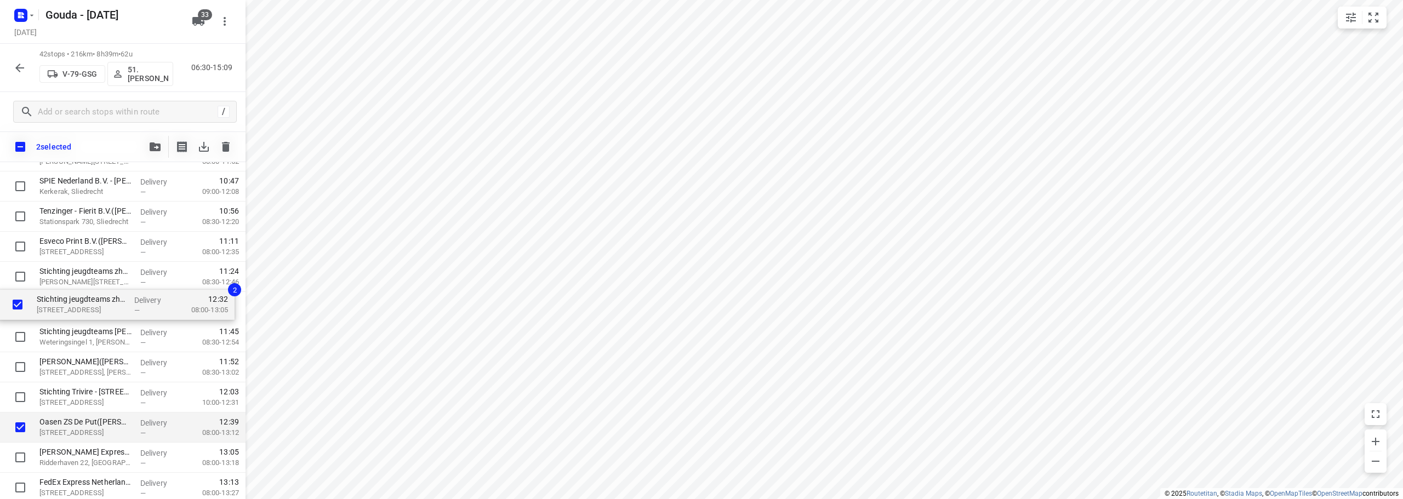
drag, startPoint x: 73, startPoint y: 394, endPoint x: 70, endPoint y: 299, distance: 95.9
click at [70, 299] on div "Jongeneel - Dordrecht(Carol de Jong) Wieldrechtseweg 36, Dordrecht Delivery — 0…" at bounding box center [122, 142] width 245 height 1266
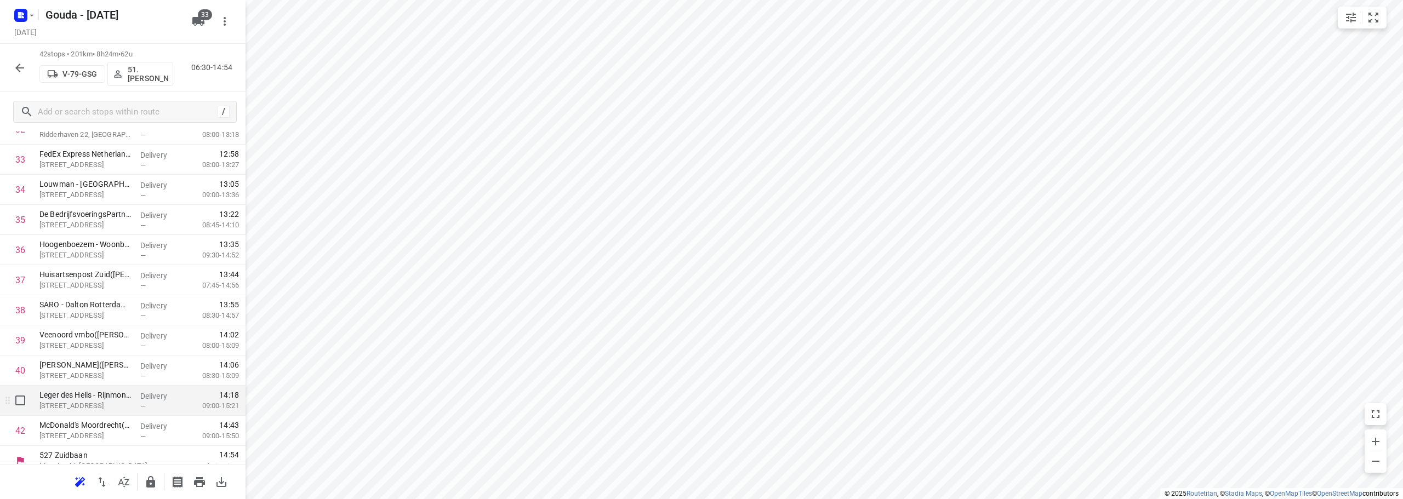
scroll to position [1018, 0]
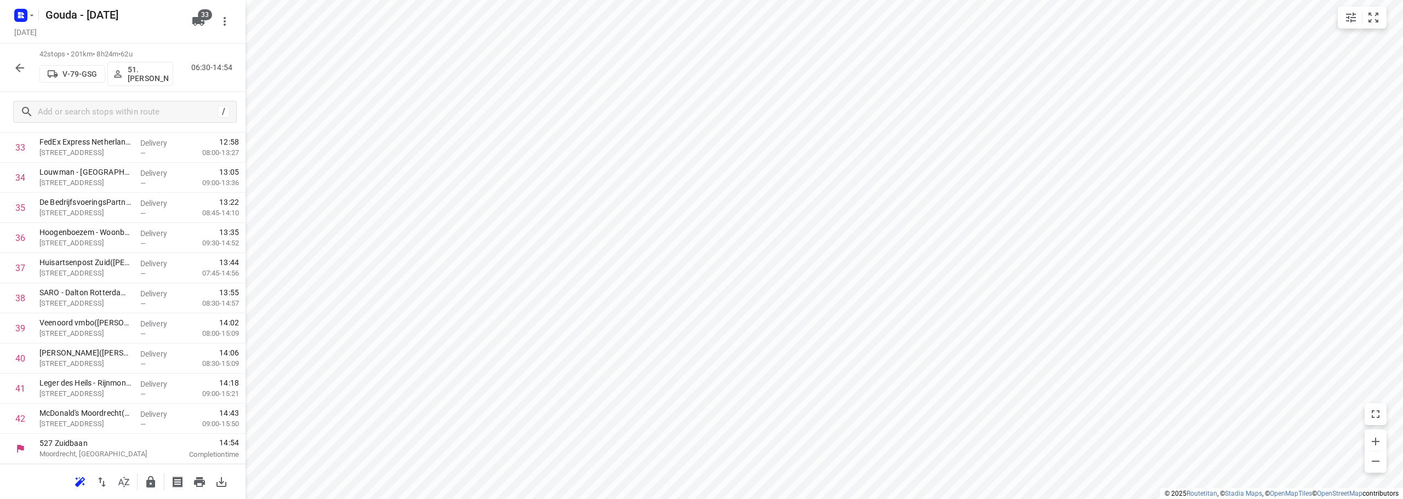
click at [155, 478] on icon "button" at bounding box center [150, 482] width 13 height 13
click at [24, 65] on icon "button" at bounding box center [19, 67] width 13 height 13
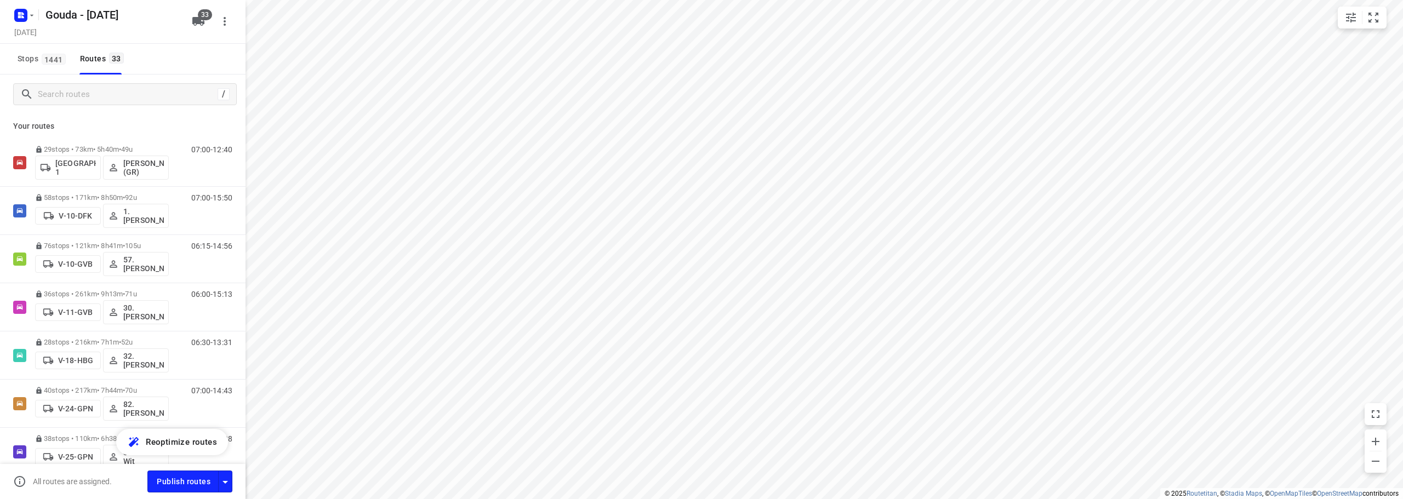
scroll to position [548, 0]
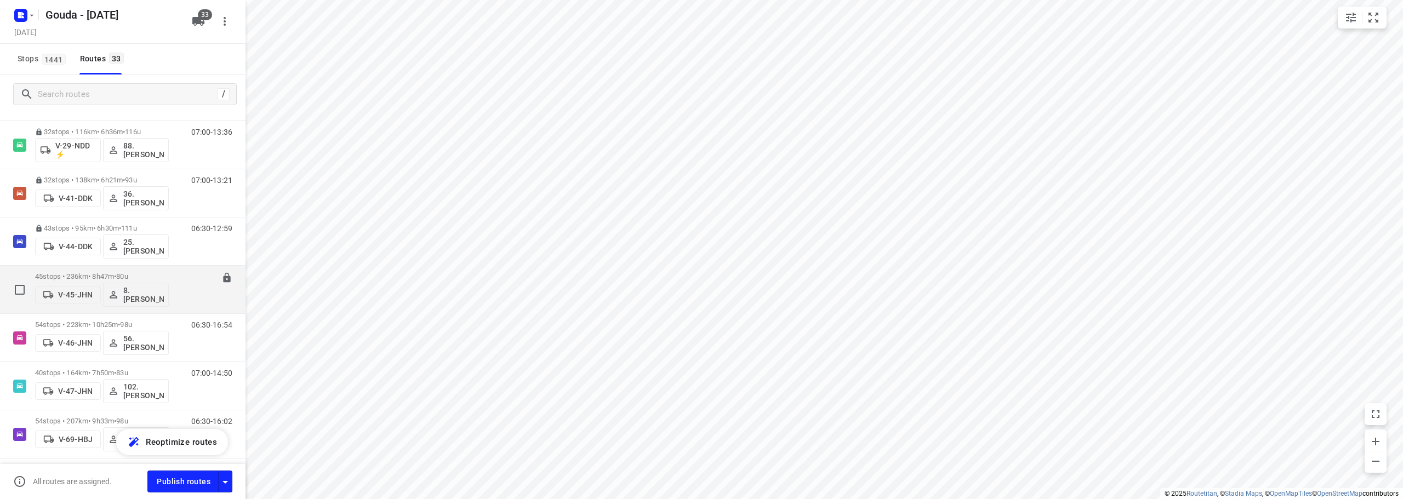
click at [148, 272] on p "45 stops • 236km • 8h47m • 80u" at bounding box center [102, 276] width 134 height 8
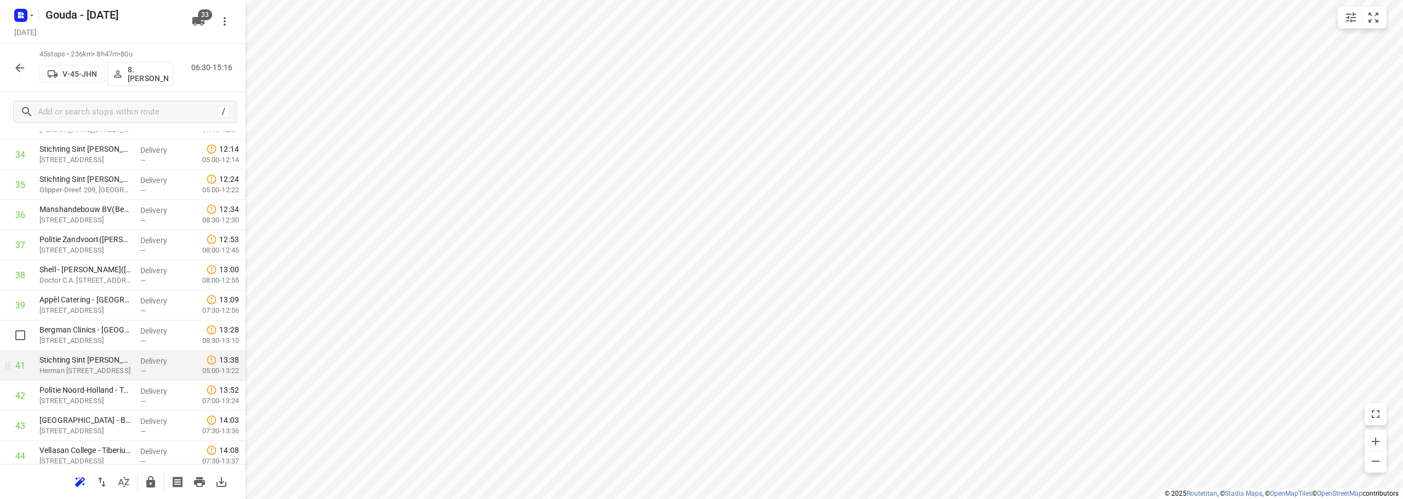
scroll to position [1108, 0]
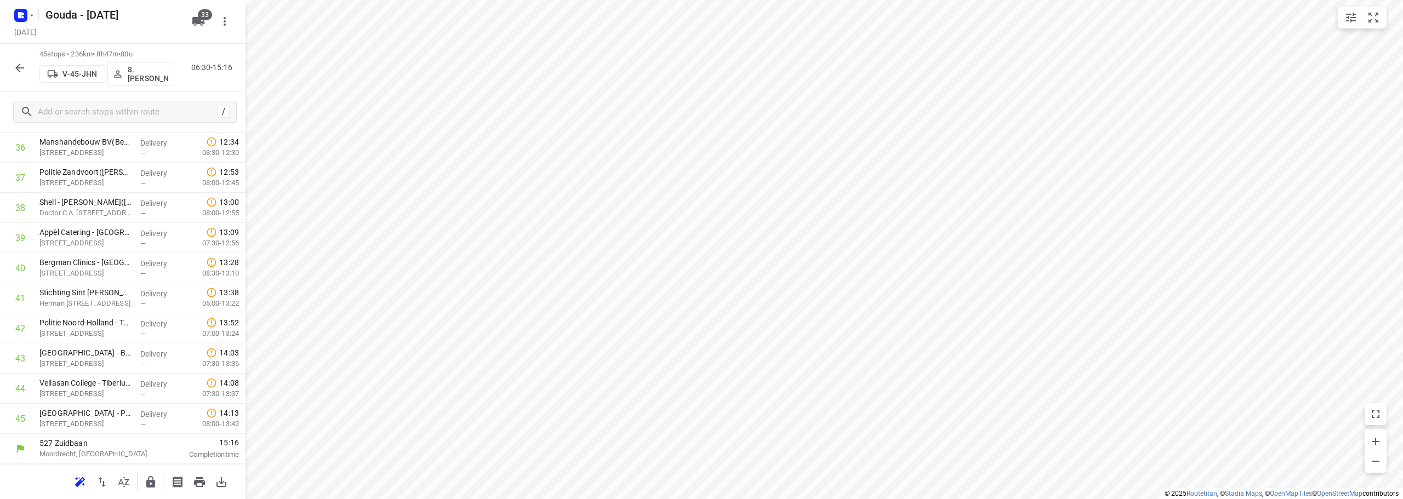
click at [152, 479] on icon "button" at bounding box center [150, 482] width 13 height 13
click at [16, 71] on icon "button" at bounding box center [19, 67] width 13 height 13
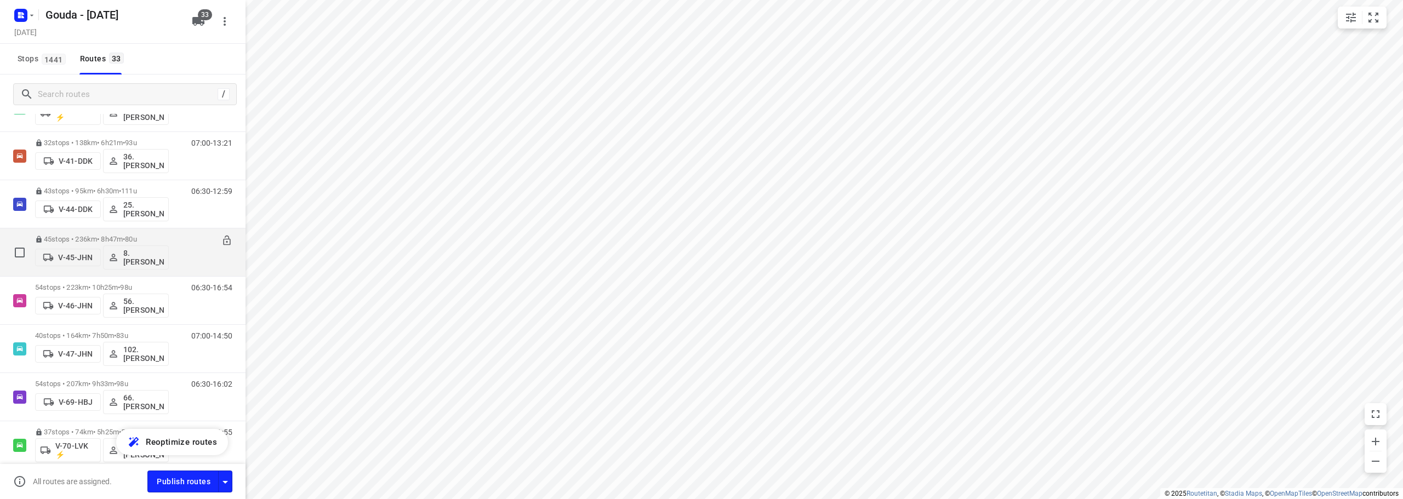
scroll to position [603, 0]
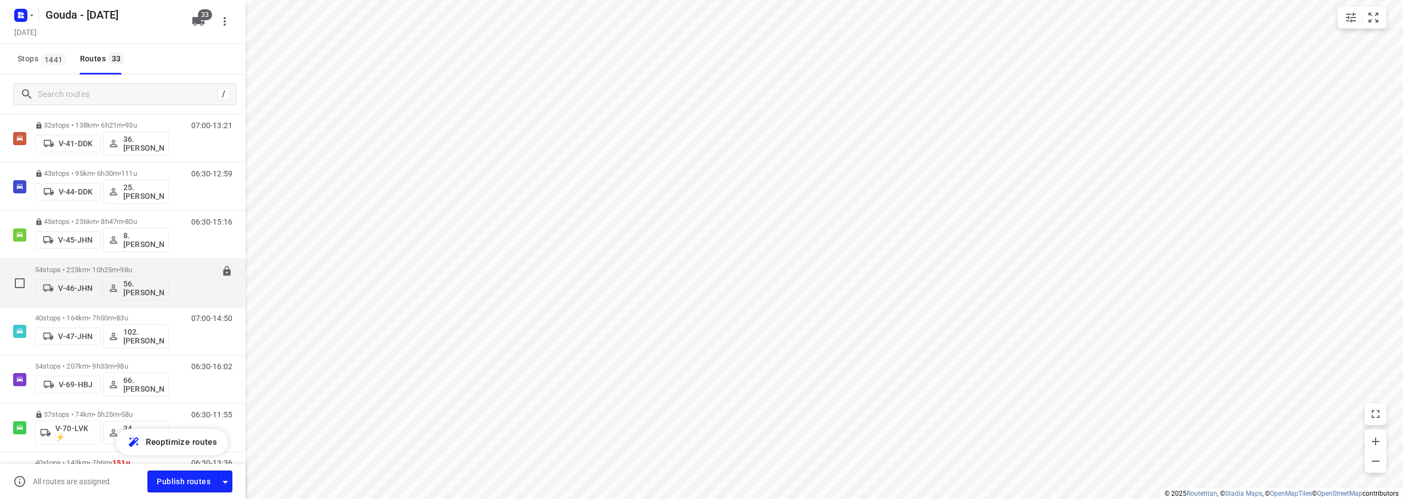
click at [145, 270] on p "54 stops • 223km • 10h25m • 98u" at bounding box center [102, 270] width 134 height 8
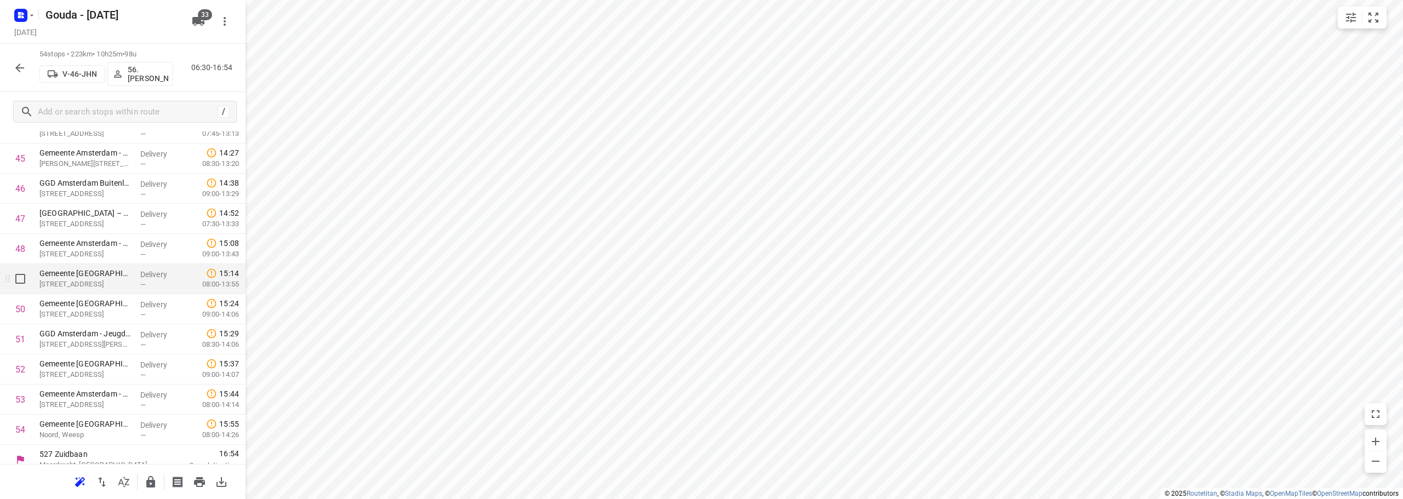
scroll to position [1380, 0]
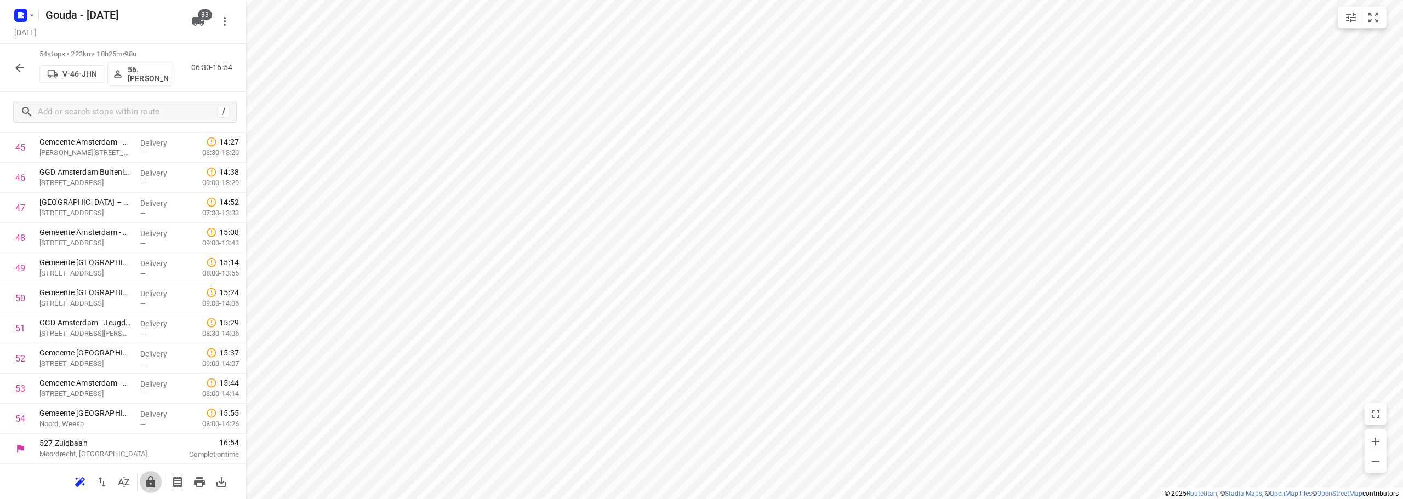
click at [156, 479] on icon "button" at bounding box center [150, 482] width 13 height 13
click at [22, 71] on icon "button" at bounding box center [19, 67] width 13 height 13
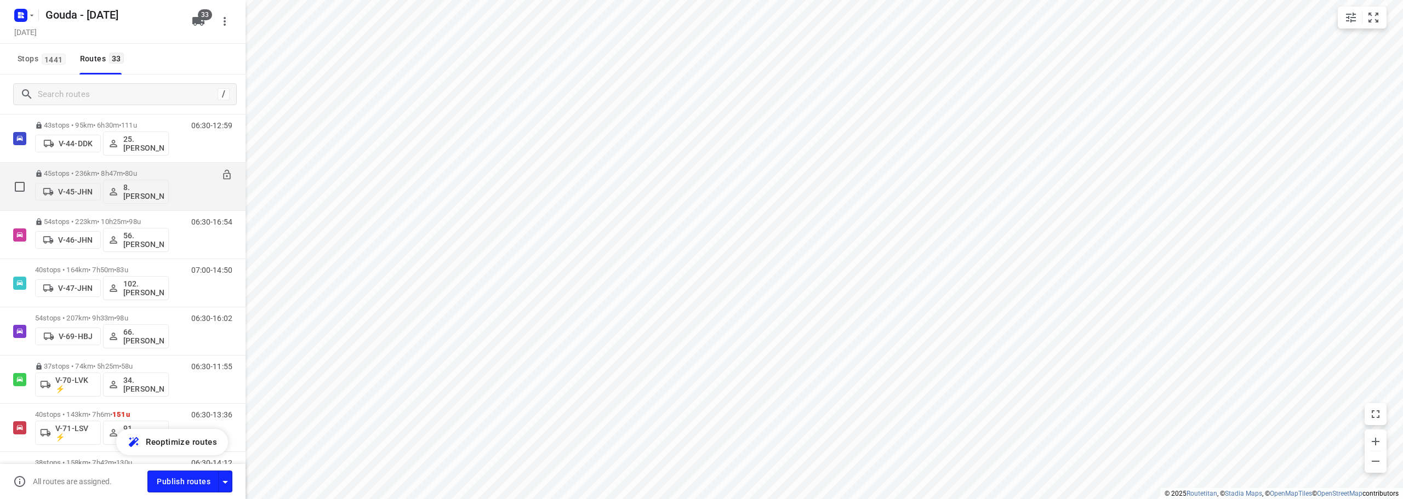
scroll to position [652, 0]
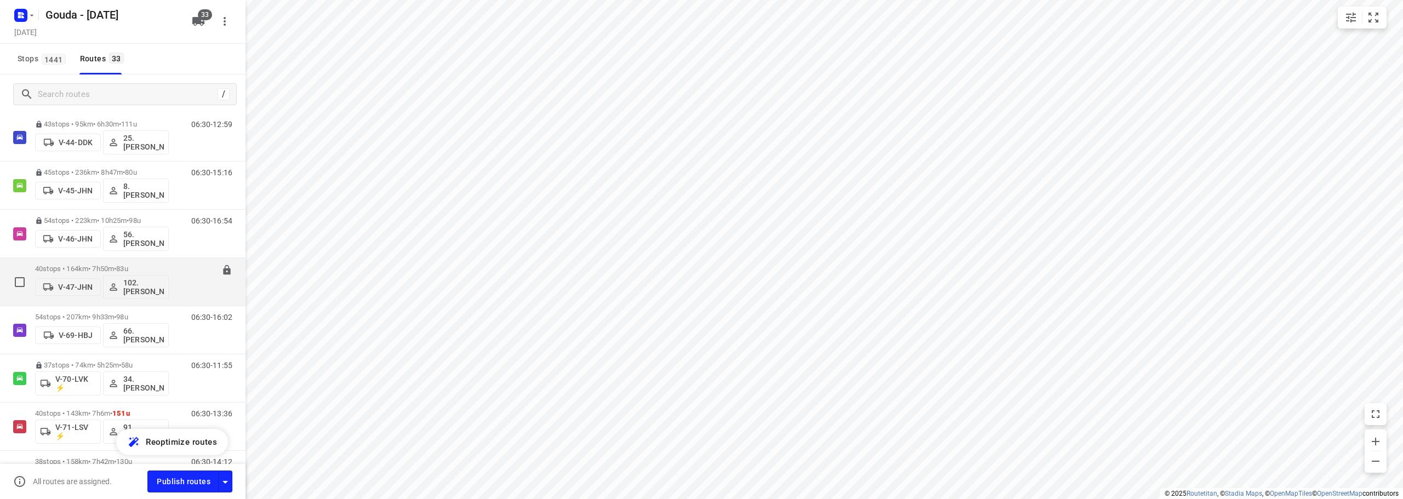
click at [125, 263] on div "40 stops • 164km • 7h50m • 83u V-47-JHN 102.Vincent Dekker" at bounding box center [102, 281] width 134 height 45
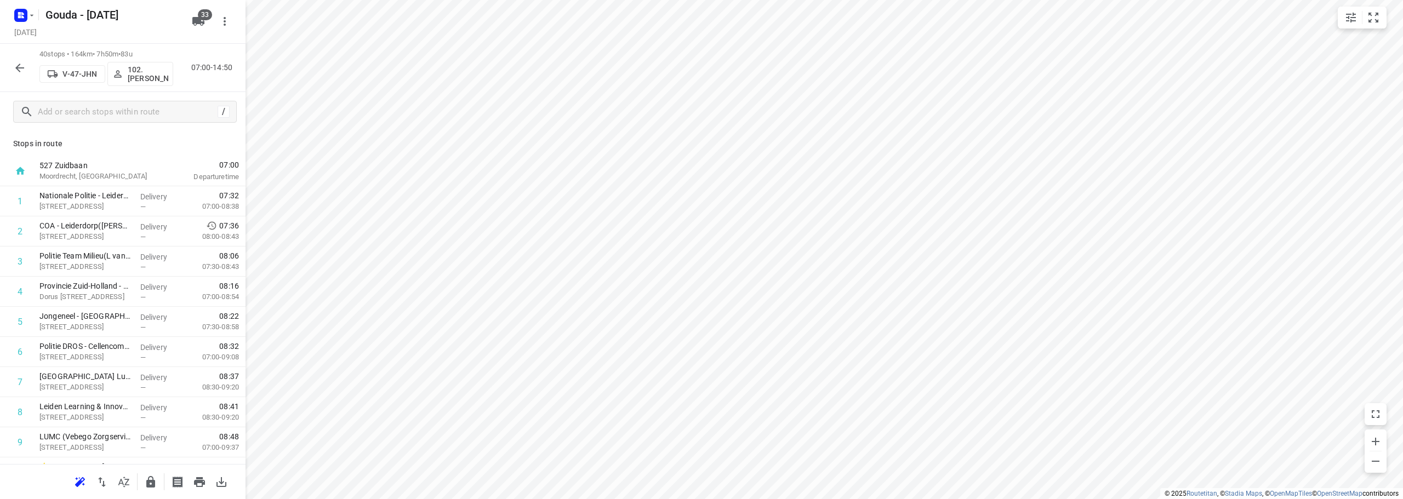
click at [1384, 20] on div "small contained button group" at bounding box center [1361, 18] width 49 height 22
click at [1371, 19] on icon "small contained button group" at bounding box center [1372, 17] width 13 height 13
drag, startPoint x: 105, startPoint y: 437, endPoint x: 107, endPoint y: 379, distance: 58.1
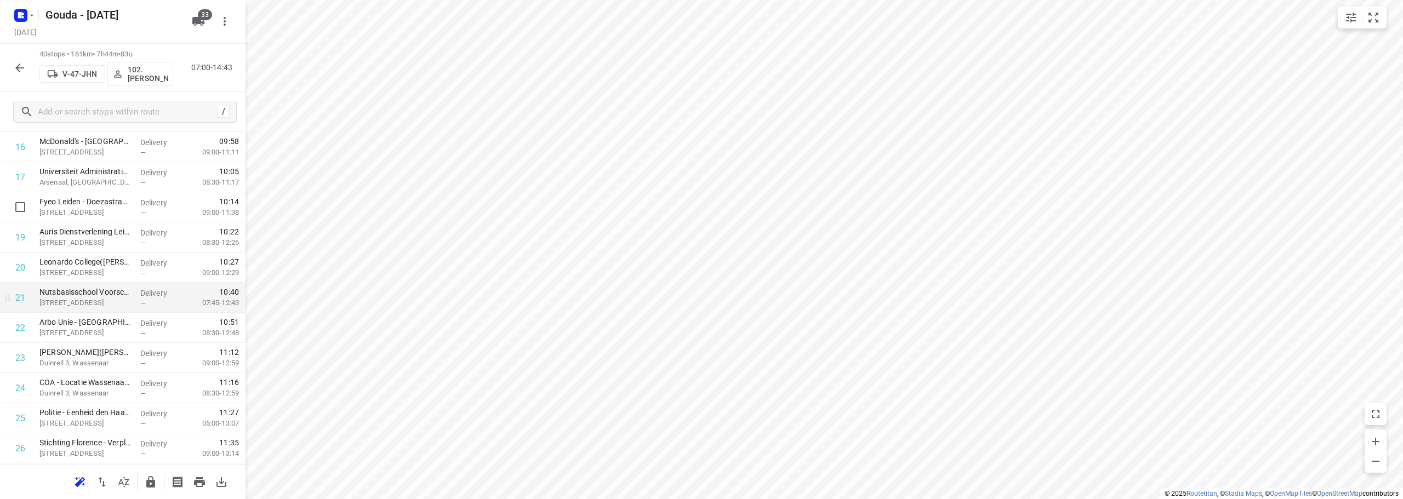
scroll to position [515, 0]
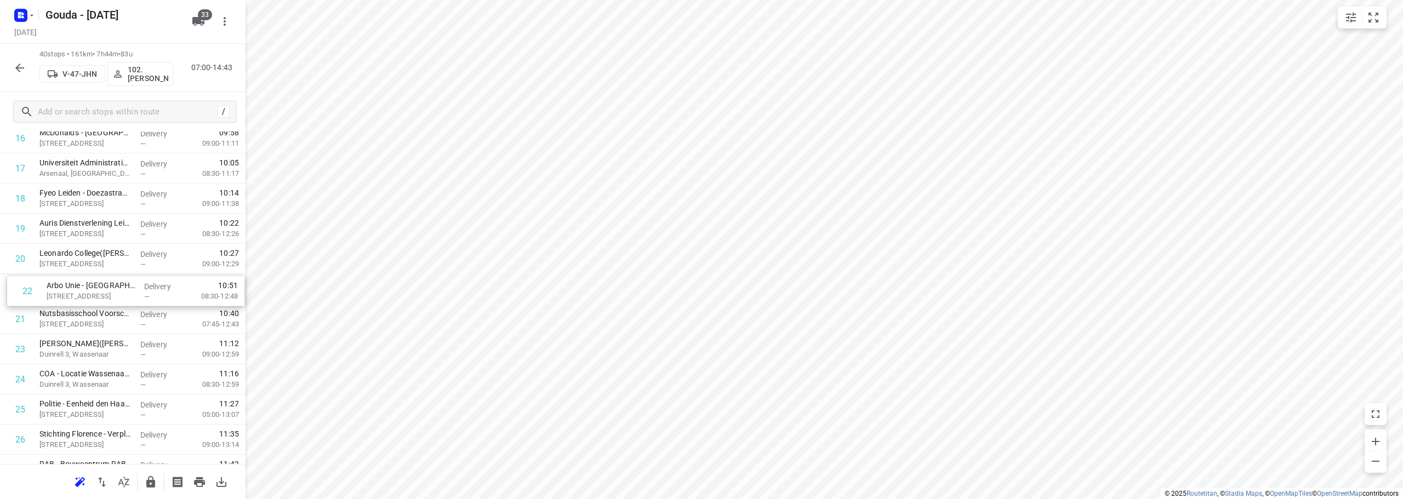
drag, startPoint x: 106, startPoint y: 322, endPoint x: 113, endPoint y: 290, distance: 32.0
click at [113, 290] on div "1 Nationale Politie - Leiderdorp(Balie front office) Elisabethhof 3, Leiderdorp…" at bounding box center [122, 273] width 245 height 1205
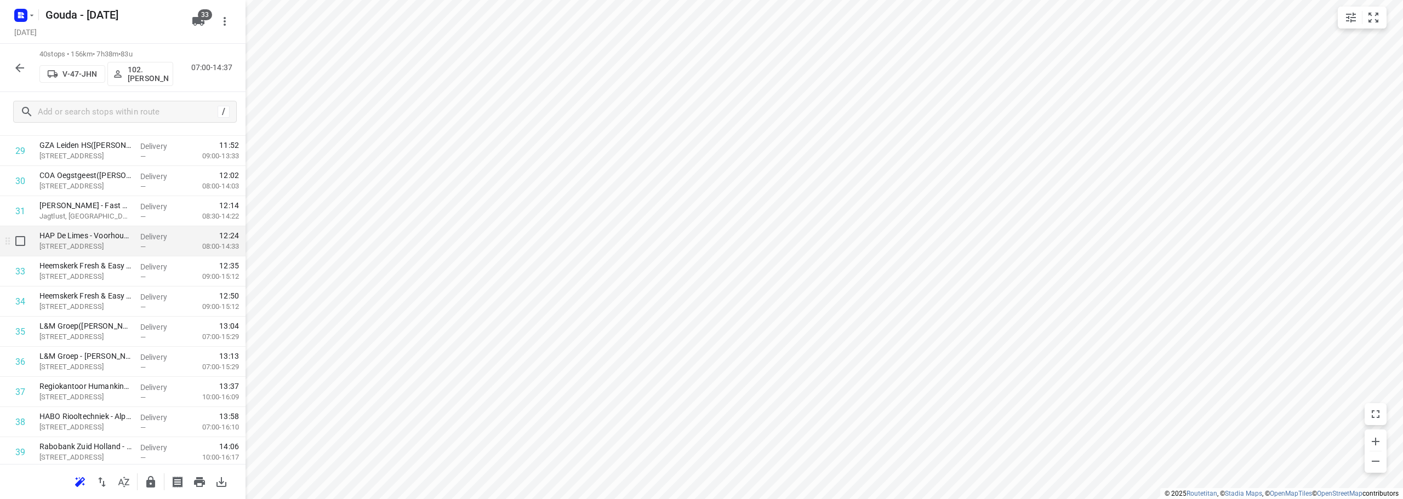
scroll to position [958, 0]
click at [153, 484] on icon "button" at bounding box center [150, 482] width 9 height 12
click at [14, 64] on icon "button" at bounding box center [19, 67] width 13 height 13
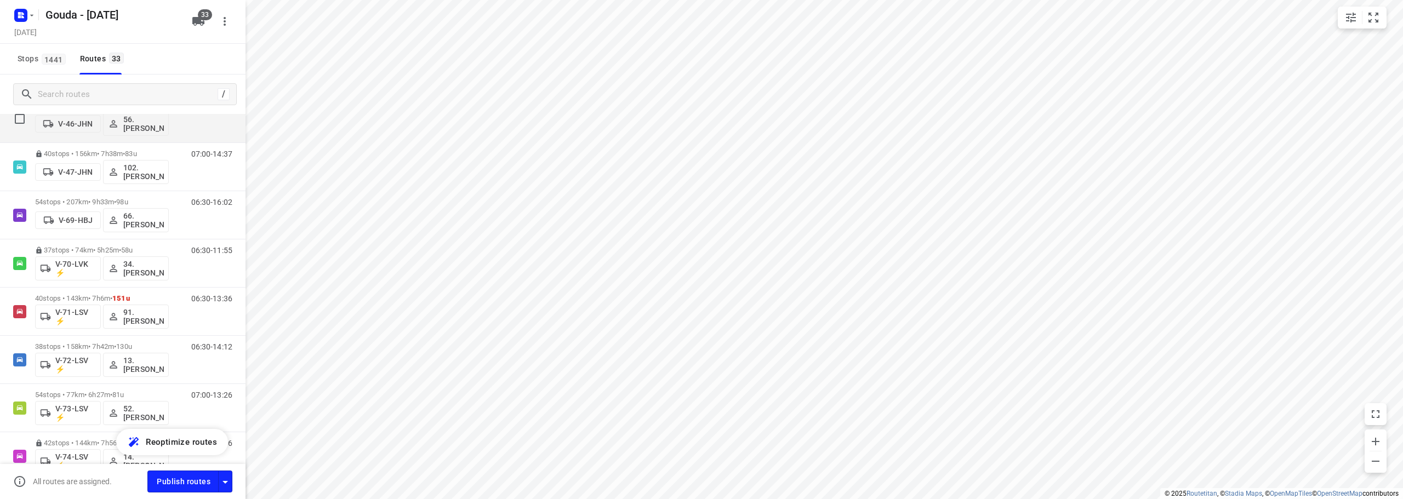
scroll to position [657, 0]
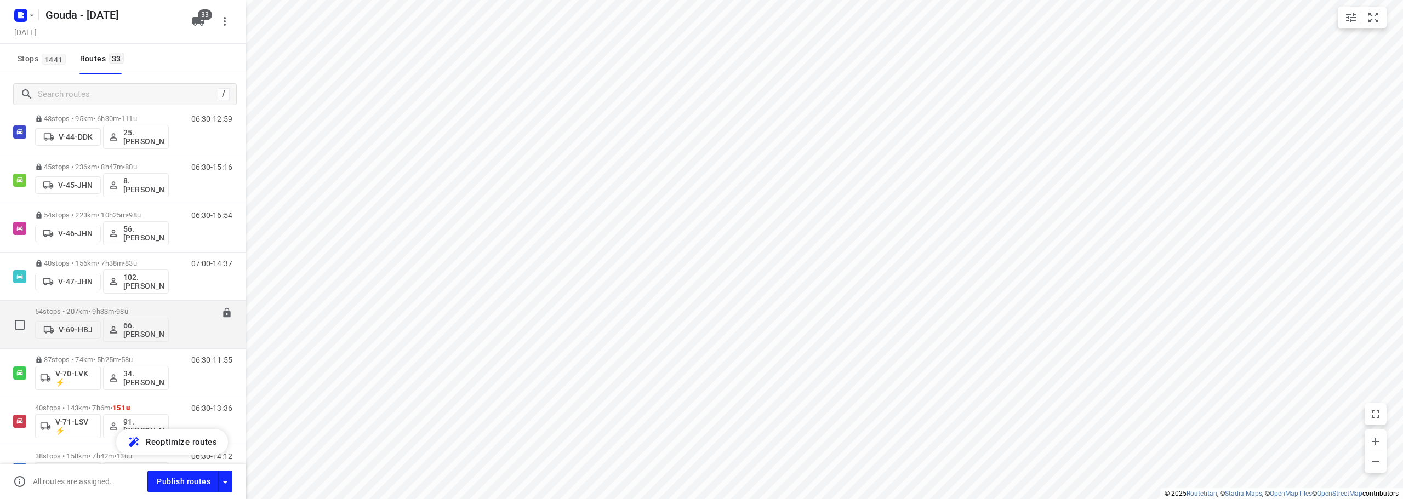
click at [152, 310] on p "54 stops • 207km • 9h33m • 98u" at bounding box center [102, 311] width 134 height 8
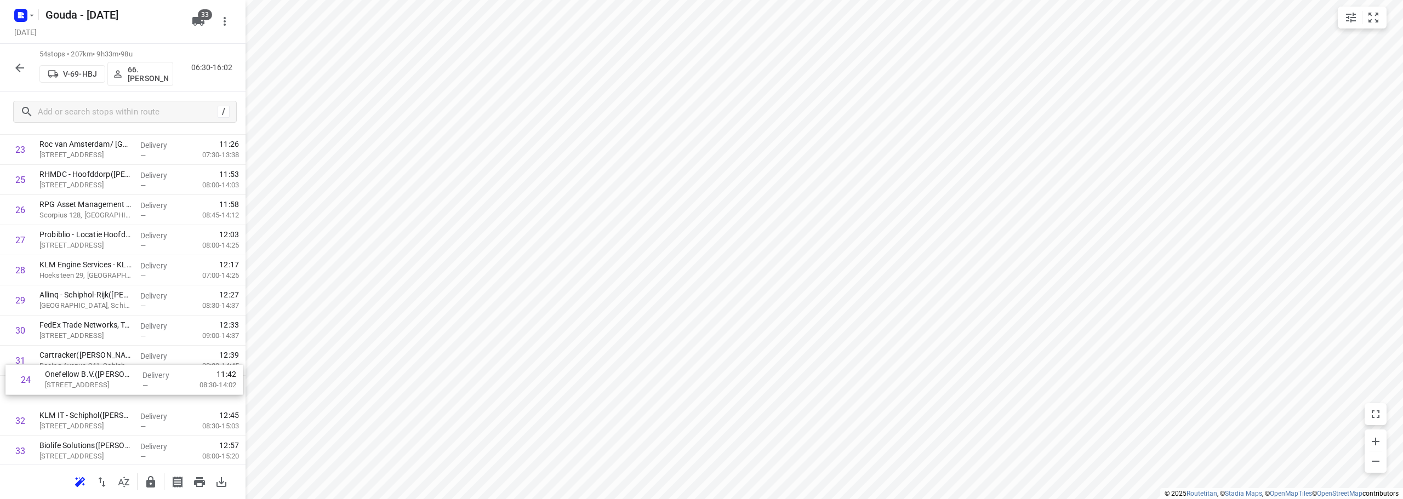
scroll to position [717, 0]
drag, startPoint x: 92, startPoint y: 291, endPoint x: 97, endPoint y: 383, distance: 92.2
click at [97, 383] on div "1 Cooperatie Gezamenlijke Brandweer [GEOGRAPHIC_DATA] ([PERSON_NAME]) [GEOGRAPH…" at bounding box center [122, 283] width 245 height 1627
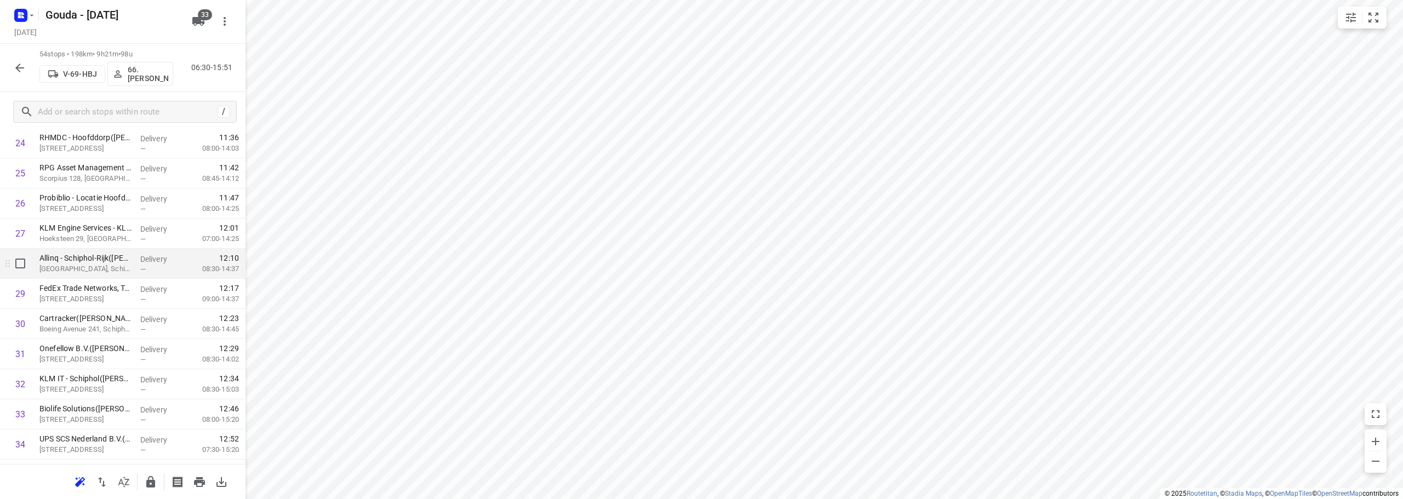
scroll to position [771, 0]
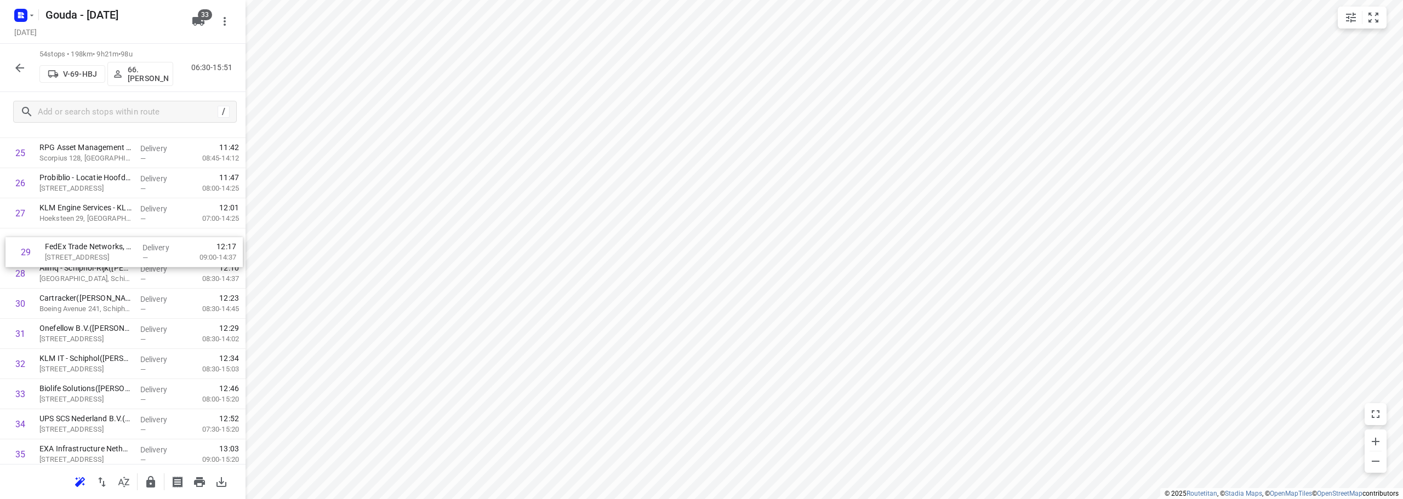
drag, startPoint x: 100, startPoint y: 281, endPoint x: 106, endPoint y: 255, distance: 26.3
click at [106, 255] on div "1 Cooperatie Gezamenlijke Brandweer [GEOGRAPHIC_DATA] ([PERSON_NAME]) [GEOGRAPH…" at bounding box center [122, 228] width 245 height 1627
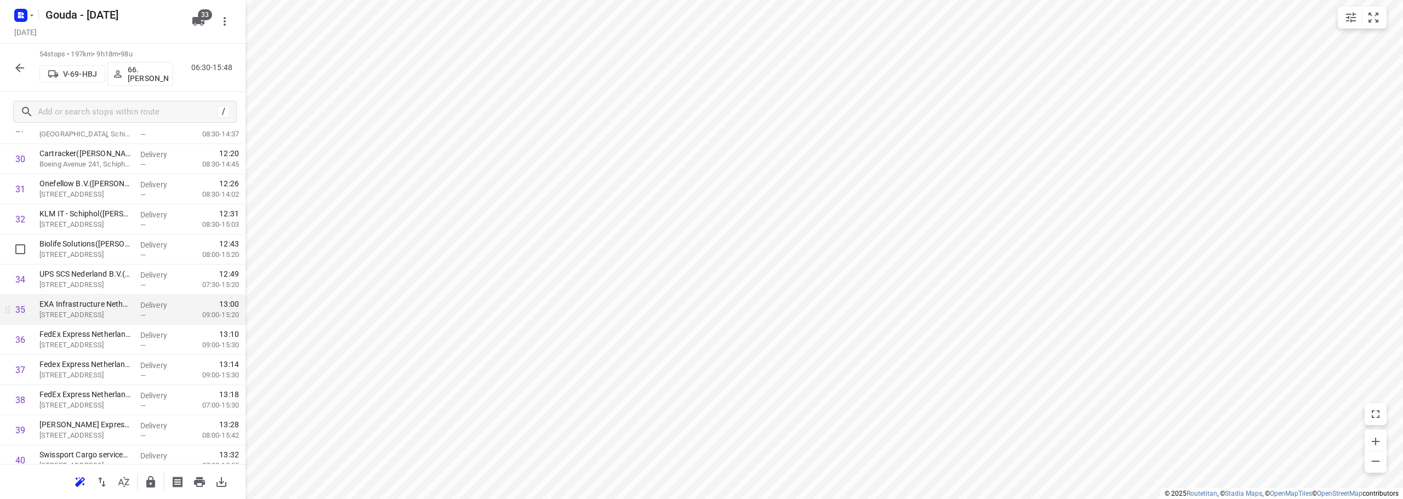
scroll to position [936, 0]
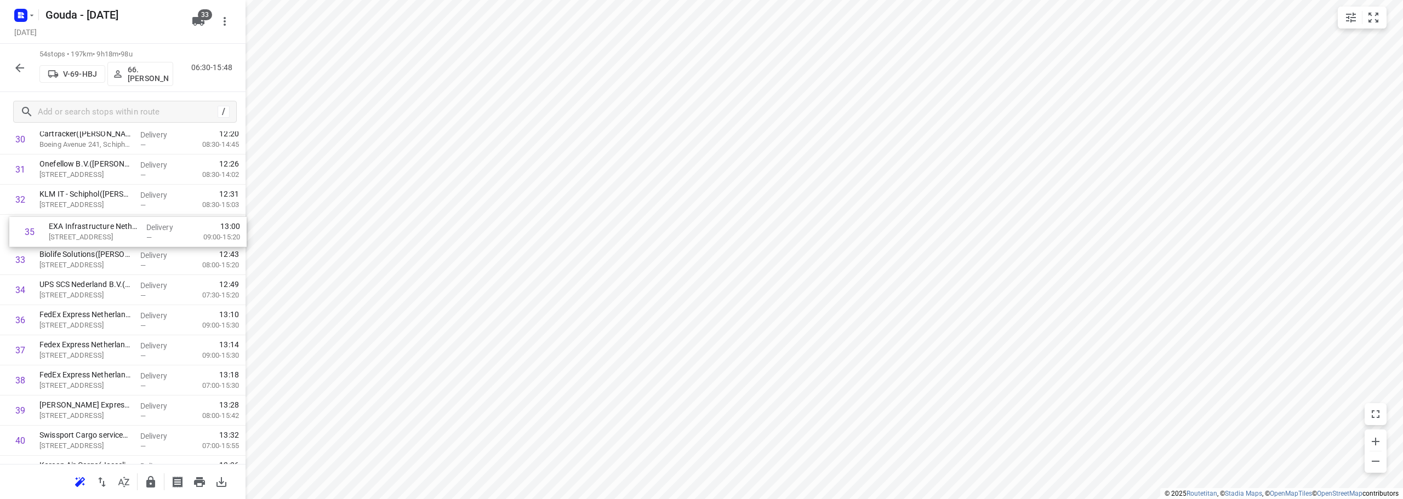
drag, startPoint x: 79, startPoint y: 299, endPoint x: 127, endPoint y: 241, distance: 75.1
click at [89, 236] on div "1 Cooperatie Gezamenlijke Brandweer [GEOGRAPHIC_DATA] ([PERSON_NAME]) [GEOGRAPH…" at bounding box center [122, 63] width 245 height 1627
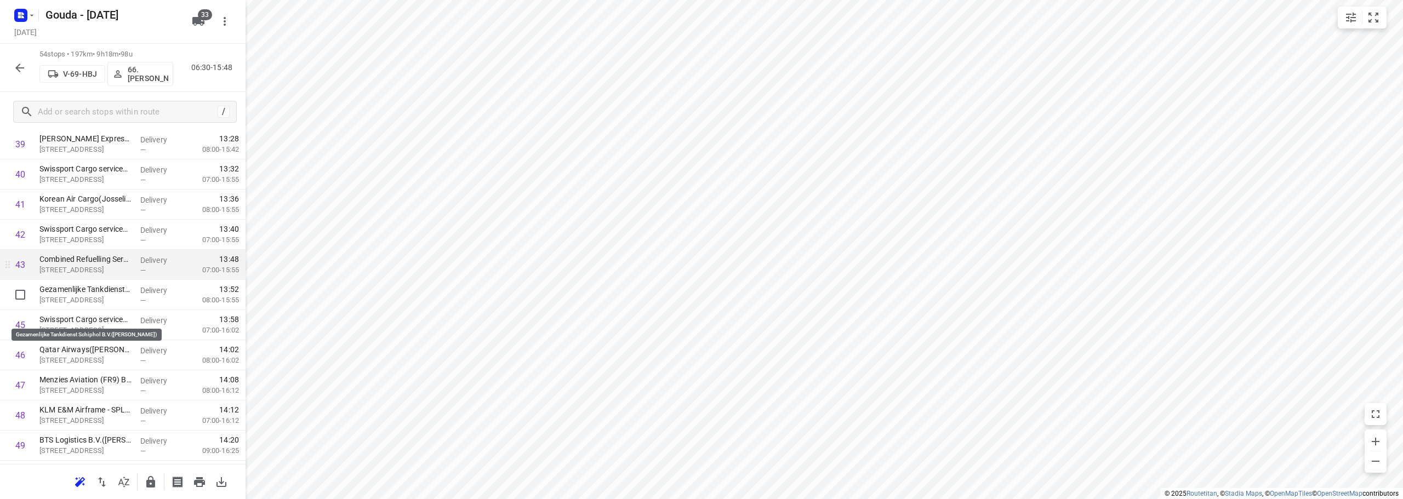
scroll to position [1155, 0]
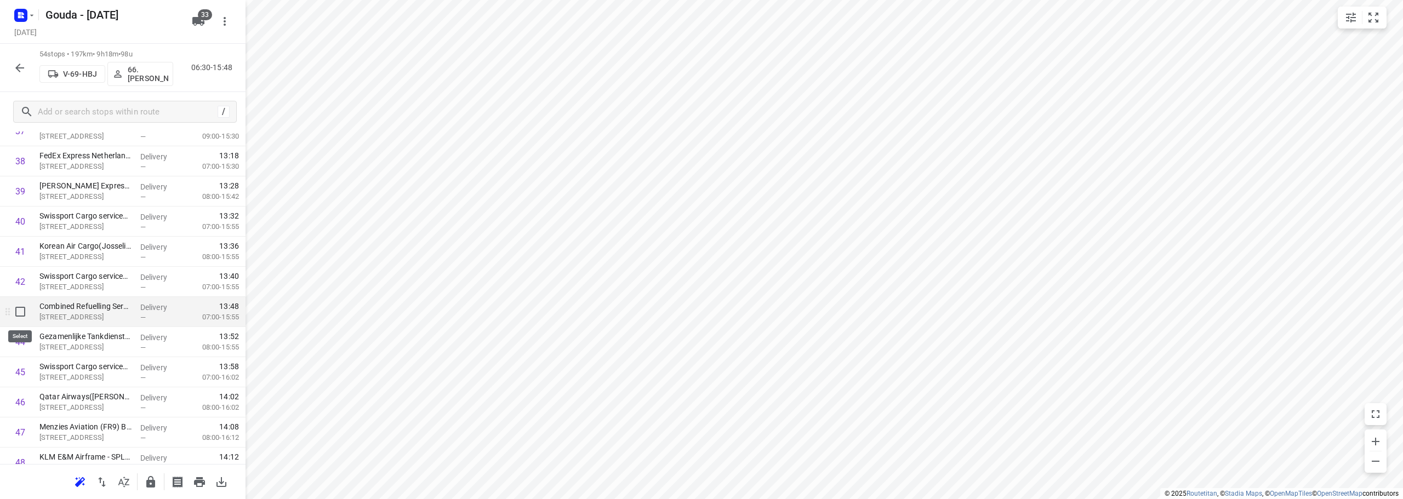
click at [21, 312] on input "checkbox" at bounding box center [20, 312] width 22 height 22
checkbox input "true"
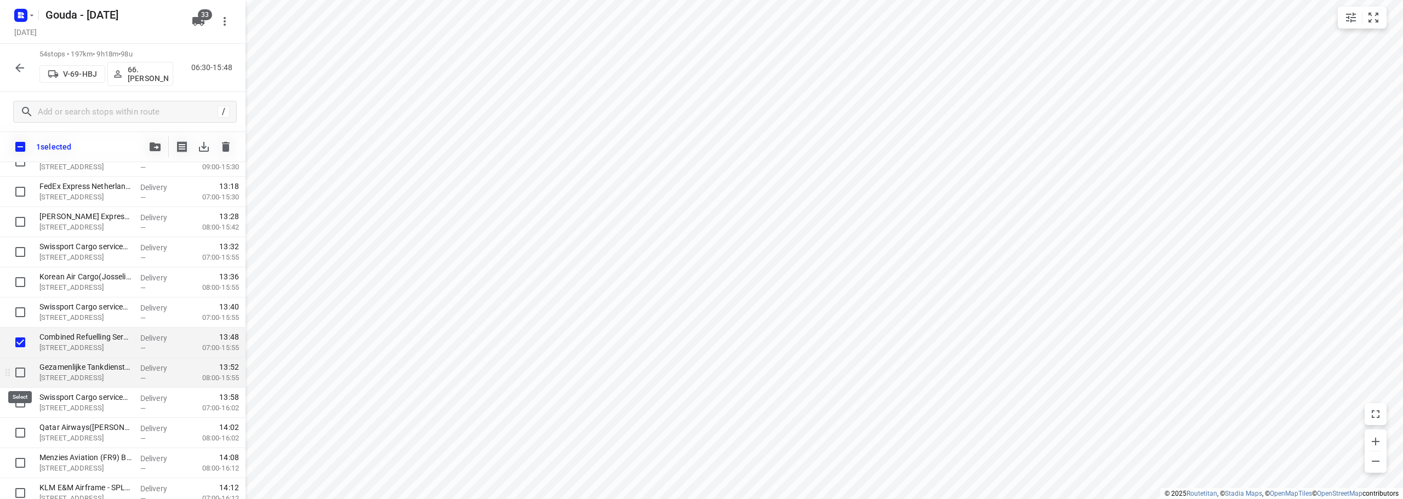
click at [19, 378] on input "checkbox" at bounding box center [20, 373] width 22 height 22
checkbox input "true"
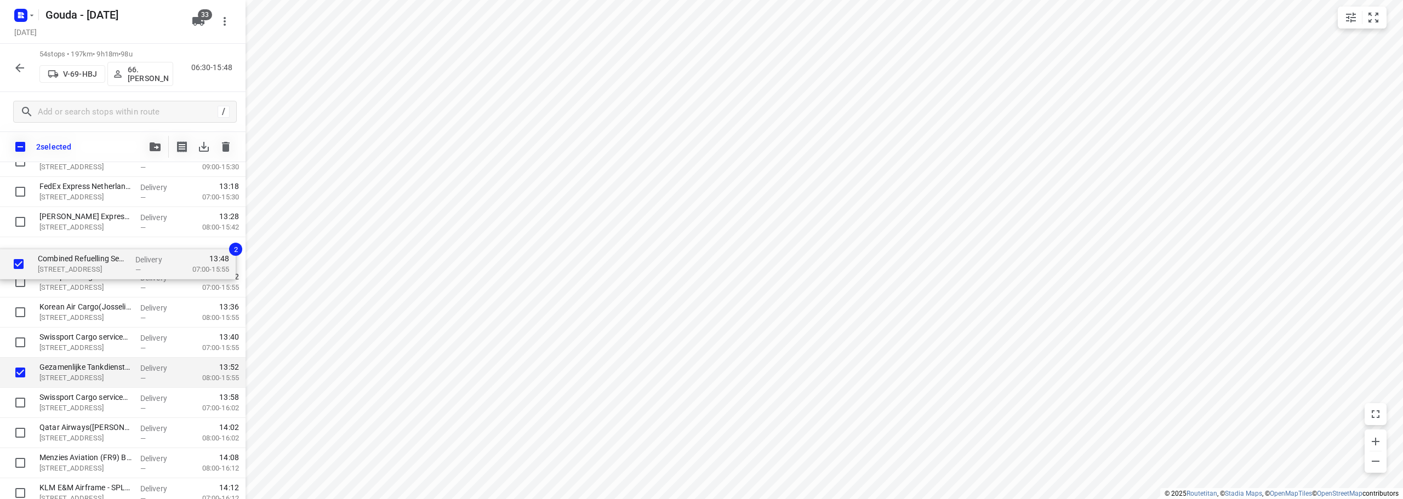
drag, startPoint x: 77, startPoint y: 318, endPoint x: 76, endPoint y: 258, distance: 60.8
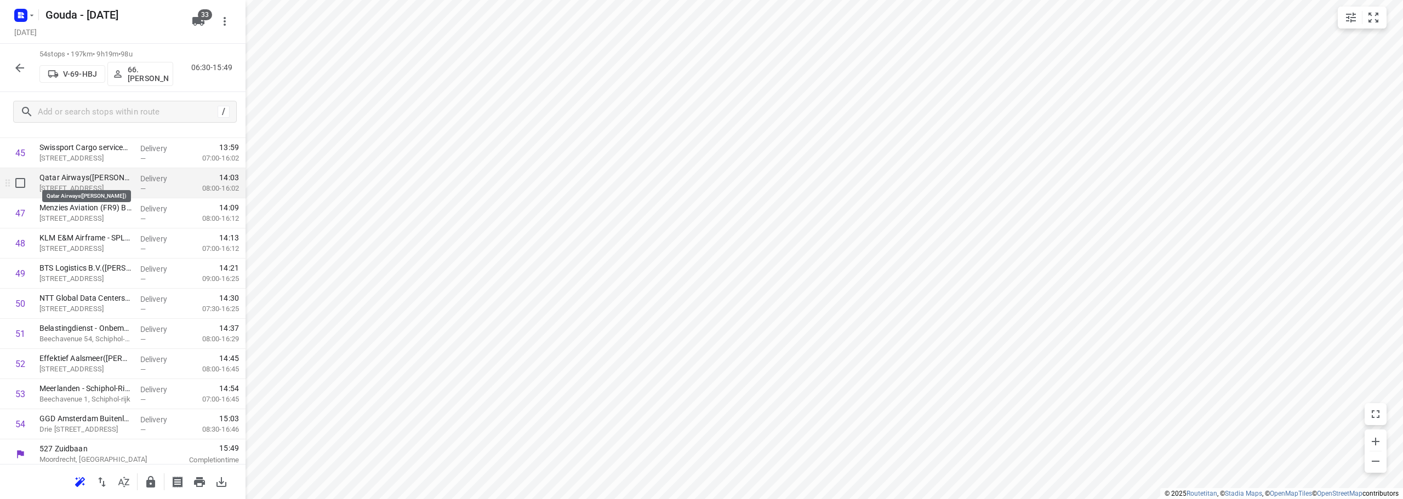
scroll to position [1380, 0]
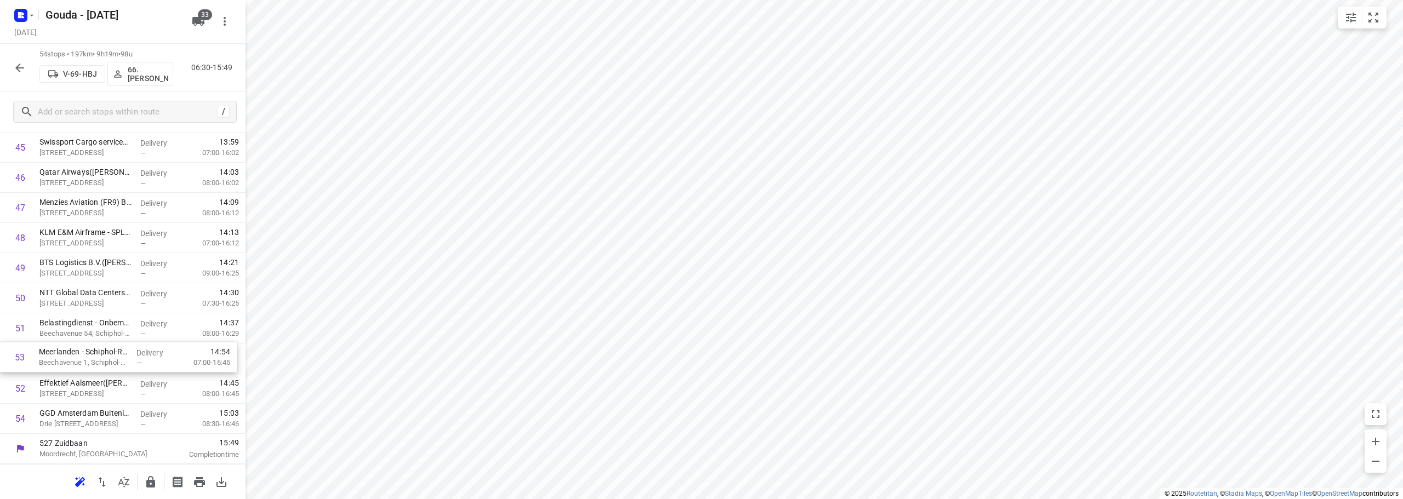
drag, startPoint x: 106, startPoint y: 398, endPoint x: 106, endPoint y: 362, distance: 36.2
click at [153, 487] on icon "button" at bounding box center [150, 482] width 9 height 12
click at [14, 73] on icon "button" at bounding box center [19, 67] width 13 height 13
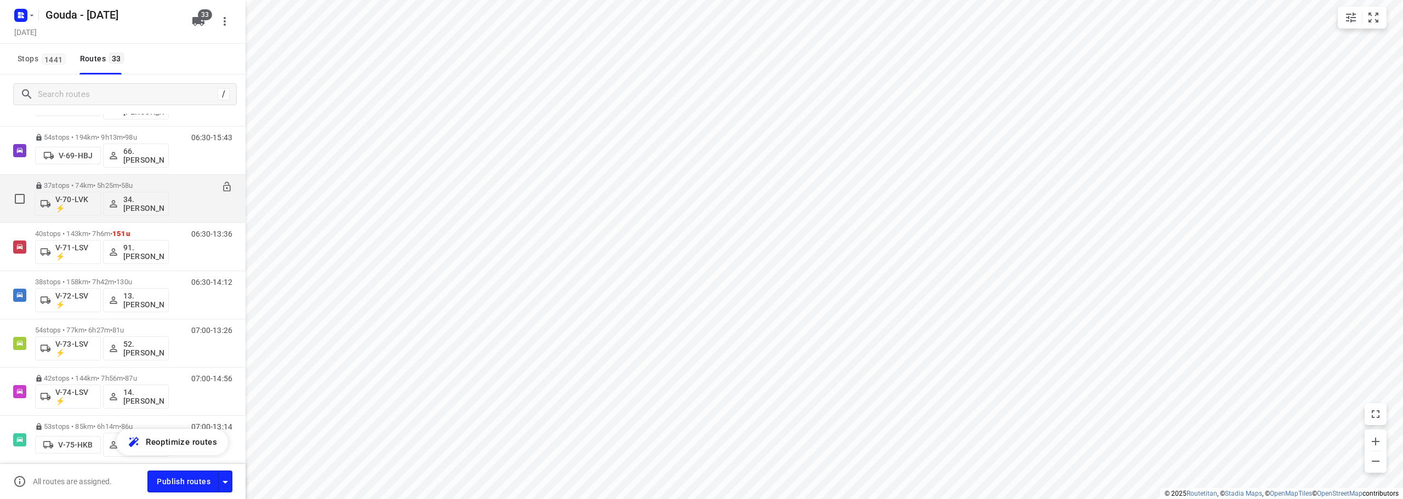
scroll to position [877, 0]
click at [155, 190] on p "40 stops • 143km • 7h6m • 151u" at bounding box center [102, 189] width 134 height 8
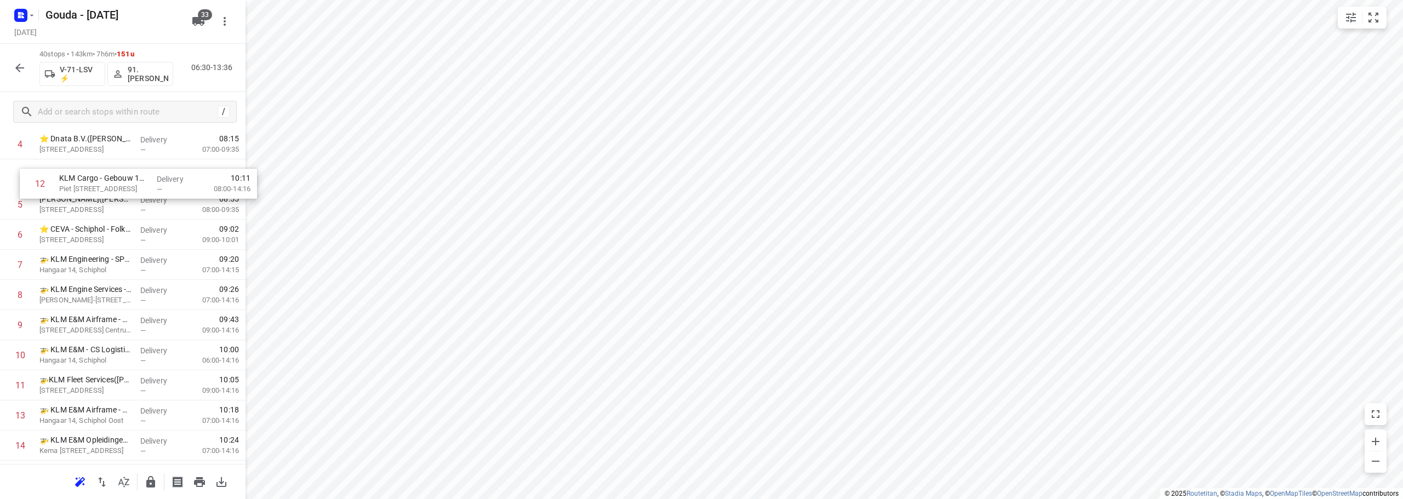
scroll to position [136, 0]
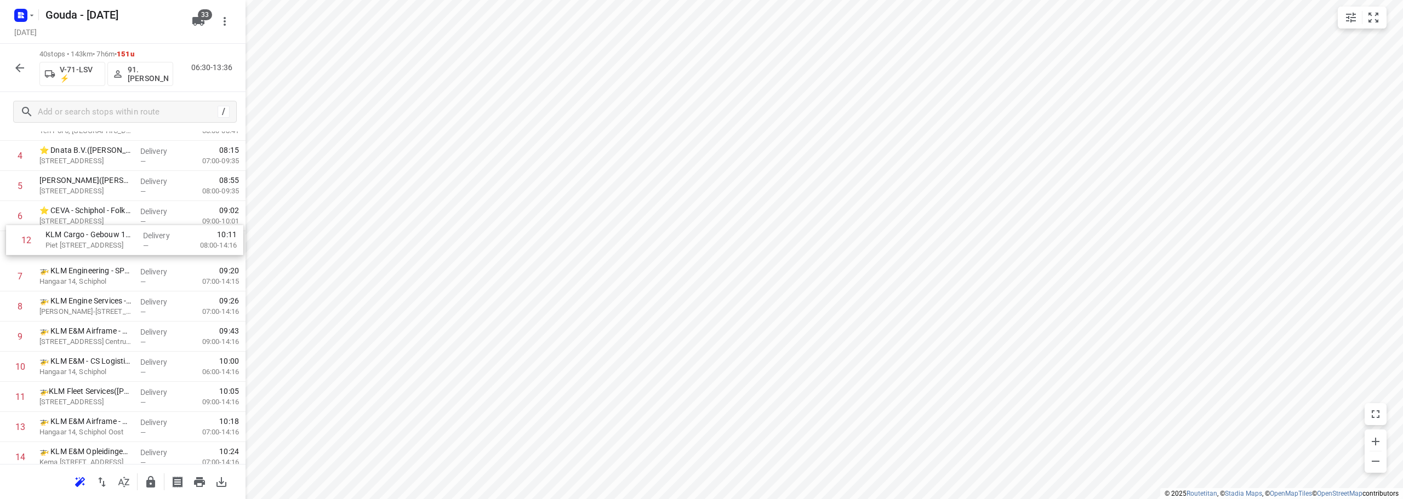
drag, startPoint x: 96, startPoint y: 257, endPoint x: 104, endPoint y: 226, distance: 32.2
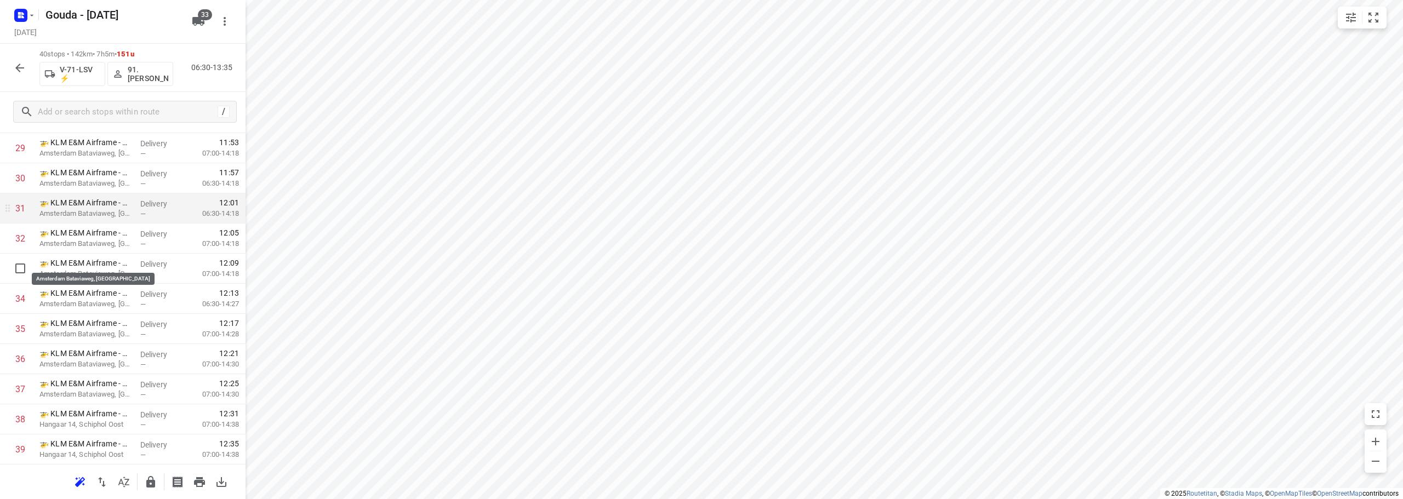
scroll to position [958, 0]
click at [141, 479] on button "button" at bounding box center [151, 482] width 22 height 22
click at [18, 70] on icon "button" at bounding box center [19, 68] width 9 height 9
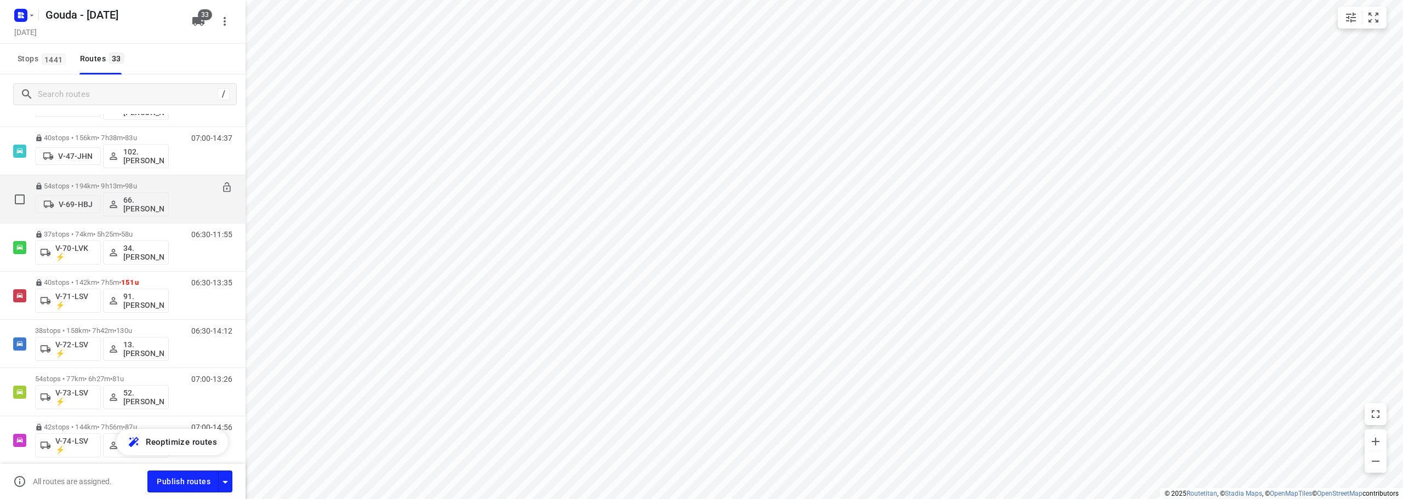
scroll to position [822, 0]
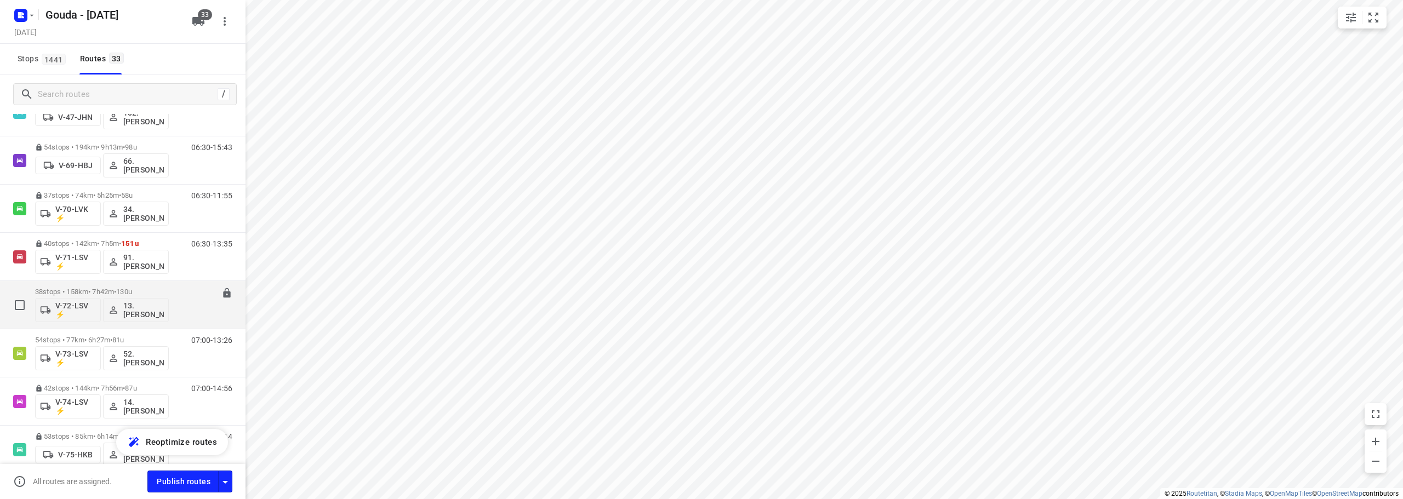
click at [148, 285] on div "38 stops • 158km • 7h42m • 130u V-72-LSV ⚡ 13. Dennis Middel" at bounding box center [102, 304] width 134 height 45
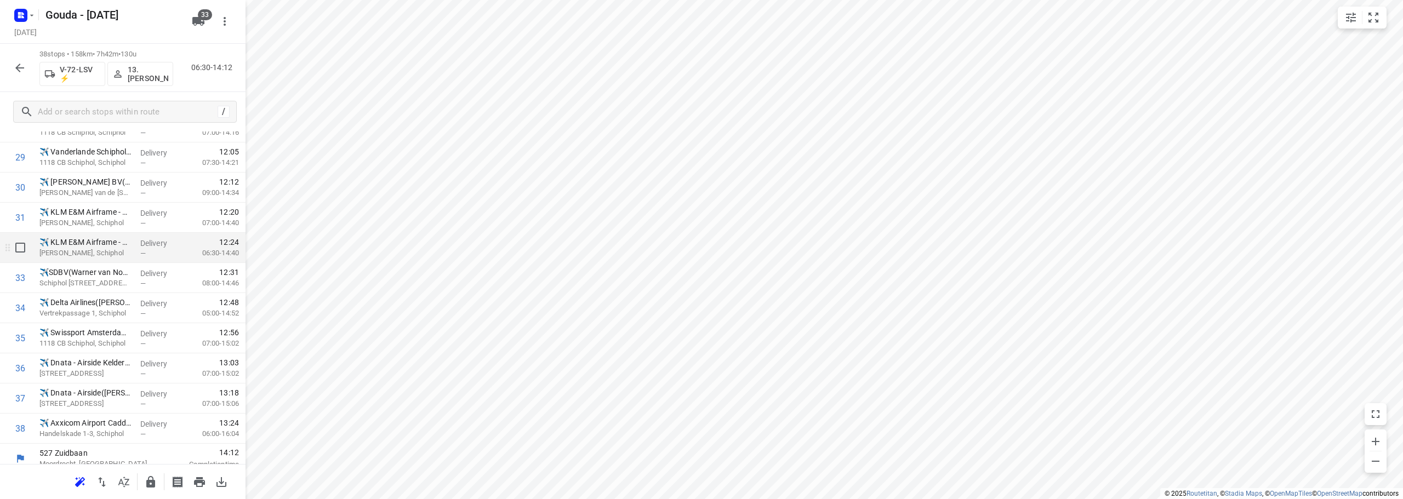
scroll to position [897, 0]
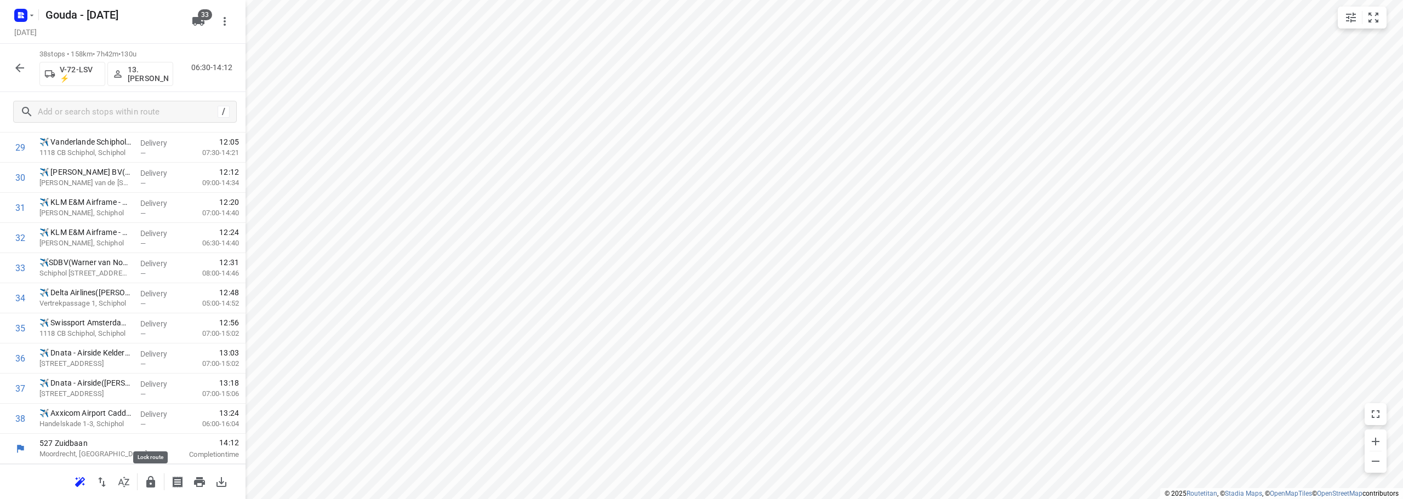
click at [153, 479] on icon "button" at bounding box center [150, 482] width 9 height 12
click at [17, 67] on icon "button" at bounding box center [19, 68] width 9 height 9
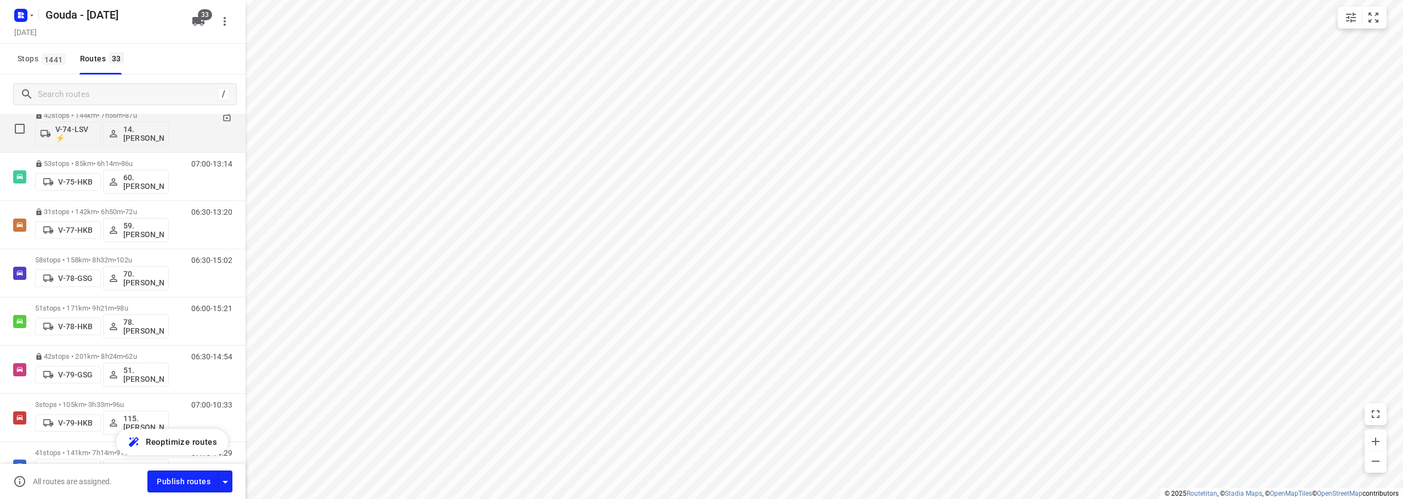
scroll to position [1096, 0]
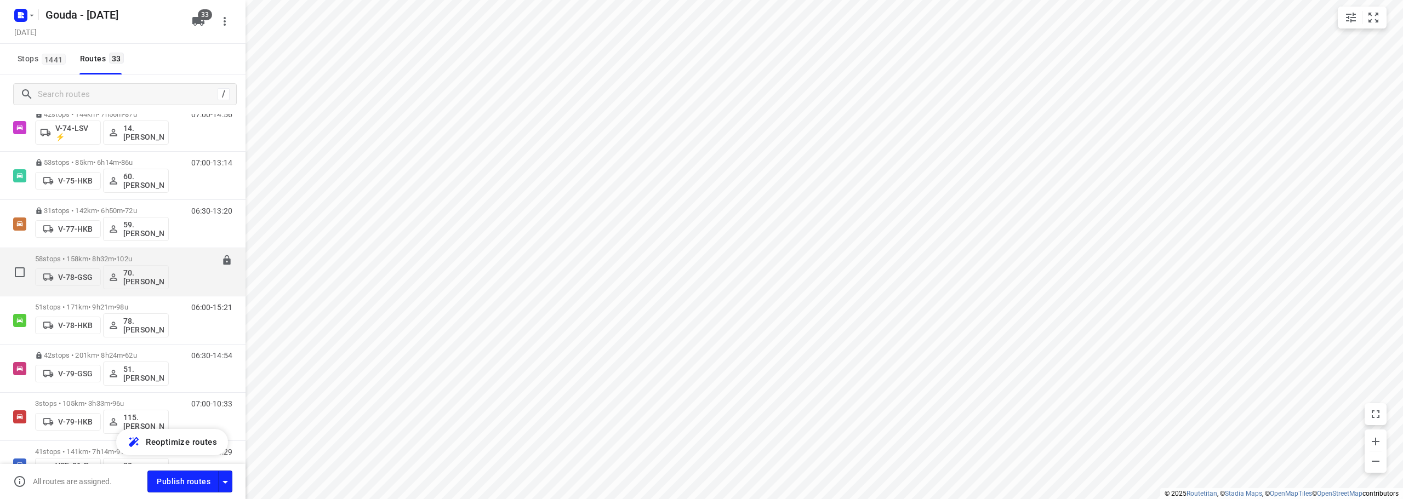
click at [178, 258] on div "06:30-15:02" at bounding box center [205, 275] width 55 height 40
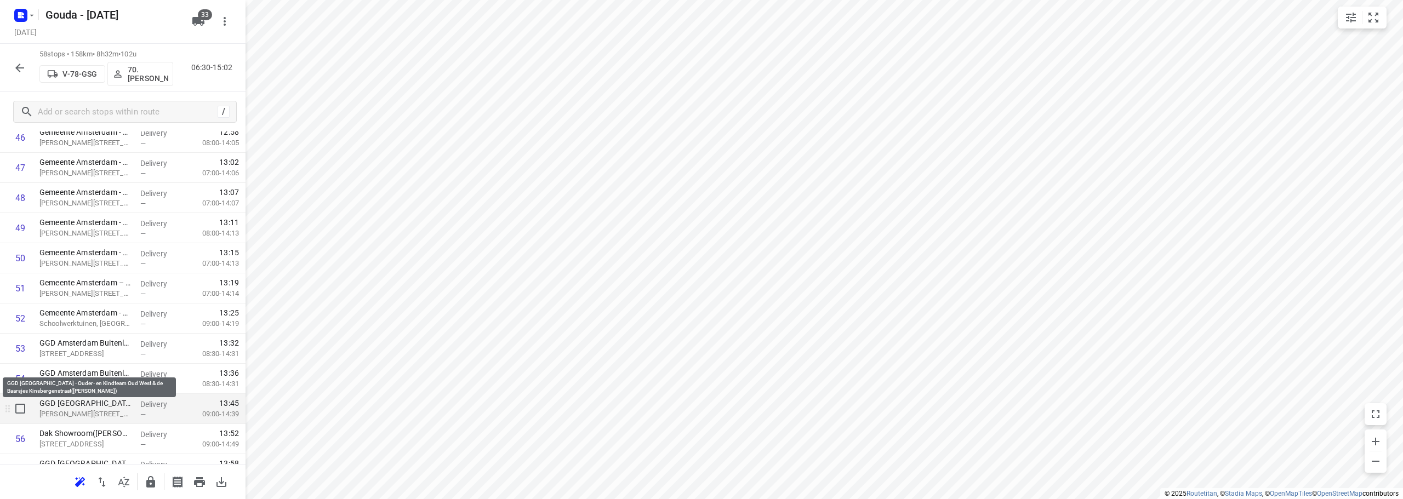
scroll to position [1500, 0]
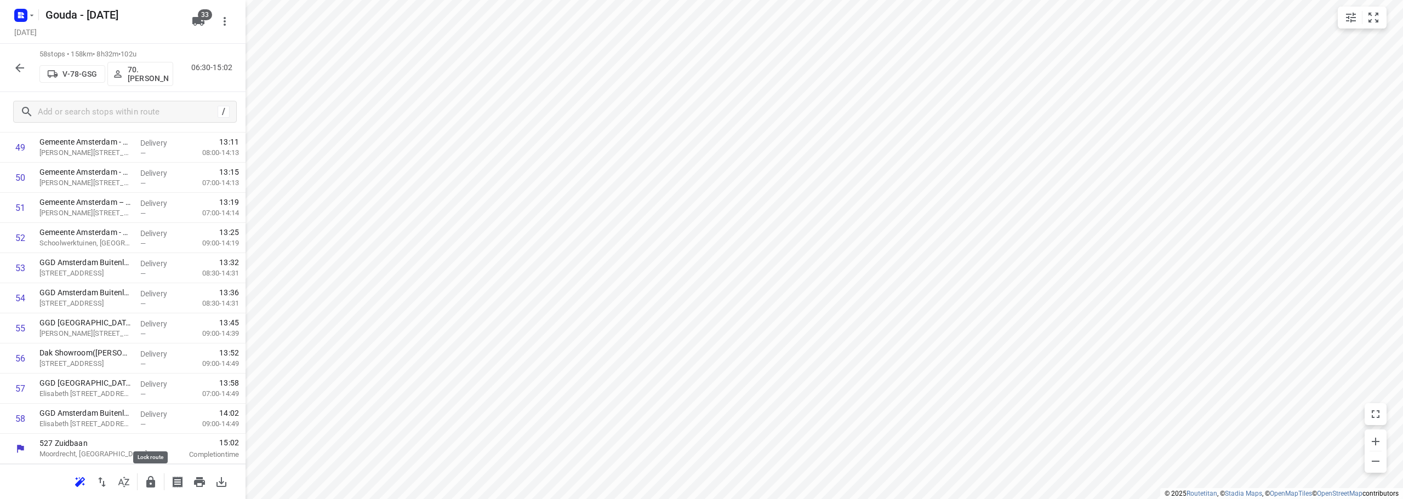
click at [157, 487] on button "button" at bounding box center [151, 482] width 22 height 22
click at [21, 71] on icon "button" at bounding box center [19, 67] width 13 height 13
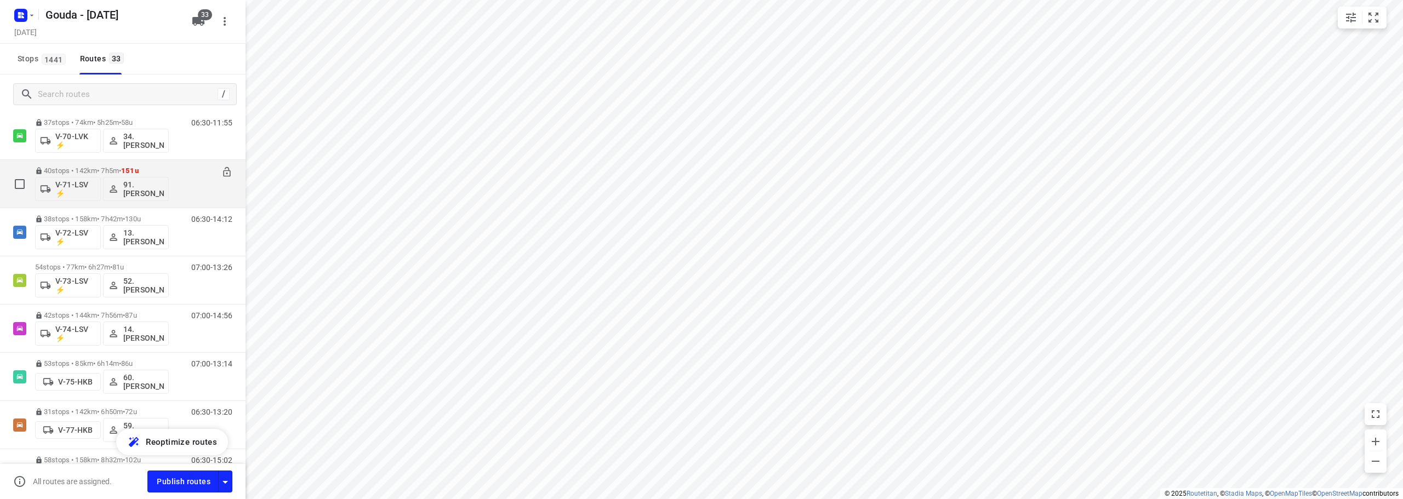
scroll to position [931, 0]
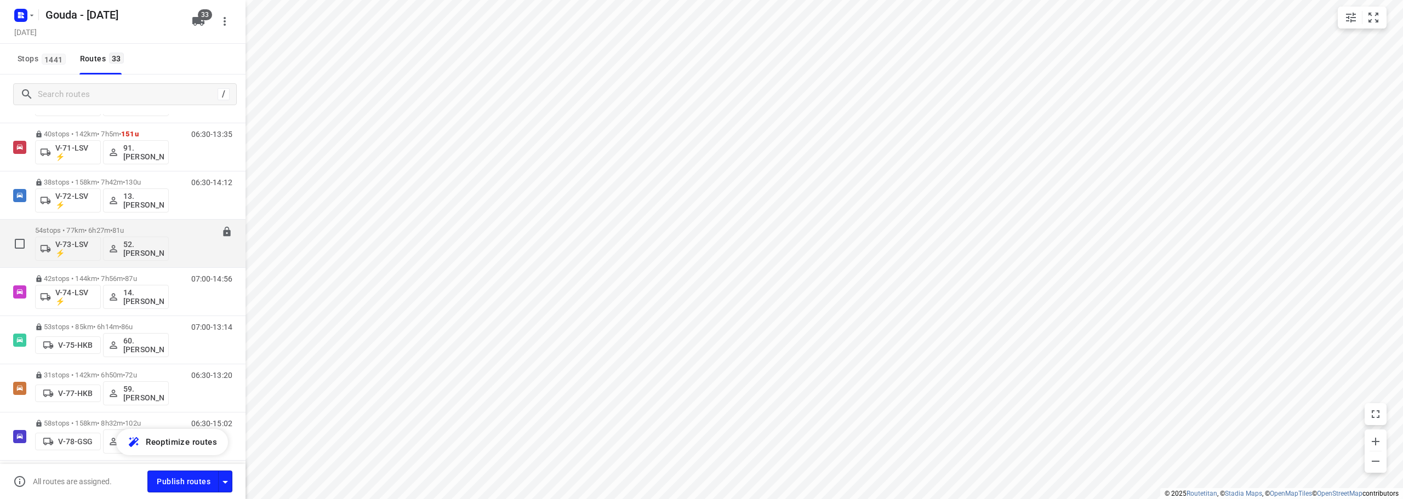
click at [136, 229] on p "54 stops • 77km • 6h27m • 81u" at bounding box center [102, 230] width 134 height 8
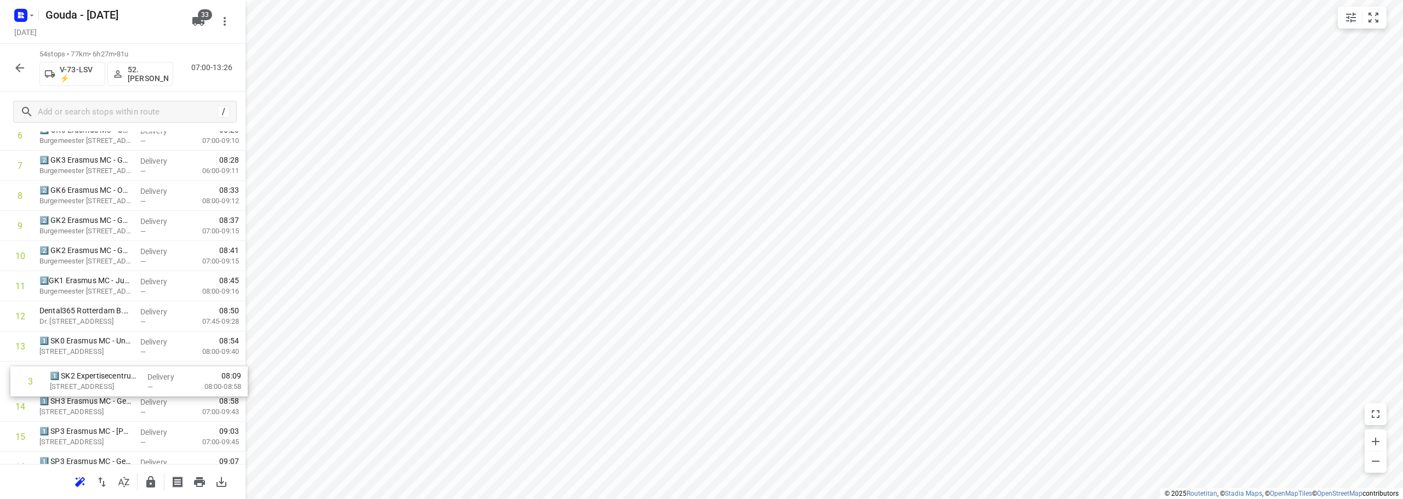
scroll to position [190, 0]
drag, startPoint x: 84, startPoint y: 152, endPoint x: 96, endPoint y: 386, distance: 233.7
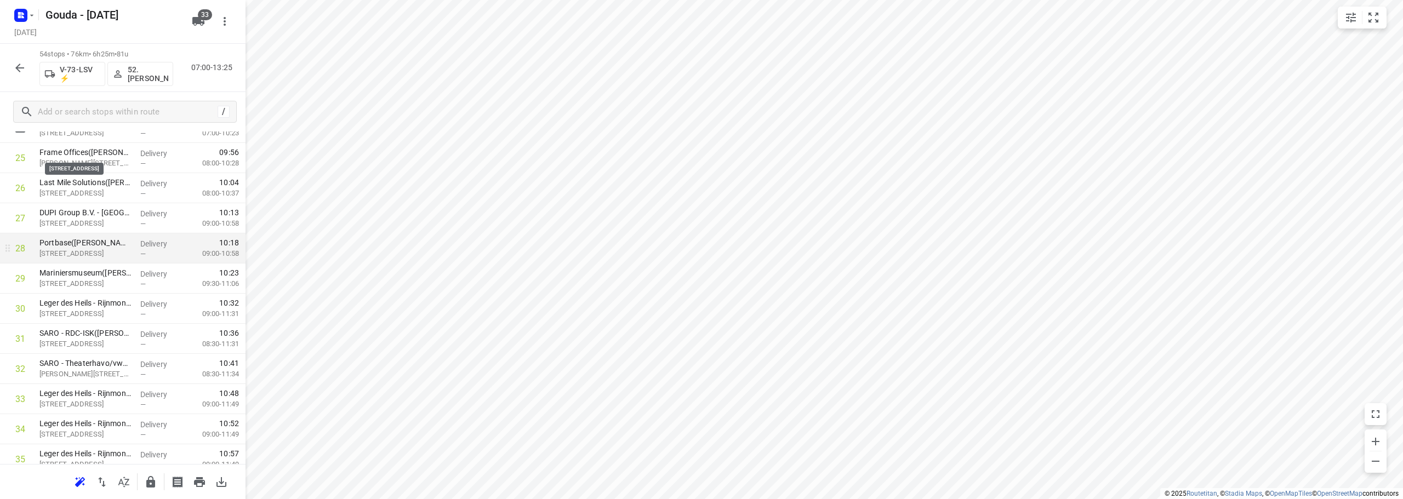
scroll to position [767, 0]
click at [1368, 14] on icon "small contained button group" at bounding box center [1372, 17] width 13 height 13
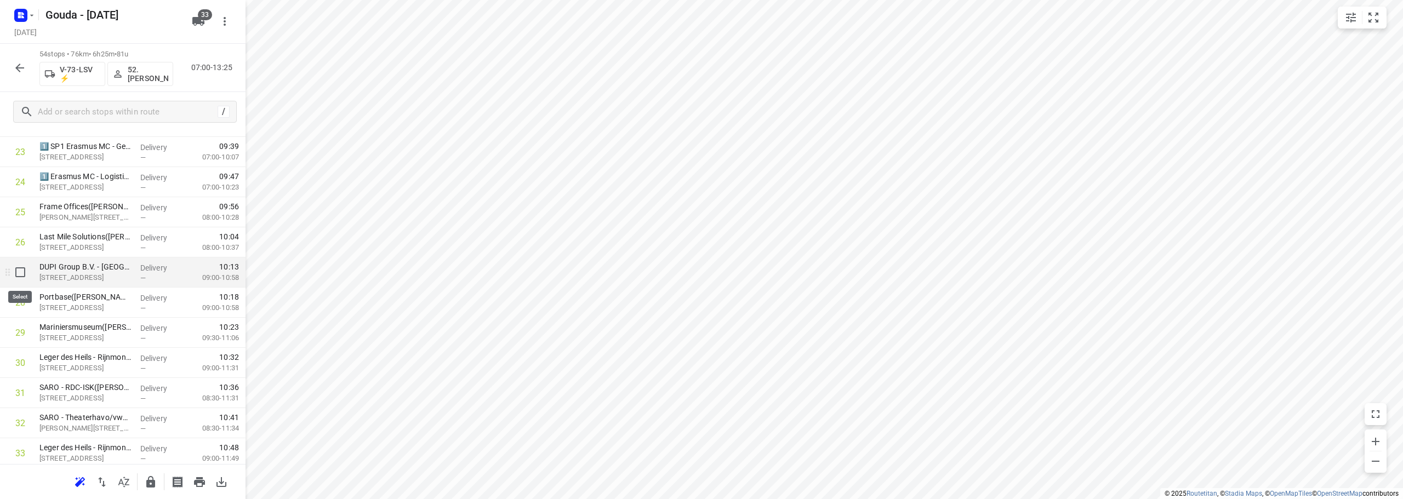
click at [21, 275] on input "checkbox" at bounding box center [20, 272] width 22 height 22
checkbox input "true"
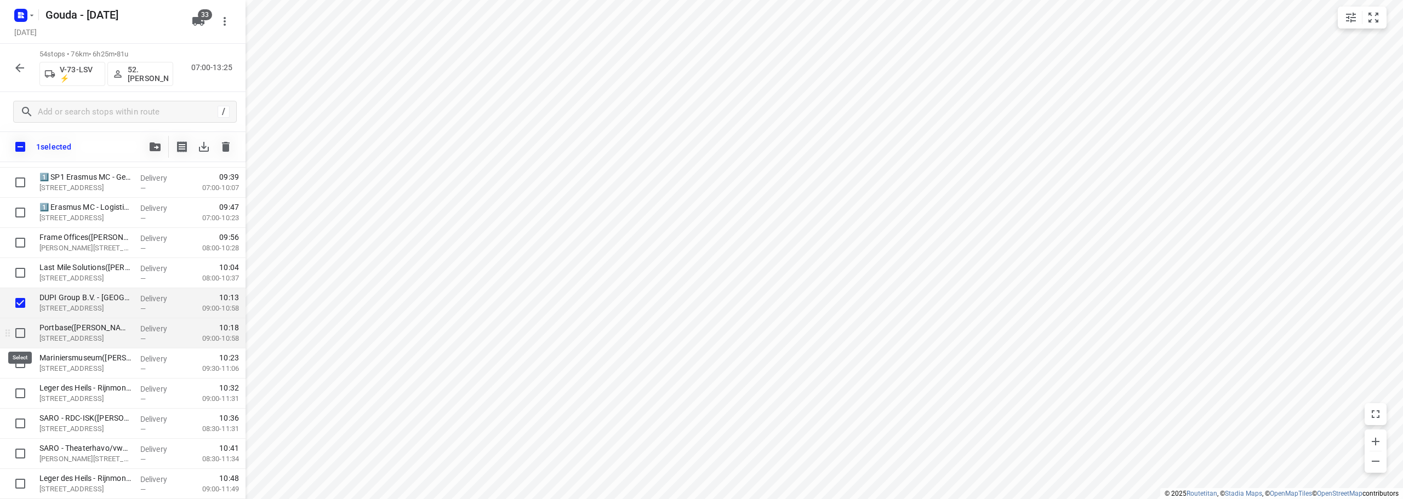
click at [21, 332] on input "checkbox" at bounding box center [20, 333] width 22 height 22
checkbox input "true"
click at [21, 367] on input "checkbox" at bounding box center [20, 363] width 22 height 22
checkbox input "true"
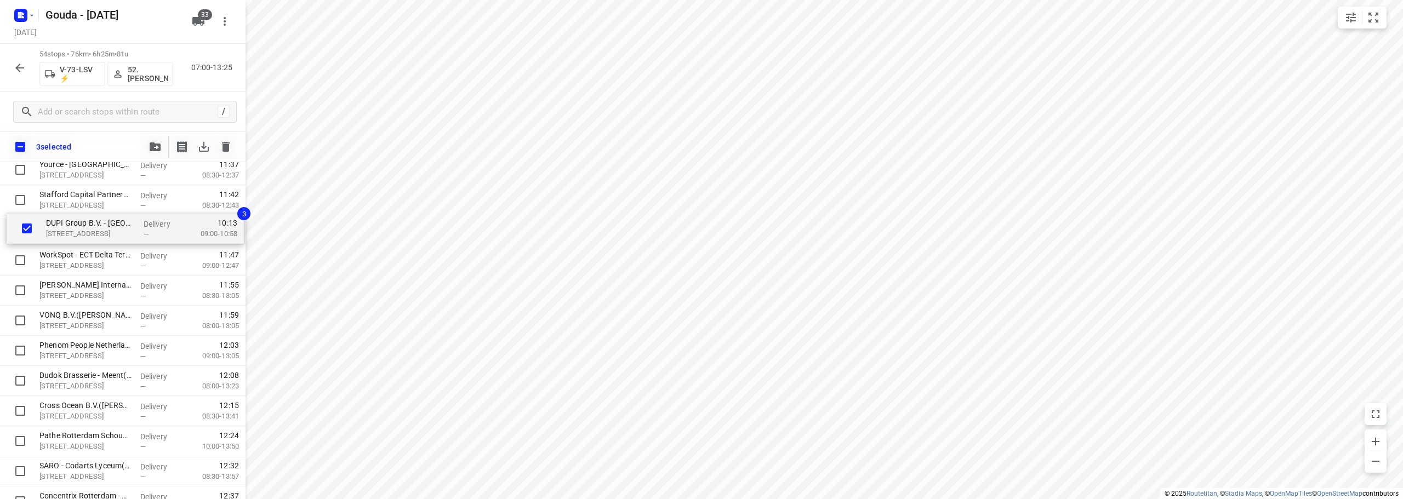
scroll to position [1234, 0]
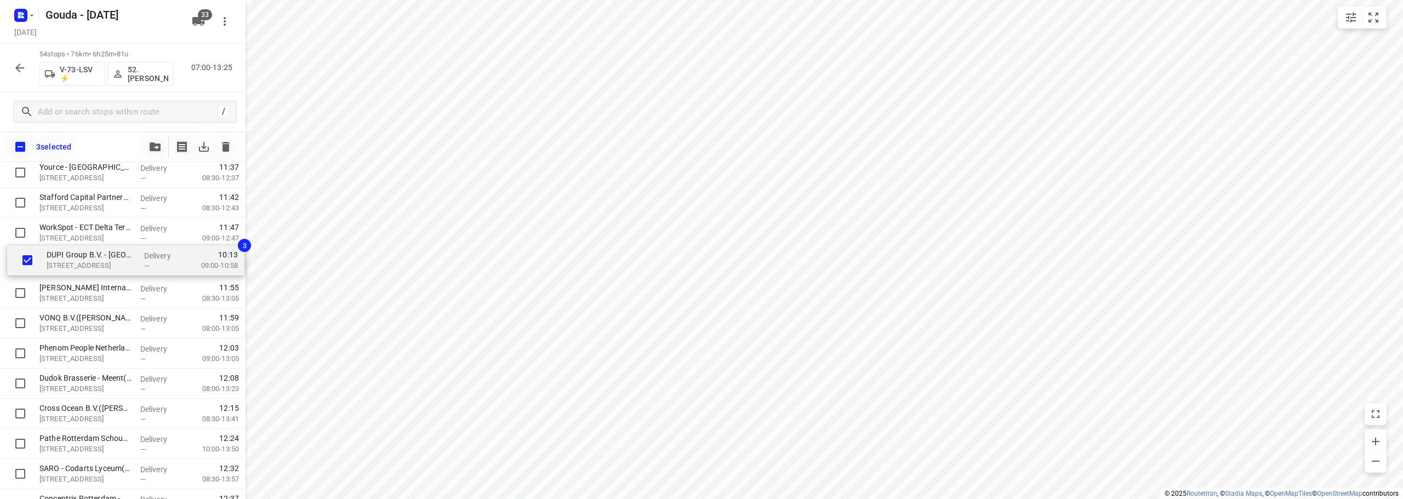
drag, startPoint x: 98, startPoint y: 248, endPoint x: 105, endPoint y: 270, distance: 23.2
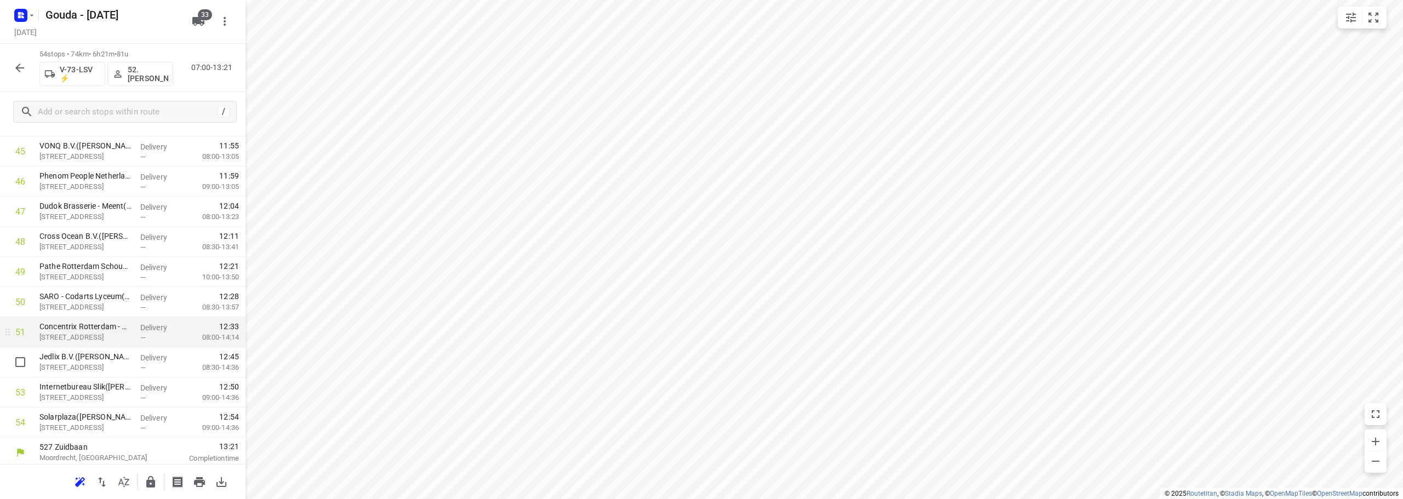
scroll to position [1380, 0]
click at [155, 477] on icon "button" at bounding box center [150, 482] width 13 height 13
click at [27, 69] on button "button" at bounding box center [20, 68] width 22 height 22
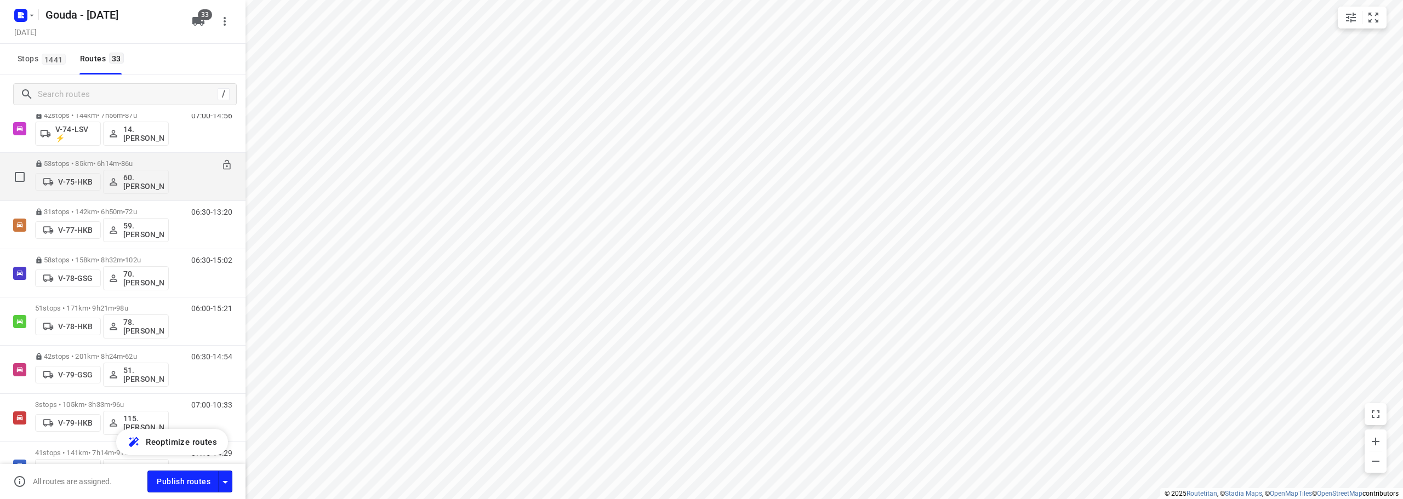
scroll to position [1096, 0]
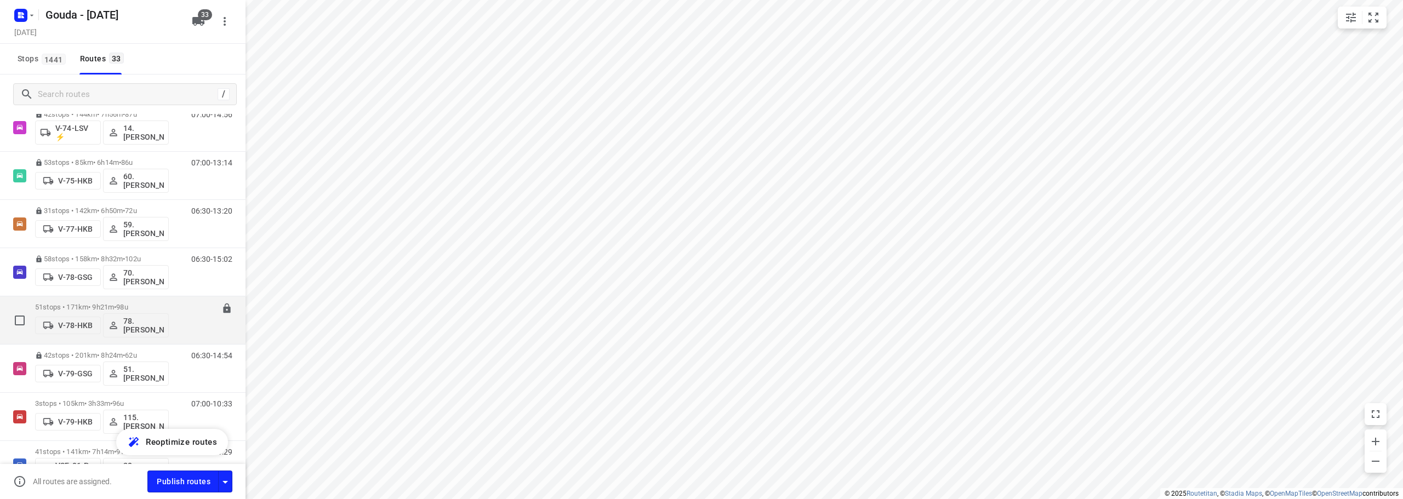
click at [128, 310] on span "98u" at bounding box center [122, 307] width 12 height 8
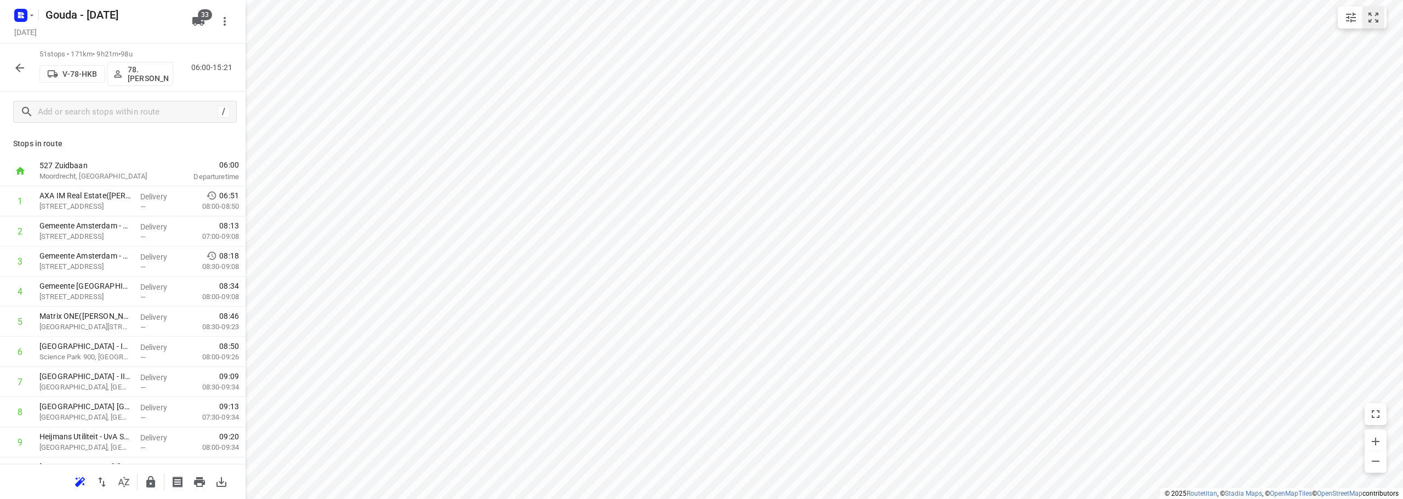
click at [1370, 18] on icon "small contained button group" at bounding box center [1372, 17] width 13 height 13
click at [21, 203] on input "checkbox" at bounding box center [20, 201] width 22 height 22
checkbox input "true"
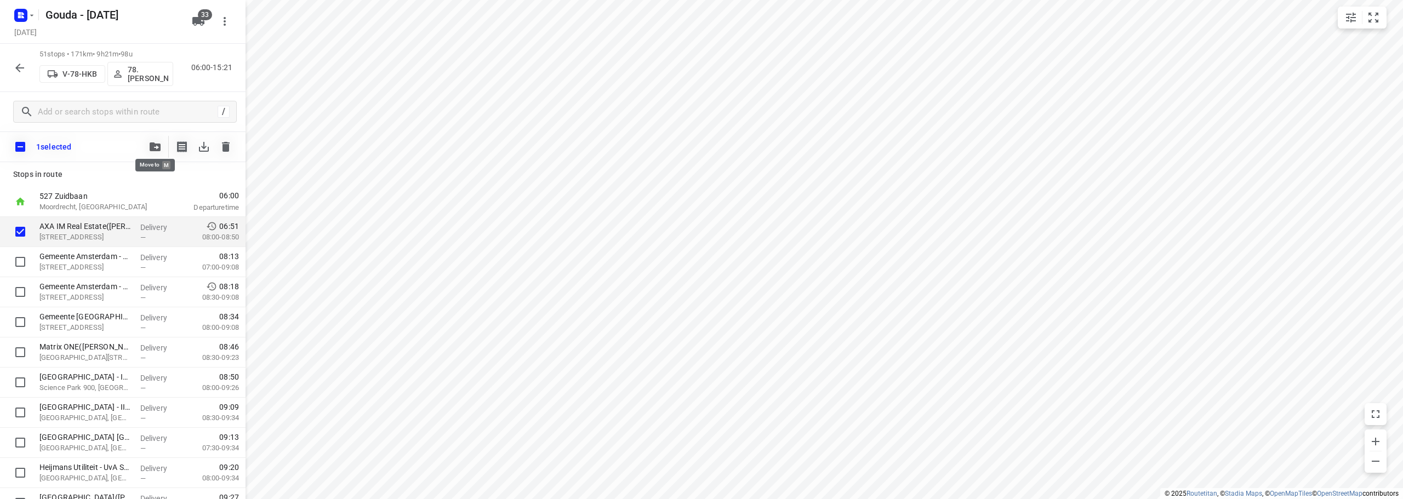
click at [148, 142] on button "button" at bounding box center [155, 147] width 22 height 22
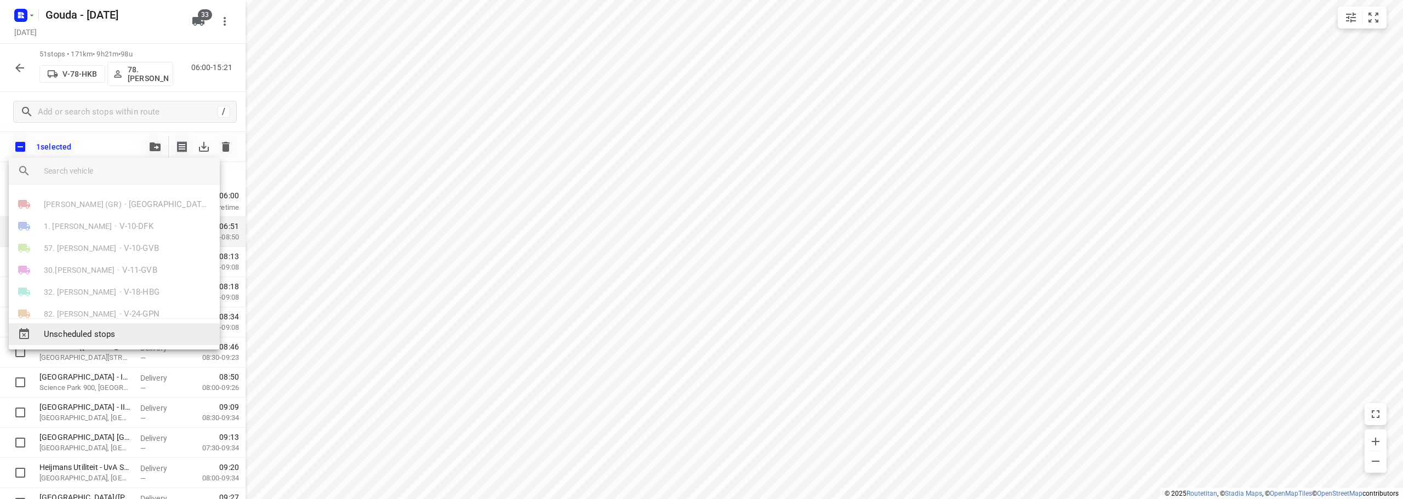
click at [93, 338] on span "Unscheduled stops" at bounding box center [127, 334] width 167 height 13
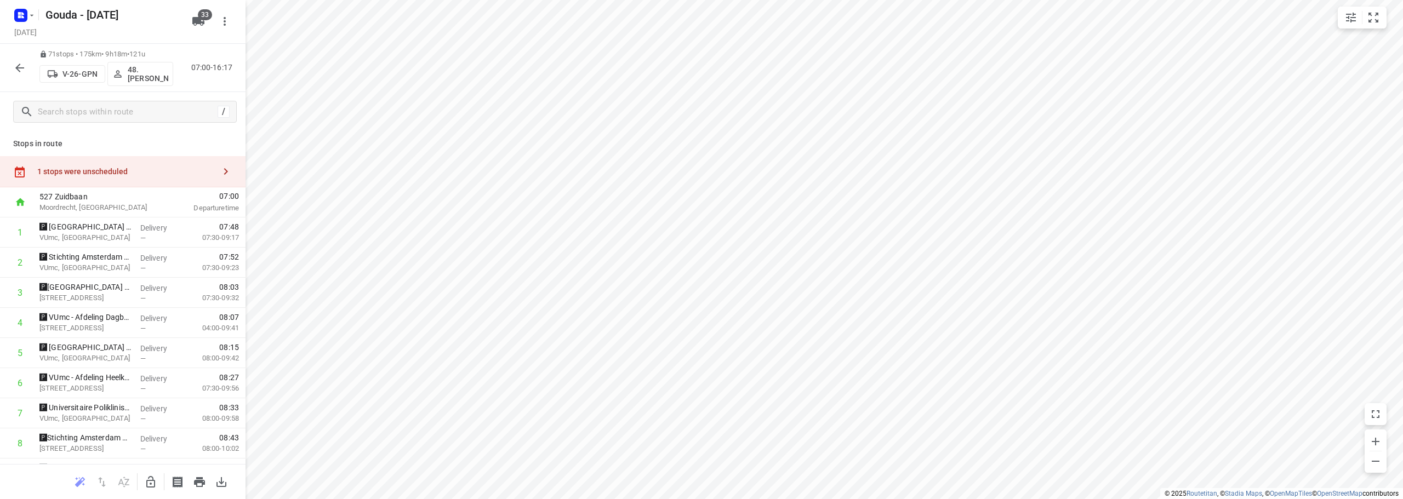
click at [124, 172] on div "1 stops were unscheduled" at bounding box center [126, 171] width 178 height 9
drag, startPoint x: 344, startPoint y: 99, endPoint x: 245, endPoint y: 415, distance: 331.2
click at [146, 490] on button "button" at bounding box center [151, 482] width 22 height 22
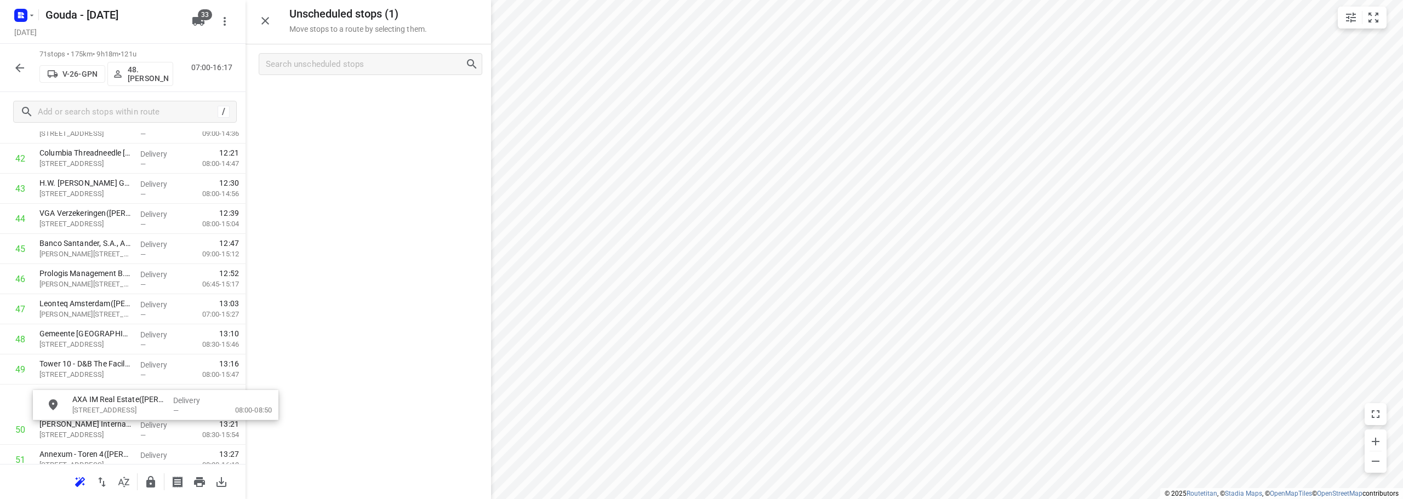
scroll to position [1312, 0]
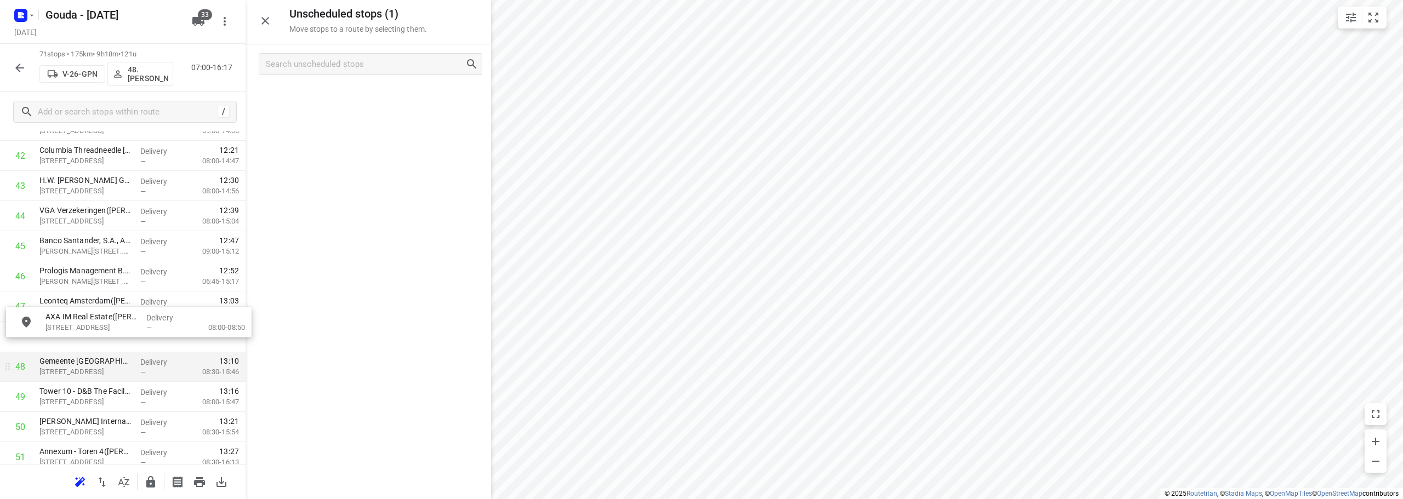
drag, startPoint x: 333, startPoint y: 107, endPoint x: 233, endPoint y: 367, distance: 278.2
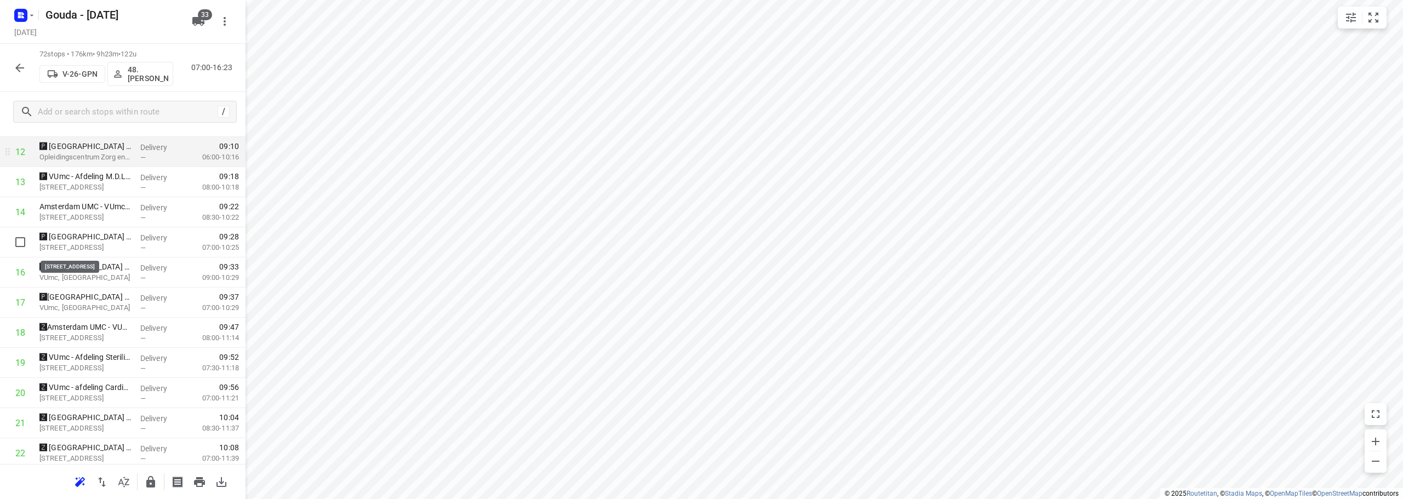
scroll to position [0, 0]
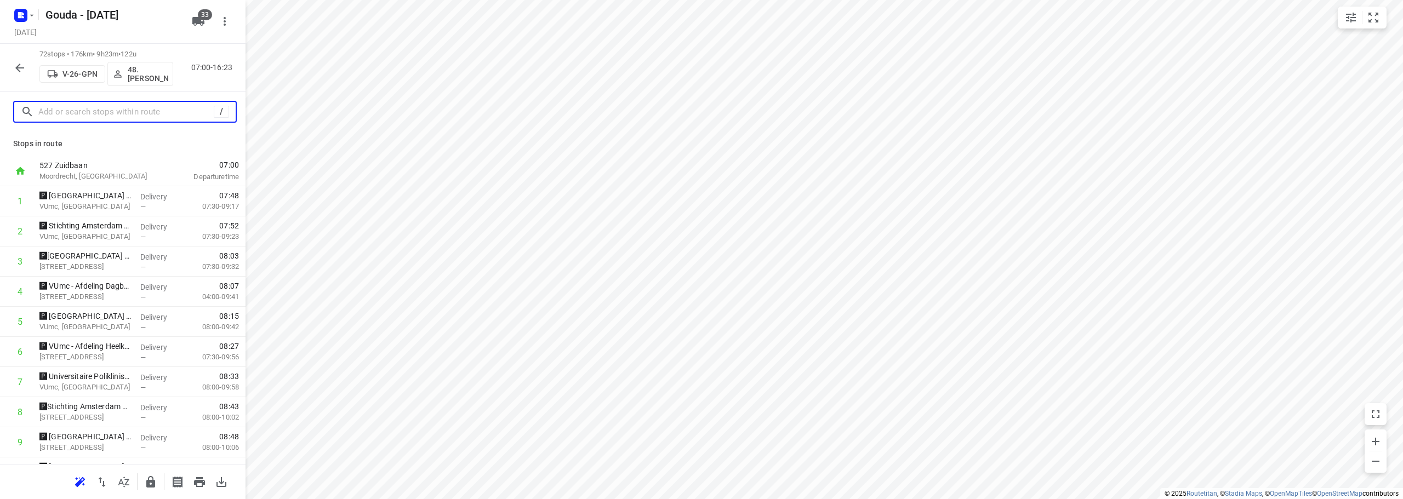
click at [94, 108] on input "text" at bounding box center [125, 112] width 175 height 17
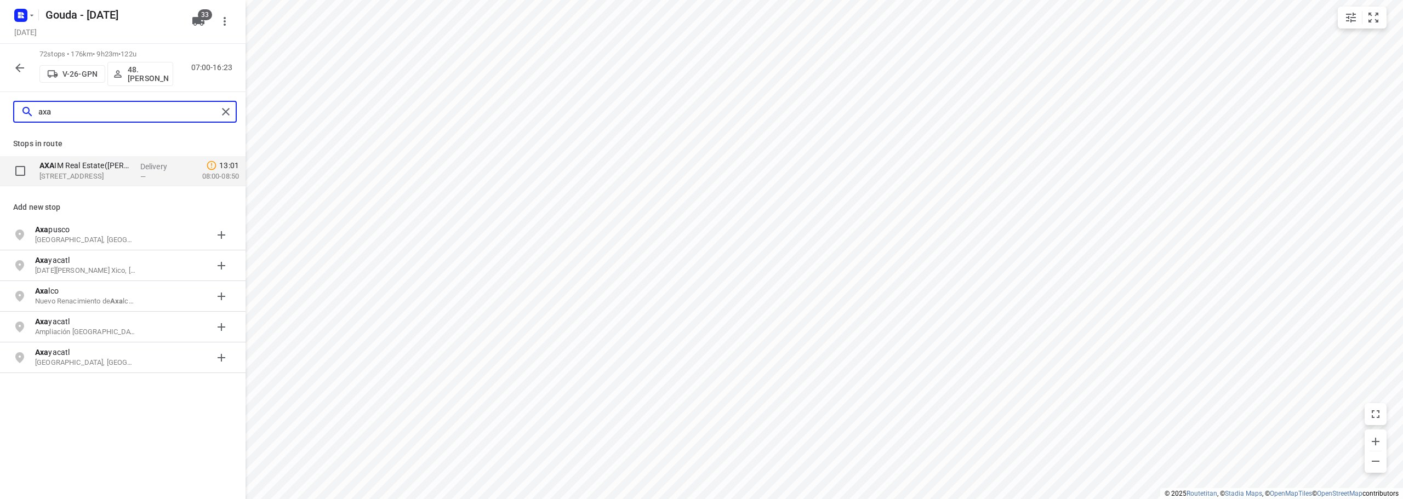
type input "axa"
click at [20, 172] on input "checkbox" at bounding box center [20, 171] width 22 height 22
checkbox input "true"
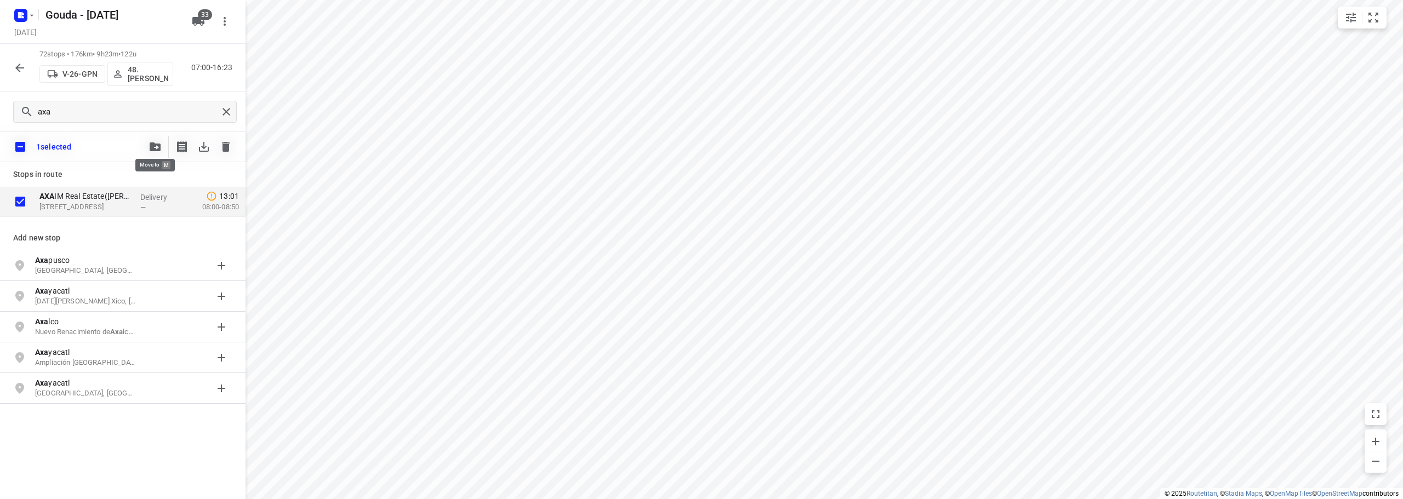
click at [155, 148] on icon "button" at bounding box center [155, 146] width 11 height 9
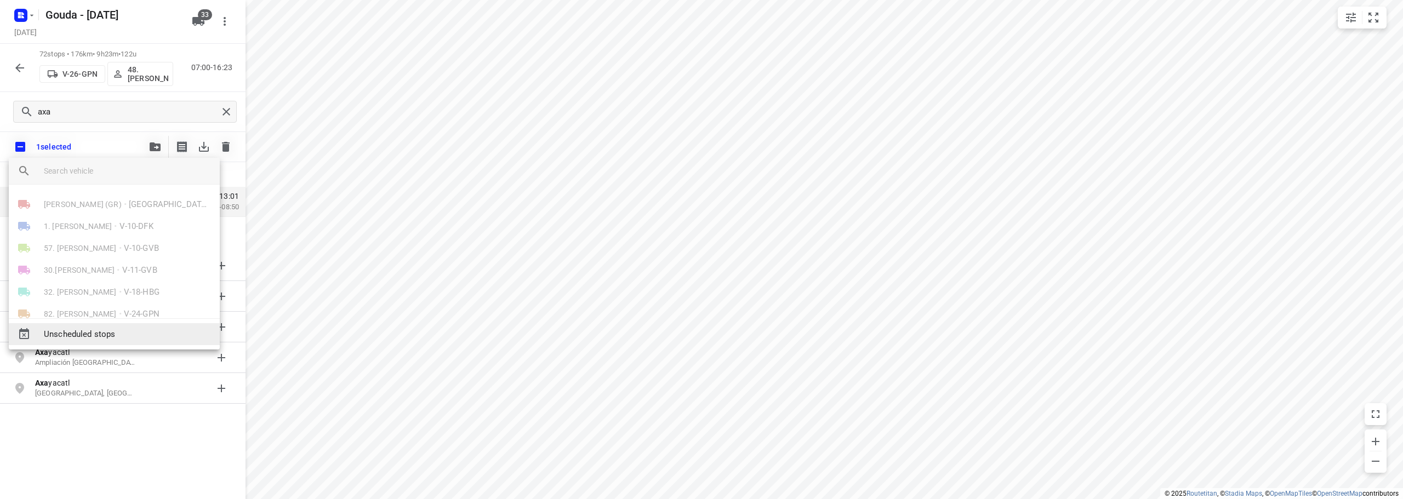
click at [115, 336] on span "Unscheduled stops" at bounding box center [127, 334] width 167 height 13
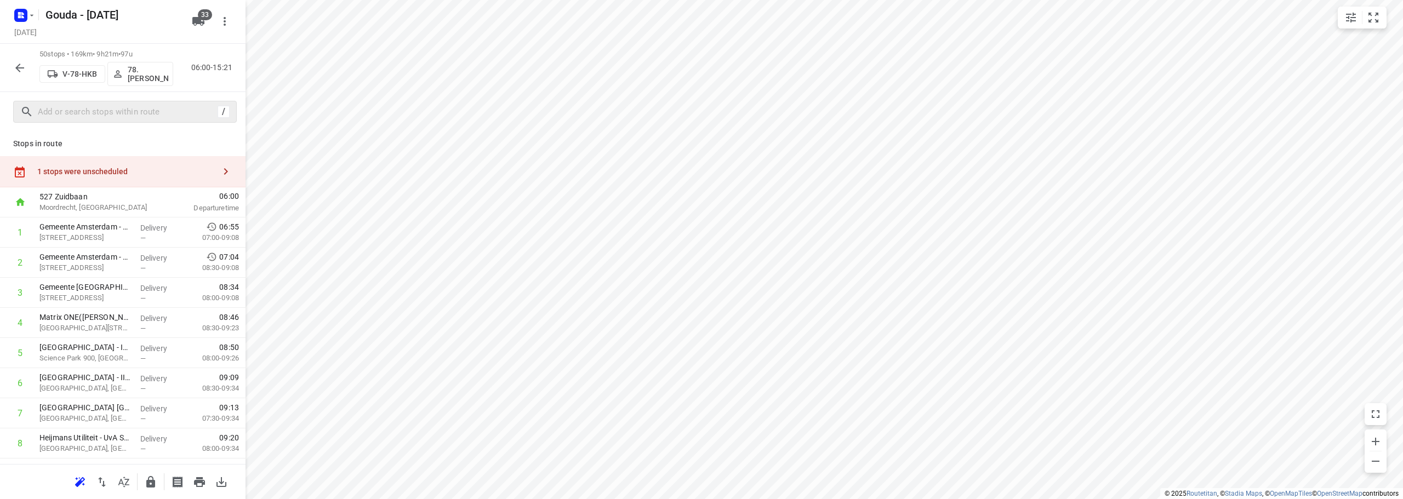
click at [93, 175] on div "1 stops were unscheduled" at bounding box center [126, 171] width 178 height 9
drag, startPoint x: 336, startPoint y: 98, endPoint x: 113, endPoint y: 222, distance: 255.5
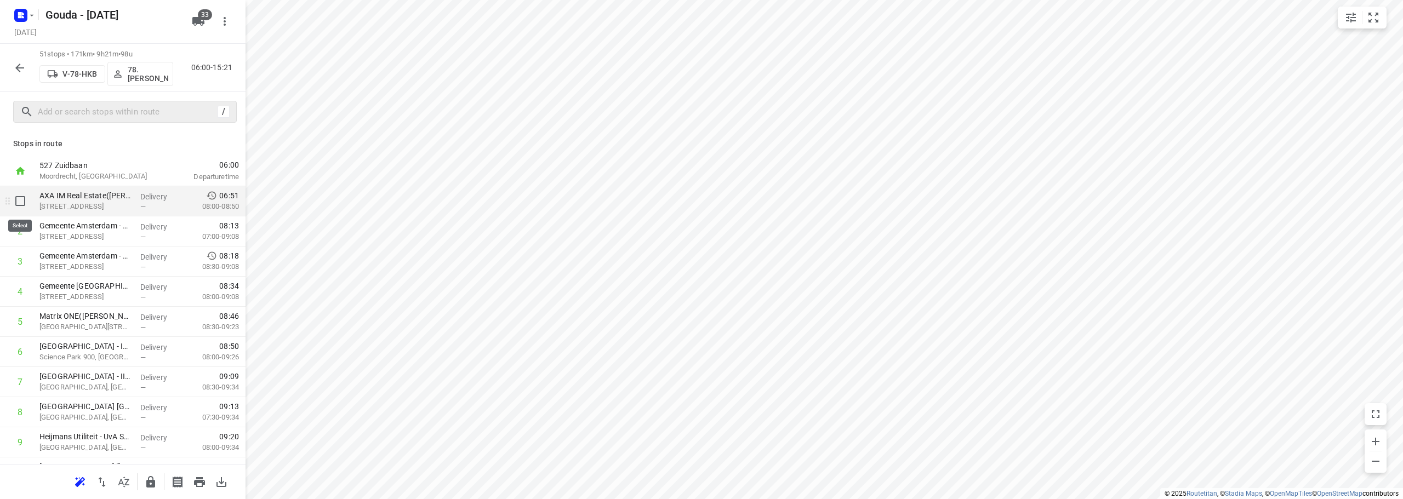
click at [24, 204] on input "checkbox" at bounding box center [20, 201] width 22 height 22
checkbox input "true"
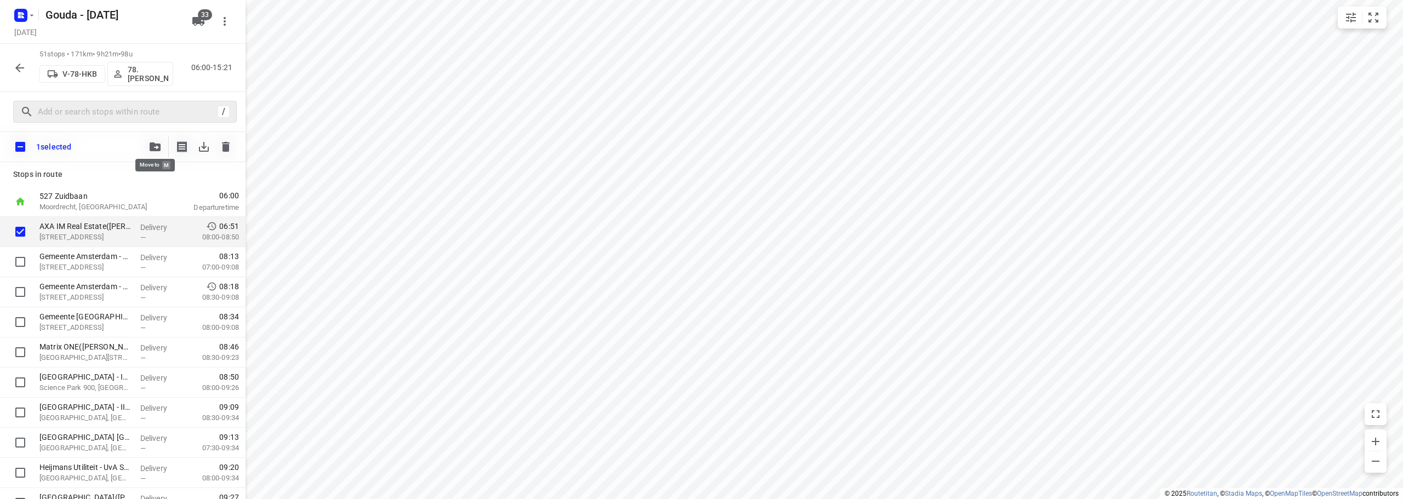
click at [154, 145] on icon "button" at bounding box center [155, 146] width 11 height 9
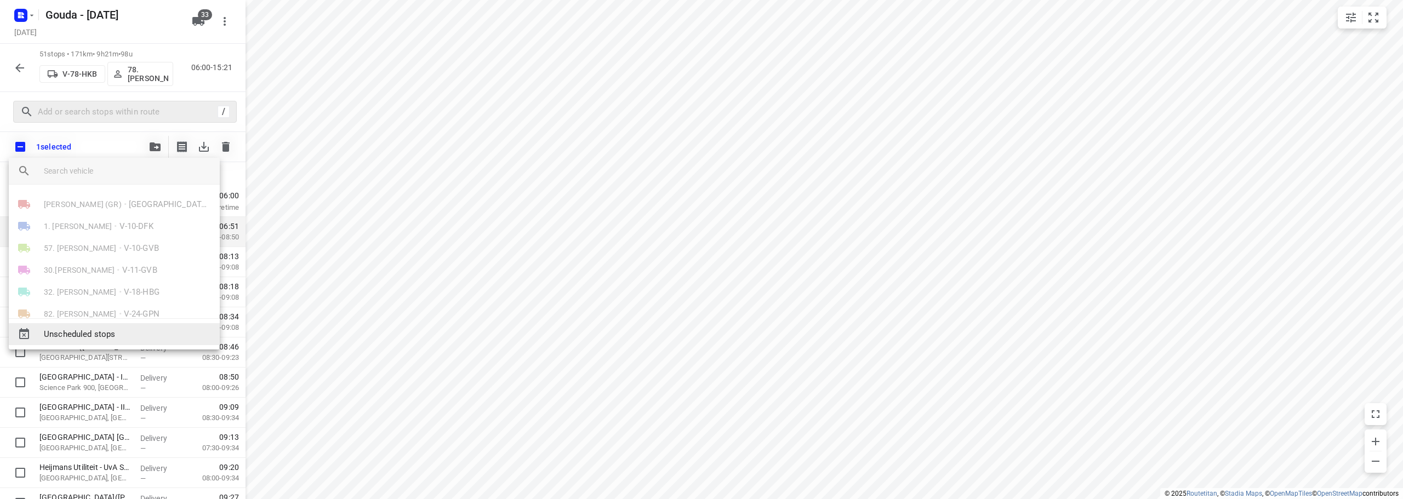
click at [133, 329] on span "Unscheduled stops" at bounding box center [127, 334] width 167 height 13
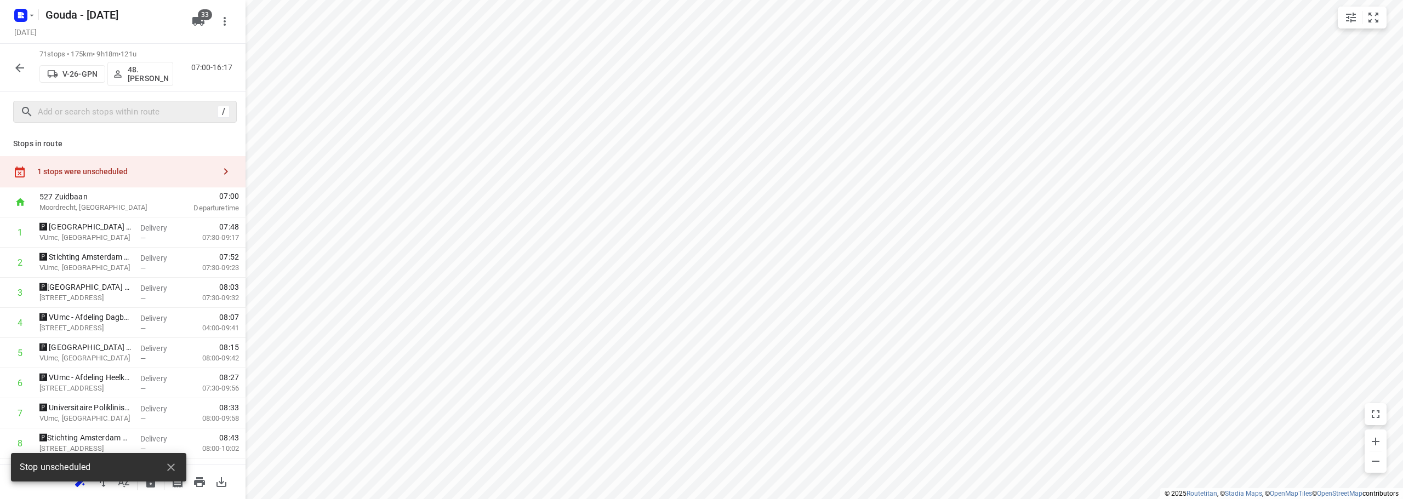
click at [116, 180] on div "1 stops were unscheduled" at bounding box center [122, 171] width 245 height 31
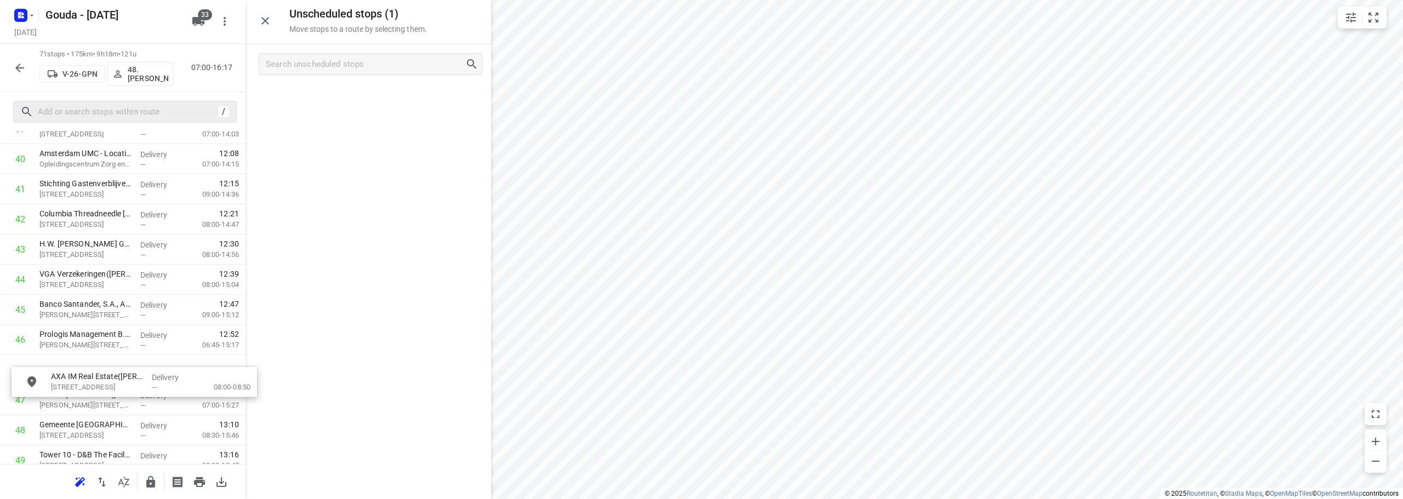
scroll to position [1250, 8]
drag, startPoint x: 319, startPoint y: 104, endPoint x: 74, endPoint y: 381, distance: 370.3
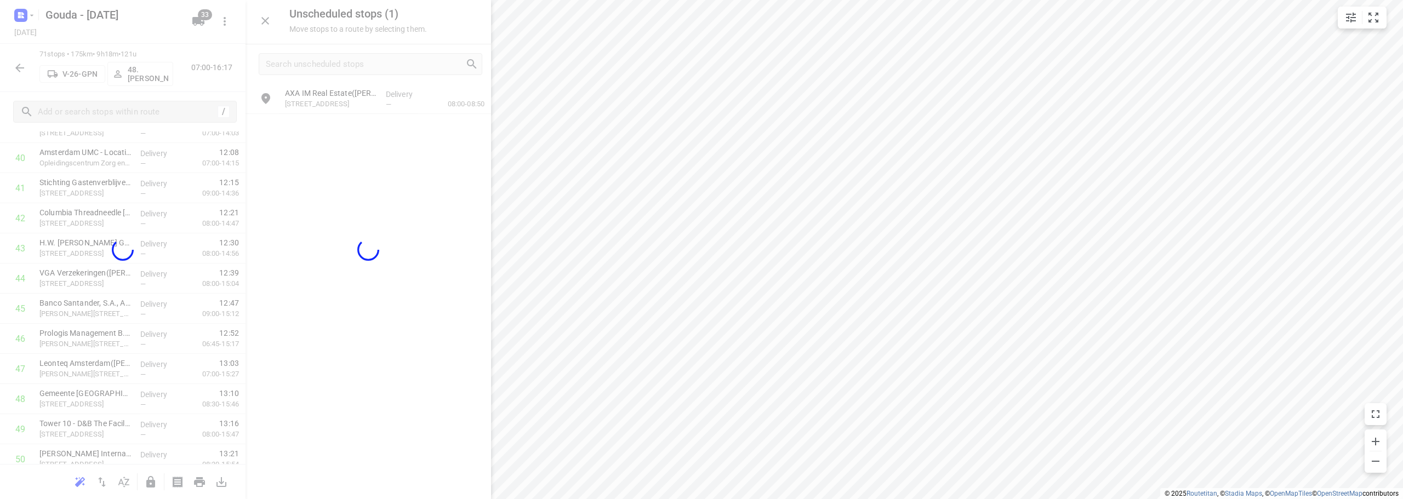
scroll to position [1250, 0]
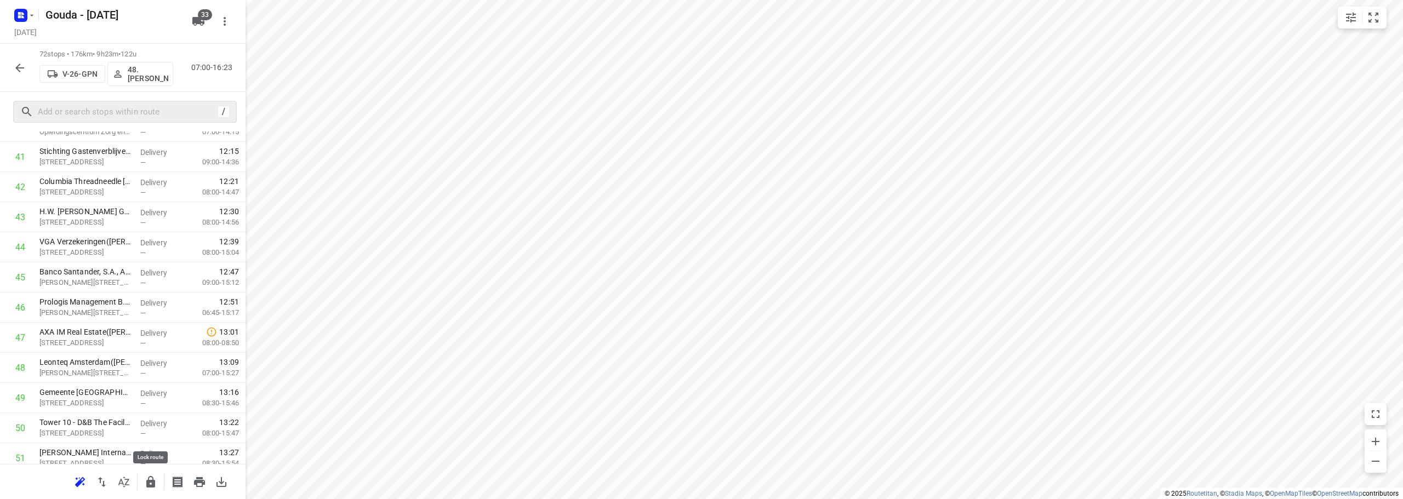
click at [144, 484] on button "button" at bounding box center [151, 482] width 22 height 22
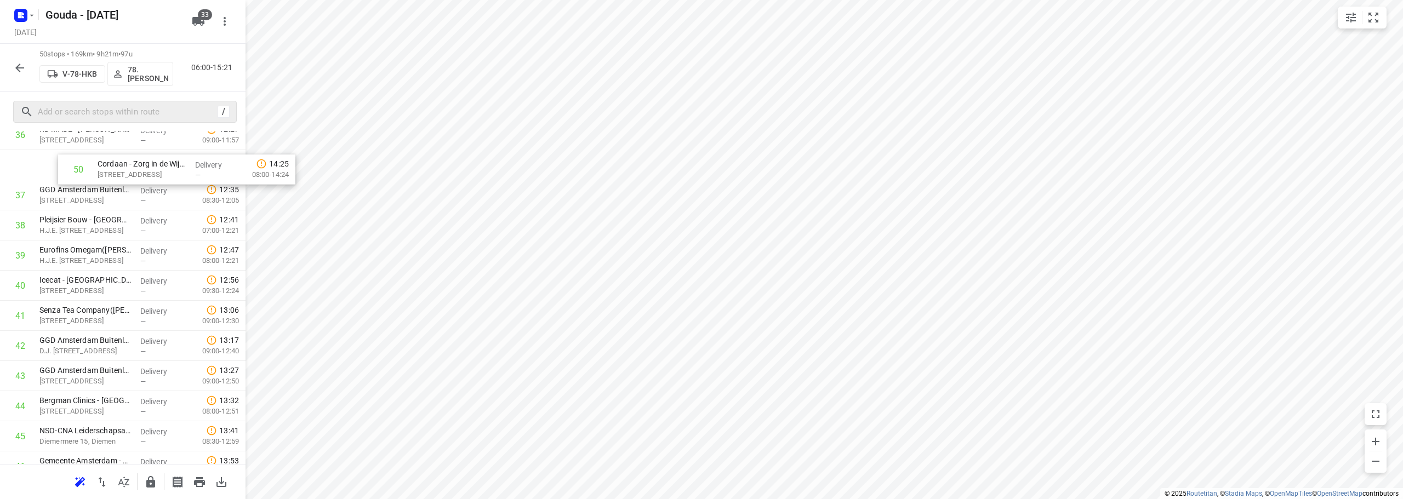
scroll to position [1114, 0]
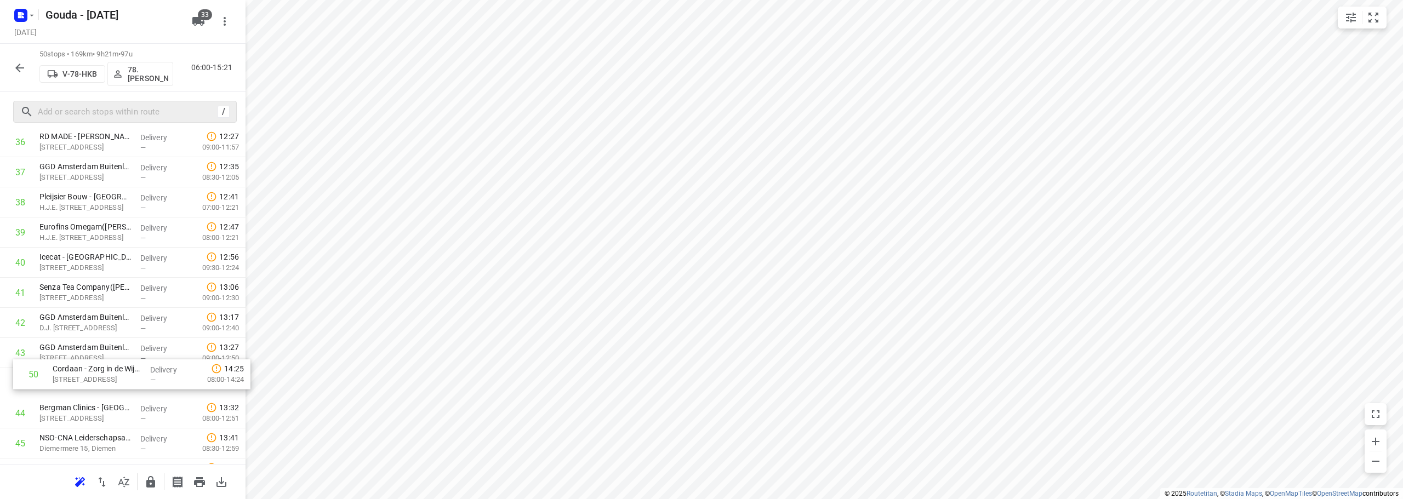
drag, startPoint x: 101, startPoint y: 421, endPoint x: 113, endPoint y: 374, distance: 48.8
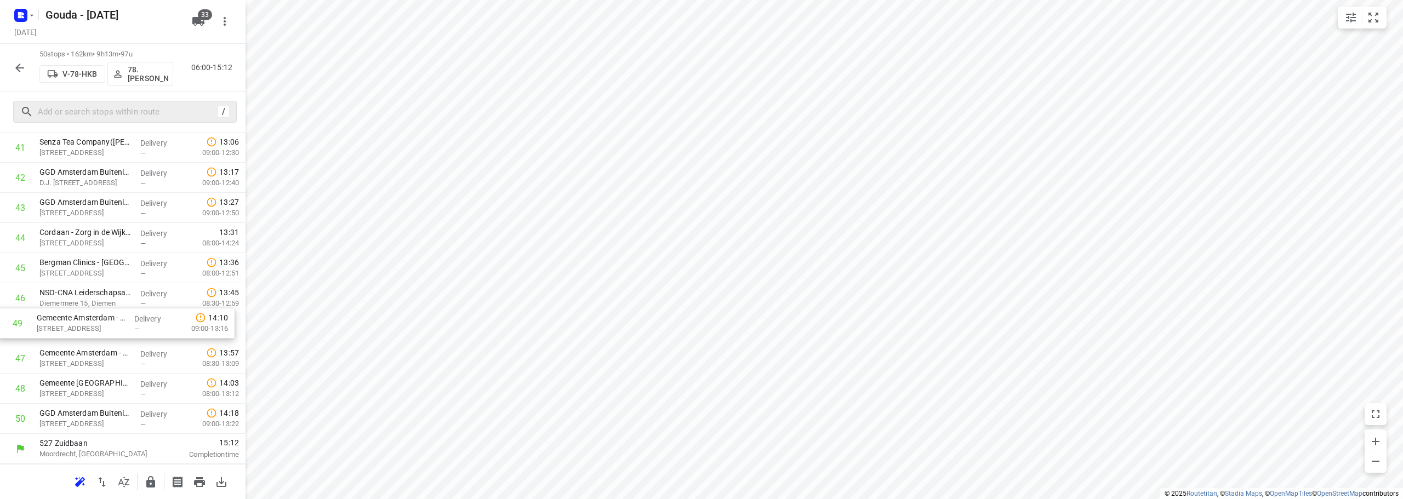
drag, startPoint x: 130, startPoint y: 397, endPoint x: 128, endPoint y: 326, distance: 71.3
click at [156, 480] on icon "button" at bounding box center [150, 482] width 13 height 13
click at [19, 68] on icon "button" at bounding box center [19, 68] width 9 height 9
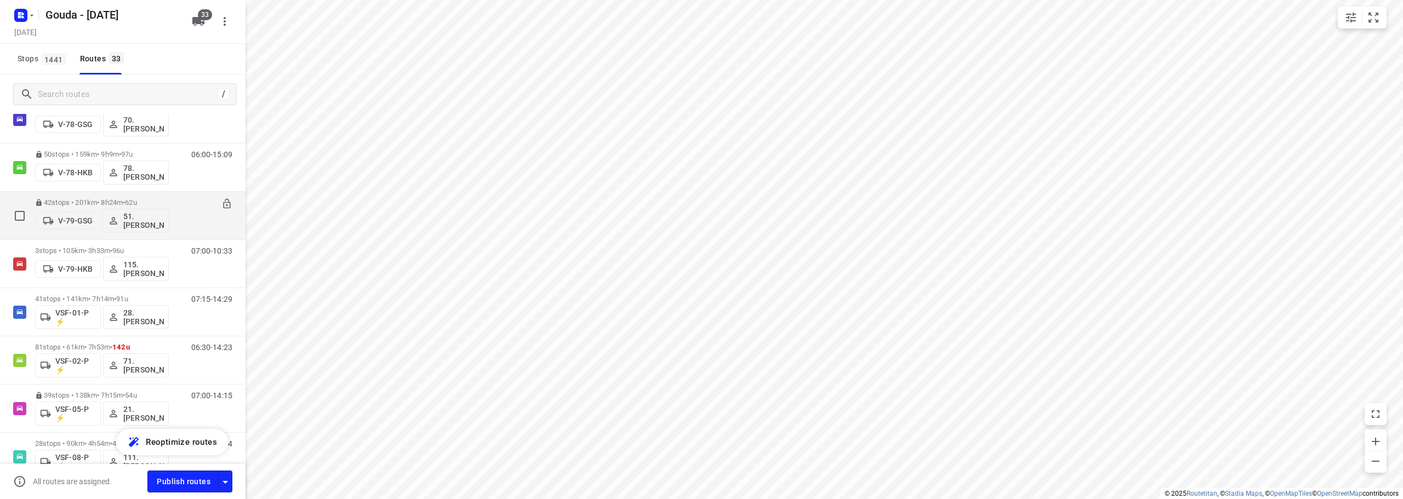
scroll to position [1260, 0]
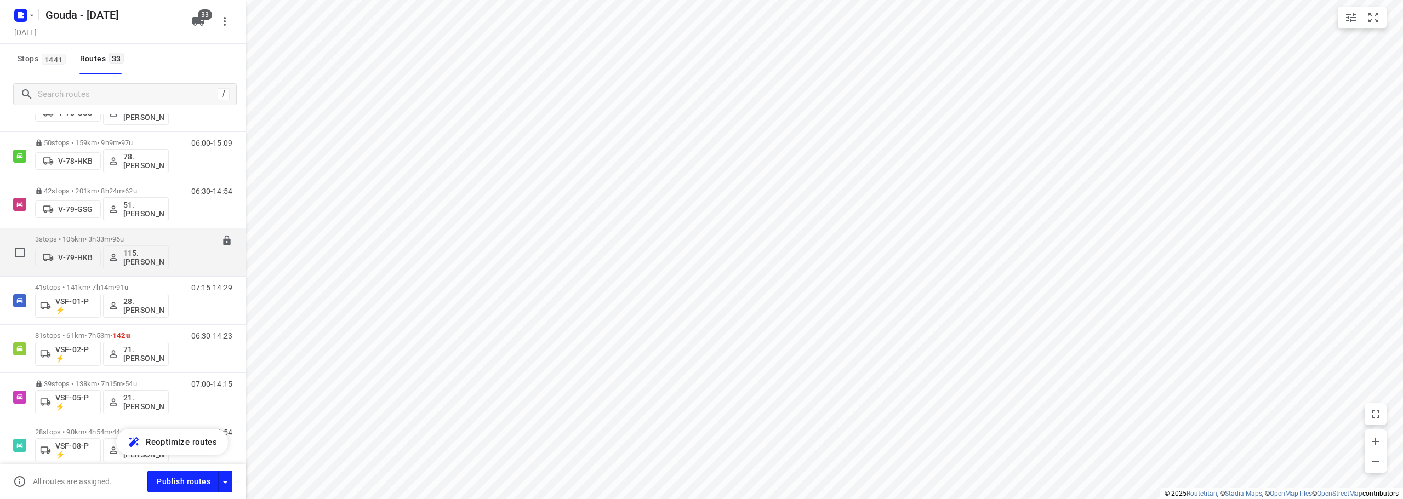
click at [147, 235] on p "3 stops • 105km • 3h33m • 96u" at bounding box center [102, 239] width 134 height 8
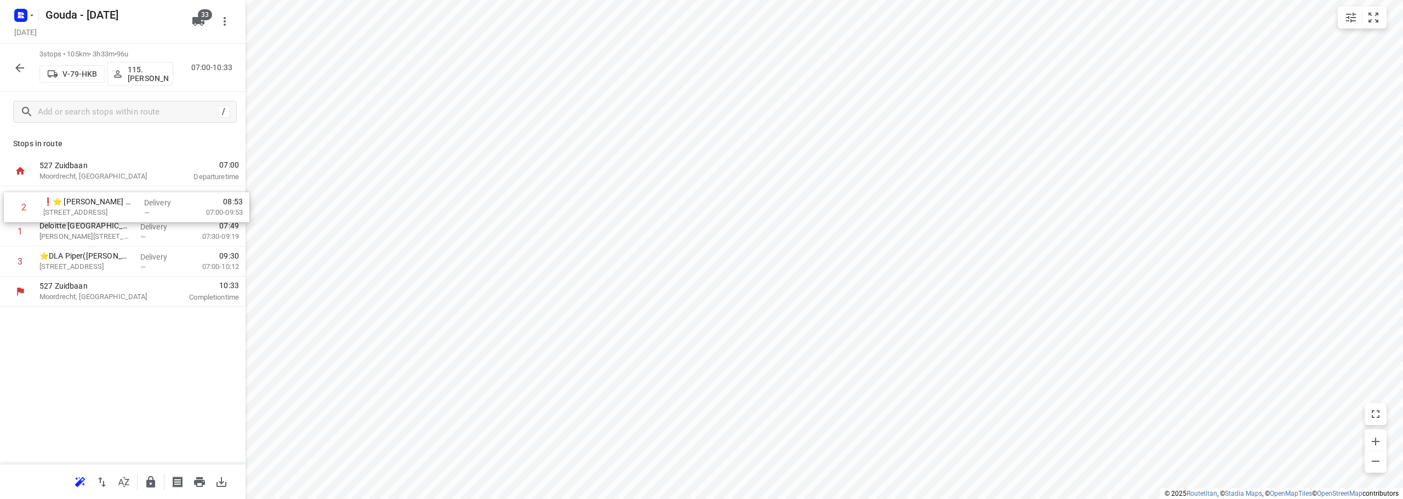
drag, startPoint x: 90, startPoint y: 227, endPoint x: 98, endPoint y: 188, distance: 40.3
click at [98, 188] on div "1 Deloitte Amsterdam Zuidas(Steffie Olde Monnikhof) Gustav Mahlerlaan 2970, Ams…" at bounding box center [122, 231] width 245 height 90
drag, startPoint x: 98, startPoint y: 228, endPoint x: 98, endPoint y: 220, distance: 8.8
click at [98, 220] on div "1 ❗⭐ Van Lanschot Bankiers Amsterdam - Beethovenstraat(Sylvia, Marcel, Sandra v…" at bounding box center [122, 231] width 245 height 90
click at [146, 477] on icon "button" at bounding box center [150, 482] width 13 height 13
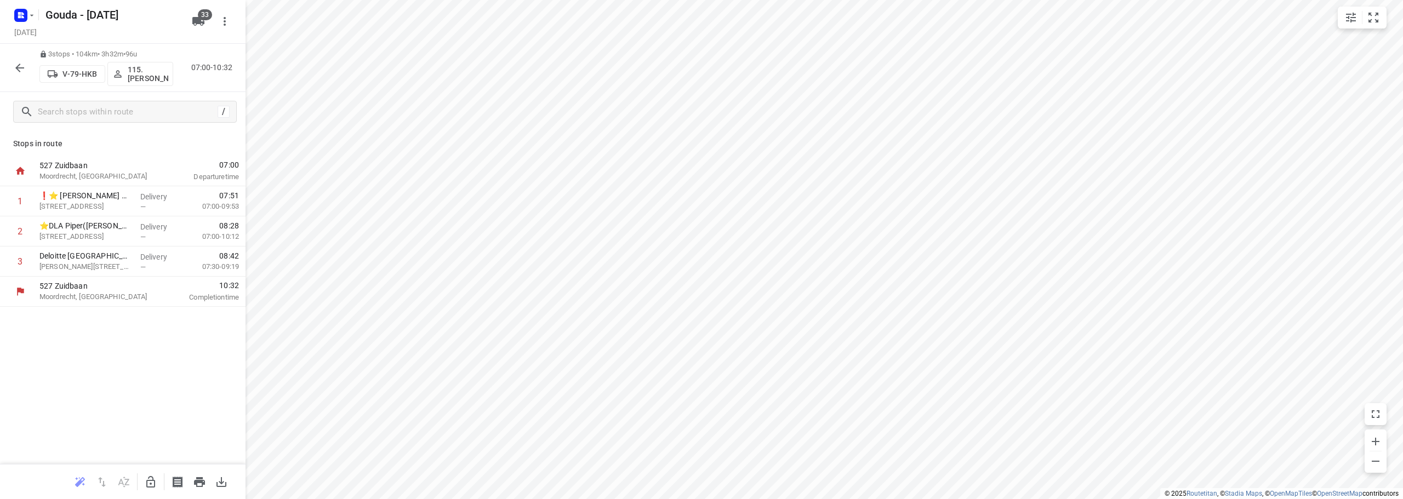
click at [20, 64] on icon "button" at bounding box center [19, 68] width 9 height 9
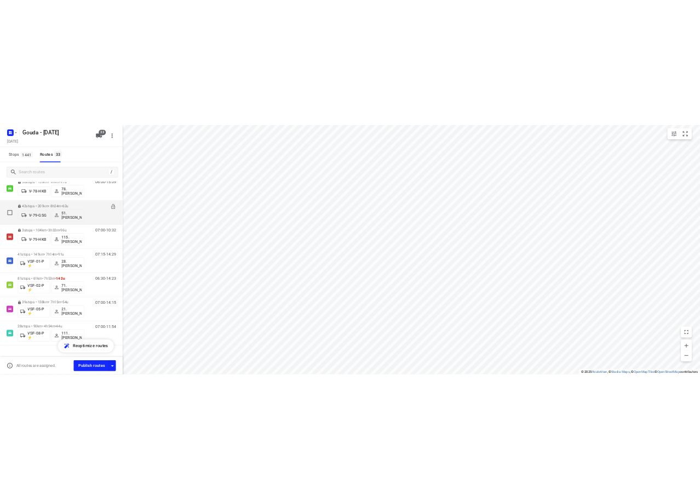
scroll to position [1309, 0]
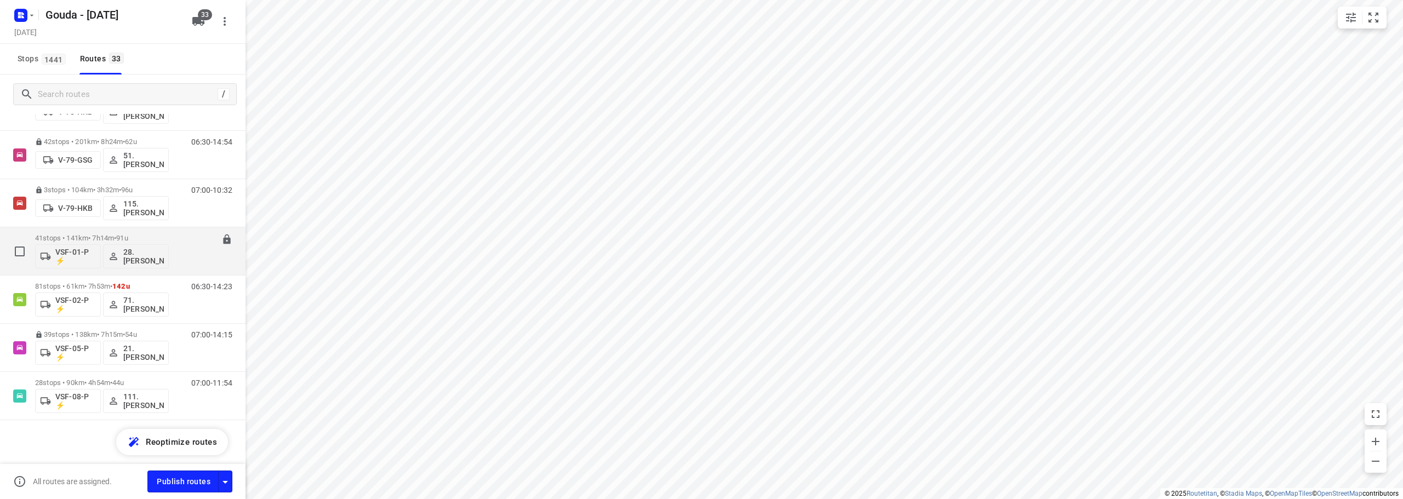
click at [87, 235] on p "41 stops • 141km • 7h14m • 91u" at bounding box center [102, 238] width 134 height 8
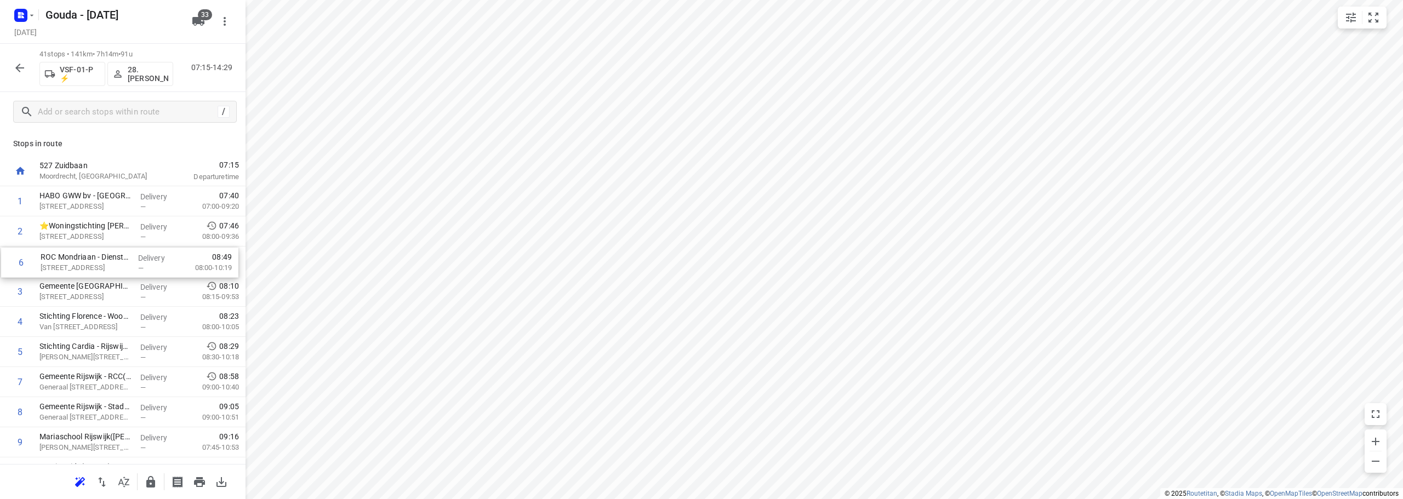
drag, startPoint x: 111, startPoint y: 357, endPoint x: 110, endPoint y: 264, distance: 92.6
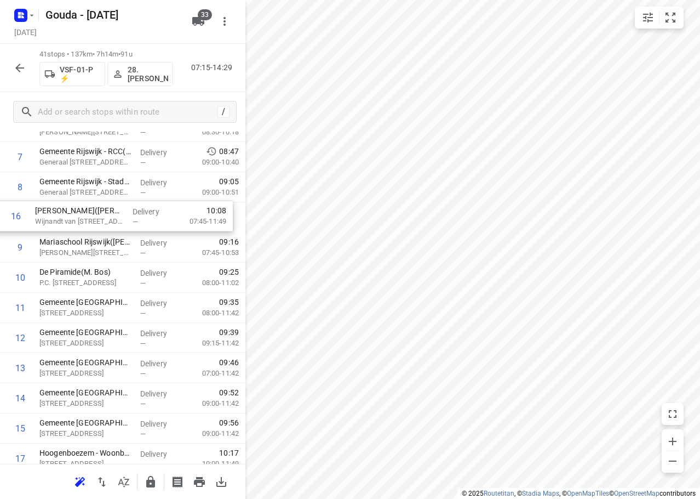
scroll to position [225, 0]
drag, startPoint x: 84, startPoint y: 380, endPoint x: 79, endPoint y: 216, distance: 163.9
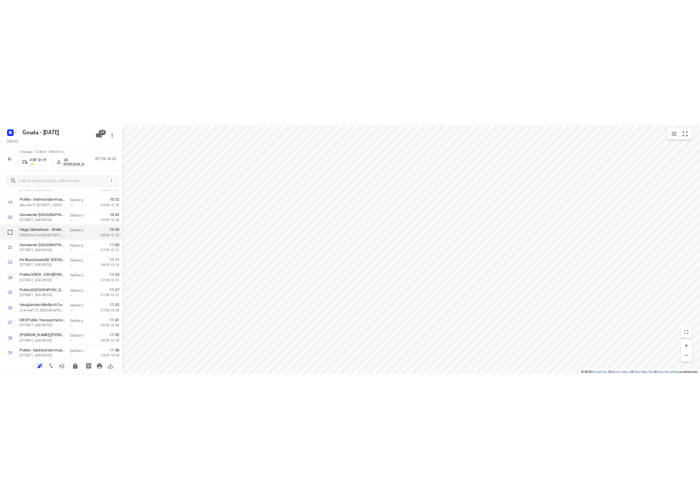
scroll to position [608, 0]
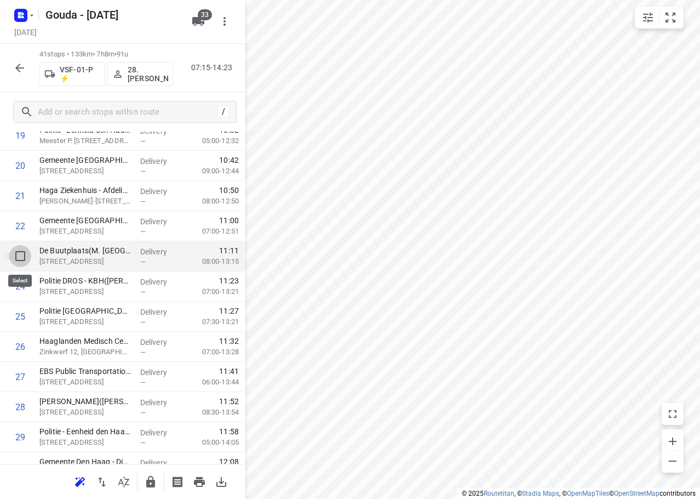
click at [15, 255] on input "checkbox" at bounding box center [20, 256] width 22 height 22
checkbox input "true"
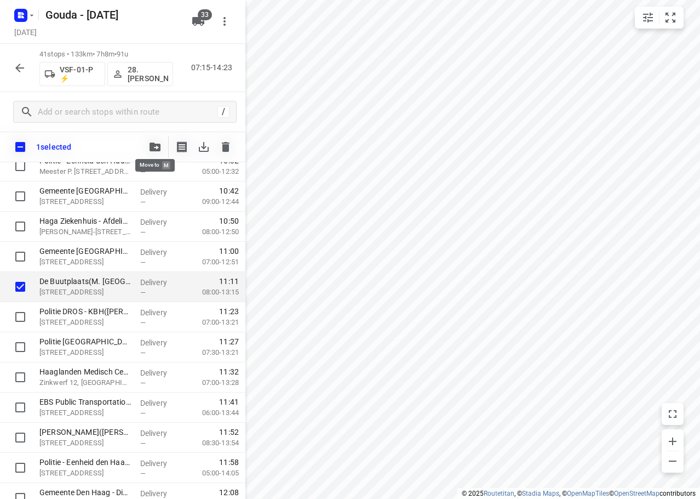
click at [157, 141] on button "button" at bounding box center [155, 147] width 22 height 22
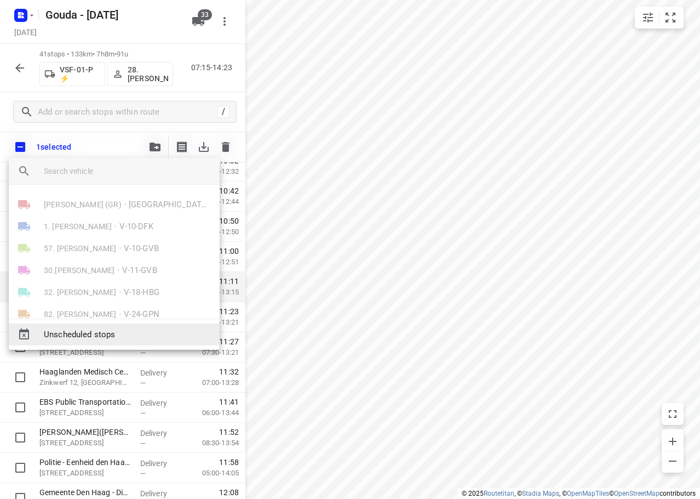
click at [70, 331] on span "Unscheduled stops" at bounding box center [127, 334] width 167 height 13
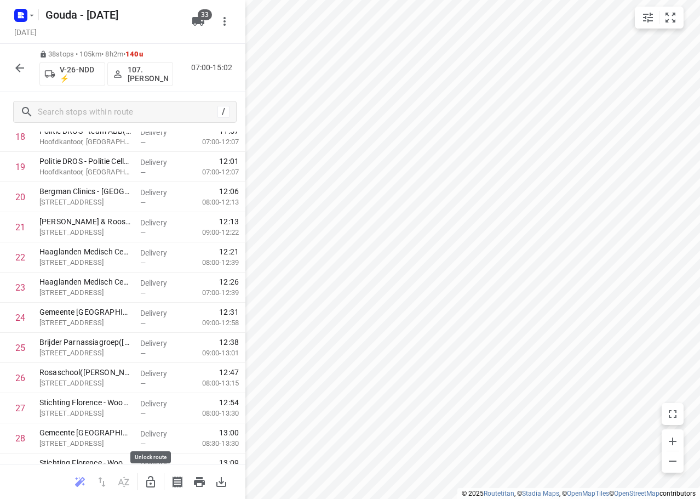
click at [147, 482] on icon "button" at bounding box center [150, 482] width 9 height 12
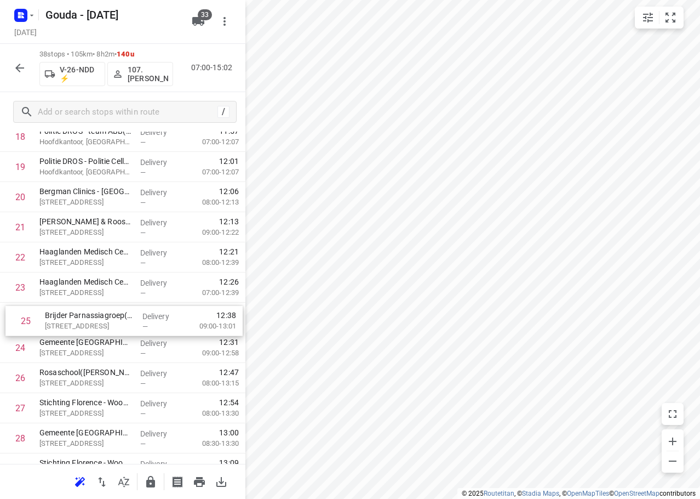
drag, startPoint x: 78, startPoint y: 352, endPoint x: 84, endPoint y: 321, distance: 31.7
click at [84, 321] on div "1 ⭐ Compass Group - Ministerie van OCW - De Hoftoren(Andre Streijl) Hoftoren, D…" at bounding box center [122, 181] width 245 height 1145
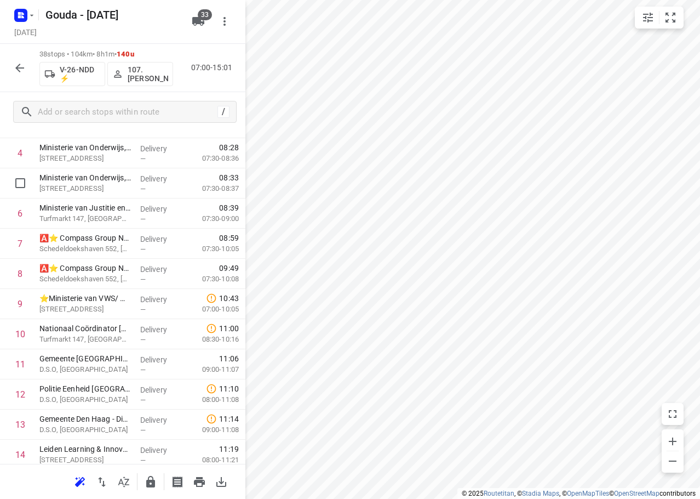
scroll to position [0, 0]
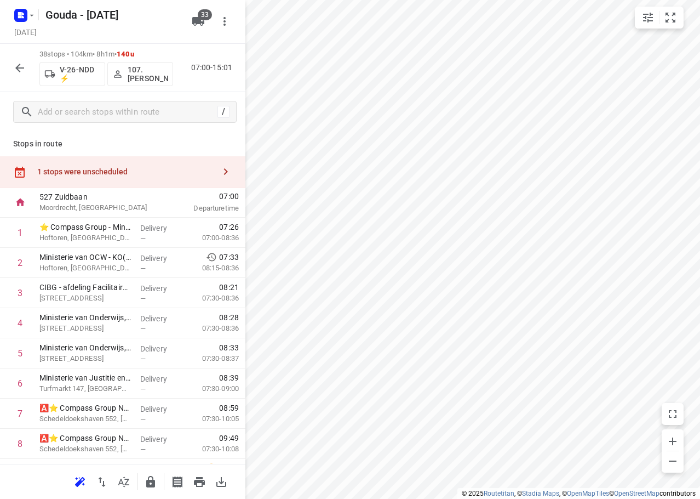
click at [117, 161] on div "1 stops were unscheduled" at bounding box center [122, 171] width 245 height 31
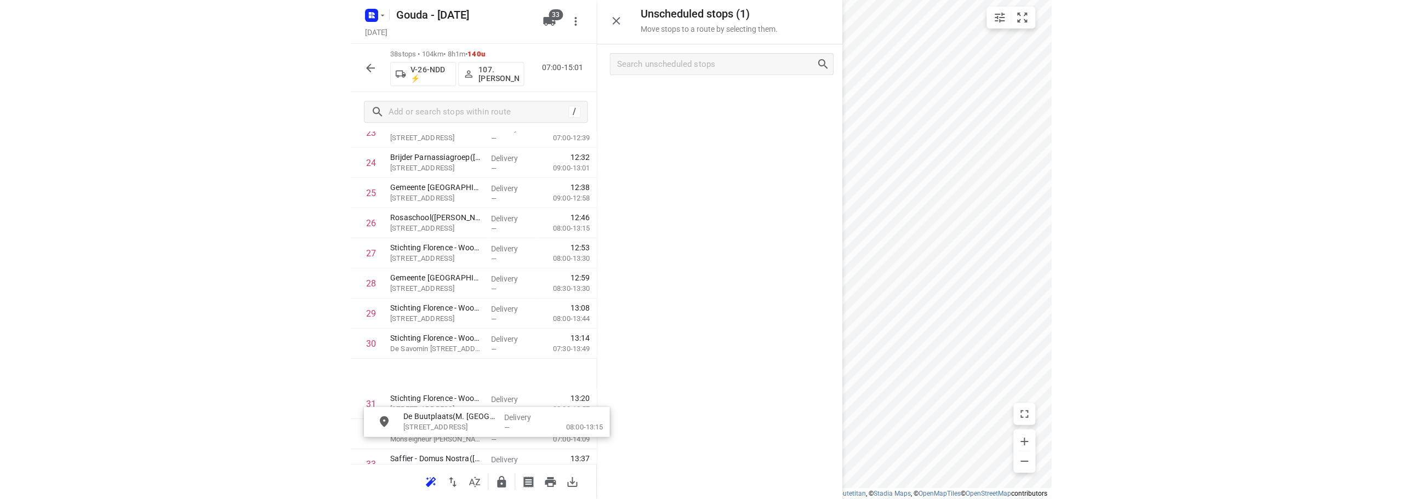
scroll to position [764, 0]
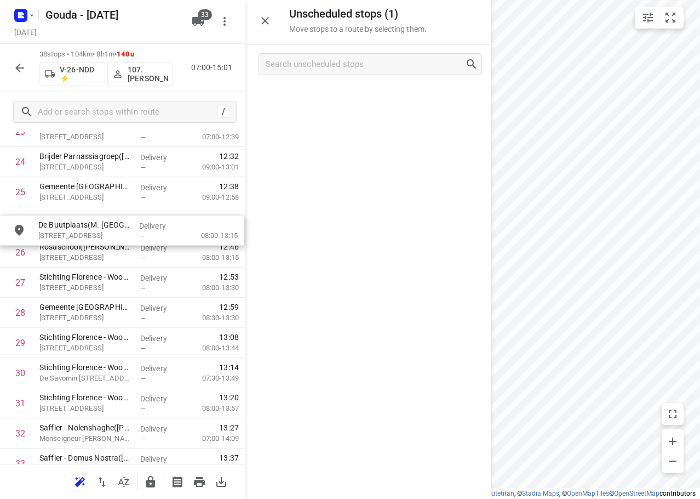
drag, startPoint x: 337, startPoint y: 100, endPoint x: 88, endPoint y: 238, distance: 285.0
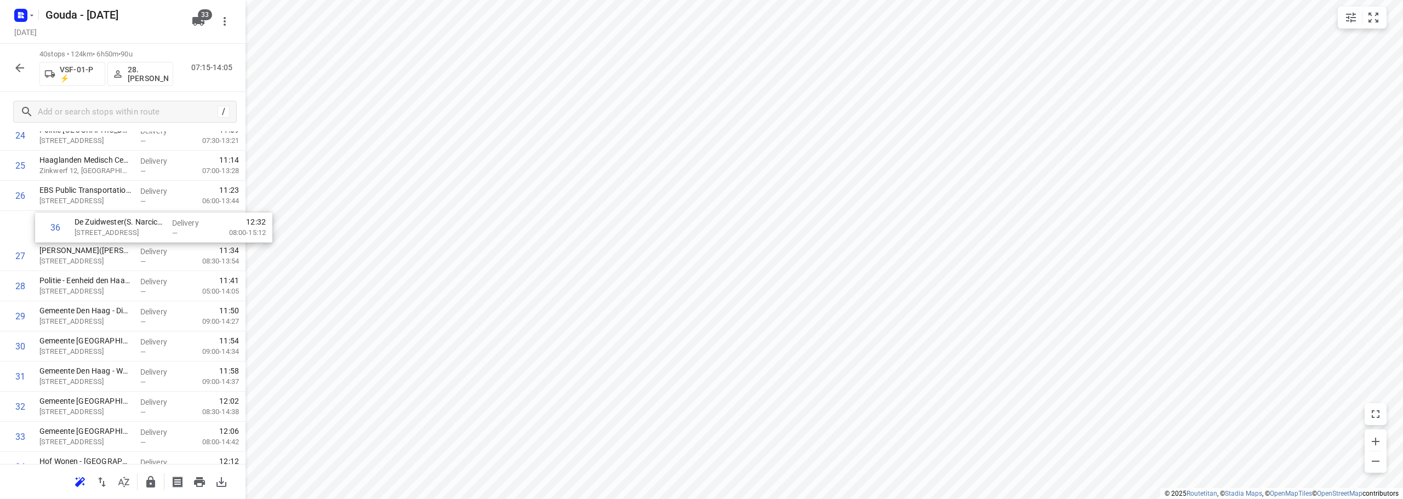
scroll to position [759, 0]
drag, startPoint x: 95, startPoint y: 301, endPoint x: 112, endPoint y: 294, distance: 17.9
click at [112, 294] on div "1 HABO GWW bv - Den Haag(Monique Siedenburg) Binckhorstlaan 46, Den Haag Delive…" at bounding box center [122, 29] width 245 height 1205
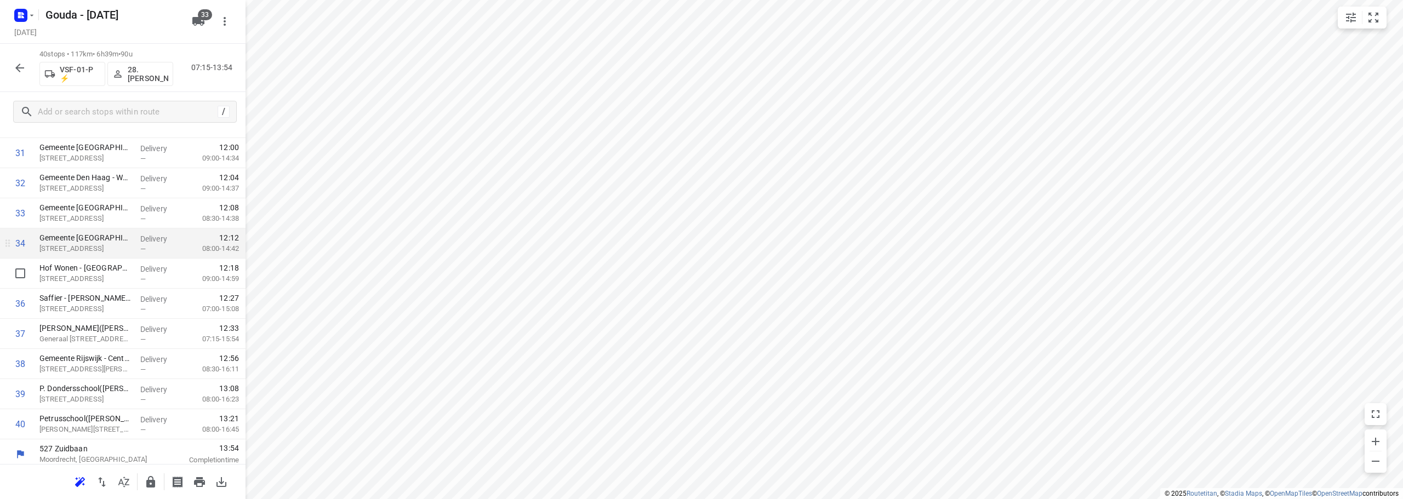
scroll to position [958, 0]
drag, startPoint x: 87, startPoint y: 404, endPoint x: 102, endPoint y: 195, distance: 209.3
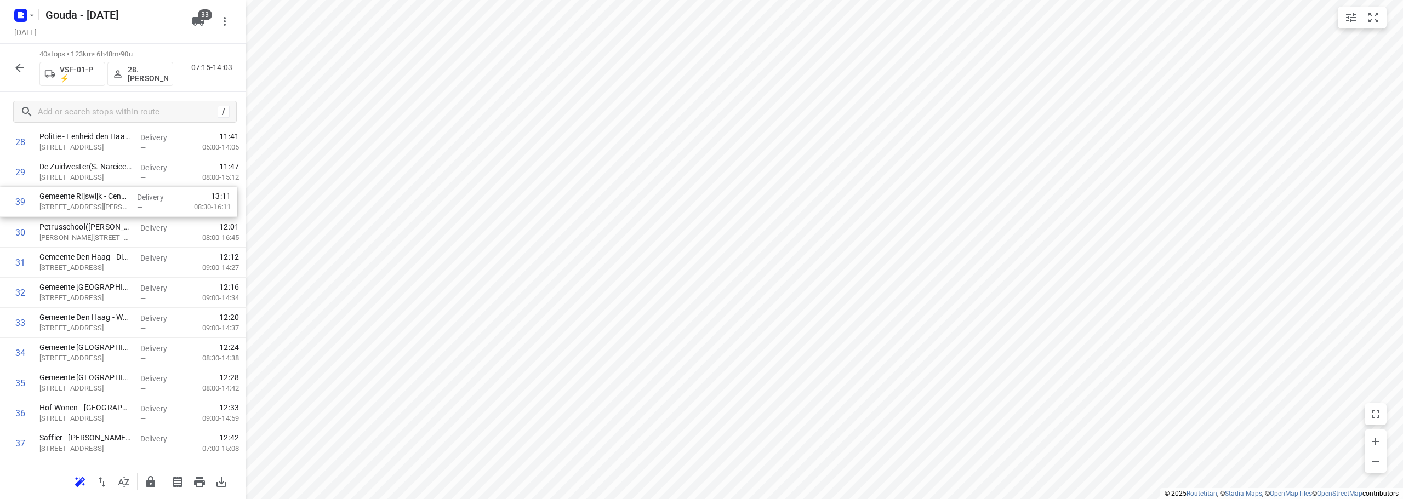
drag, startPoint x: 82, startPoint y: 387, endPoint x: 86, endPoint y: 191, distance: 196.2
drag, startPoint x: 81, startPoint y: 426, endPoint x: 77, endPoint y: 290, distance: 135.9
click at [77, 290] on div "1 HABO GWW bv - Den Haag(Monique Siedenburg) Binckhorstlaan 46, Den Haag Delive…" at bounding box center [122, 3] width 245 height 1205
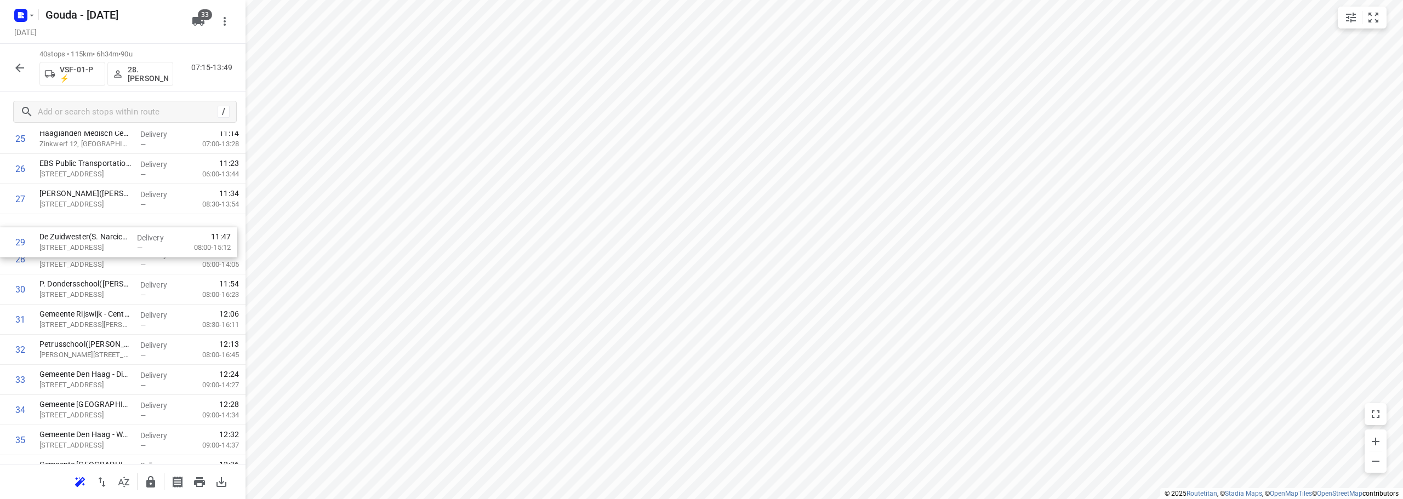
drag, startPoint x: 126, startPoint y: 255, endPoint x: 127, endPoint y: 227, distance: 27.4
click at [127, 227] on div "1 HABO GWW bv - Den Haag(Monique Siedenburg) Binckhorstlaan 46, Den Haag Delive…" at bounding box center [122, 3] width 245 height 1205
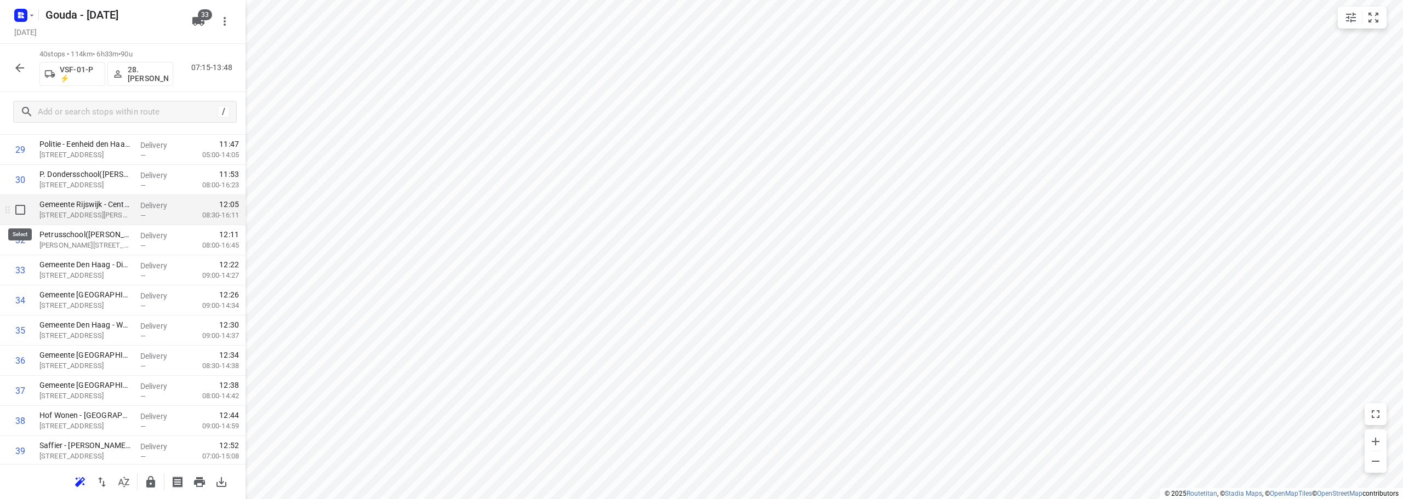
click at [19, 211] on input "checkbox" at bounding box center [20, 210] width 22 height 22
checkbox input "true"
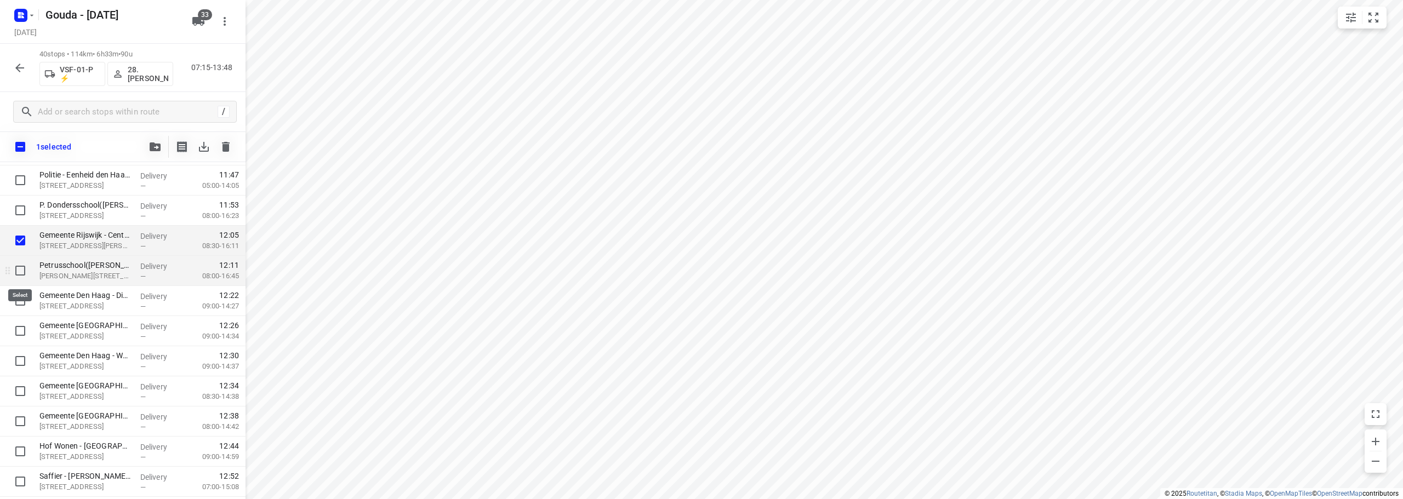
click at [20, 270] on input "checkbox" at bounding box center [20, 271] width 22 height 22
checkbox input "true"
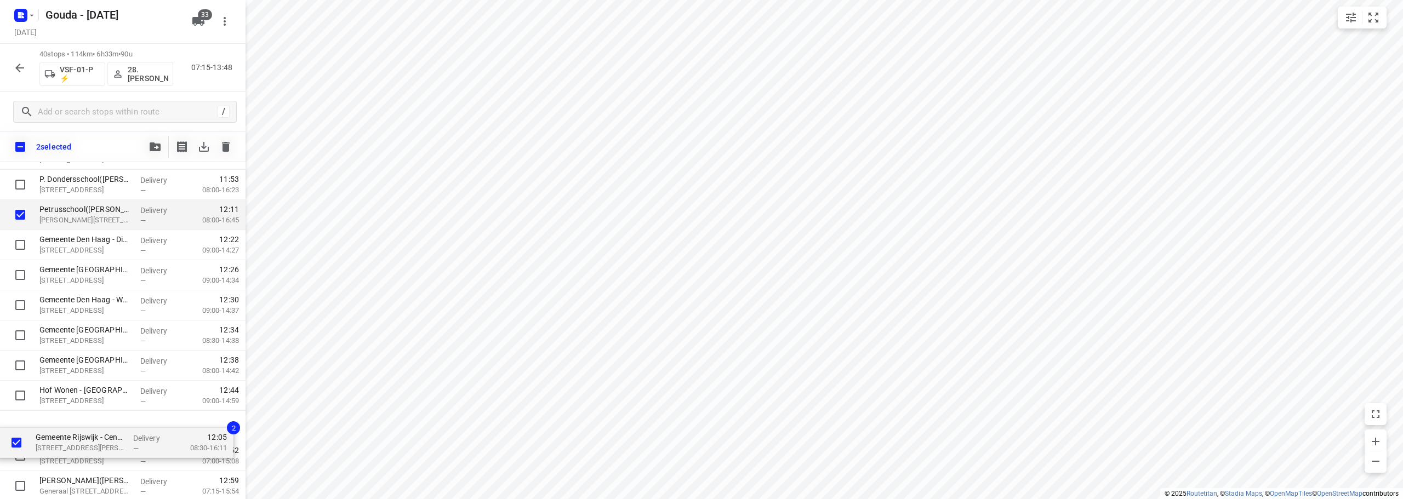
scroll to position [953, 0]
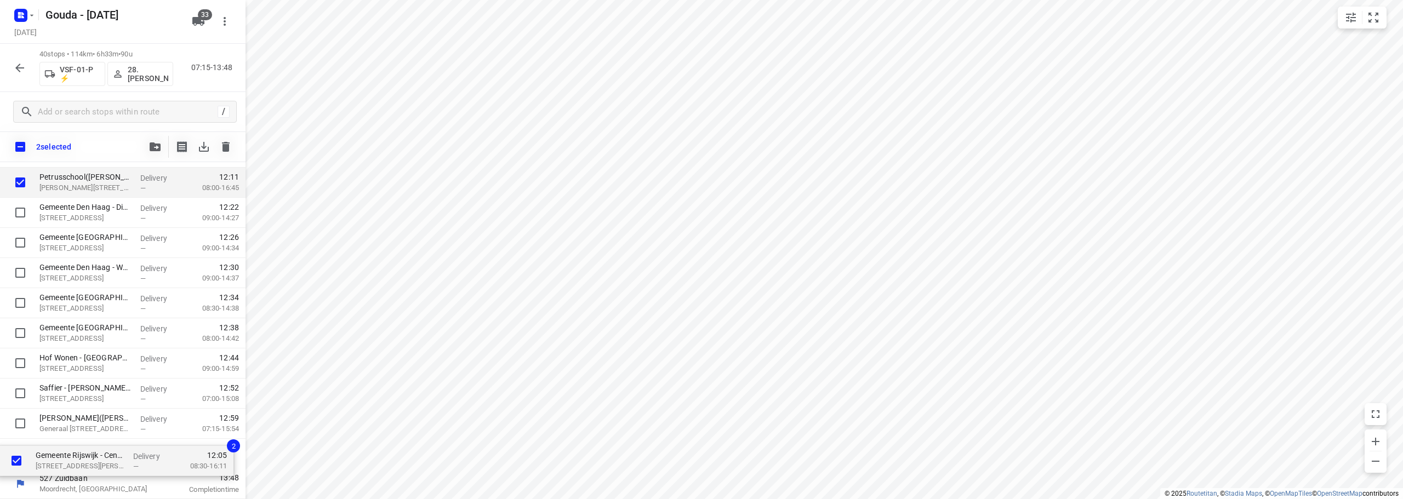
drag, startPoint x: 72, startPoint y: 242, endPoint x: 69, endPoint y: 464, distance: 222.5
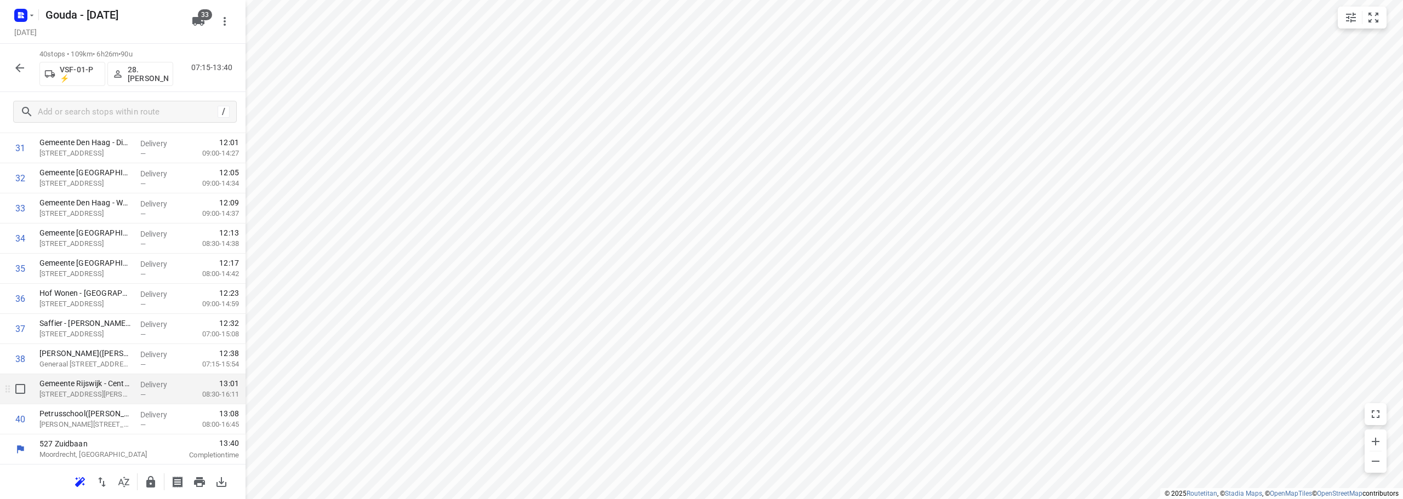
scroll to position [958, 0]
click at [153, 480] on icon "button" at bounding box center [150, 482] width 9 height 12
click at [14, 71] on icon "button" at bounding box center [19, 67] width 13 height 13
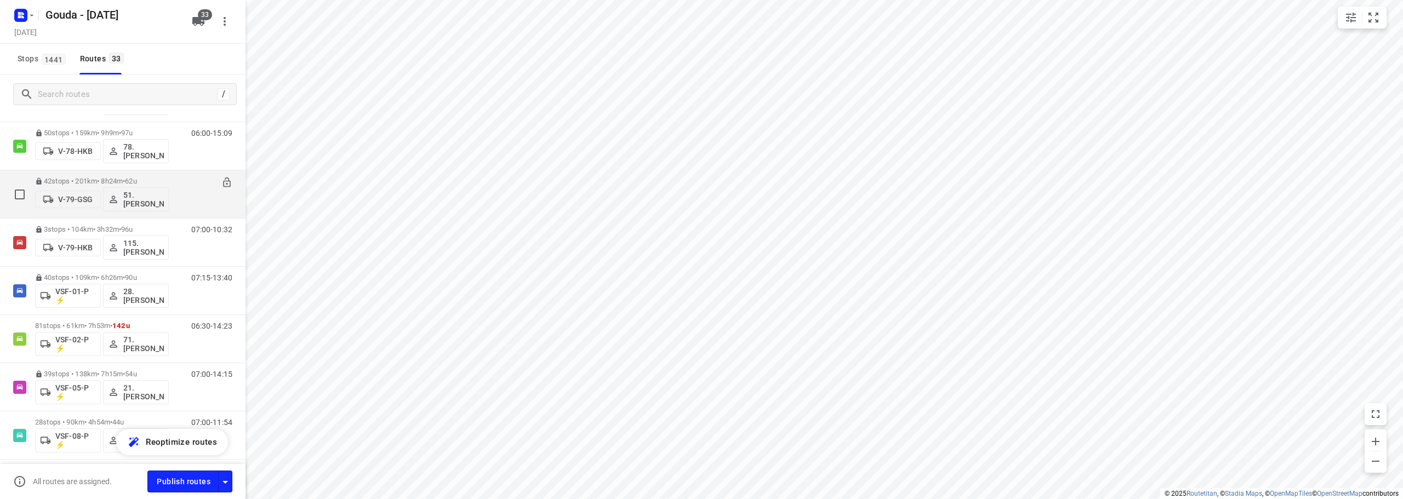
scroll to position [1309, 0]
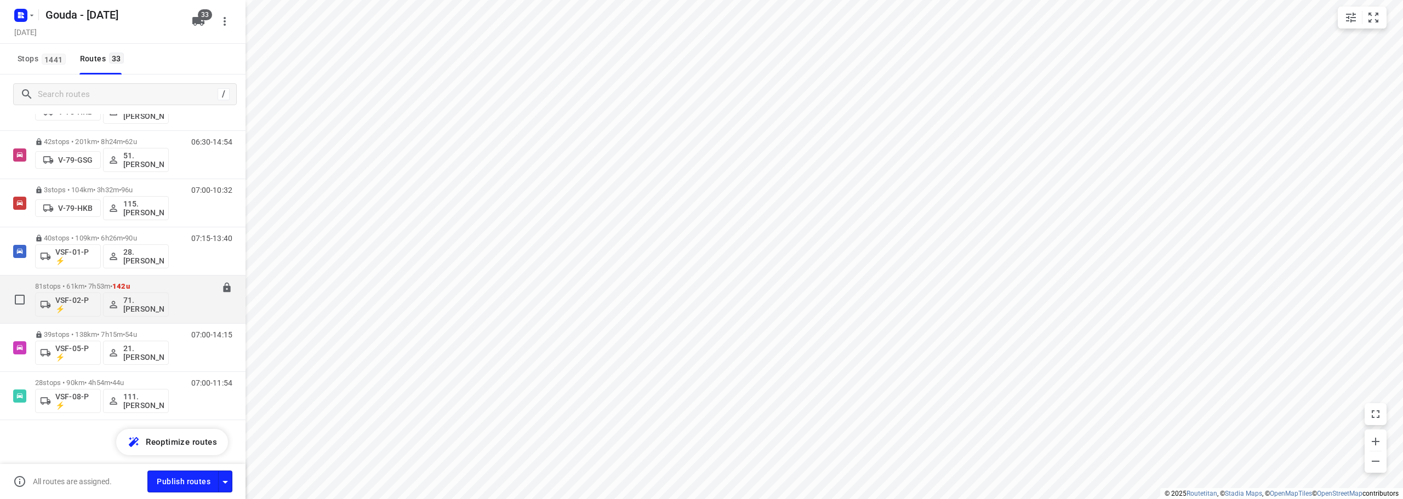
click at [112, 283] on span "•" at bounding box center [111, 286] width 2 height 8
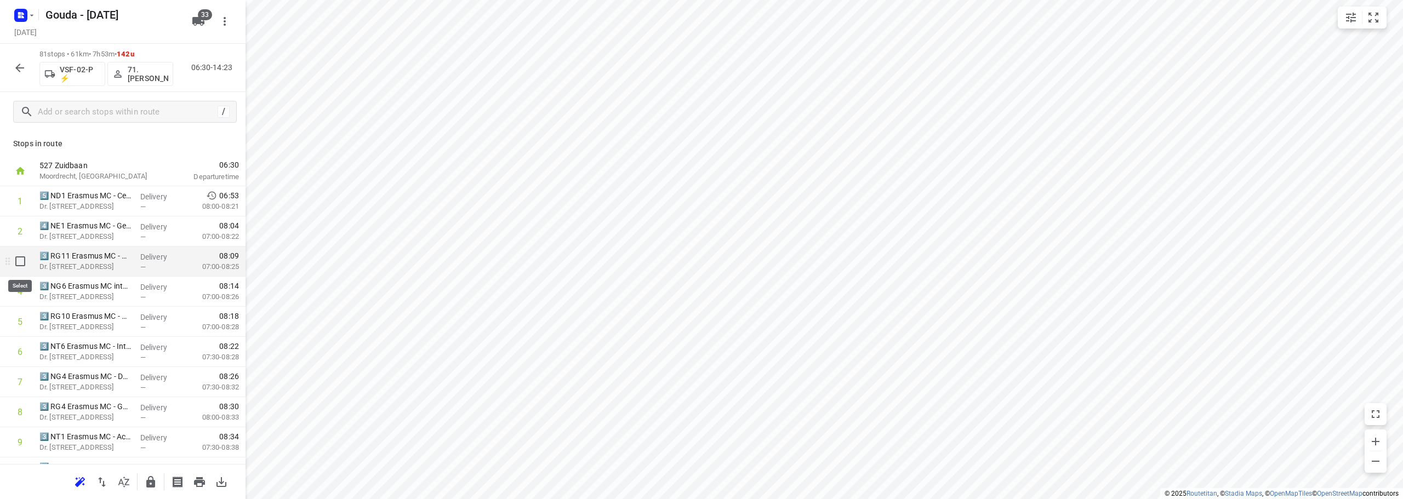
click at [19, 262] on input "checkbox" at bounding box center [20, 261] width 22 height 22
checkbox input "true"
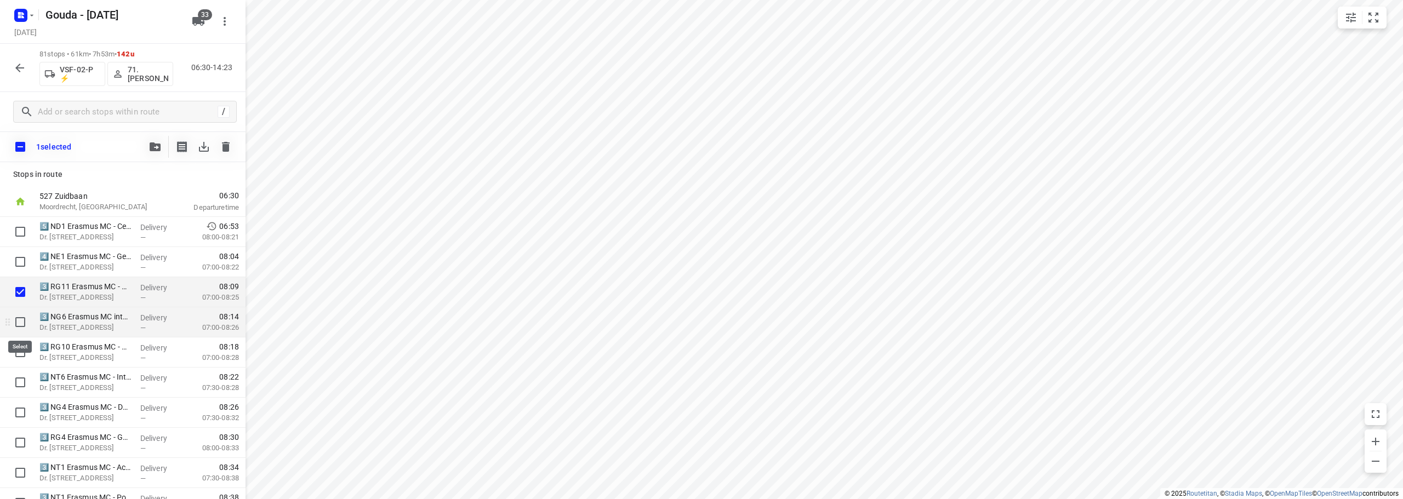
click at [12, 323] on input "checkbox" at bounding box center [20, 322] width 22 height 22
checkbox input "true"
click at [19, 348] on input "checkbox" at bounding box center [20, 352] width 22 height 22
checkbox input "true"
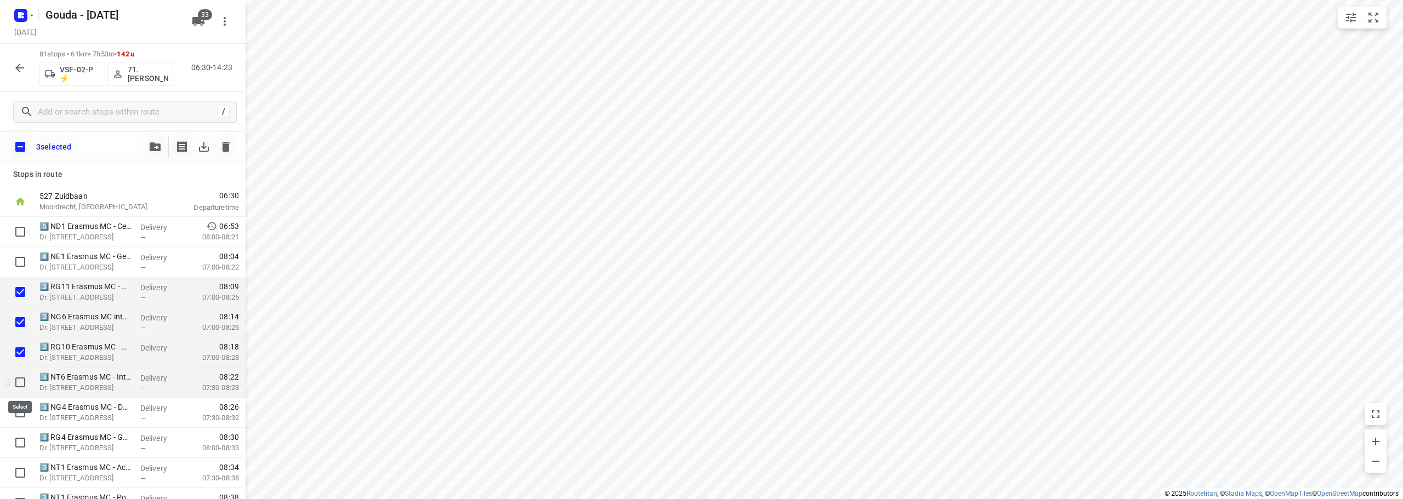
click at [19, 381] on input "checkbox" at bounding box center [20, 382] width 22 height 22
checkbox input "true"
drag, startPoint x: 19, startPoint y: 402, endPoint x: 18, endPoint y: 426, distance: 24.1
click at [19, 403] on input "checkbox" at bounding box center [20, 413] width 22 height 22
checkbox input "true"
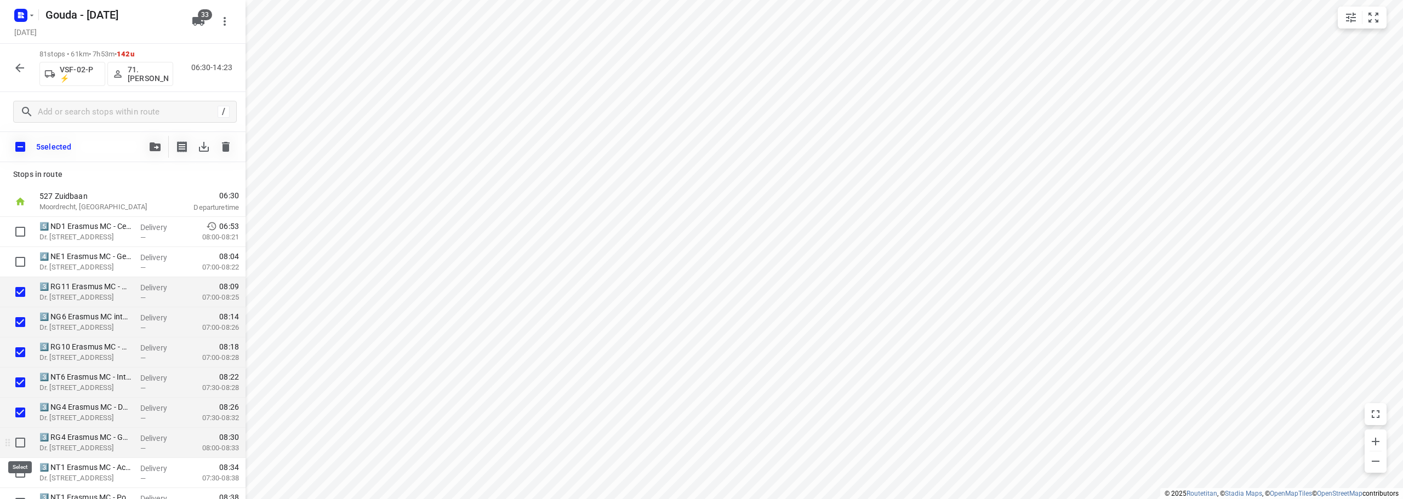
click at [18, 449] on input "checkbox" at bounding box center [20, 443] width 22 height 22
checkbox input "true"
click at [20, 470] on input "checkbox" at bounding box center [20, 473] width 22 height 22
checkbox input "true"
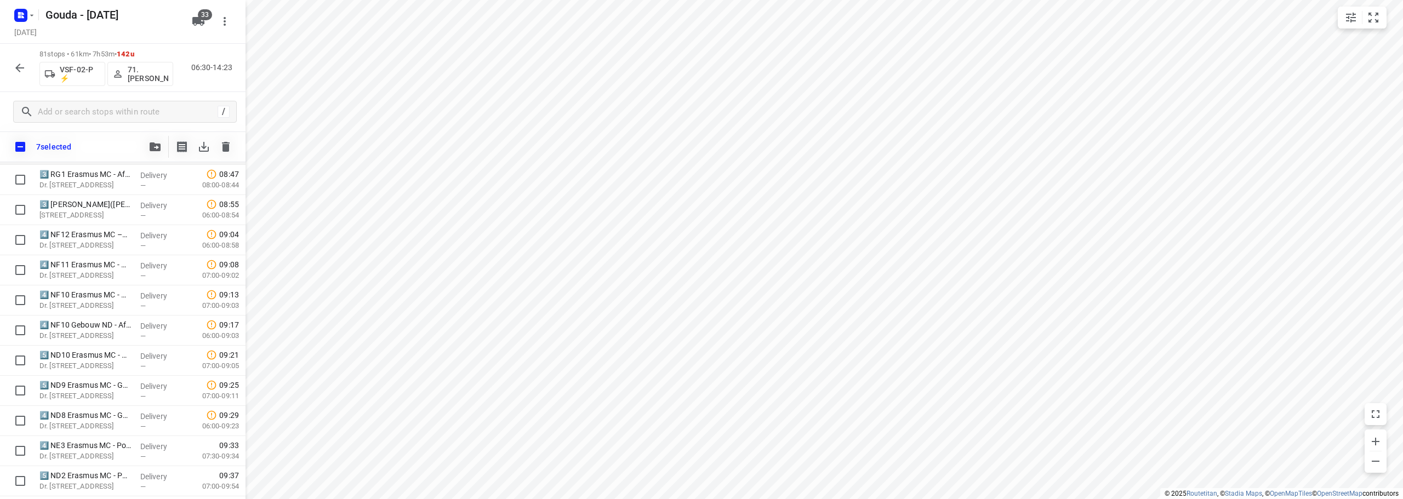
scroll to position [329, 0]
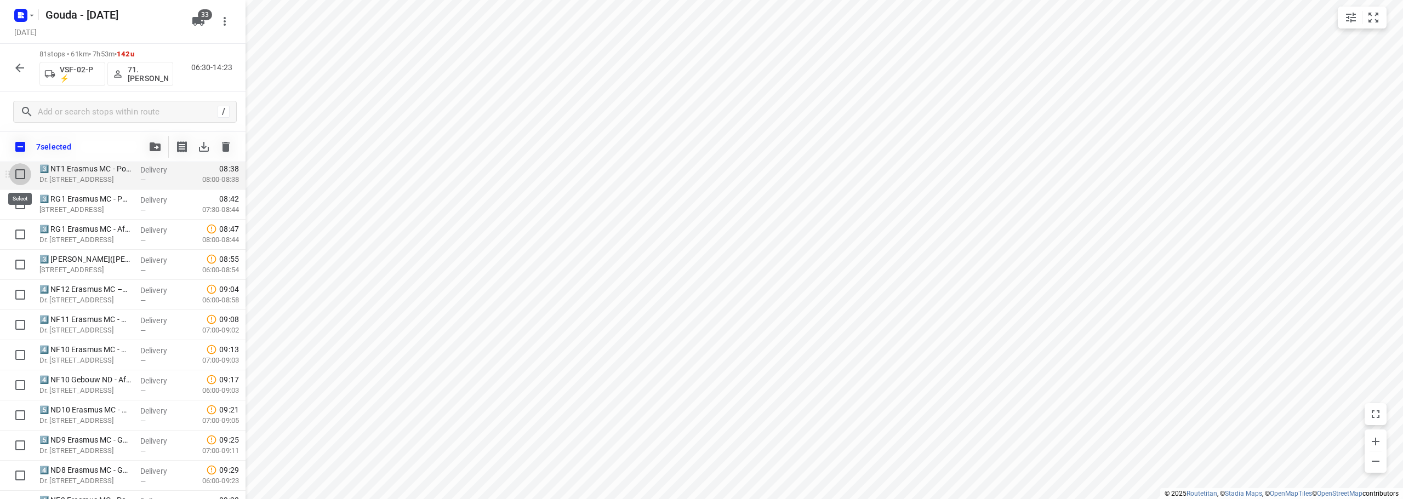
click at [22, 181] on input "checkbox" at bounding box center [20, 174] width 22 height 22
checkbox input "true"
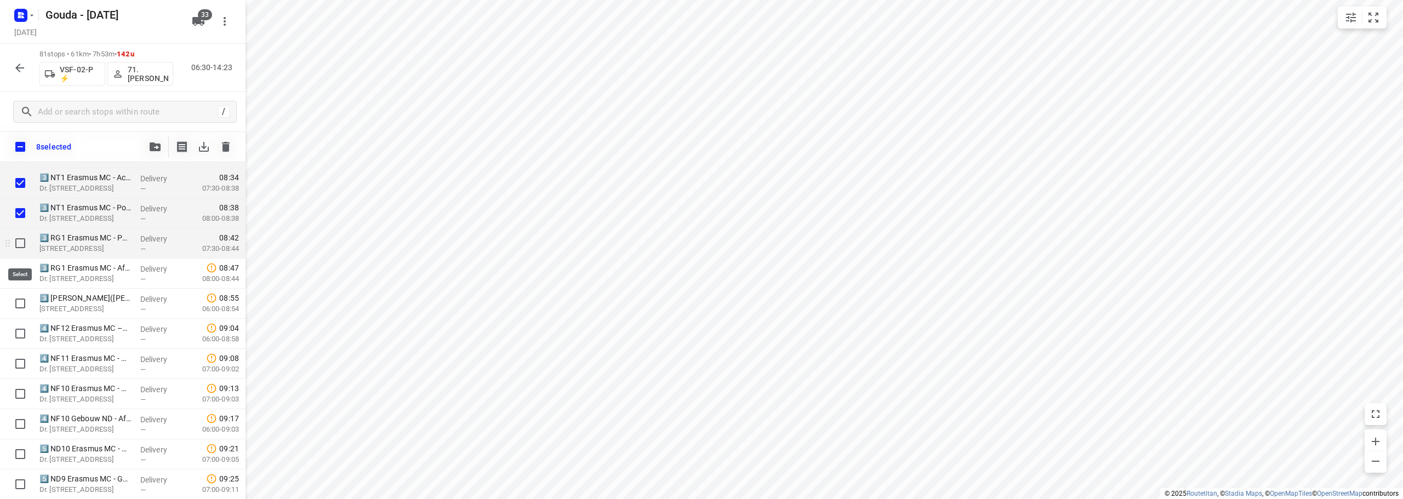
scroll to position [274, 0]
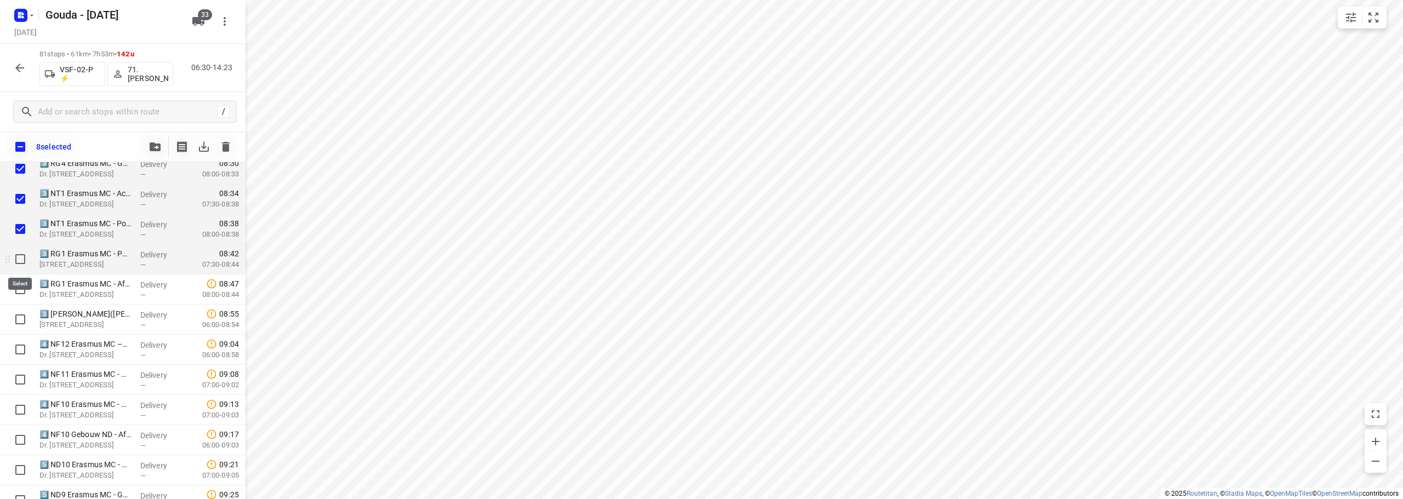
click at [24, 265] on input "checkbox" at bounding box center [20, 259] width 22 height 22
checkbox input "true"
click at [21, 291] on input "checkbox" at bounding box center [20, 289] width 22 height 22
checkbox input "true"
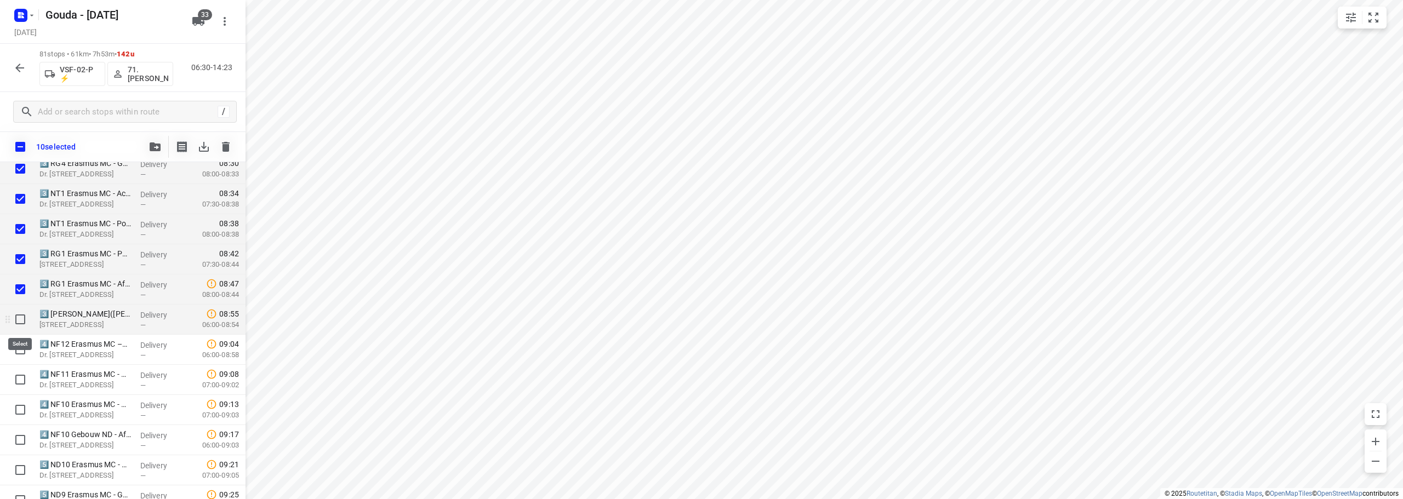
click at [20, 314] on input "checkbox" at bounding box center [20, 319] width 22 height 22
checkbox input "true"
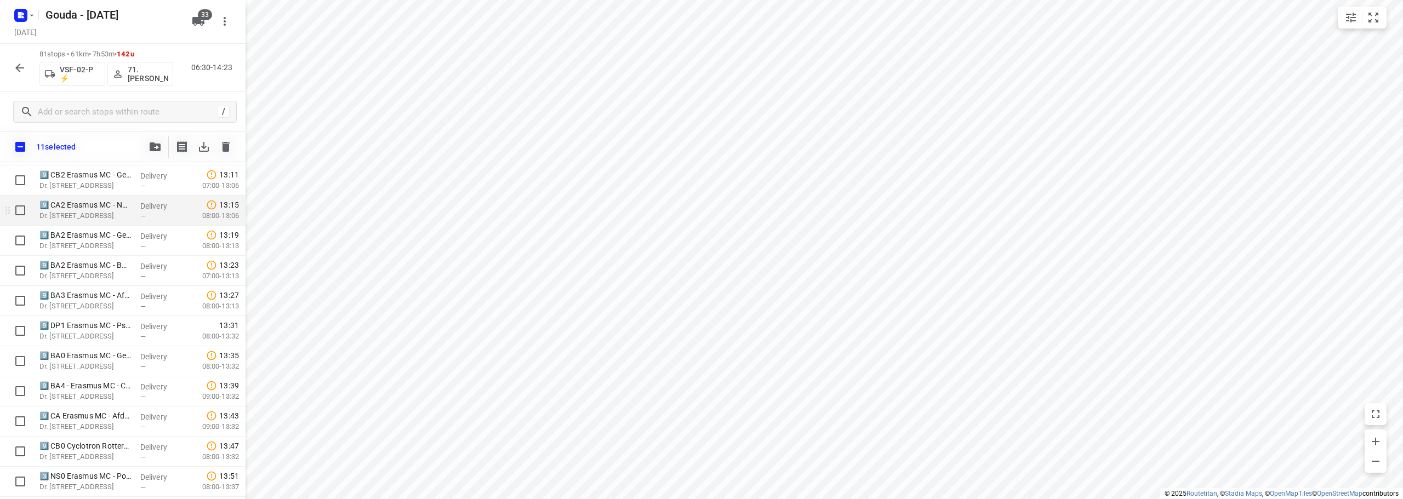
scroll to position [2137, 0]
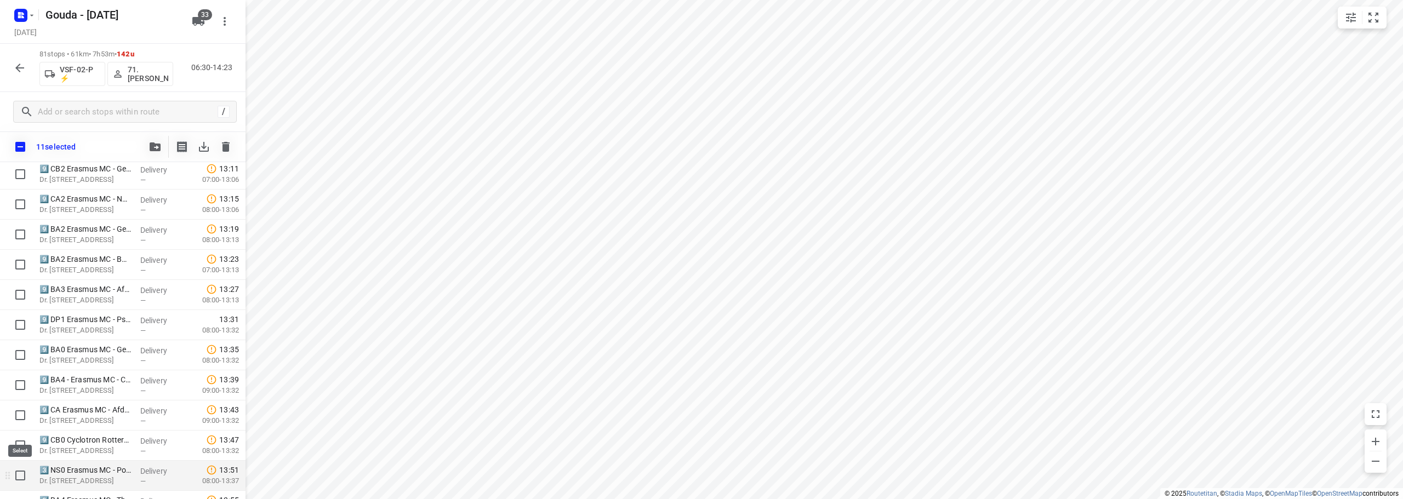
click at [11, 472] on input "checkbox" at bounding box center [20, 476] width 22 height 22
checkbox input "true"
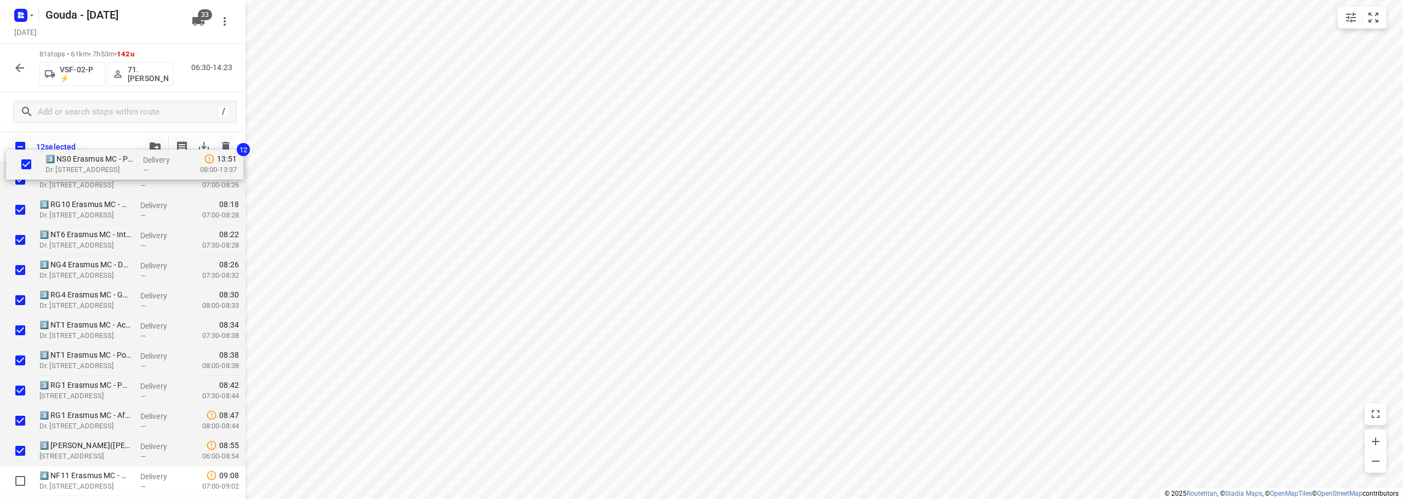
scroll to position [0, 0]
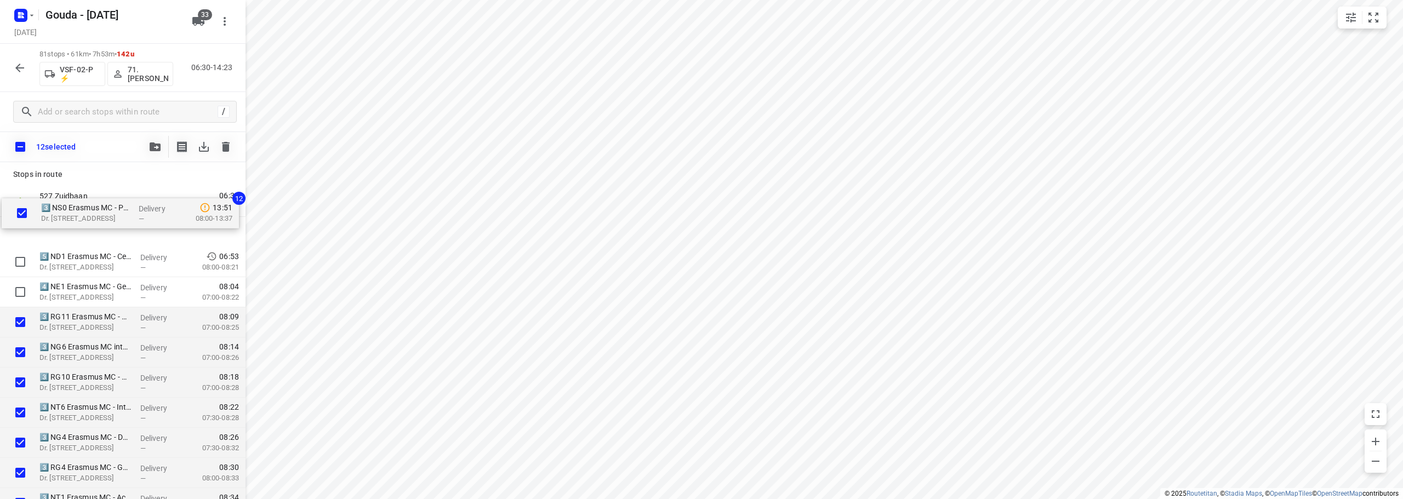
drag, startPoint x: 103, startPoint y: 434, endPoint x: 103, endPoint y: 225, distance: 209.3
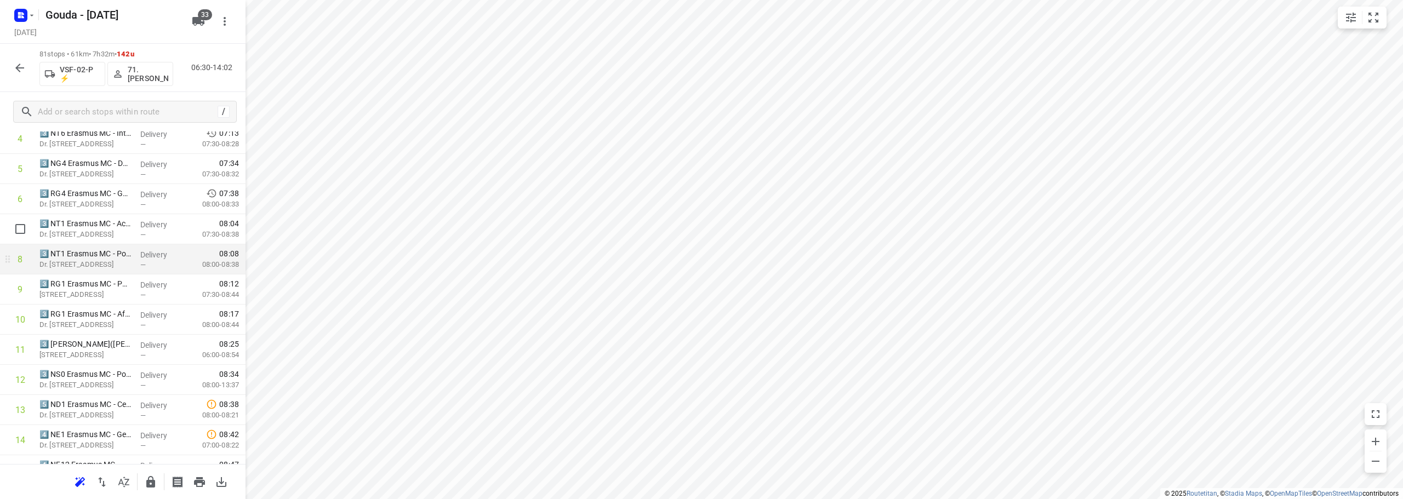
scroll to position [164, 0]
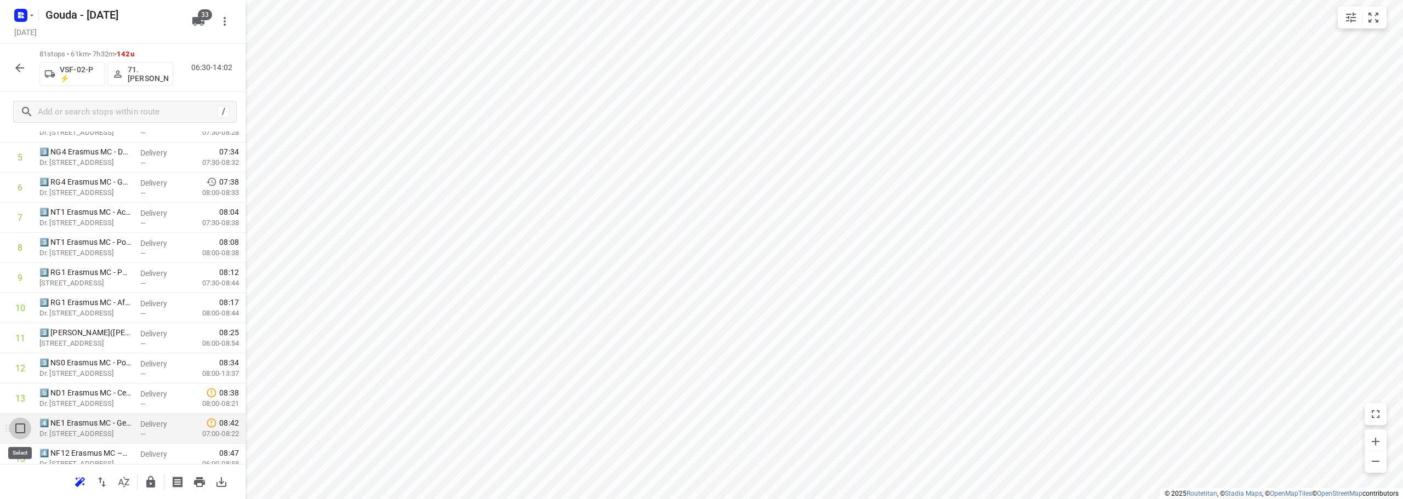
click at [23, 431] on input "checkbox" at bounding box center [20, 428] width 22 height 22
checkbox input "true"
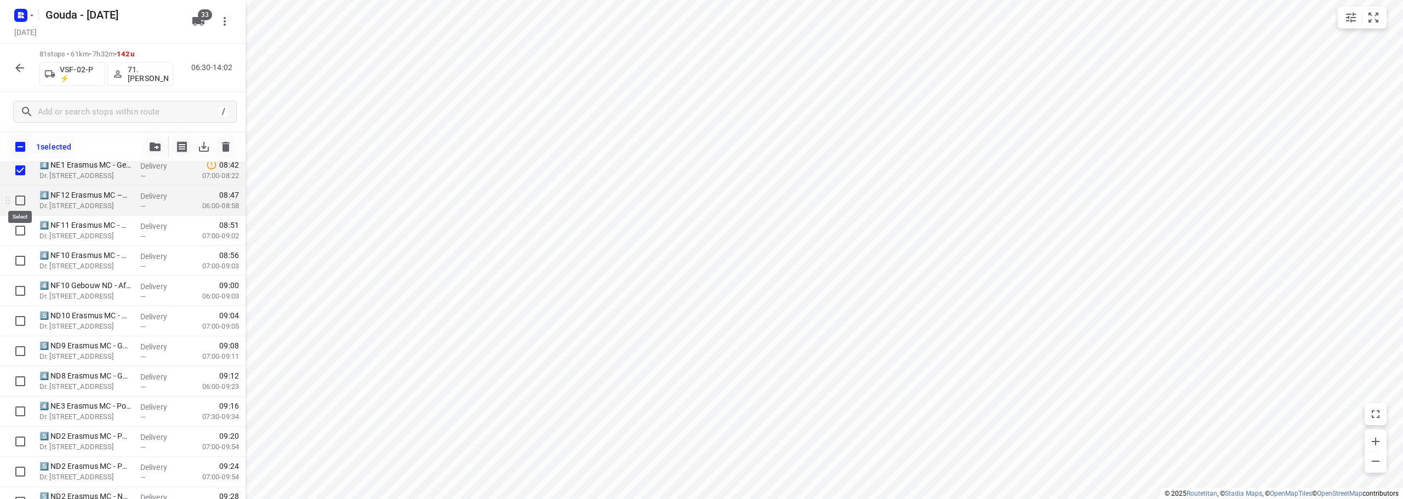
scroll to position [438, 0]
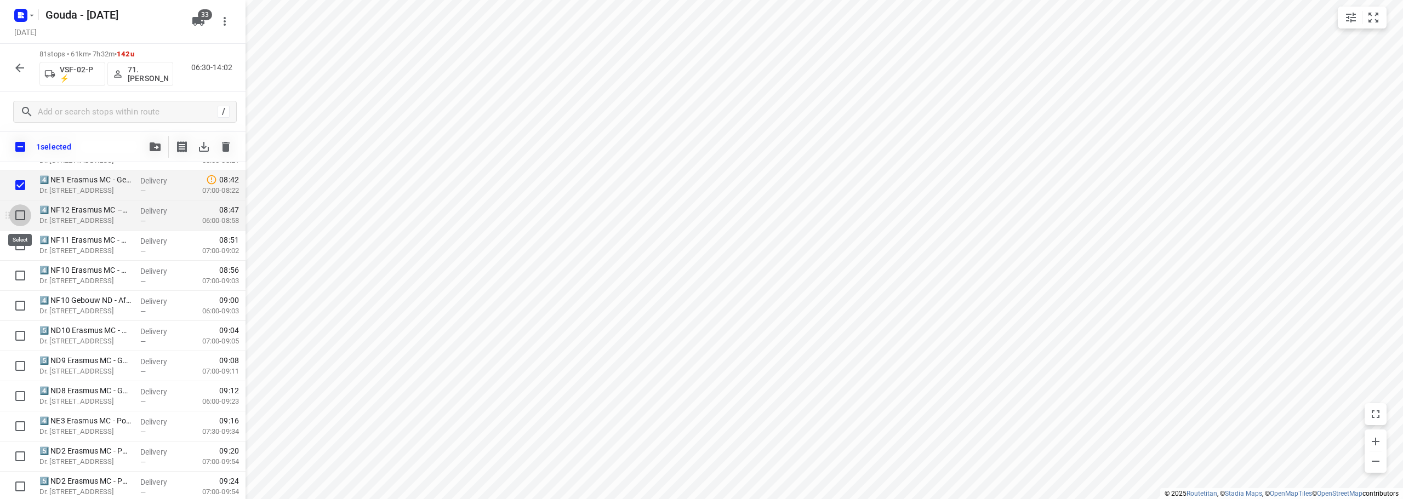
click at [24, 213] on input "checkbox" at bounding box center [20, 215] width 22 height 22
checkbox input "true"
click at [25, 243] on input "checkbox" at bounding box center [20, 245] width 22 height 22
checkbox input "true"
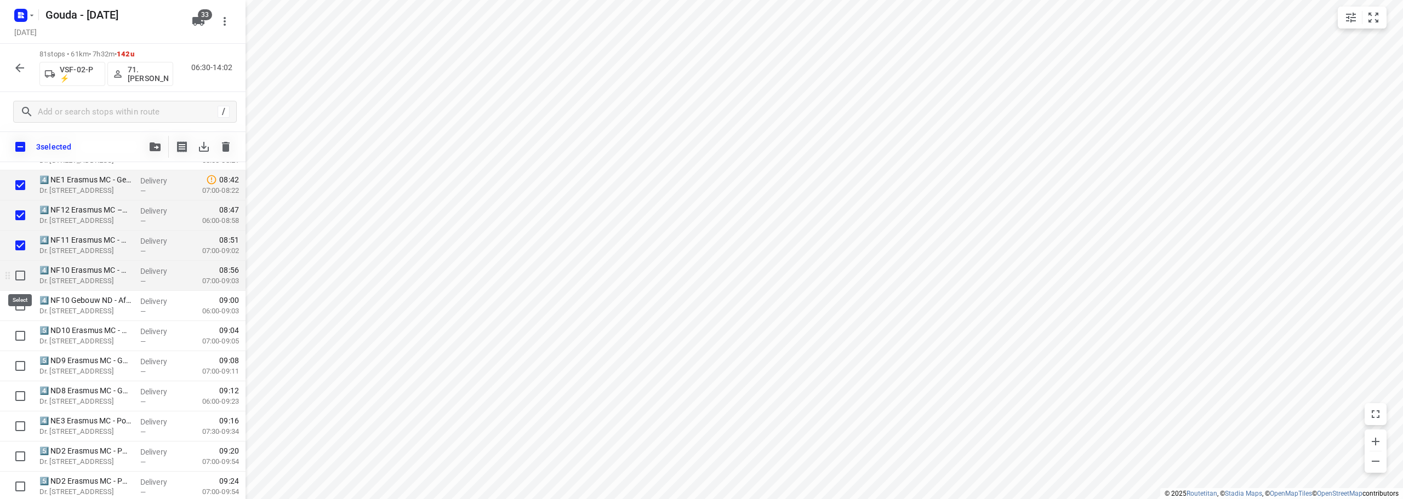
click at [22, 271] on input "checkbox" at bounding box center [20, 276] width 22 height 22
checkbox input "true"
click at [15, 304] on input "checkbox" at bounding box center [20, 306] width 22 height 22
checkbox input "true"
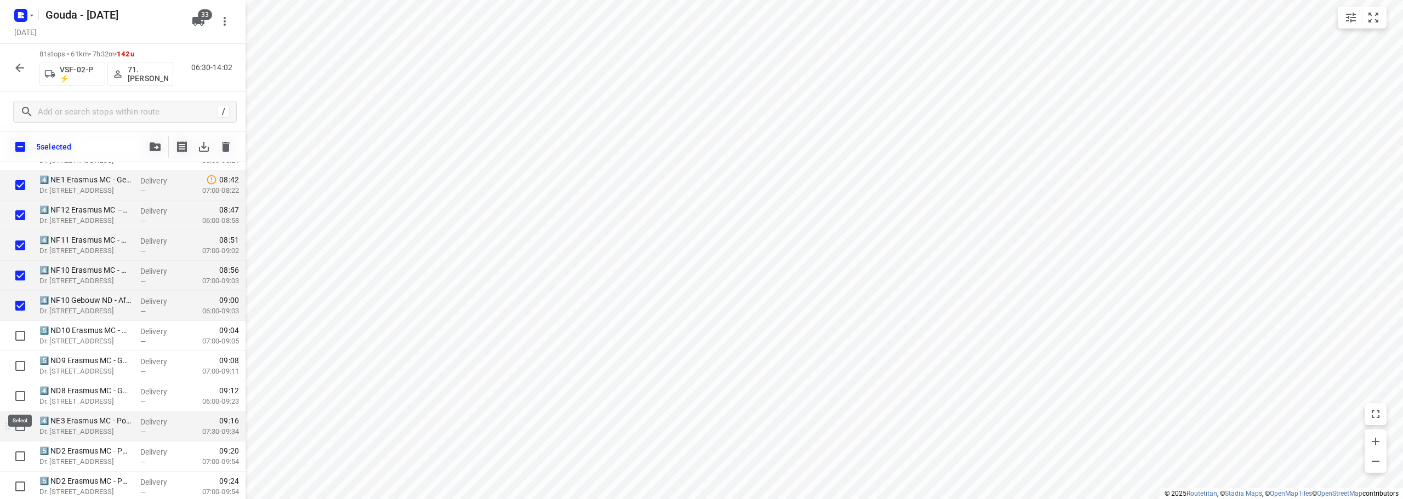
drag, startPoint x: 20, startPoint y: 399, endPoint x: 19, endPoint y: 412, distance: 13.2
click at [20, 399] on input "checkbox" at bounding box center [20, 396] width 22 height 22
checkbox input "true"
click at [18, 420] on input "checkbox" at bounding box center [20, 426] width 22 height 22
checkbox input "true"
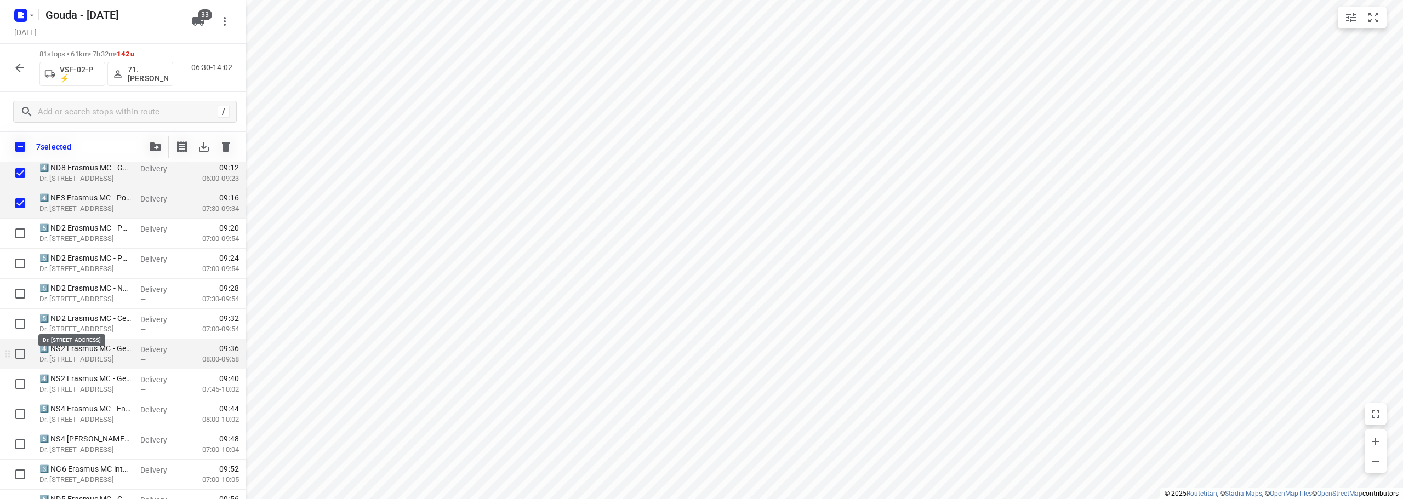
scroll to position [712, 0]
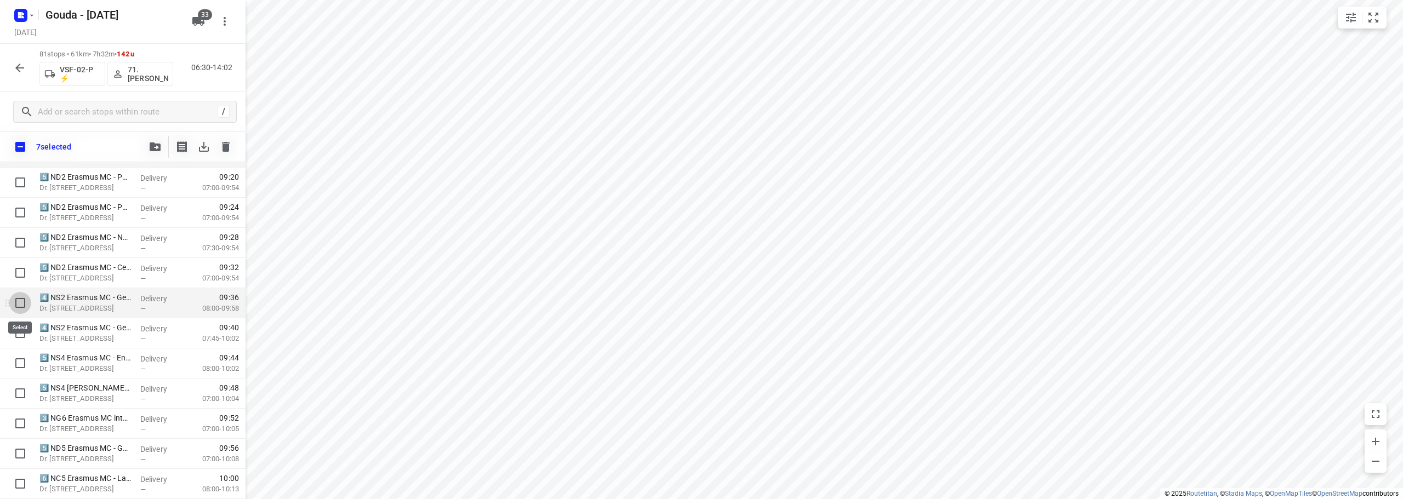
click at [14, 300] on input "checkbox" at bounding box center [20, 303] width 22 height 22
checkbox input "true"
click at [20, 333] on input "checkbox" at bounding box center [20, 333] width 22 height 22
checkbox input "true"
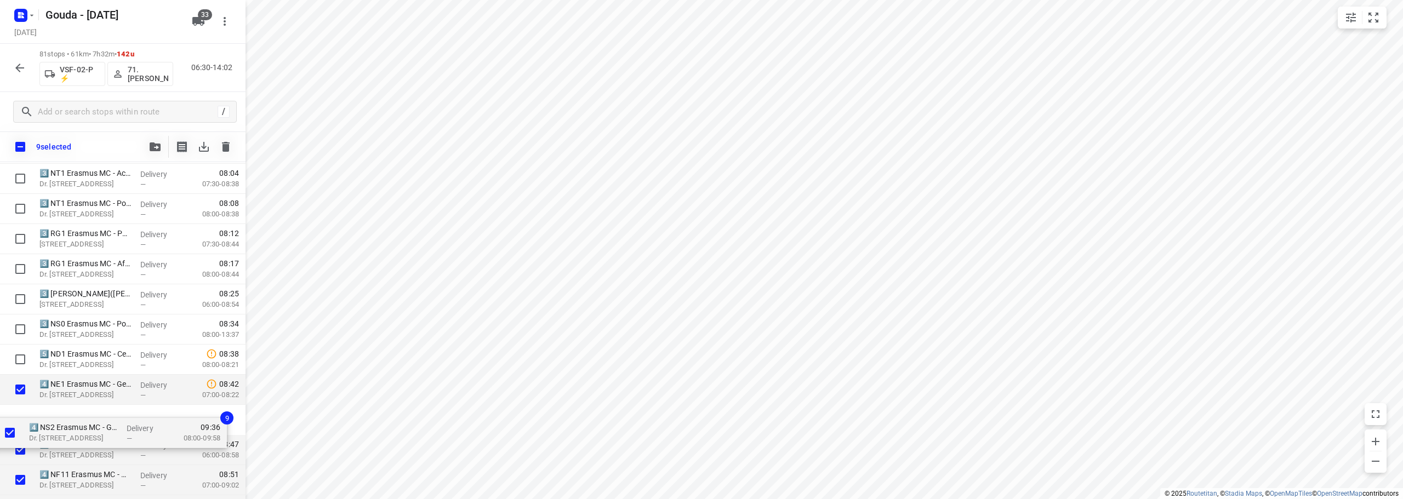
scroll to position [237, 0]
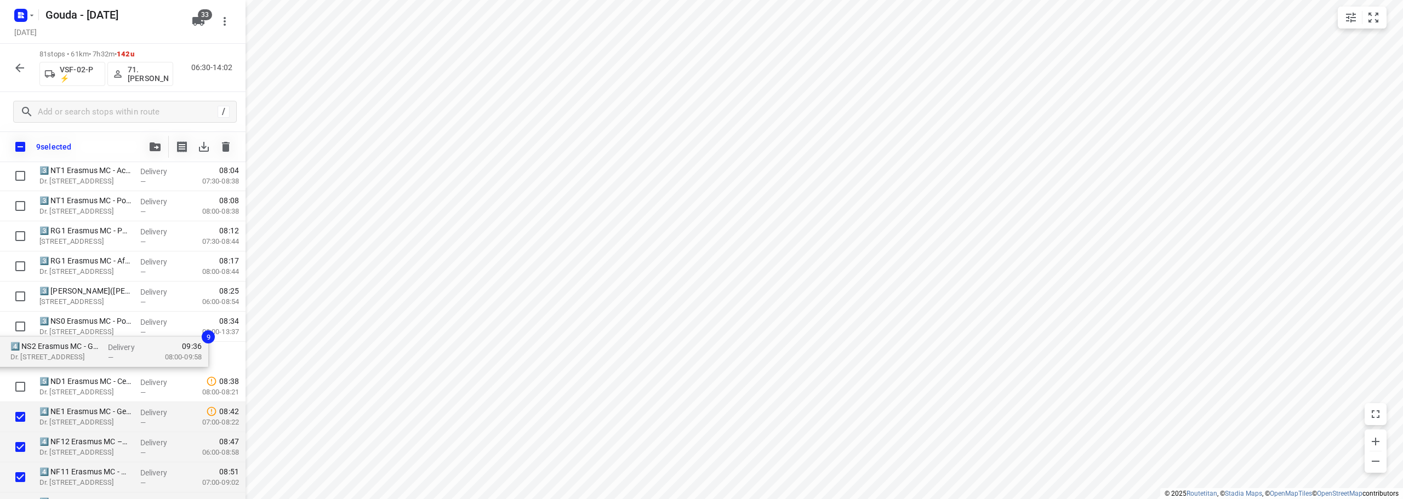
drag, startPoint x: 81, startPoint y: 419, endPoint x: 52, endPoint y: 344, distance: 80.0
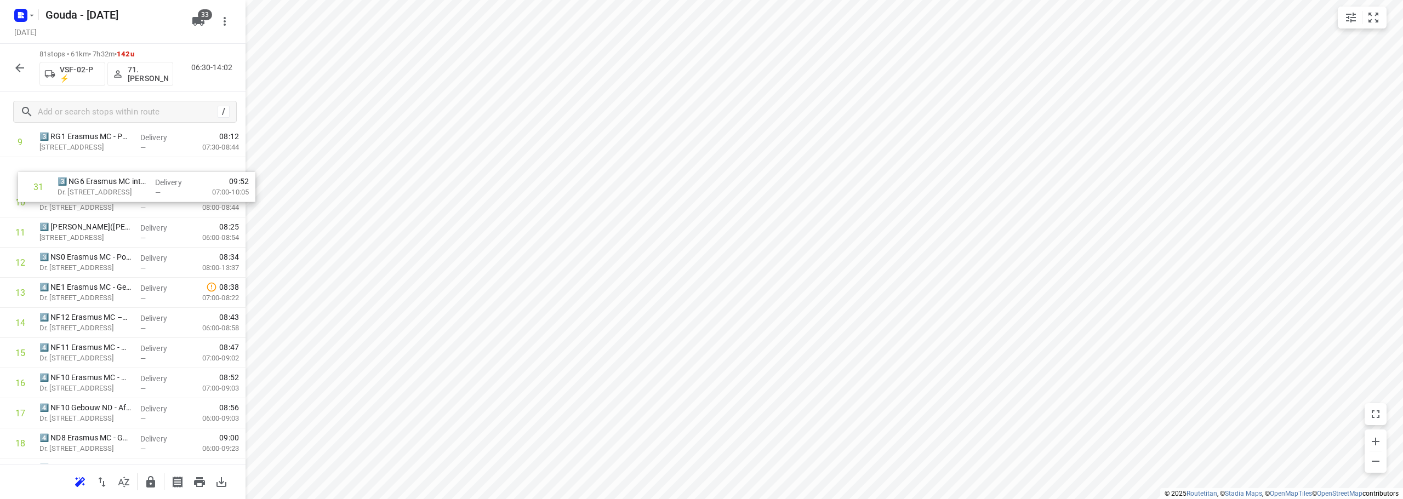
scroll to position [291, 0]
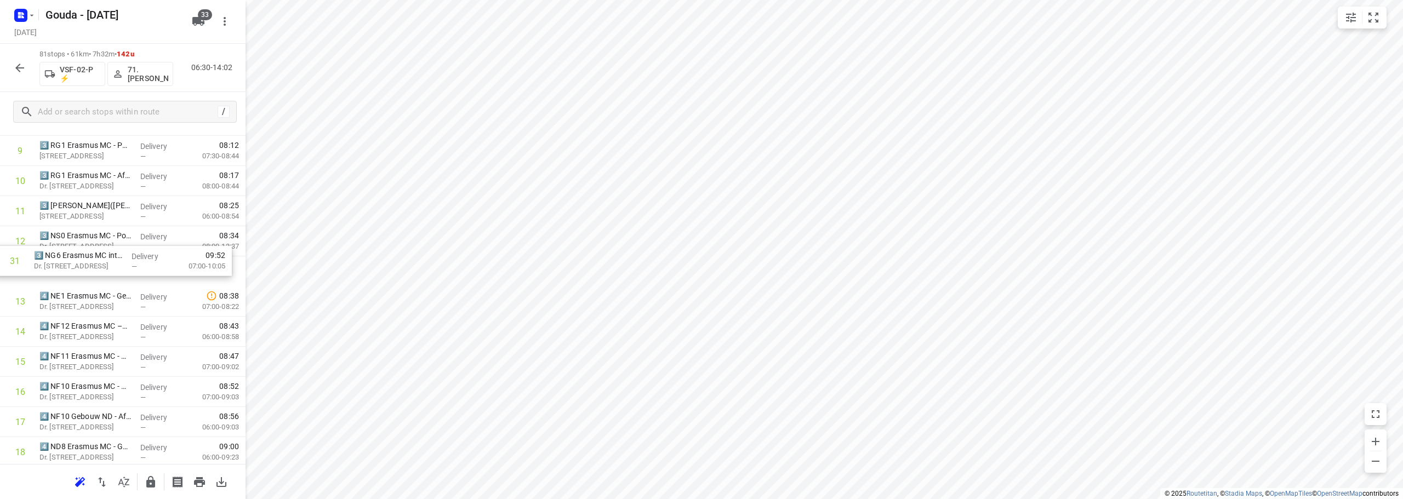
drag, startPoint x: 98, startPoint y: 222, endPoint x: 84, endPoint y: 265, distance: 44.7
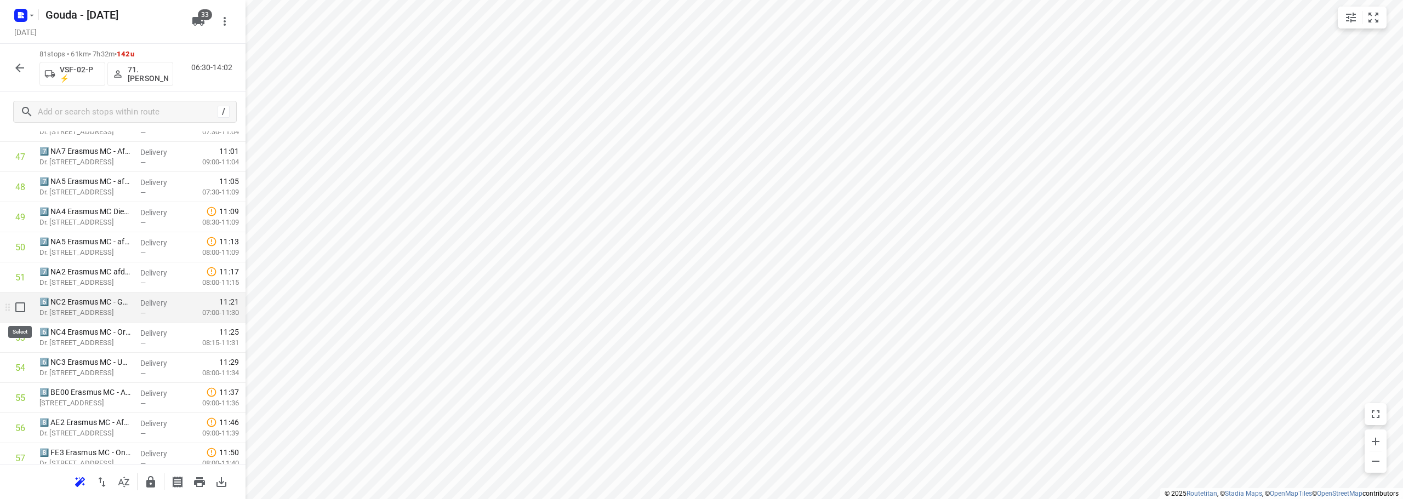
click at [20, 309] on input "checkbox" at bounding box center [20, 307] width 22 height 22
checkbox input "true"
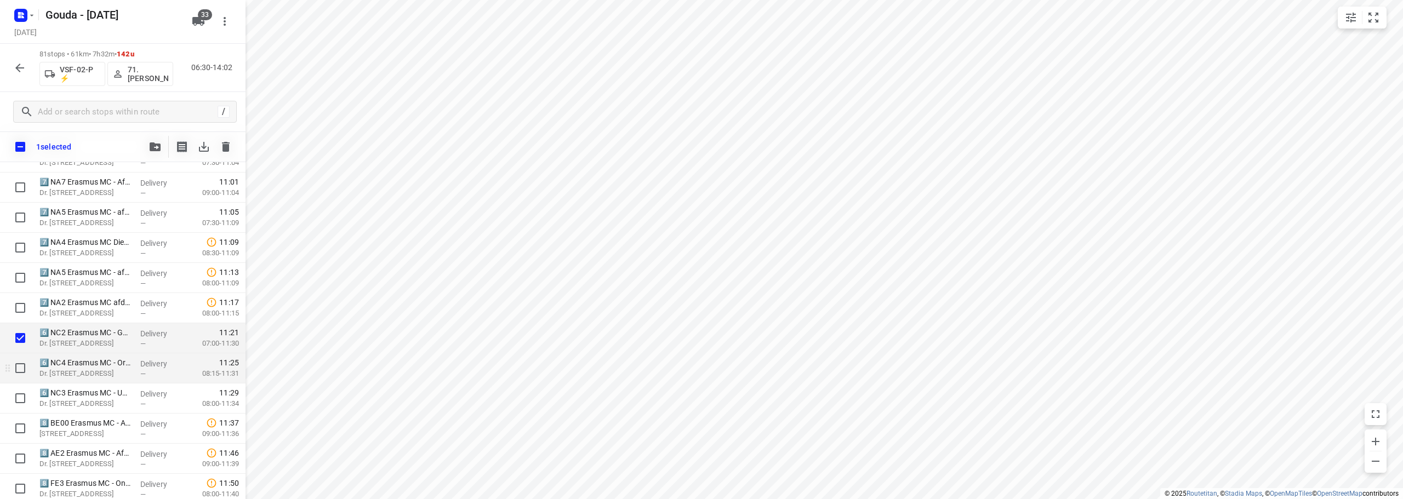
click at [19, 356] on div at bounding box center [17, 368] width 35 height 30
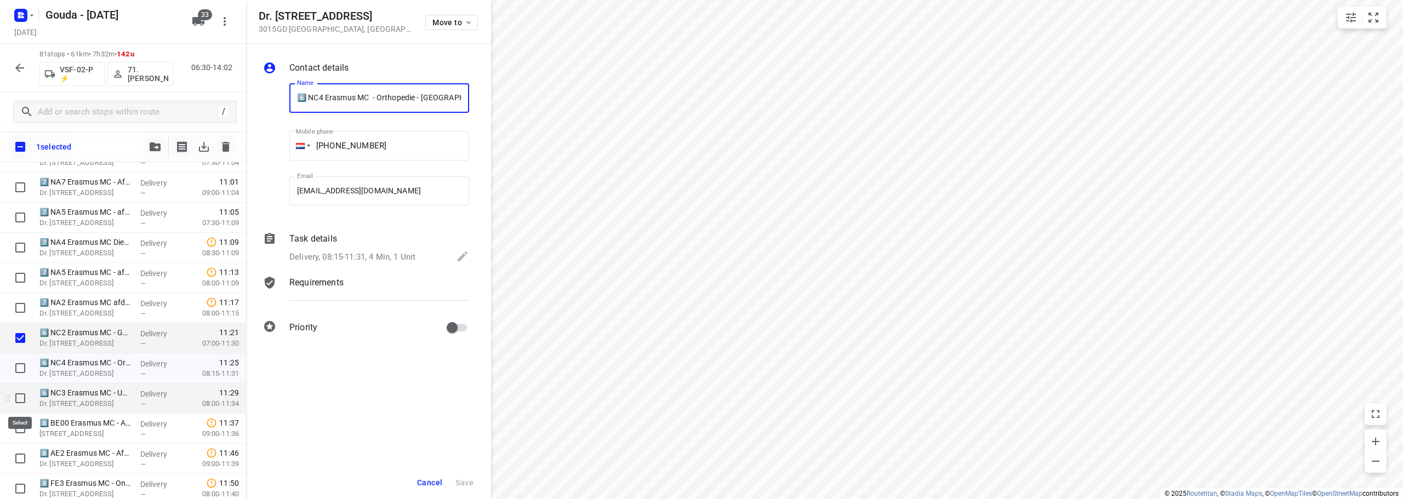
scroll to position [0, 99]
click at [21, 370] on input "checkbox" at bounding box center [20, 368] width 22 height 22
checkbox input "true"
click at [23, 394] on input "checkbox" at bounding box center [20, 398] width 22 height 22
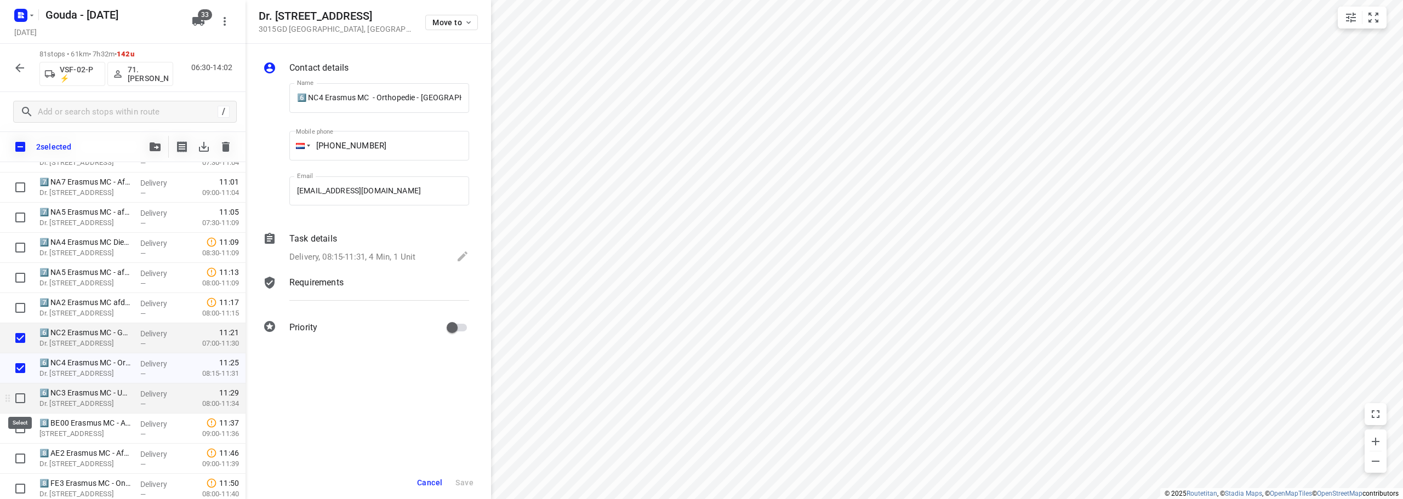
checkbox input "true"
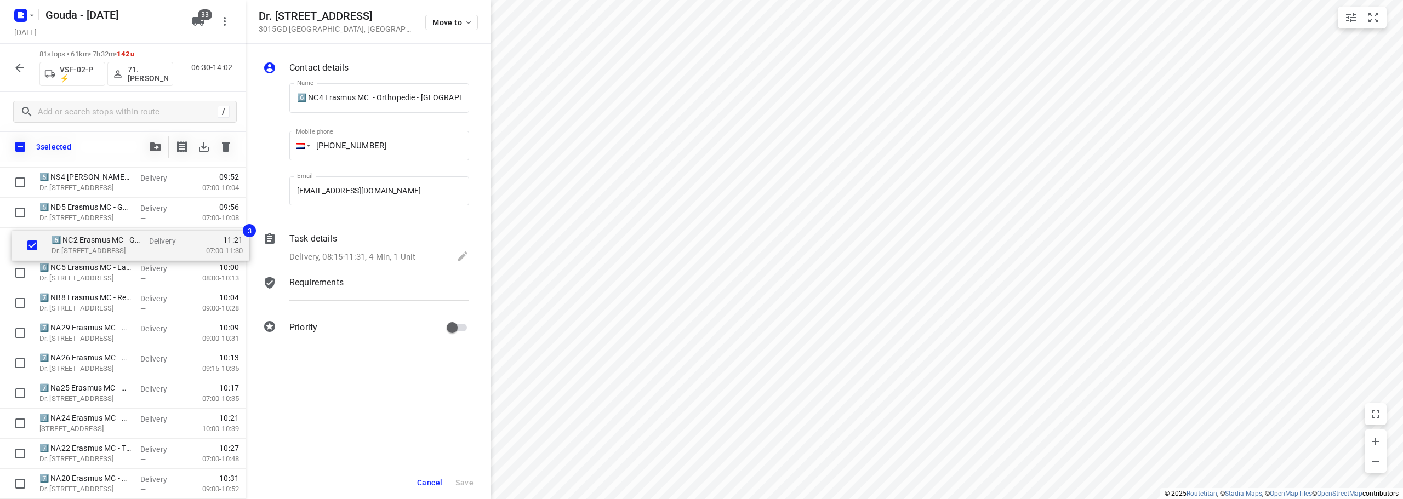
scroll to position [953, 0]
drag, startPoint x: 66, startPoint y: 452, endPoint x: 65, endPoint y: 264, distance: 188.5
click at [66, 270] on div "3️⃣ RG11 Erasmus MC - Gebouw NF - Afdeling Zorgkern HPB(Daisy de Peuter) Dr. Mo…" at bounding box center [122, 484] width 245 height 2441
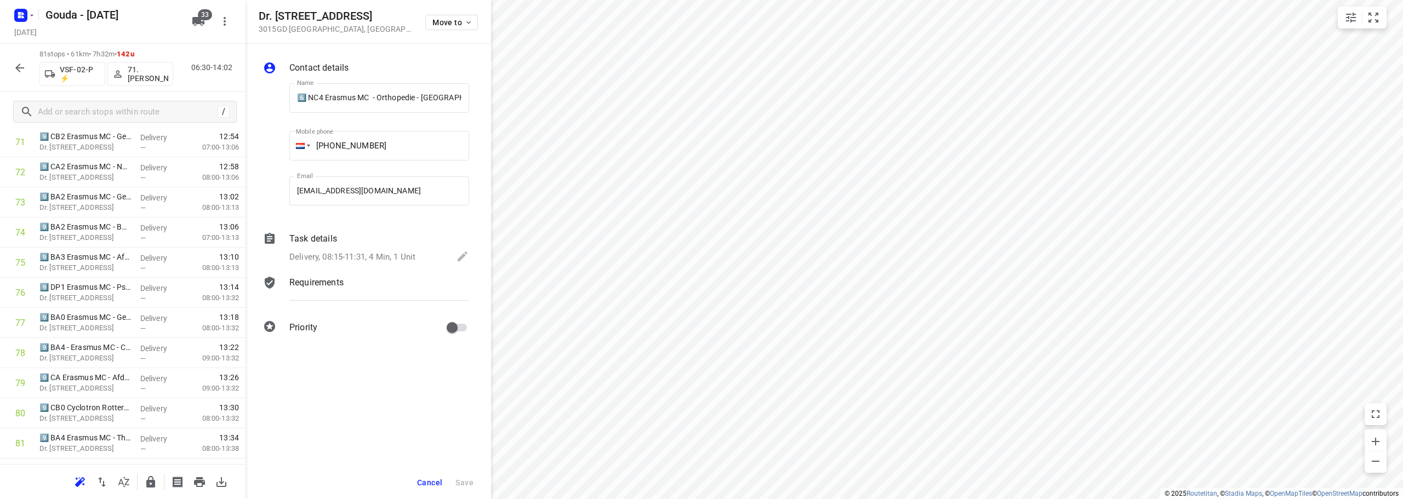
scroll to position [2193, 0]
click at [155, 491] on button "button" at bounding box center [151, 482] width 22 height 22
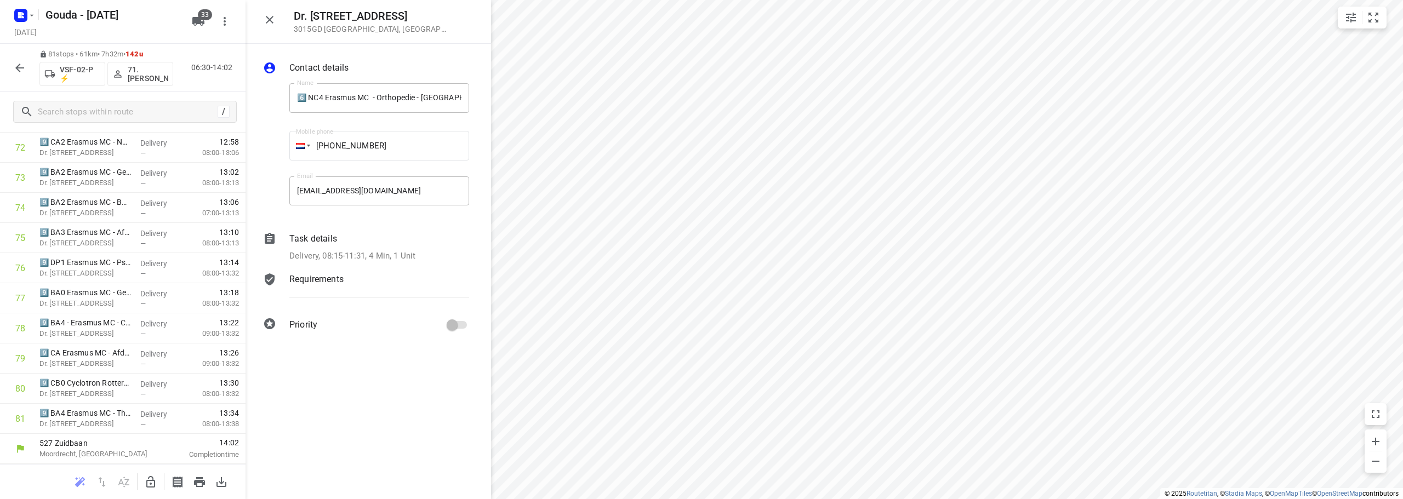
click at [268, 18] on icon "button" at bounding box center [269, 19] width 13 height 13
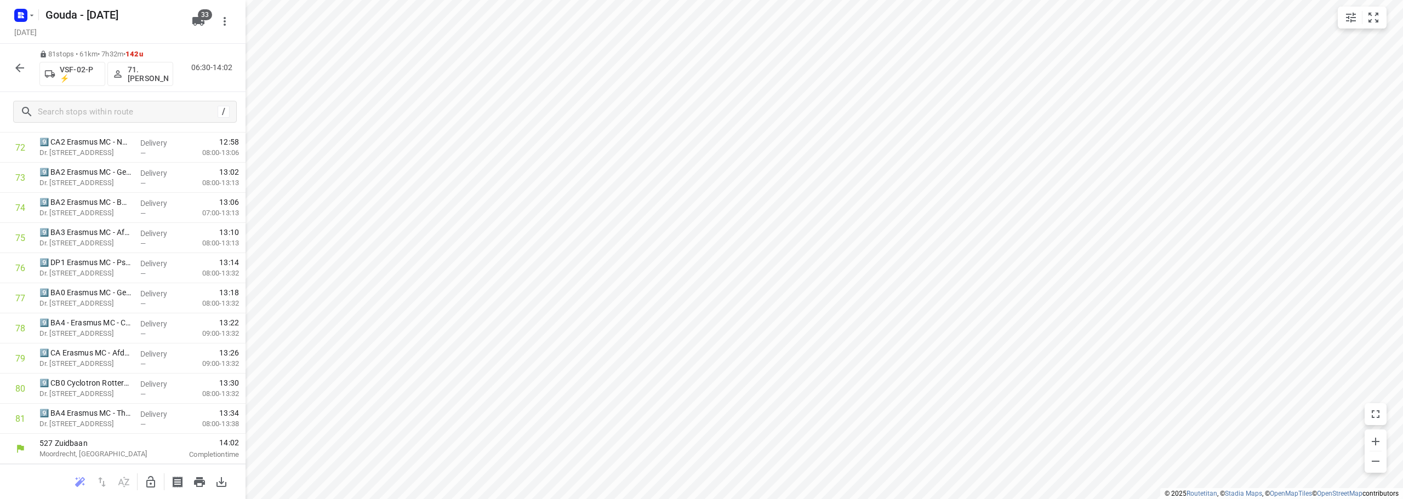
click at [16, 68] on icon "button" at bounding box center [19, 67] width 13 height 13
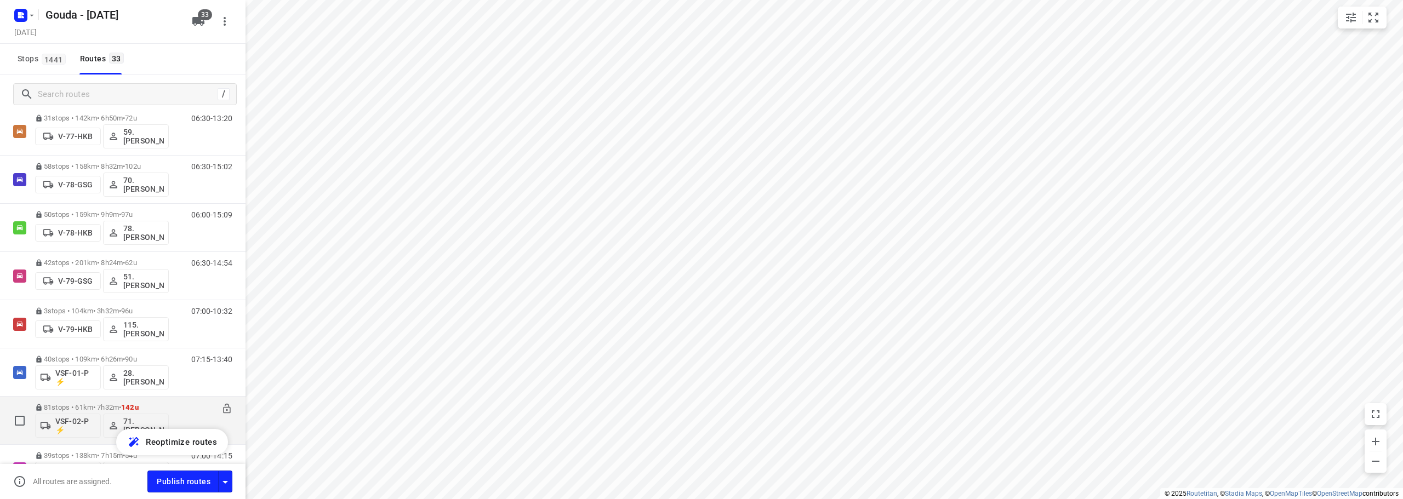
scroll to position [1309, 0]
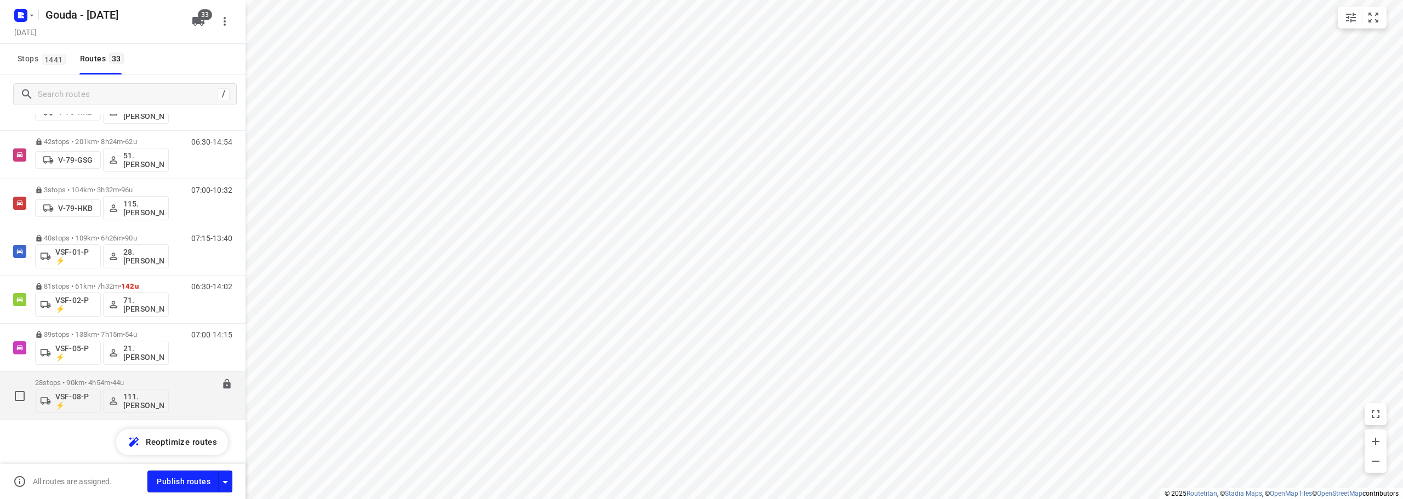
click at [156, 379] on p "28 stops • 90km • 4h54m • 44u" at bounding box center [102, 383] width 134 height 8
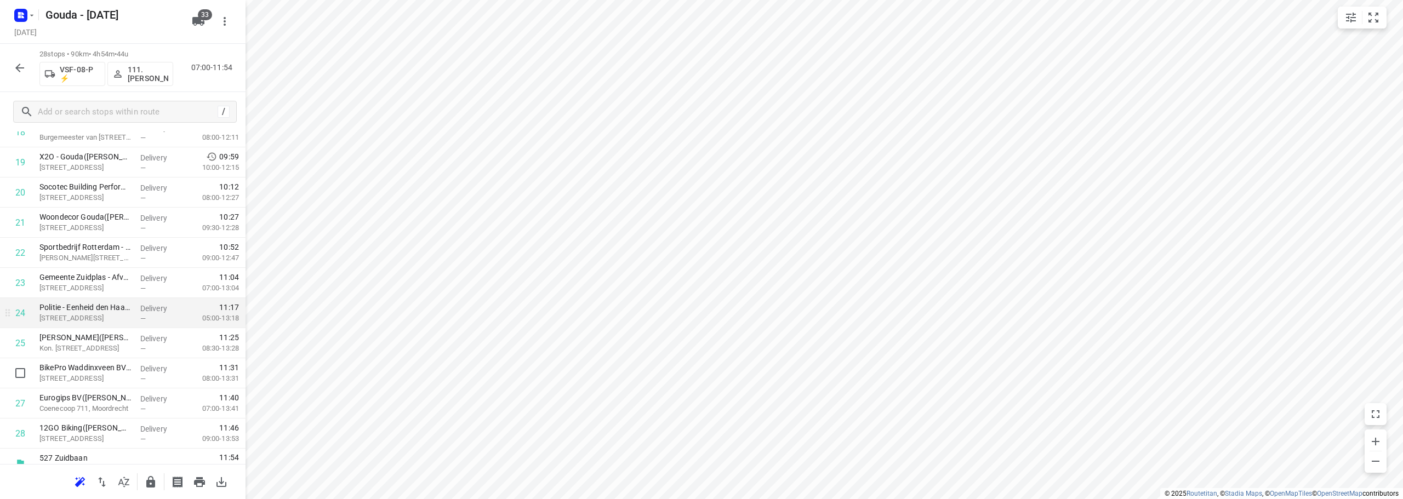
scroll to position [596, 0]
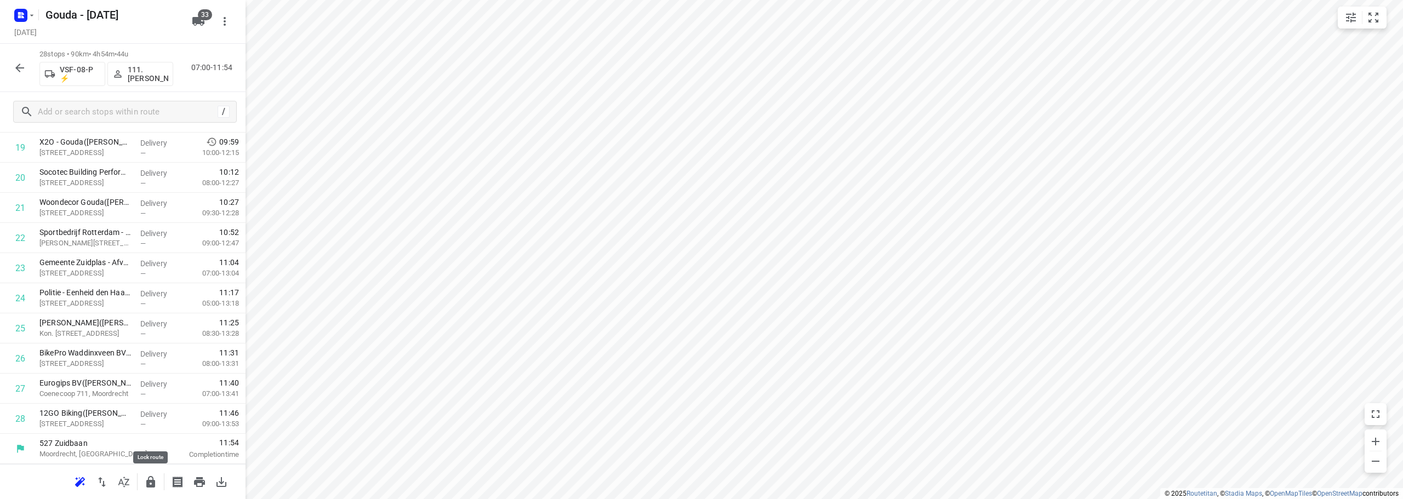
click at [149, 484] on icon "button" at bounding box center [150, 482] width 9 height 12
click at [12, 68] on button "button" at bounding box center [20, 68] width 22 height 22
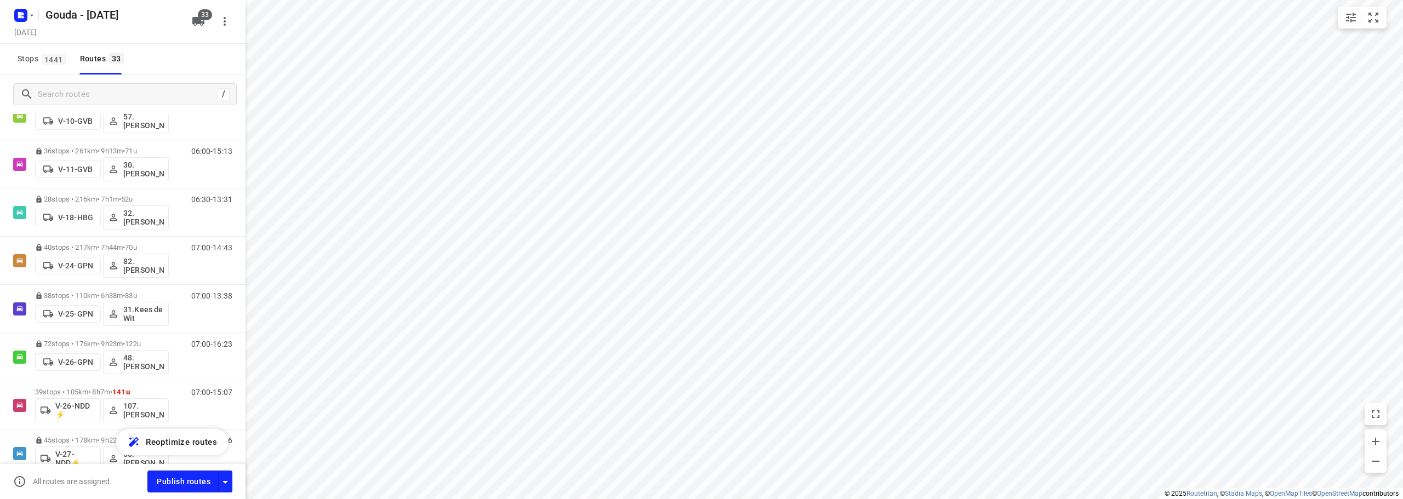
scroll to position [158, 0]
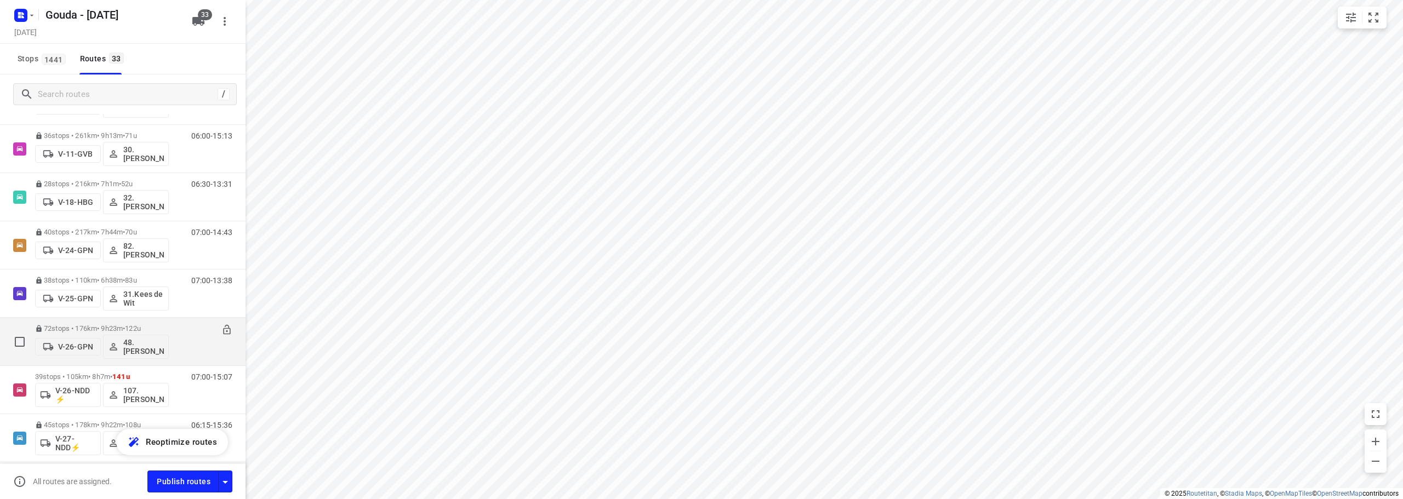
click at [196, 331] on div "07:00-16:23" at bounding box center [205, 344] width 55 height 40
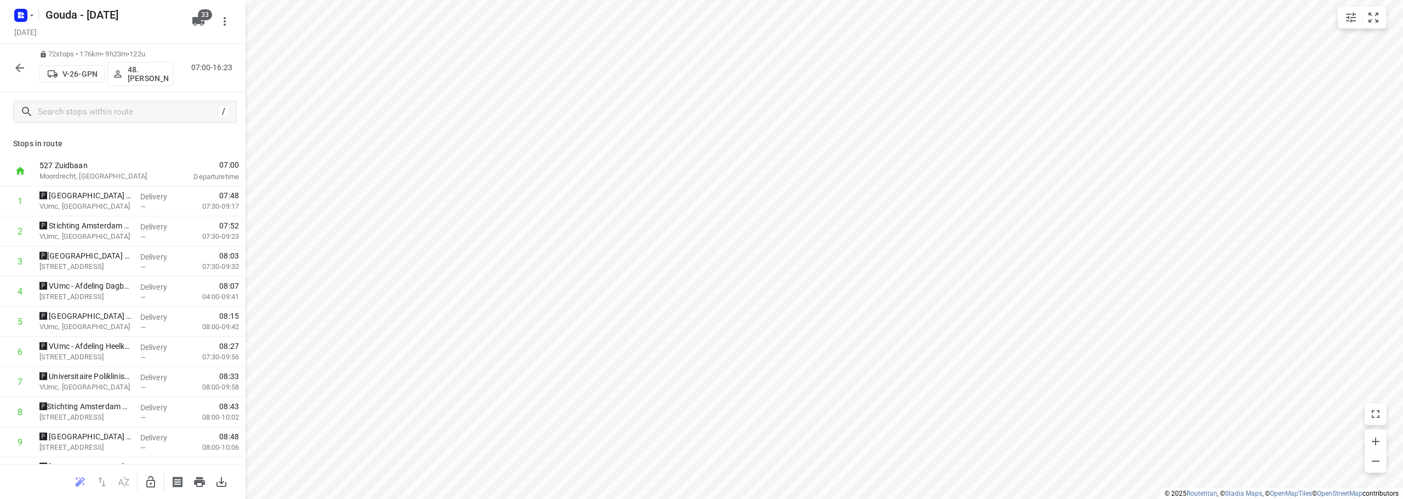
click at [11, 59] on div at bounding box center [20, 68] width 22 height 22
click at [14, 71] on icon "button" at bounding box center [19, 67] width 13 height 13
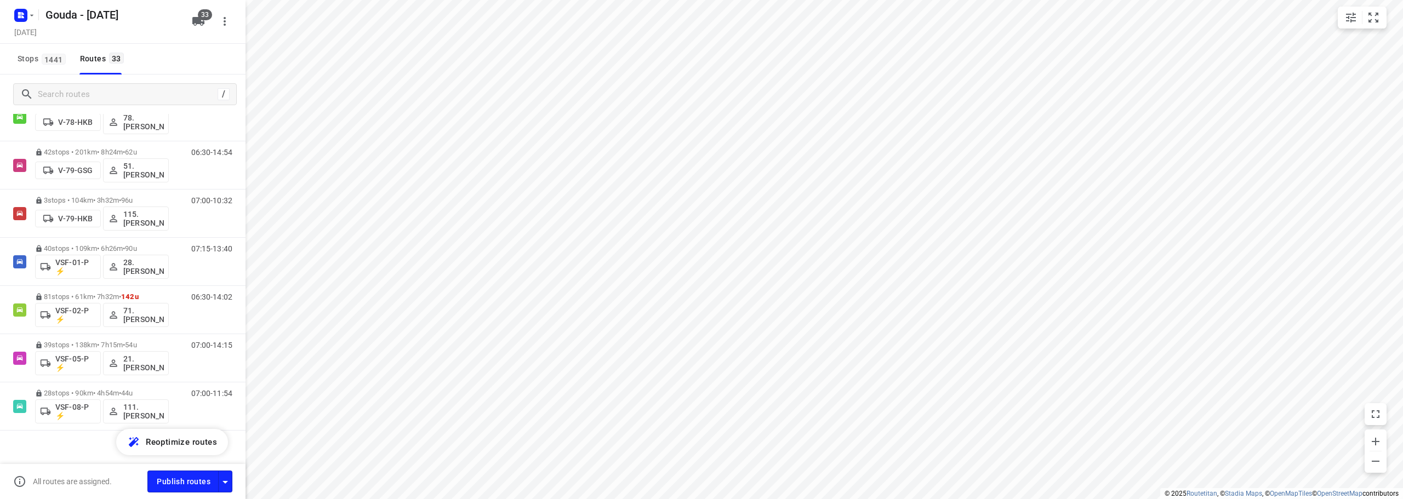
scroll to position [1309, 0]
